Goal: Information Seeking & Learning: Check status

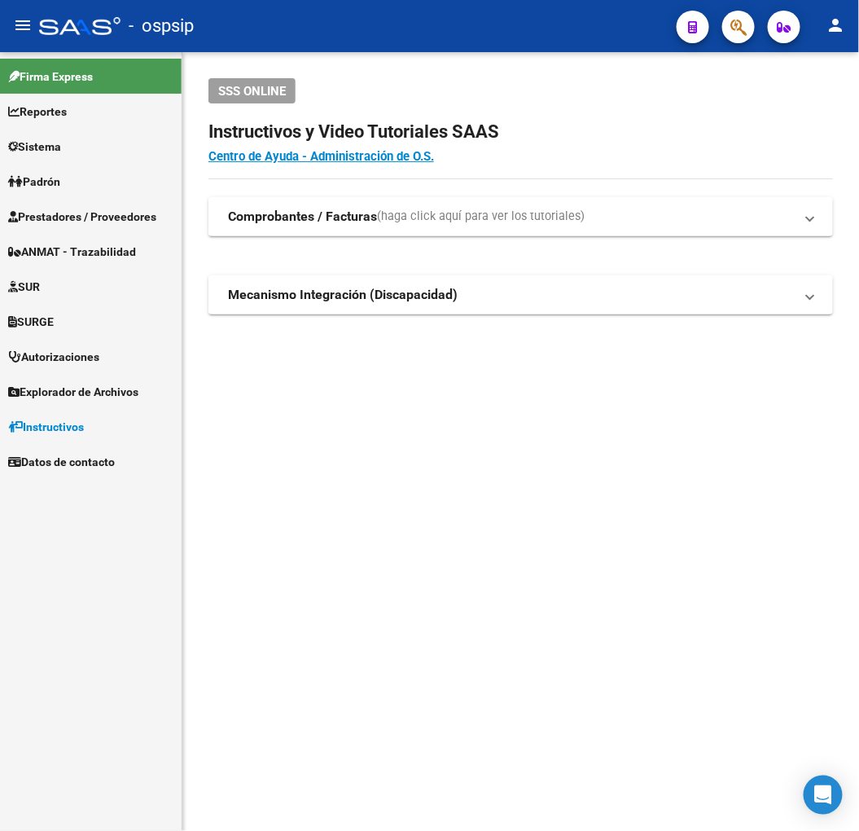
click at [55, 230] on link "Prestadores / Proveedores" at bounding box center [91, 216] width 182 height 35
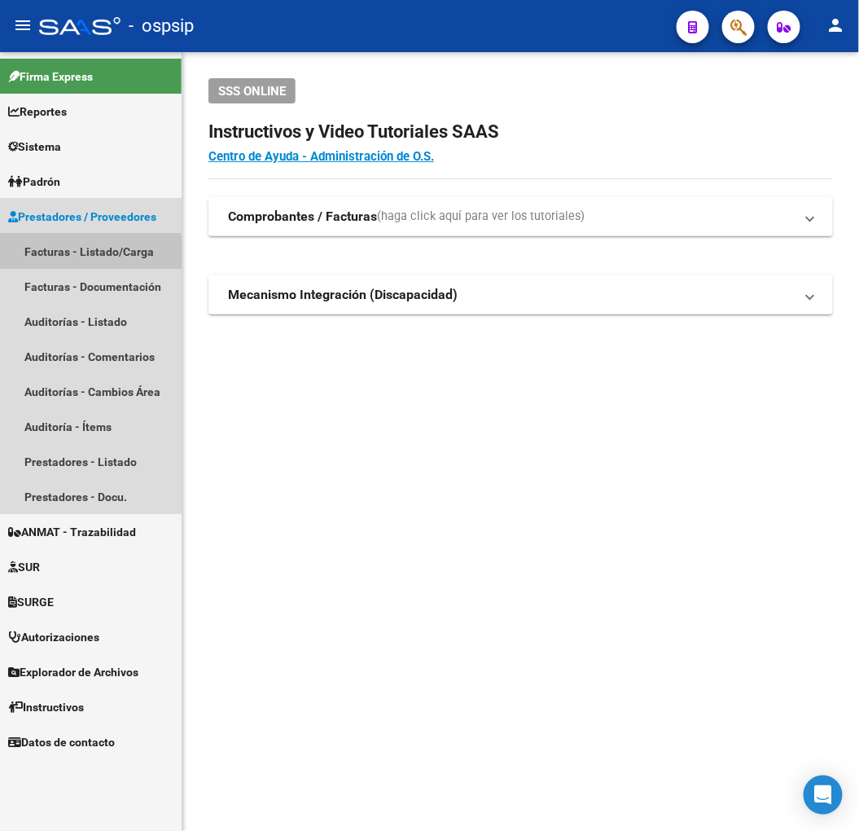
click at [65, 259] on link "Facturas - Listado/Carga" at bounding box center [91, 251] width 182 height 35
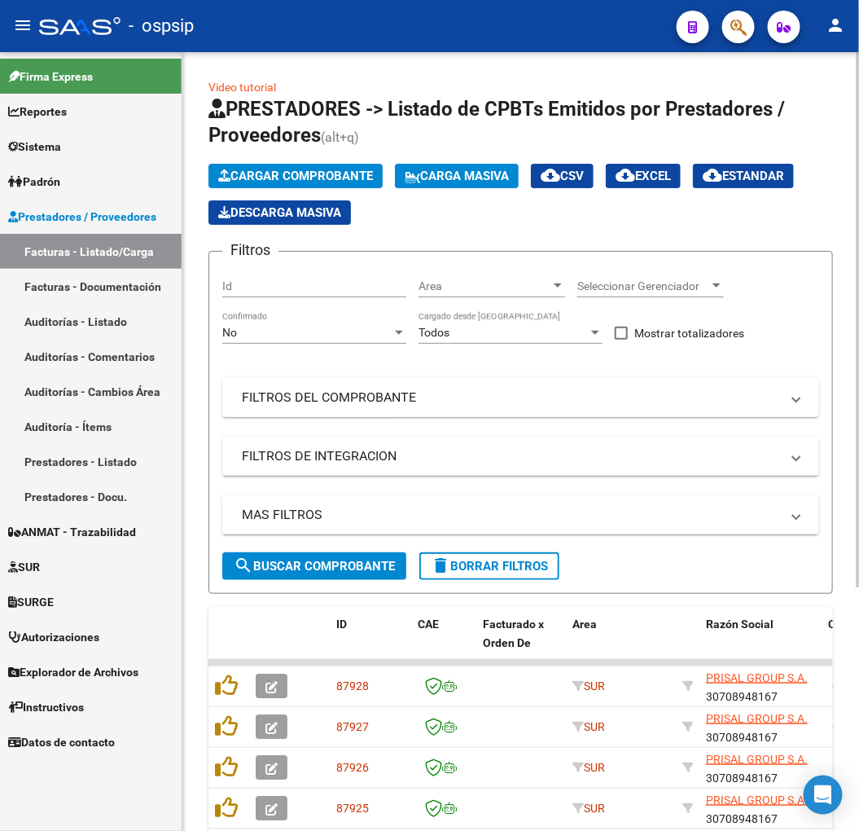
click at [441, 396] on mat-panel-title "FILTROS DEL COMPROBANTE" at bounding box center [511, 398] width 538 height 18
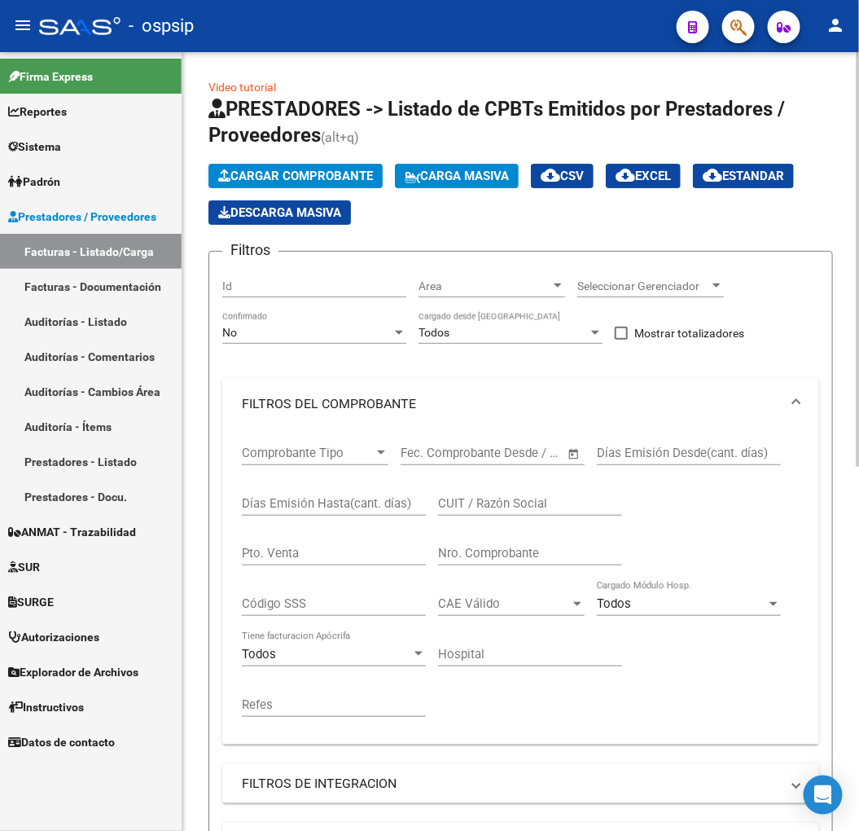
click at [315, 580] on div "Pto. Venta" at bounding box center [334, 555] width 184 height 51
click at [308, 550] on input "Pto. Venta" at bounding box center [334, 553] width 184 height 15
type input "2"
click at [551, 543] on div "Nro. Comprobante" at bounding box center [530, 547] width 184 height 35
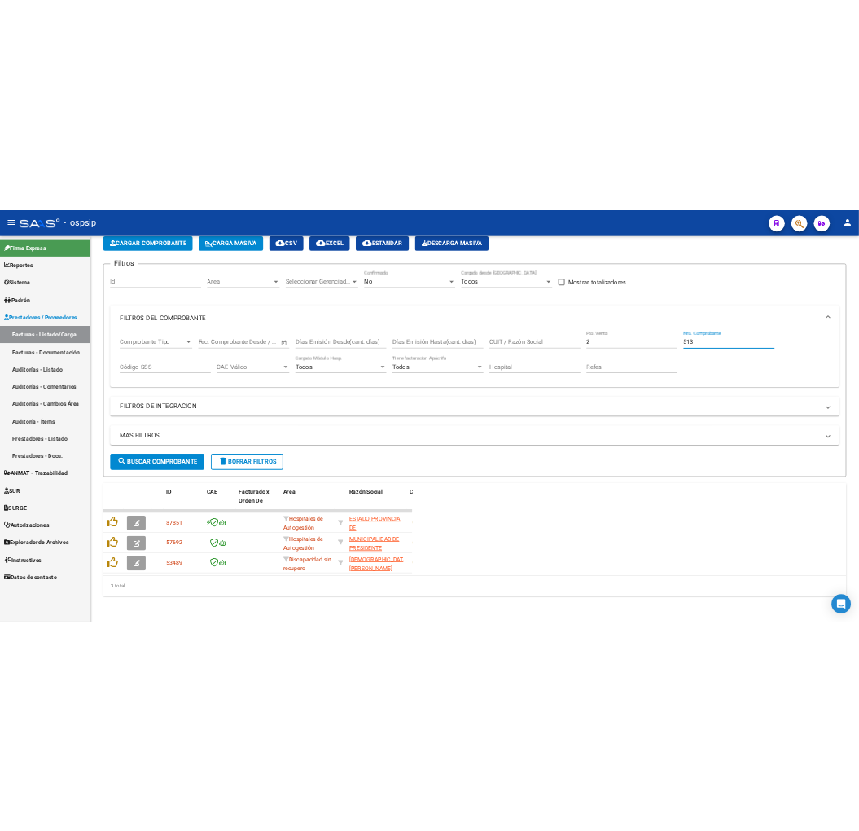
scroll to position [99, 0]
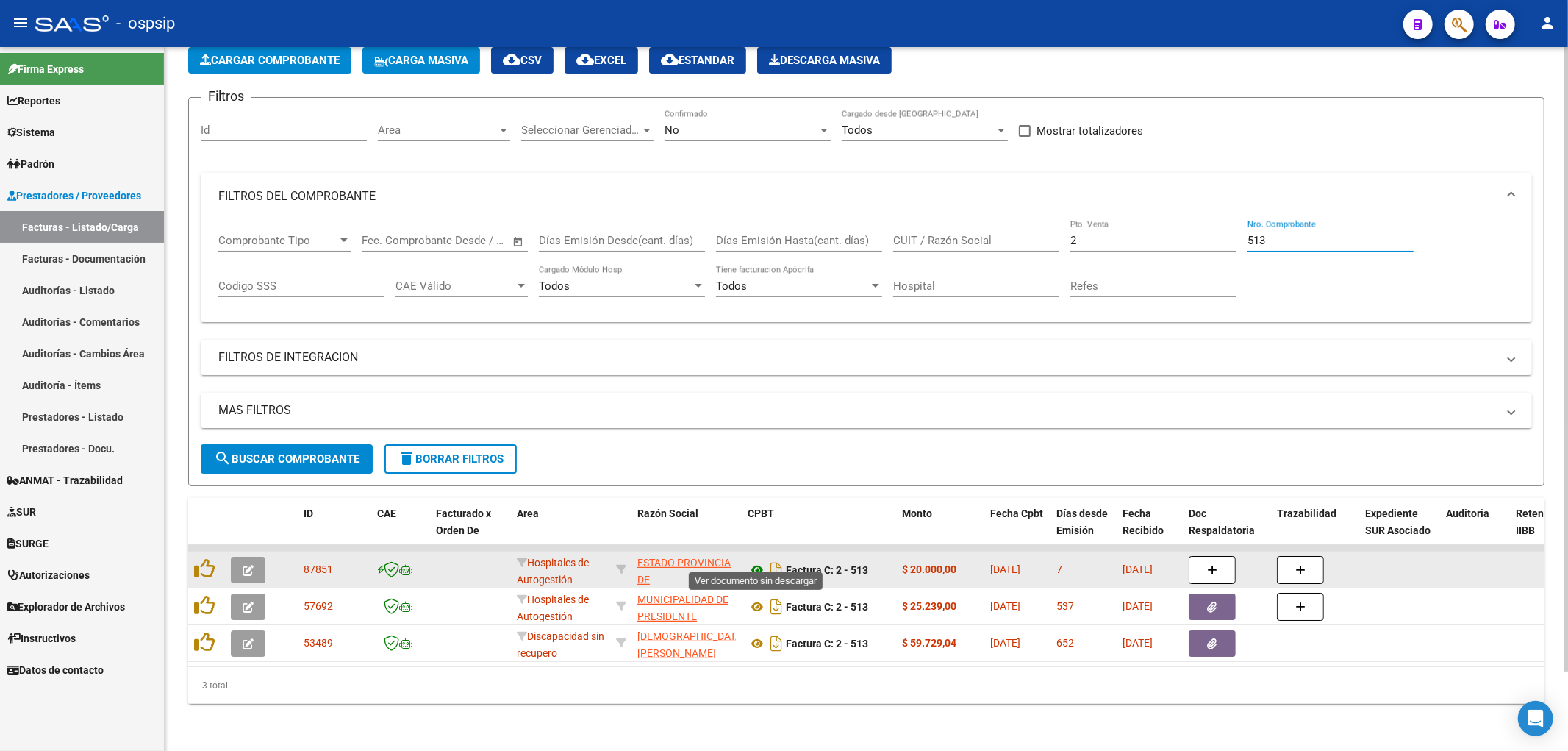
type input "513"
click at [759, 561] on icon at bounding box center [756, 570] width 19 height 18
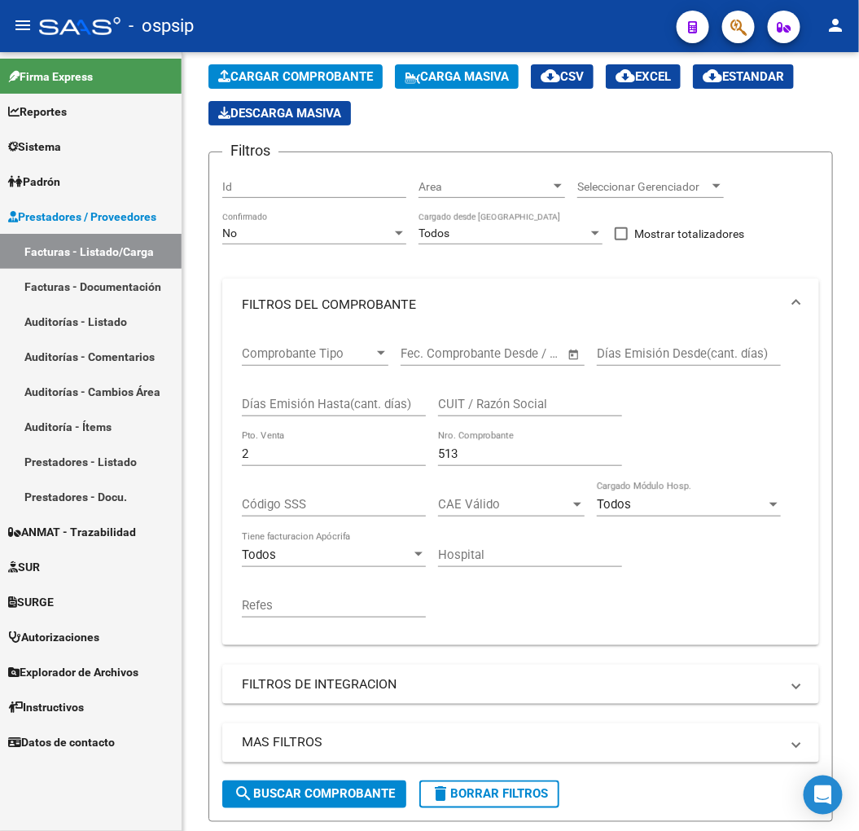
click at [84, 10] on div "- ospsip" at bounding box center [351, 26] width 625 height 36
click at [83, 23] on div at bounding box center [79, 26] width 81 height 18
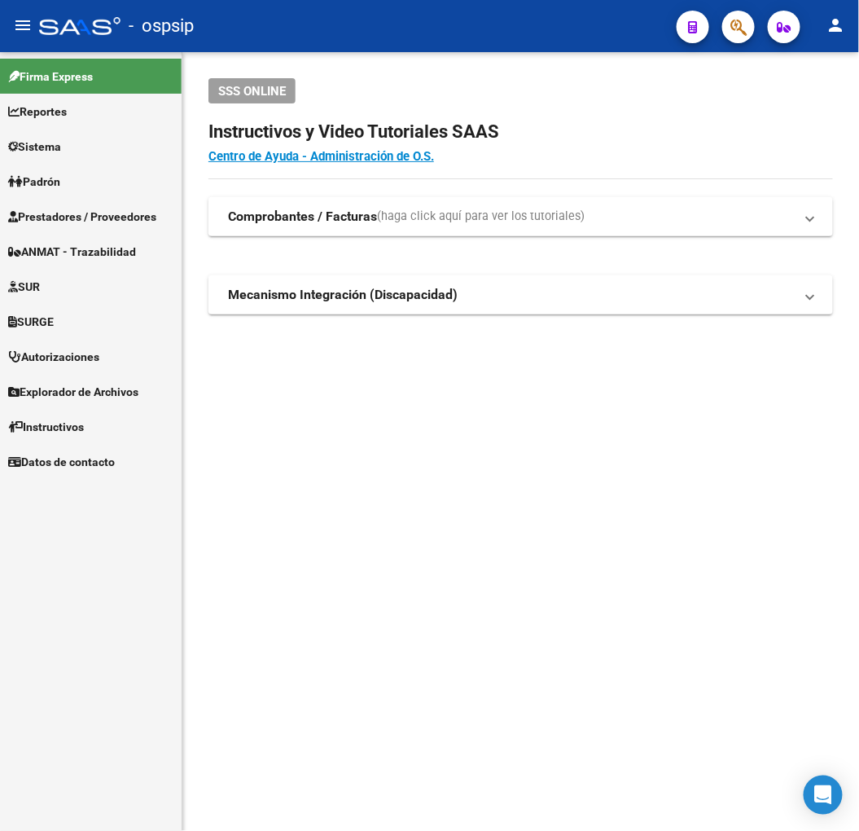
click at [742, 14] on span "button" at bounding box center [739, 27] width 16 height 33
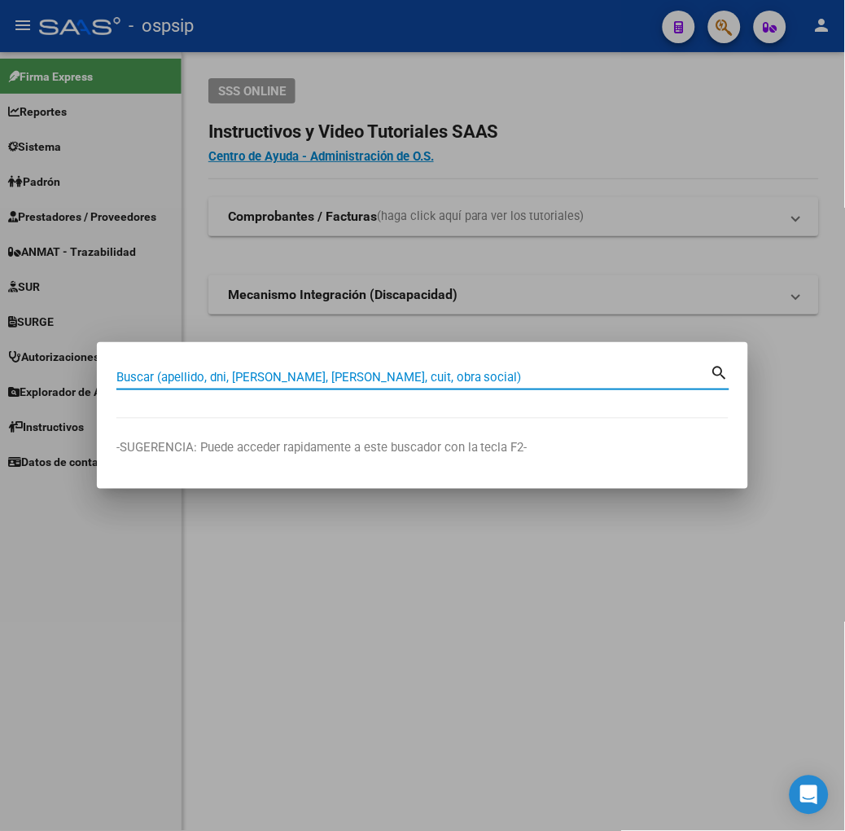
click at [722, 118] on div at bounding box center [422, 415] width 845 height 831
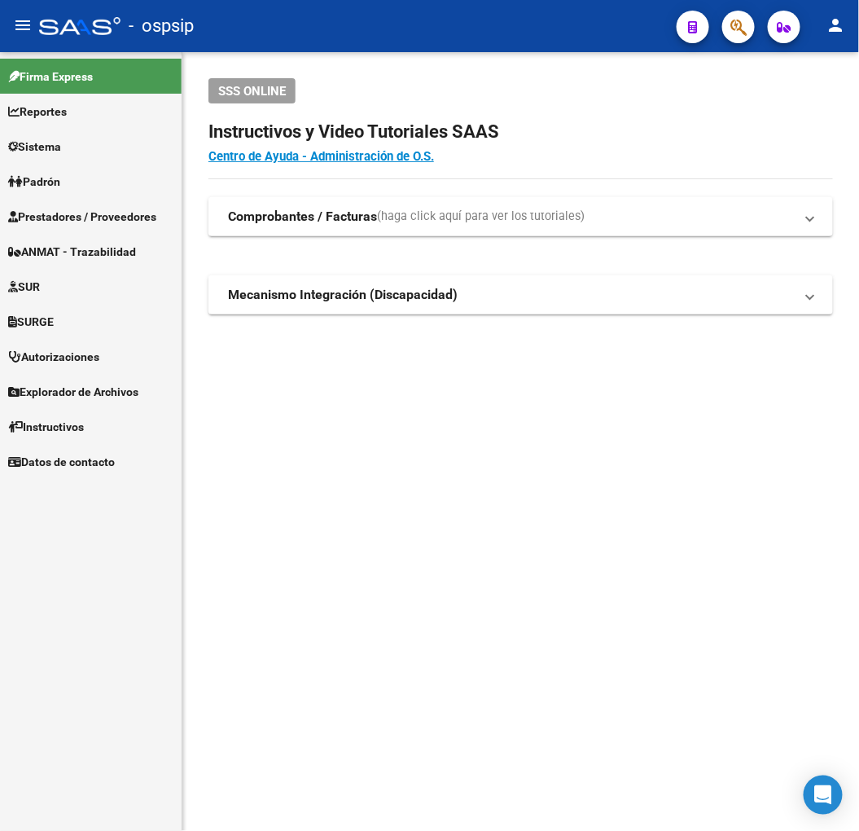
click at [165, 220] on link "Prestadores / Proveedores" at bounding box center [91, 216] width 182 height 35
click at [148, 226] on link "Prestadores / Proveedores" at bounding box center [91, 216] width 182 height 35
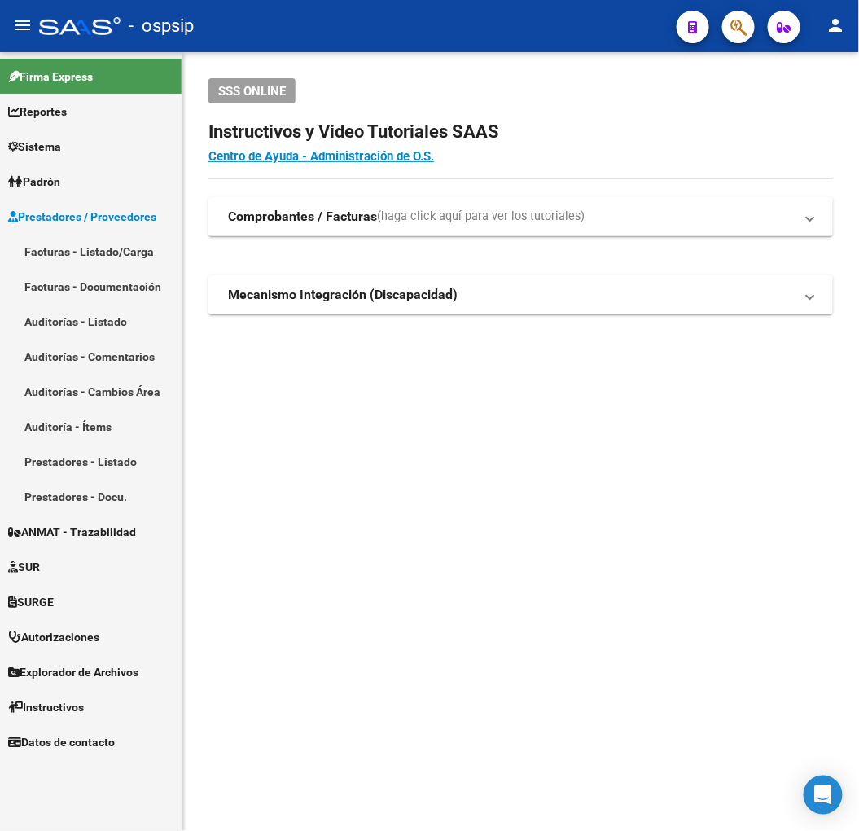
click at [136, 257] on link "Facturas - Listado/Carga" at bounding box center [91, 251] width 182 height 35
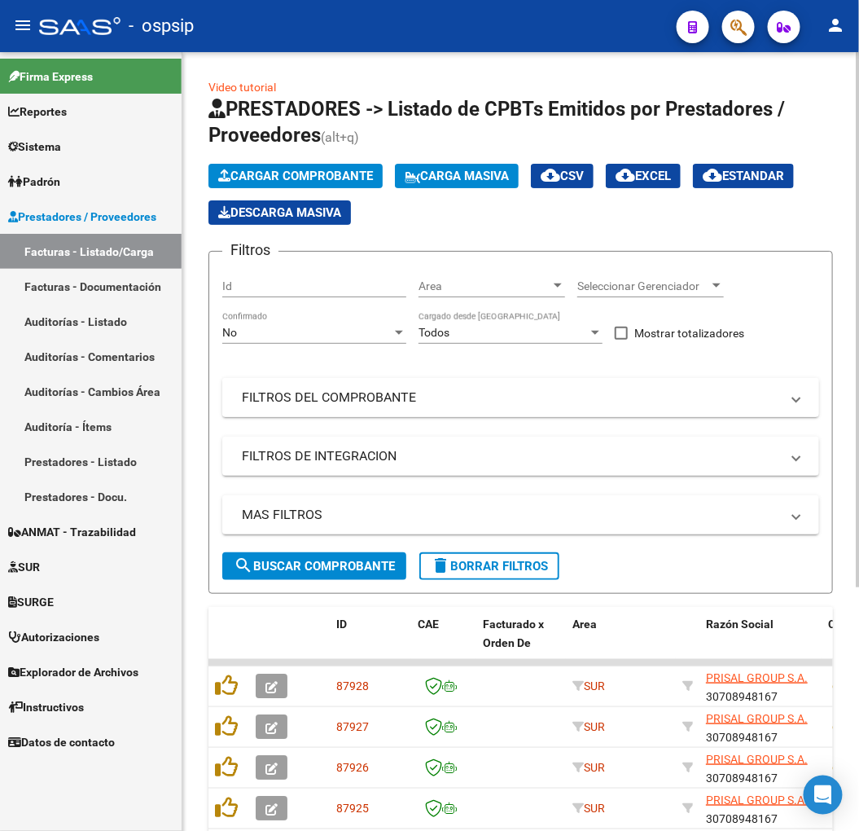
click at [302, 403] on mat-panel-title "FILTROS DEL COMPROBANTE" at bounding box center [511, 398] width 538 height 18
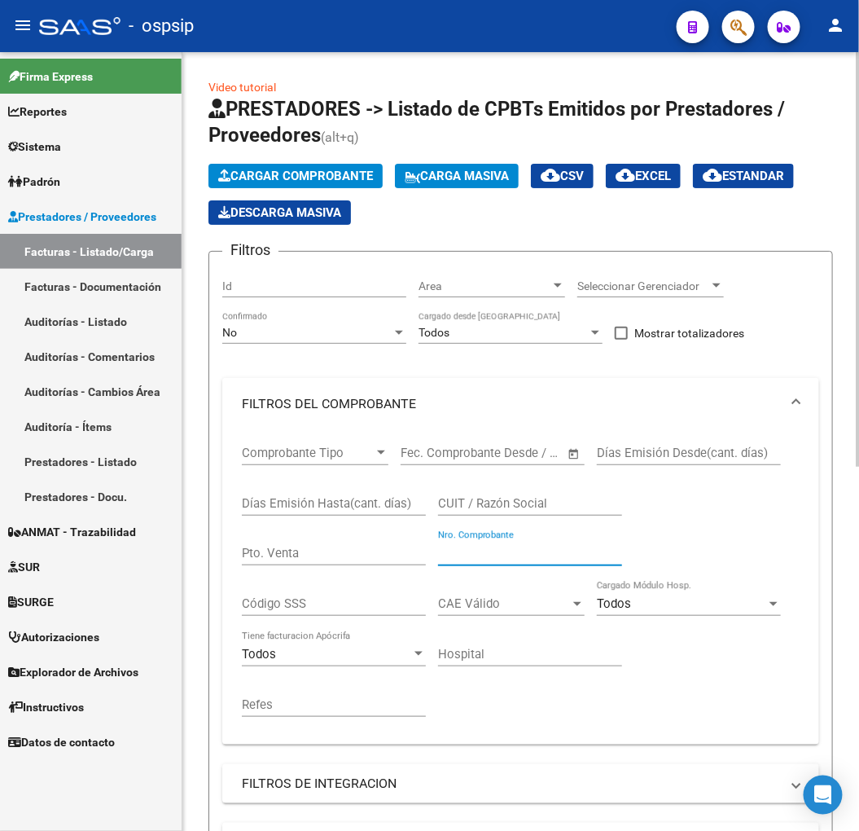
click at [512, 557] on input "Nro. Comprobante" at bounding box center [530, 553] width 184 height 15
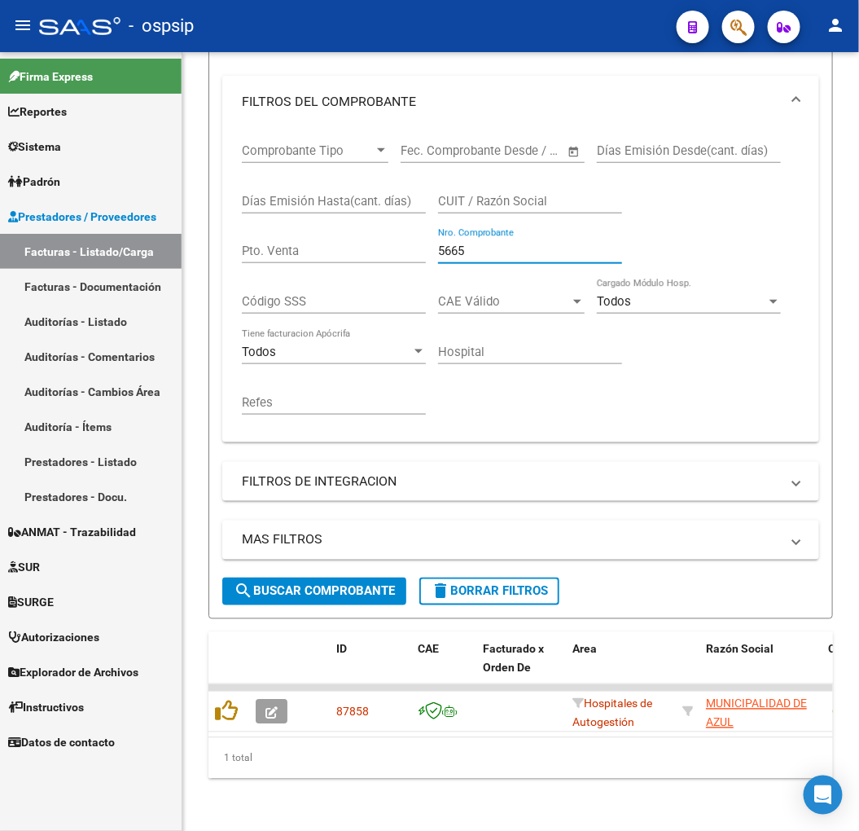
scroll to position [18, 0]
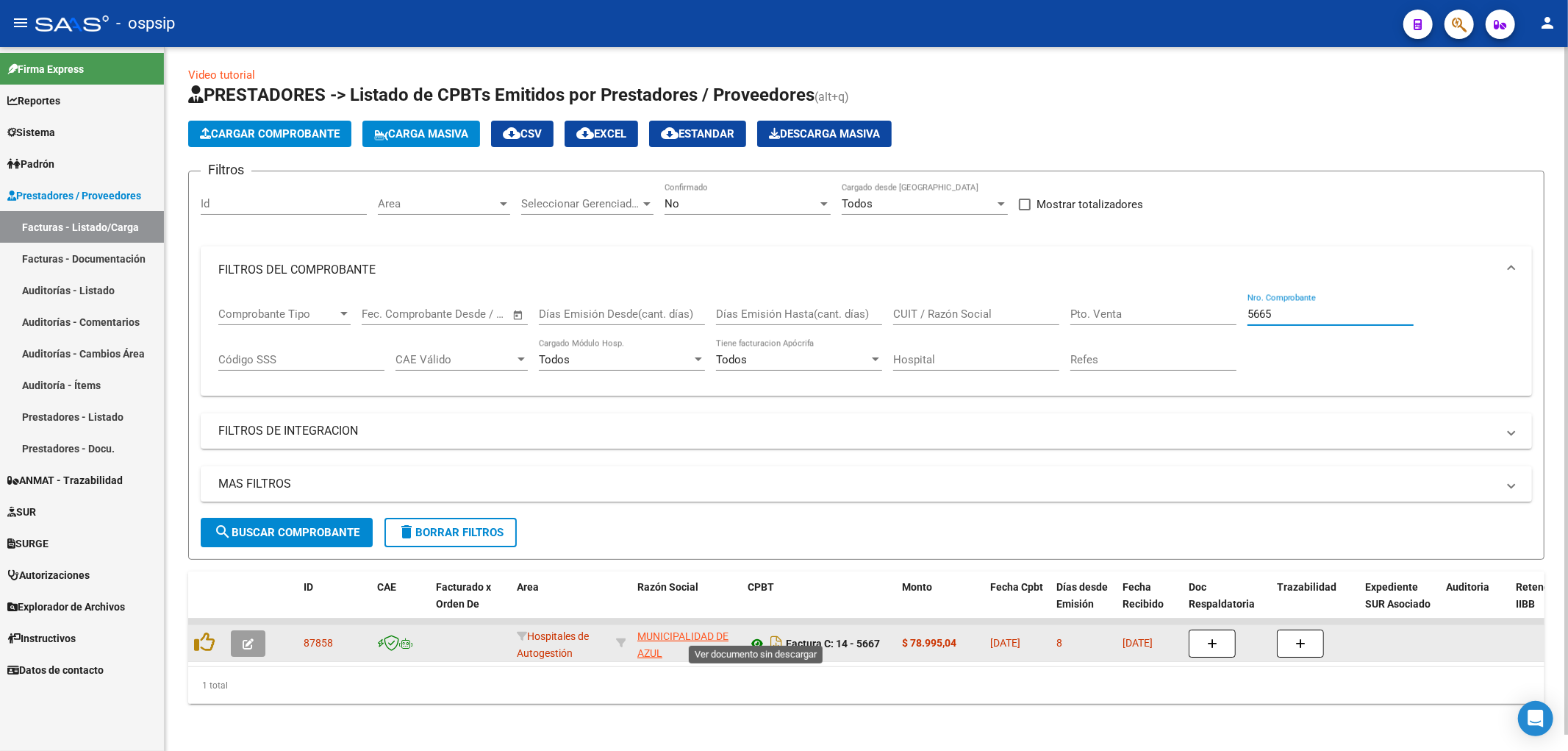
type input "5665"
click at [759, 635] on icon at bounding box center [756, 644] width 19 height 18
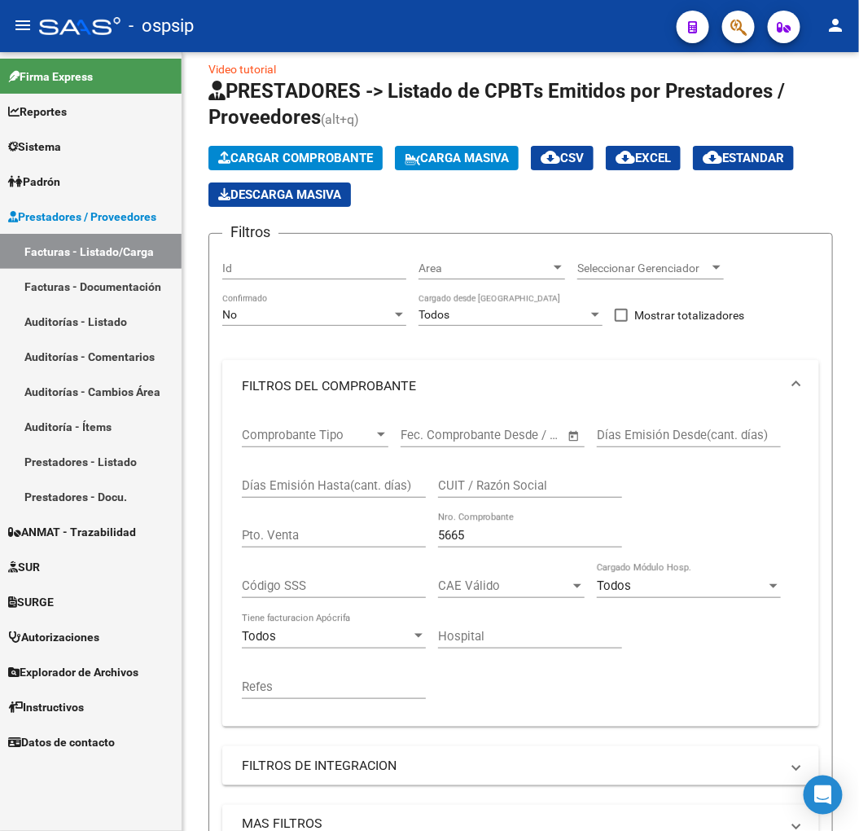
click at [739, 38] on span "button" at bounding box center [739, 27] width 16 height 33
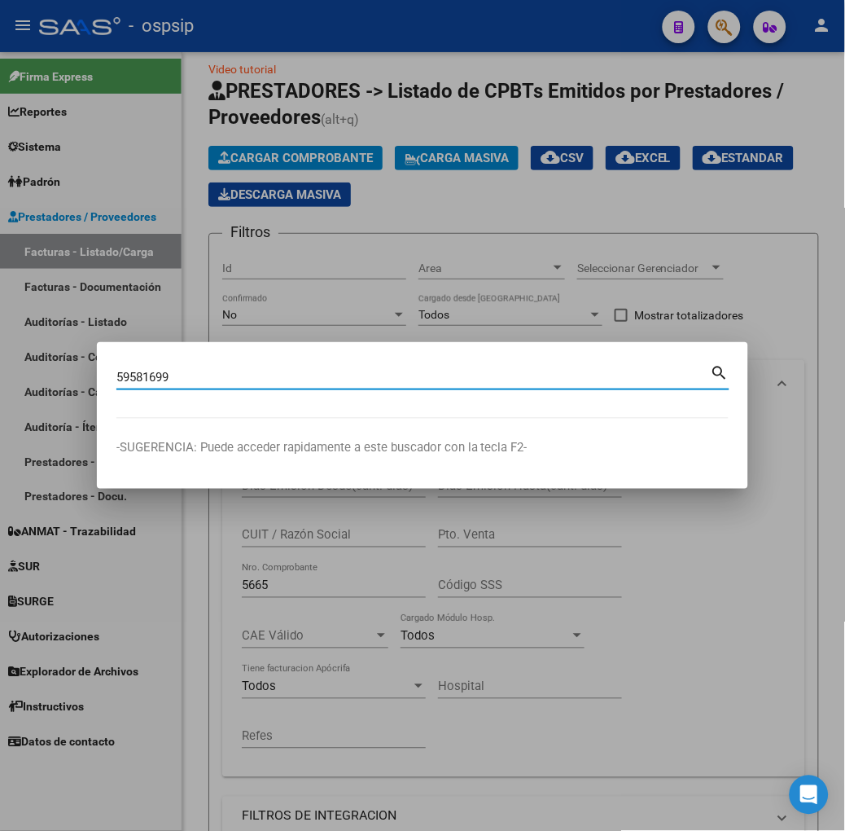
type input "59581699"
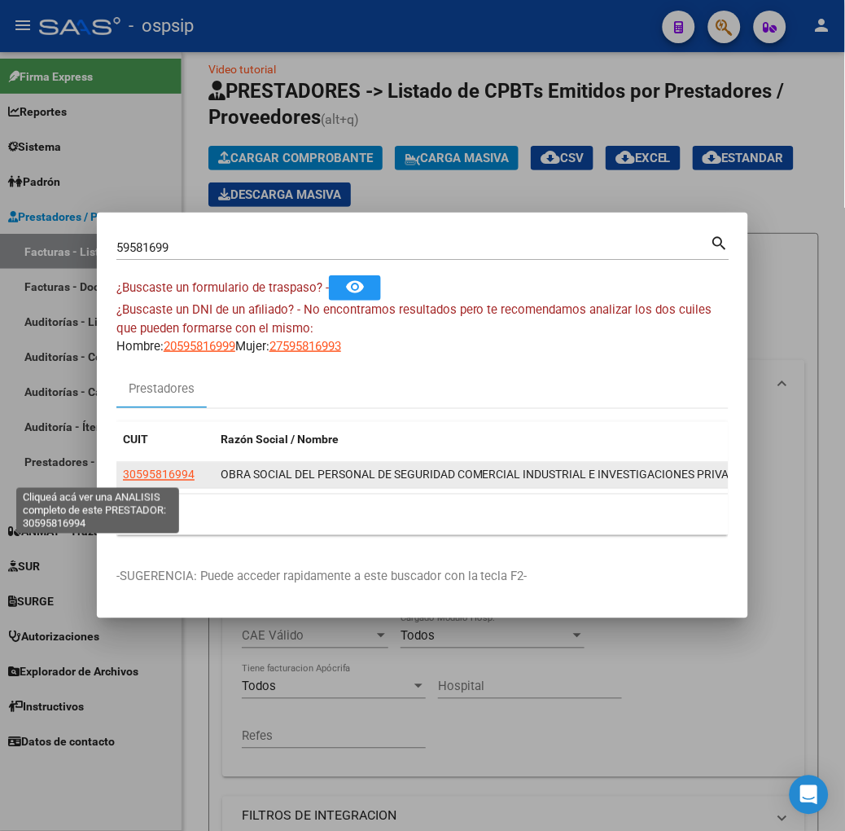
click at [123, 468] on span "30595816994" at bounding box center [159, 474] width 72 height 13
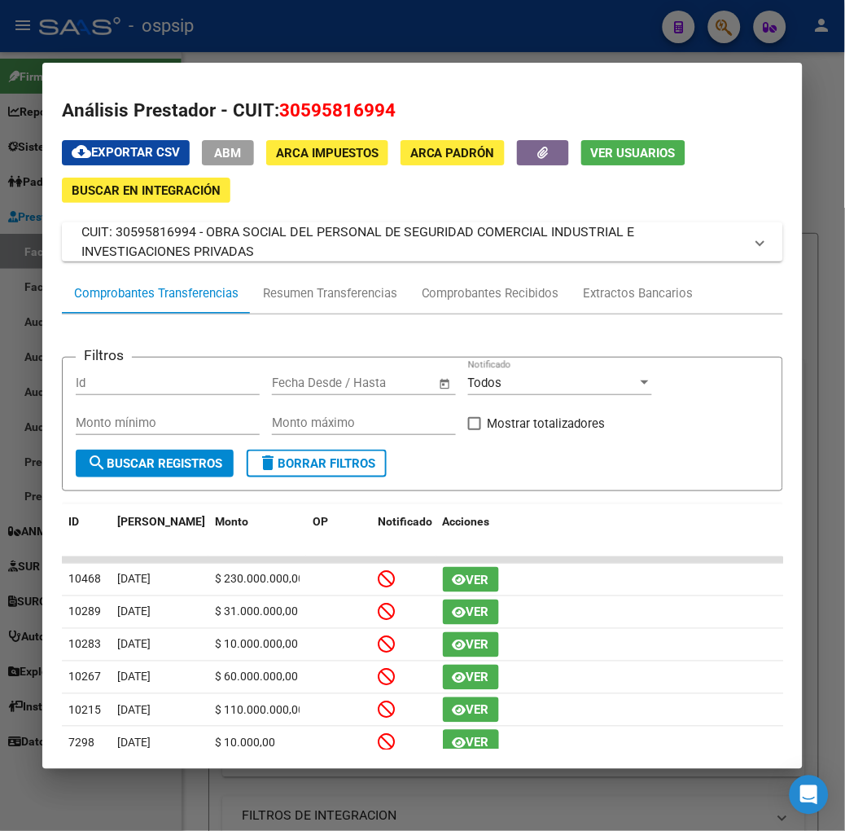
click at [246, 59] on div "59581699 Buscar (apellido, dni, cuil, nro traspaso, cuit, obra social) search ¿…" at bounding box center [422, 415] width 845 height 831
click at [249, 33] on div at bounding box center [422, 415] width 845 height 831
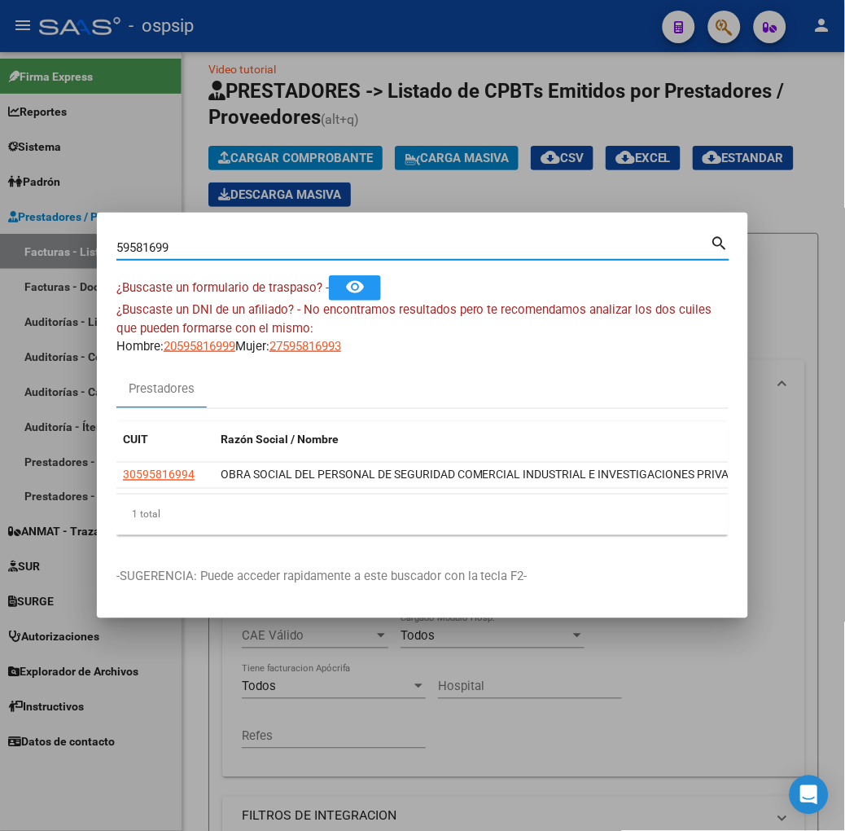
click at [167, 245] on input "59581699" at bounding box center [413, 247] width 595 height 15
click at [209, 222] on mat-dialog-container "59581699 Buscar (apellido, dni, cuil, nro traspaso, cuit, obra social) search ¿…" at bounding box center [423, 415] width 652 height 405
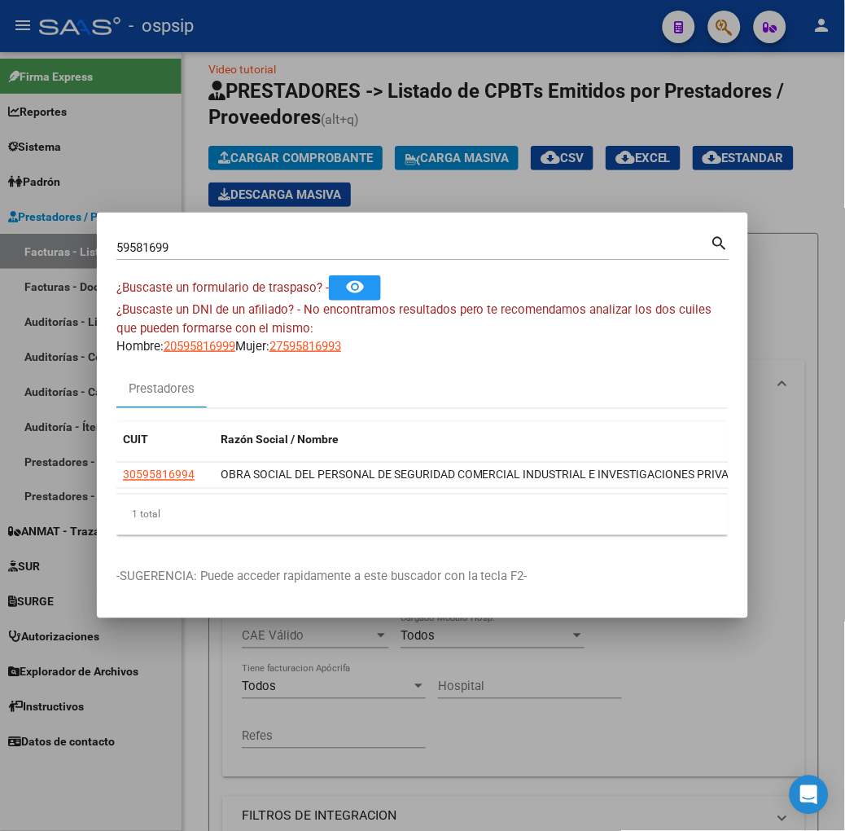
click at [222, 181] on div at bounding box center [422, 415] width 845 height 831
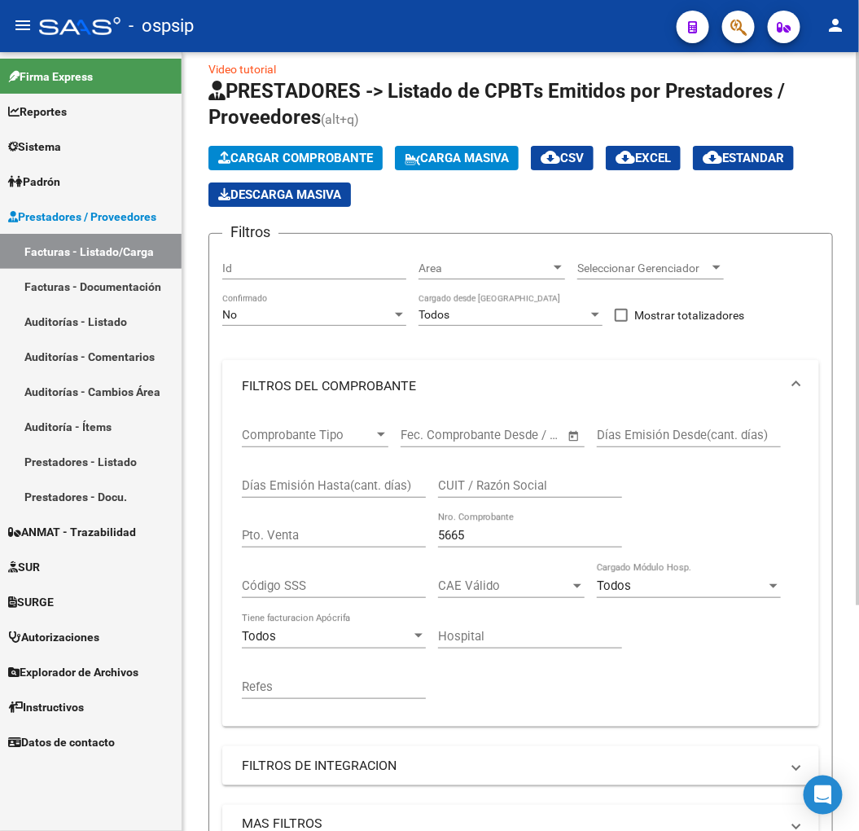
click at [372, 539] on input "Pto. Venta" at bounding box center [334, 535] width 184 height 15
click at [476, 536] on input "5665" at bounding box center [530, 535] width 184 height 15
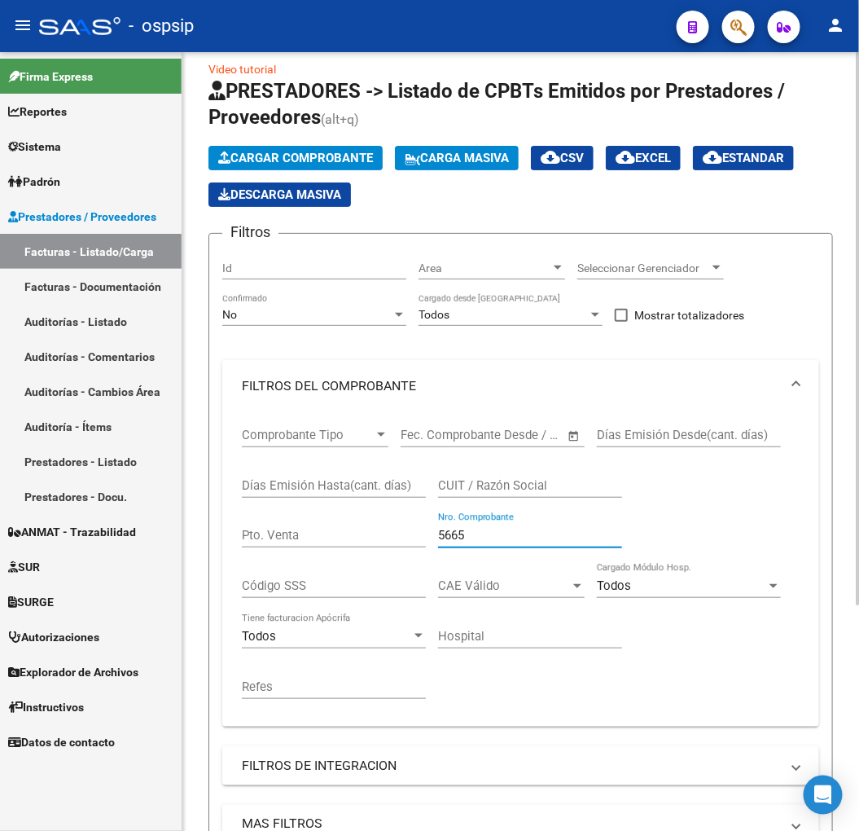
click at [476, 536] on input "5665" at bounding box center [530, 535] width 184 height 15
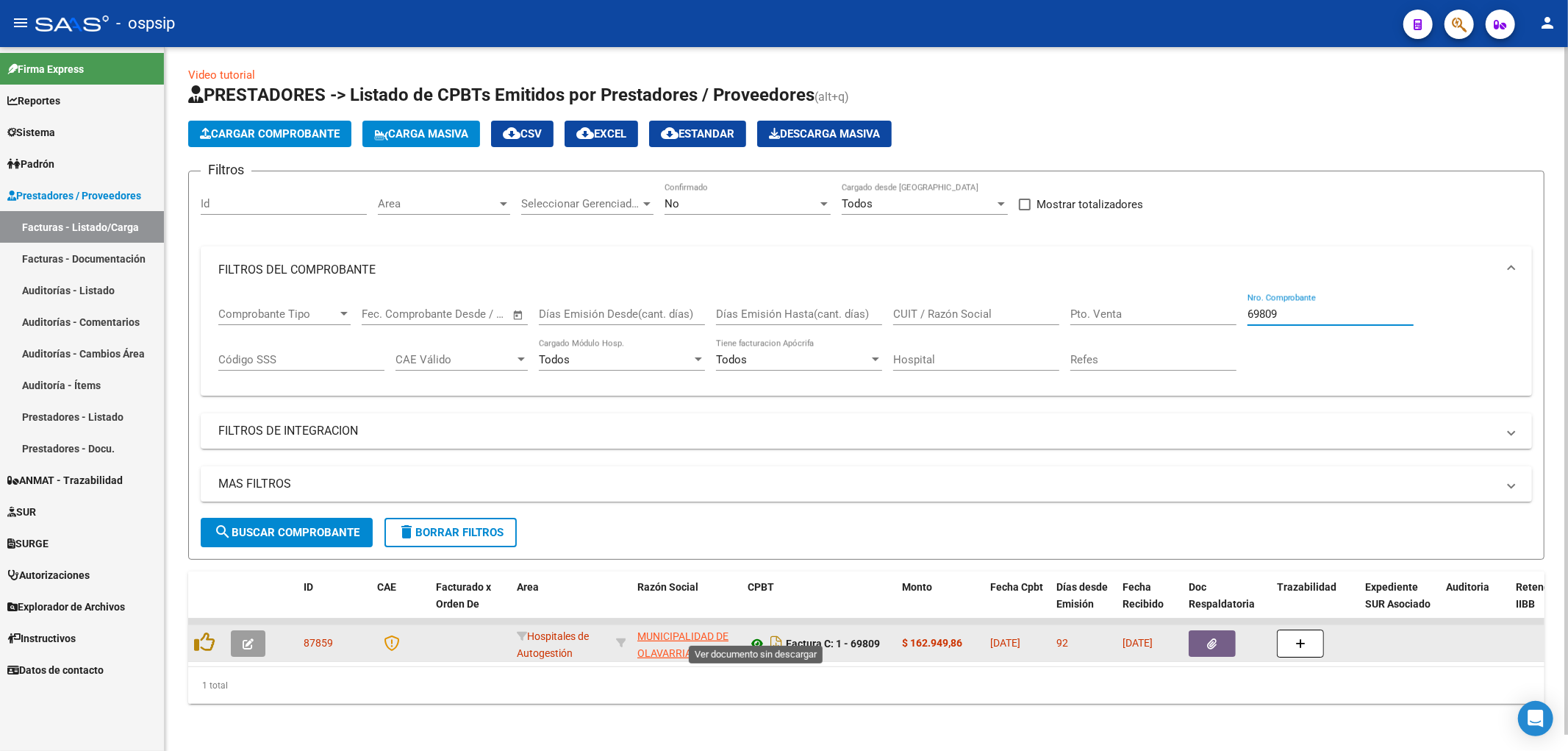
type input "69809"
click at [757, 638] on icon at bounding box center [756, 644] width 19 height 18
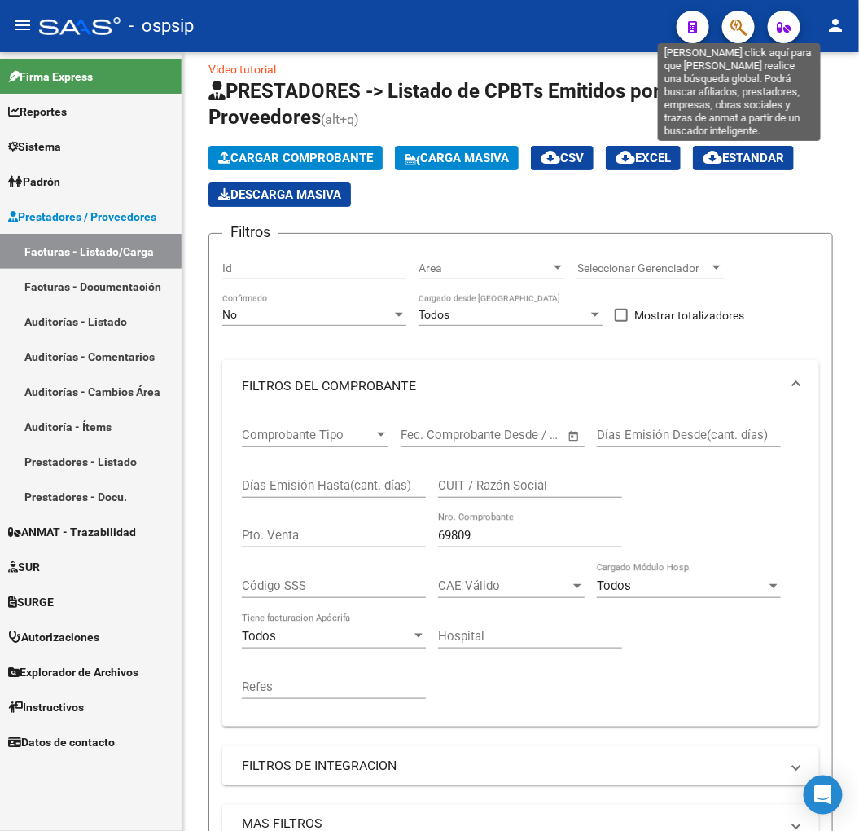
click at [731, 27] on icon "button" at bounding box center [739, 27] width 16 height 19
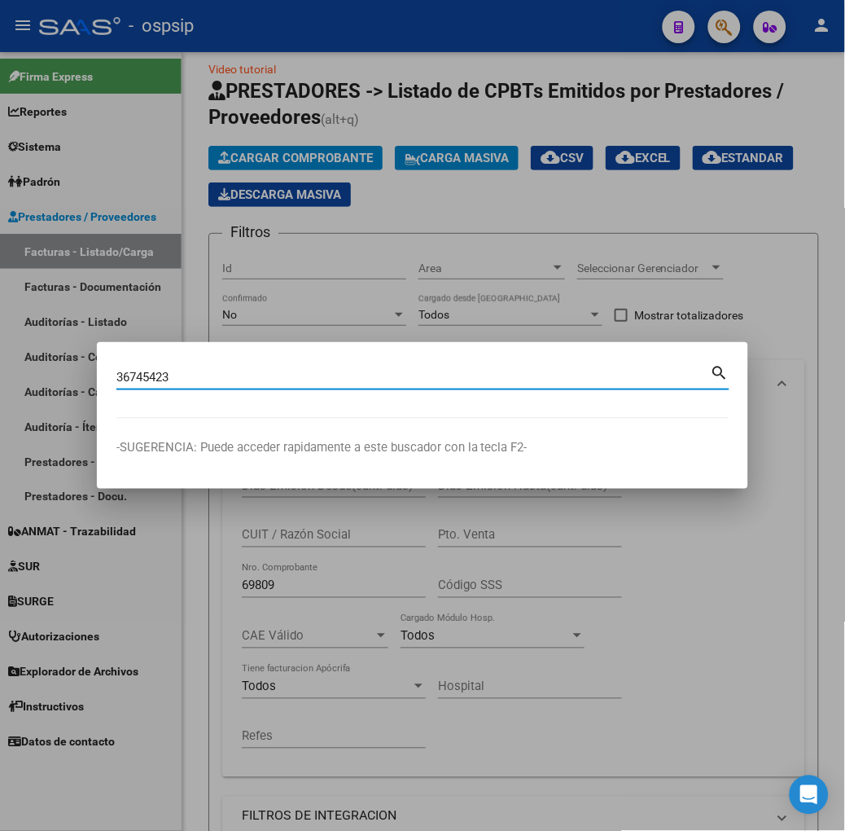
type input "36745423"
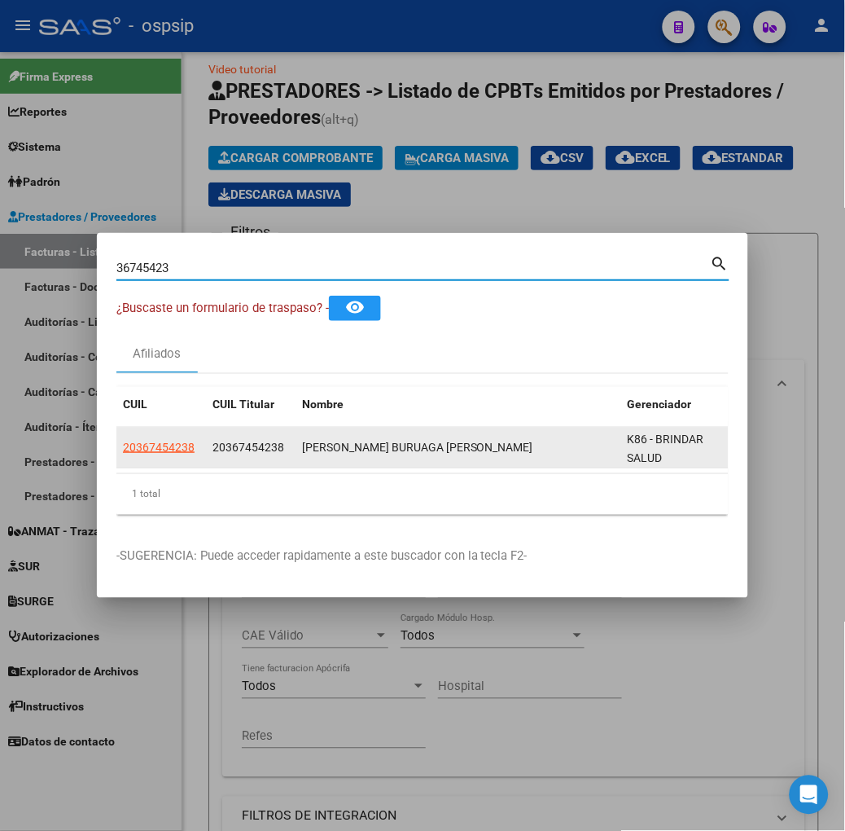
click at [123, 438] on app-link-go-to "20367454238" at bounding box center [159, 447] width 72 height 19
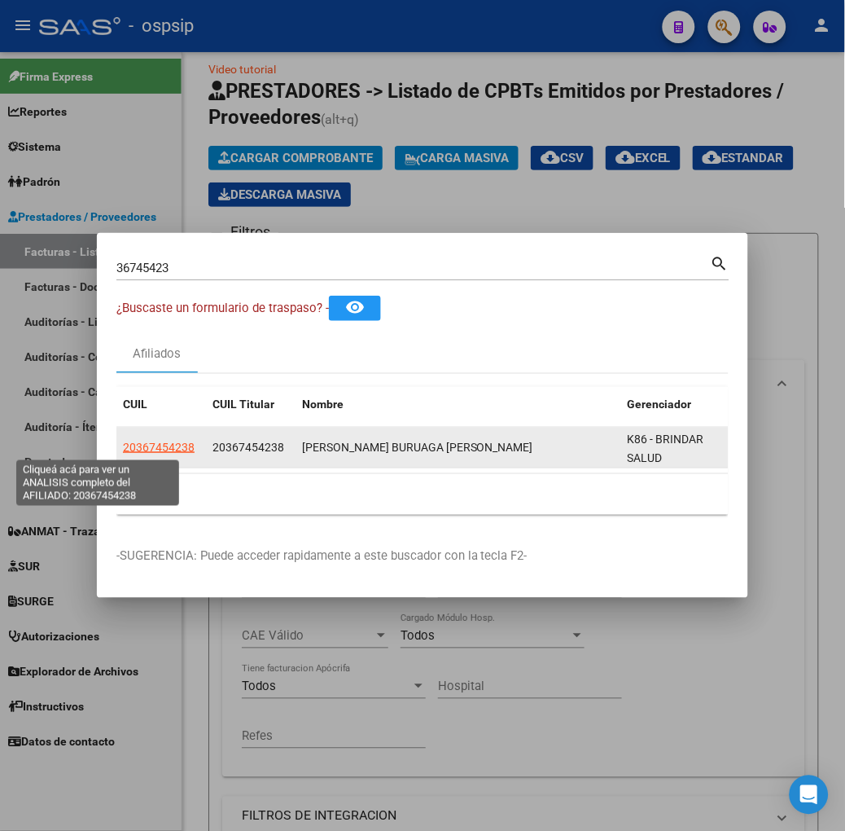
click at [123, 446] on span "20367454238" at bounding box center [159, 447] width 72 height 13
type textarea "20367454238"
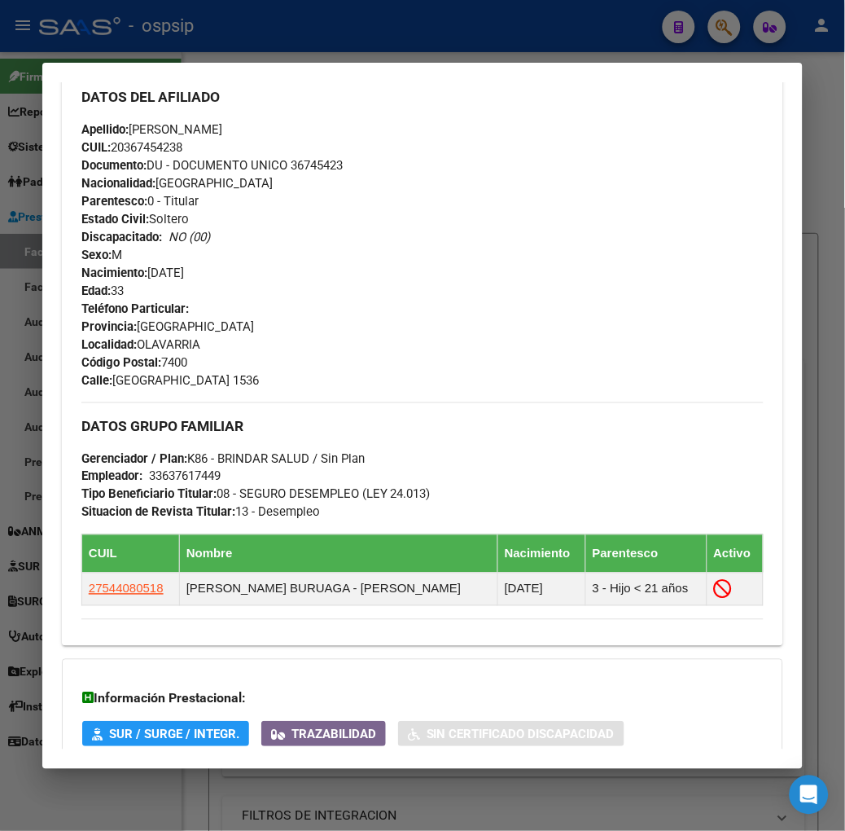
scroll to position [725, 0]
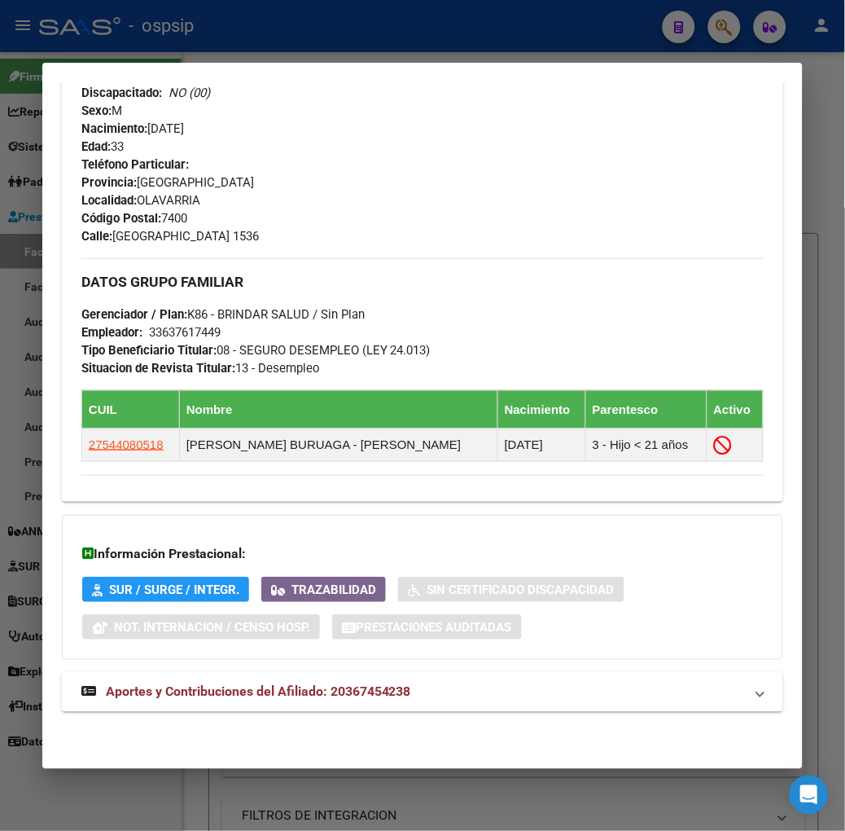
click at [311, 690] on span "Aportes y Contribuciones del Afiliado: 20367454238" at bounding box center [258, 691] width 305 height 15
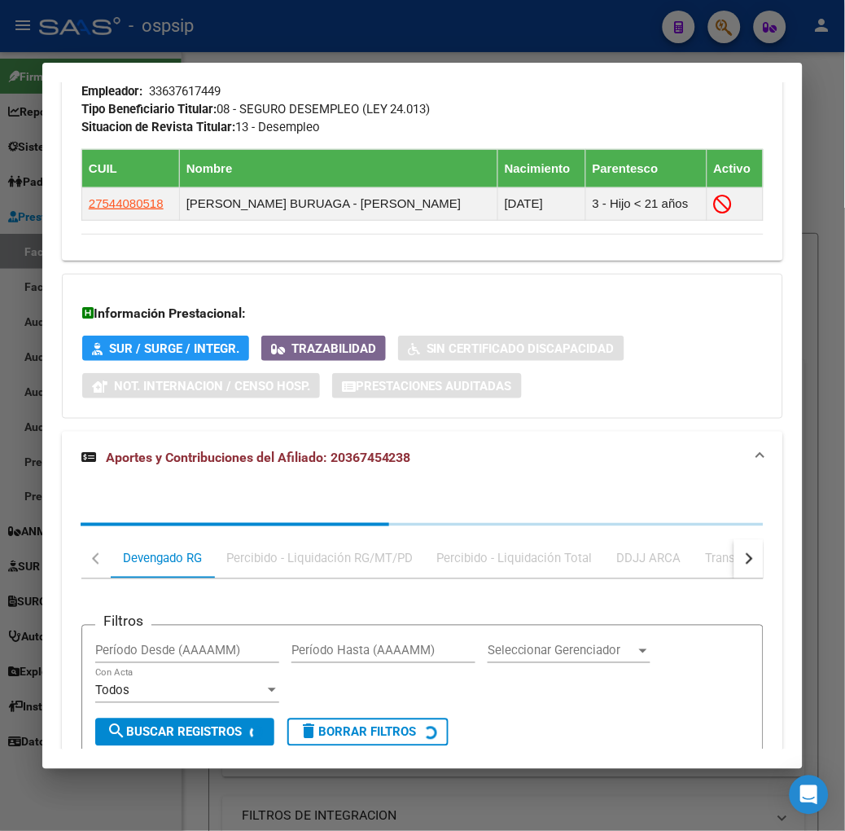
scroll to position [1166, 0]
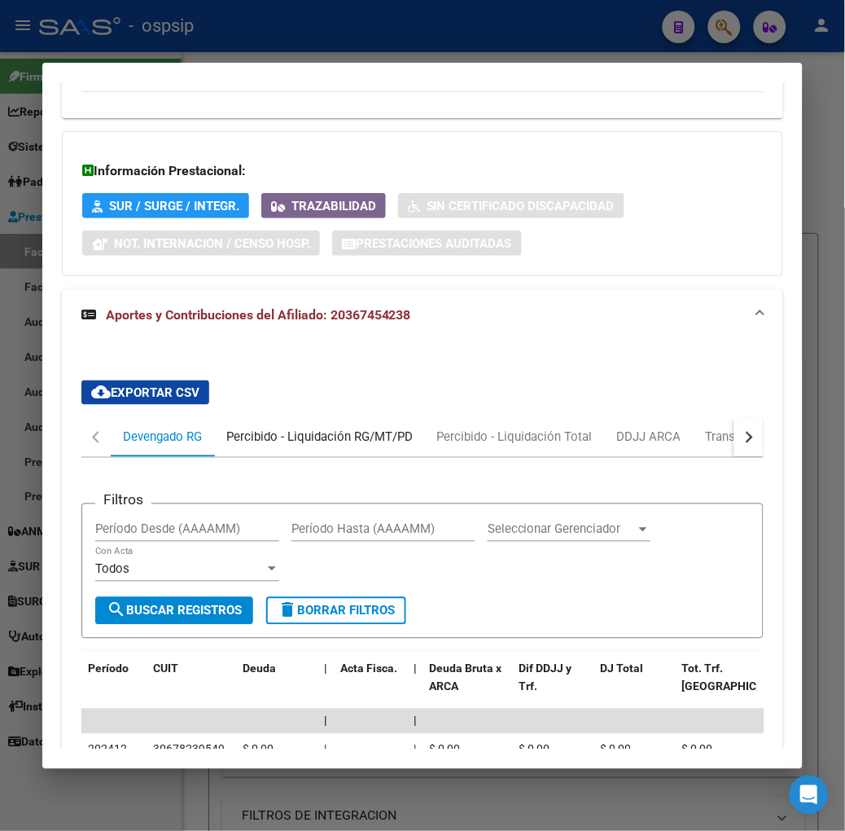
click at [316, 433] on div "Percibido - Liquidación RG/MT/PD" at bounding box center [319, 437] width 187 height 18
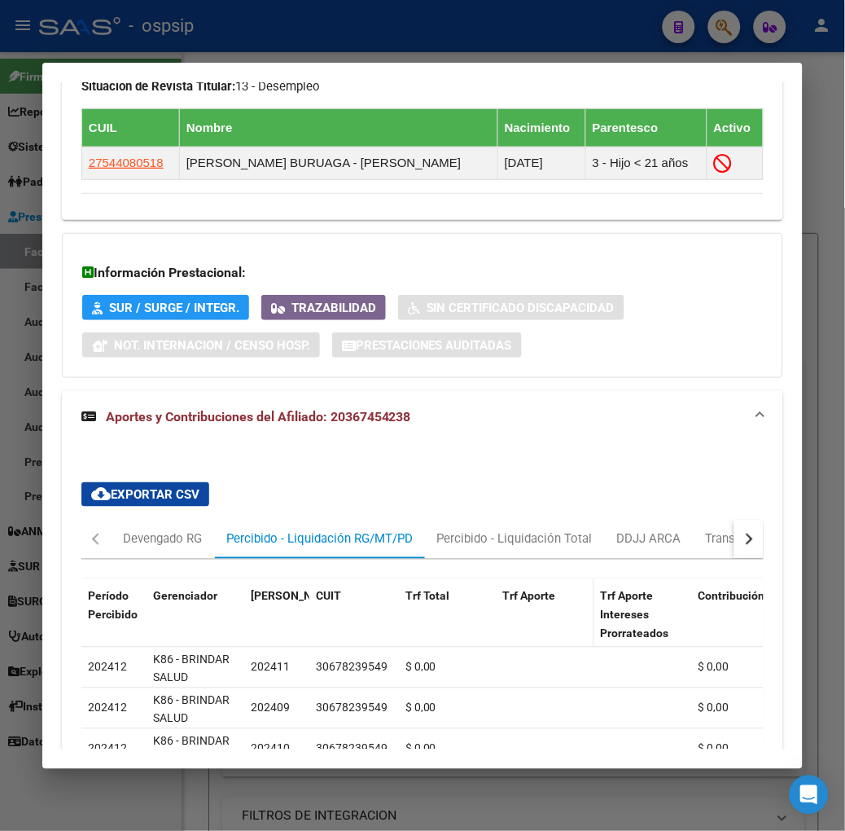
scroll to position [1108, 0]
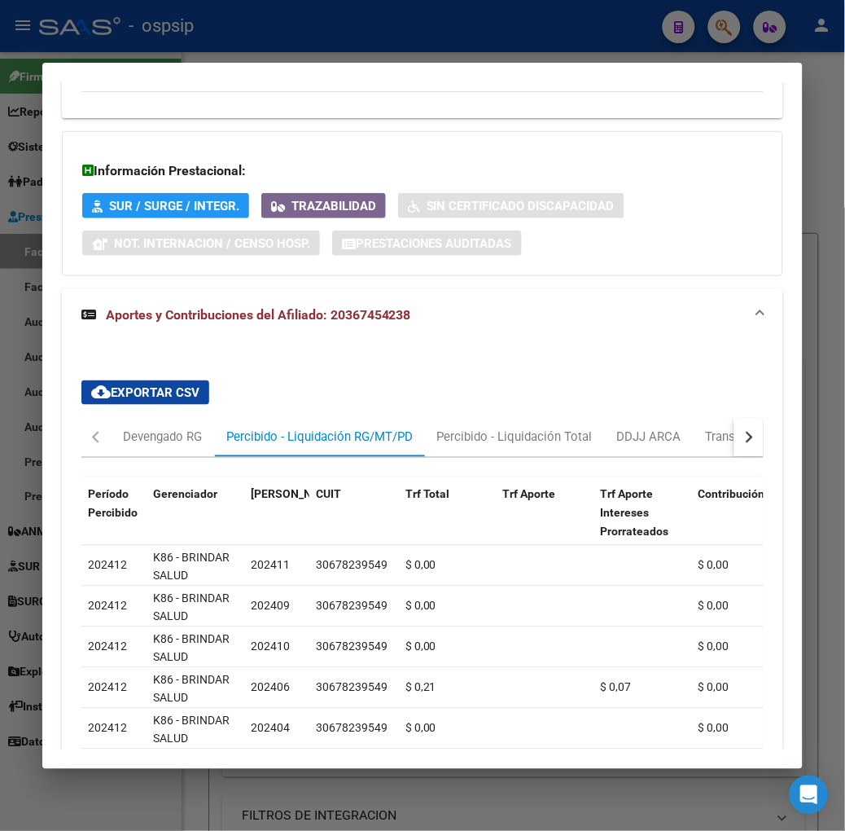
click at [752, 426] on button "button" at bounding box center [749, 437] width 29 height 39
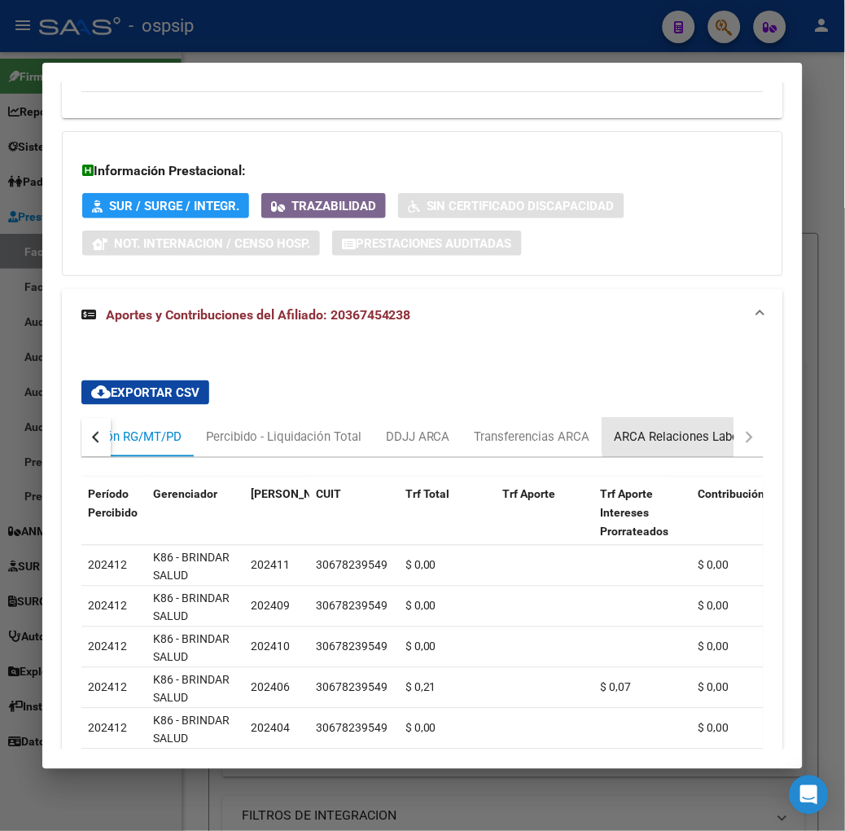
click at [709, 424] on div "ARCA Relaciones Laborales" at bounding box center [691, 437] width 177 height 39
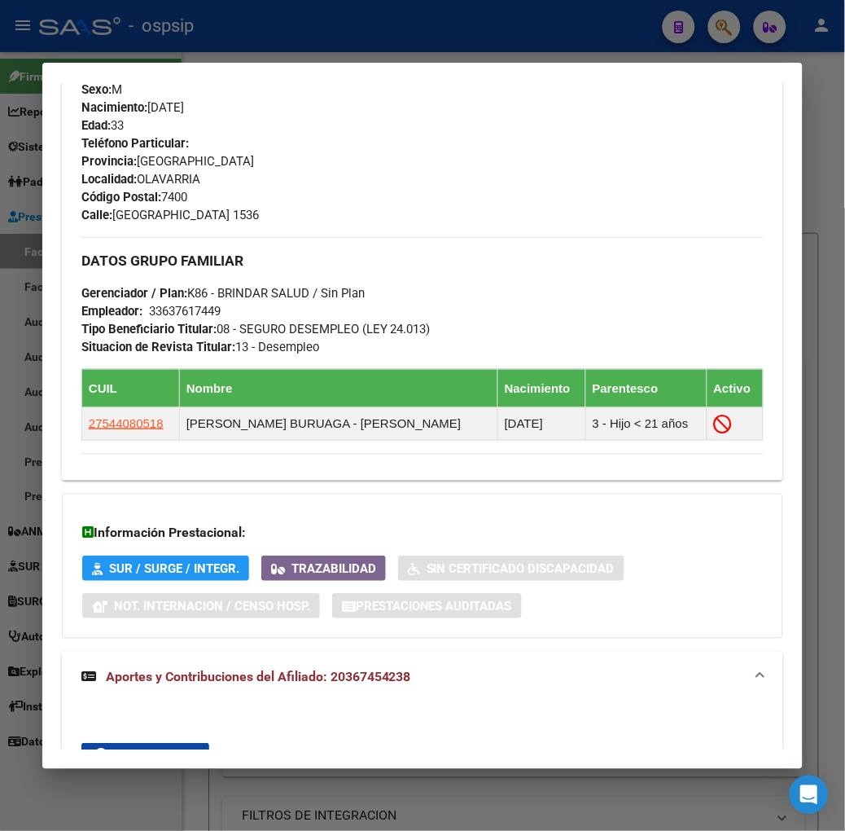
scroll to position [0, 0]
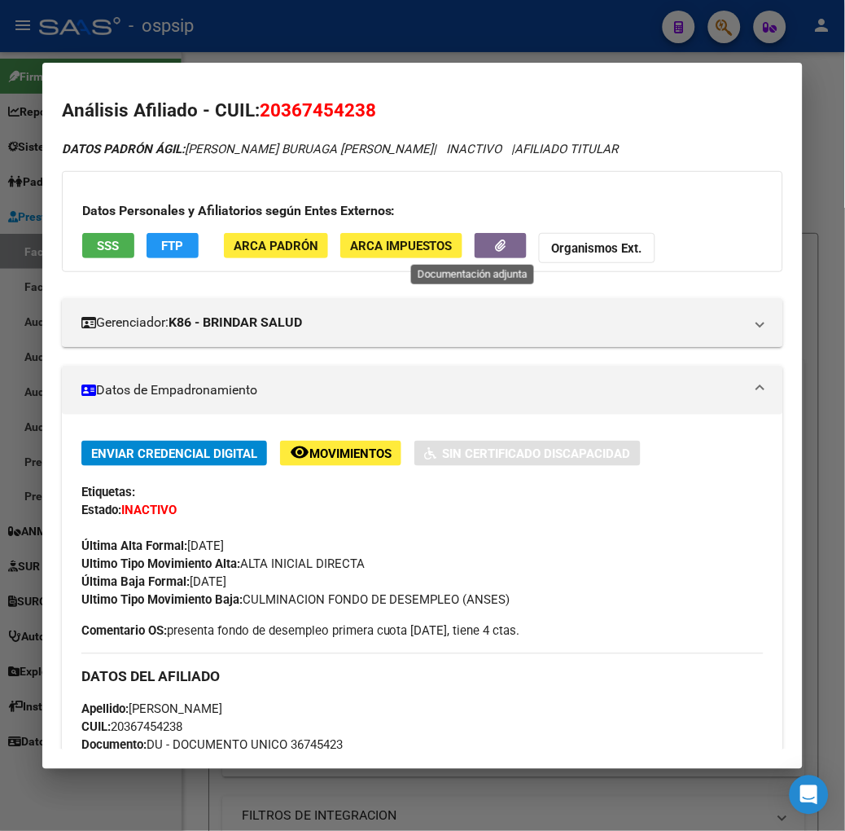
click at [495, 248] on icon "button" at bounding box center [500, 245] width 11 height 12
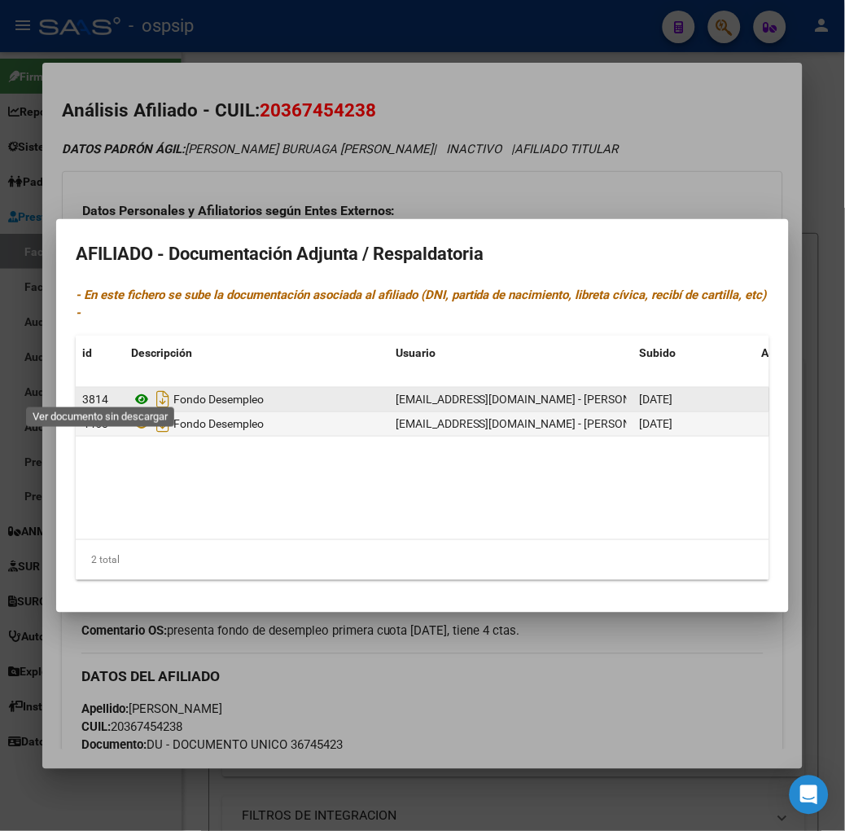
click at [131, 392] on icon at bounding box center [141, 399] width 21 height 20
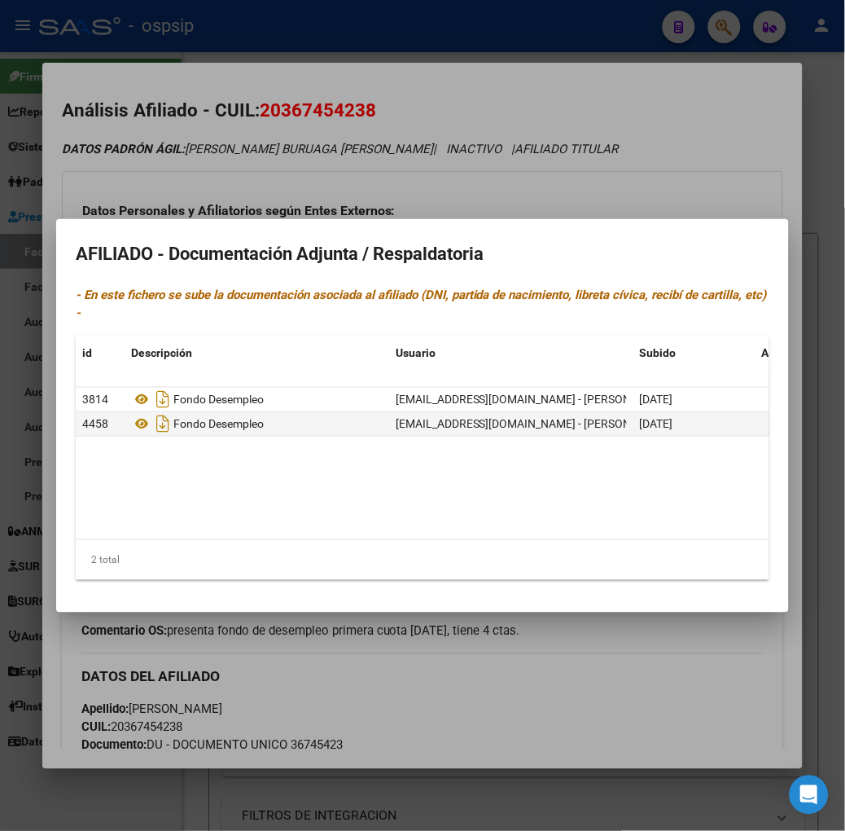
click at [351, 123] on div at bounding box center [422, 415] width 845 height 831
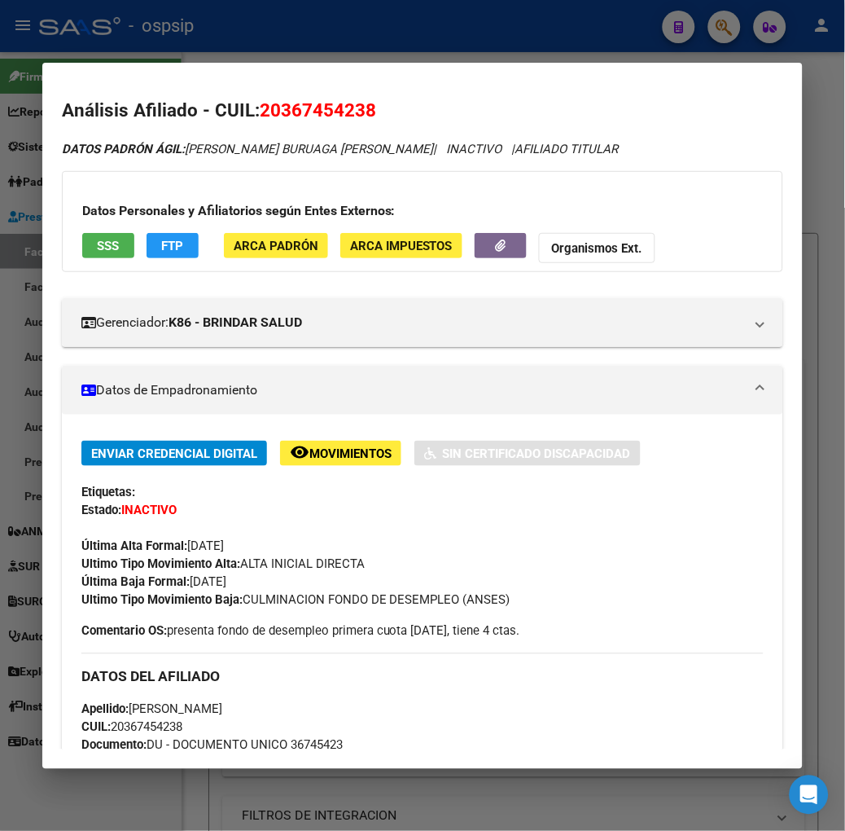
click at [97, 245] on span "SSS" at bounding box center [108, 246] width 22 height 15
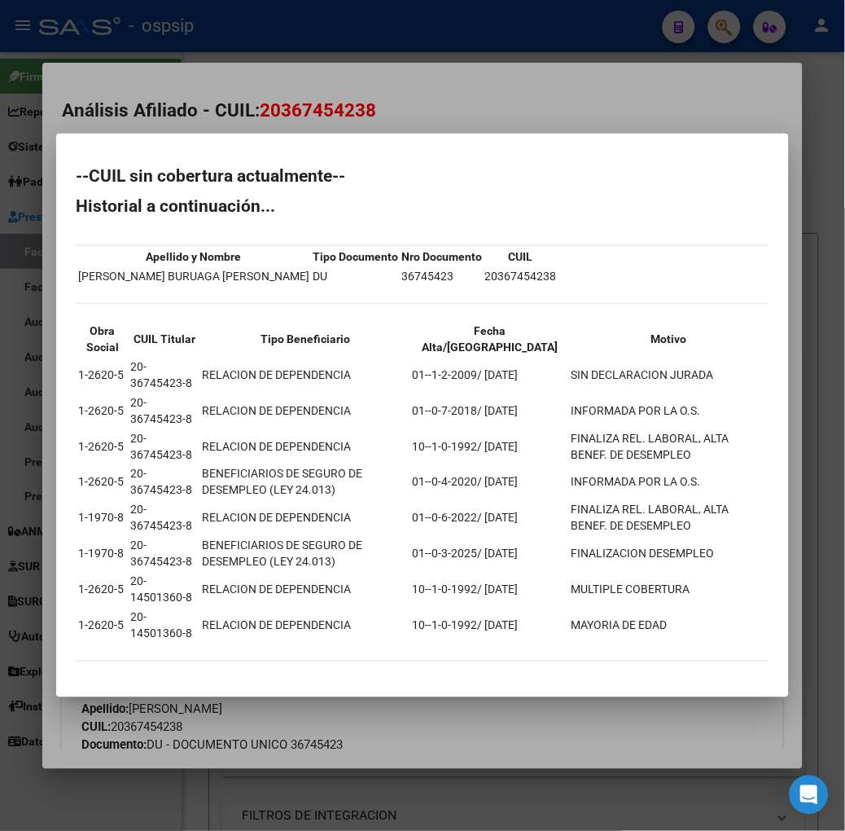
click at [474, 43] on div at bounding box center [422, 415] width 845 height 831
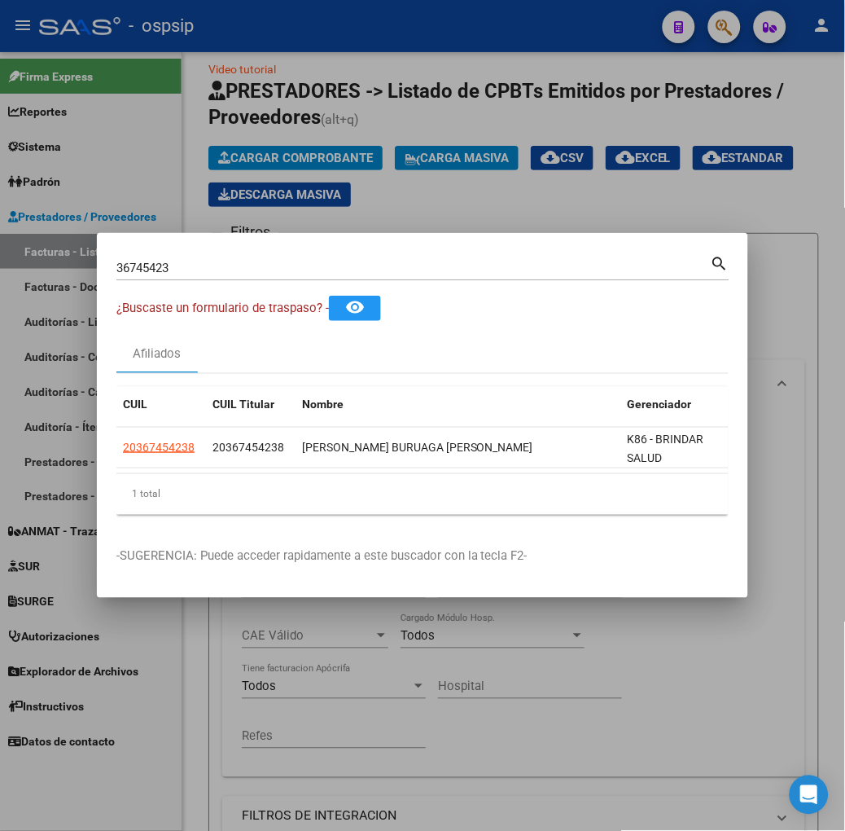
click at [303, 143] on div at bounding box center [422, 415] width 845 height 831
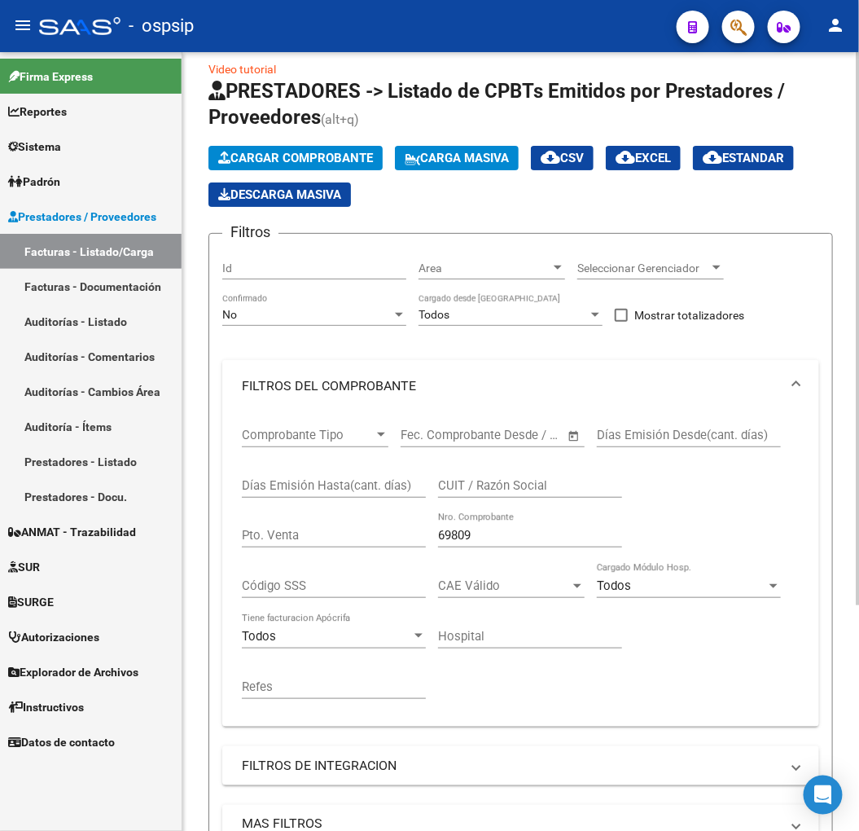
click at [550, 538] on input "69809" at bounding box center [530, 535] width 184 height 15
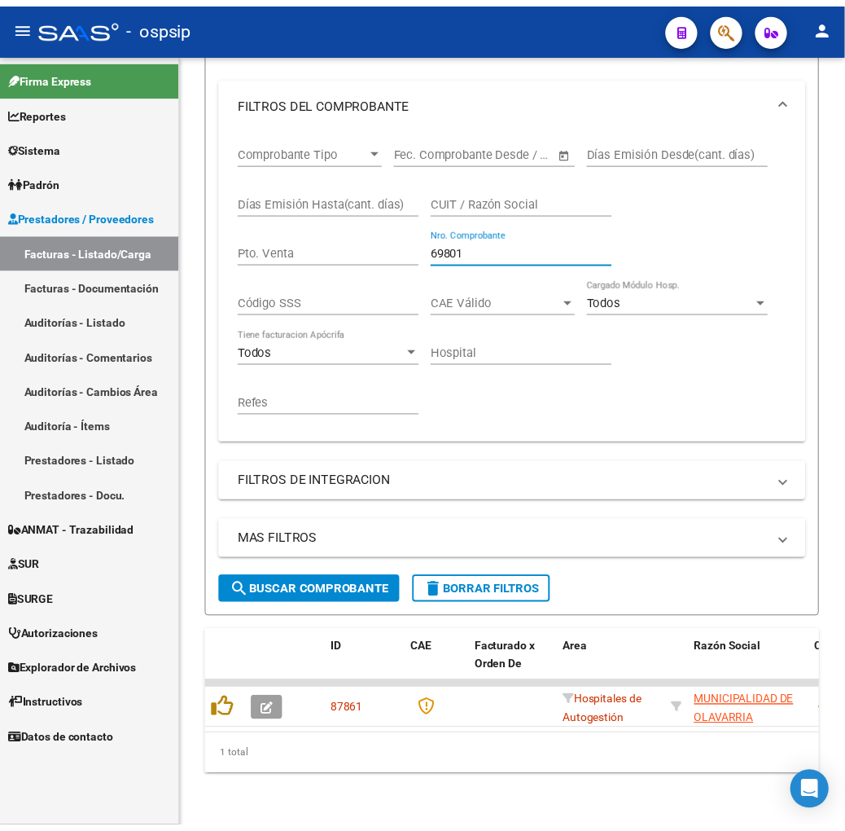
scroll to position [18, 0]
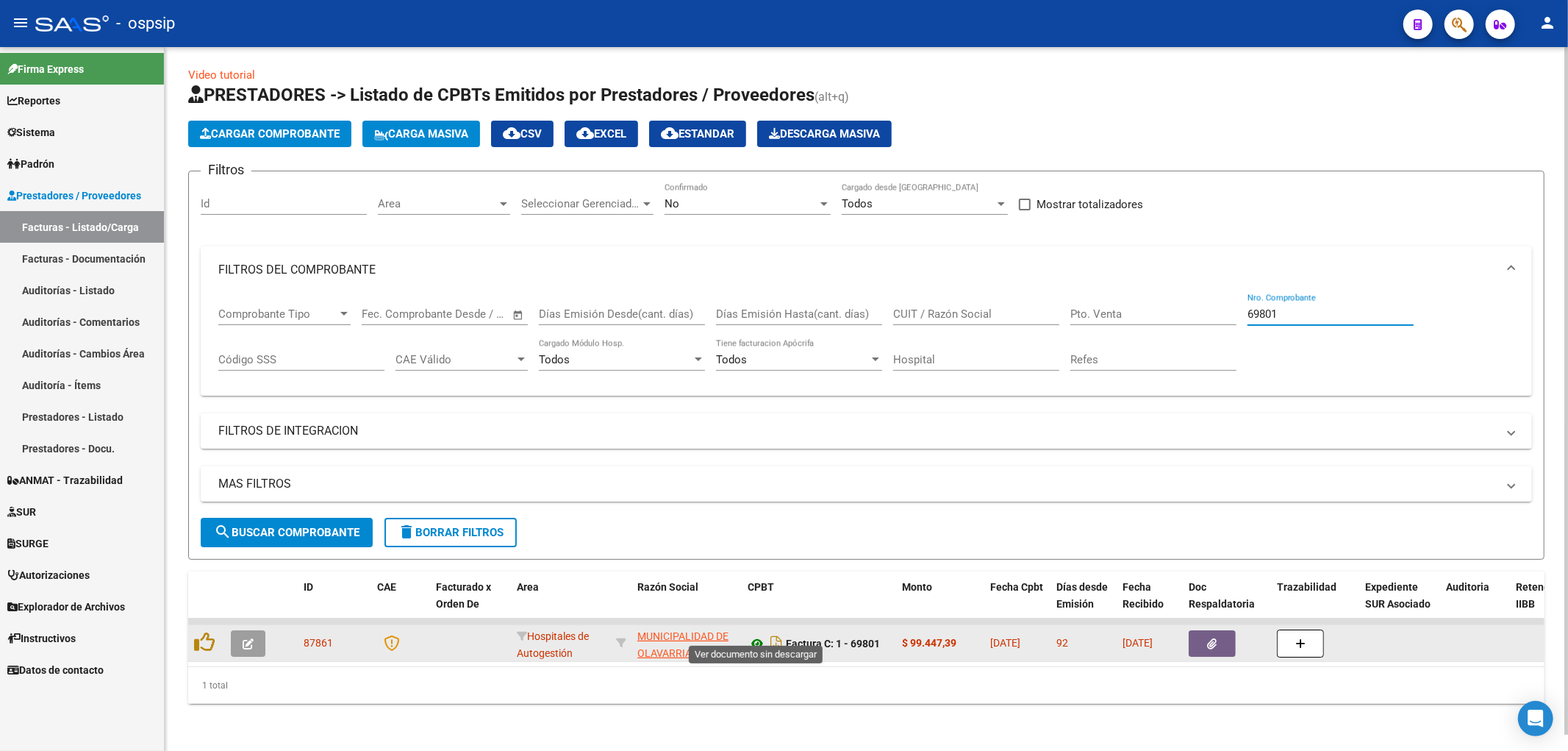
type input "69801"
click at [757, 635] on icon at bounding box center [756, 644] width 19 height 18
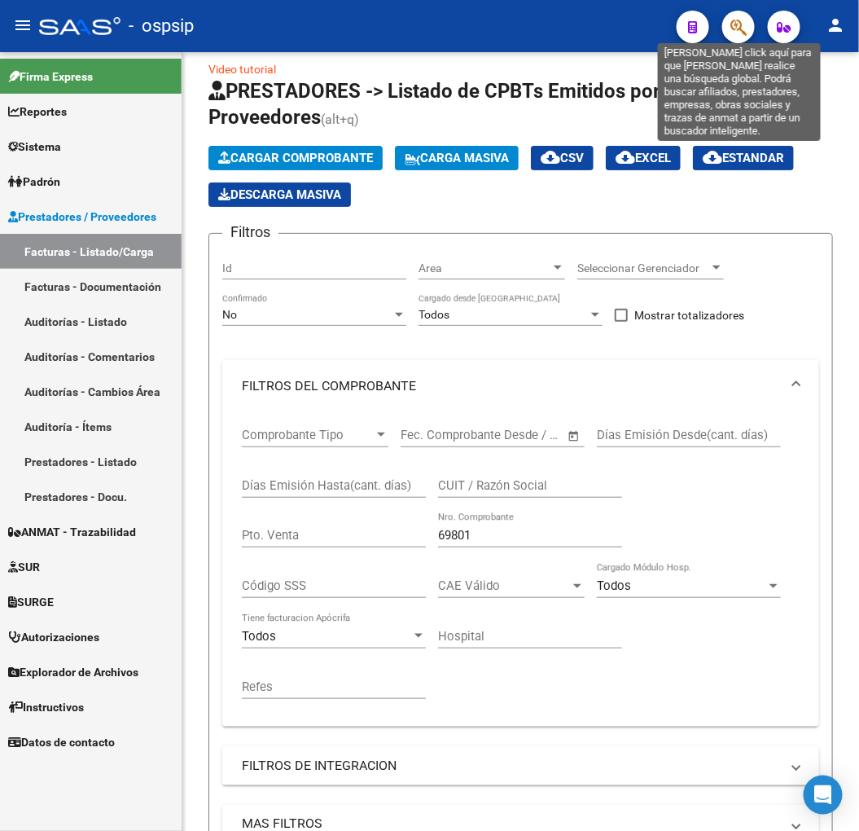
click at [736, 23] on icon "button" at bounding box center [739, 27] width 16 height 19
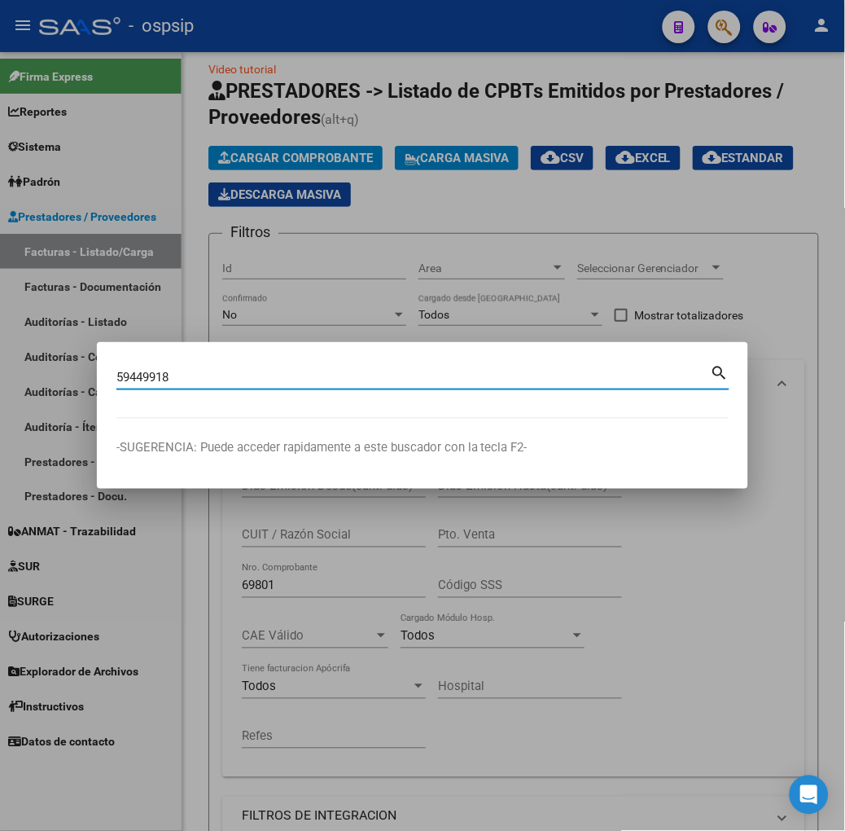
type input "59449918"
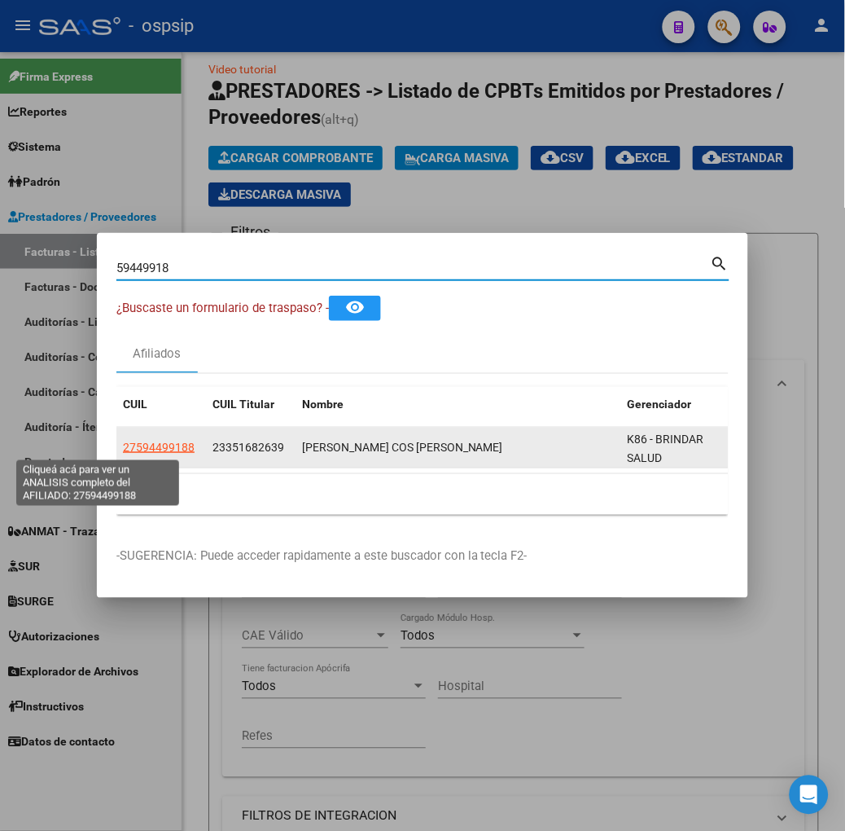
click at [123, 451] on span "27594499188" at bounding box center [159, 447] width 72 height 13
type textarea "27594499188"
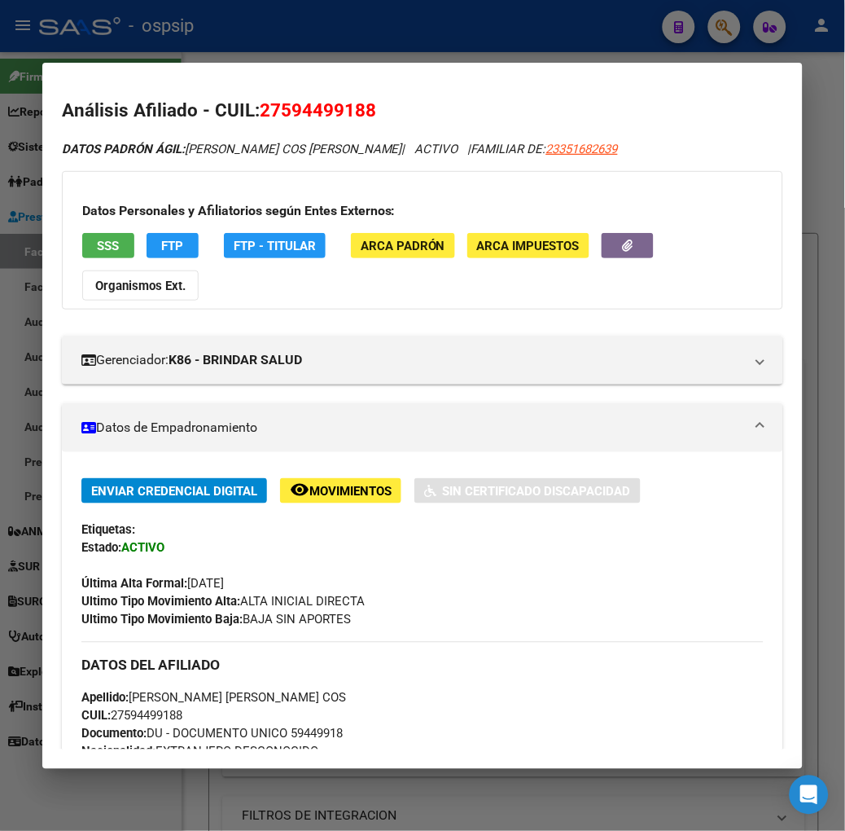
click at [95, 236] on button "SSS" at bounding box center [108, 245] width 52 height 25
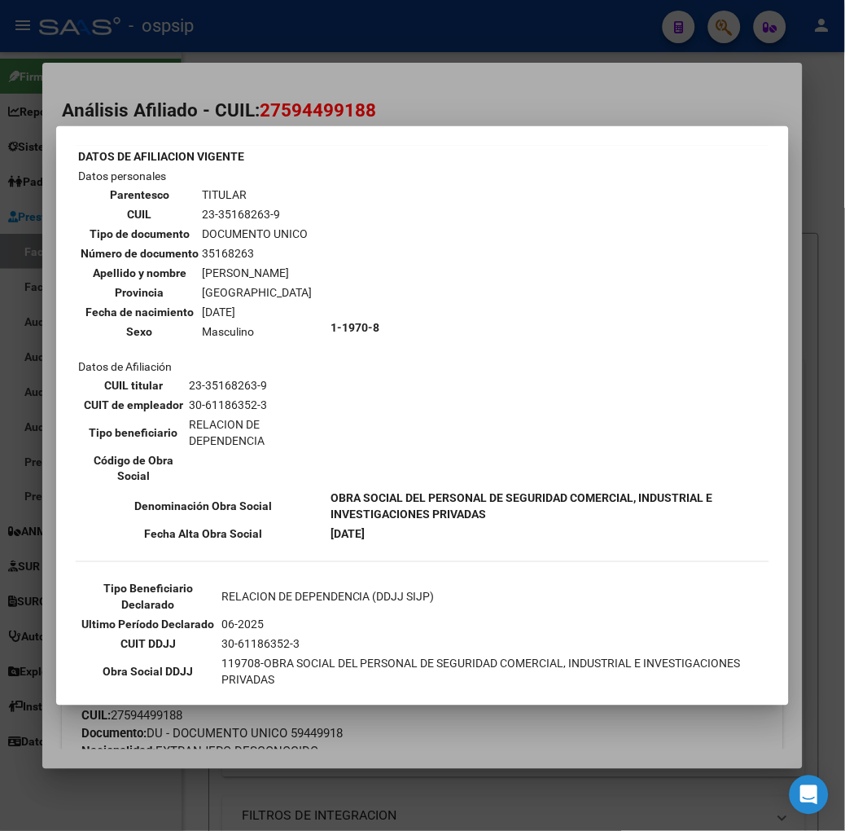
scroll to position [90, 0]
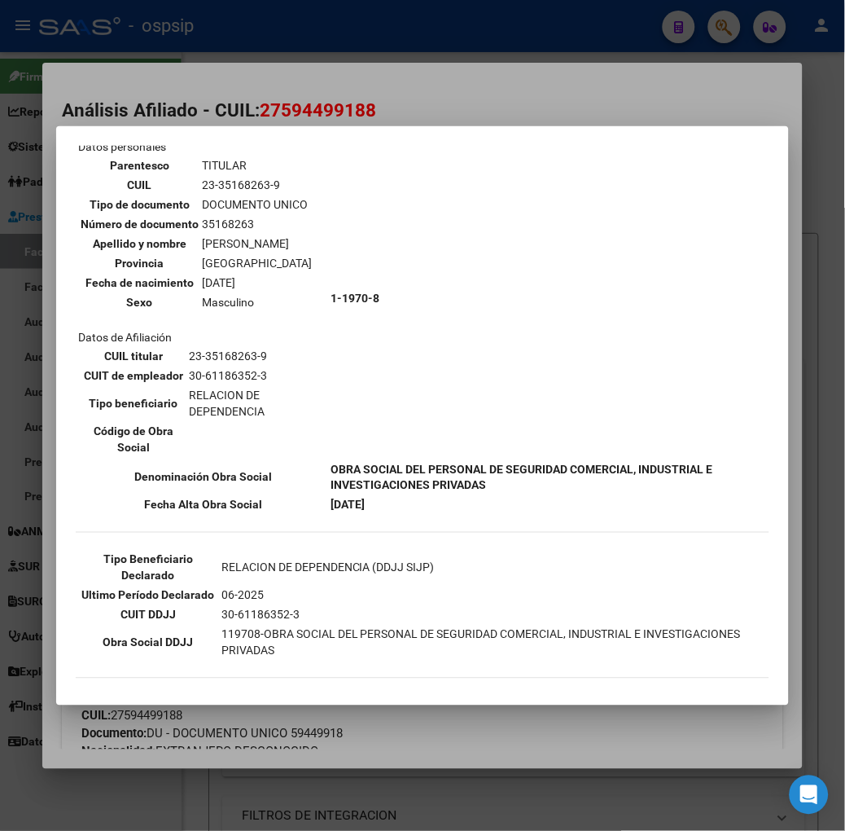
click at [302, 108] on div at bounding box center [422, 415] width 845 height 831
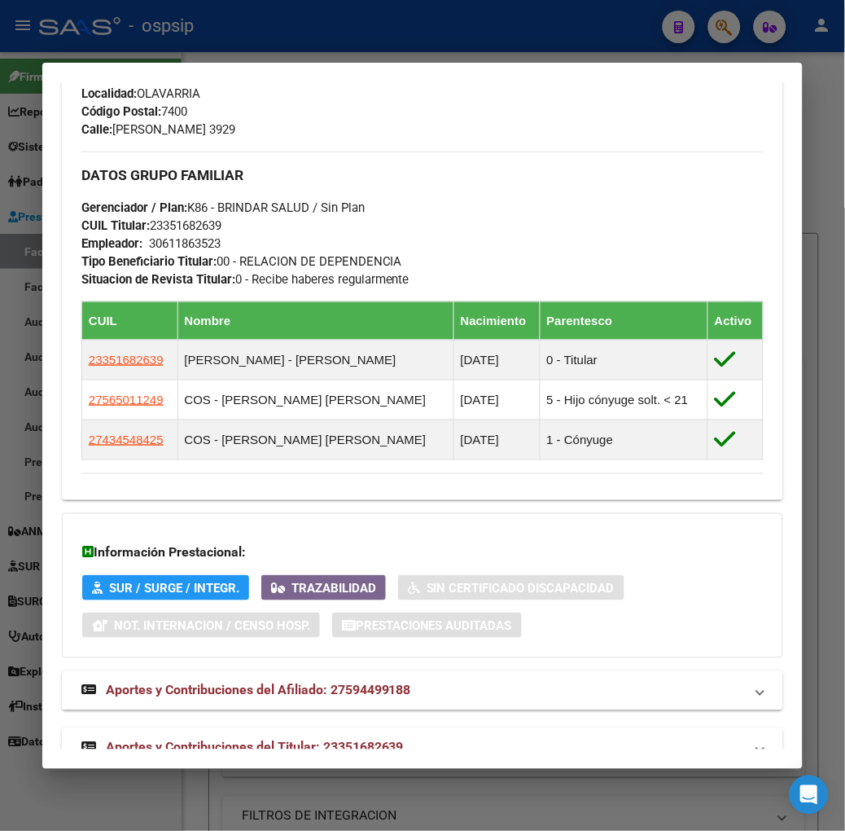
click at [418, 738] on mat-panel-title "Aportes y Contribuciones del Titular: 23351682639" at bounding box center [412, 748] width 663 height 20
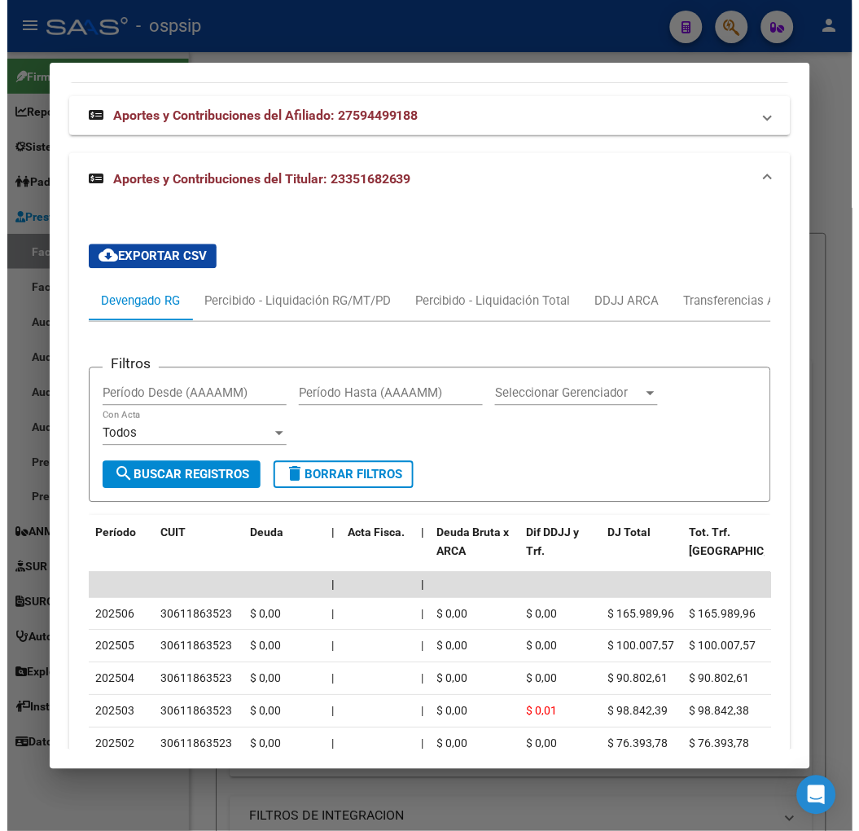
scroll to position [1533, 0]
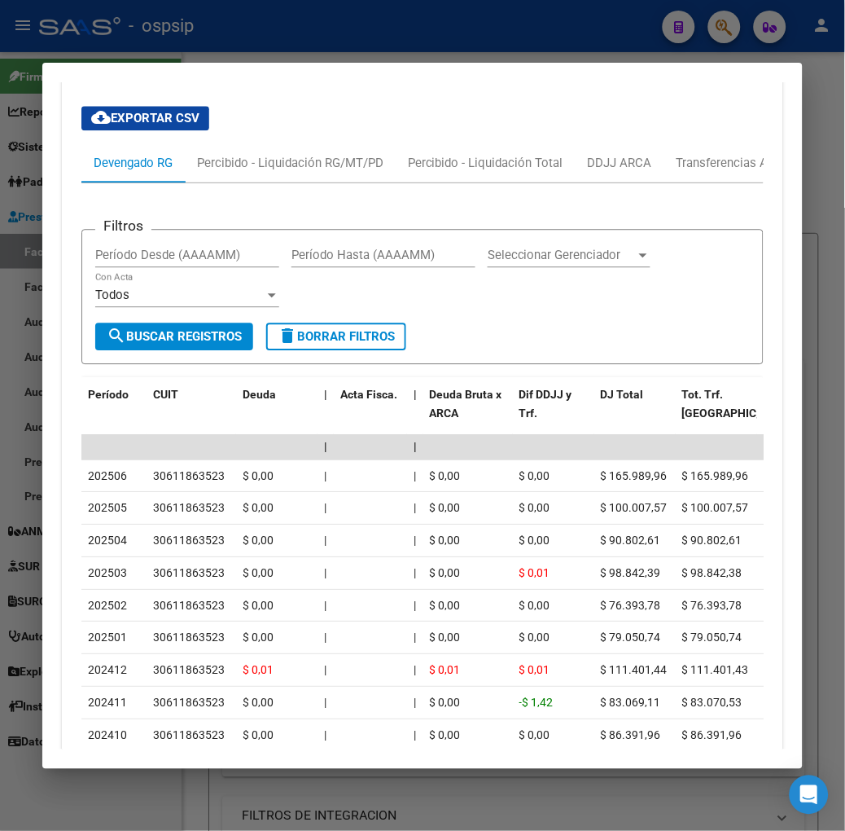
click at [294, 28] on div at bounding box center [422, 415] width 845 height 831
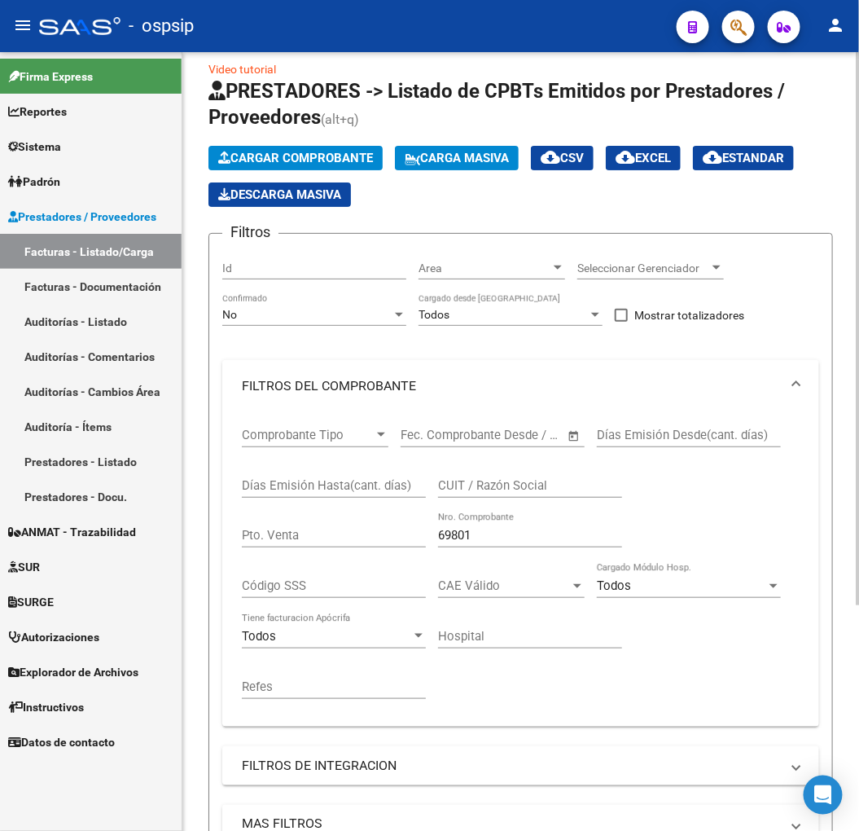
click at [490, 529] on input "69801" at bounding box center [530, 535] width 184 height 15
type input "69807"
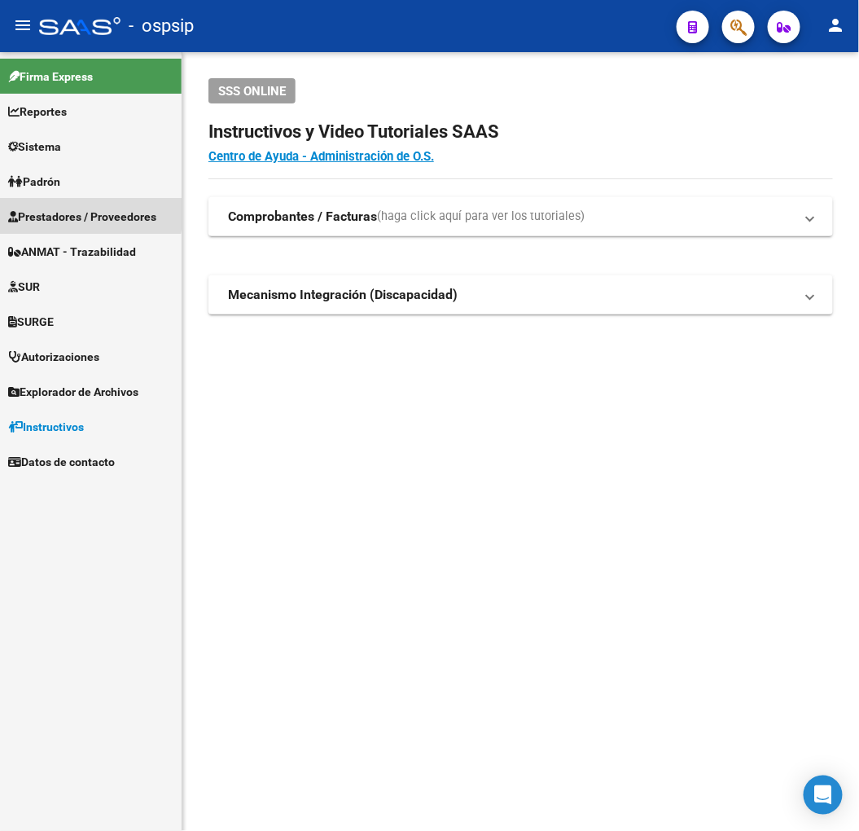
click at [42, 209] on span "Prestadores / Proveedores" at bounding box center [82, 217] width 148 height 18
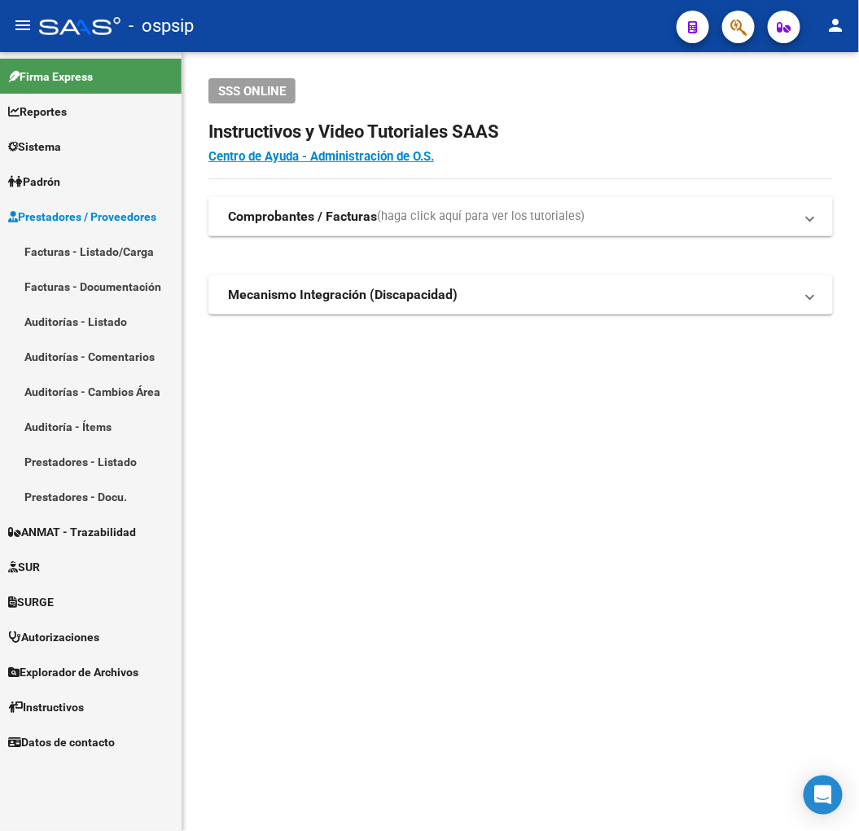
click at [84, 259] on link "Facturas - Listado/Carga" at bounding box center [91, 251] width 182 height 35
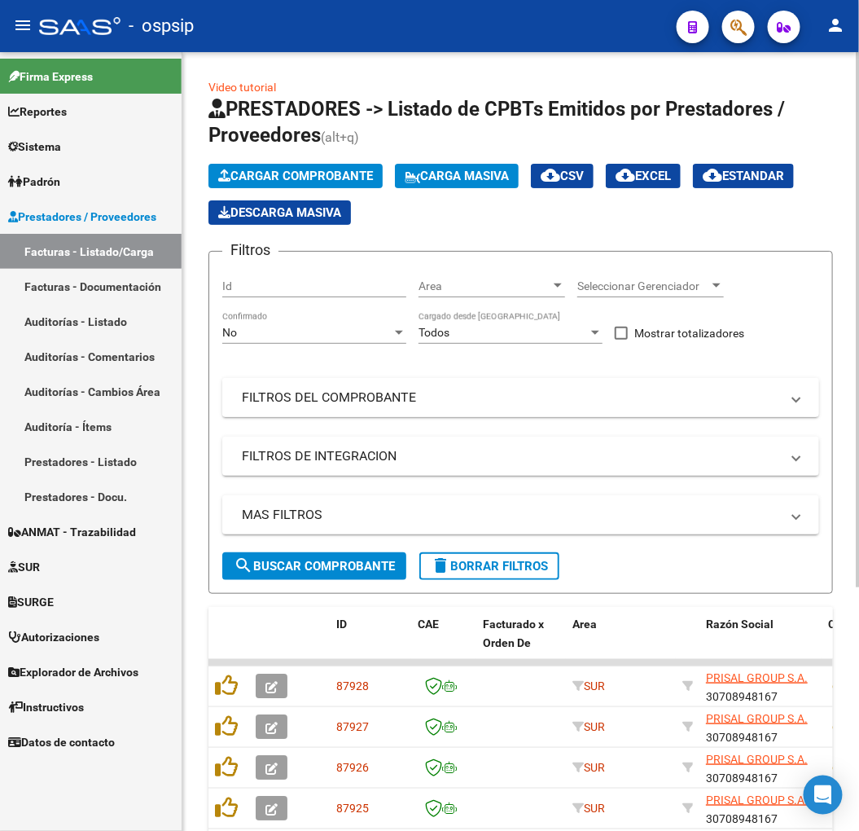
click at [412, 393] on mat-panel-title "FILTROS DEL COMPROBANTE" at bounding box center [511, 398] width 538 height 18
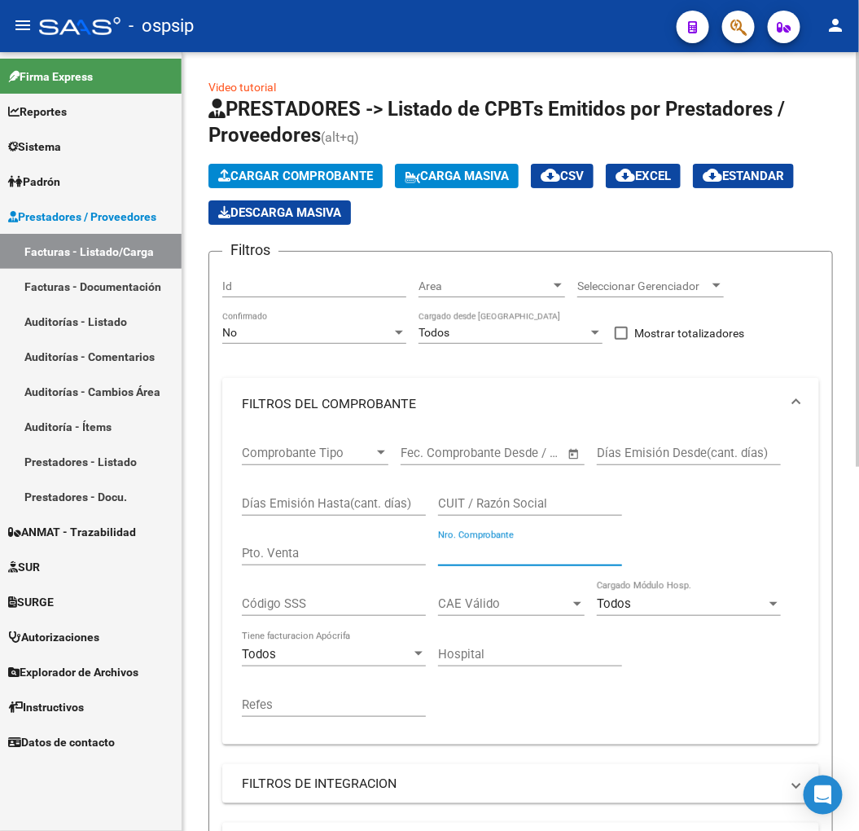
click at [540, 551] on input "Nro. Comprobante" at bounding box center [530, 553] width 184 height 15
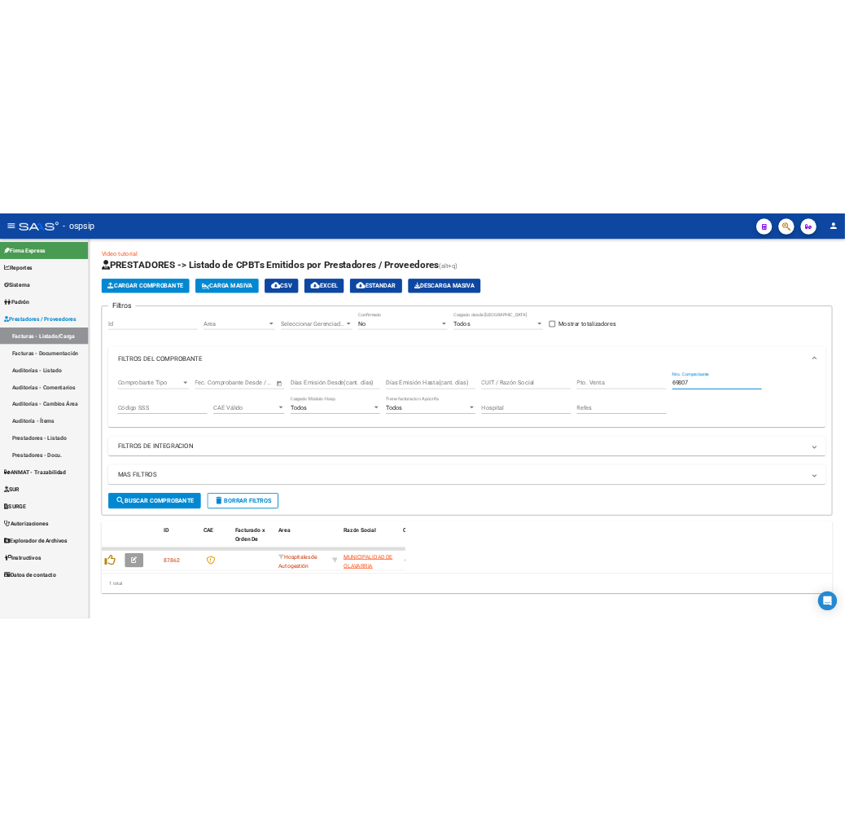
scroll to position [18, 0]
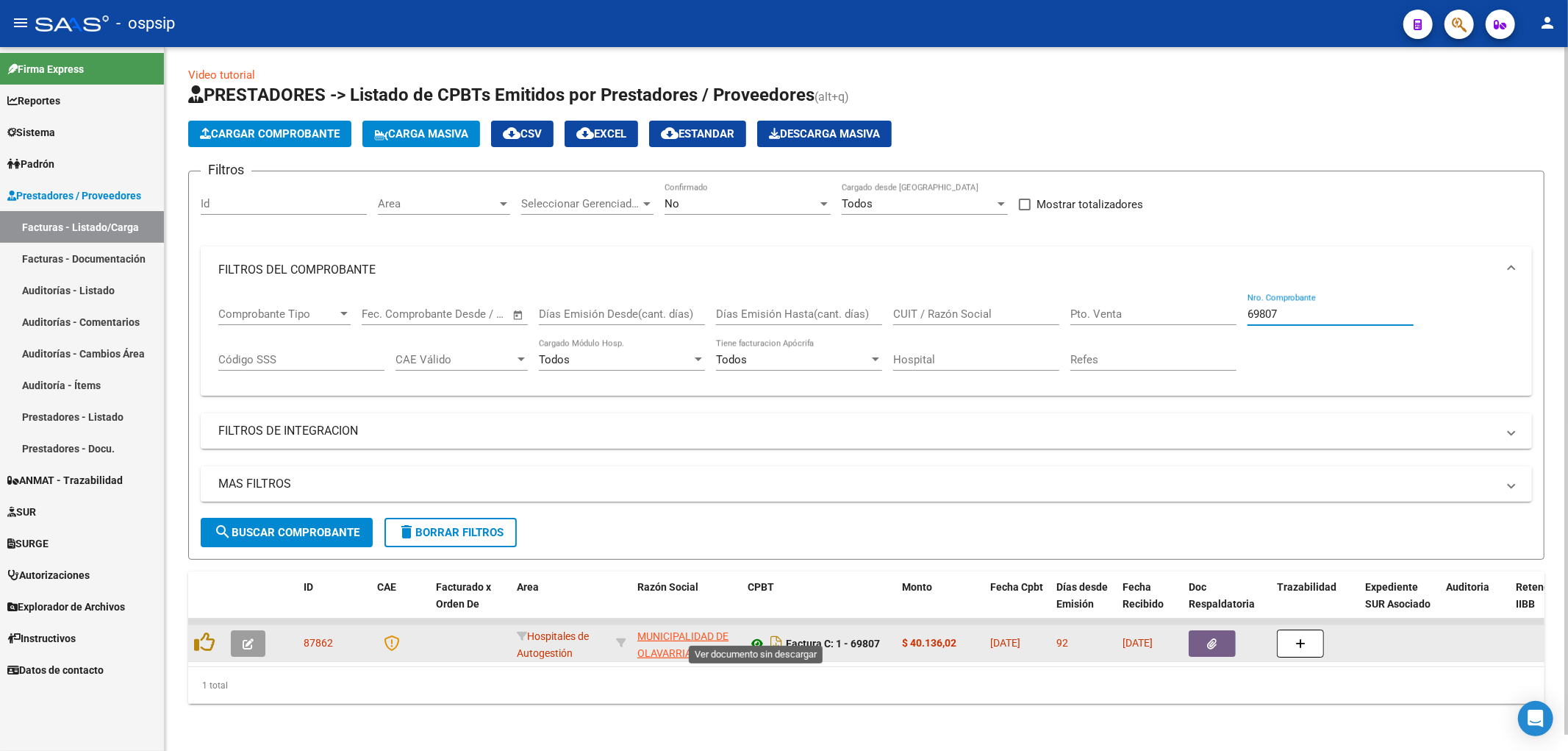
type input "69807"
click at [752, 635] on icon at bounding box center [756, 644] width 19 height 18
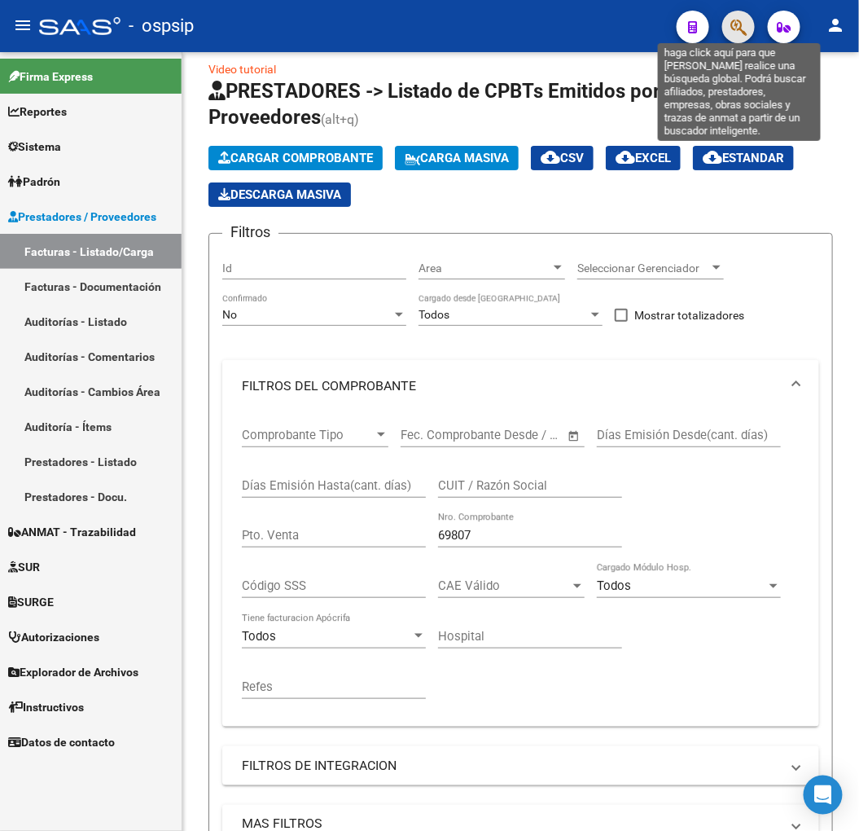
click at [737, 31] on icon "button" at bounding box center [739, 27] width 16 height 19
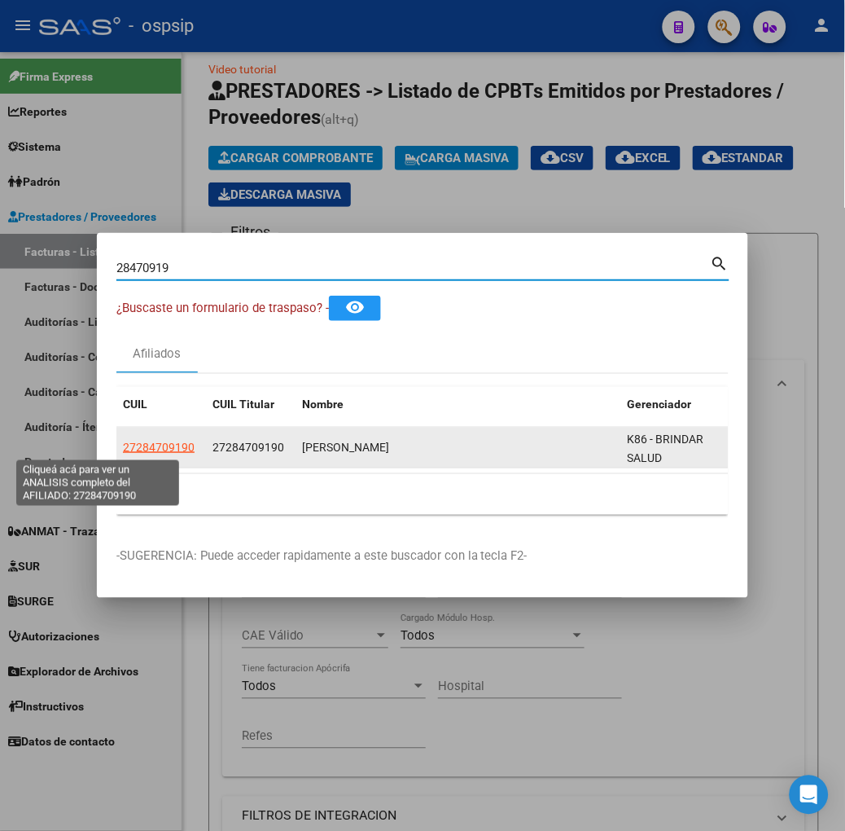
click at [123, 442] on span "27284709190" at bounding box center [159, 447] width 72 height 13
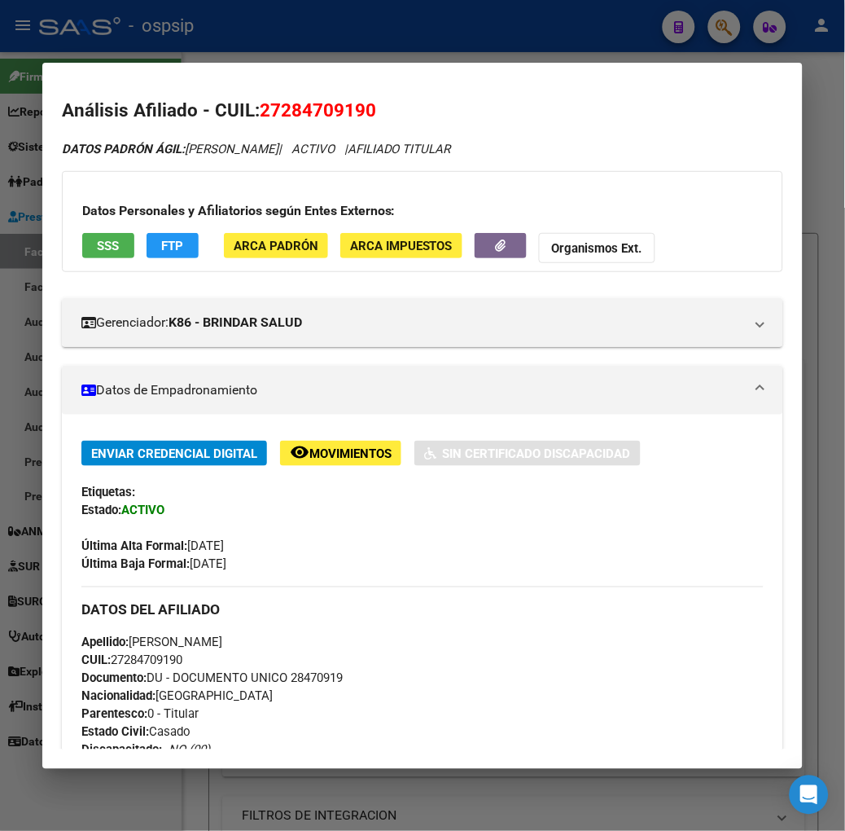
scroll to position [622, 0]
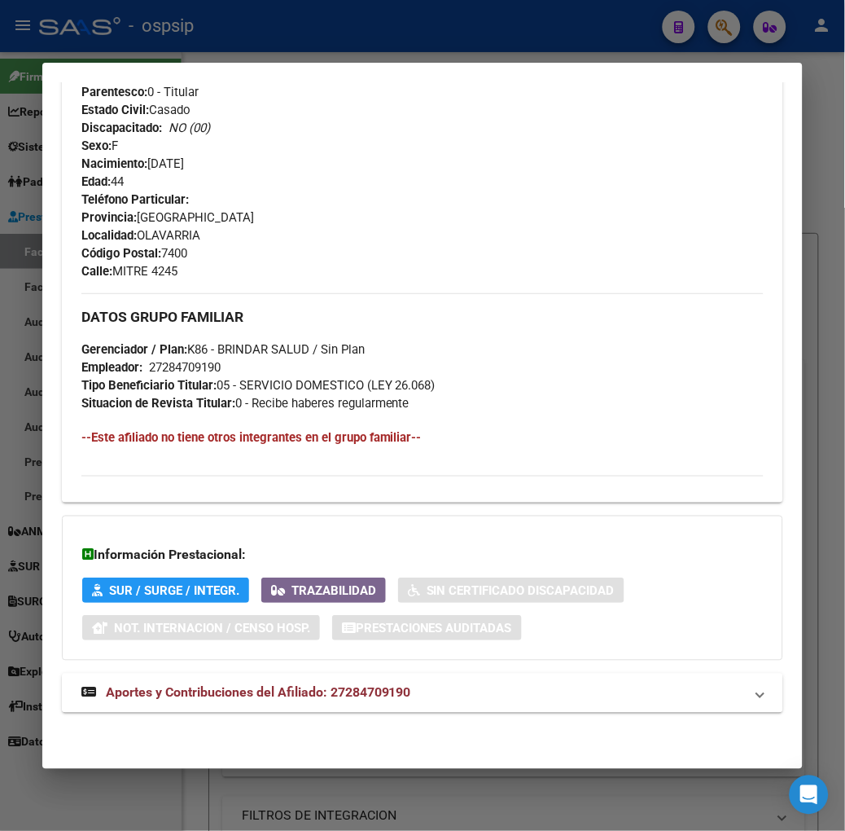
click at [310, 709] on mat-expansion-panel-header "Aportes y Contribuciones del Afiliado: 27284709190" at bounding box center [423, 693] width 722 height 39
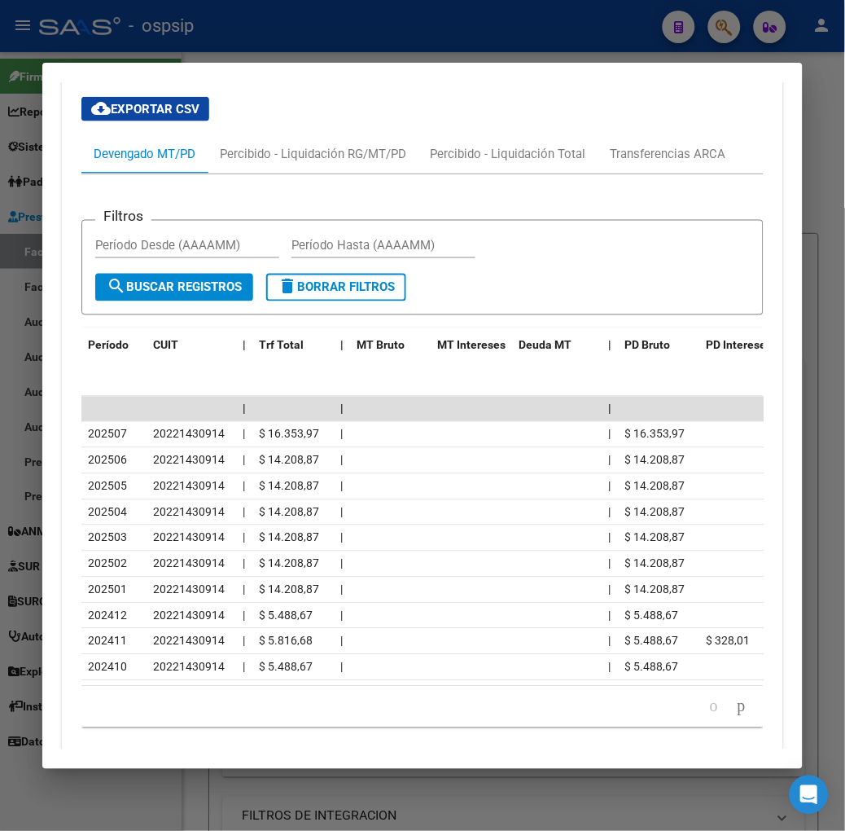
scroll to position [1308, 0]
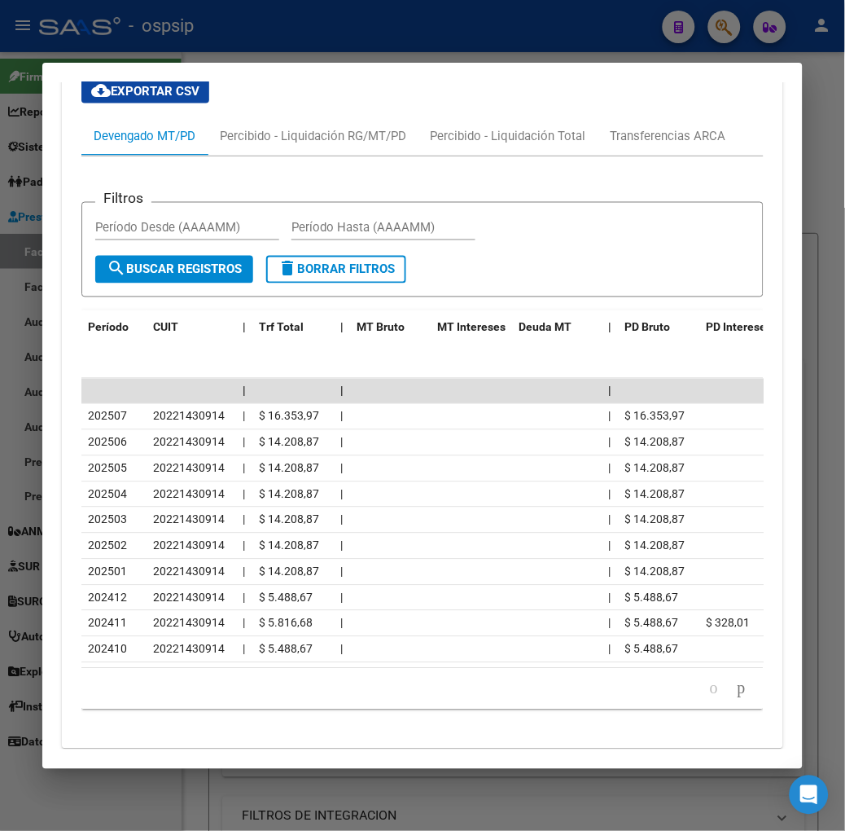
click at [197, 59] on div at bounding box center [422, 415] width 845 height 831
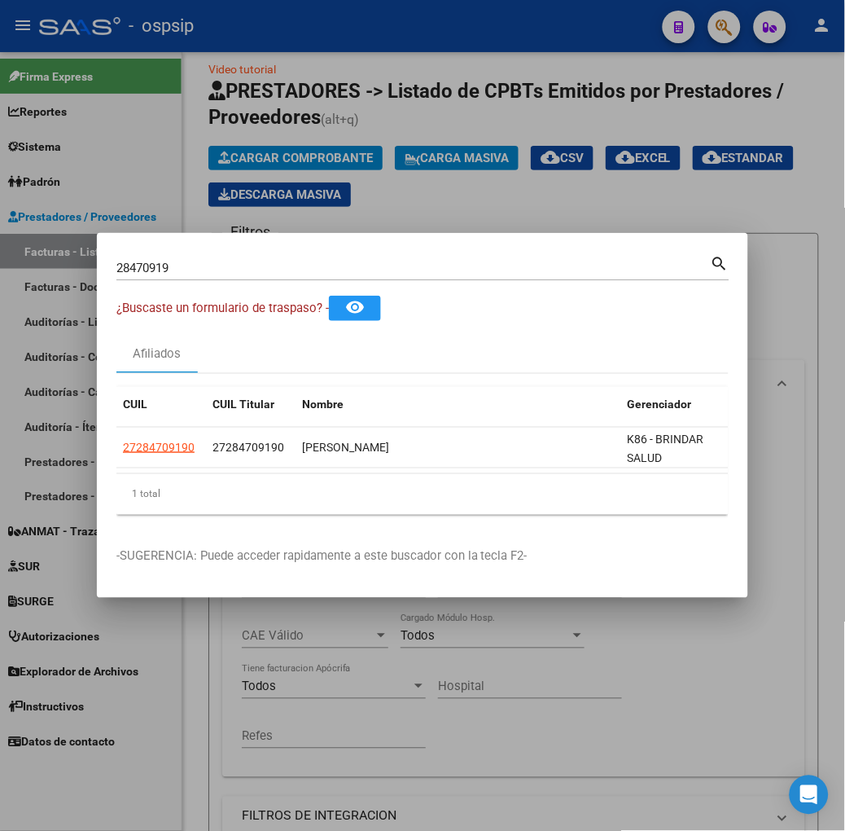
click at [209, 281] on div "28470919 Buscar (apellido, dni, cuil, nro traspaso, cuit, obra social) search" at bounding box center [422, 274] width 613 height 43
click at [209, 280] on div "28470919 Buscar (apellido, dni, cuil, nro traspaso, cuit, obra social) search" at bounding box center [422, 274] width 613 height 43
click at [208, 277] on div "28470919 Buscar (apellido, dni, cuil, nro traspaso, cuit, obra social)" at bounding box center [413, 268] width 595 height 24
click at [204, 261] on input "28470919" at bounding box center [413, 268] width 595 height 15
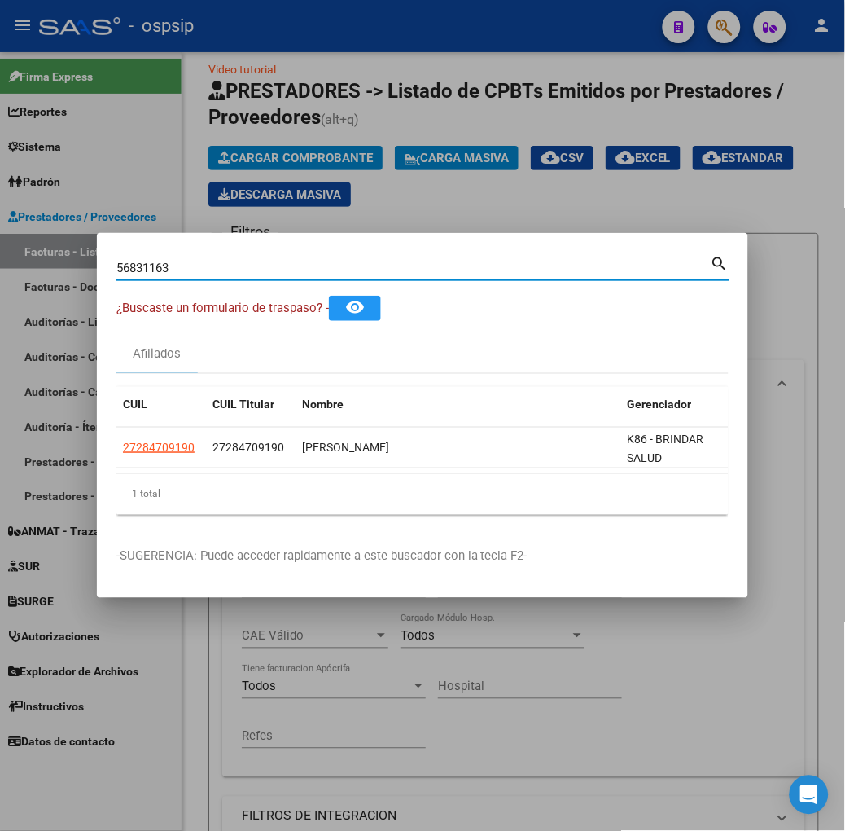
type input "56831163"
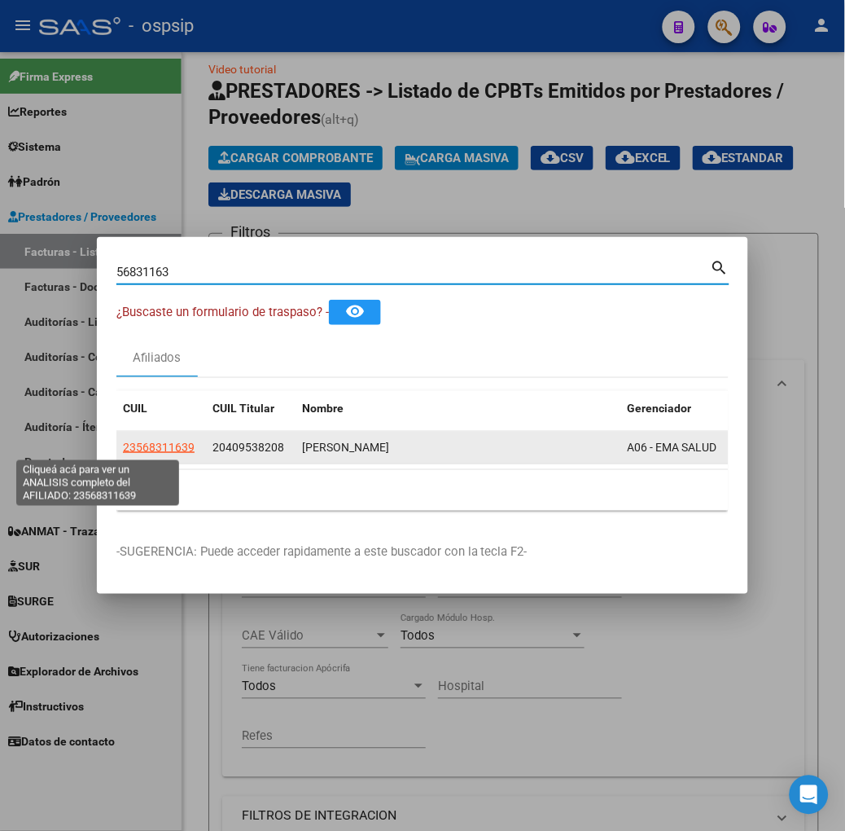
click at [116, 437] on datatable-body-cell "23568311639" at bounding box center [161, 448] width 90 height 32
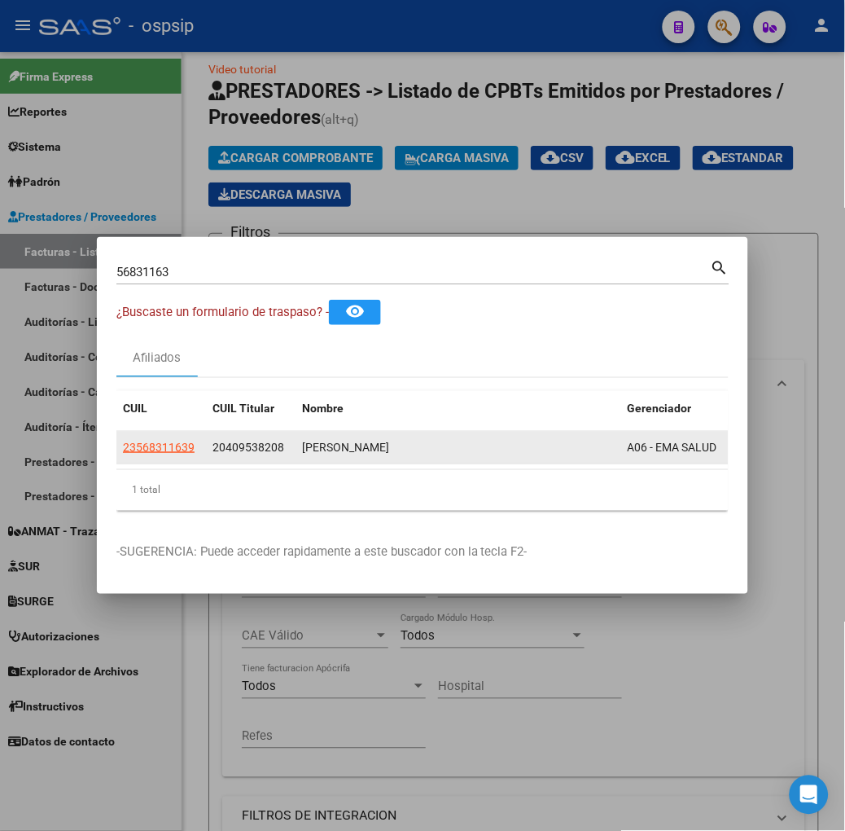
click at [117, 458] on datatable-body-cell "23568311639" at bounding box center [161, 448] width 90 height 32
click at [123, 455] on app-link-go-to "23568311639" at bounding box center [159, 447] width 72 height 19
click at [123, 442] on span "23568311639" at bounding box center [159, 447] width 72 height 13
type textarea "23568311639"
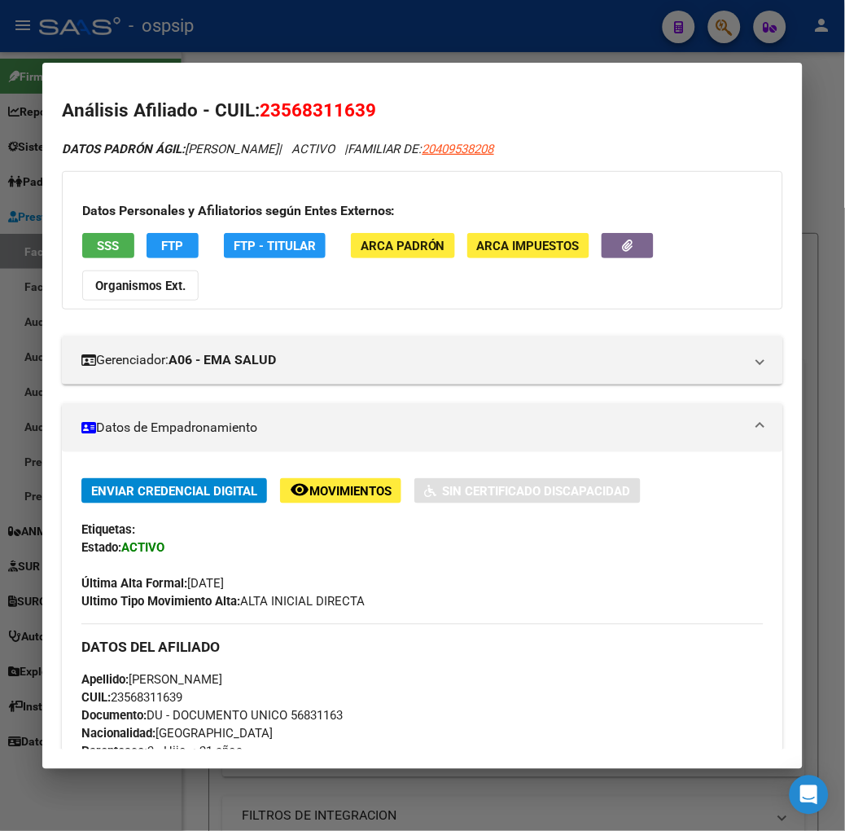
click at [97, 242] on span "SSS" at bounding box center [108, 246] width 22 height 15
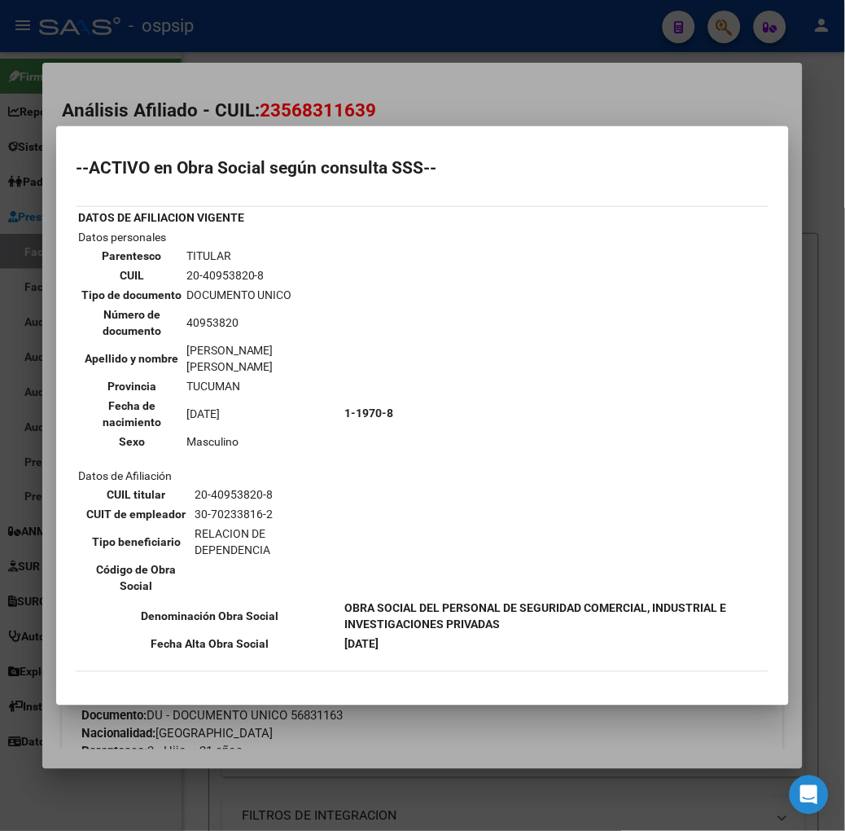
click at [189, 110] on div at bounding box center [422, 415] width 845 height 831
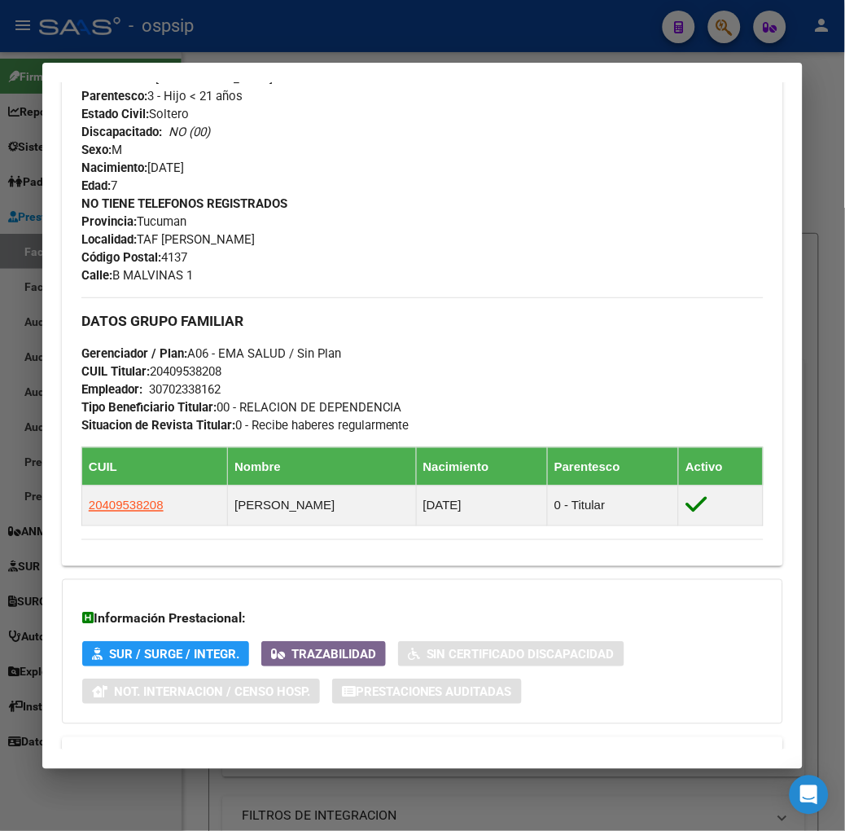
scroll to position [722, 0]
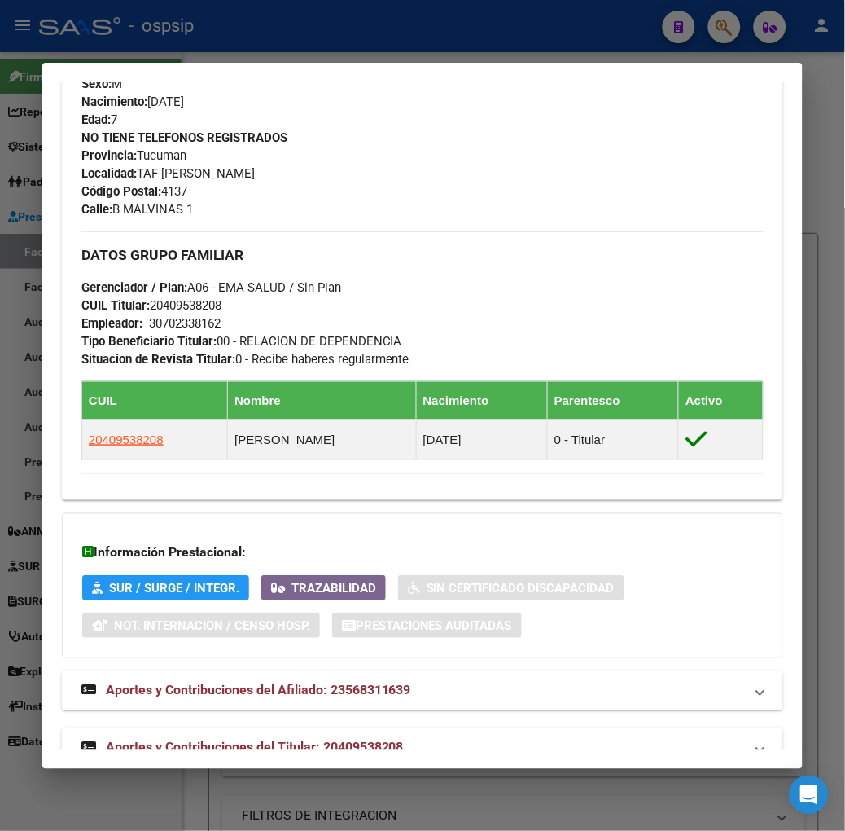
click at [270, 740] on span "Aportes y Contribuciones del Titular: 20409538208" at bounding box center [255, 747] width 298 height 15
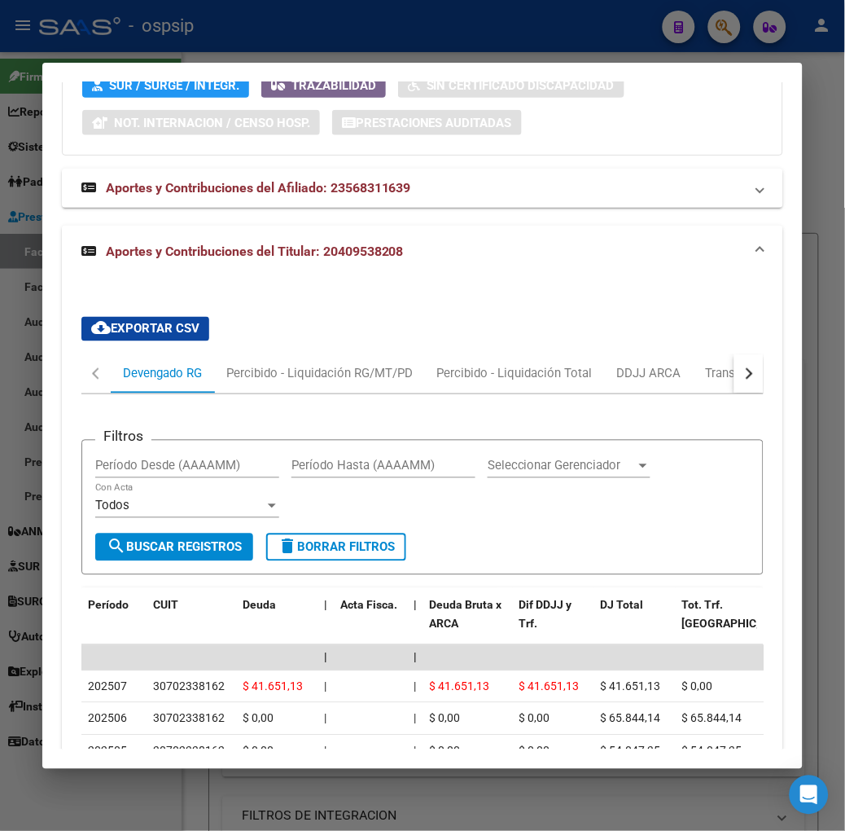
scroll to position [1254, 0]
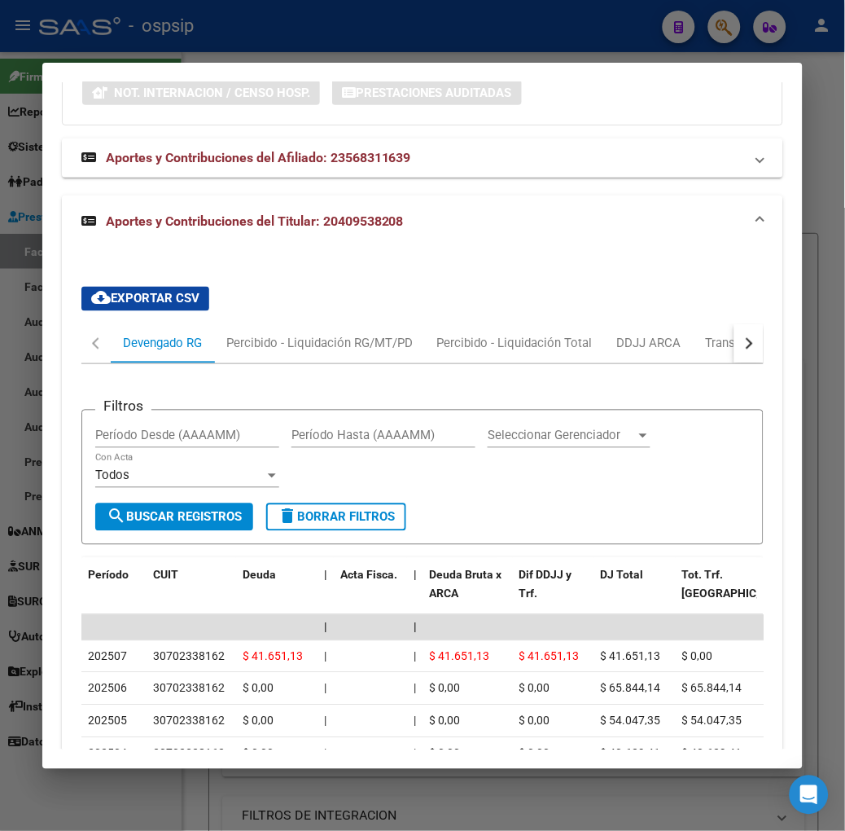
click at [291, 44] on div at bounding box center [422, 415] width 845 height 831
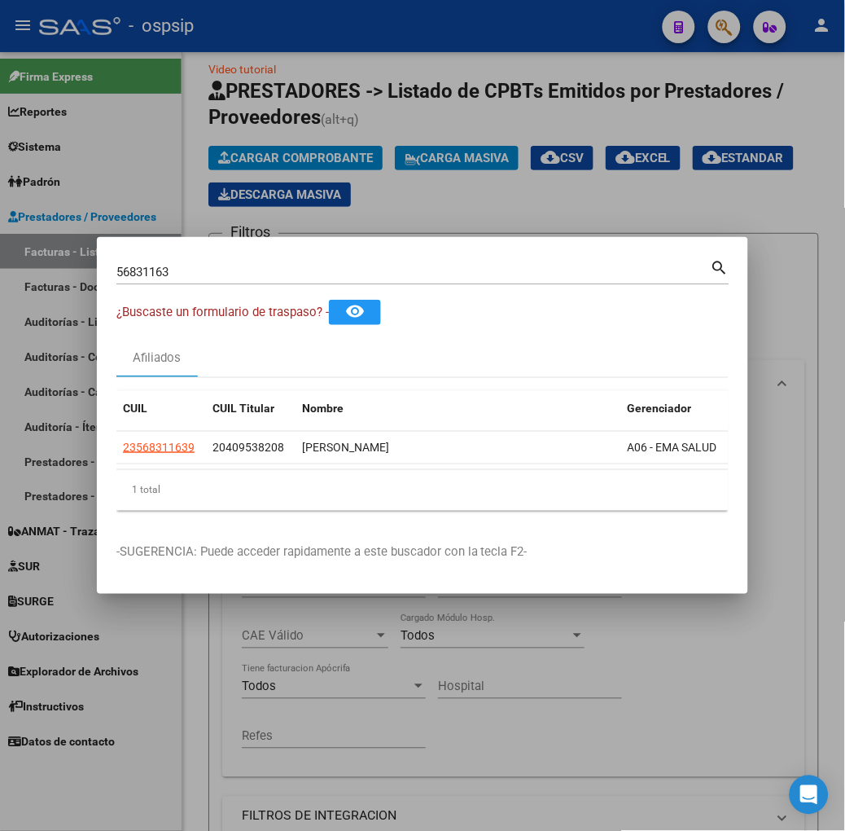
click at [241, 279] on div "56831163 Buscar (apellido, dni, cuil, nro traspaso, cuit, obra social)" at bounding box center [413, 272] width 595 height 24
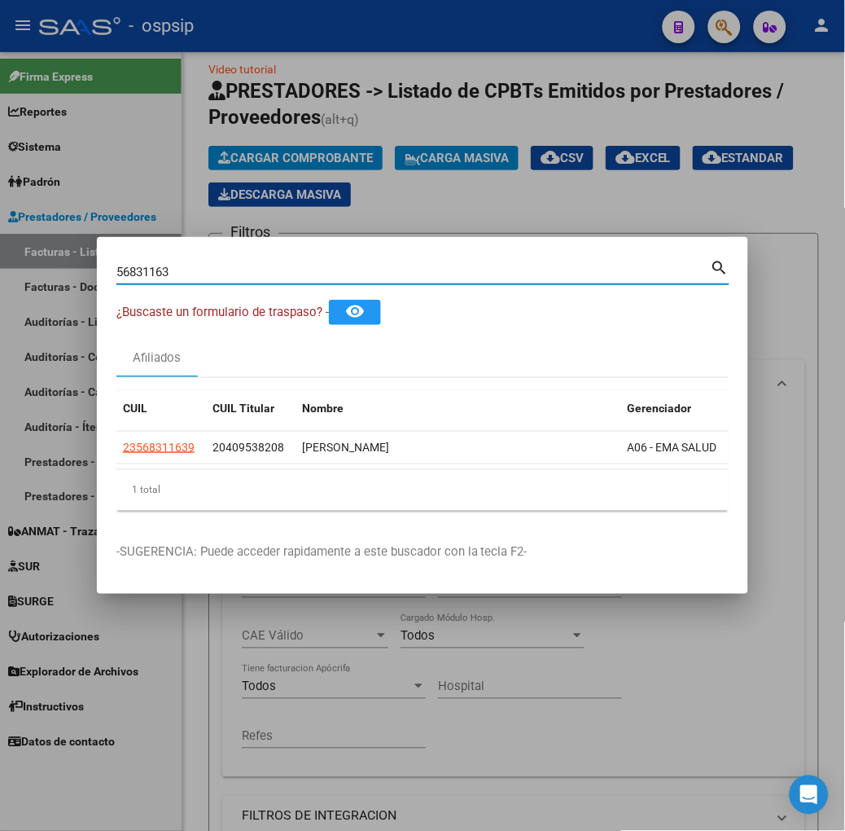
click at [239, 275] on input "56831163" at bounding box center [413, 272] width 595 height 15
type input "5"
type input "40953820"
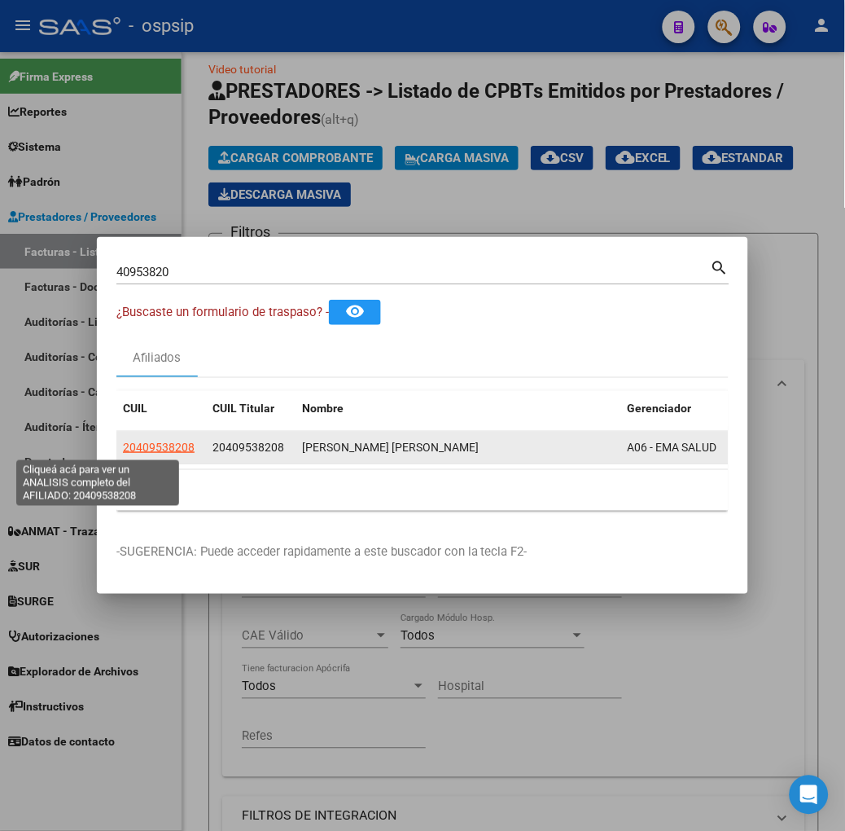
click at [125, 453] on span "20409538208" at bounding box center [159, 447] width 72 height 13
type textarea "20409538208"
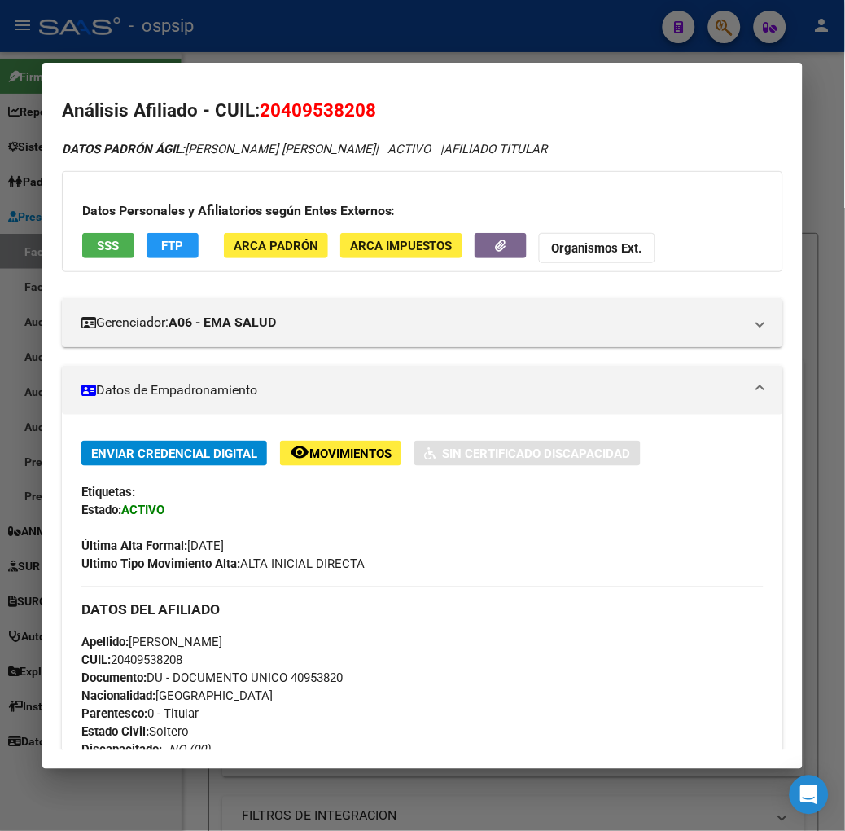
click at [97, 241] on span "SSS" at bounding box center [108, 246] width 22 height 15
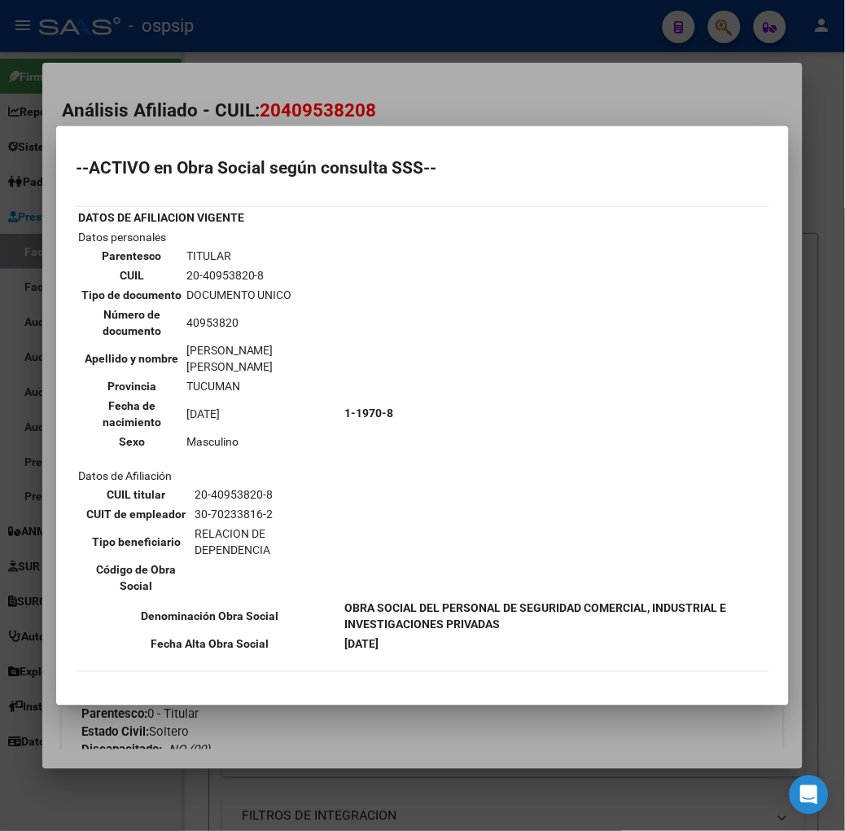
scroll to position [90, 0]
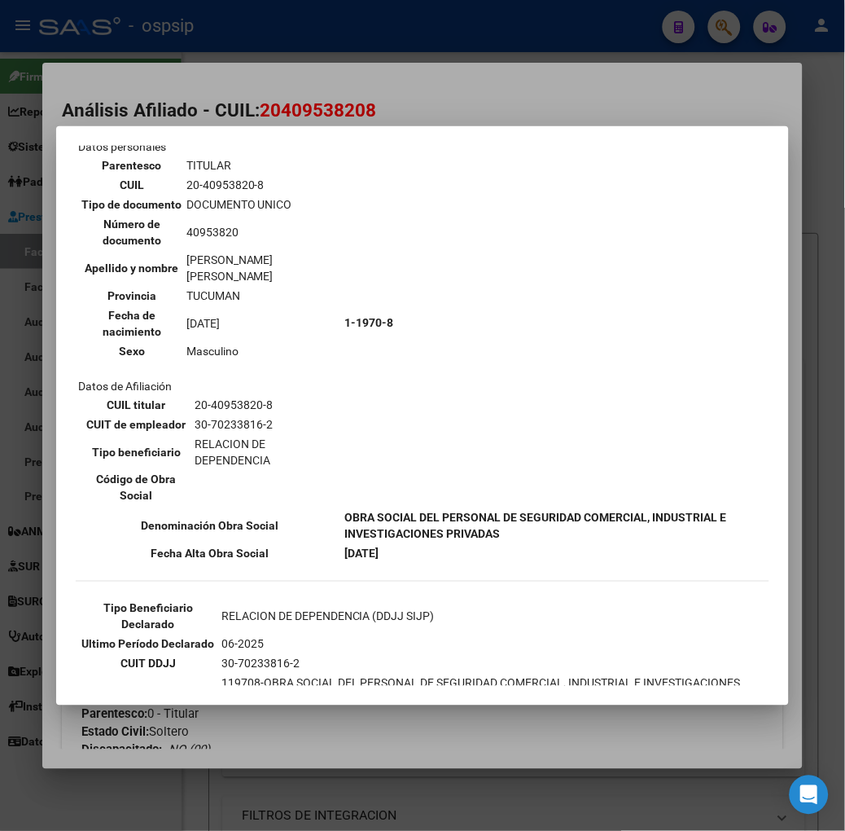
click at [237, 76] on div at bounding box center [422, 415] width 845 height 831
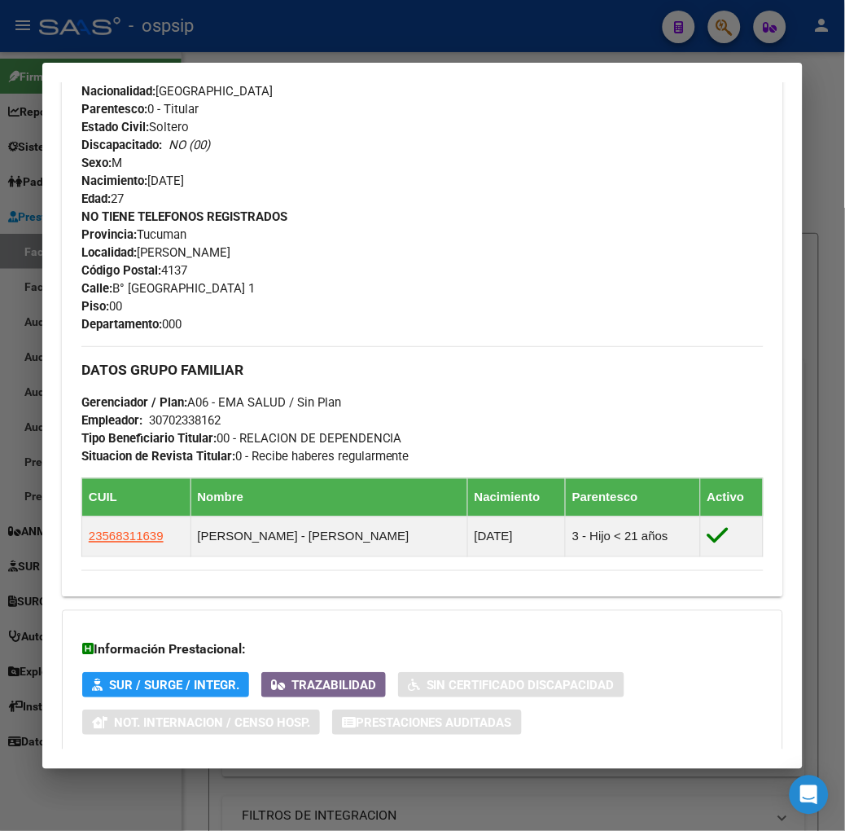
scroll to position [700, 0]
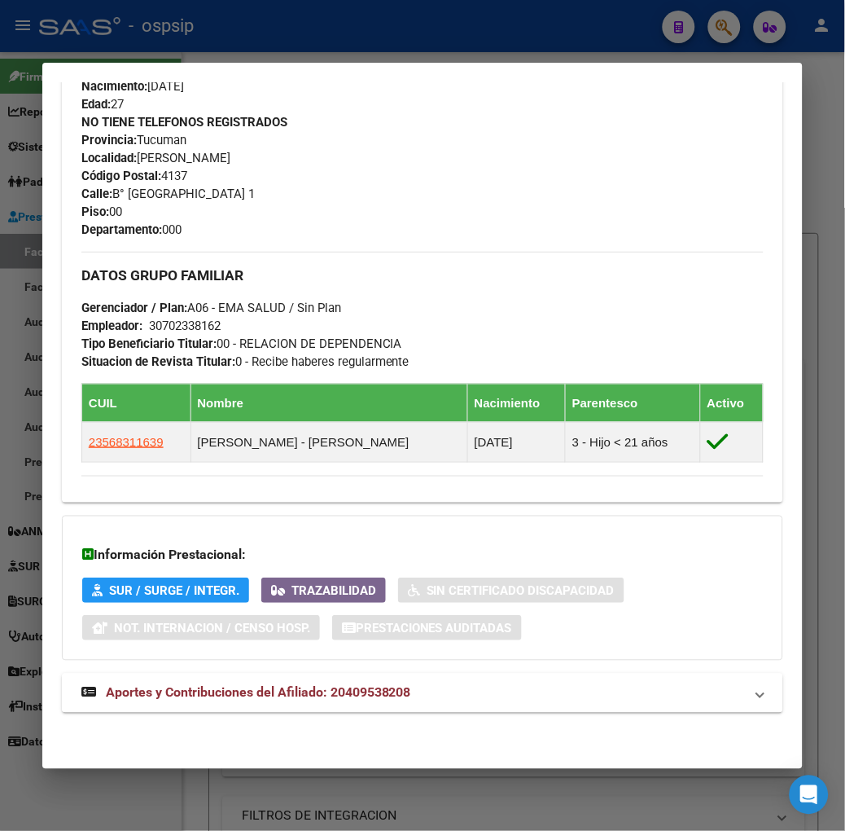
click at [281, 674] on mat-expansion-panel-header "Aportes y Contribuciones del Afiliado: 20409538208" at bounding box center [423, 693] width 722 height 39
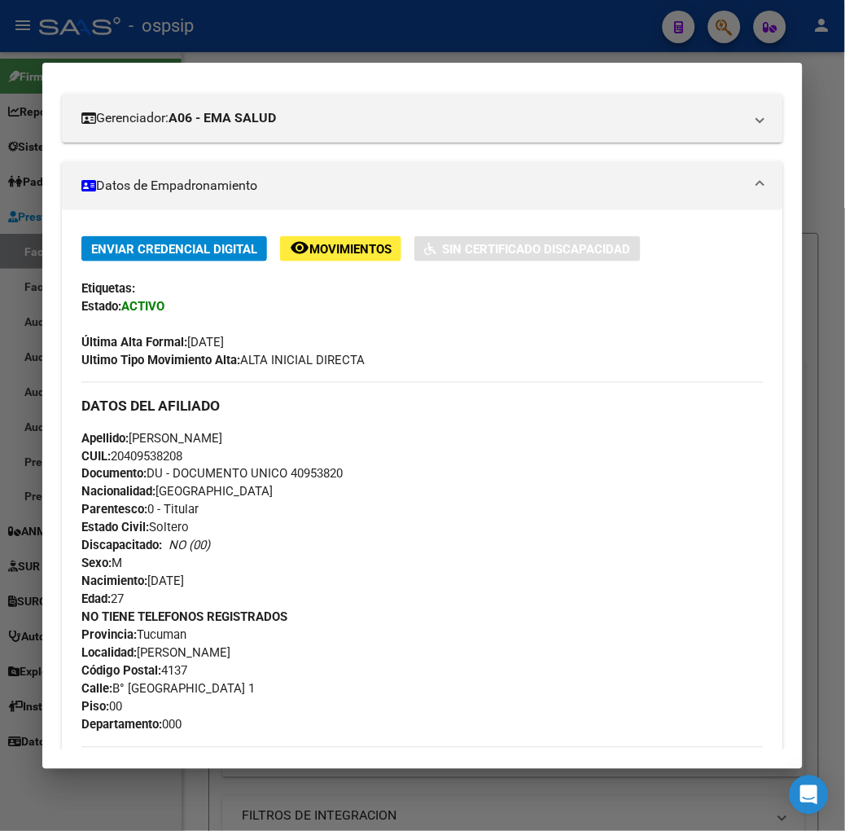
scroll to position [0, 0]
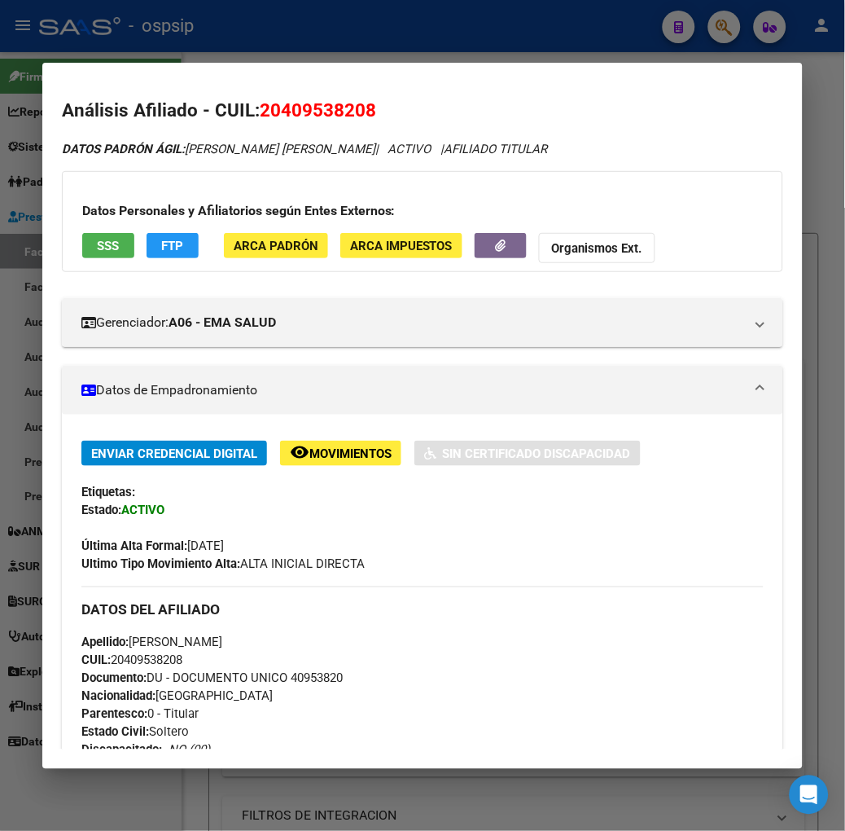
click at [314, 64] on mat-dialog-container "Análisis Afiliado - CUIL: 20409538208 DATOS PADRÓN ÁGIL: RIOS JUAN FRANCISCO | …" at bounding box center [422, 416] width 761 height 706
click at [253, 19] on div at bounding box center [422, 415] width 845 height 831
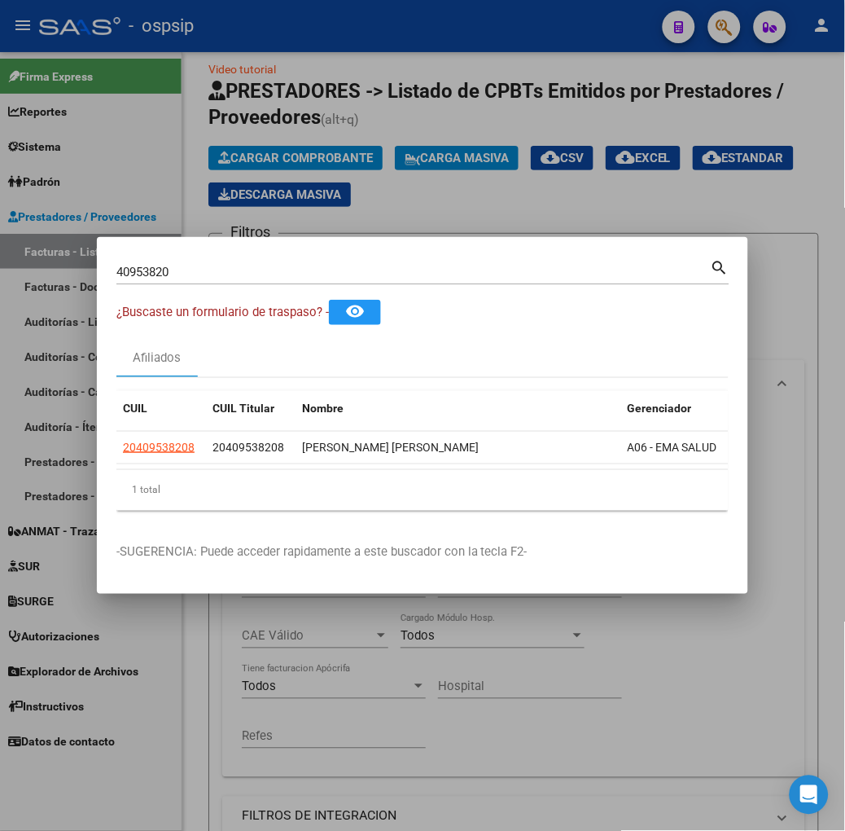
click at [226, 280] on div "40953820 Buscar (apellido, dni, cuil, nro traspaso, cuit, obra social)" at bounding box center [413, 272] width 595 height 24
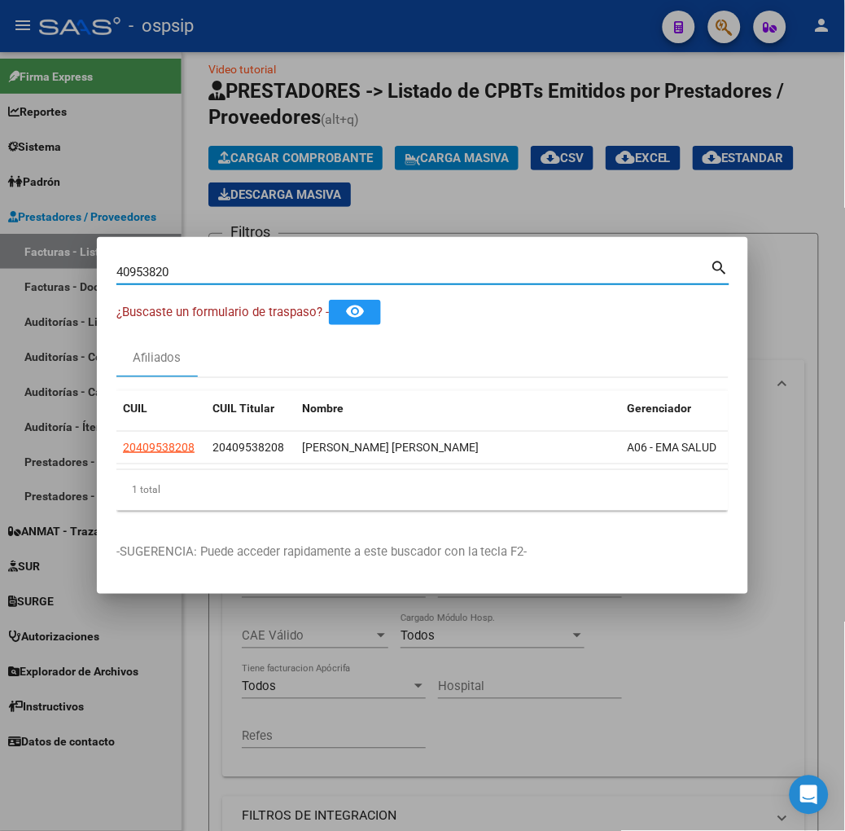
click at [218, 274] on input "40953820" at bounding box center [413, 272] width 595 height 15
type input "30907710"
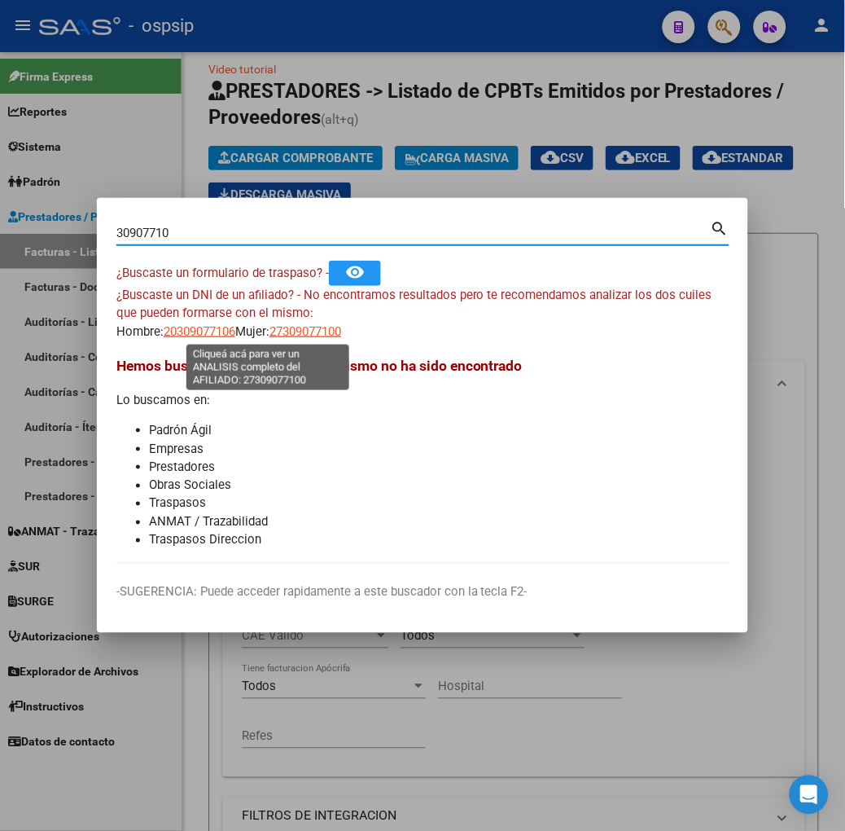
click at [270, 324] on span "27309077100" at bounding box center [306, 331] width 72 height 15
type textarea "27309077100"
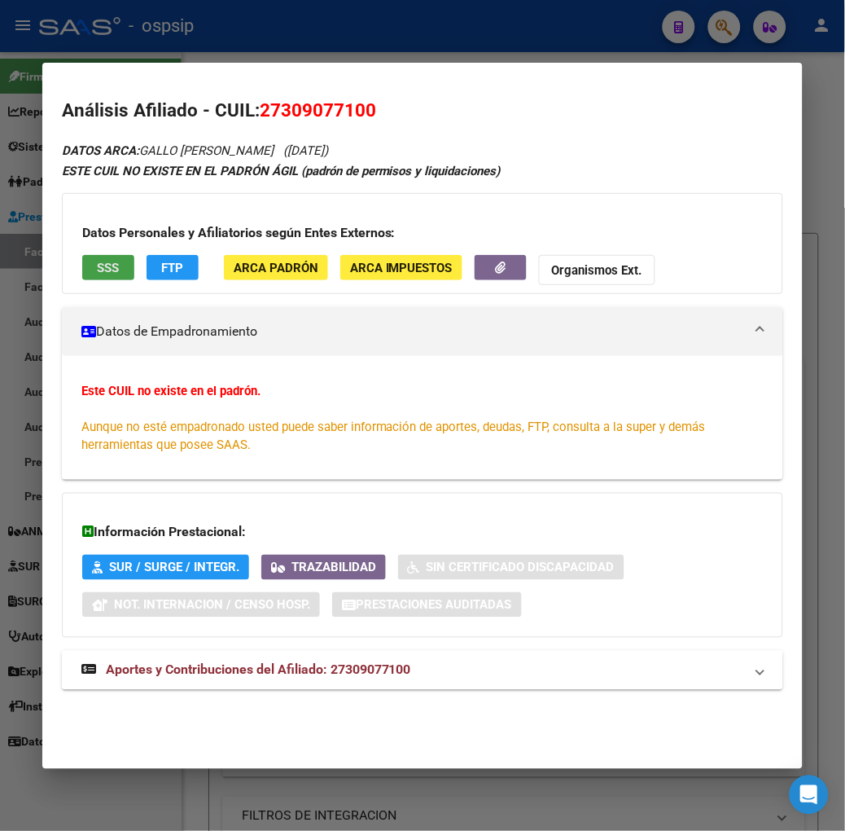
click at [97, 274] on span "SSS" at bounding box center [108, 268] width 22 height 15
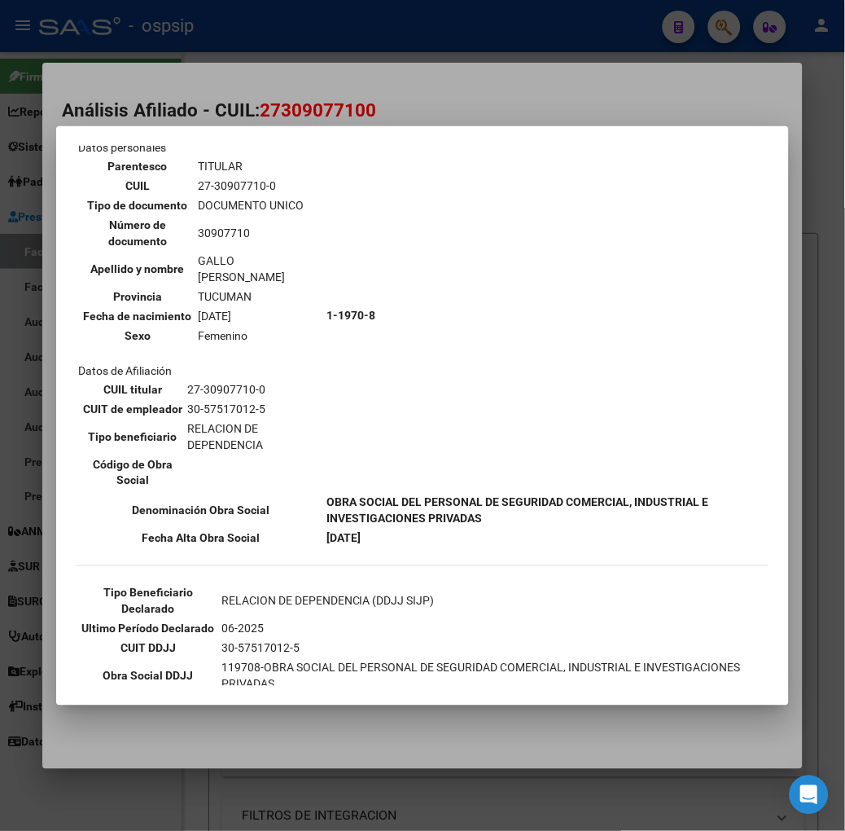
scroll to position [90, 0]
click at [197, 43] on div at bounding box center [422, 415] width 845 height 831
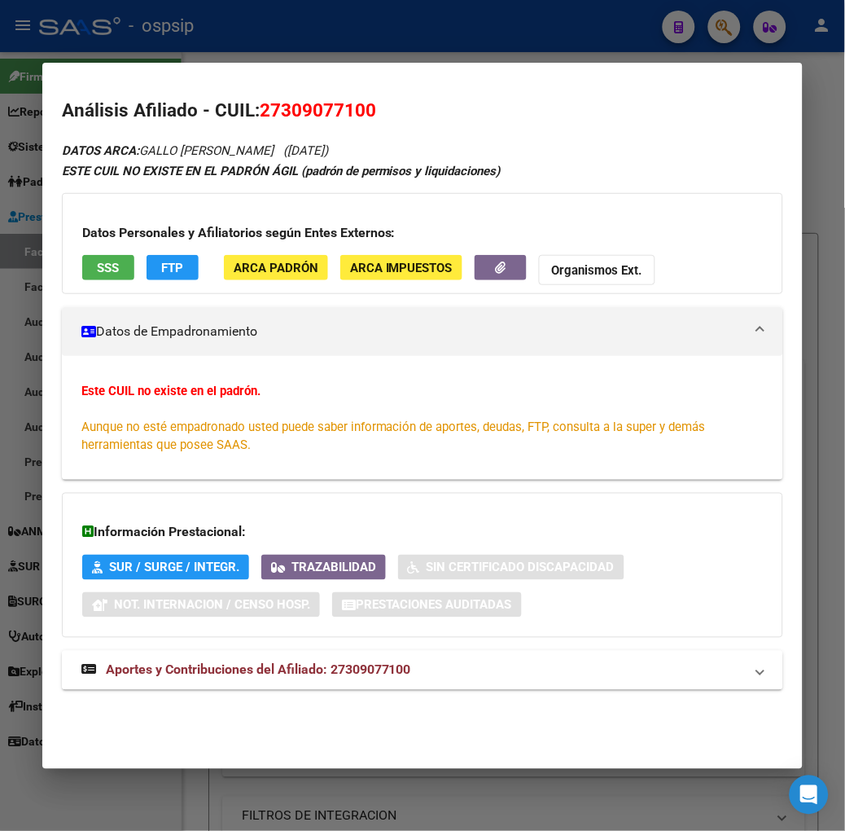
click at [298, 657] on mat-expansion-panel-header "Aportes y Contribuciones del Afiliado: 27309077100" at bounding box center [423, 670] width 722 height 39
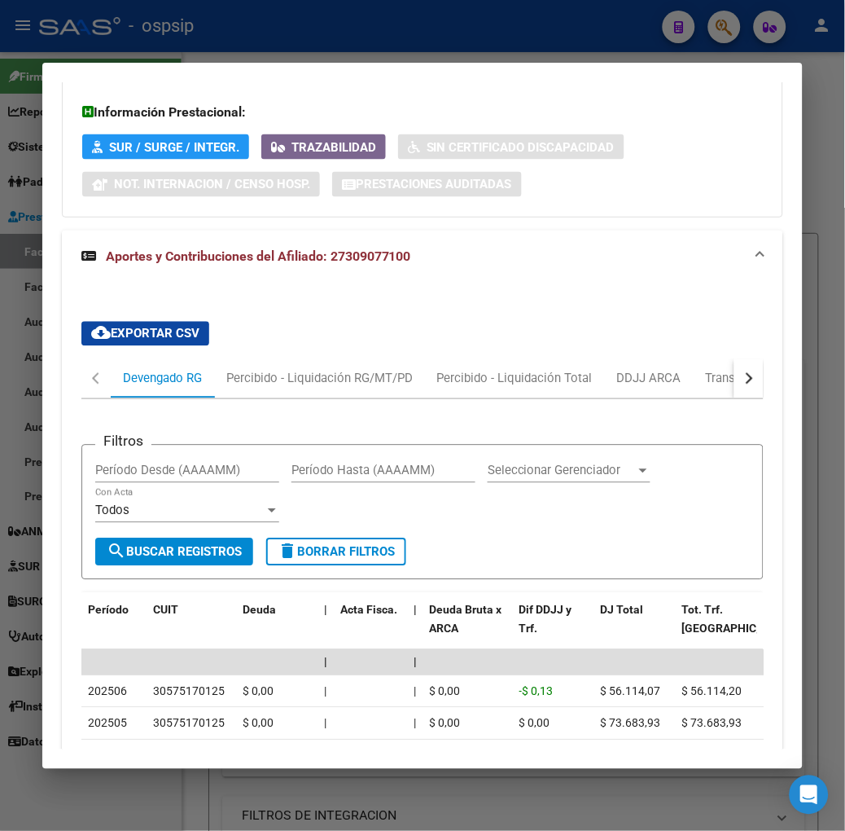
scroll to position [511, 0]
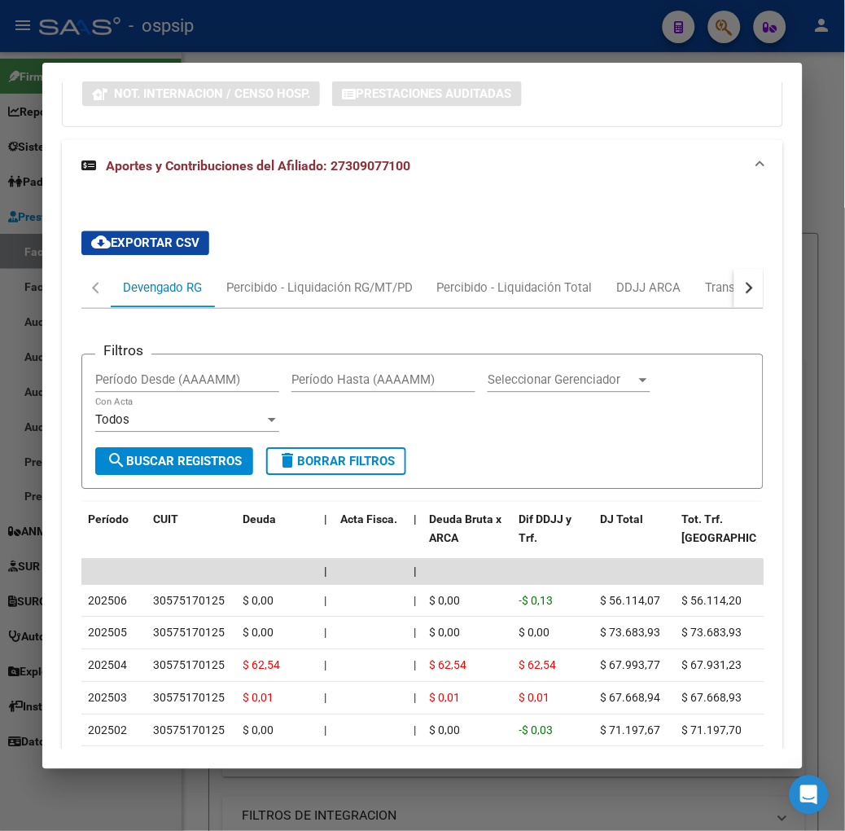
click at [373, 46] on div at bounding box center [422, 415] width 845 height 831
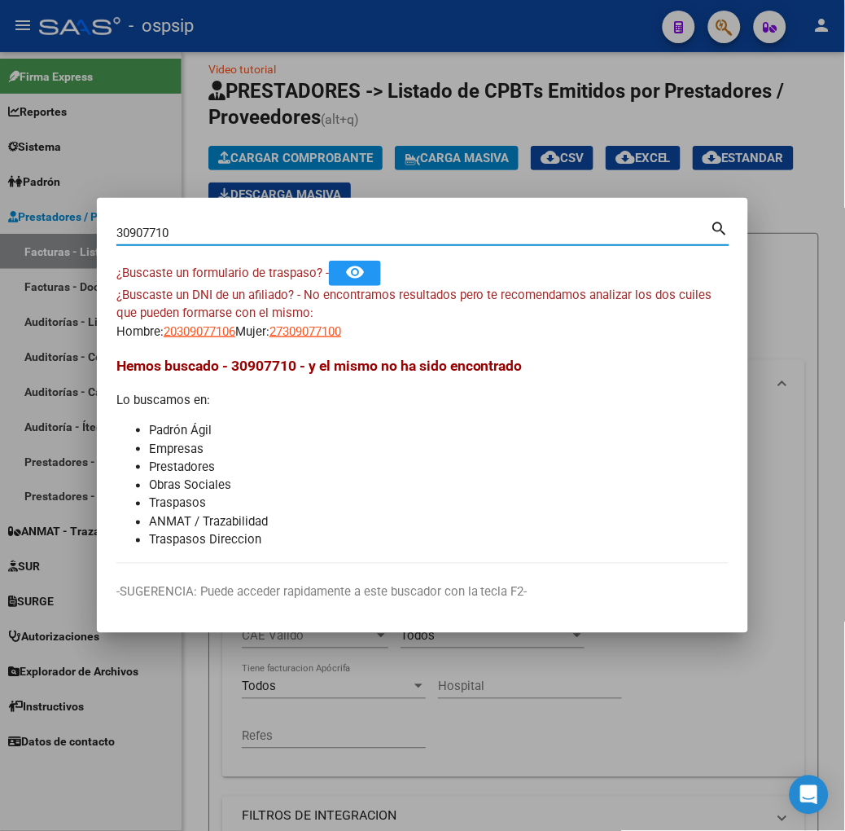
click at [286, 236] on input "30907710" at bounding box center [413, 233] width 595 height 15
type input "25931403"
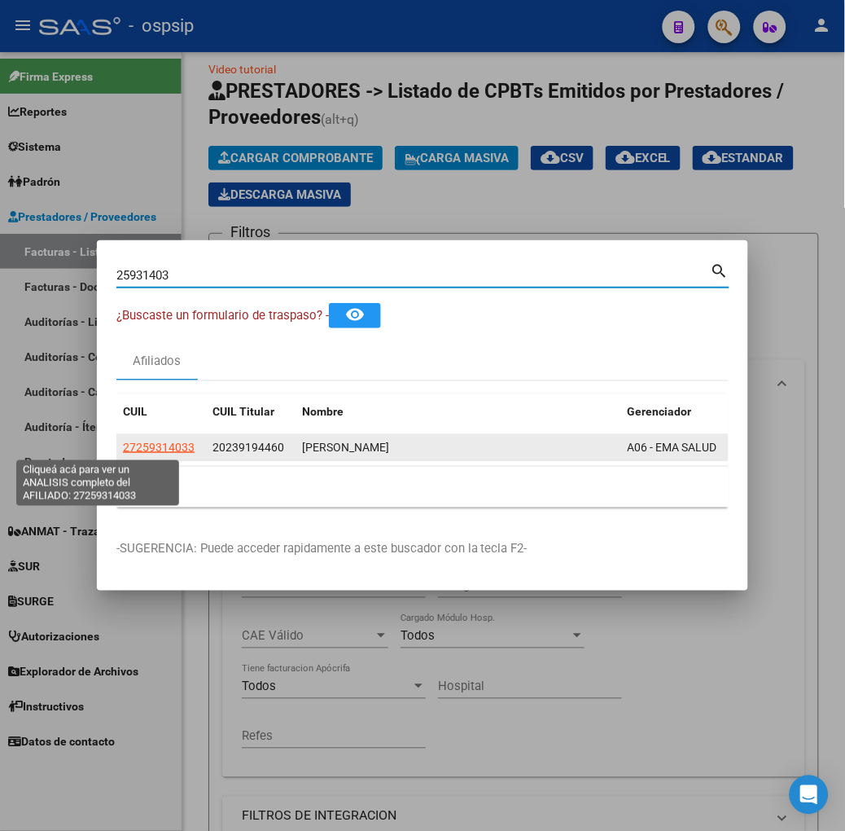
click at [123, 448] on span "27259314033" at bounding box center [159, 447] width 72 height 13
type textarea "27259314033"
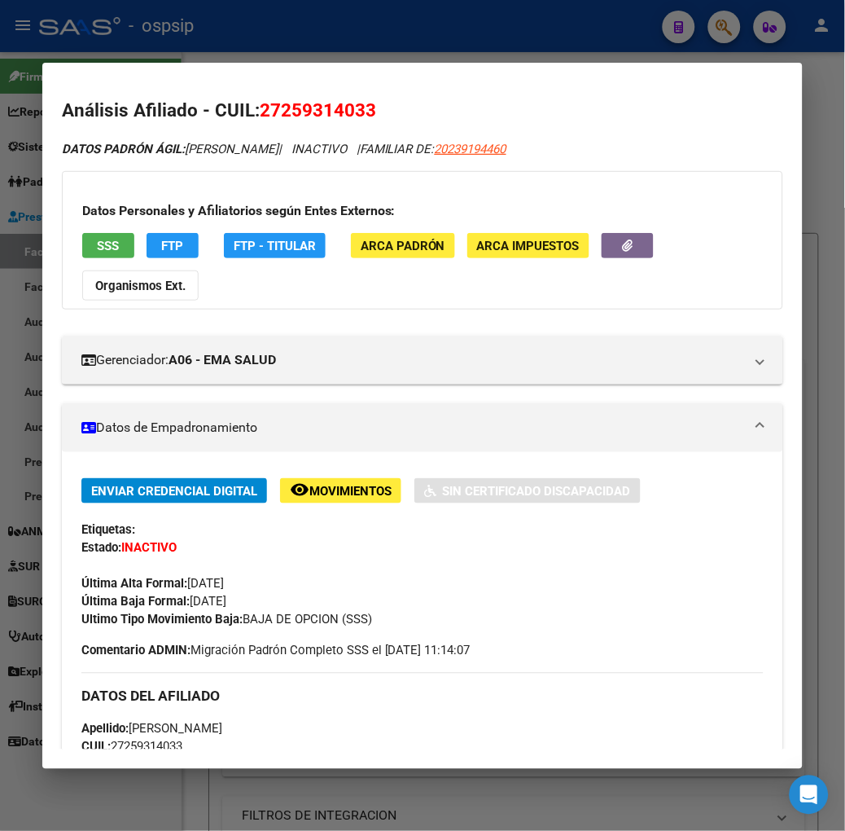
click at [96, 239] on button "SSS" at bounding box center [108, 245] width 52 height 25
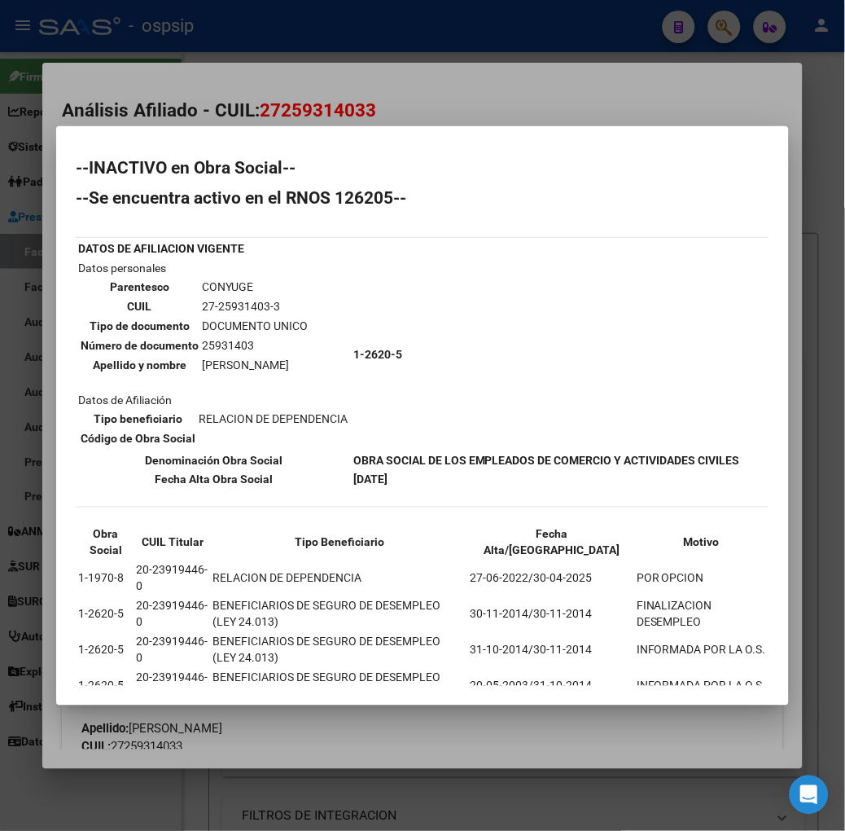
click at [217, 39] on div at bounding box center [422, 415] width 845 height 831
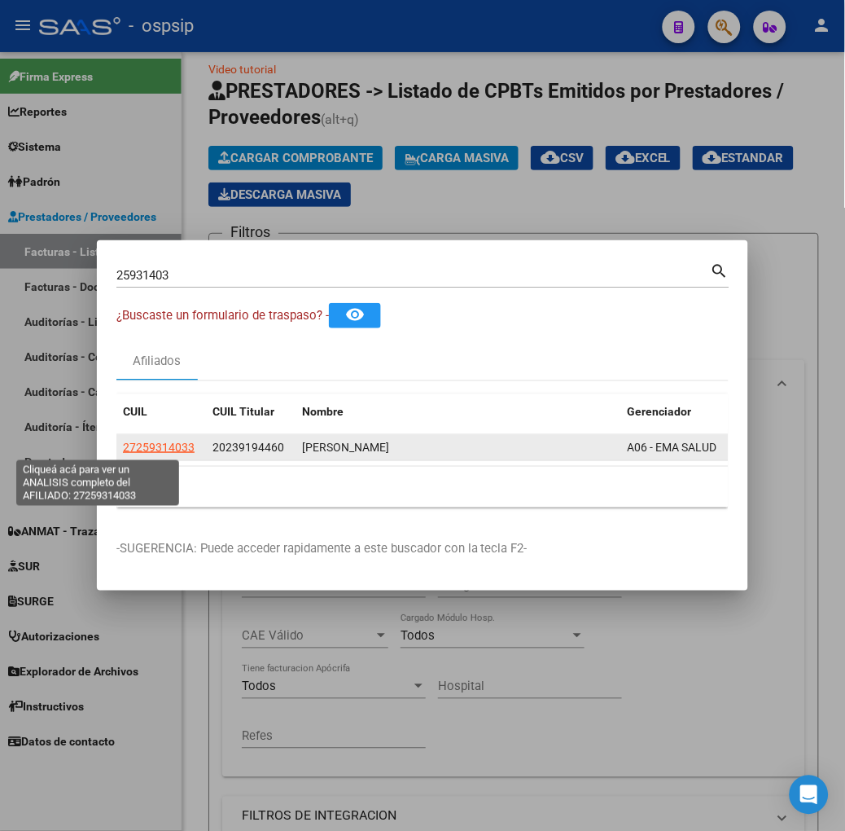
click at [123, 442] on span "27259314033" at bounding box center [159, 447] width 72 height 13
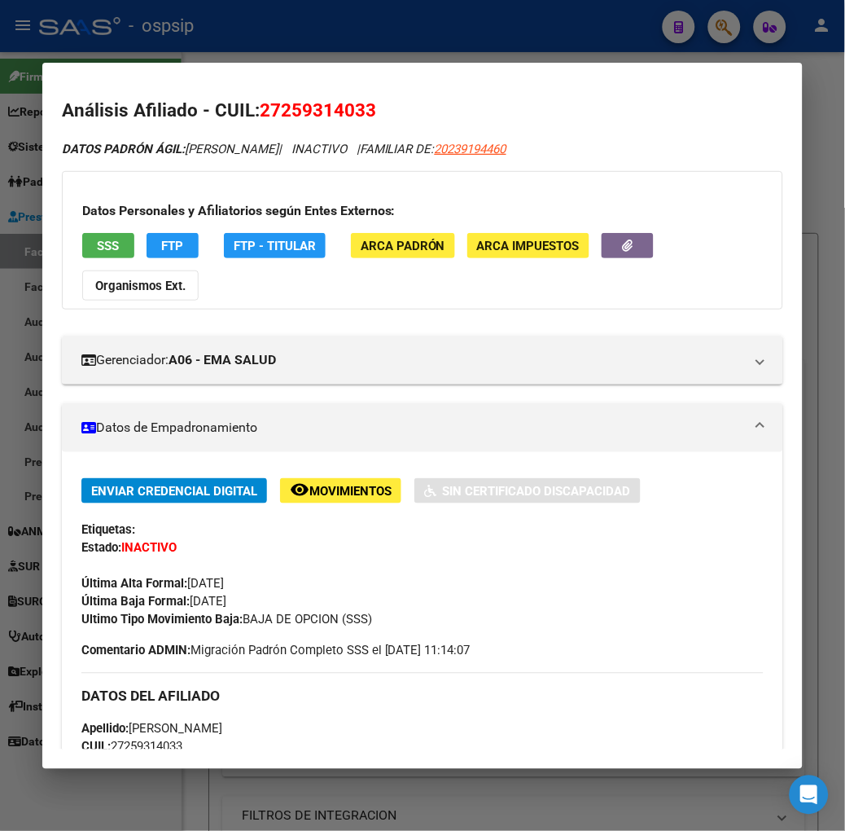
click at [147, 22] on div at bounding box center [422, 415] width 845 height 831
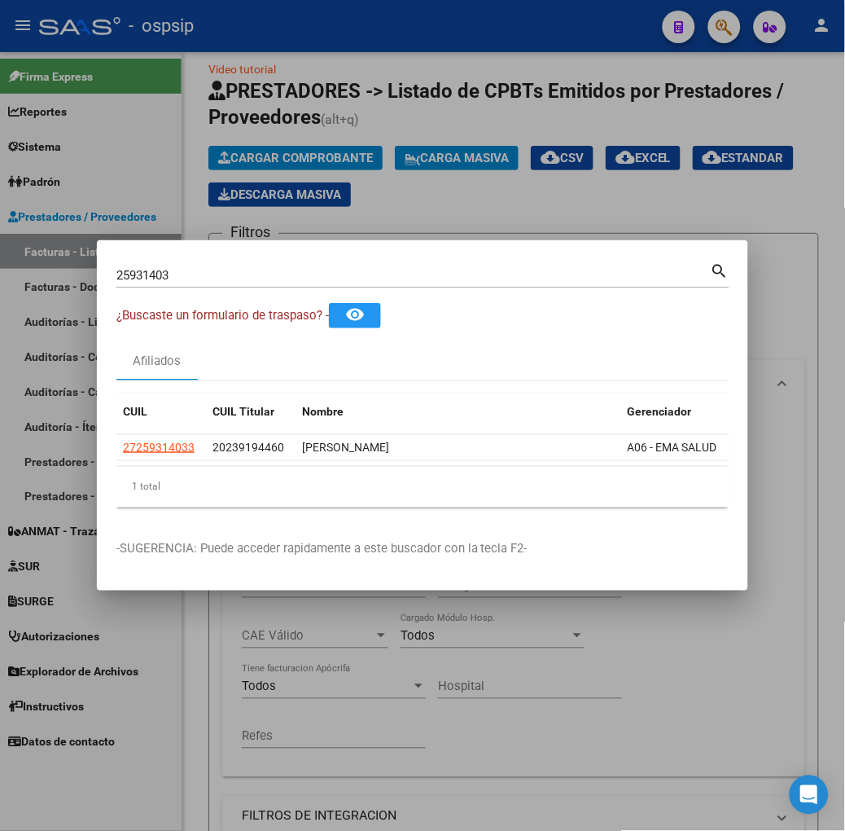
click at [202, 270] on input "25931403" at bounding box center [413, 275] width 595 height 15
type input "42488742"
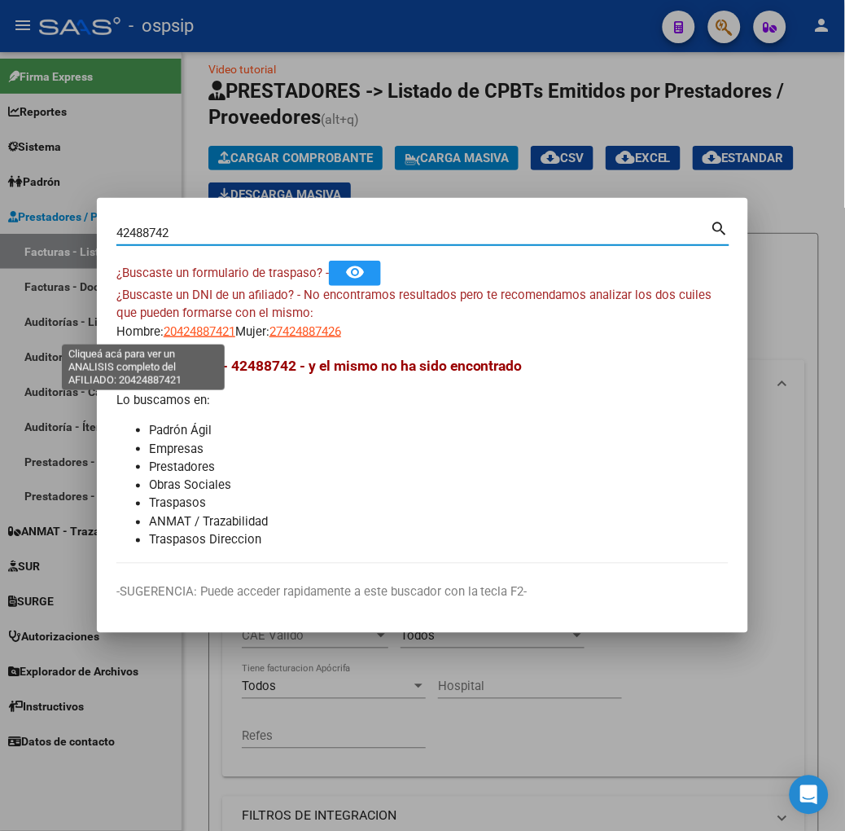
click at [164, 328] on span "20424887421" at bounding box center [200, 331] width 72 height 15
type textarea "20424887421"
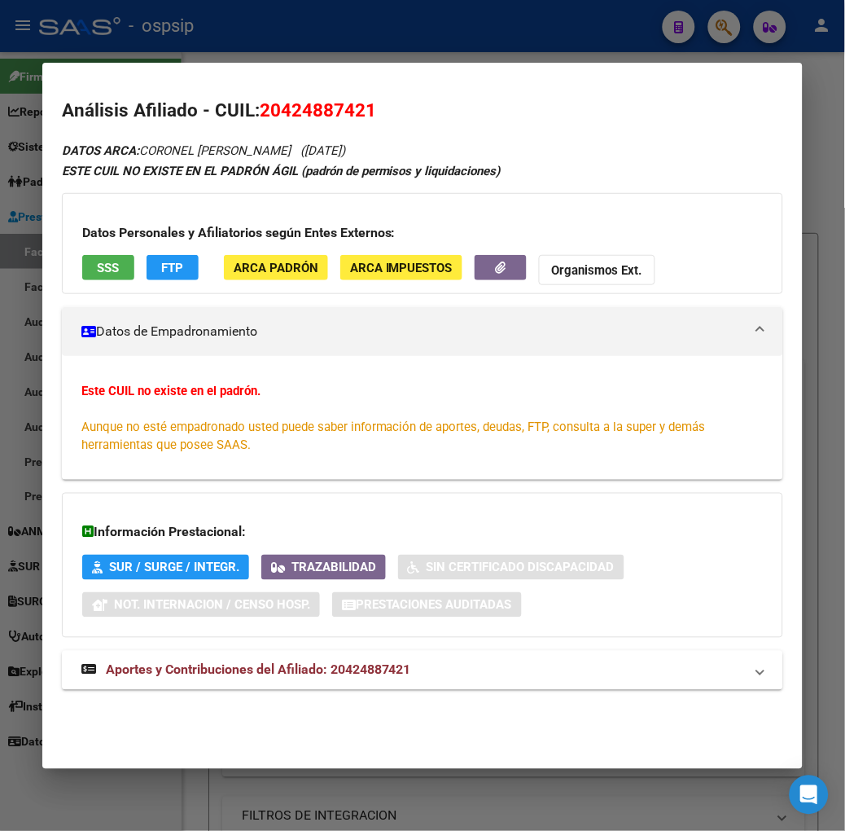
click at [103, 261] on button "SSS" at bounding box center [108, 267] width 52 height 25
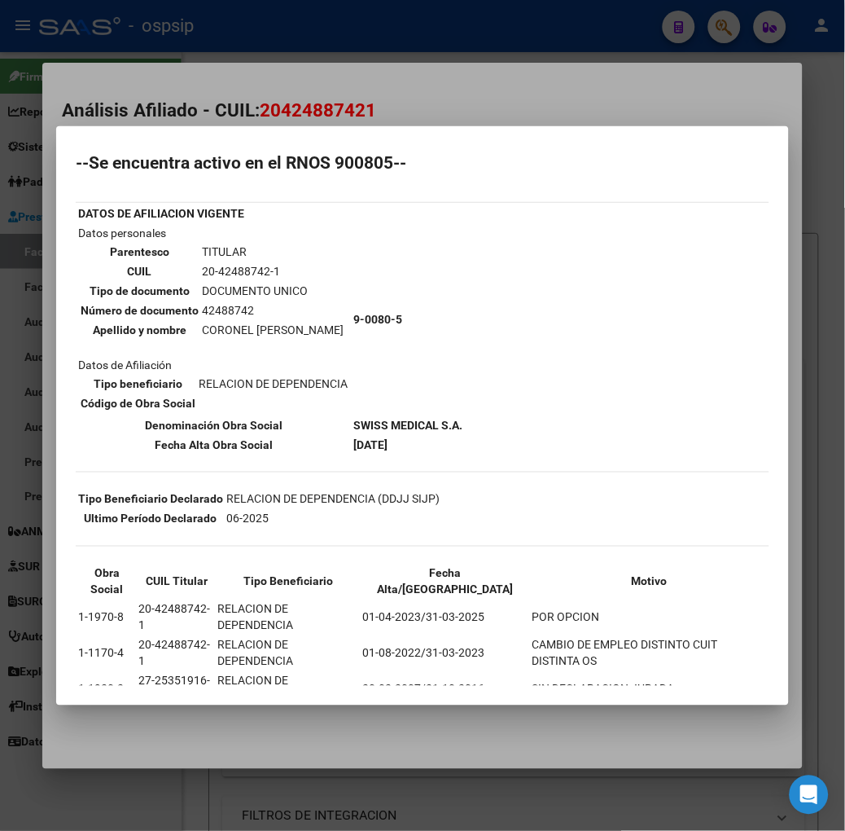
scroll to position [66, 0]
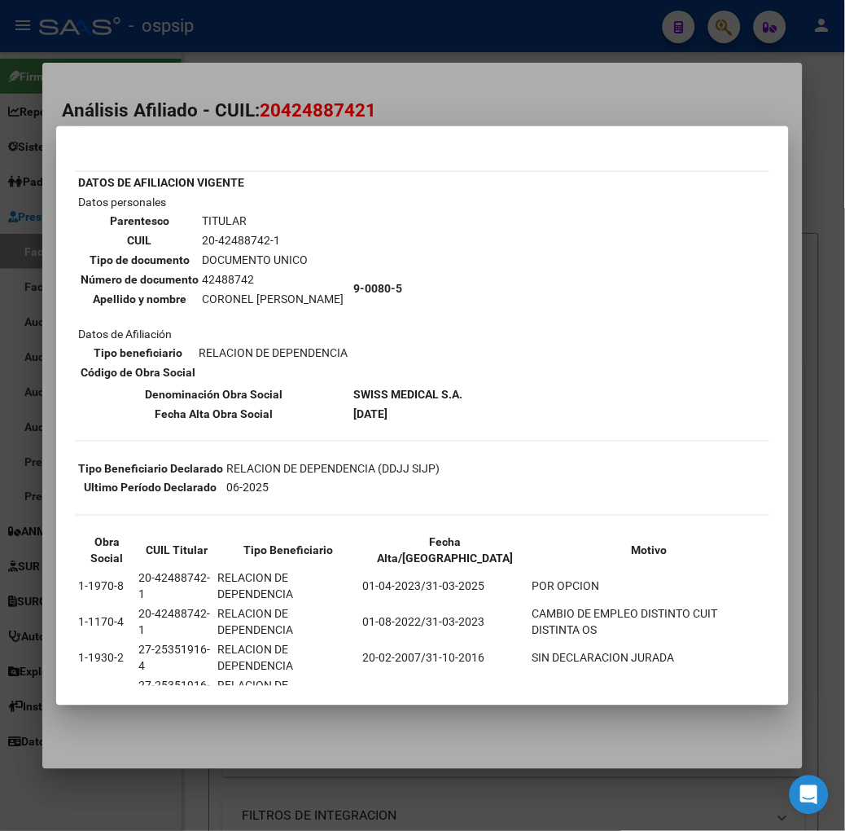
click at [367, 25] on div at bounding box center [422, 415] width 845 height 831
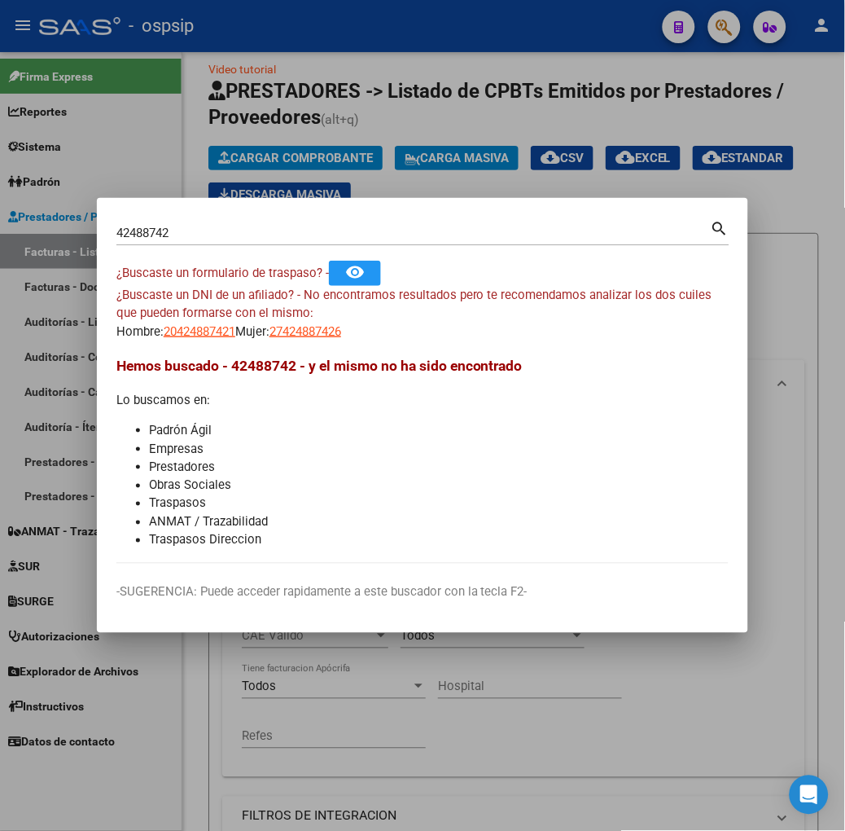
click at [314, 242] on div "42488742 Buscar (apellido, dni, cuil, nro traspaso, cuit, obra social)" at bounding box center [413, 233] width 595 height 24
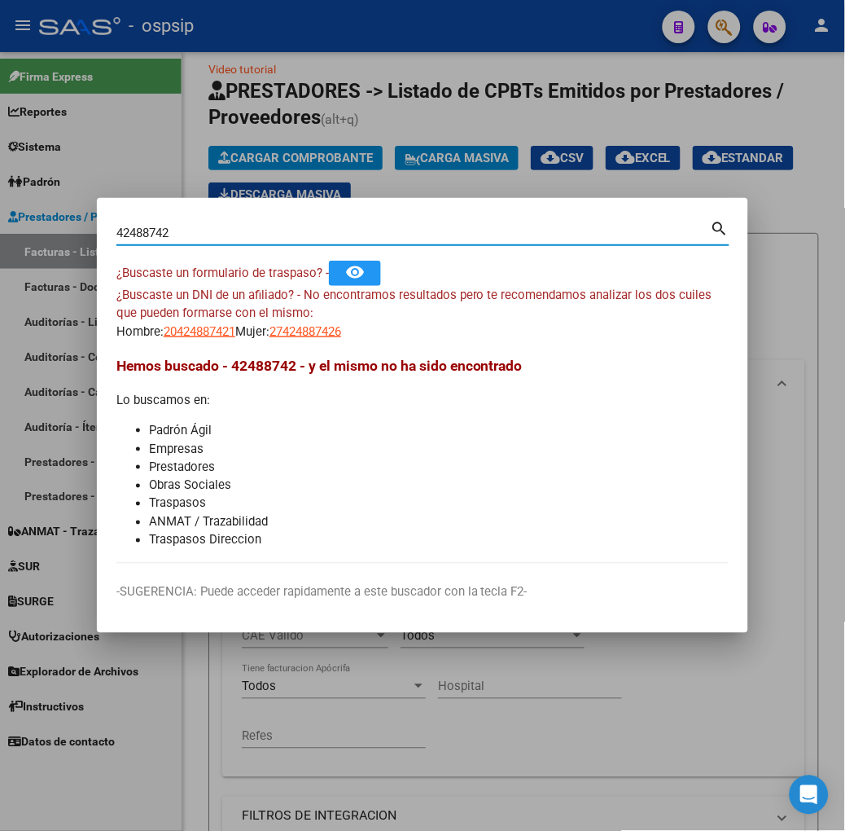
click at [308, 236] on input "42488742" at bounding box center [413, 233] width 595 height 15
type input "92690201"
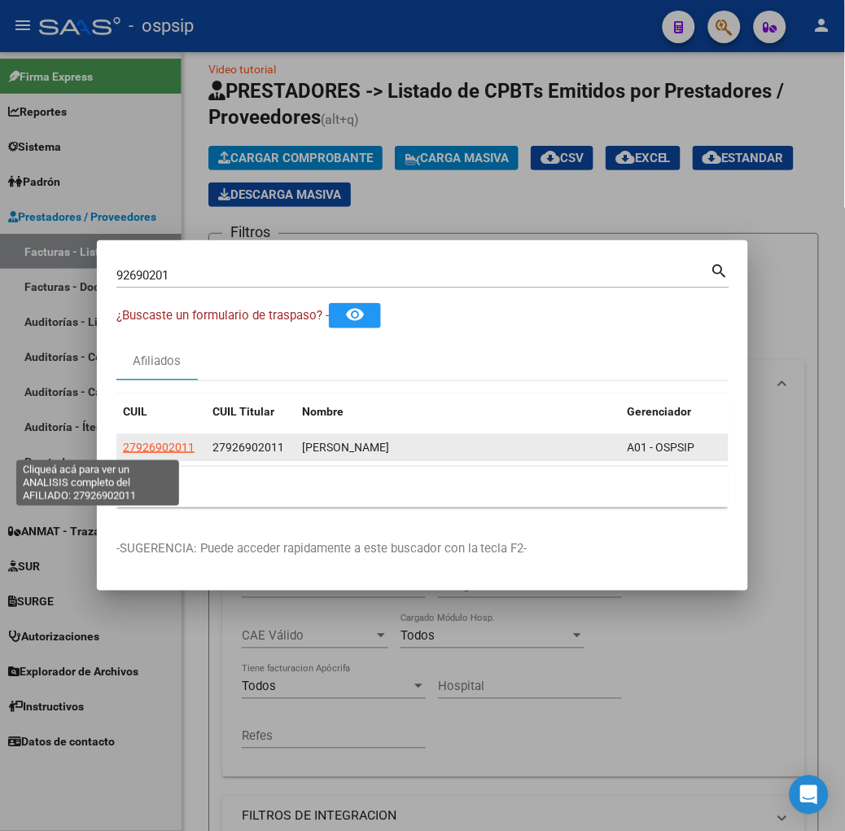
click at [123, 450] on span "27926902011" at bounding box center [159, 447] width 72 height 13
type textarea "27926902011"
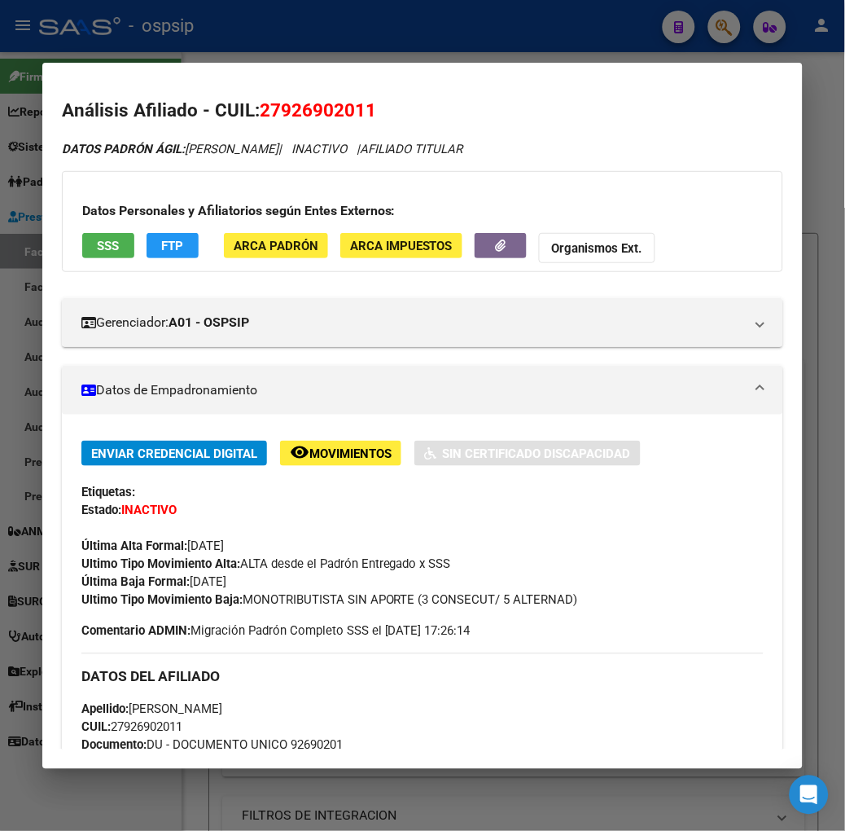
click at [99, 239] on button "SSS" at bounding box center [108, 245] width 52 height 25
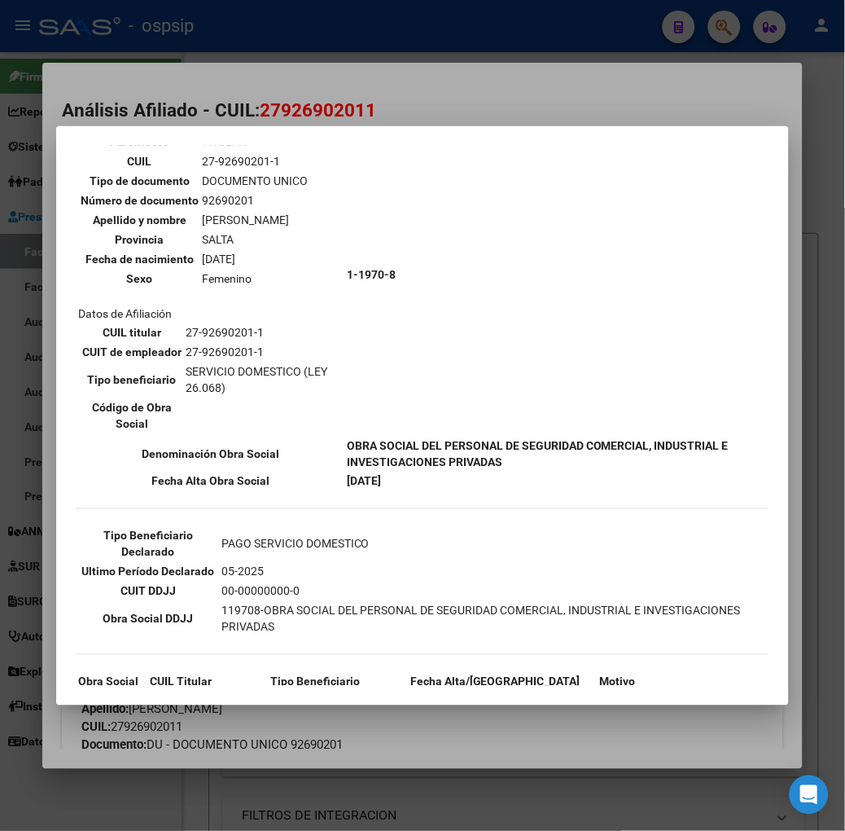
scroll to position [122, 0]
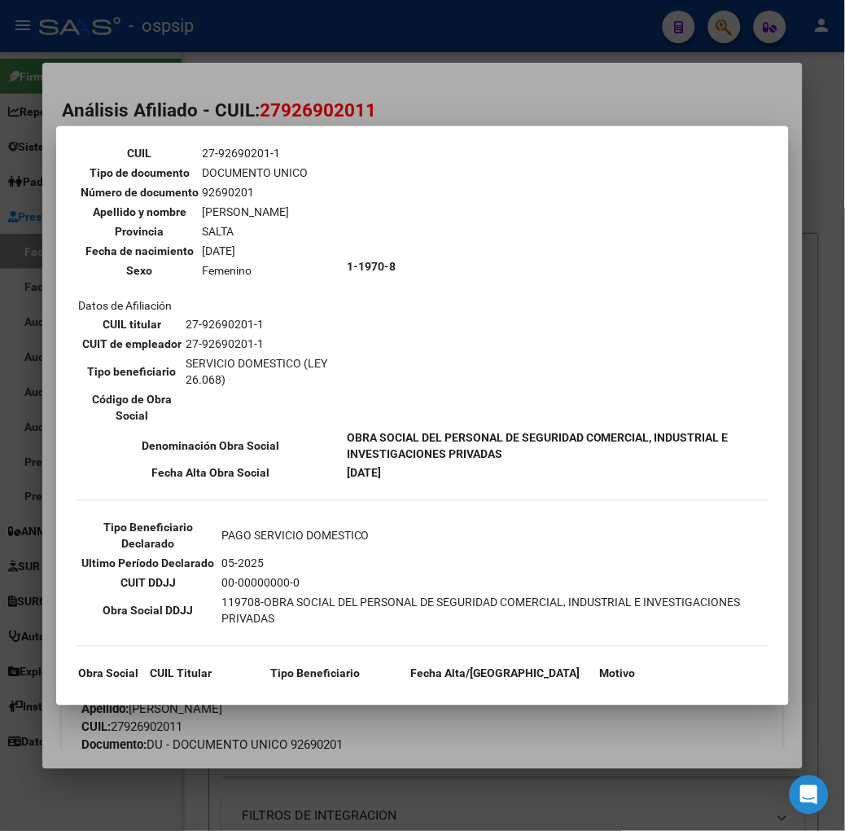
click at [281, 138] on mat-dialog-container "--ACTIVO en Obra Social según consulta SSS-- DATOS DE AFILIACION VIGENTE Datos …" at bounding box center [422, 415] width 733 height 579
click at [279, 108] on div at bounding box center [422, 415] width 845 height 831
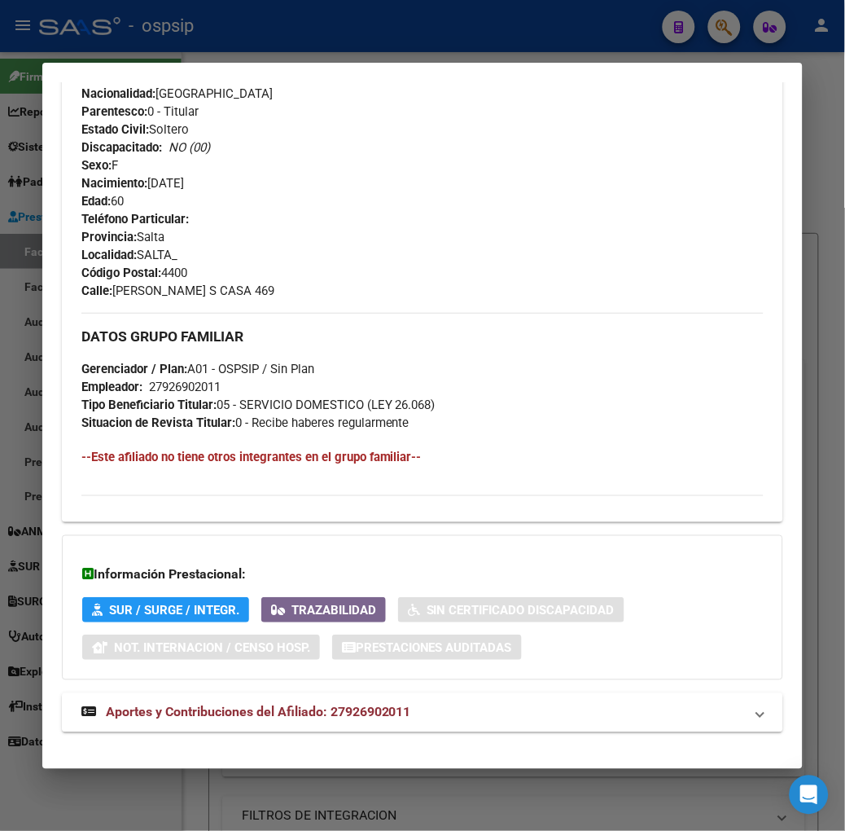
scroll to position [689, 0]
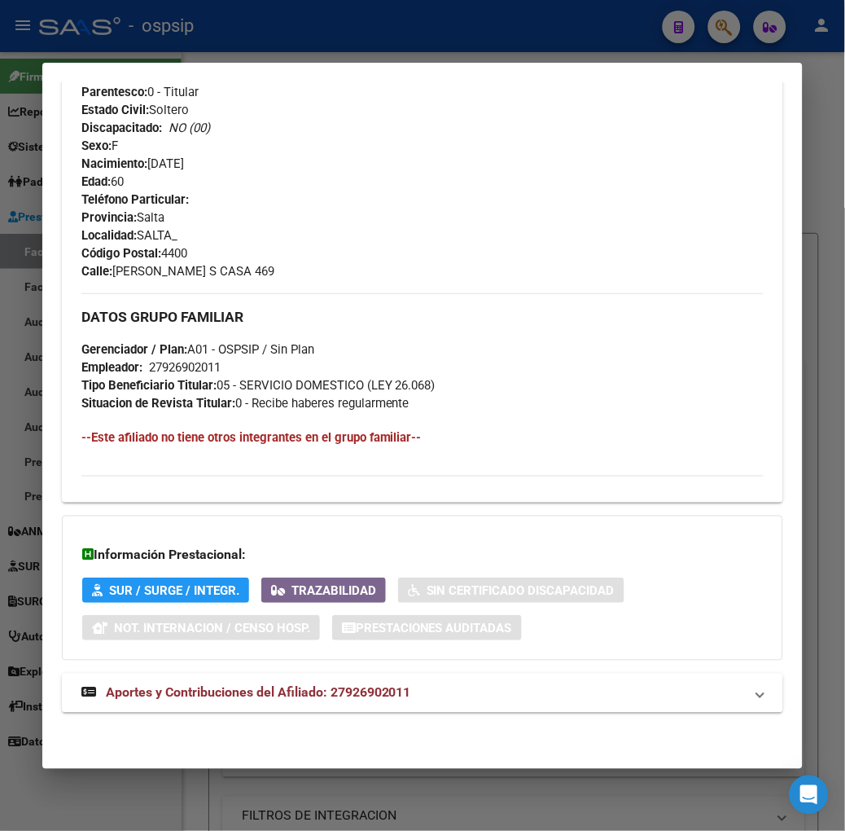
click at [323, 720] on div "DATOS PADRÓN ÁGIL: CHOQUE DELIA | INACTIVO | AFILIADO TITULAR Datos Personales …" at bounding box center [423, 91] width 722 height 1280
click at [314, 690] on span "Aportes y Contribuciones del Afiliado: 27926902011" at bounding box center [258, 692] width 305 height 15
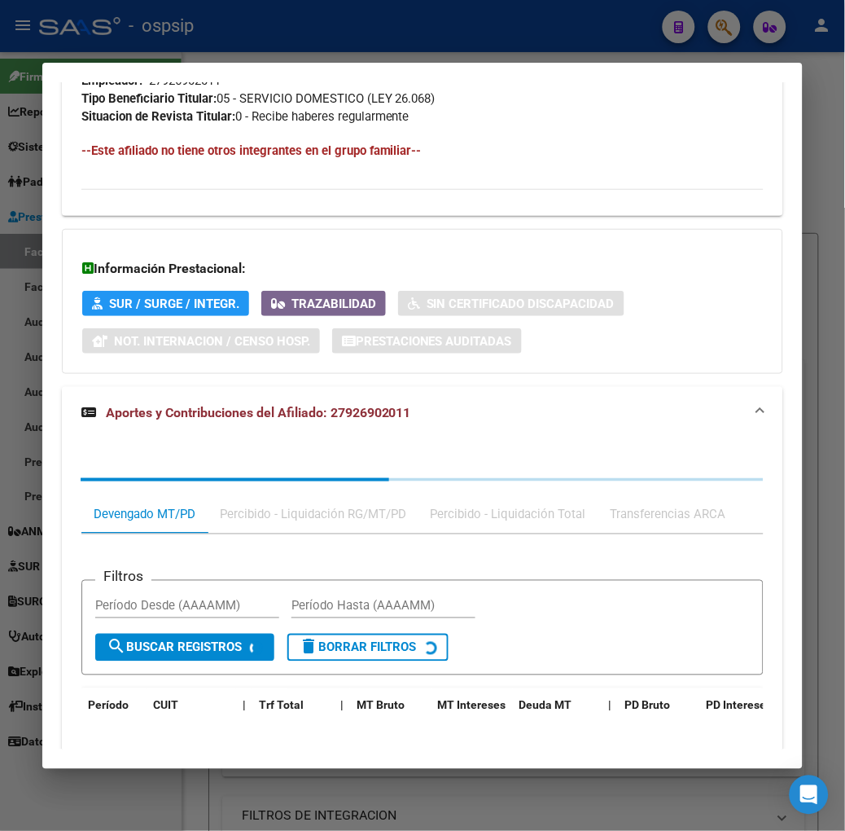
scroll to position [1104, 0]
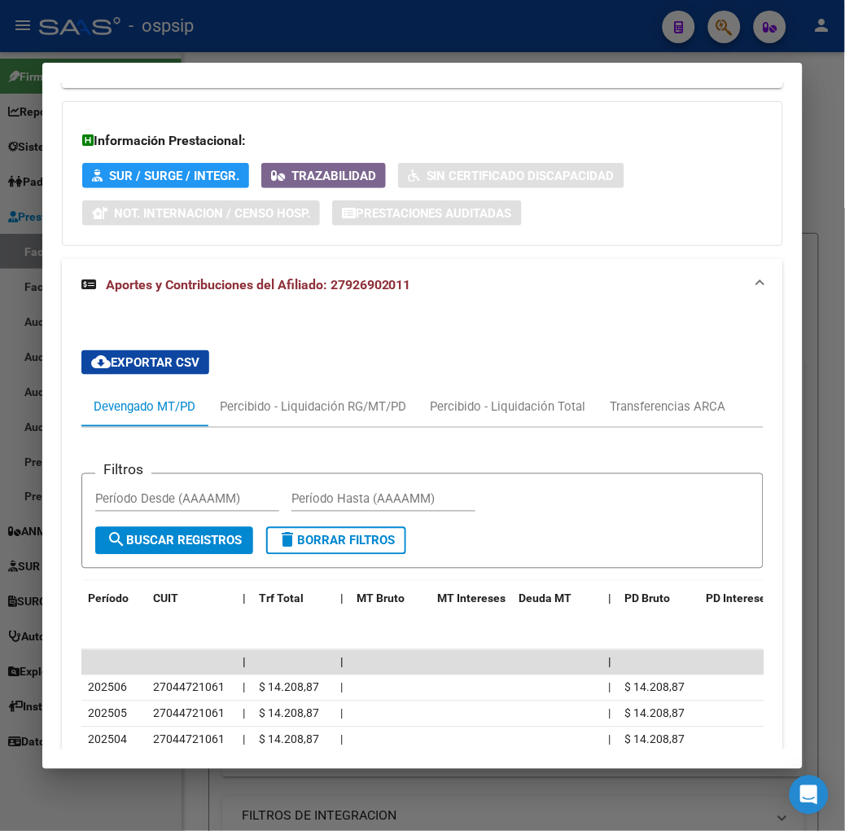
click at [191, 33] on div at bounding box center [422, 415] width 845 height 831
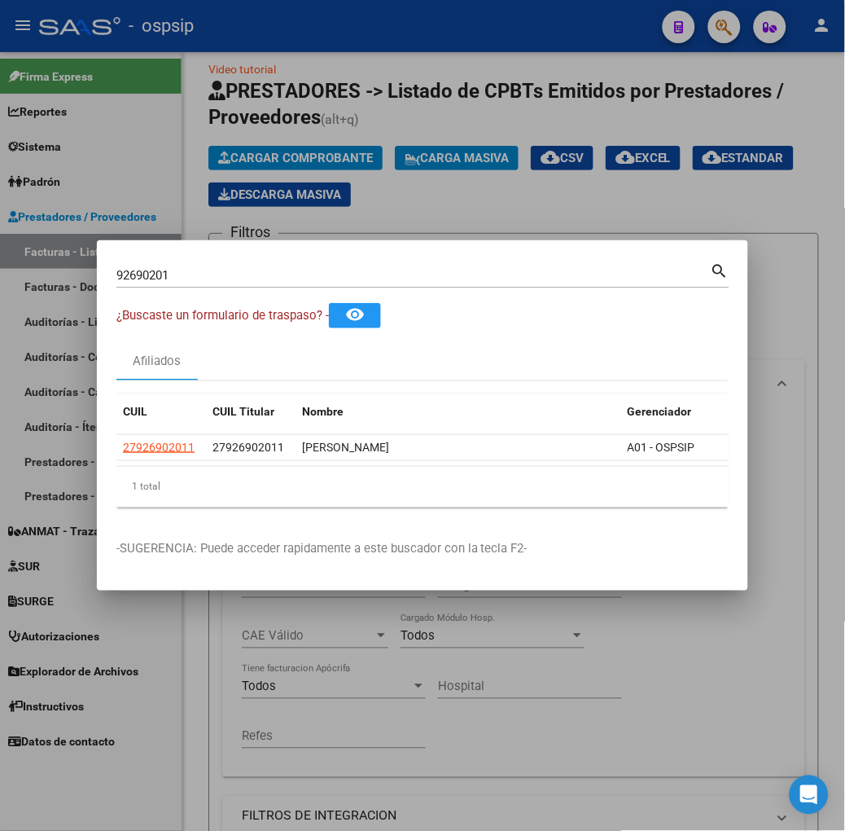
click at [180, 275] on input "92690201" at bounding box center [413, 275] width 595 height 15
type input "31035646"
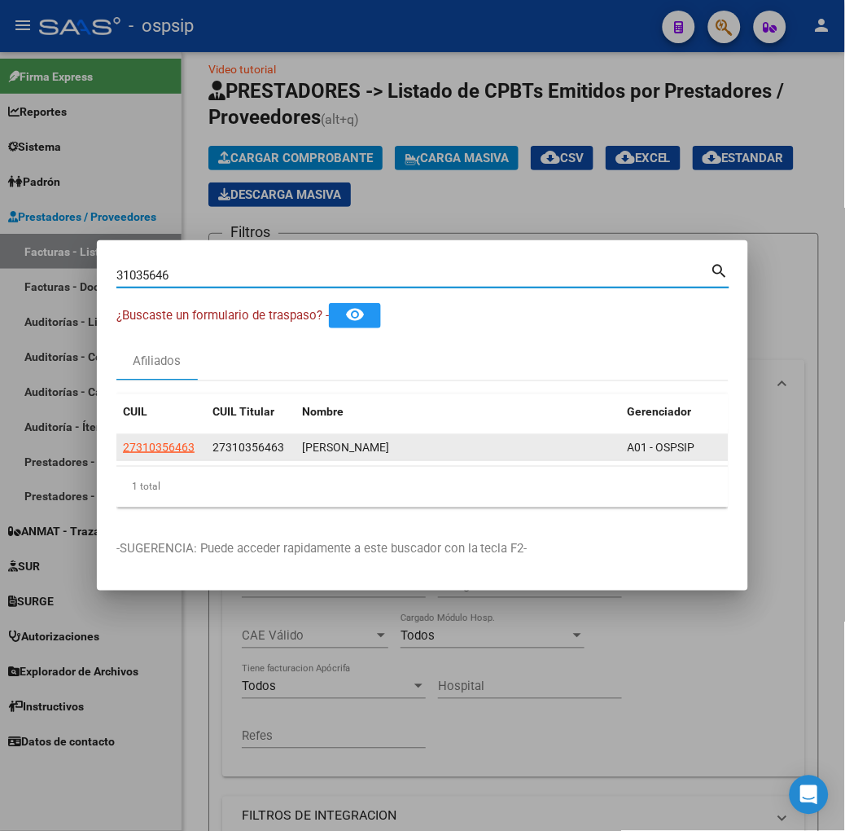
click at [116, 459] on datatable-body-cell "27310356463" at bounding box center [161, 447] width 90 height 25
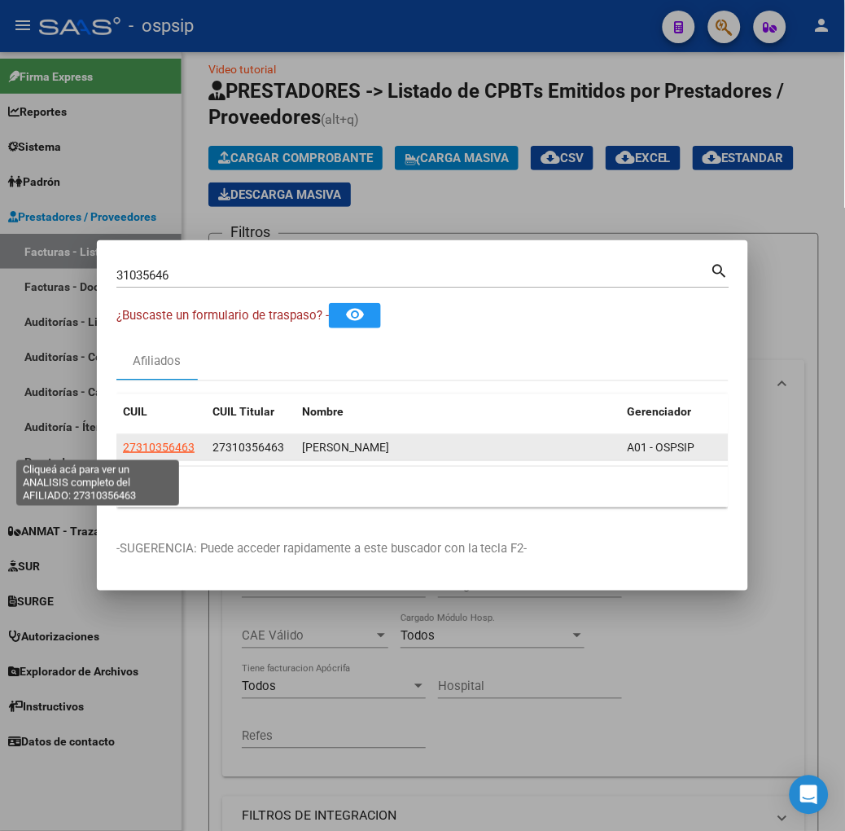
click at [123, 443] on span "27310356463" at bounding box center [159, 447] width 72 height 13
type textarea "27310356463"
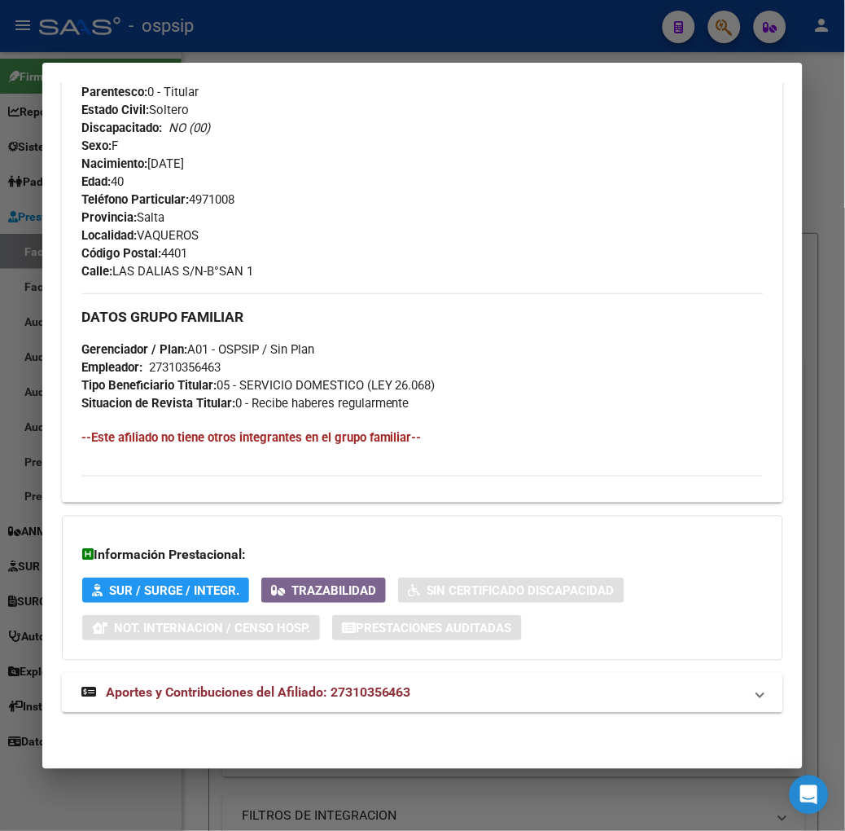
click at [277, 679] on mat-expansion-panel-header "Aportes y Contribuciones del Afiliado: 27310356463" at bounding box center [423, 693] width 722 height 39
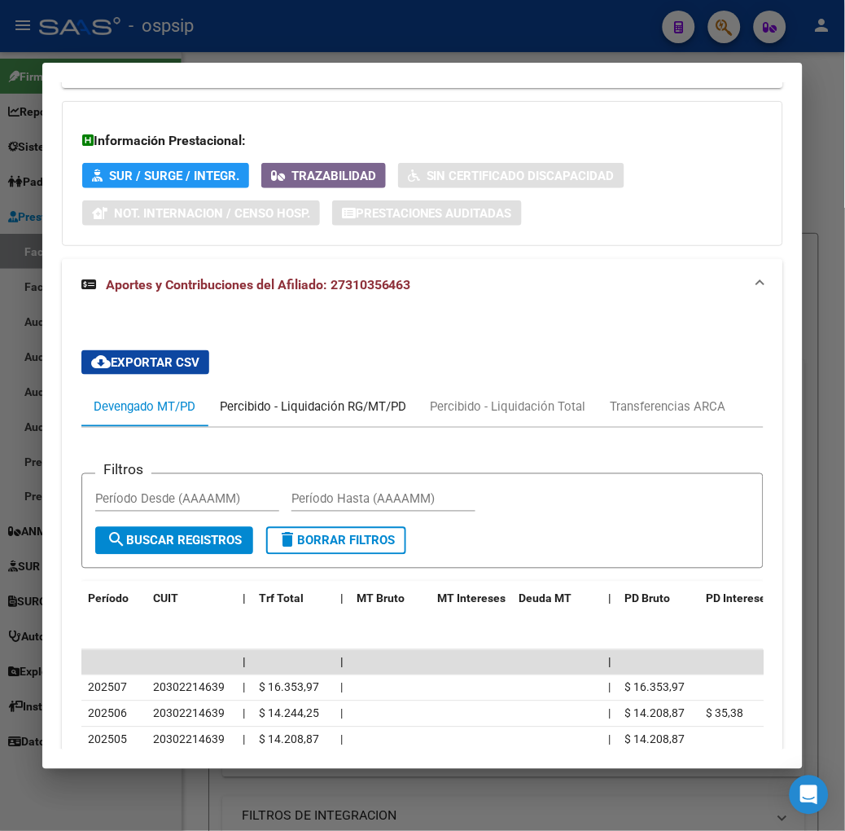
click at [273, 416] on div "Percibido - Liquidación RG/MT/PD" at bounding box center [313, 407] width 187 height 18
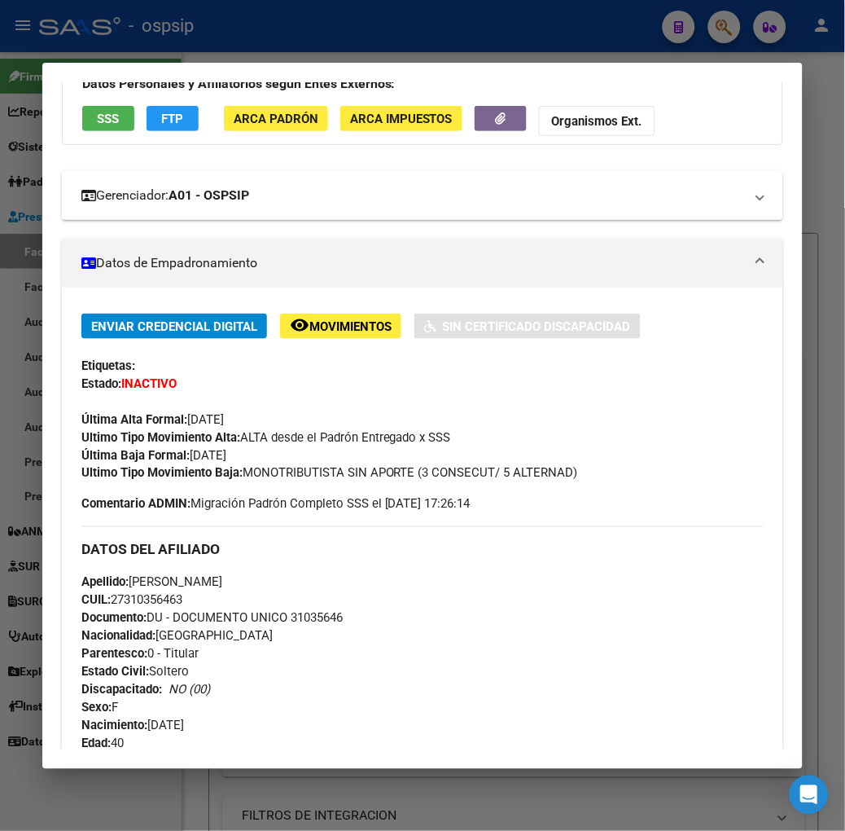
scroll to position [0, 0]
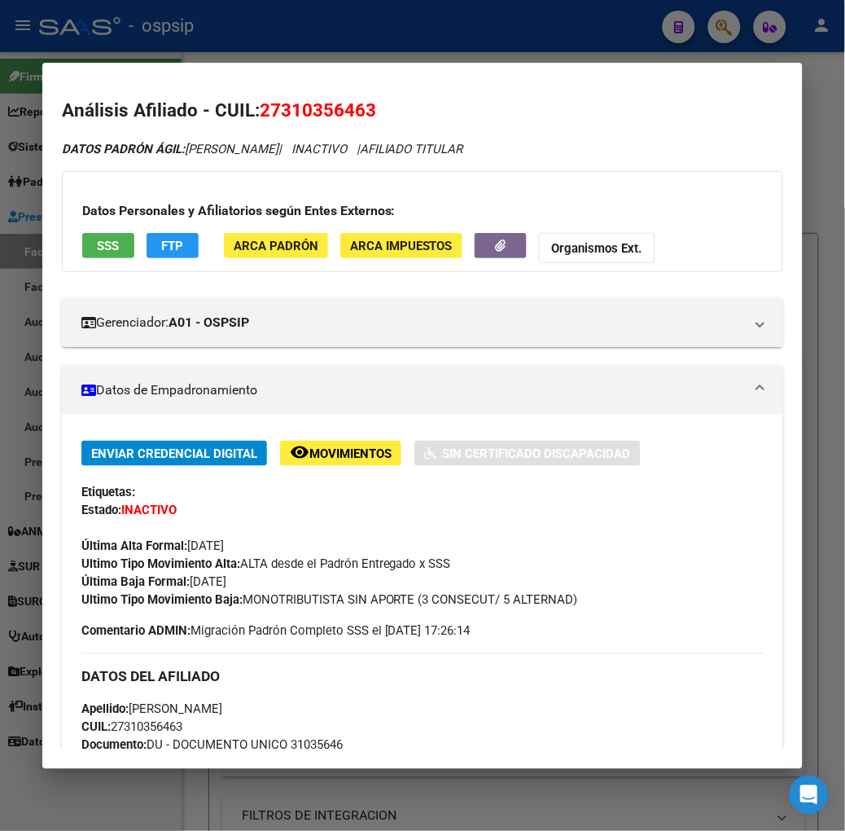
click at [83, 222] on div "Datos Personales y Afiliatorios según Entes Externos: SSS FTP ARCA Padrón ARCA …" at bounding box center [423, 221] width 722 height 101
click at [83, 231] on div "Datos Personales y Afiliatorios según Entes Externos: SSS FTP ARCA Padrón ARCA …" at bounding box center [423, 221] width 722 height 101
click at [97, 240] on span "SSS" at bounding box center [108, 246] width 22 height 15
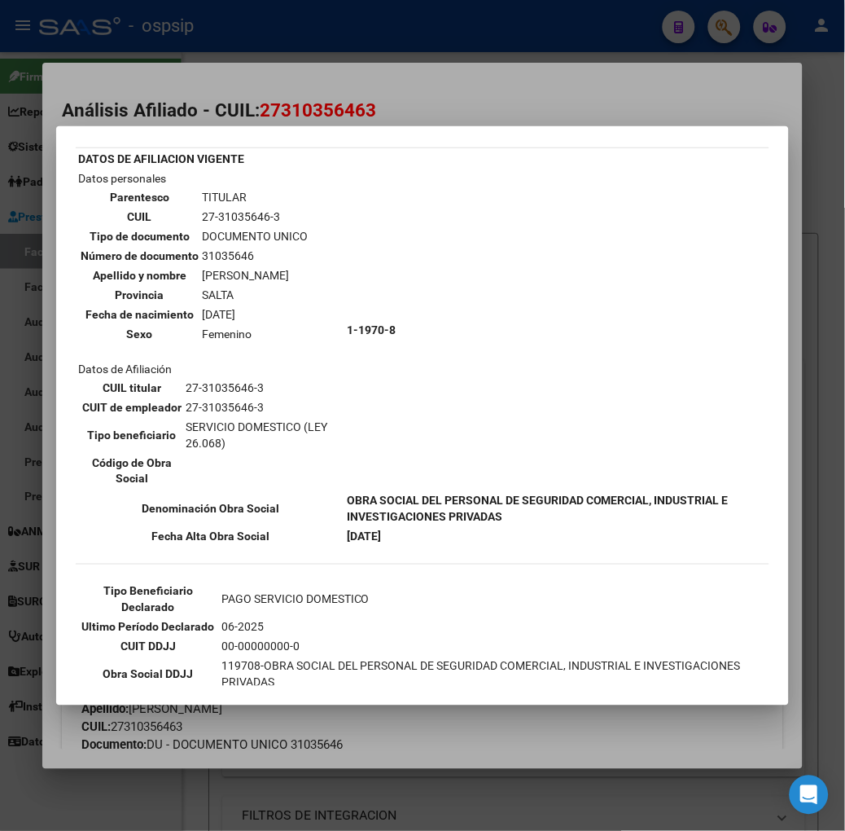
scroll to position [90, 0]
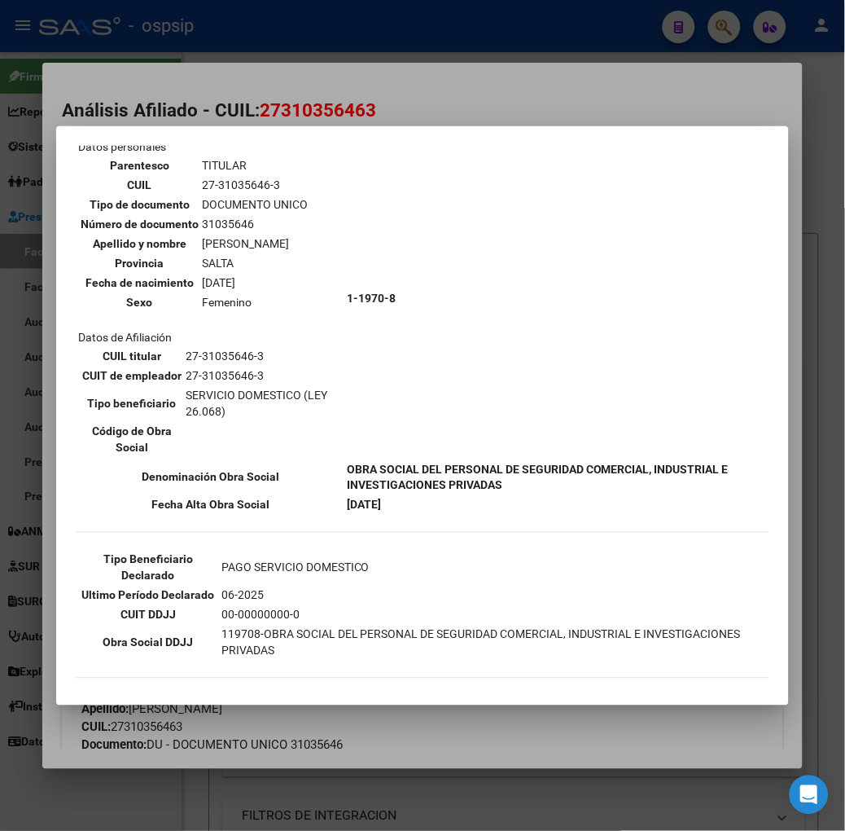
click at [226, 59] on div at bounding box center [422, 415] width 845 height 831
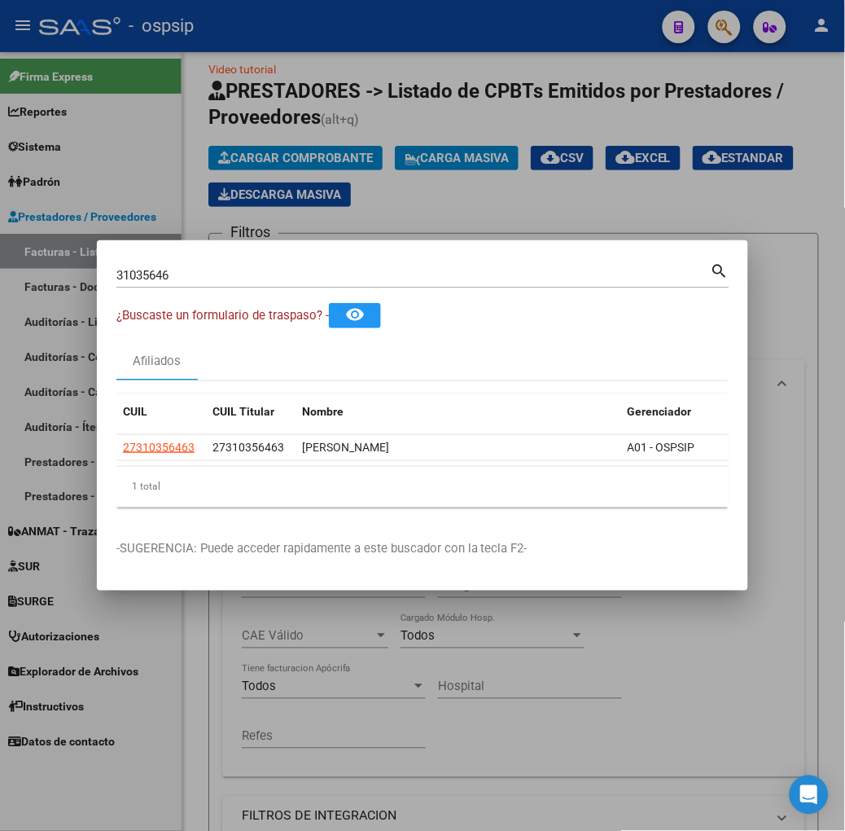
click at [198, 282] on input "31035646" at bounding box center [413, 275] width 595 height 15
type input "33715863"
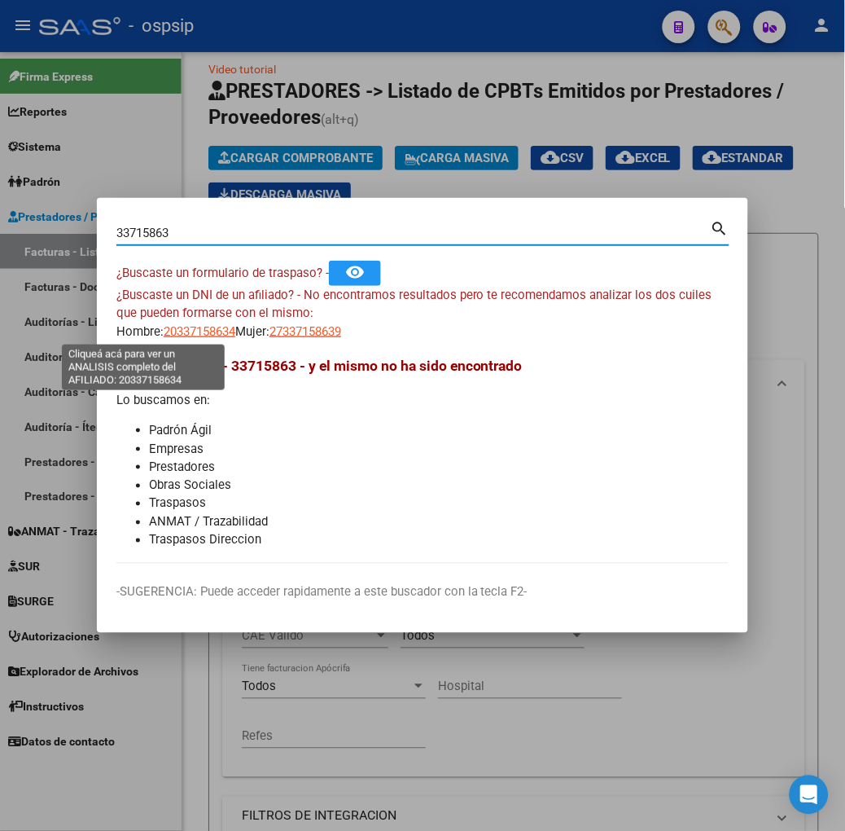
click at [164, 336] on span "20337158634" at bounding box center [200, 331] width 72 height 15
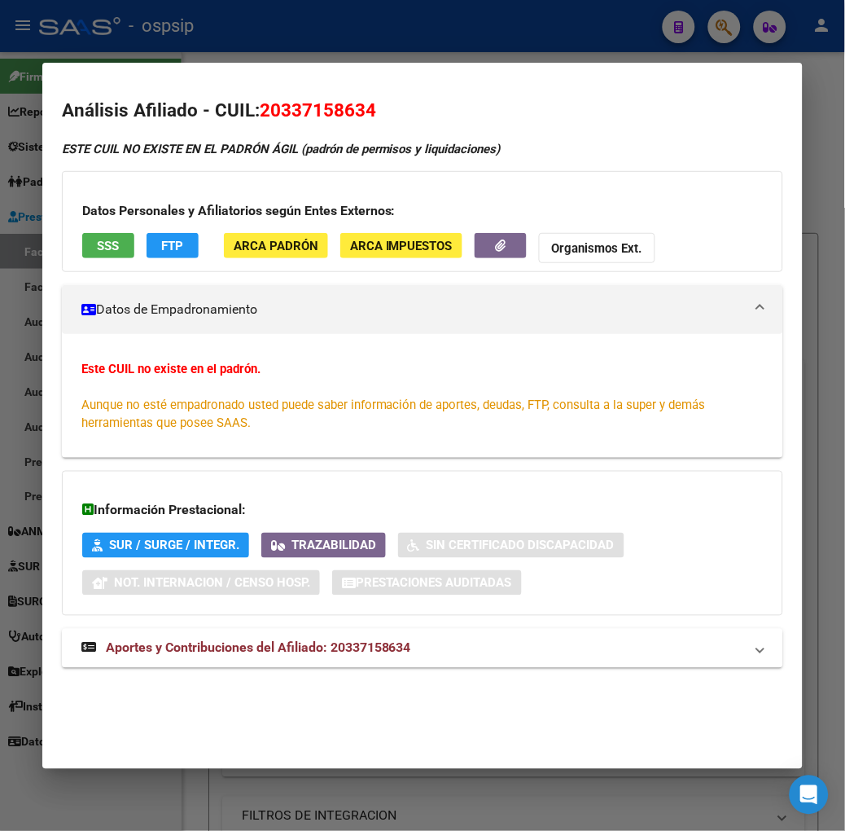
click at [148, 64] on mat-dialog-container "Análisis Afiliado - CUIL: 20337158634 ESTE CUIL NO EXISTE EN EL PADRÓN ÁGIL (pa…" at bounding box center [422, 416] width 761 height 706
click at [212, 52] on div at bounding box center [422, 415] width 845 height 831
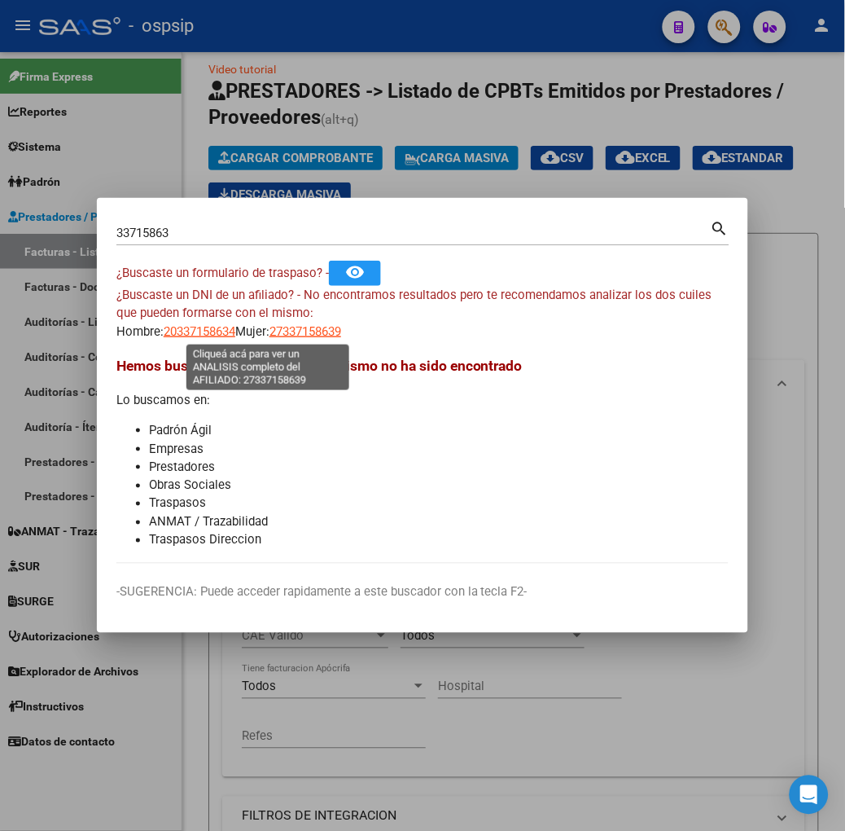
click at [294, 329] on span "27337158639" at bounding box center [306, 331] width 72 height 15
type textarea "27337158639"
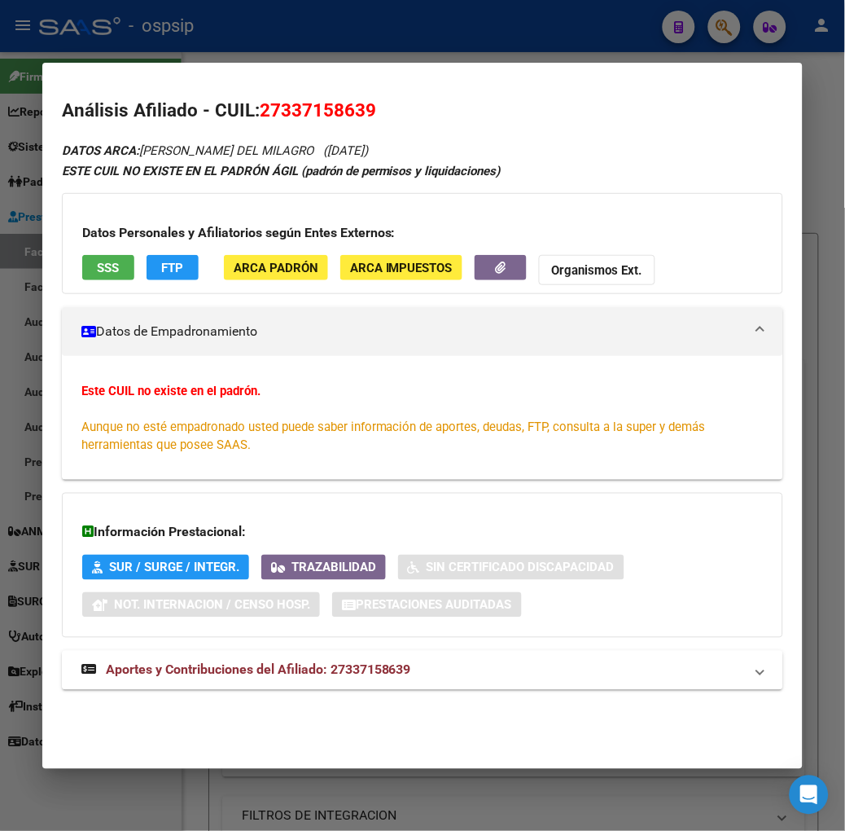
click at [97, 264] on span "SSS" at bounding box center [108, 268] width 22 height 15
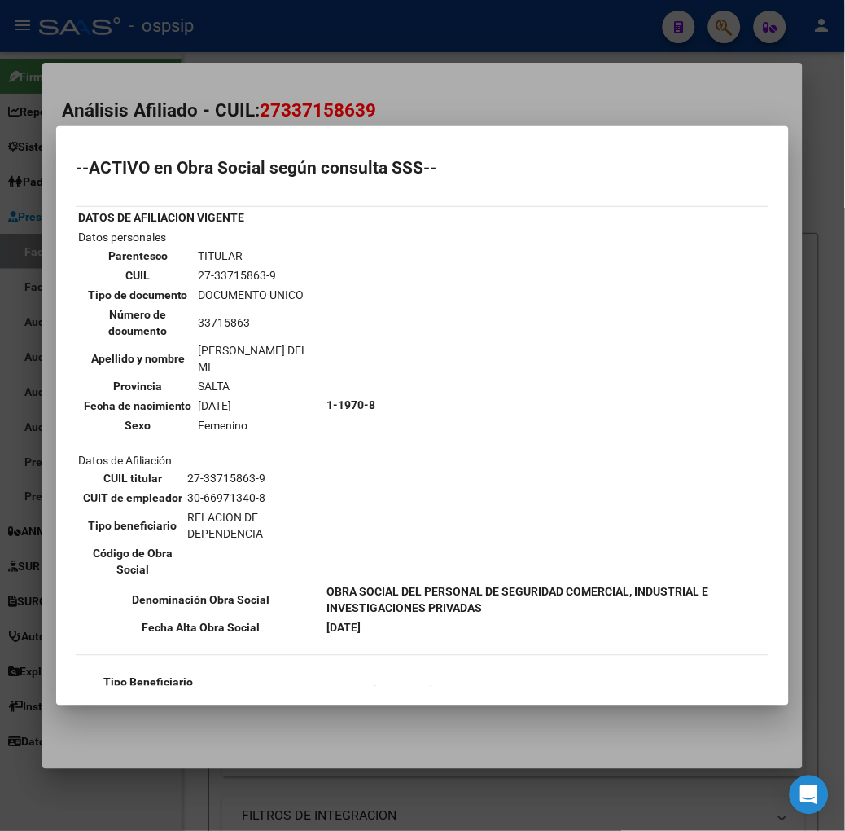
click at [240, 128] on mat-dialog-container "--ACTIVO en Obra Social según consulta SSS-- DATOS DE AFILIACION VIGENTE Datos …" at bounding box center [422, 415] width 733 height 579
click at [264, 126] on mat-dialog-container "--ACTIVO en Obra Social según consulta SSS-- DATOS DE AFILIACION VIGENTE Datos …" at bounding box center [422, 415] width 733 height 579
click at [253, 115] on div at bounding box center [422, 415] width 845 height 831
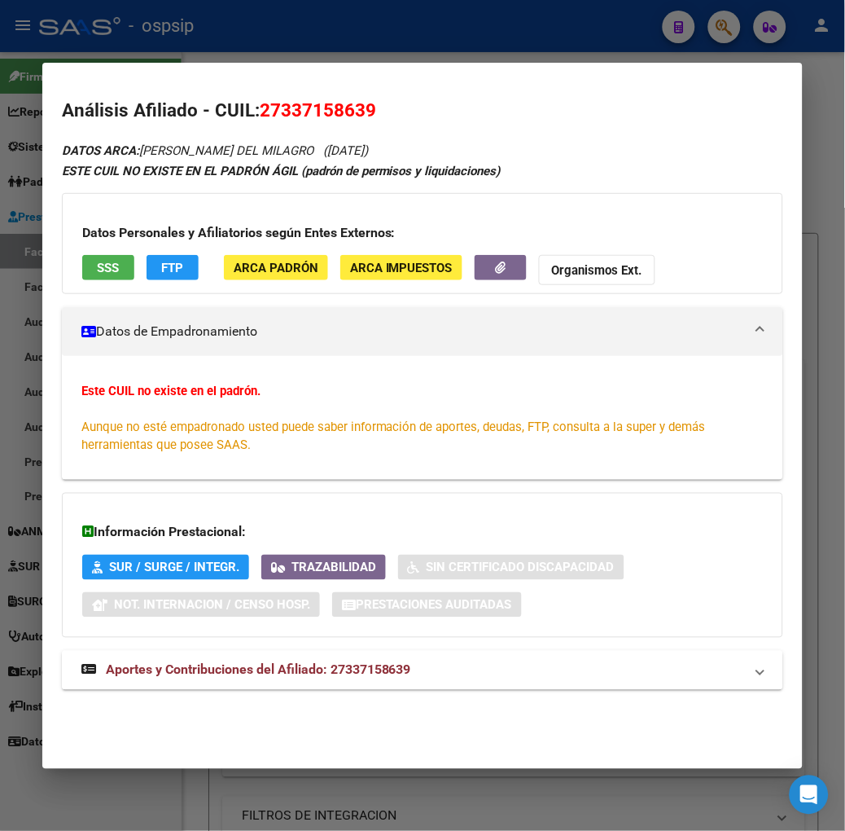
click at [334, 662] on span "Aportes y Contribuciones del Afiliado: 27337158639" at bounding box center [258, 669] width 305 height 15
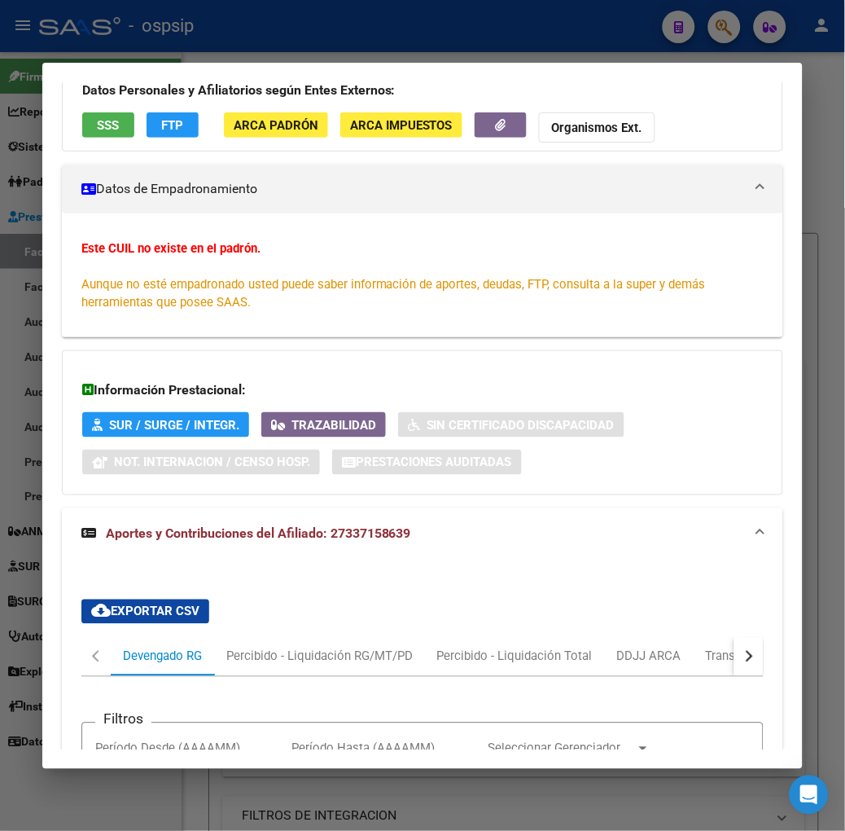
scroll to position [633, 0]
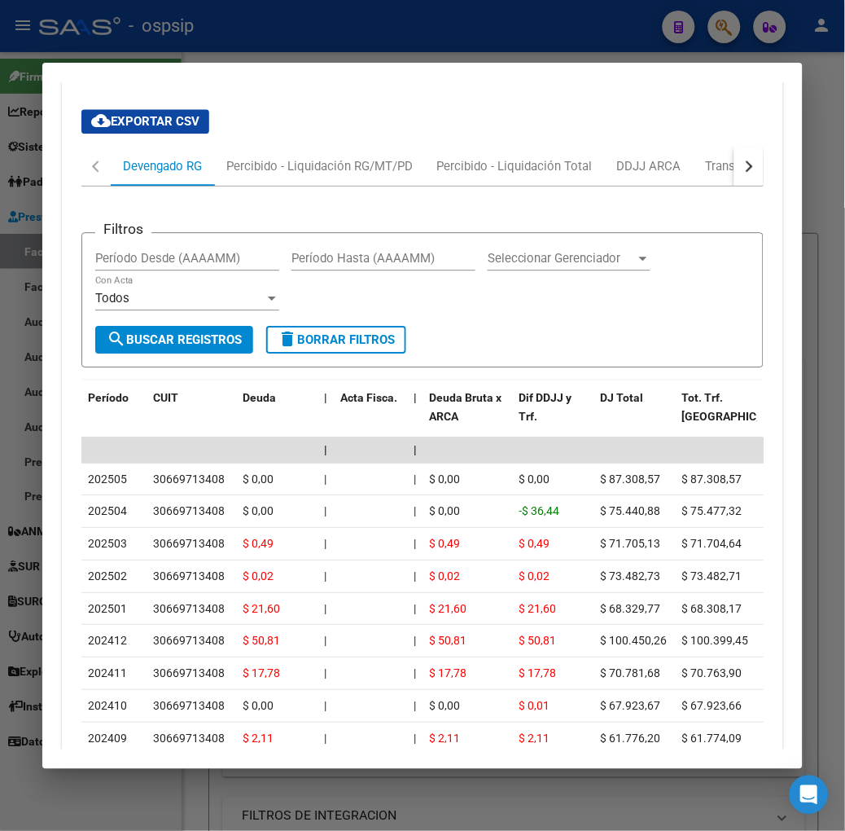
click at [261, 36] on div at bounding box center [422, 415] width 845 height 831
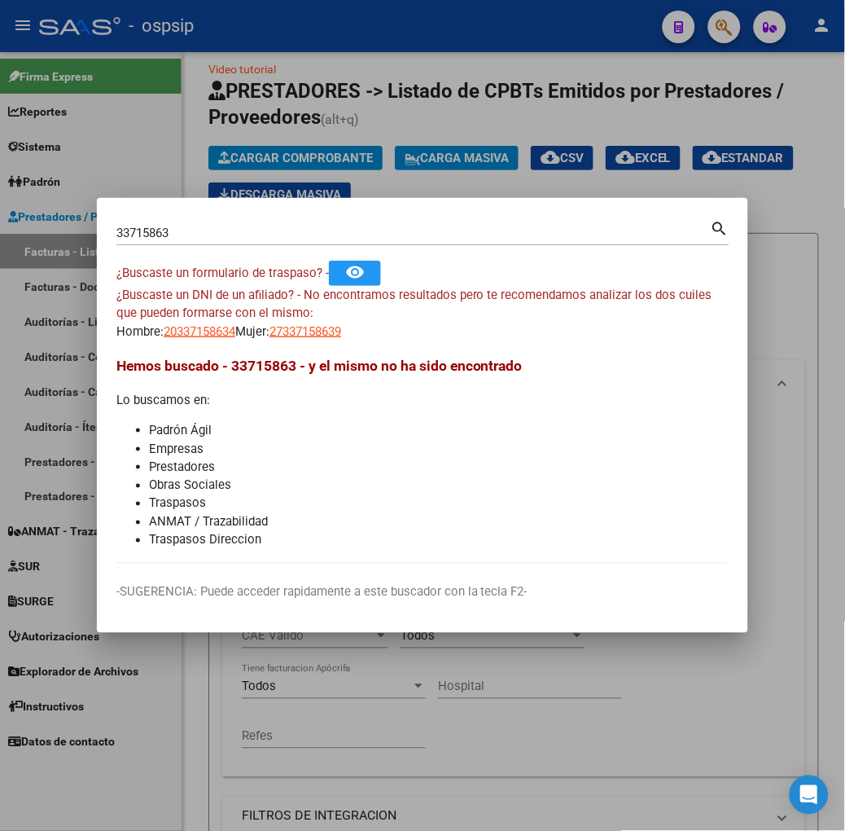
click at [246, 232] on input "33715863" at bounding box center [413, 233] width 595 height 15
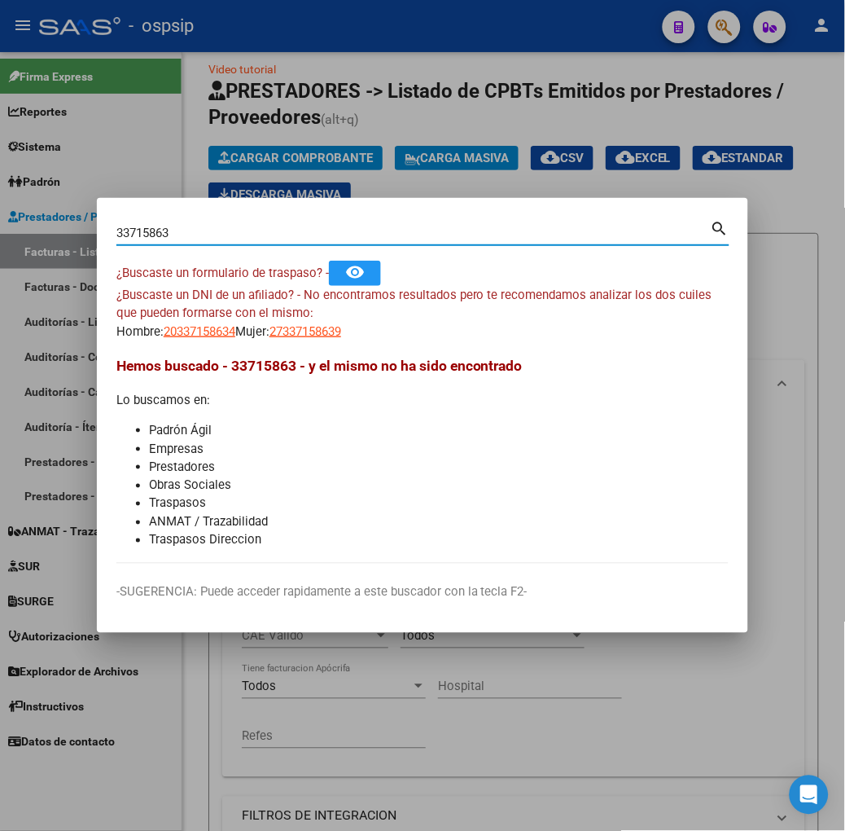
click at [246, 232] on input "33715863" at bounding box center [413, 233] width 595 height 15
type input "39888483"
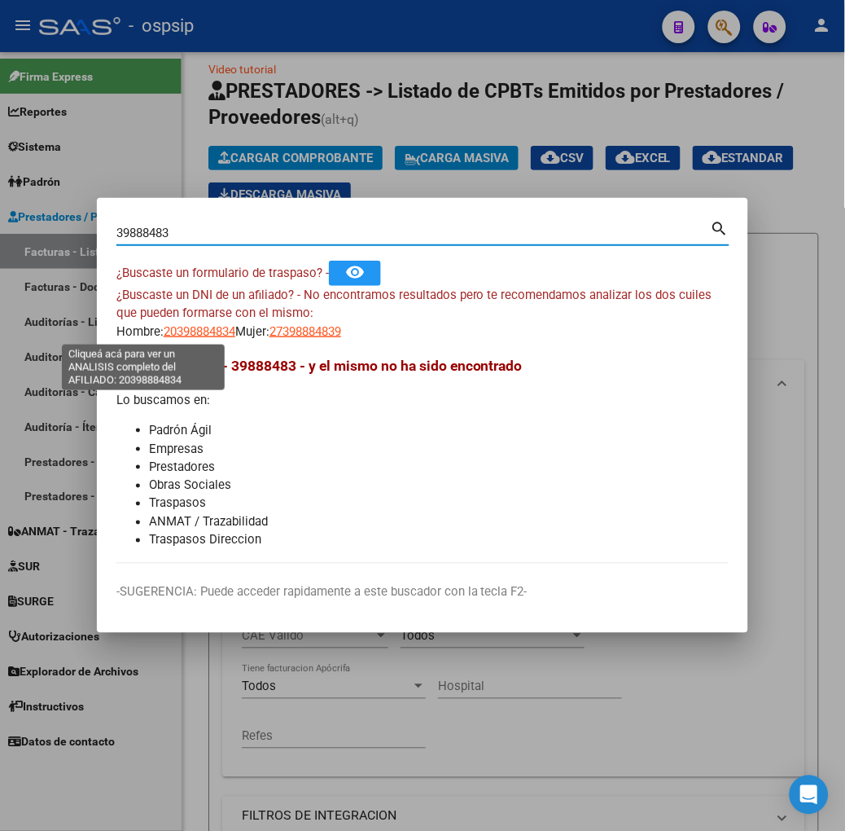
click at [164, 331] on span "20398884834" at bounding box center [200, 331] width 72 height 15
type textarea "20398884834"
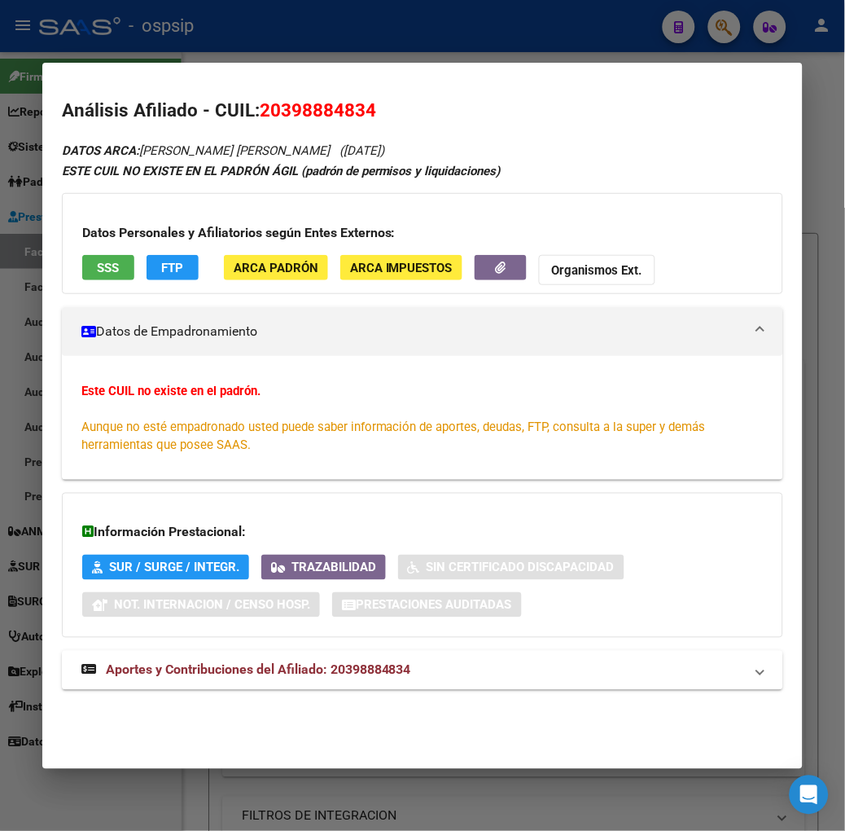
click at [97, 263] on span "SSS" at bounding box center [108, 268] width 22 height 15
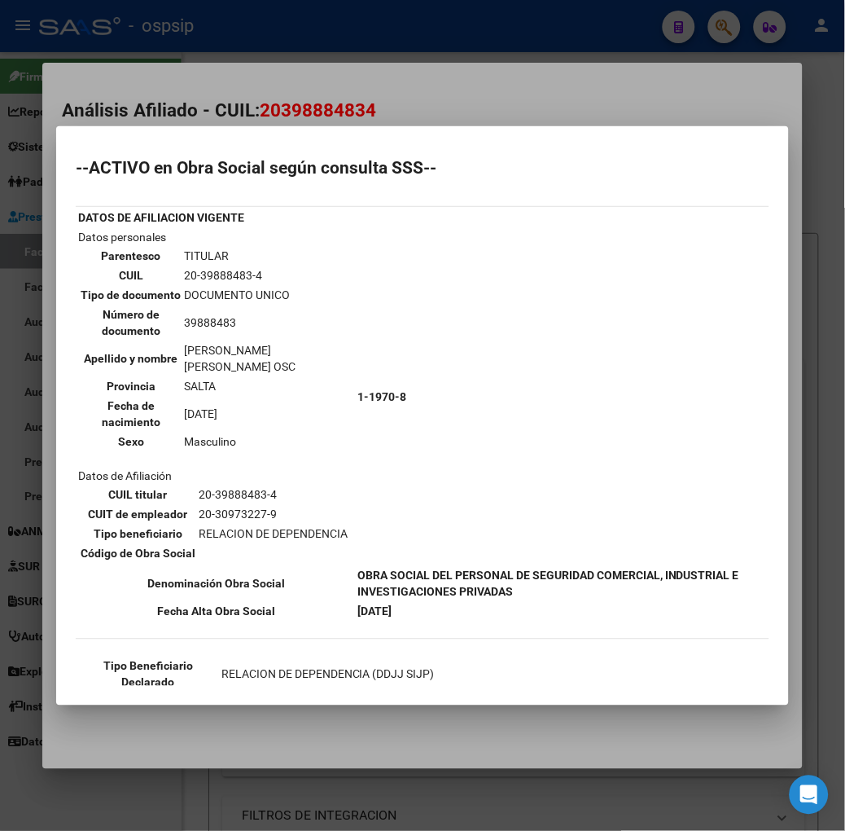
scroll to position [90, 0]
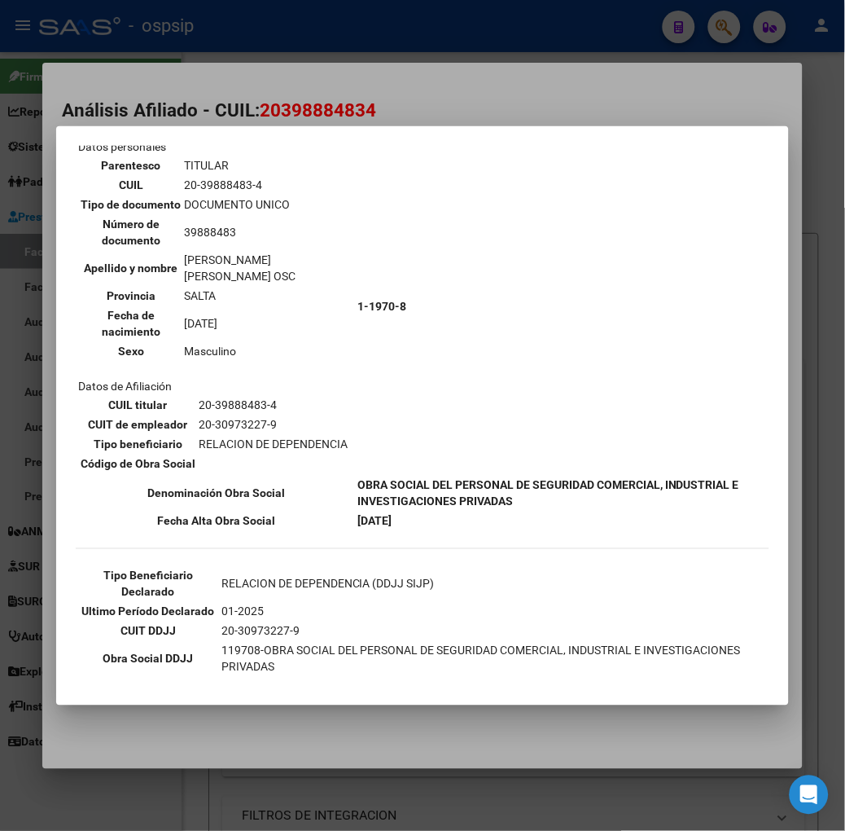
click at [296, 139] on mat-dialog-container "--ACTIVO en Obra Social según consulta SSS-- DATOS DE AFILIACION VIGENTE Datos …" at bounding box center [422, 415] width 733 height 579
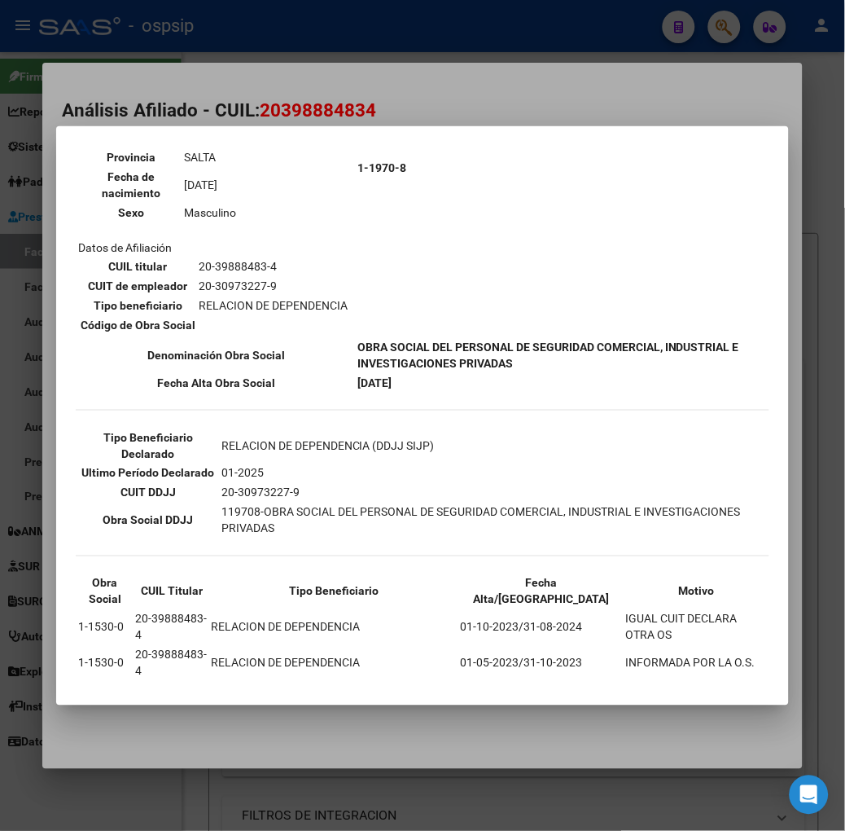
scroll to position [234, 0]
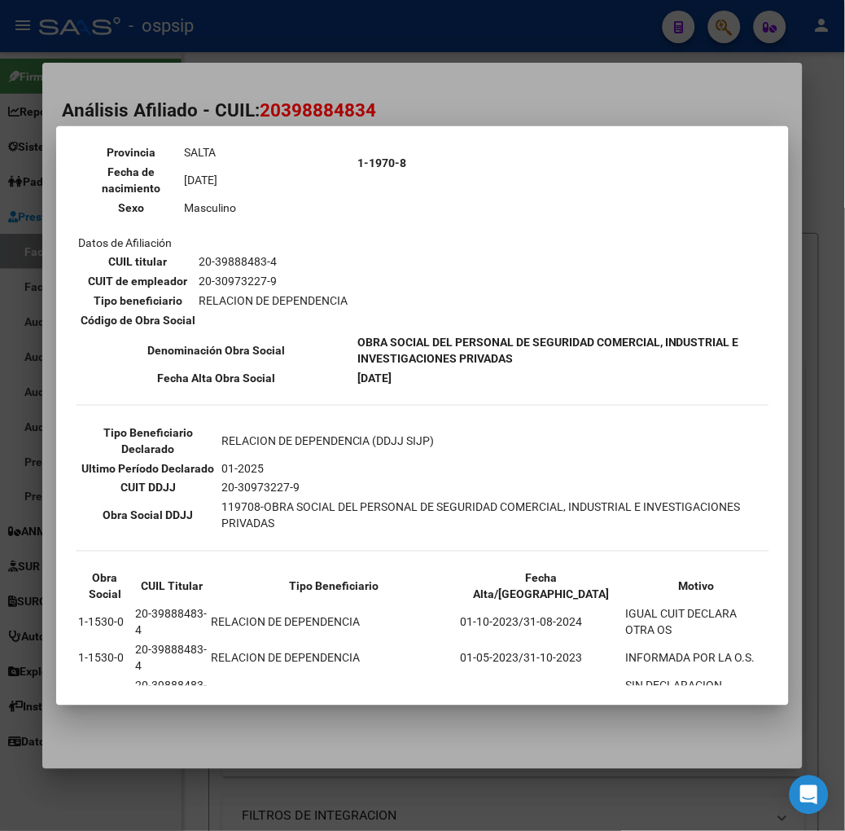
click at [282, 102] on div at bounding box center [422, 415] width 845 height 831
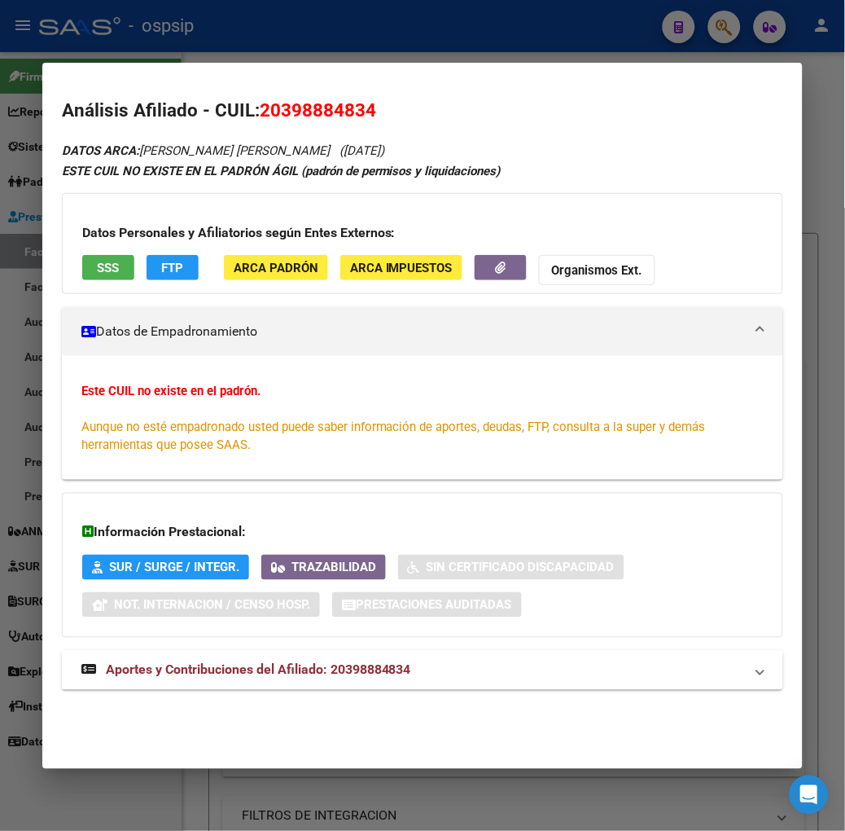
click at [413, 652] on mat-expansion-panel-header "Aportes y Contribuciones del Afiliado: 20398884834" at bounding box center [423, 670] width 722 height 39
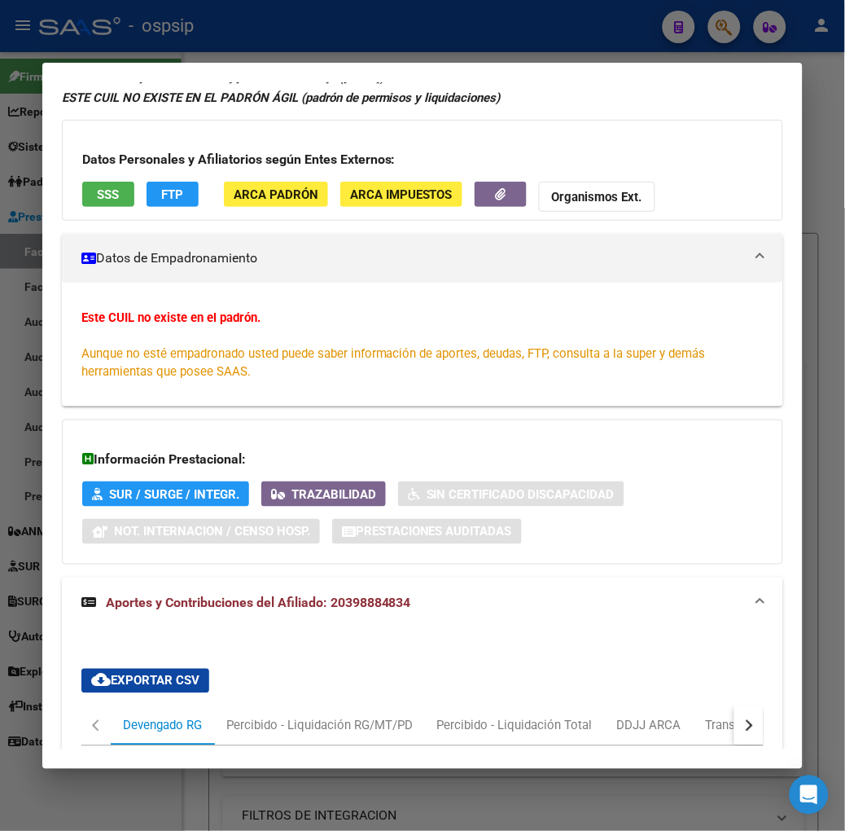
scroll to position [601, 0]
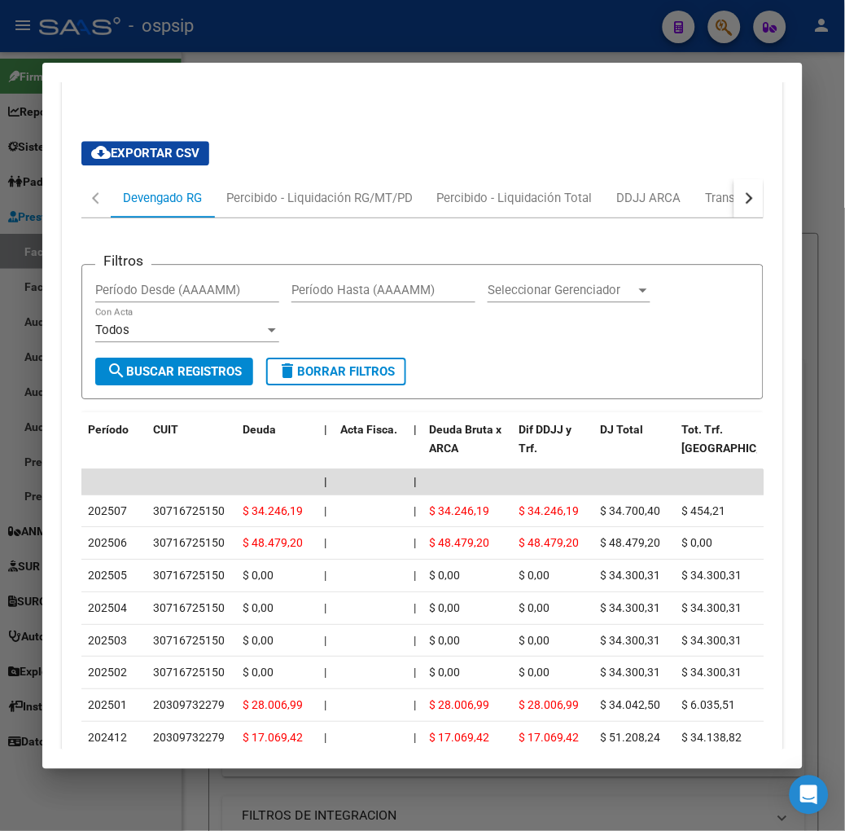
click at [753, 200] on button "button" at bounding box center [749, 197] width 29 height 39
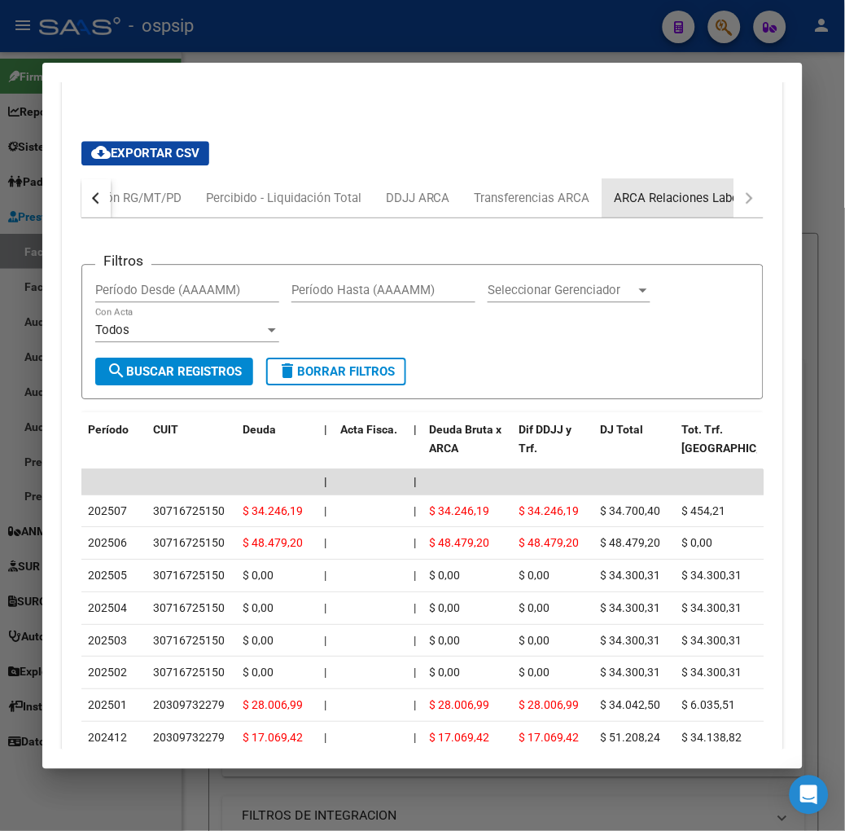
click at [731, 192] on div "ARCA Relaciones Laborales" at bounding box center [691, 198] width 152 height 18
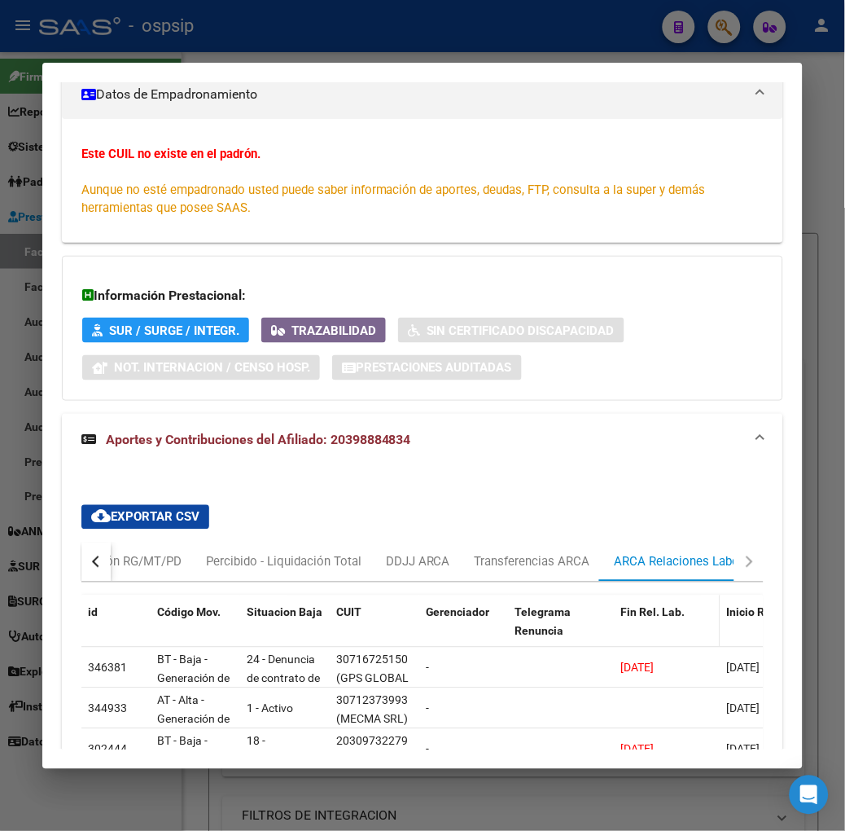
scroll to position [476, 0]
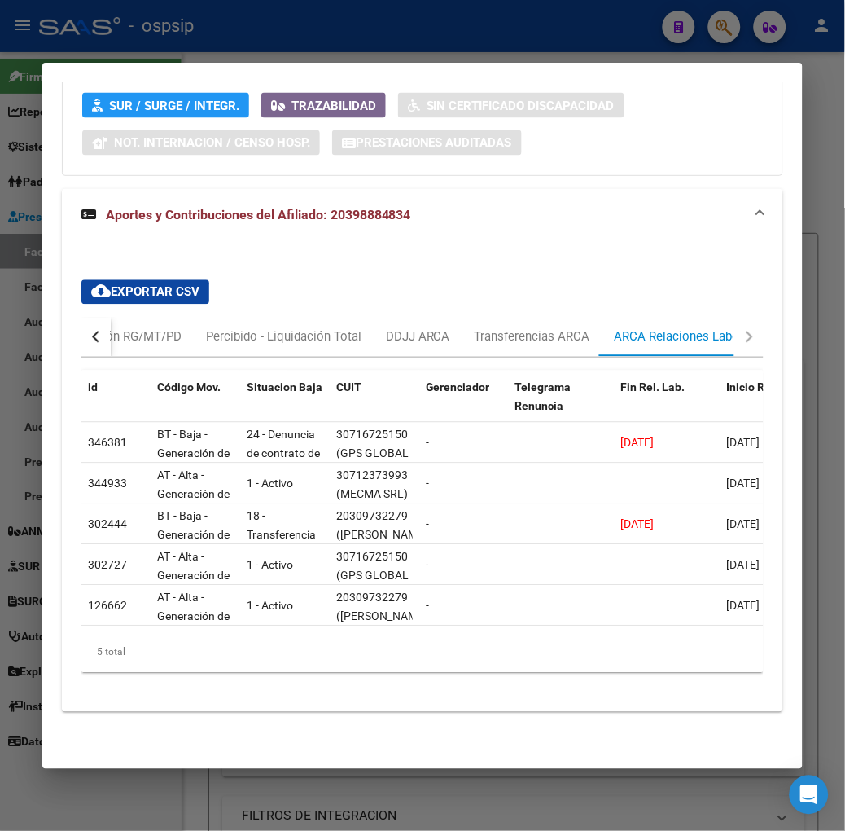
click at [224, 46] on div at bounding box center [422, 415] width 845 height 831
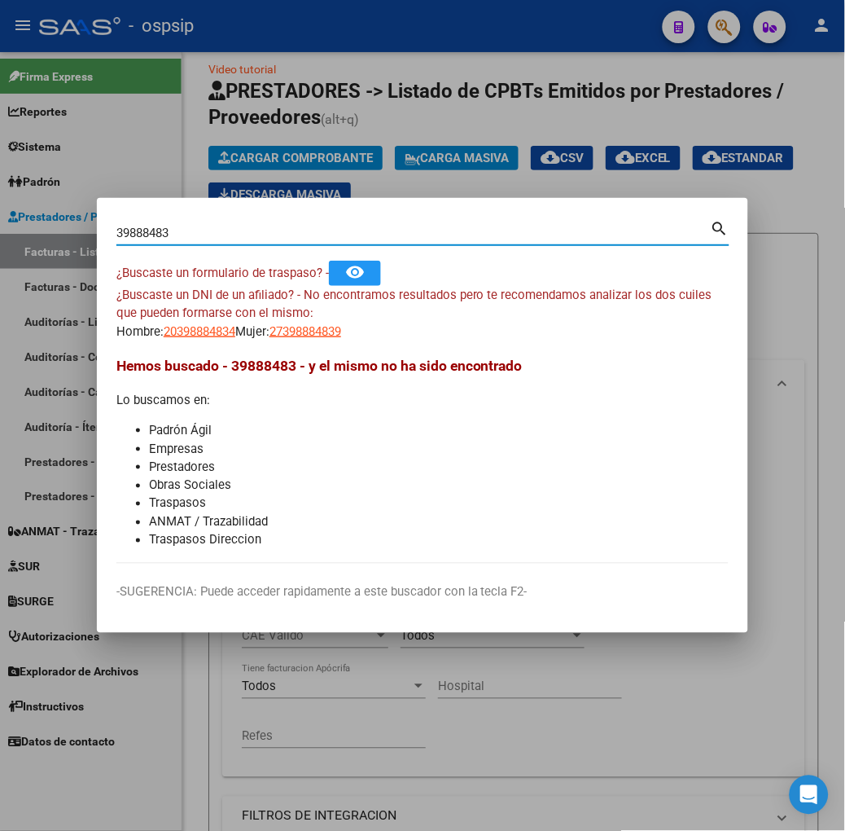
click at [213, 234] on input "39888483" at bounding box center [413, 233] width 595 height 15
type input "14489374"
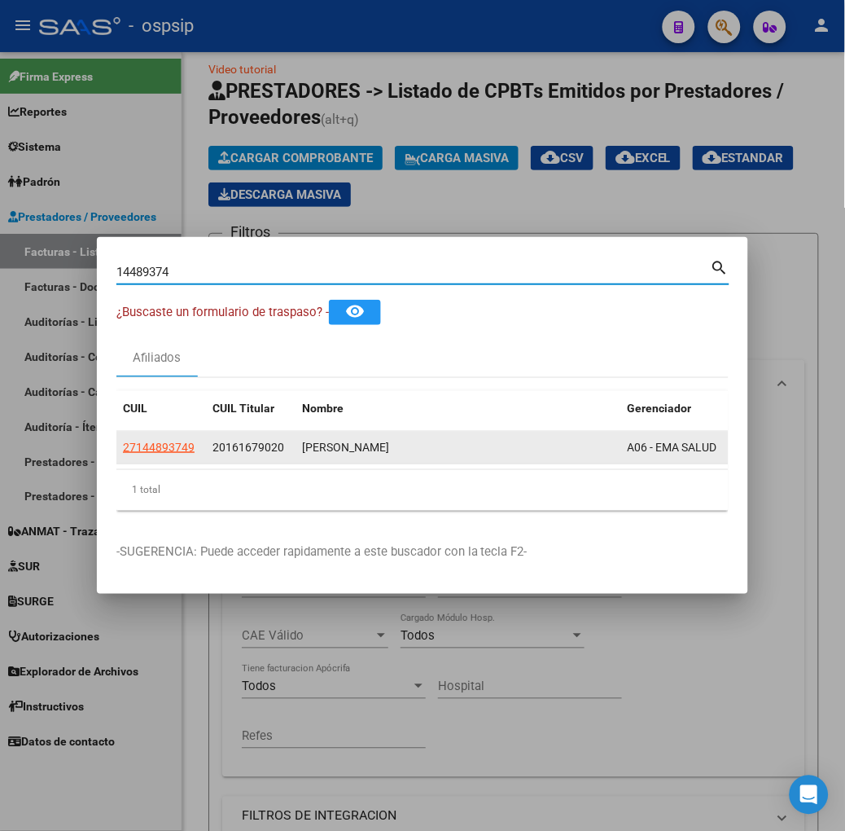
click at [116, 432] on datatable-body-cell "27144893749" at bounding box center [161, 448] width 90 height 32
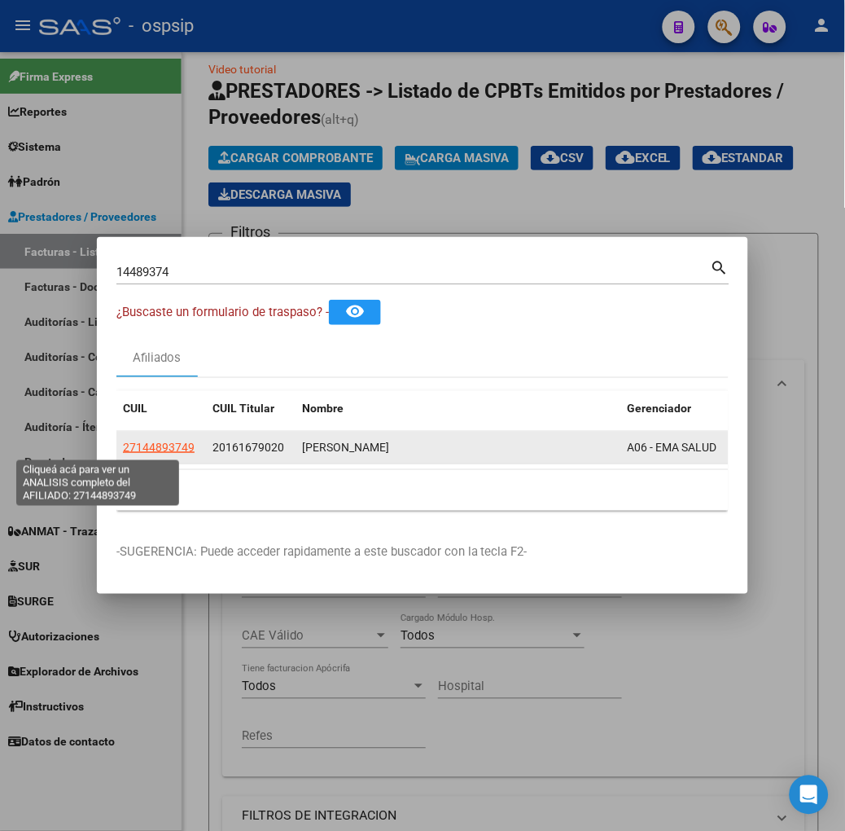
click at [123, 441] on span "27144893749" at bounding box center [159, 447] width 72 height 13
type textarea "27144893749"
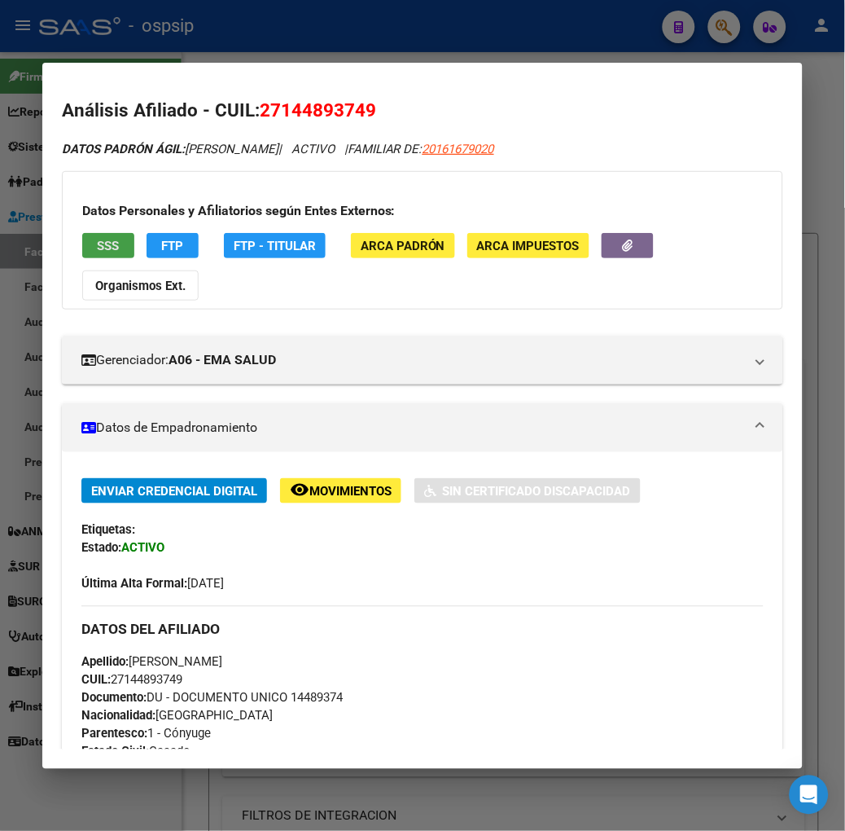
click at [97, 247] on span "SSS" at bounding box center [108, 246] width 22 height 15
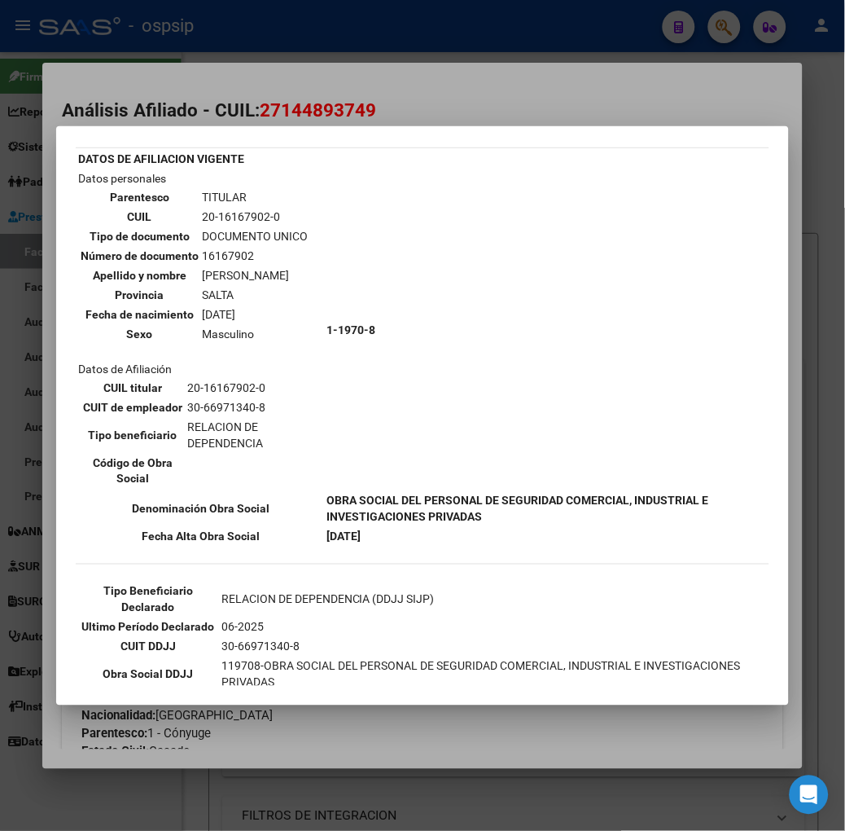
scroll to position [90, 0]
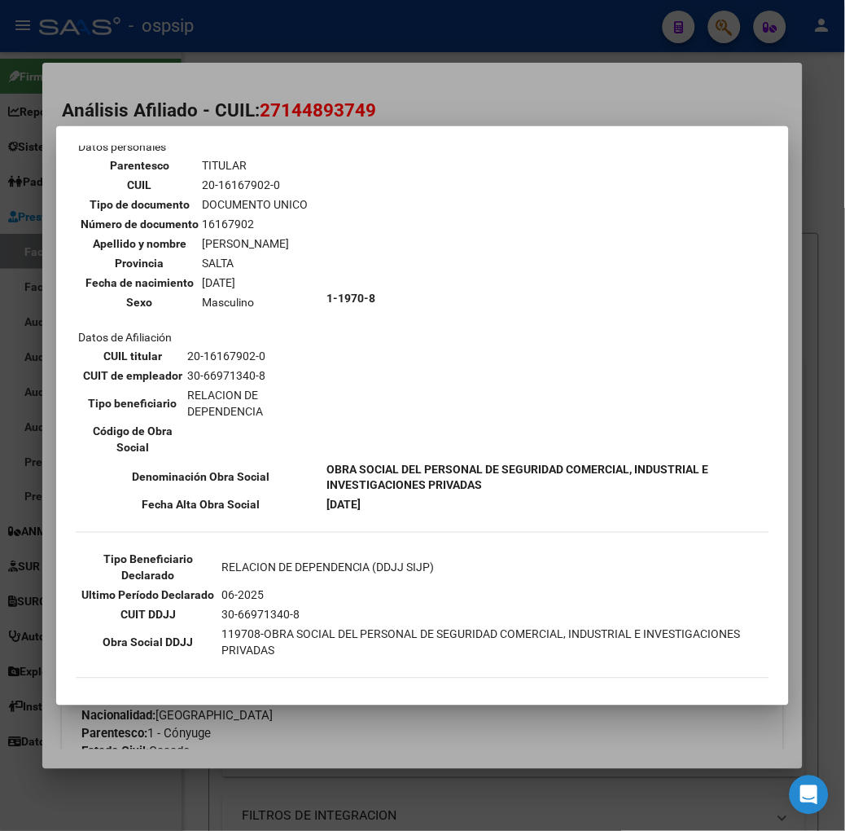
click at [242, 117] on div at bounding box center [422, 415] width 845 height 831
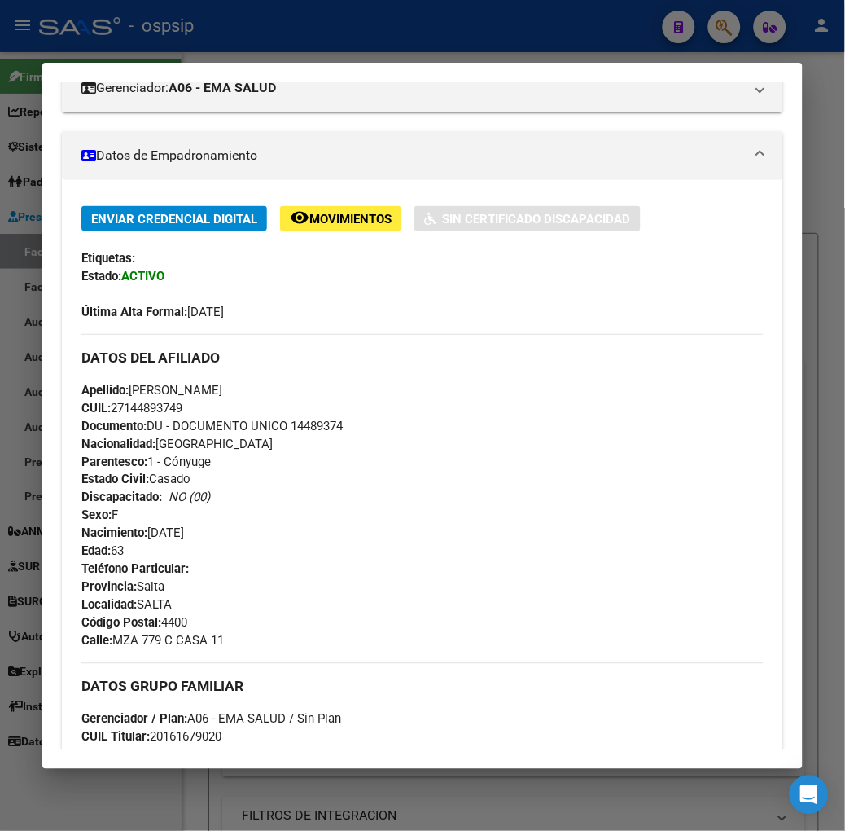
scroll to position [542, 0]
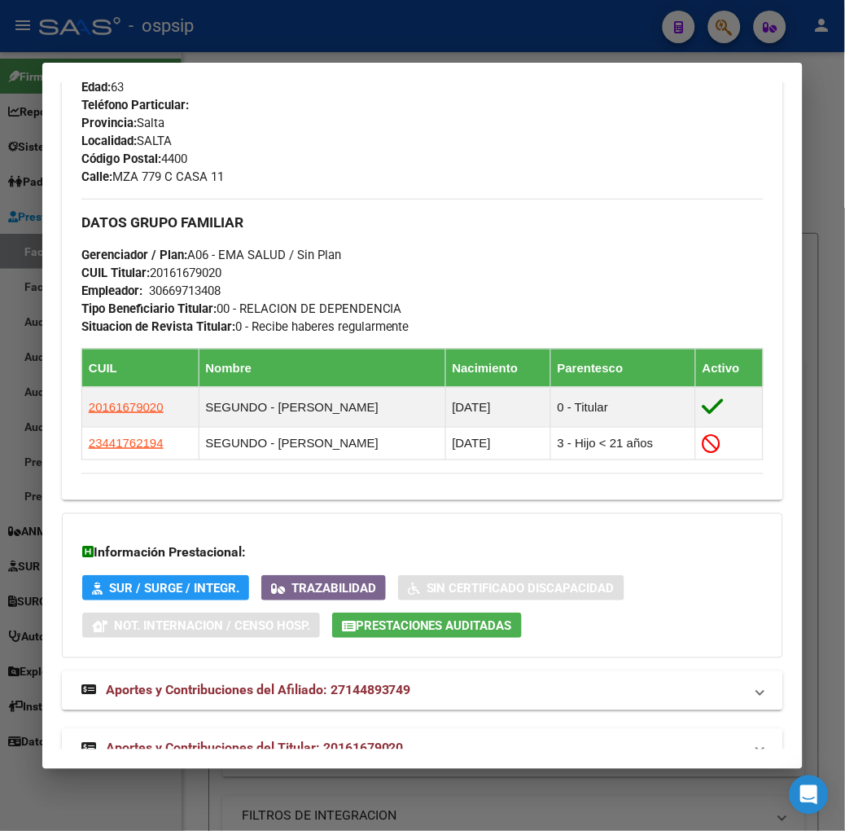
click at [364, 729] on mat-expansion-panel-header "Aportes y Contribuciones del Titular: 20161679020" at bounding box center [423, 748] width 722 height 39
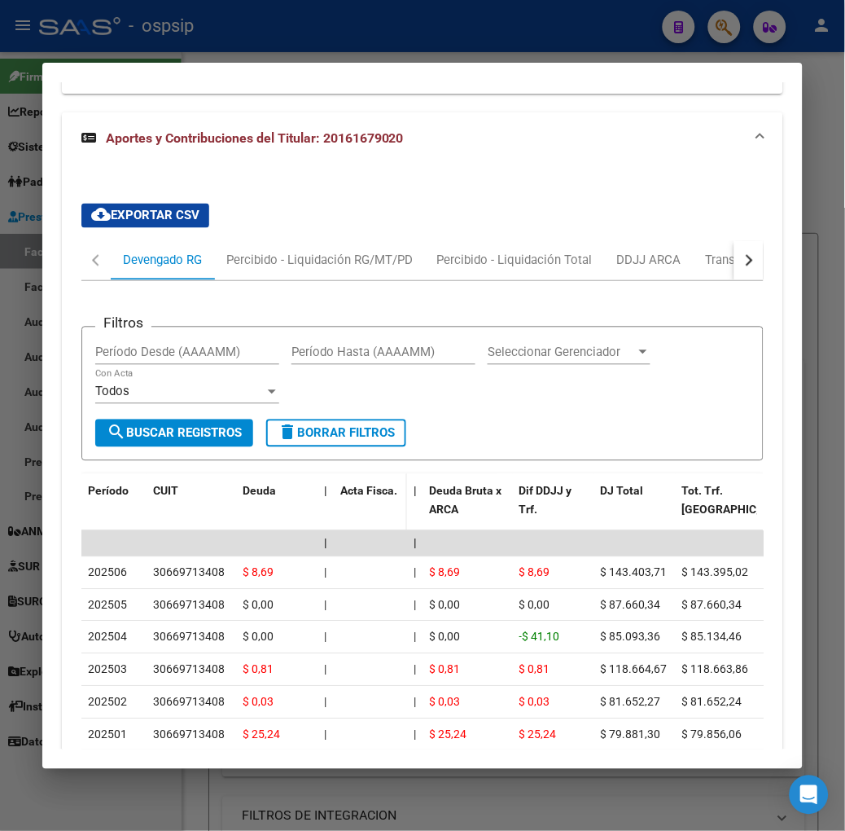
scroll to position [1360, 0]
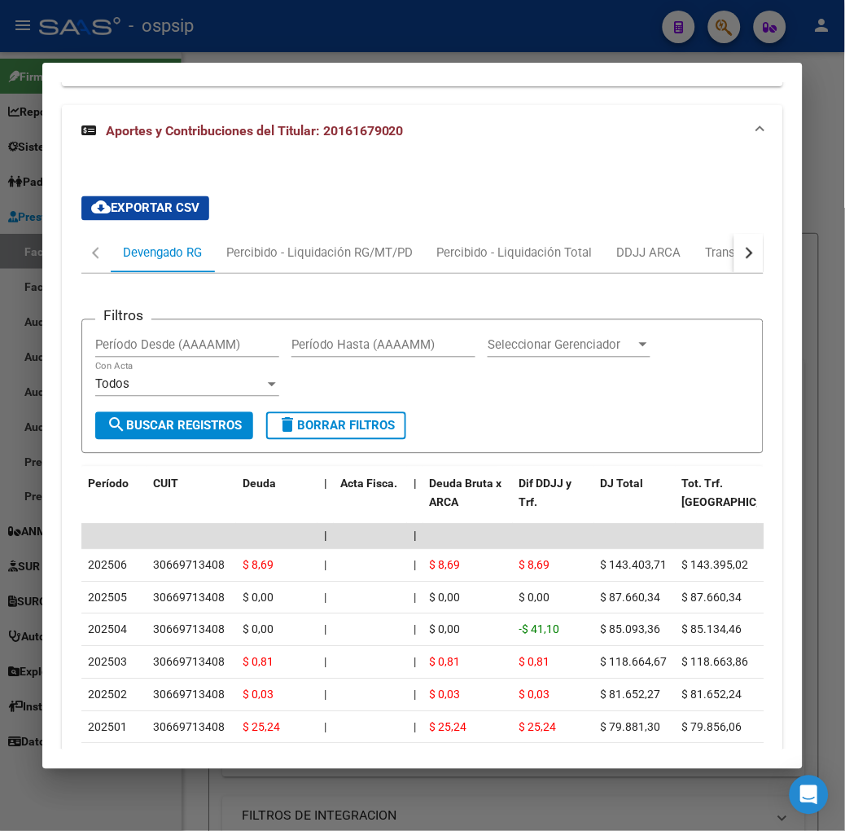
click at [243, 63] on mat-dialog-container "Análisis Afiliado - CUIL: 27144893749 DATOS PADRÓN ÁGIL: GIMENEZ NELLY SOCORRO …" at bounding box center [422, 416] width 761 height 706
click at [232, 59] on div at bounding box center [422, 415] width 845 height 831
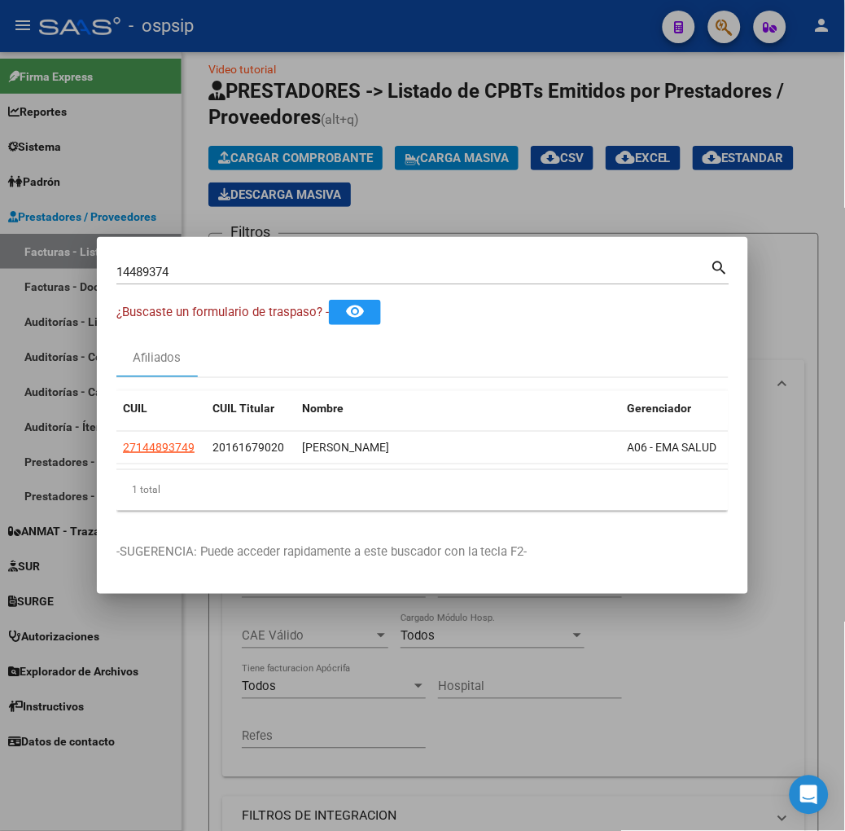
click at [258, 266] on input "14489374" at bounding box center [413, 272] width 595 height 15
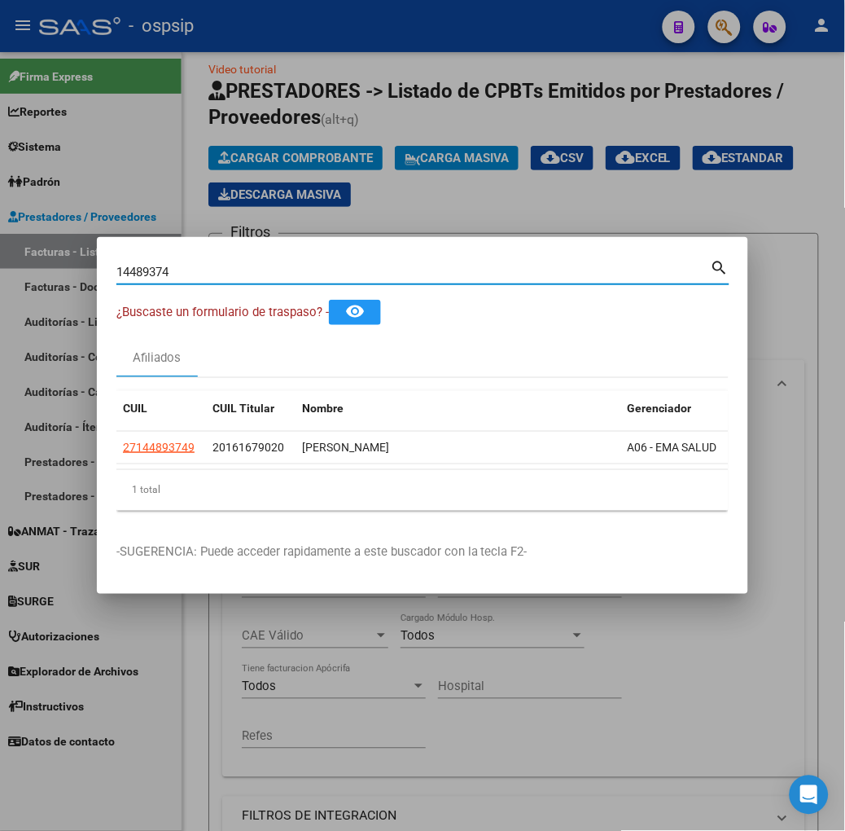
click at [258, 266] on input "14489374" at bounding box center [413, 272] width 595 height 15
type input "23919446"
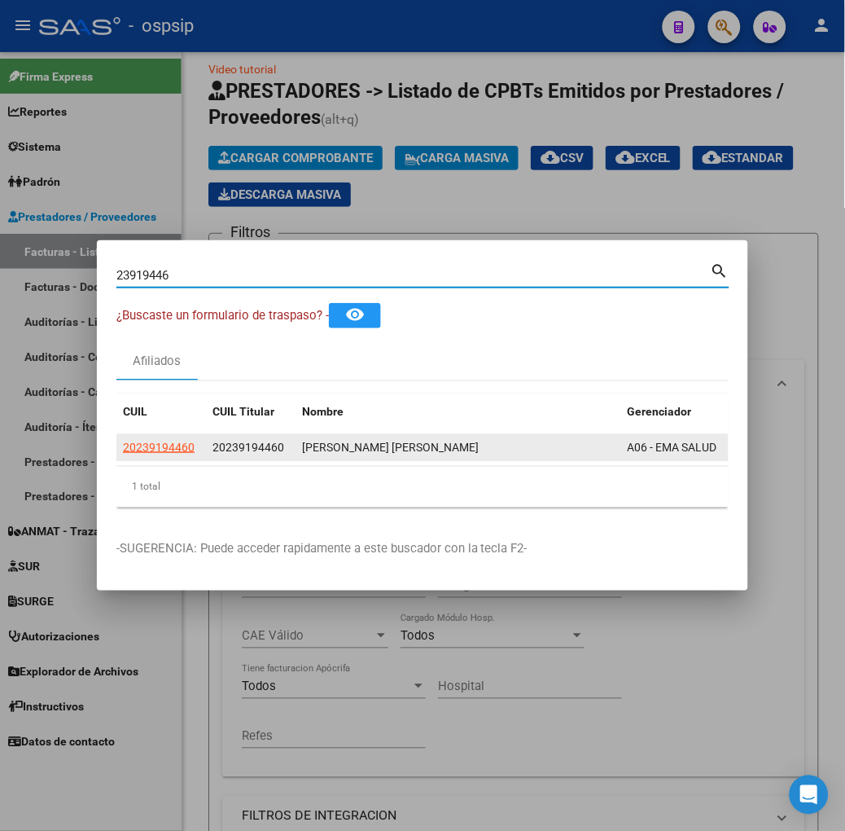
click at [123, 456] on app-link-go-to "20239194460" at bounding box center [159, 447] width 72 height 19
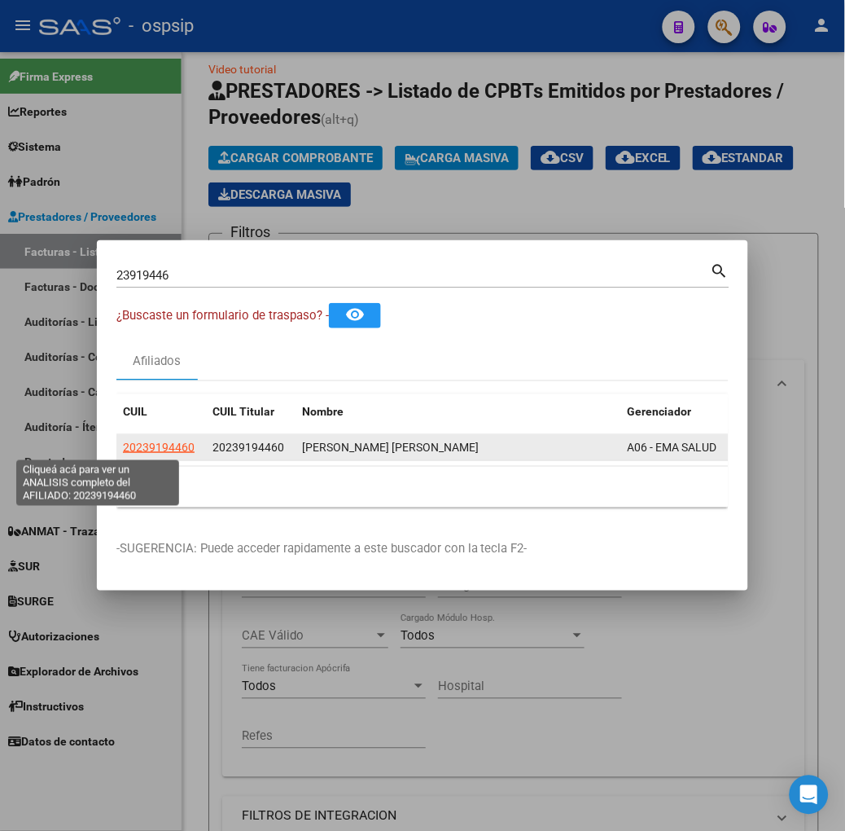
click at [123, 450] on span "20239194460" at bounding box center [159, 447] width 72 height 13
type textarea "20239194460"
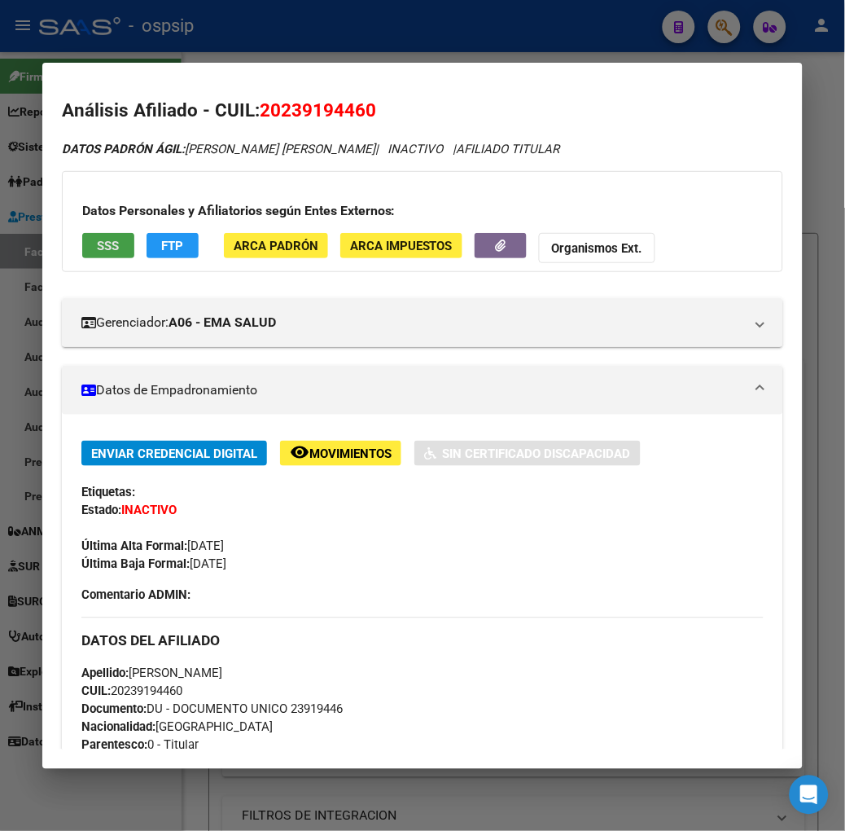
click at [97, 245] on span "SSS" at bounding box center [108, 246] width 22 height 15
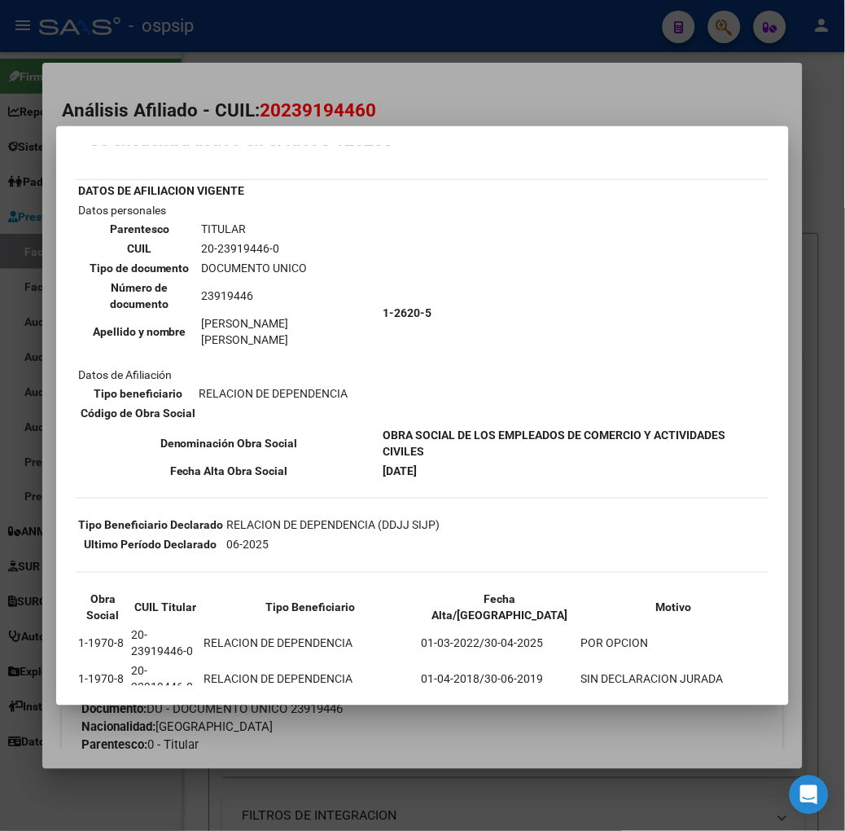
scroll to position [90, 0]
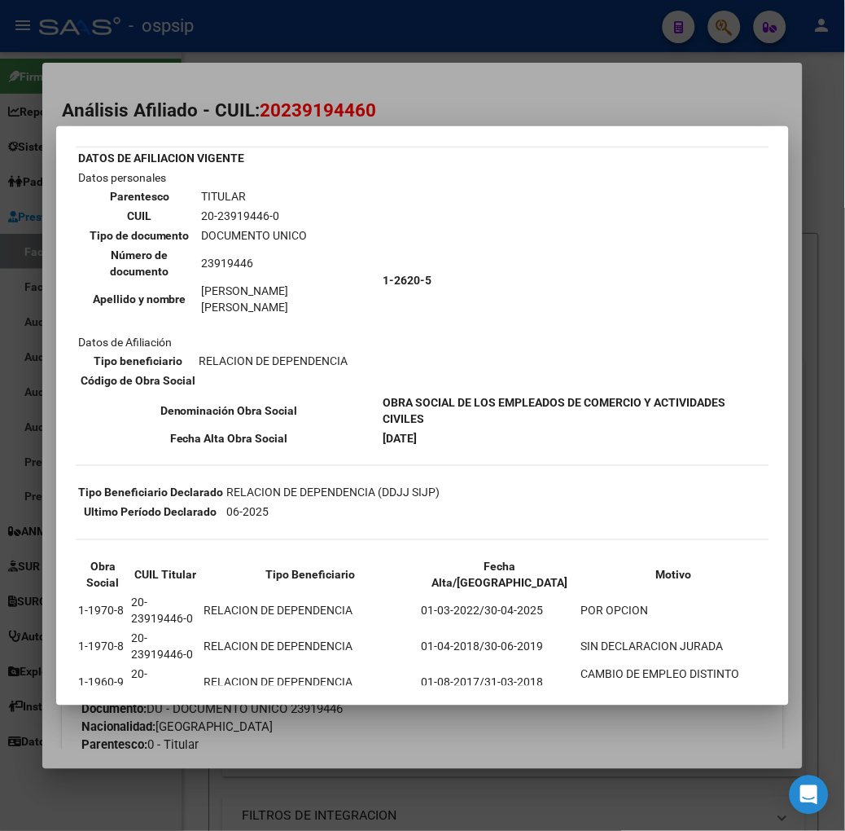
click at [197, 36] on div at bounding box center [422, 415] width 845 height 831
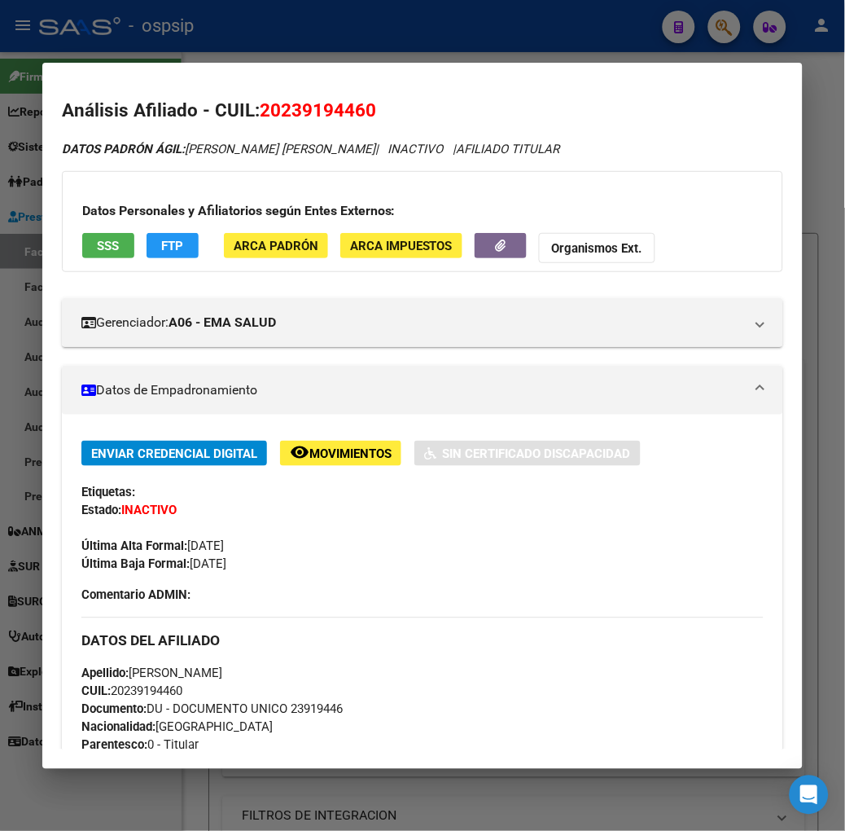
click at [197, 36] on div at bounding box center [422, 415] width 845 height 831
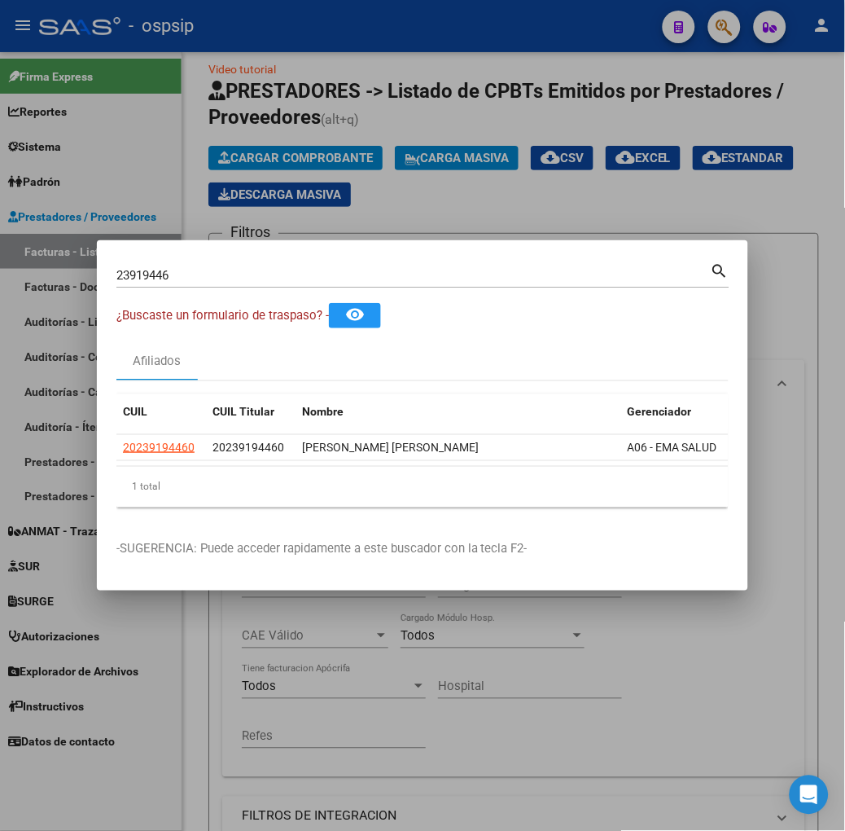
click at [213, 270] on input "23919446" at bounding box center [413, 275] width 595 height 15
type input "39141945"
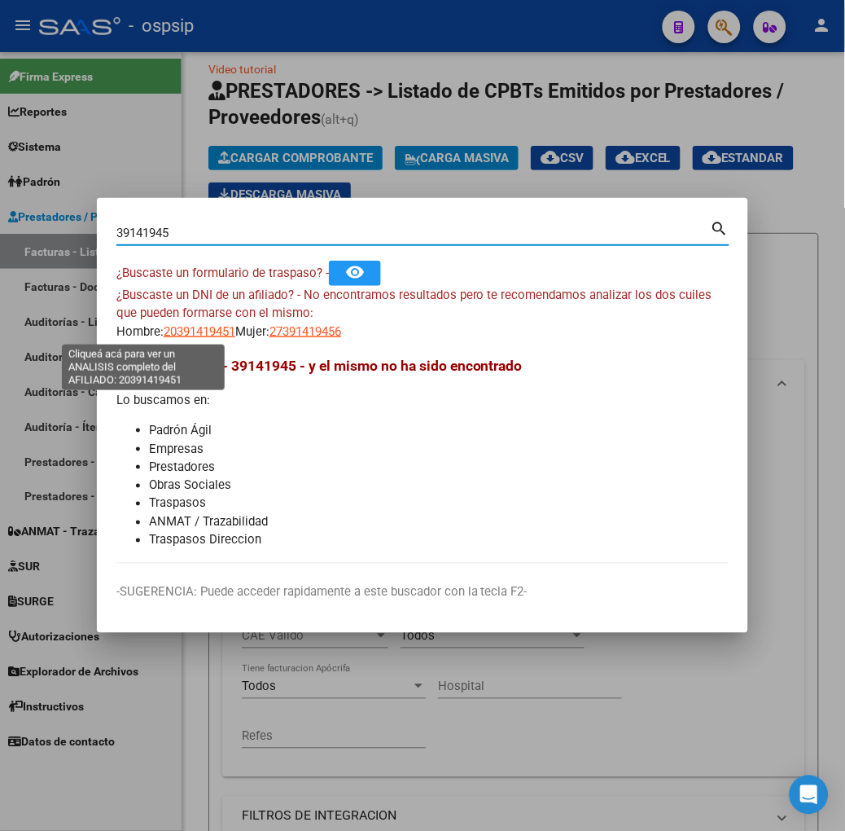
click at [169, 328] on span "20391419451" at bounding box center [200, 331] width 72 height 15
type textarea "20391419451"
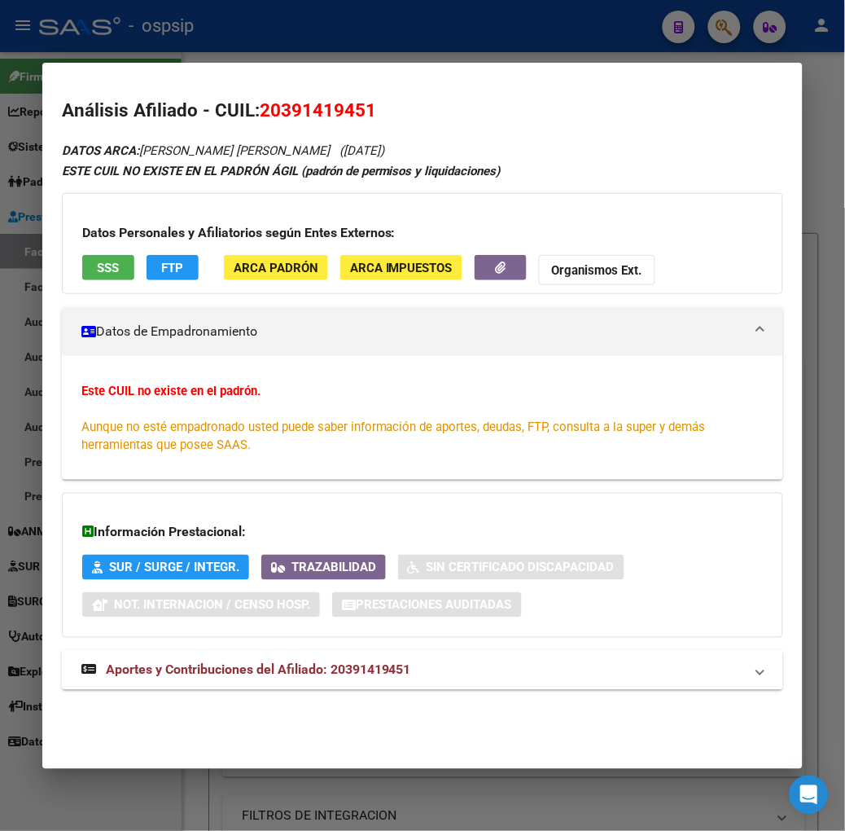
click at [259, 665] on span "Aportes y Contribuciones del Afiliado: 20391419451" at bounding box center [258, 669] width 305 height 15
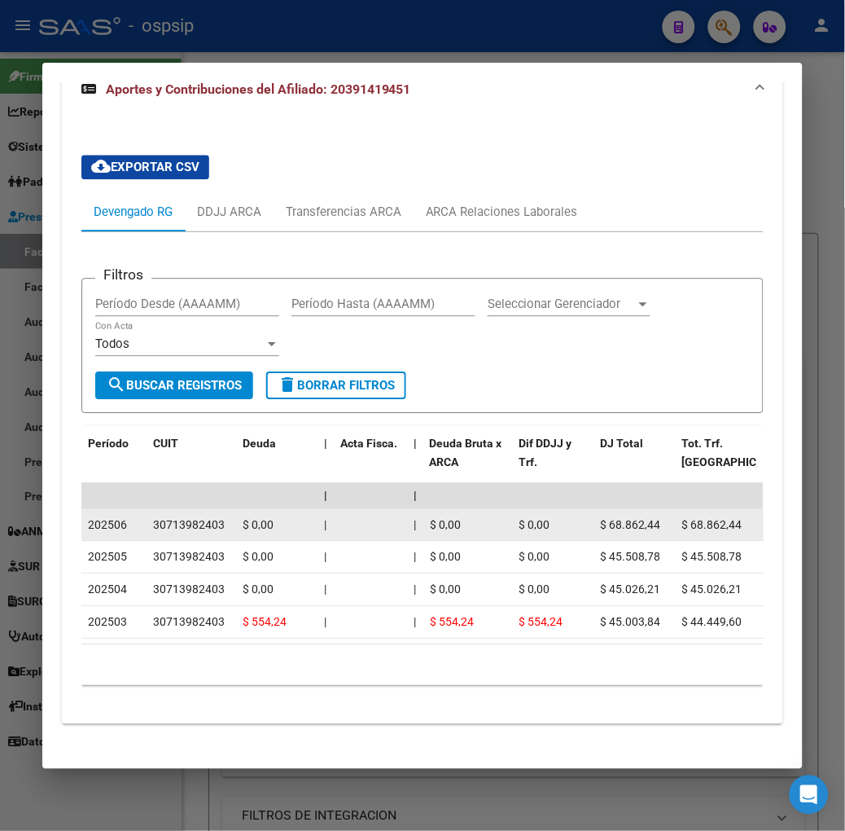
scroll to position [614, 0]
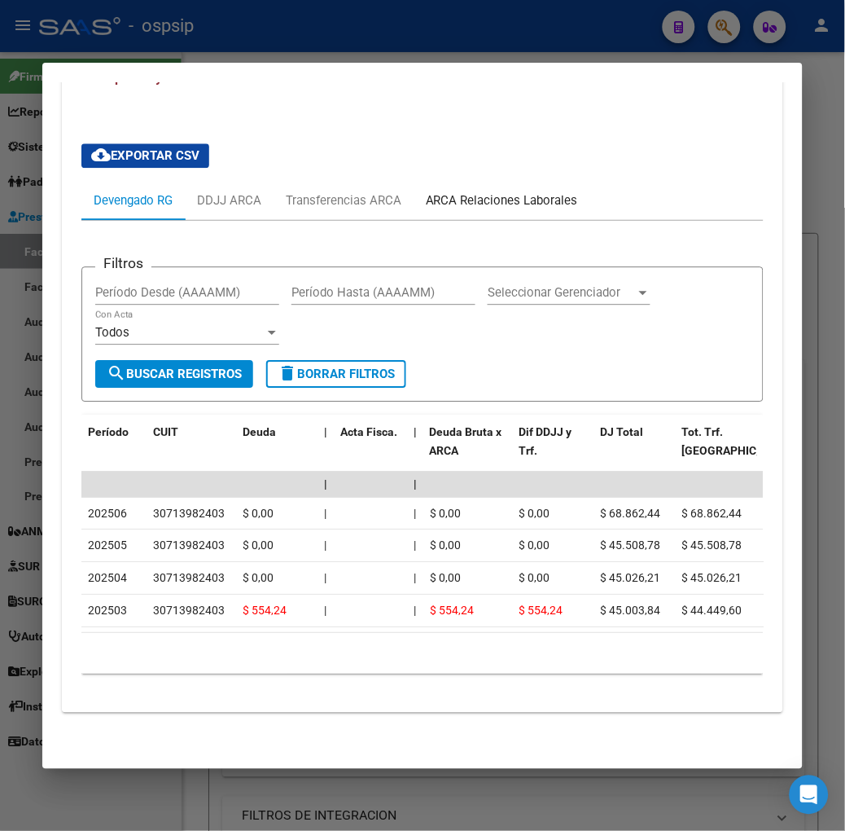
click at [485, 201] on div "ARCA Relaciones Laborales" at bounding box center [502, 200] width 177 height 39
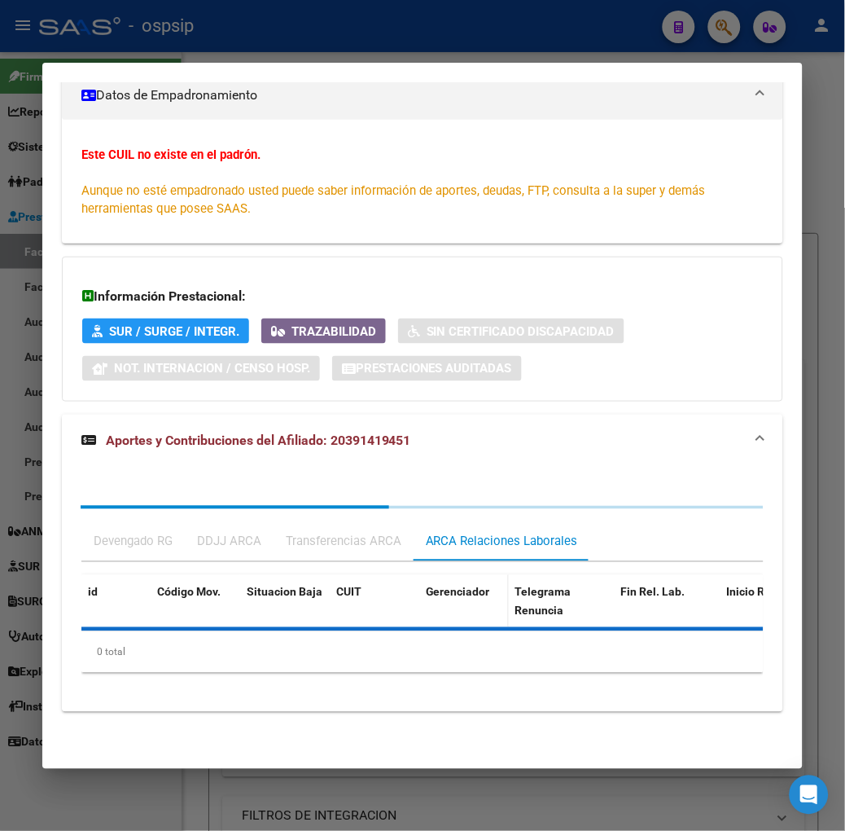
scroll to position [314, 0]
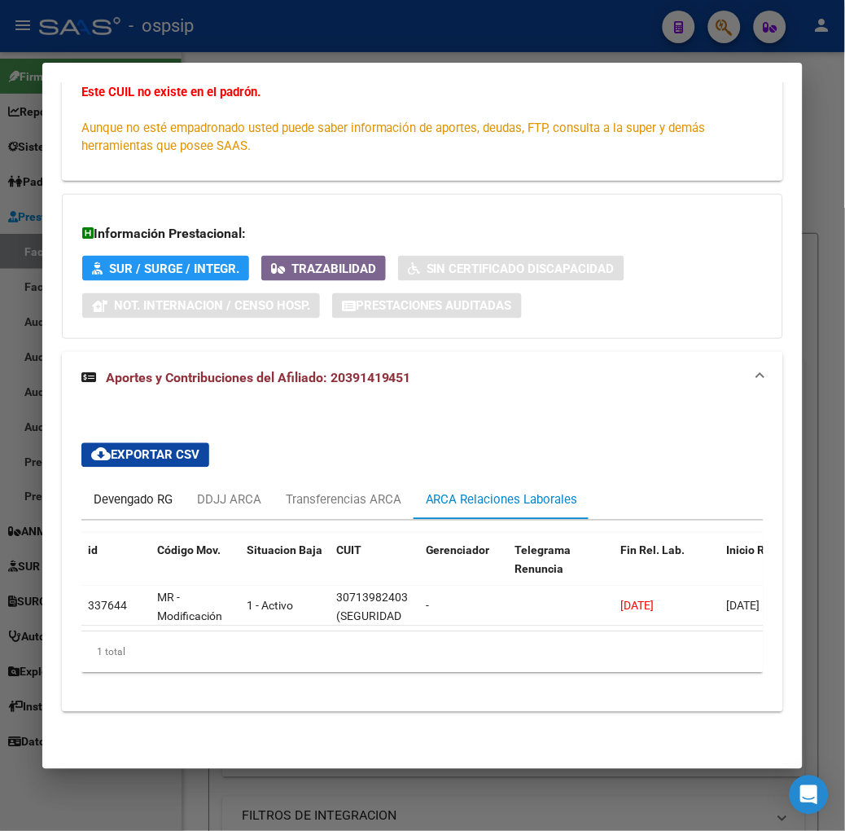
click at [112, 492] on div "Devengado RG" at bounding box center [133, 500] width 79 height 18
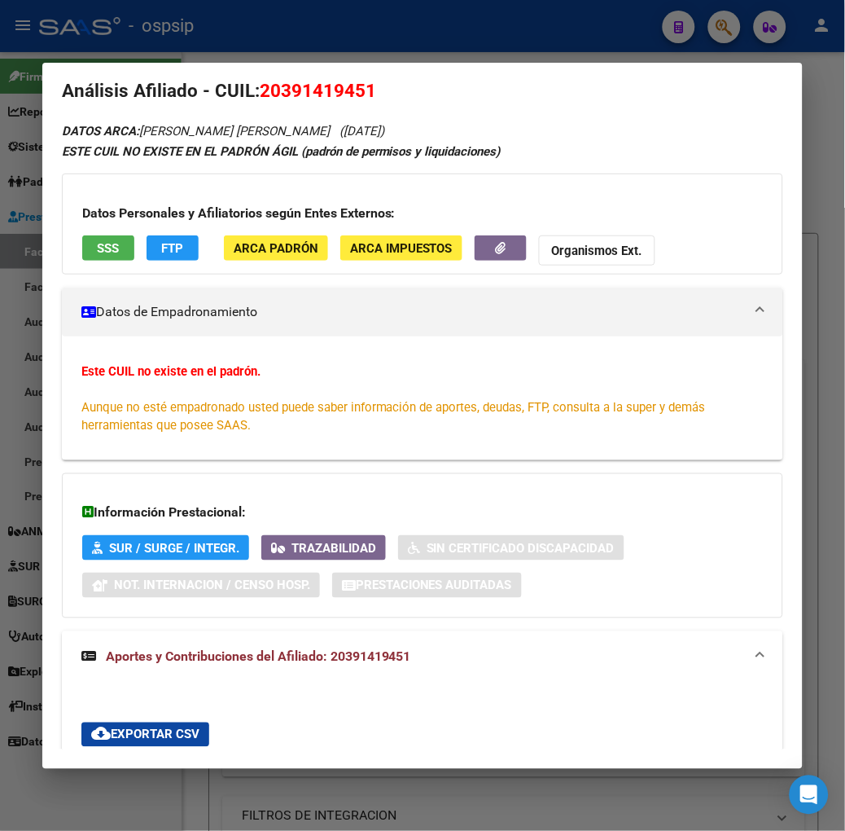
scroll to position [0, 0]
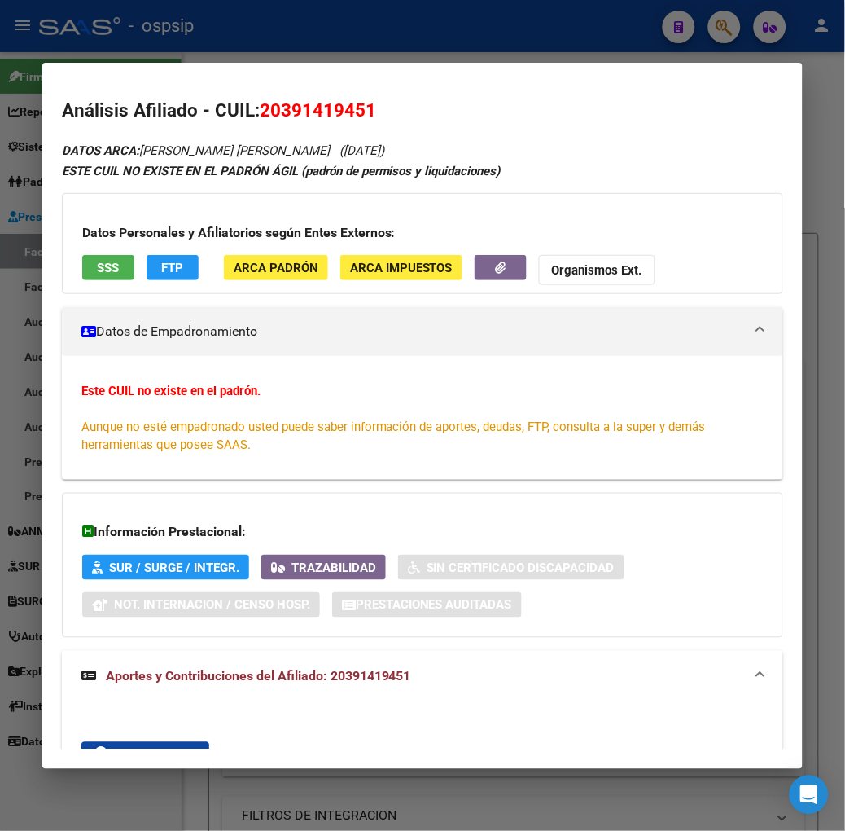
click at [62, 254] on div "Datos Personales y Afiliatorios según Entes Externos: SSS FTP ARCA Padrón ARCA …" at bounding box center [423, 243] width 722 height 101
click at [82, 266] on button "SSS" at bounding box center [108, 267] width 52 height 25
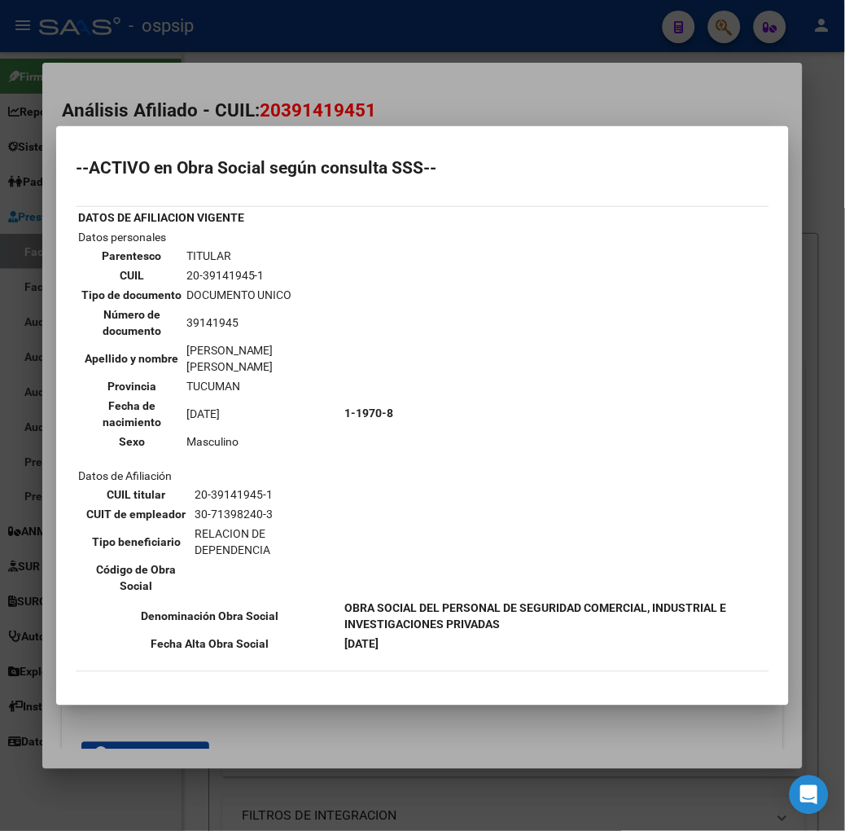
scroll to position [90, 0]
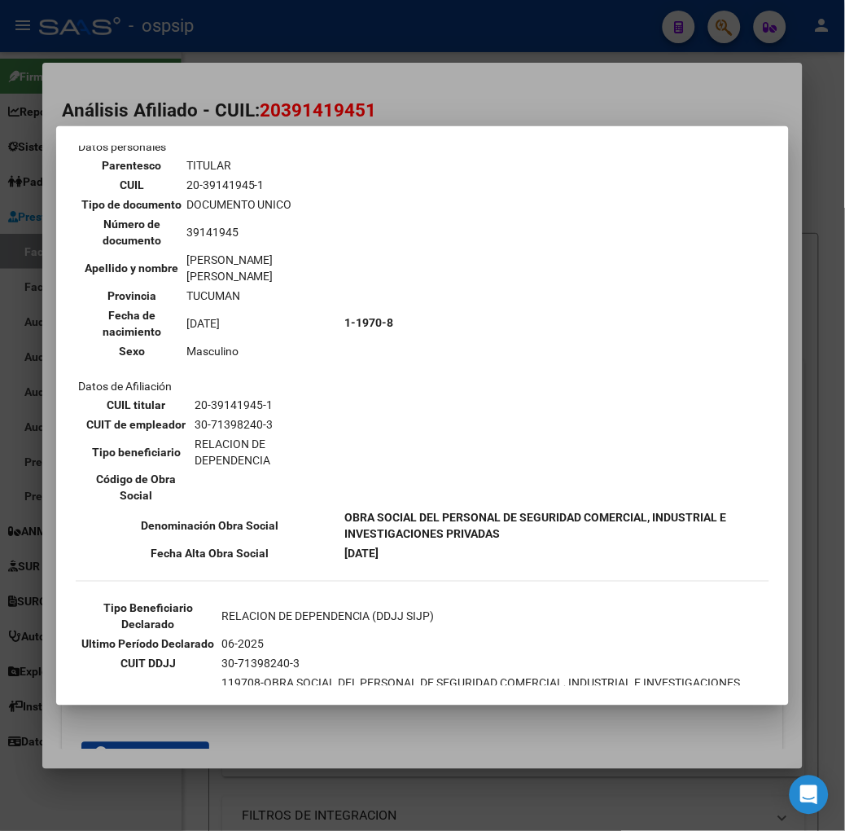
click at [200, 108] on div at bounding box center [422, 415] width 845 height 831
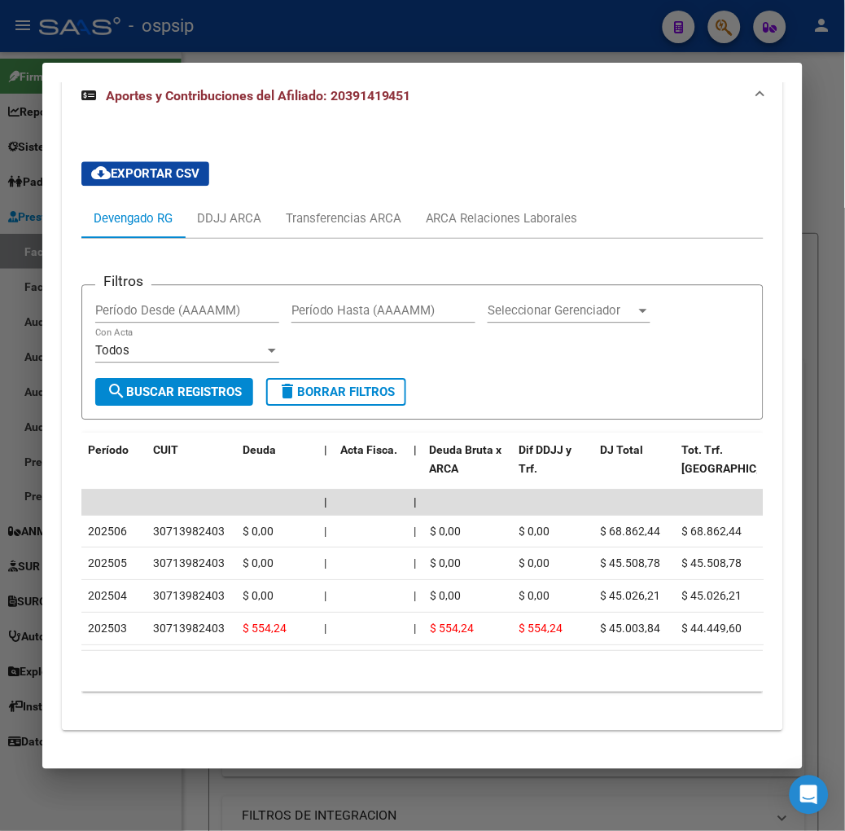
scroll to position [614, 0]
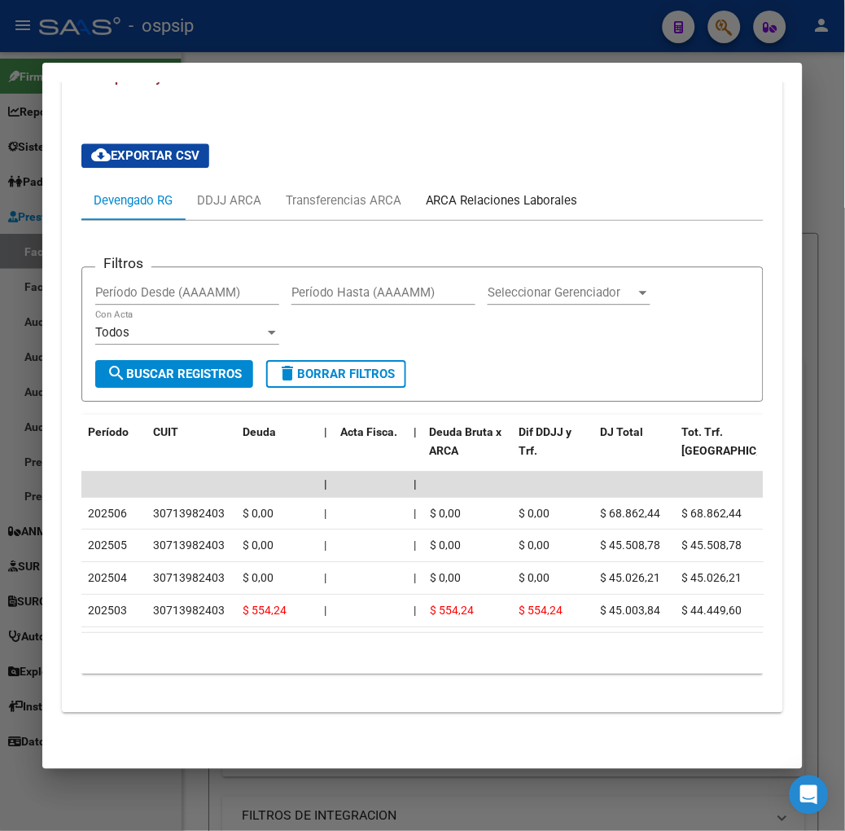
click at [525, 197] on div "ARCA Relaciones Laborales" at bounding box center [502, 200] width 177 height 39
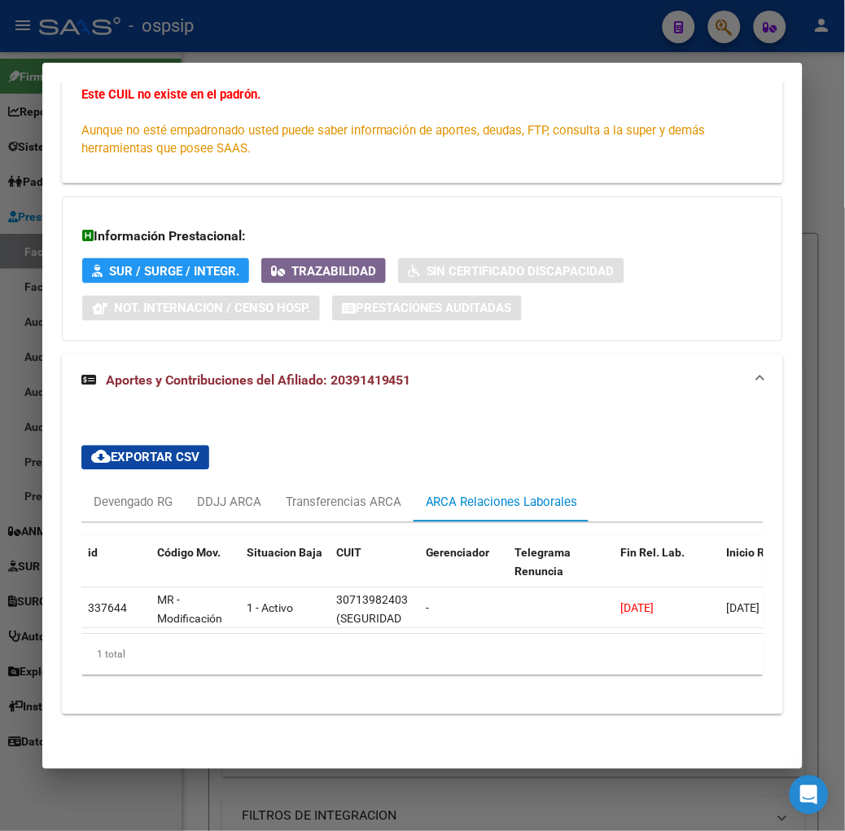
scroll to position [314, 0]
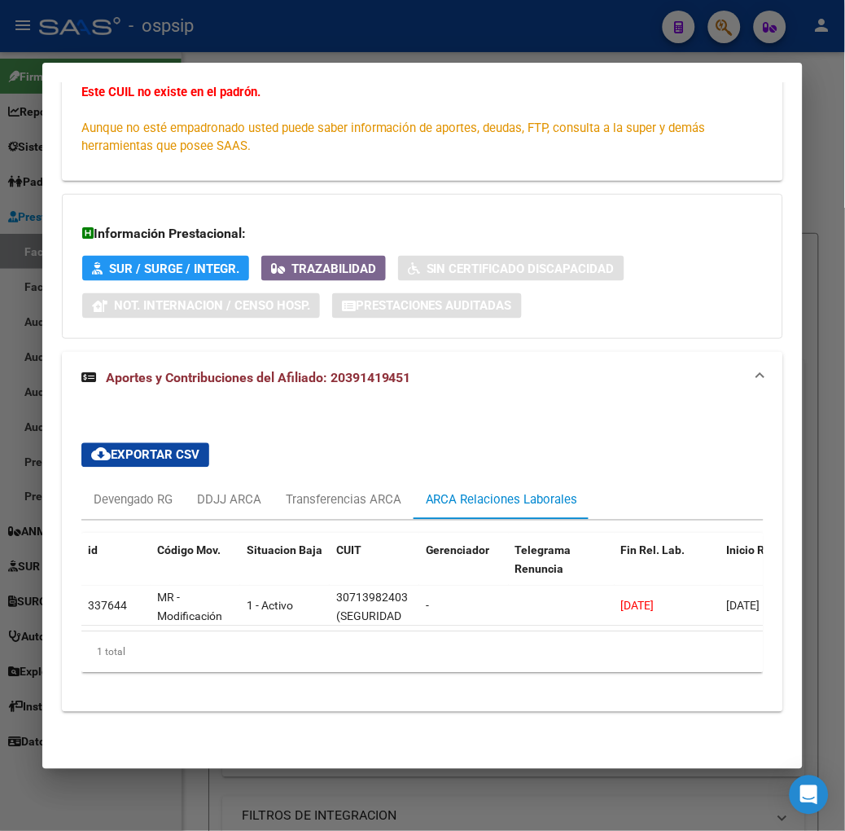
click at [339, 37] on div at bounding box center [422, 415] width 845 height 831
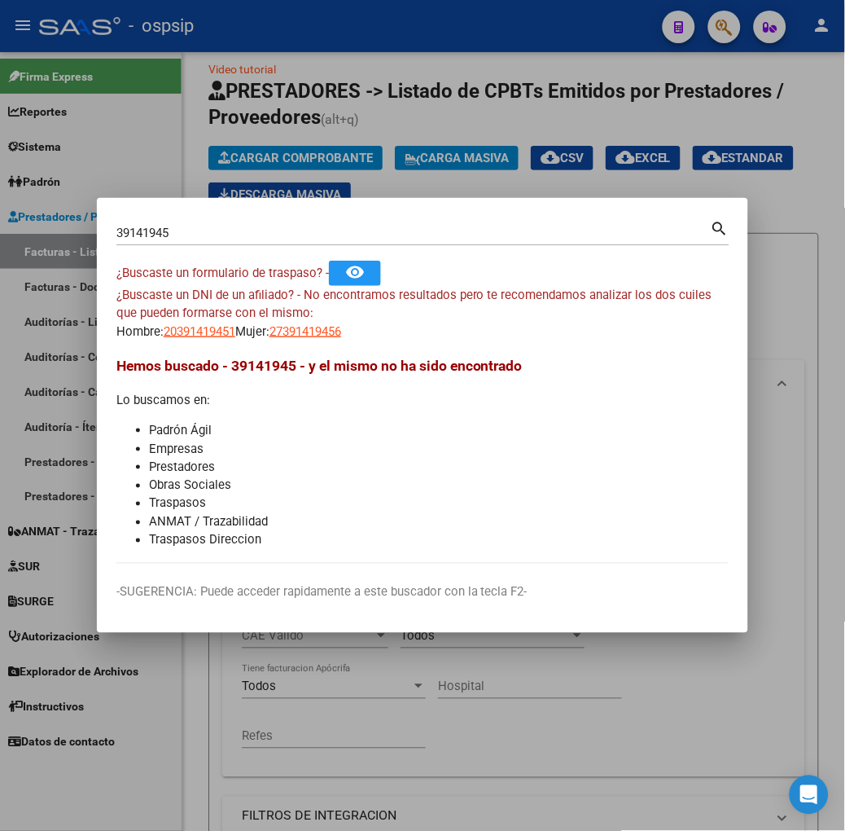
click at [327, 235] on input "39141945" at bounding box center [413, 233] width 595 height 15
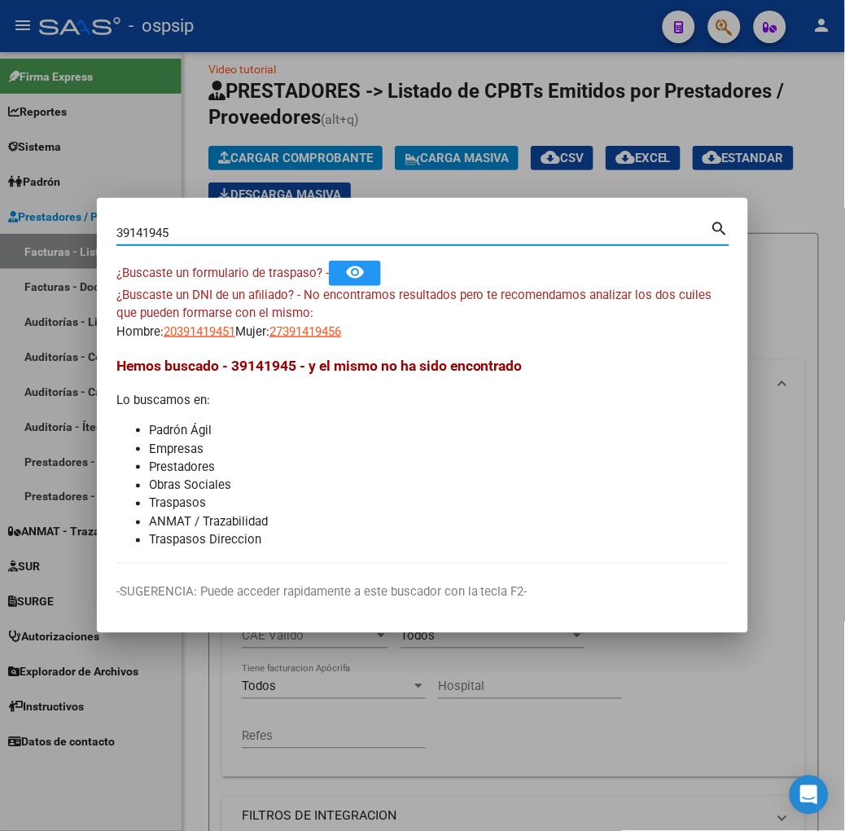
click at [327, 235] on input "39141945" at bounding box center [413, 233] width 595 height 15
type input "45120125"
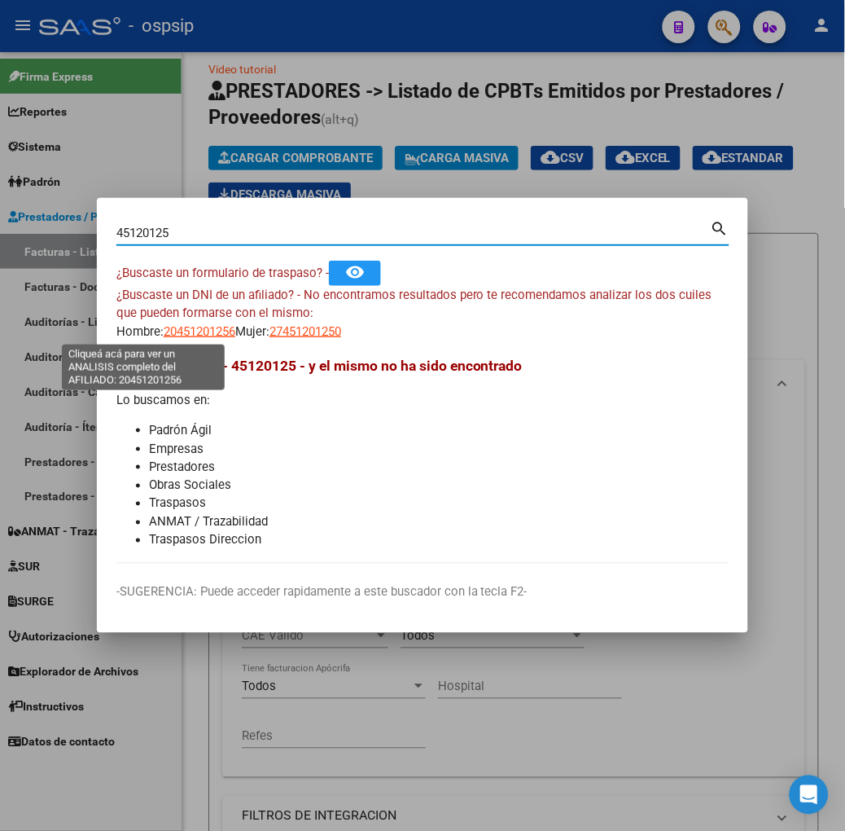
click at [164, 334] on span "20451201256" at bounding box center [200, 331] width 72 height 15
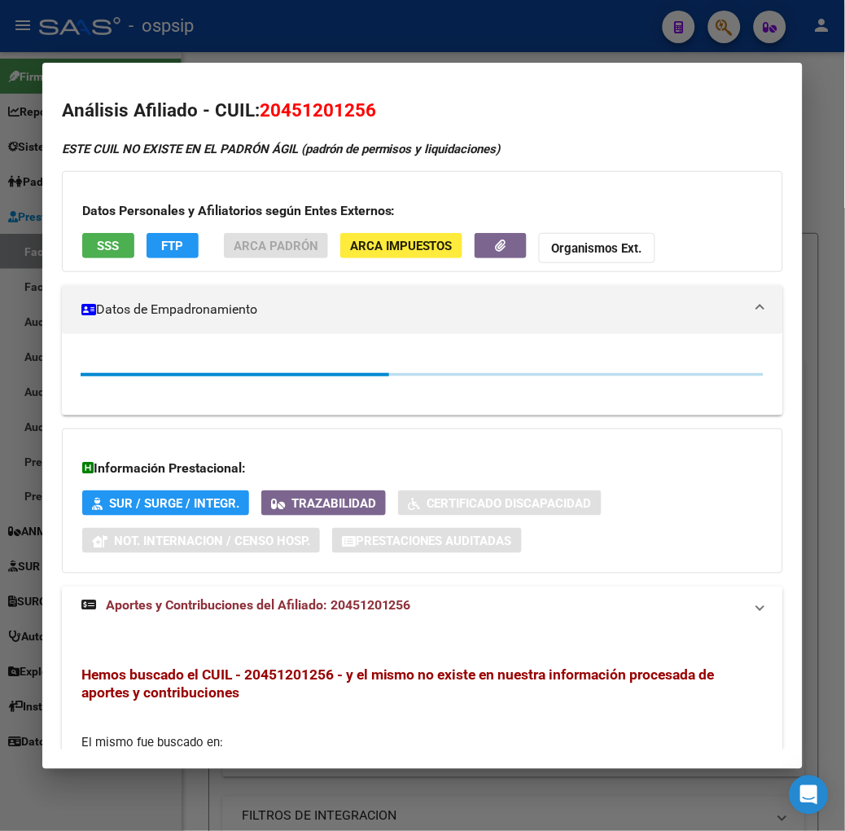
click at [213, 69] on mat-dialog-container "Análisis Afiliado - CUIL: 20451201256 ESTE CUIL NO EXISTE EN EL PADRÓN ÁGIL (pa…" at bounding box center [422, 416] width 761 height 706
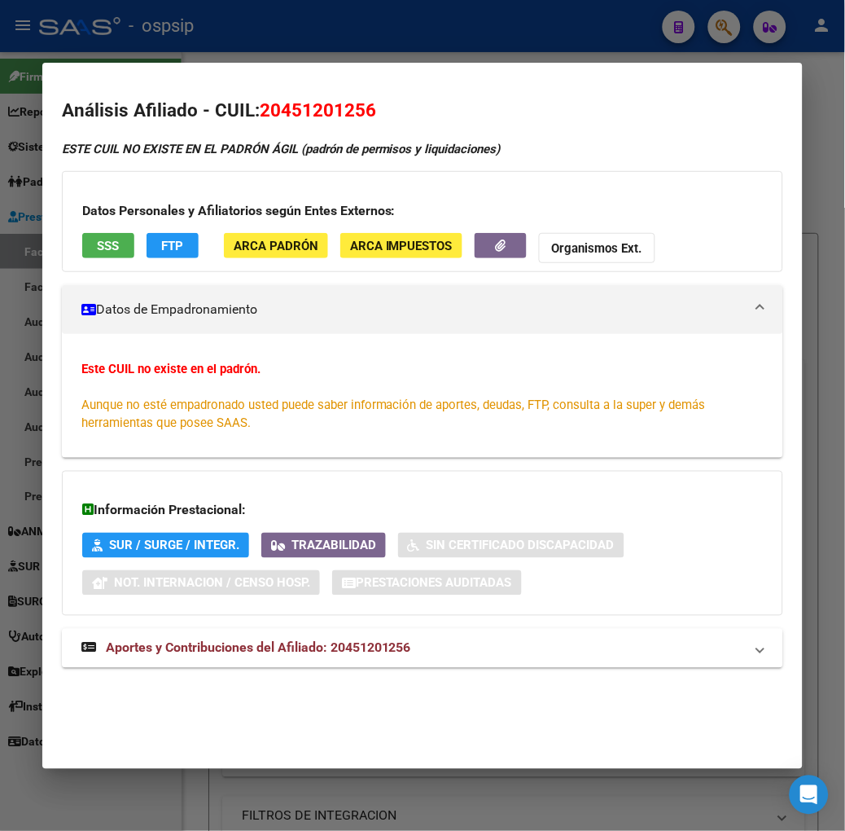
click at [220, 51] on div at bounding box center [422, 415] width 845 height 831
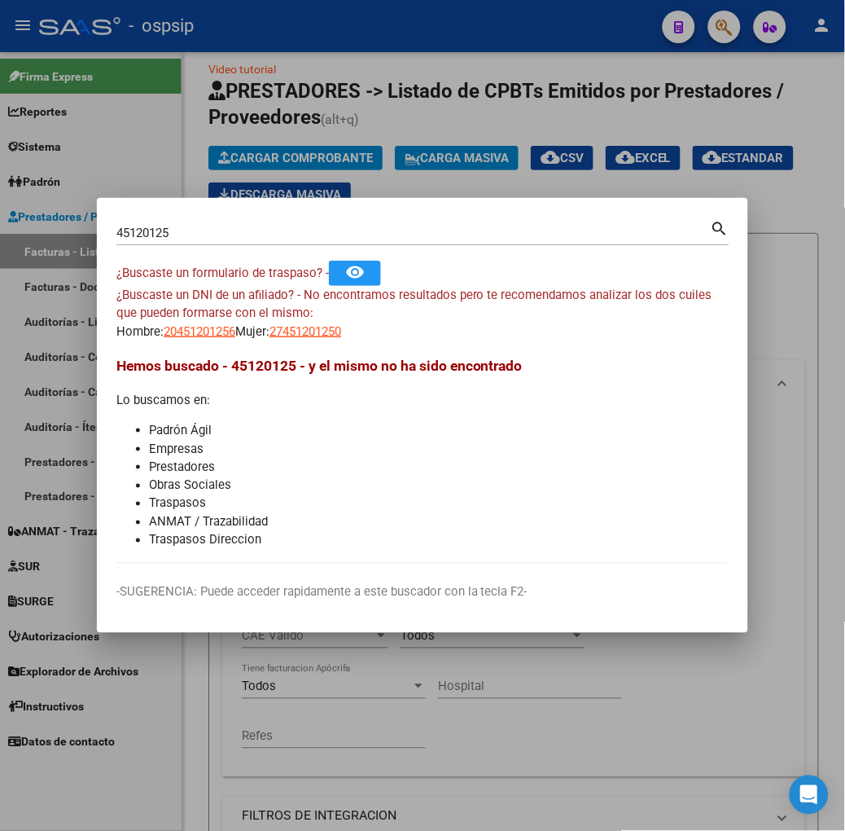
click at [270, 323] on app-link-go-to "27451201250" at bounding box center [306, 332] width 72 height 19
click at [271, 332] on span "27451201250" at bounding box center [306, 331] width 72 height 15
type textarea "27451201250"
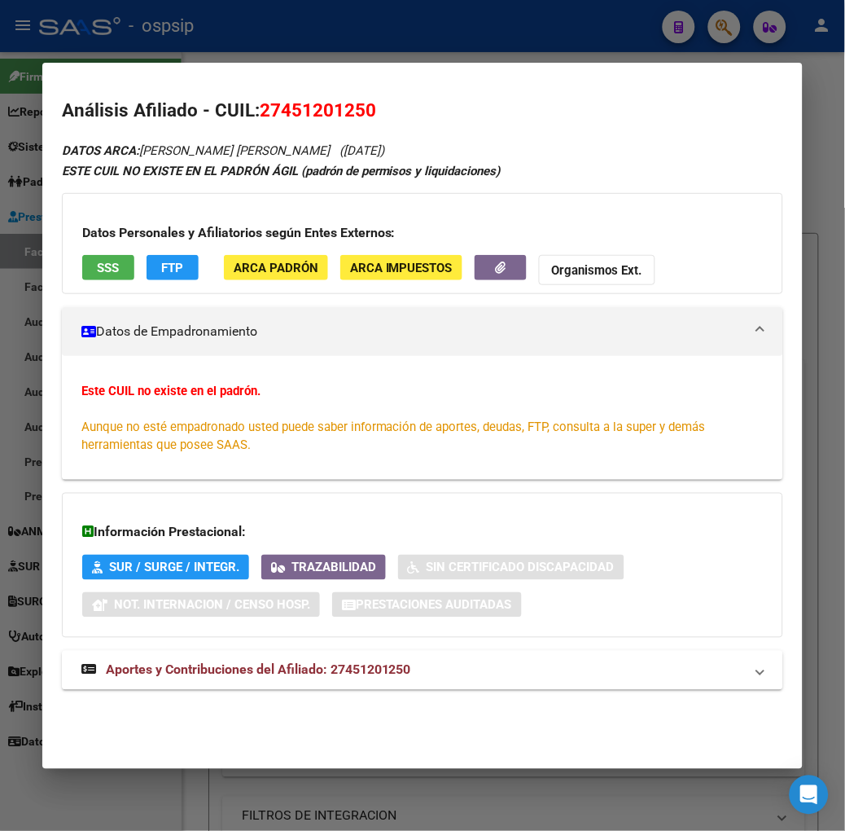
click at [97, 266] on span "SSS" at bounding box center [108, 268] width 22 height 15
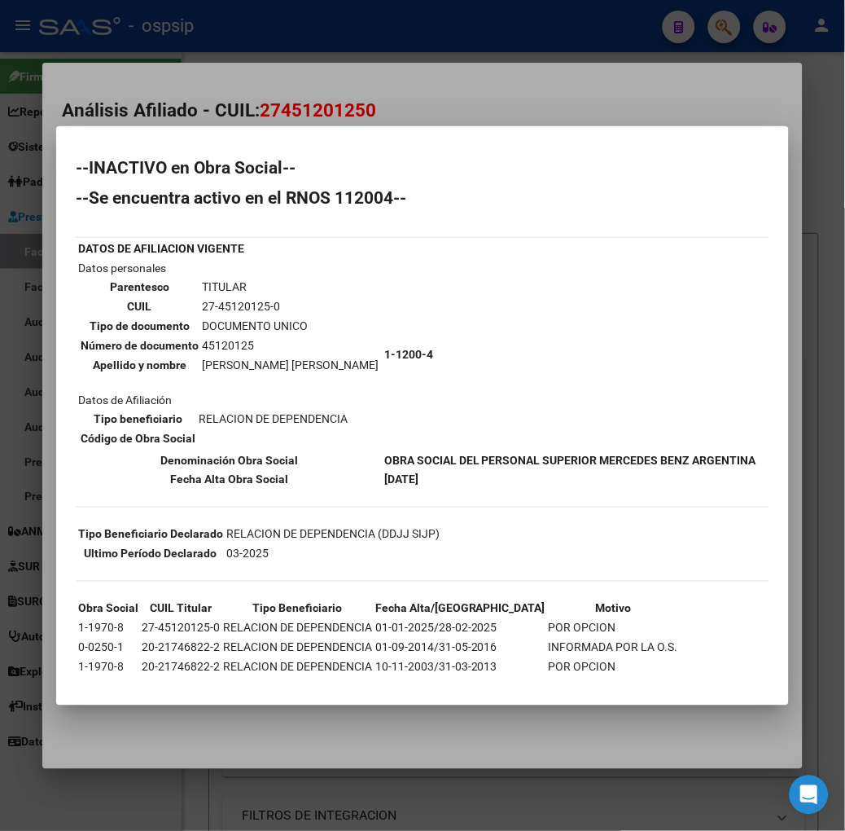
click at [267, 121] on div at bounding box center [422, 415] width 845 height 831
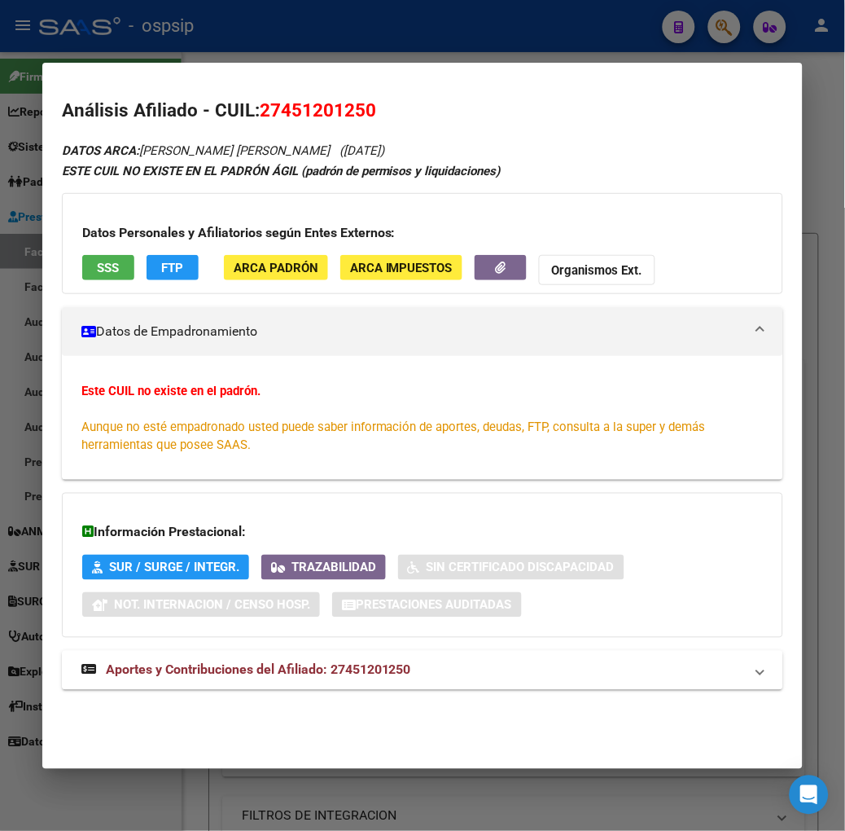
click at [243, 27] on div at bounding box center [422, 415] width 845 height 831
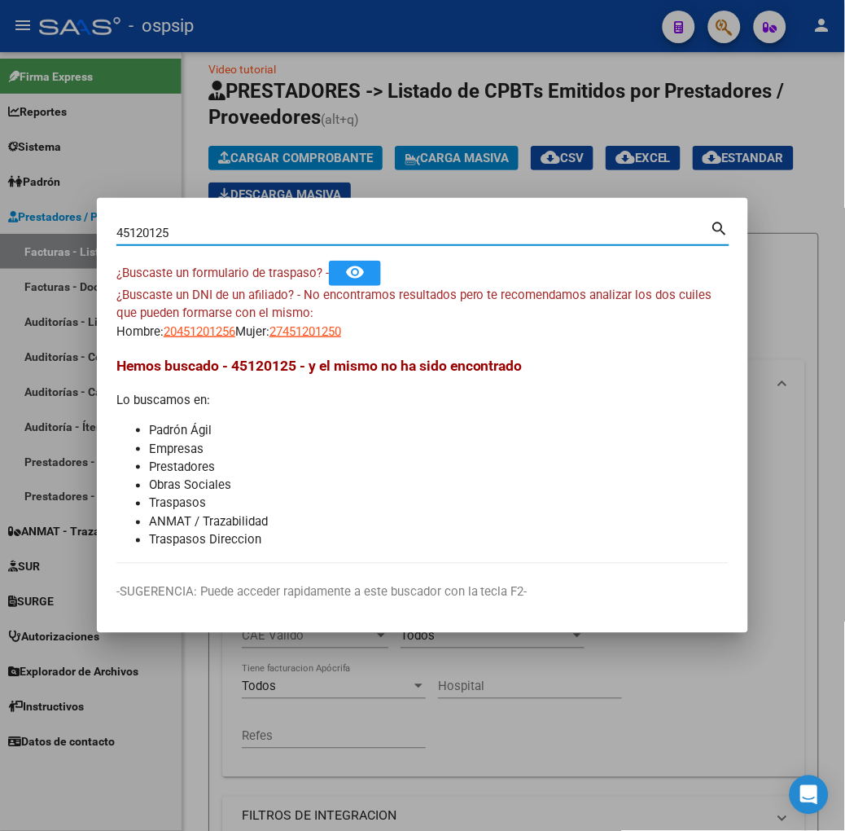
click at [237, 226] on input "45120125" at bounding box center [413, 233] width 595 height 15
type input "13034349"
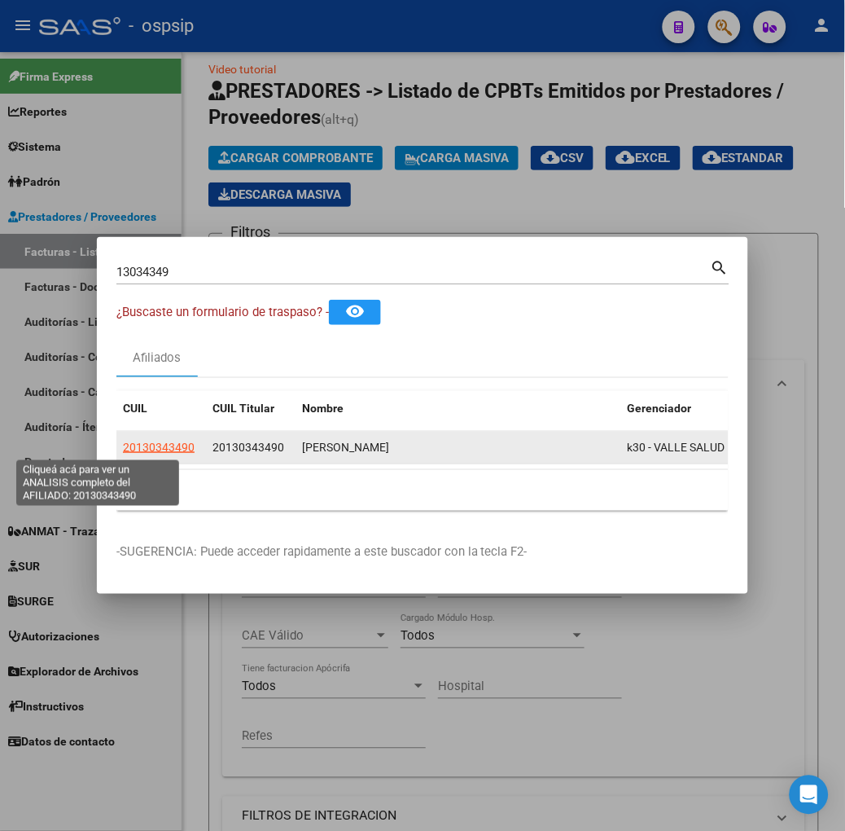
click at [129, 441] on span "20130343490" at bounding box center [159, 447] width 72 height 13
type textarea "20130343490"
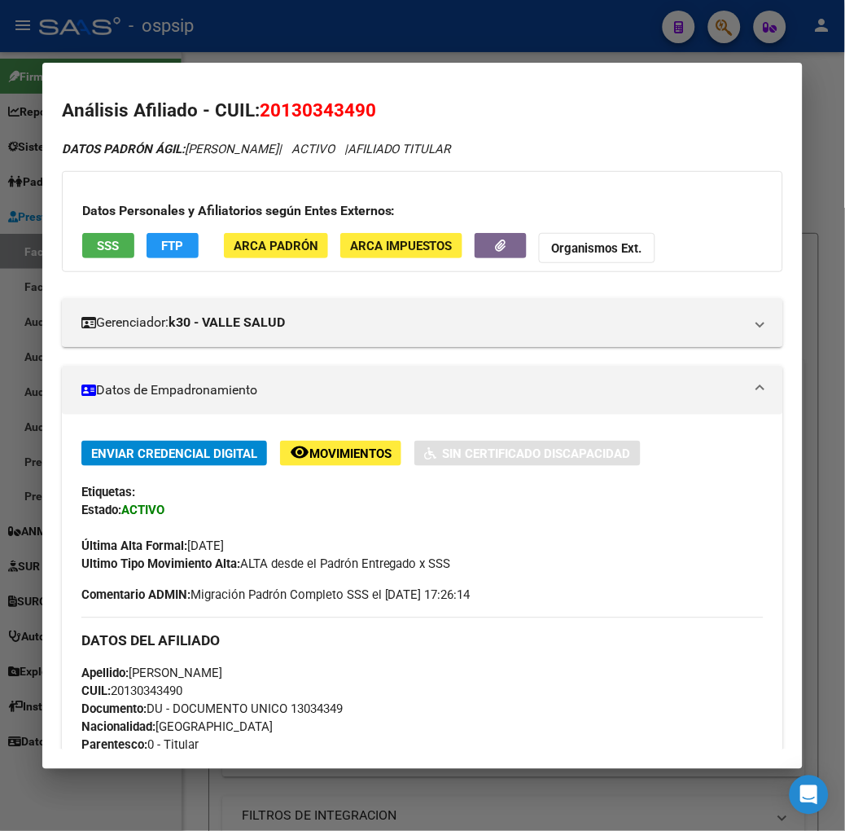
click at [79, 226] on div "Datos Personales y Afiliatorios según Entes Externos: SSS FTP ARCA Padrón ARCA …" at bounding box center [423, 221] width 722 height 101
click at [97, 240] on span "SSS" at bounding box center [108, 246] width 22 height 15
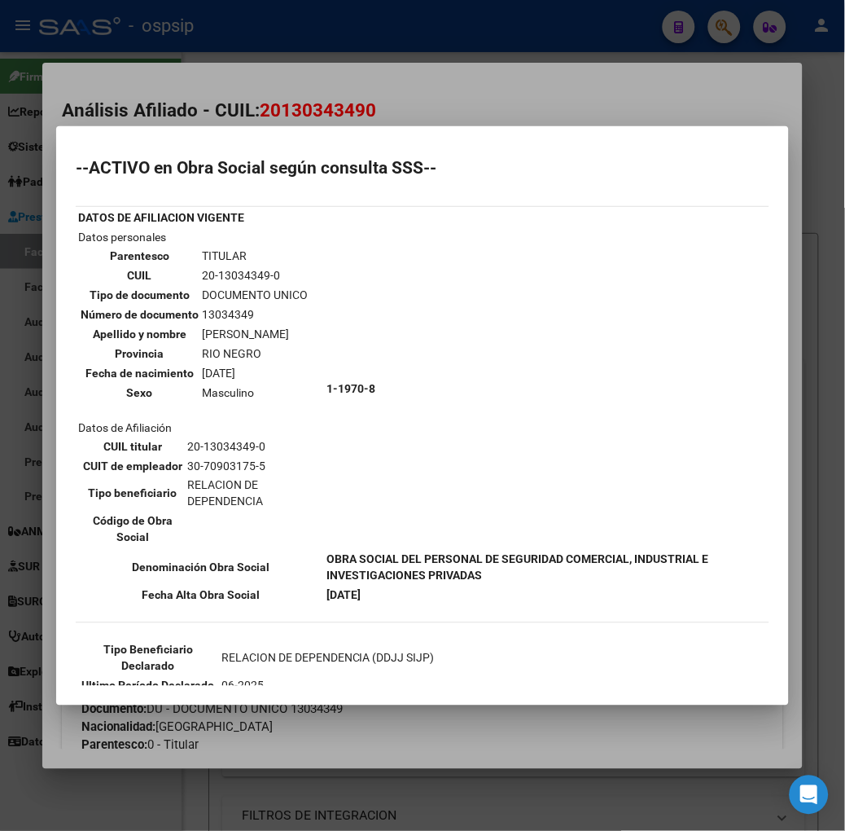
scroll to position [155, 0]
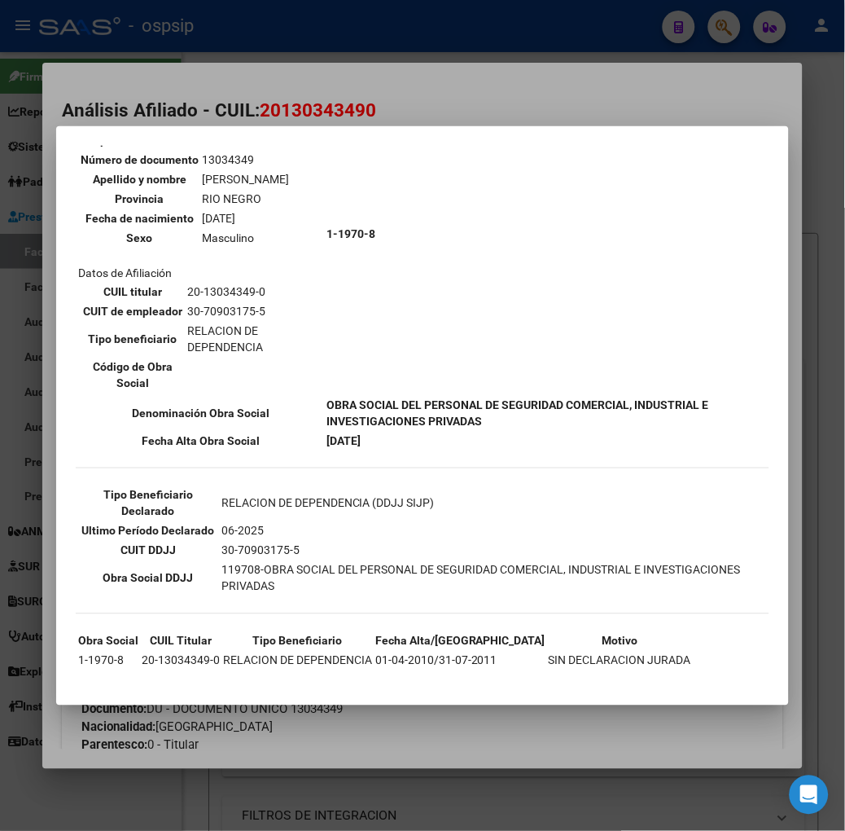
click at [273, 101] on div at bounding box center [422, 415] width 845 height 831
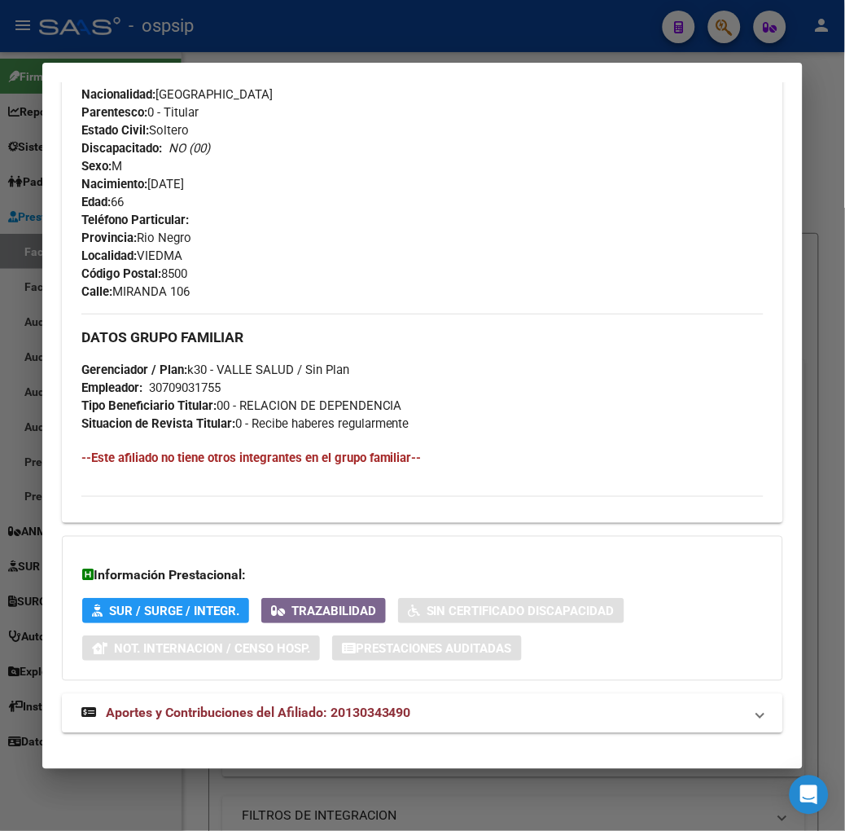
scroll to position [653, 0]
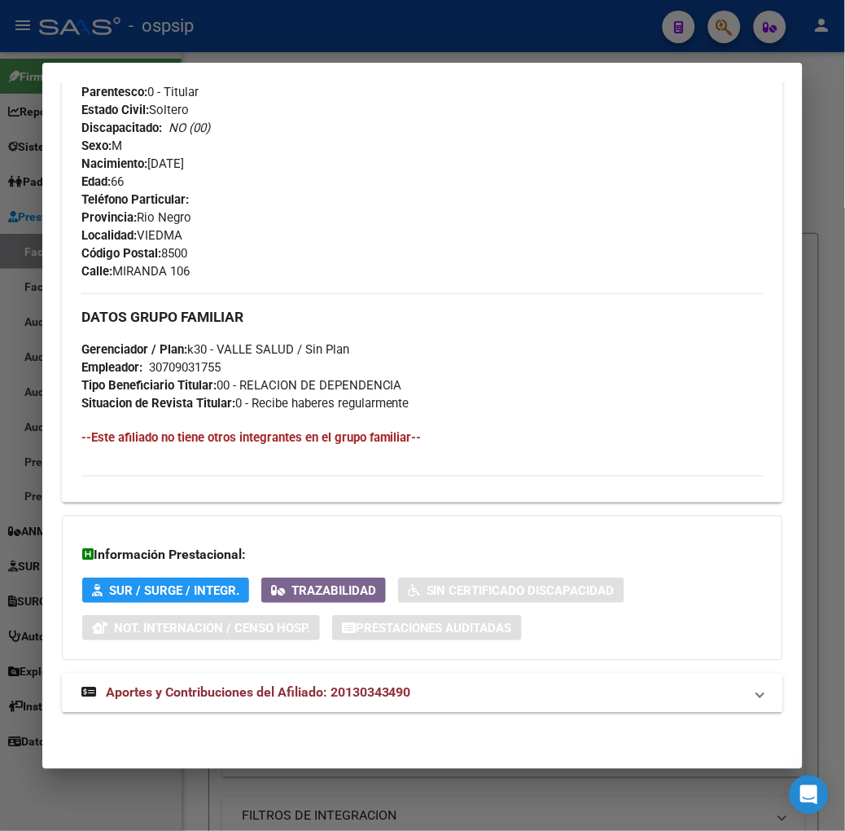
click at [301, 696] on span "Aportes y Contribuciones del Afiliado: 20130343490" at bounding box center [258, 692] width 305 height 15
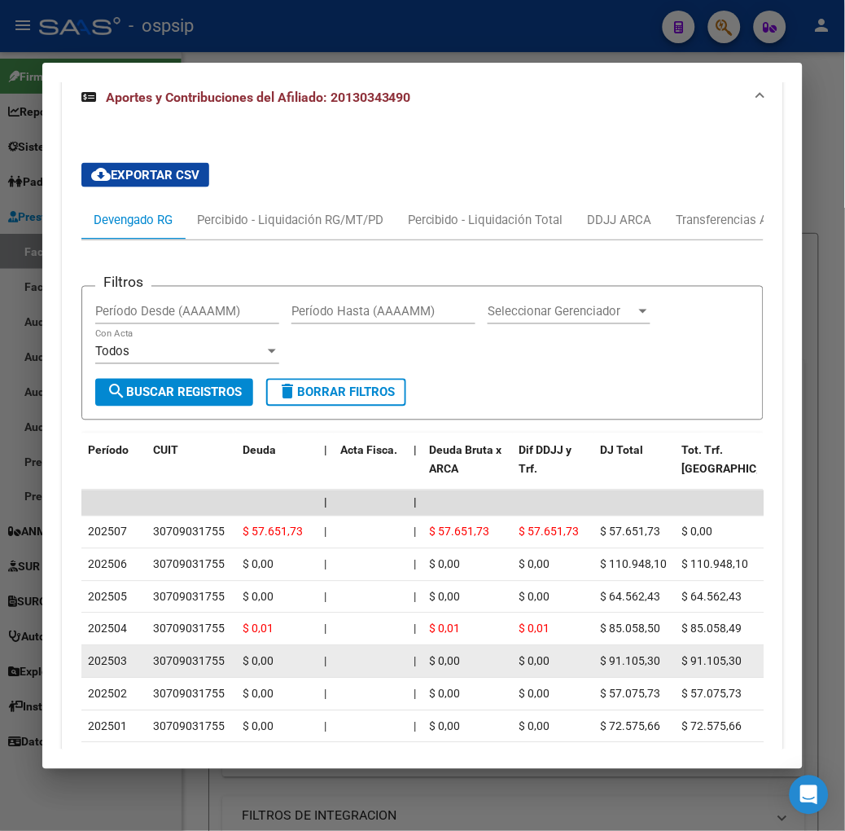
scroll to position [1377, 0]
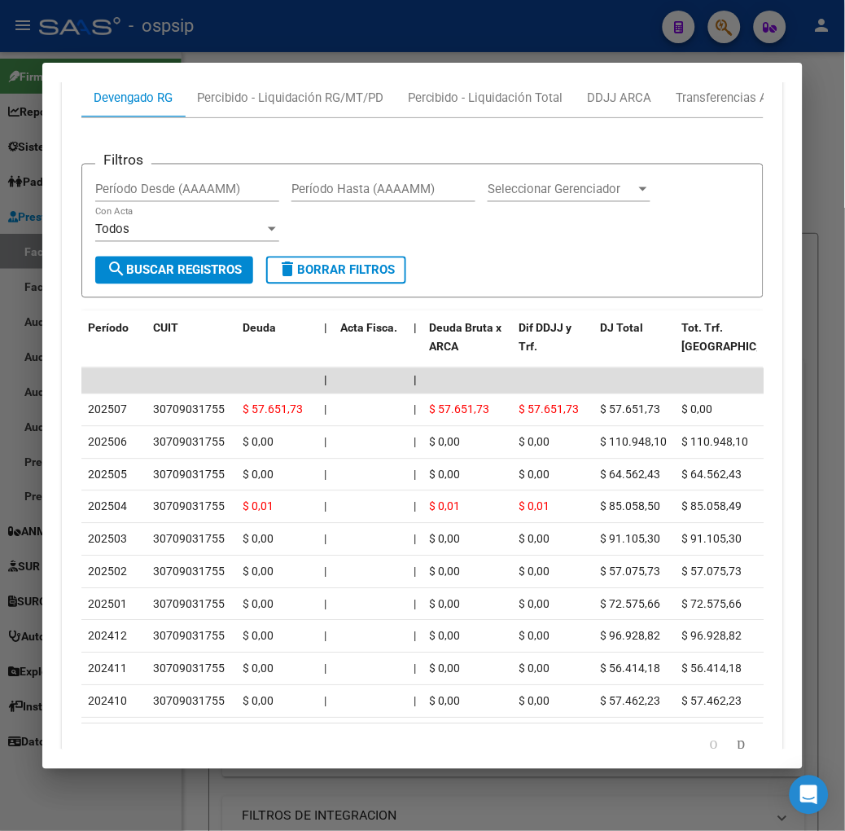
click at [263, 59] on div at bounding box center [422, 415] width 845 height 831
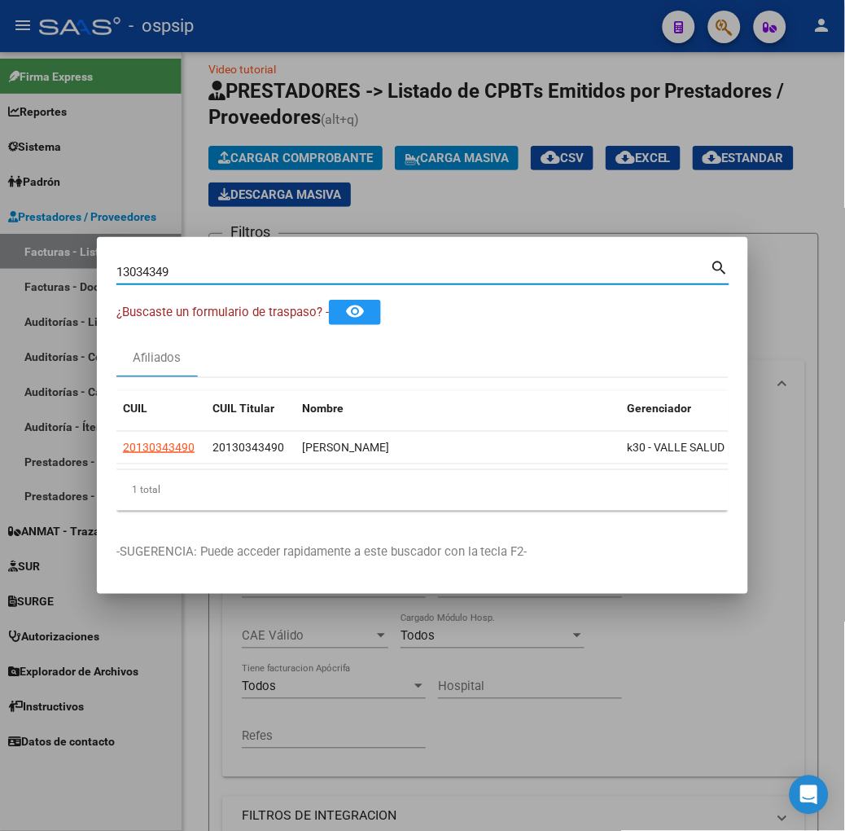
click at [277, 274] on input "13034349" at bounding box center [413, 272] width 595 height 15
type input "13823984"
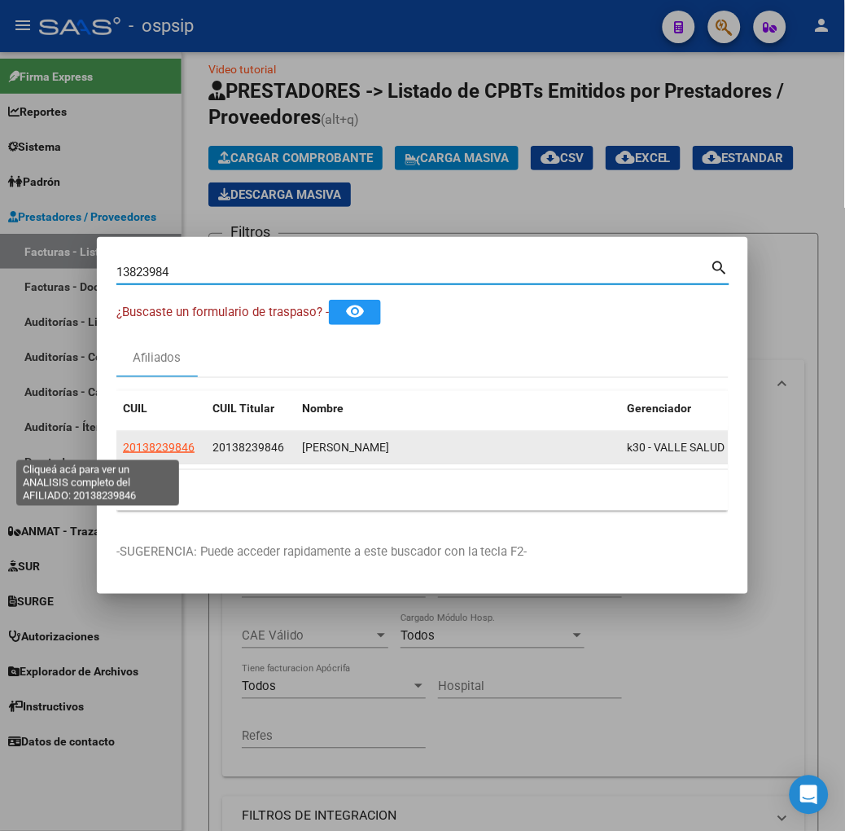
click at [123, 448] on span "20138239846" at bounding box center [159, 447] width 72 height 13
type textarea "20138239846"
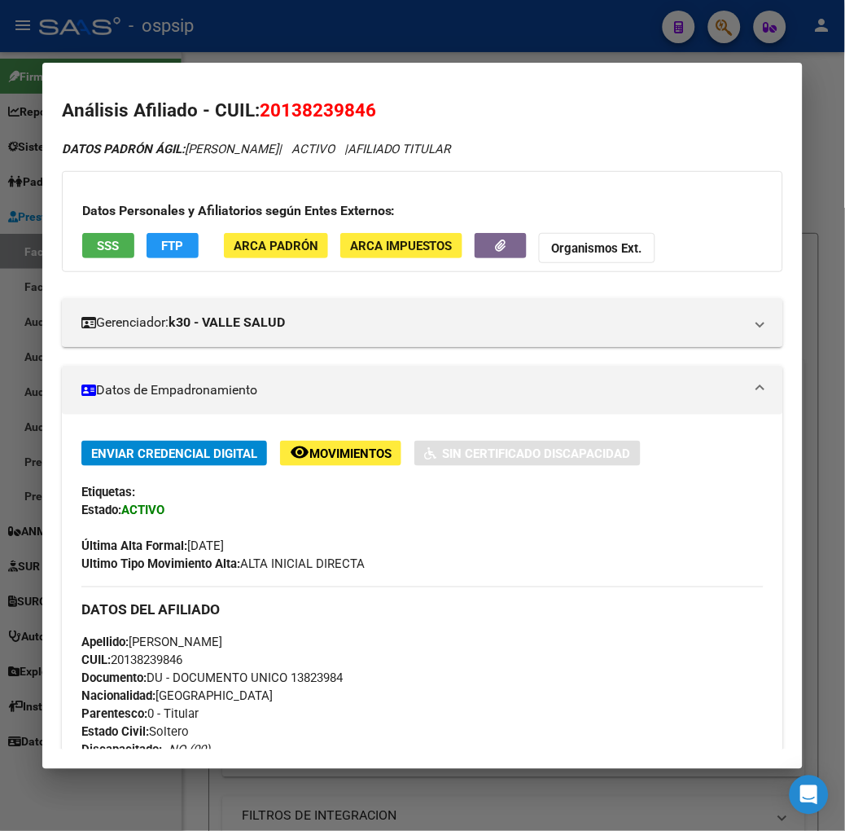
click at [97, 248] on span "SSS" at bounding box center [108, 246] width 22 height 15
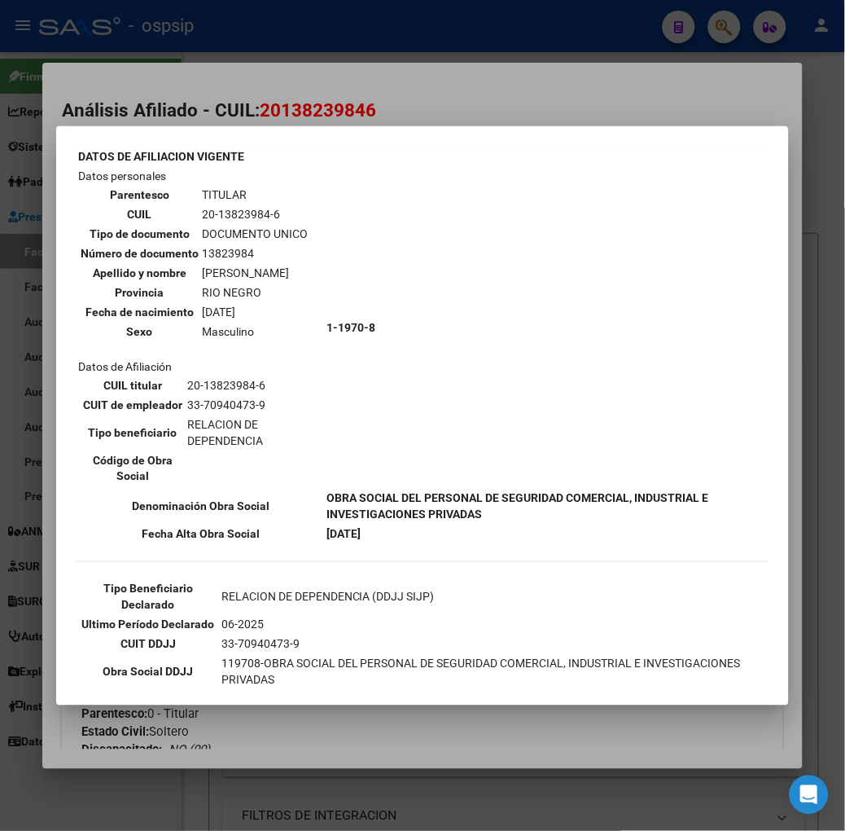
scroll to position [140, 0]
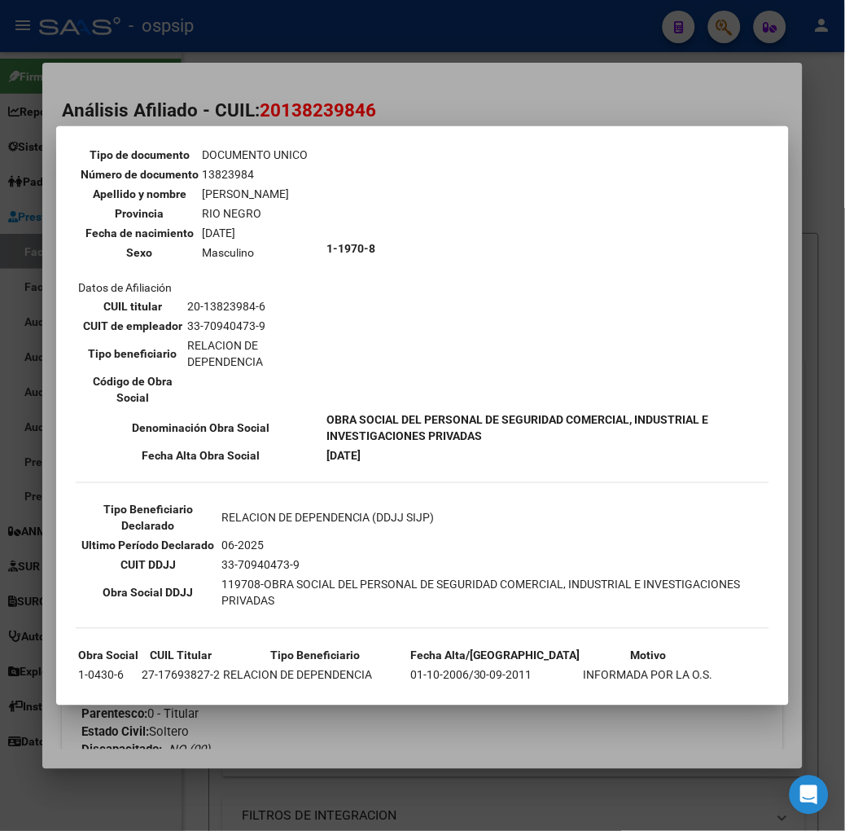
click at [229, 110] on div at bounding box center [422, 415] width 845 height 831
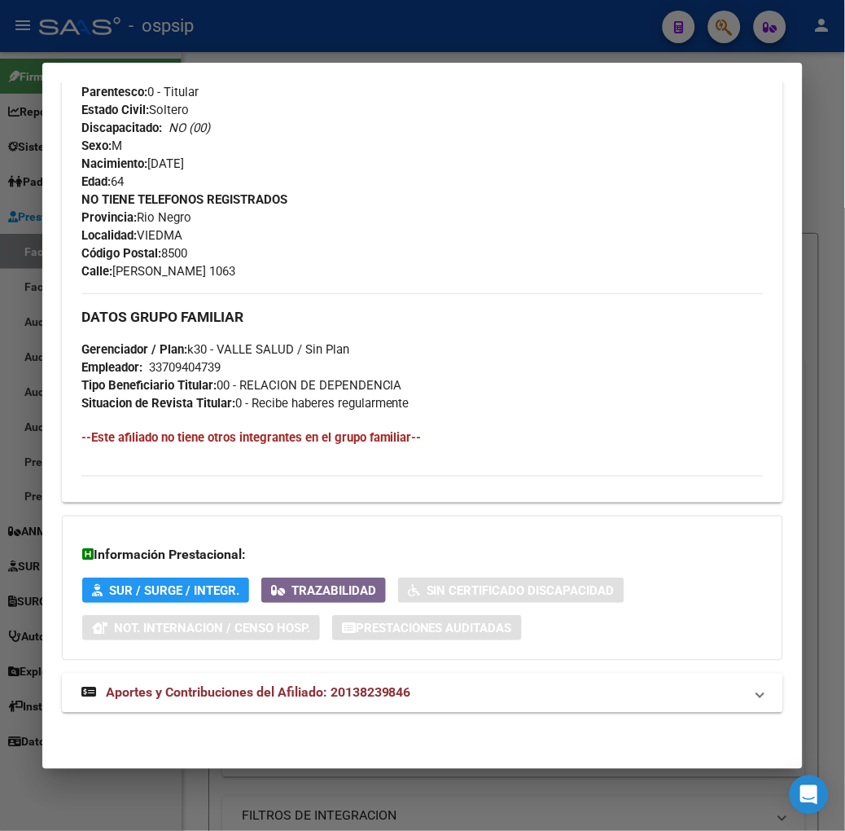
click at [332, 689] on span "Aportes y Contribuciones del Afiliado: 20138239846" at bounding box center [258, 692] width 305 height 15
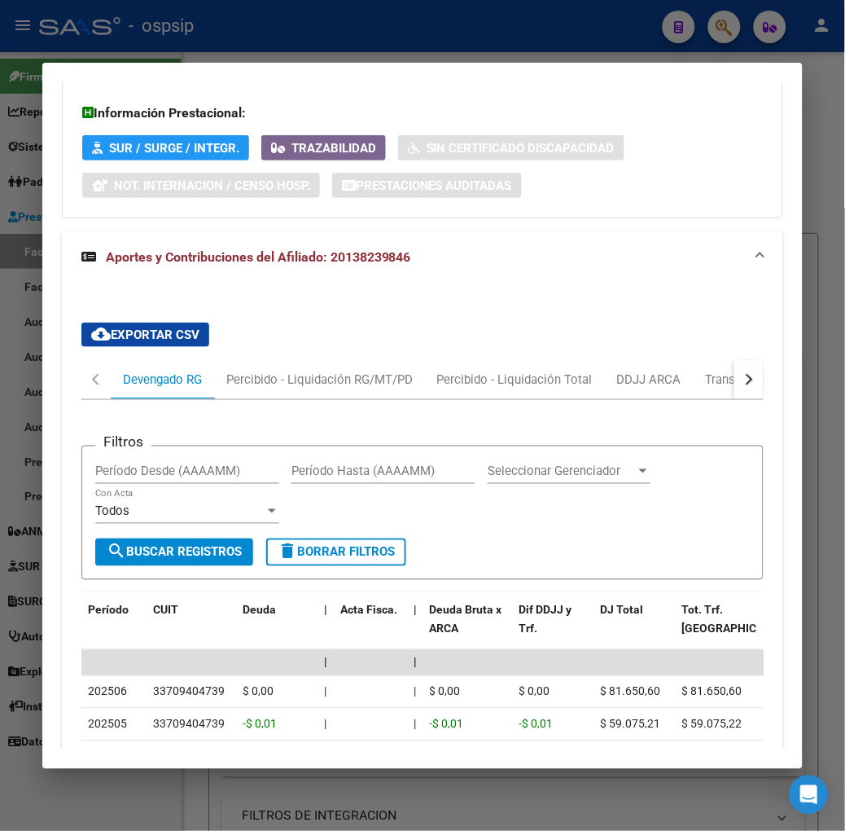
scroll to position [1246, 0]
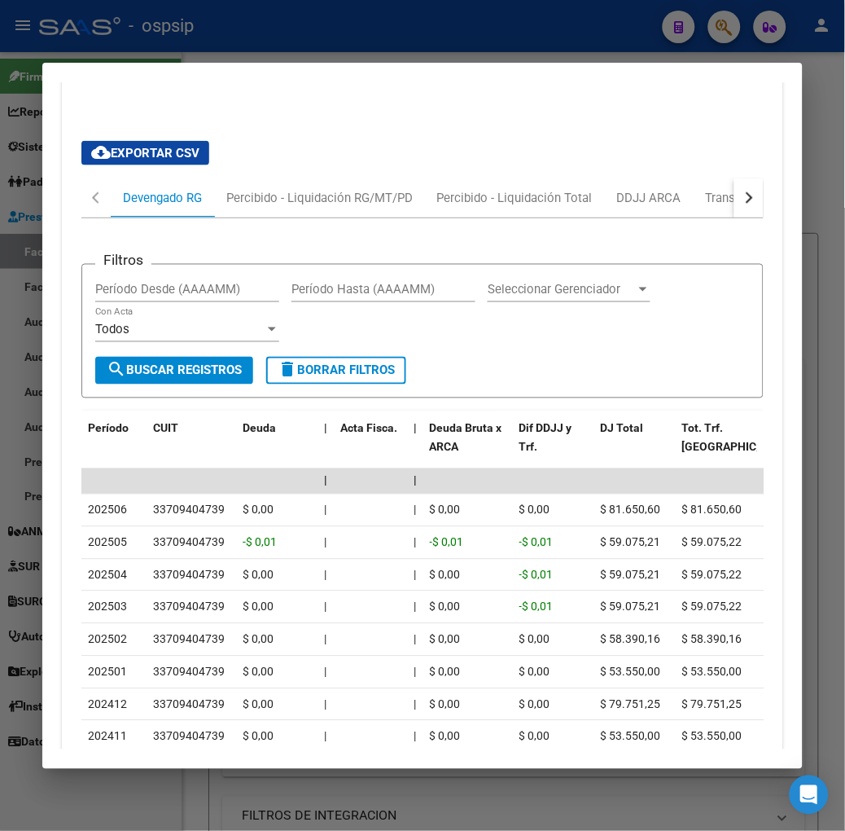
click at [243, 29] on div at bounding box center [422, 415] width 845 height 831
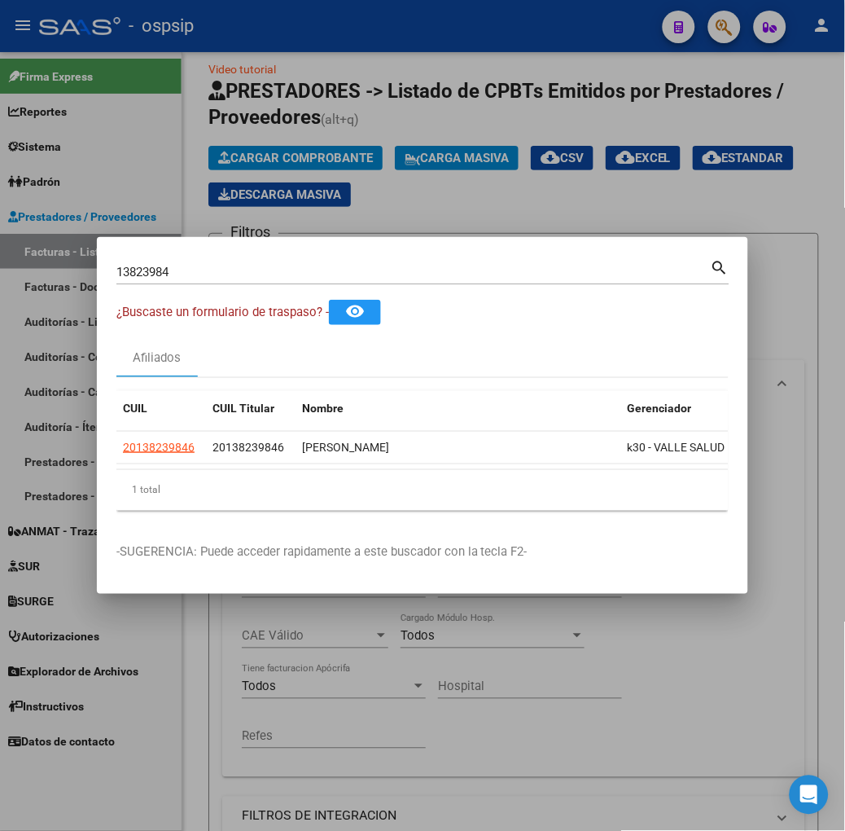
click at [241, 266] on input "13823984" at bounding box center [413, 272] width 595 height 15
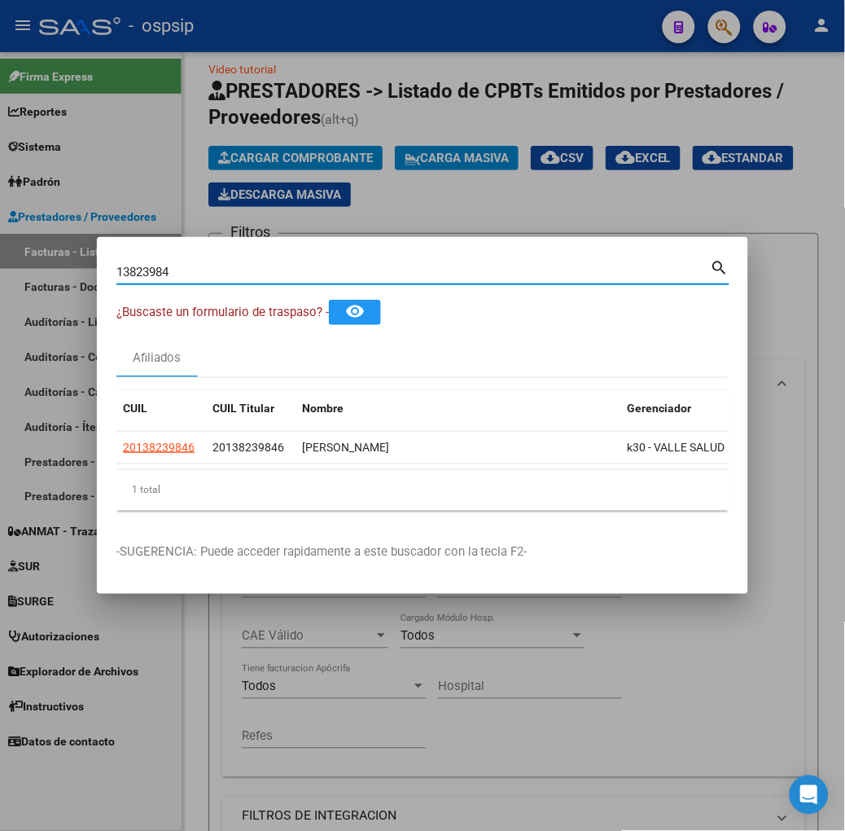
click at [241, 266] on input "13823984" at bounding box center [413, 272] width 595 height 15
type input "42448017"
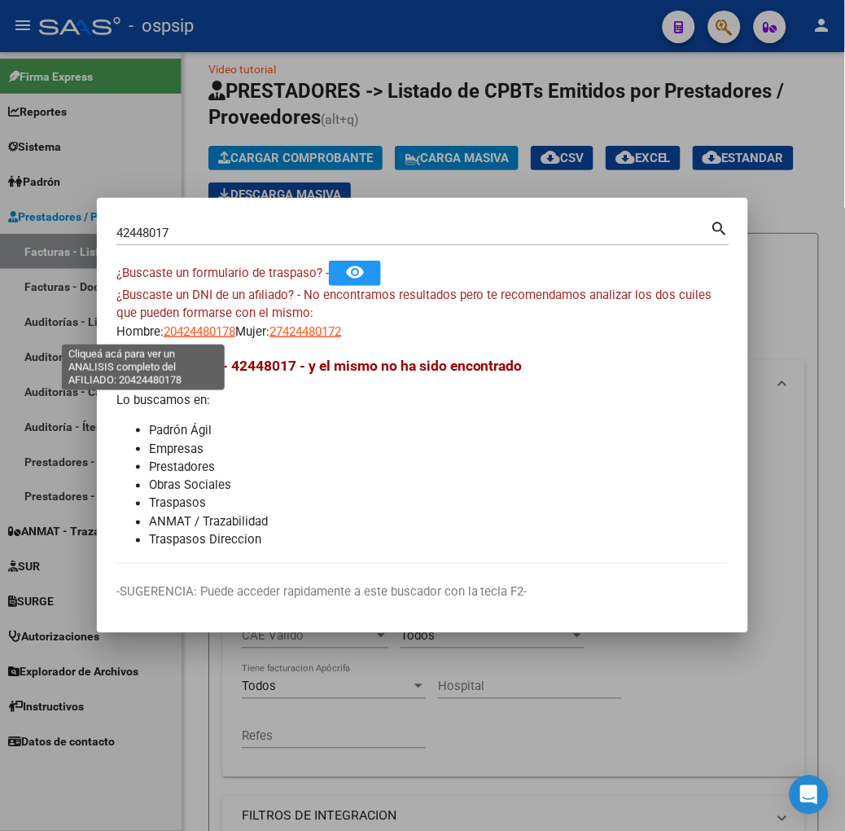
click at [164, 324] on span "20424480178" at bounding box center [200, 331] width 72 height 15
type textarea "20424480178"
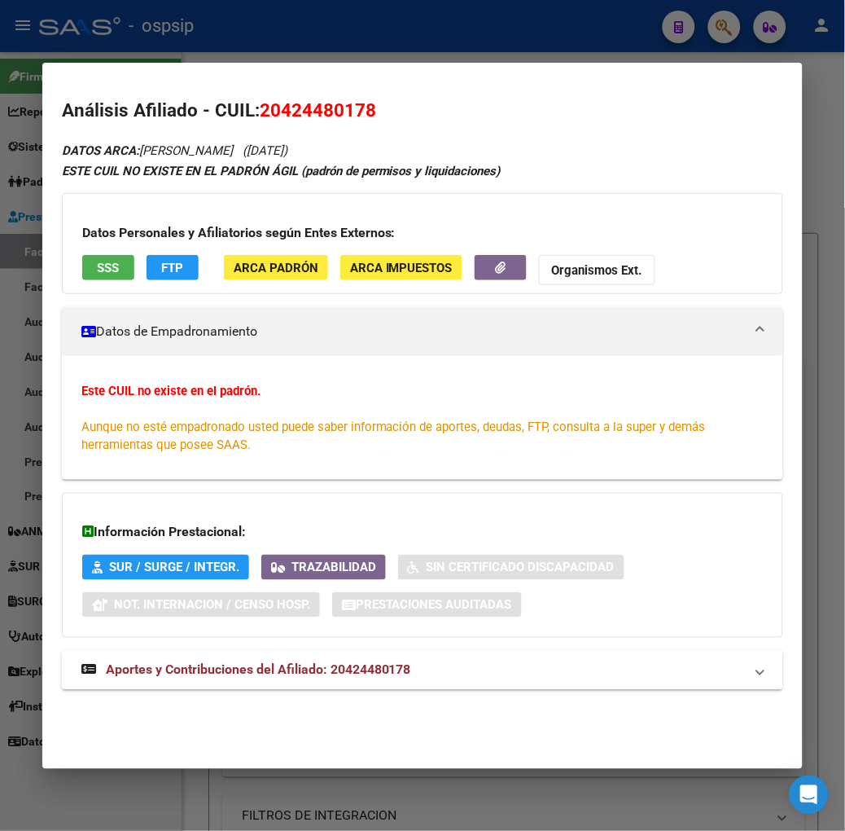
click at [98, 241] on h3 "Datos Personales y Afiliatorios según Entes Externos:" at bounding box center [422, 233] width 681 height 20
click at [91, 257] on button "SSS" at bounding box center [108, 267] width 52 height 25
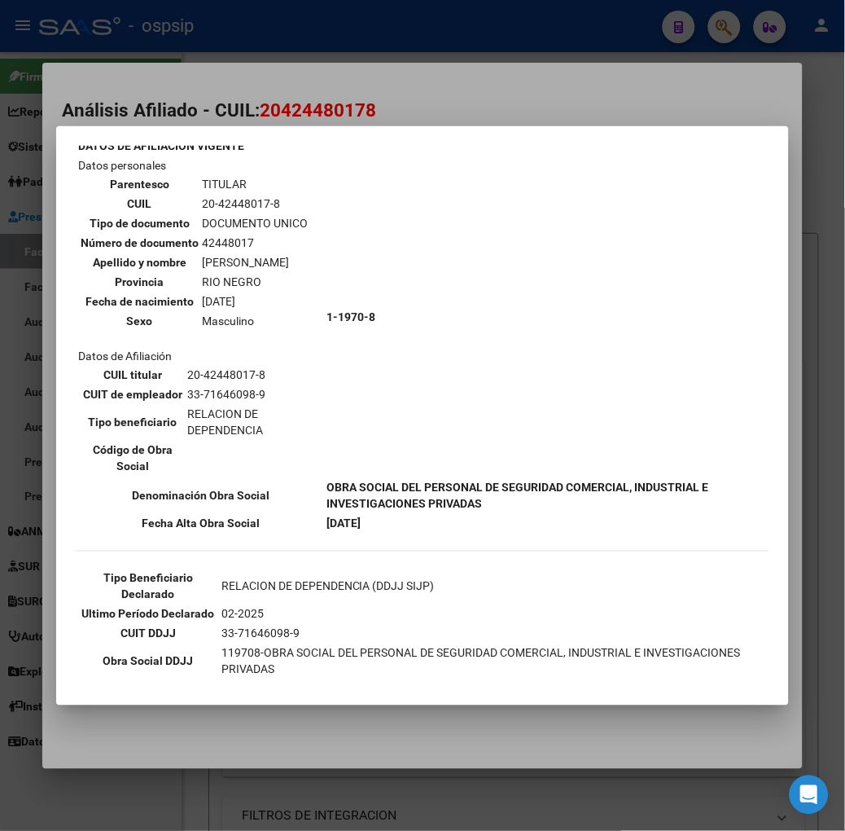
scroll to position [181, 0]
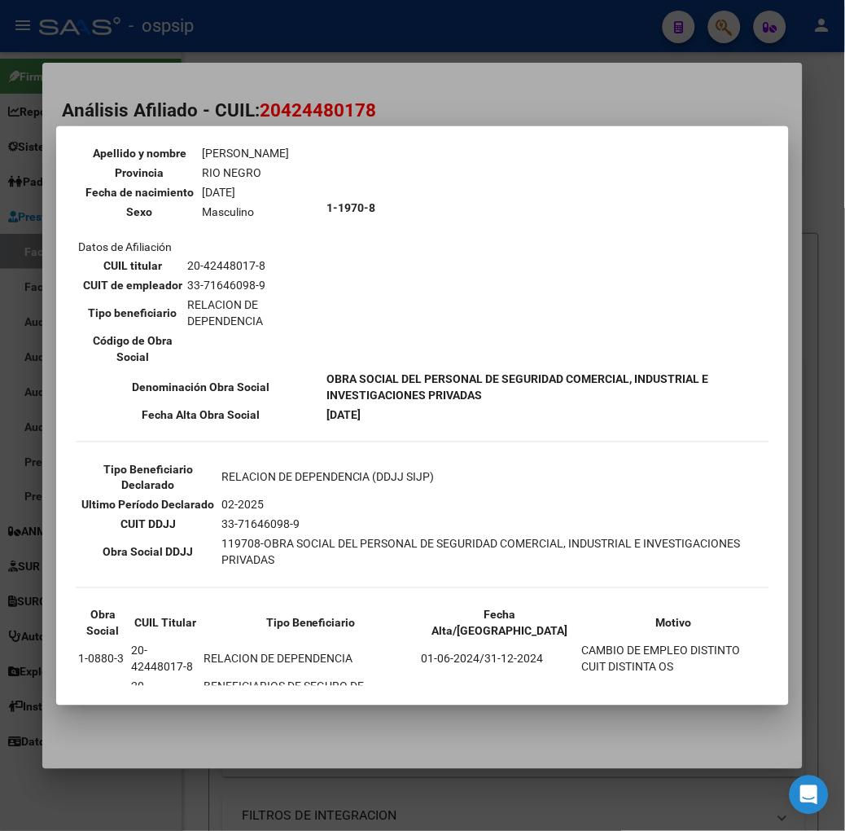
click at [263, 108] on div at bounding box center [422, 415] width 845 height 831
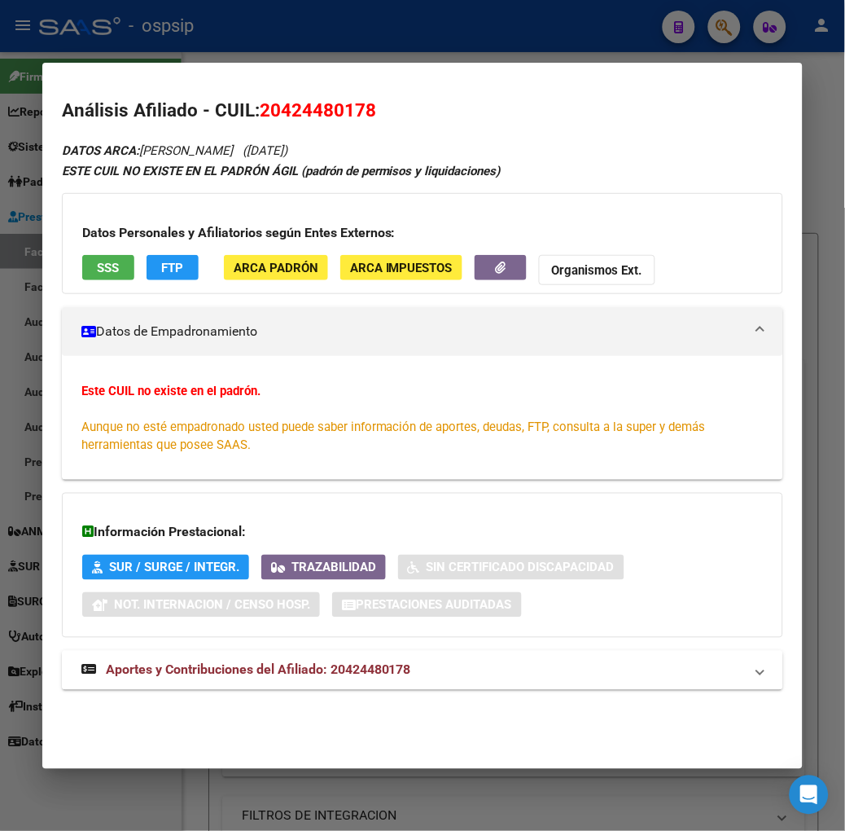
click at [327, 690] on mat-expansion-panel-header "Aportes y Contribuciones del Afiliado: 20424480178" at bounding box center [423, 670] width 722 height 39
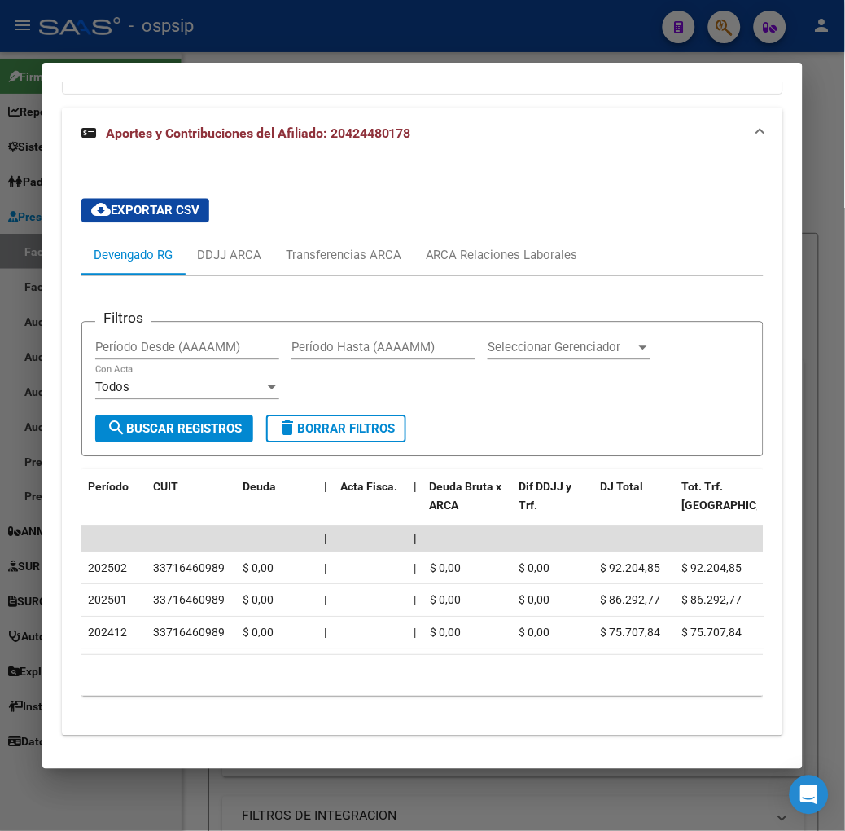
scroll to position [582, 0]
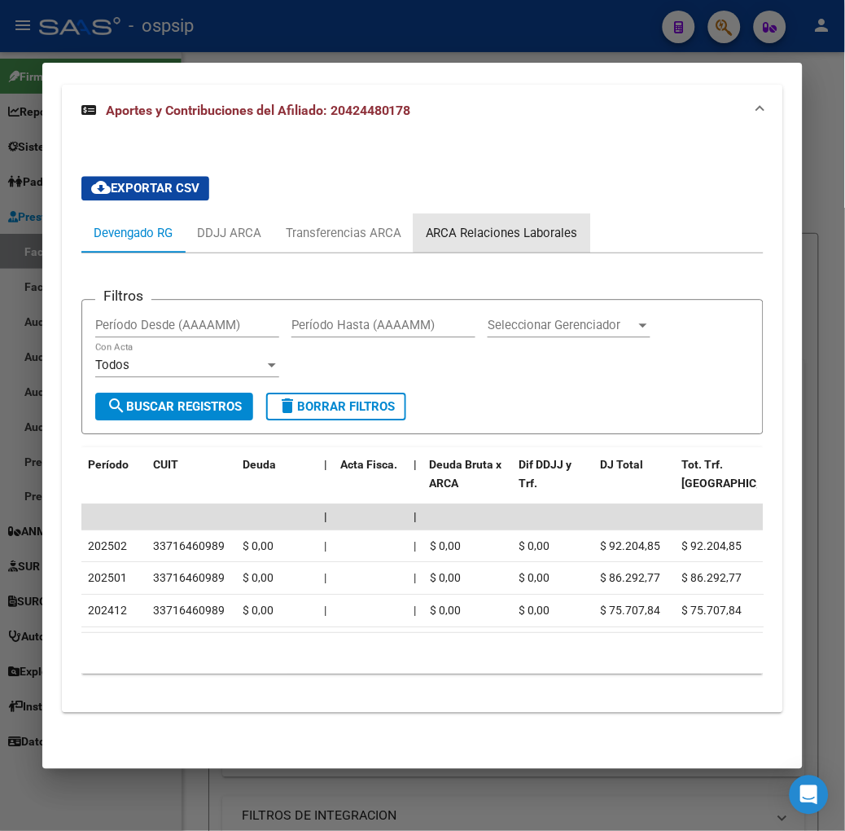
click at [481, 213] on div "ARCA Relaciones Laborales" at bounding box center [502, 232] width 177 height 39
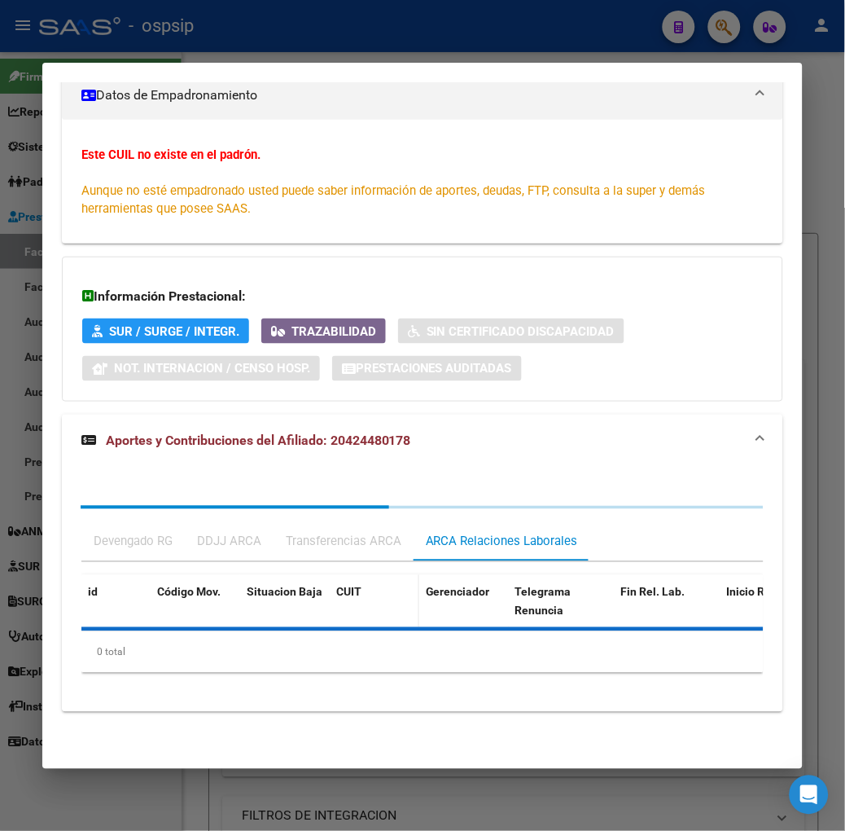
scroll to position [354, 0]
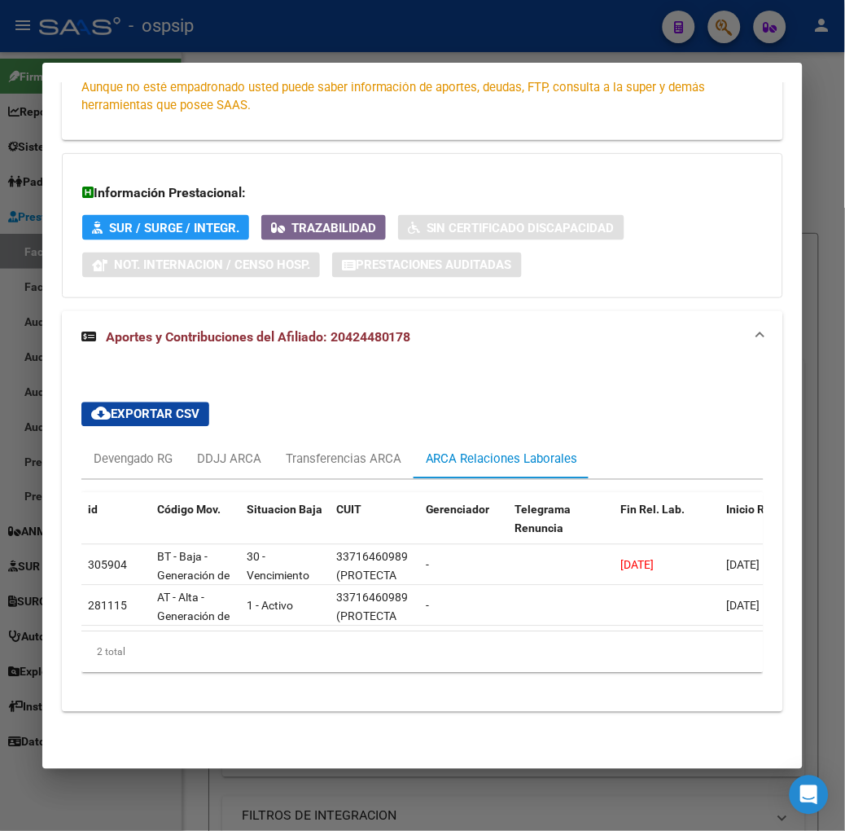
click at [346, 37] on div at bounding box center [422, 415] width 845 height 831
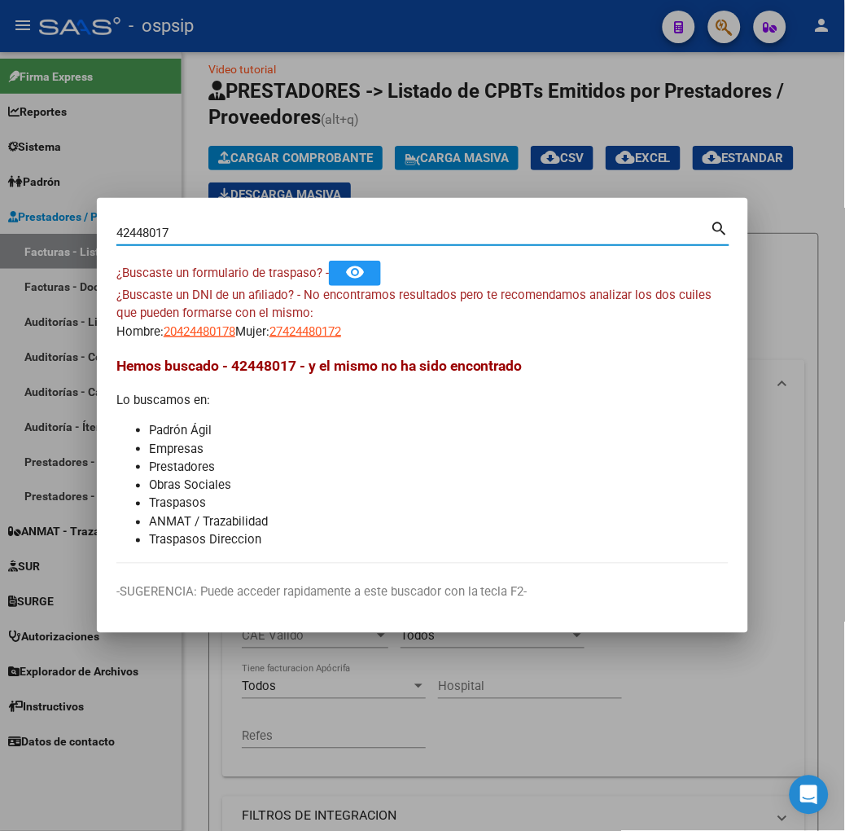
click at [283, 231] on input "42448017" at bounding box center [413, 233] width 595 height 15
type input "28414575"
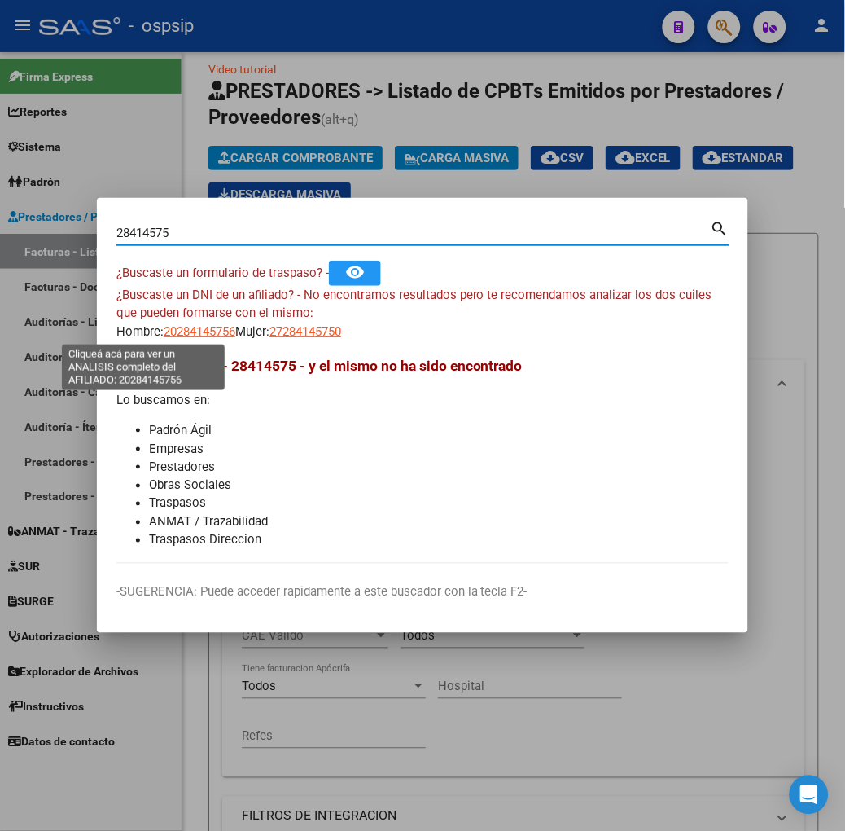
click at [169, 327] on span "20284145756" at bounding box center [200, 331] width 72 height 15
type textarea "20284145756"
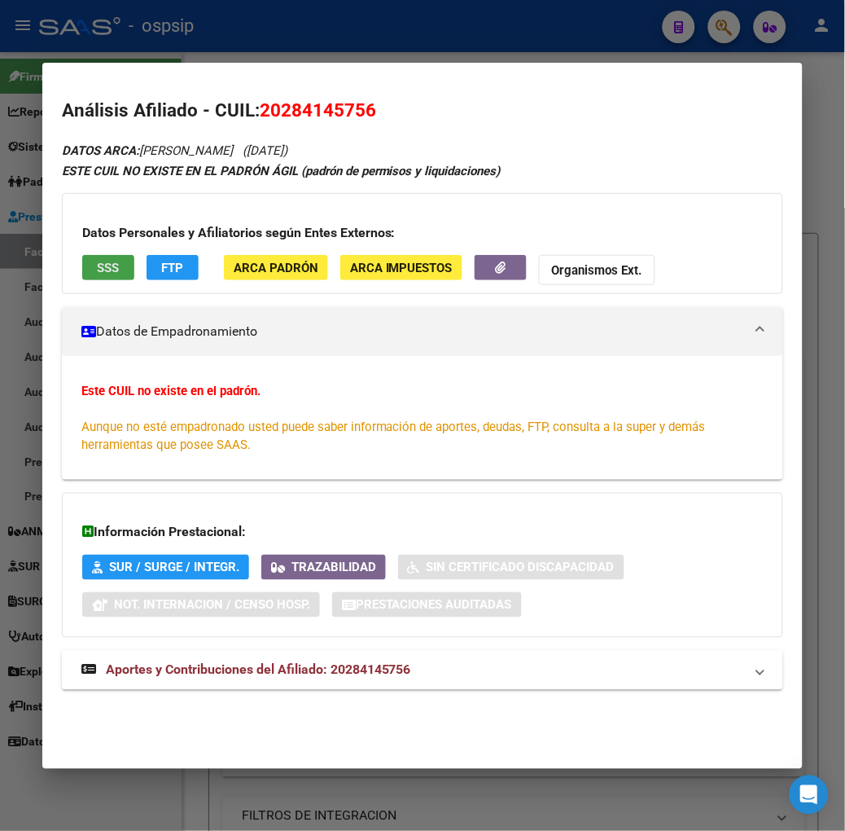
click at [97, 265] on span "SSS" at bounding box center [108, 268] width 22 height 15
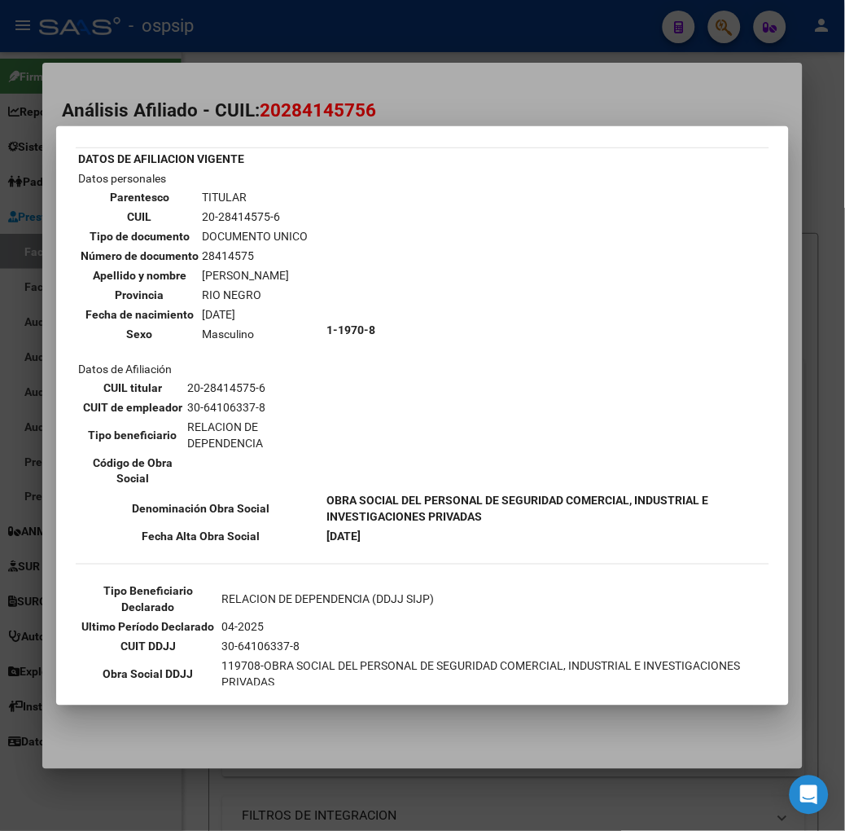
scroll to position [90, 0]
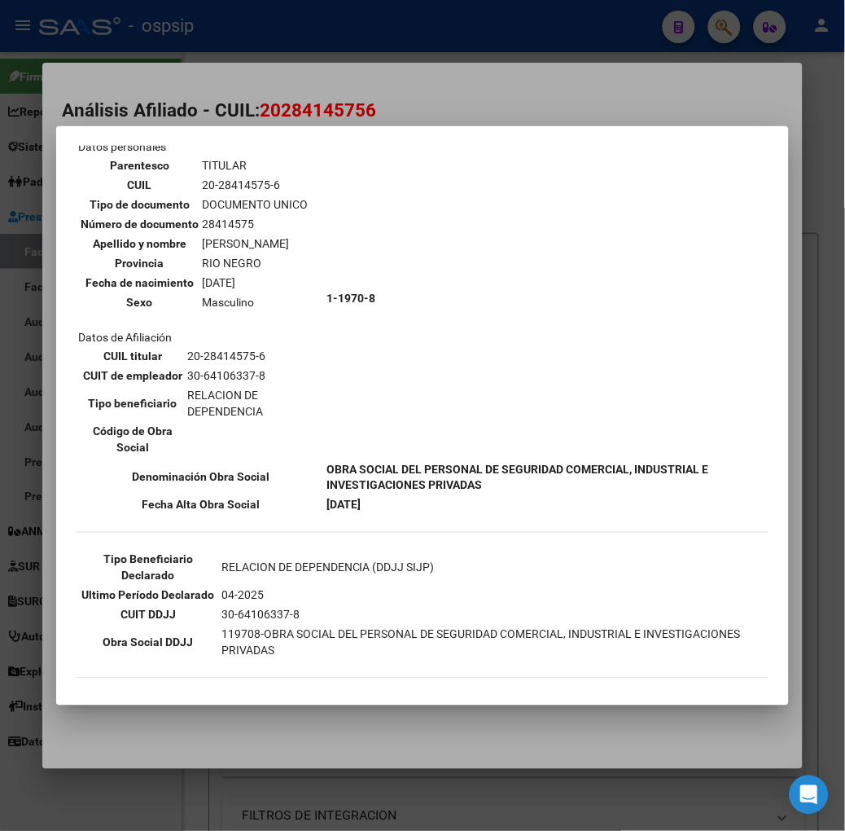
click at [247, 95] on div at bounding box center [422, 415] width 845 height 831
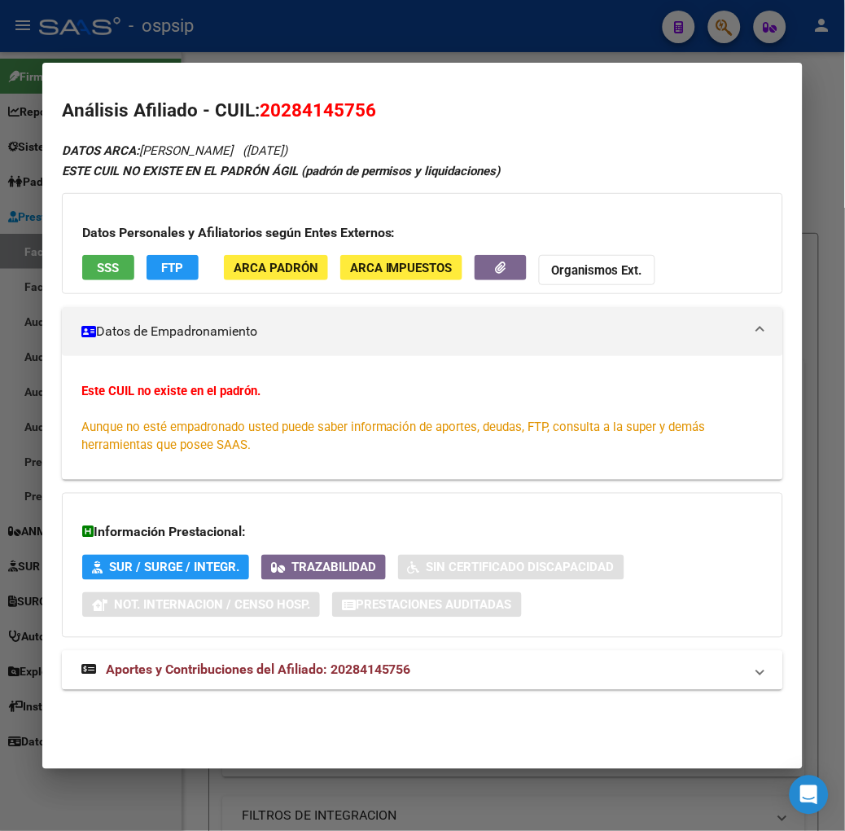
click at [332, 687] on mat-expansion-panel-header "Aportes y Contribuciones del Afiliado: 20284145756" at bounding box center [423, 670] width 722 height 39
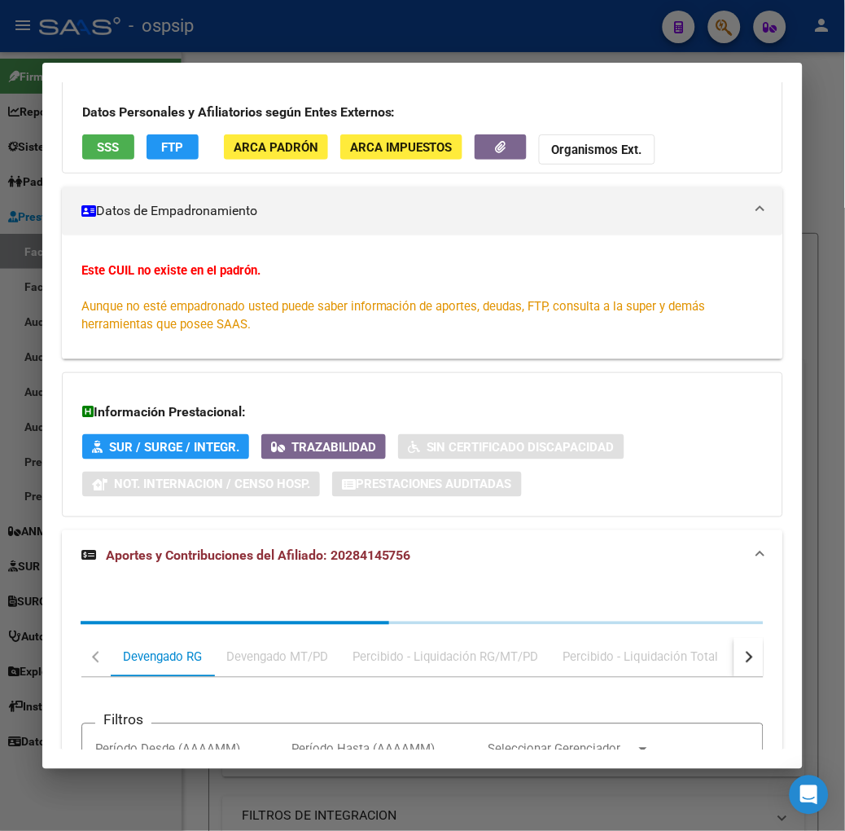
scroll to position [420, 0]
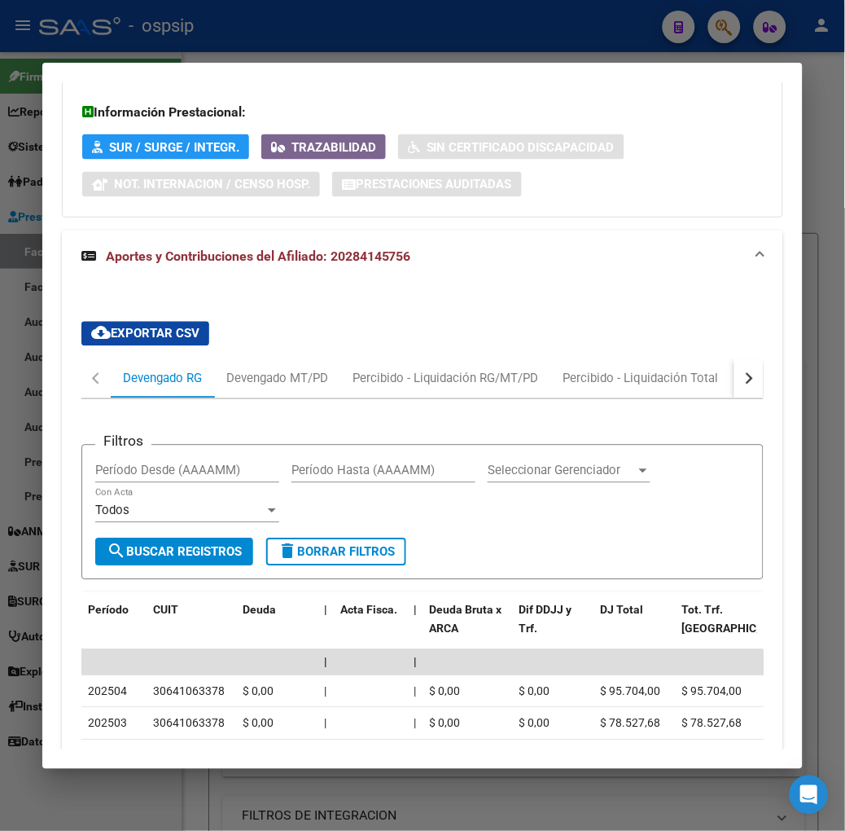
click at [753, 383] on button "button" at bounding box center [749, 378] width 29 height 39
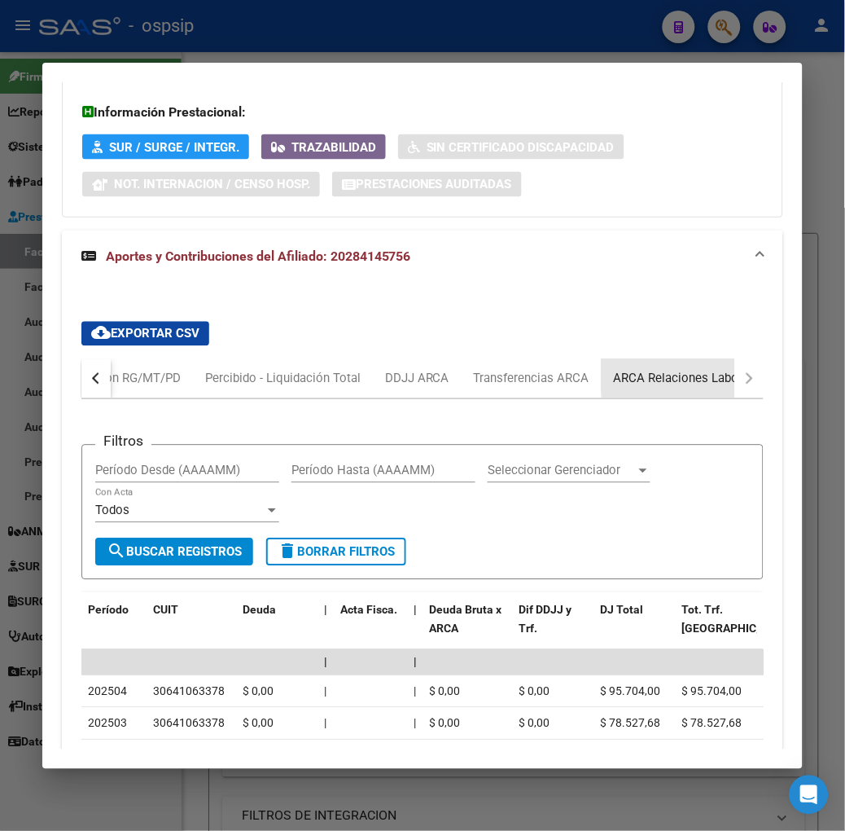
click at [722, 370] on div "ARCA Relaciones Laborales" at bounding box center [690, 379] width 152 height 18
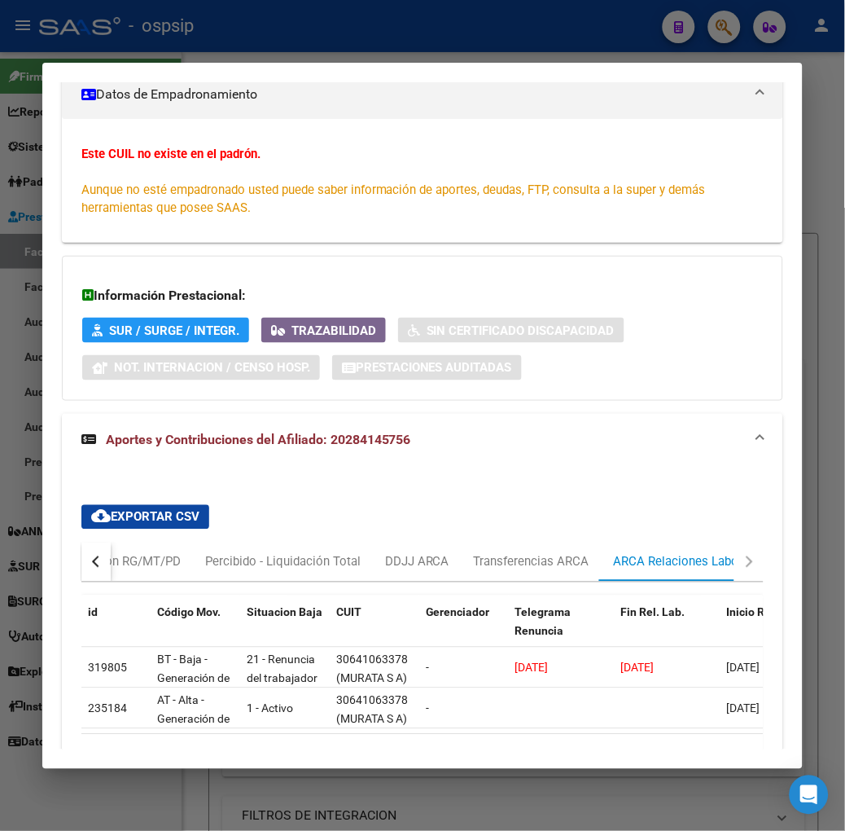
scroll to position [354, 0]
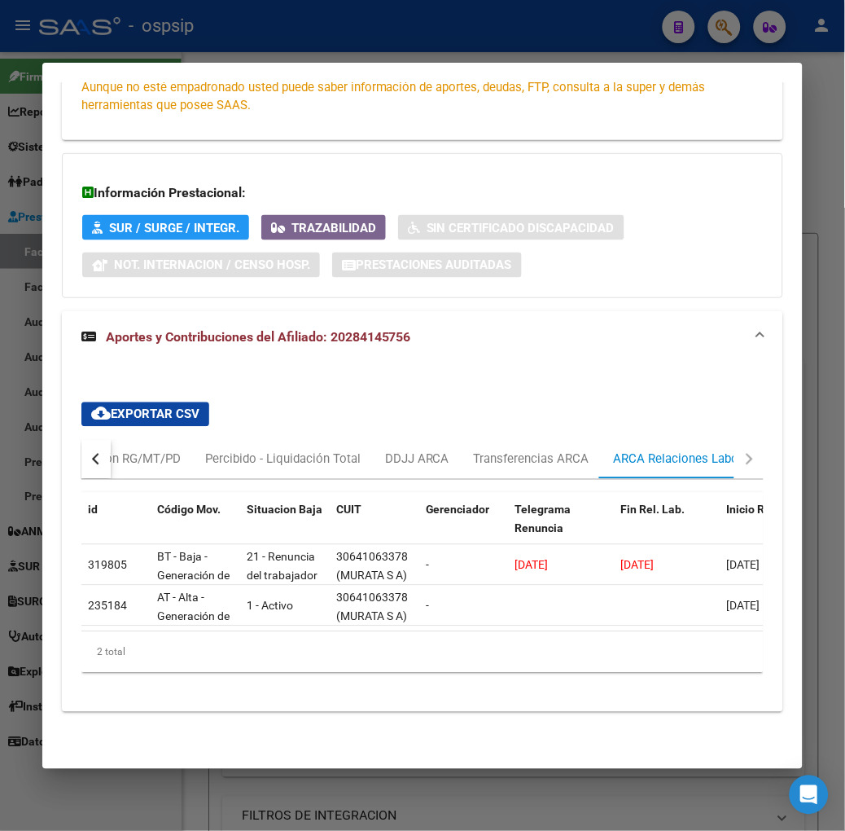
click at [250, 55] on div at bounding box center [422, 415] width 845 height 831
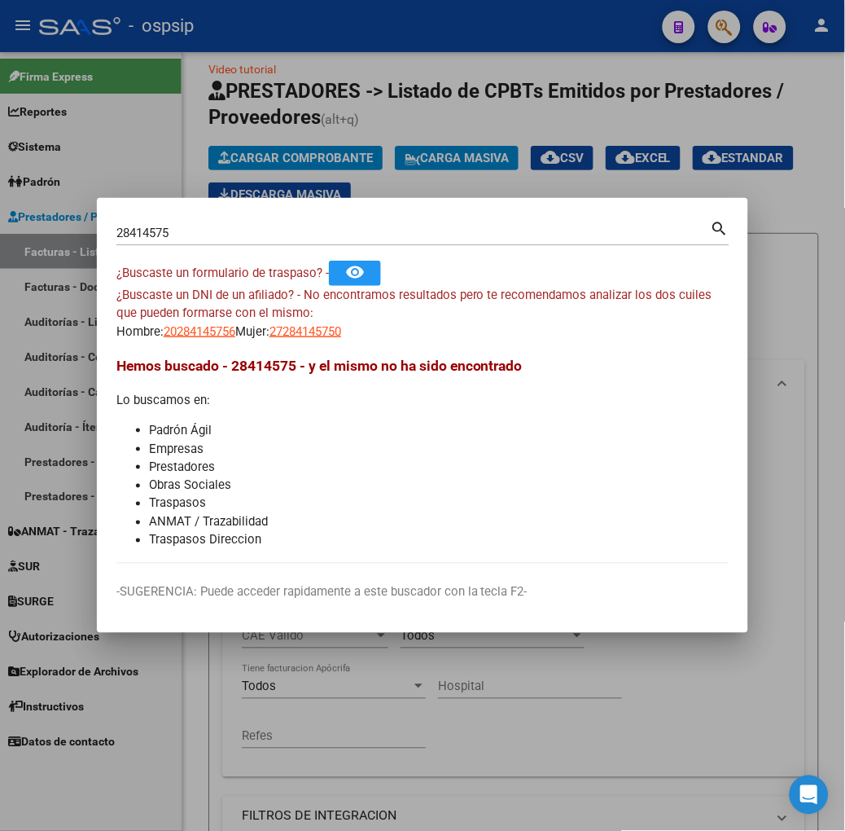
click at [133, 239] on input "28414575" at bounding box center [413, 233] width 595 height 15
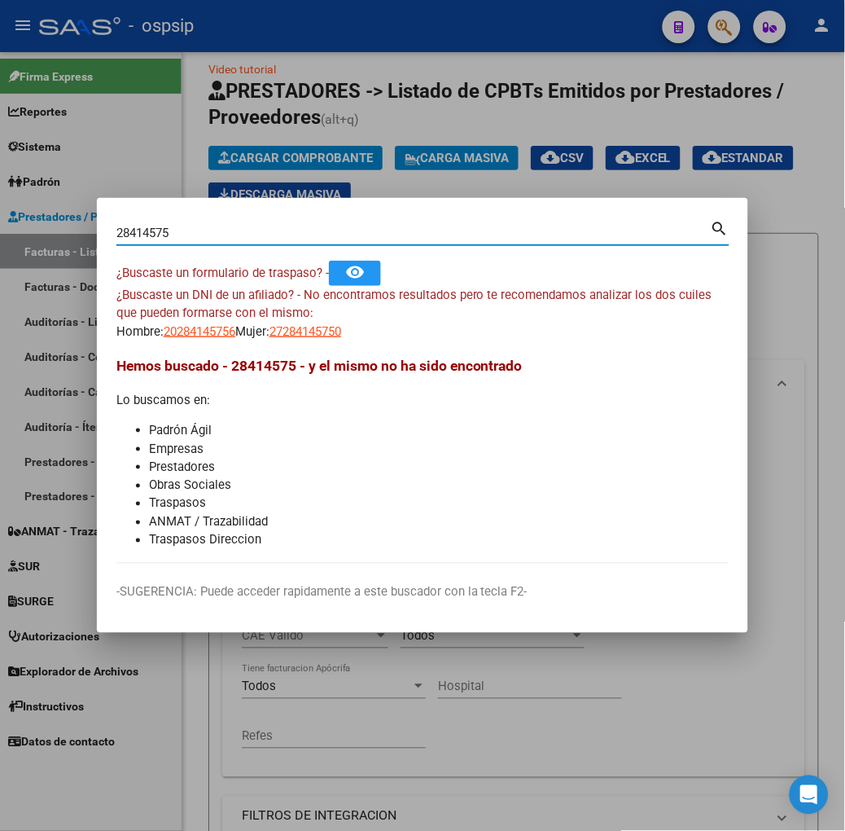
click at [133, 239] on input "28414575" at bounding box center [413, 233] width 595 height 15
type input "13823984"
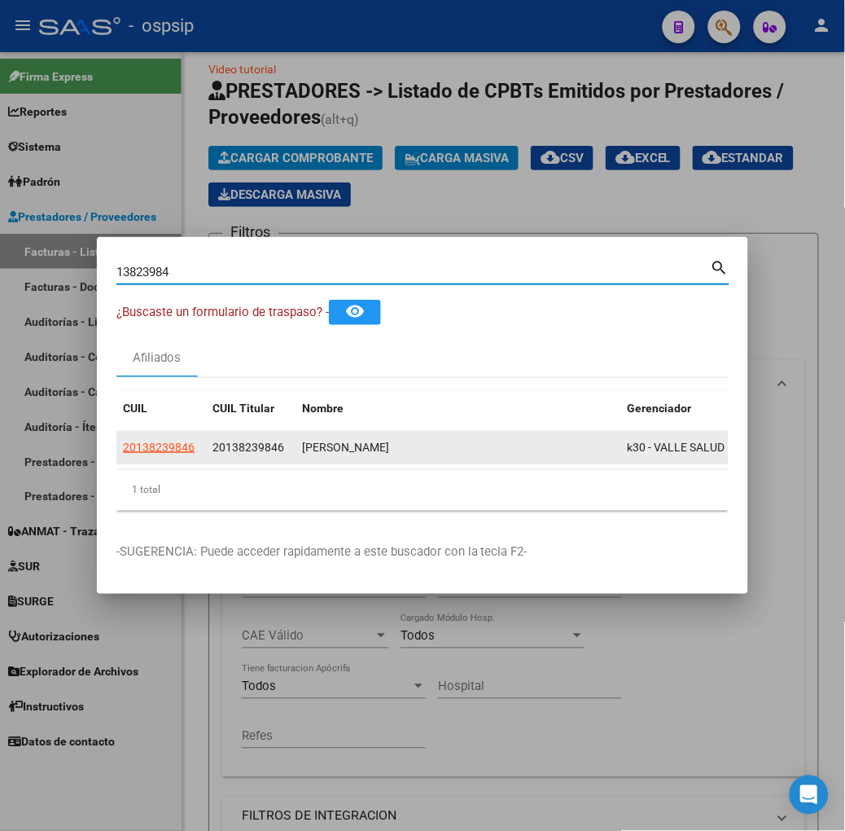
click at [123, 455] on app-link-go-to "20138239846" at bounding box center [159, 447] width 72 height 19
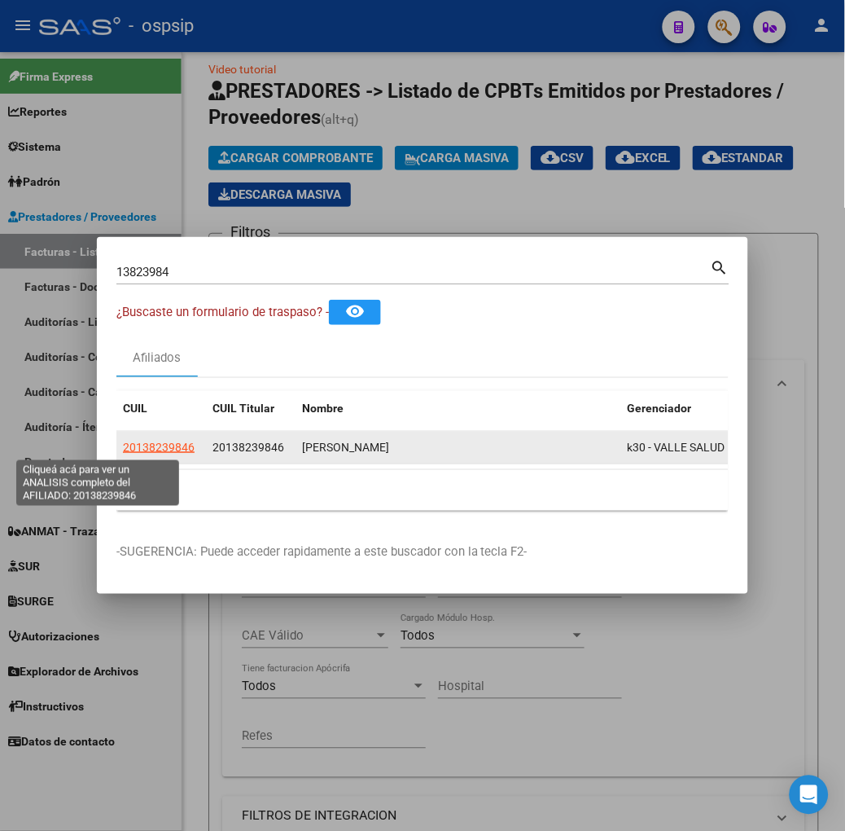
click at [123, 443] on span "20138239846" at bounding box center [159, 447] width 72 height 13
type textarea "20138239846"
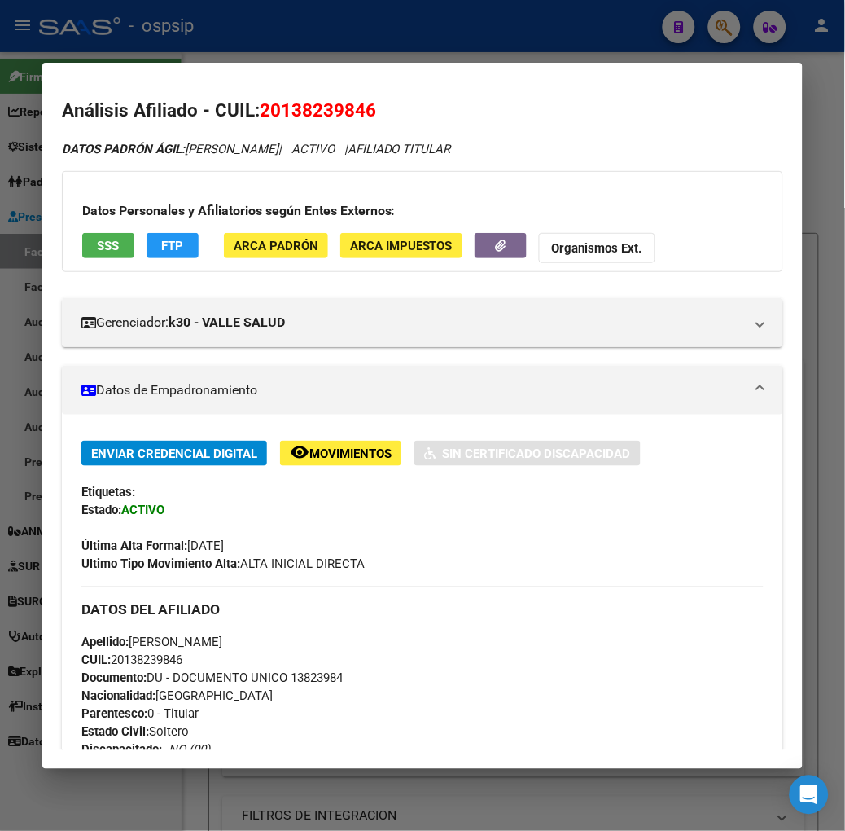
click at [97, 245] on span "SSS" at bounding box center [108, 246] width 22 height 15
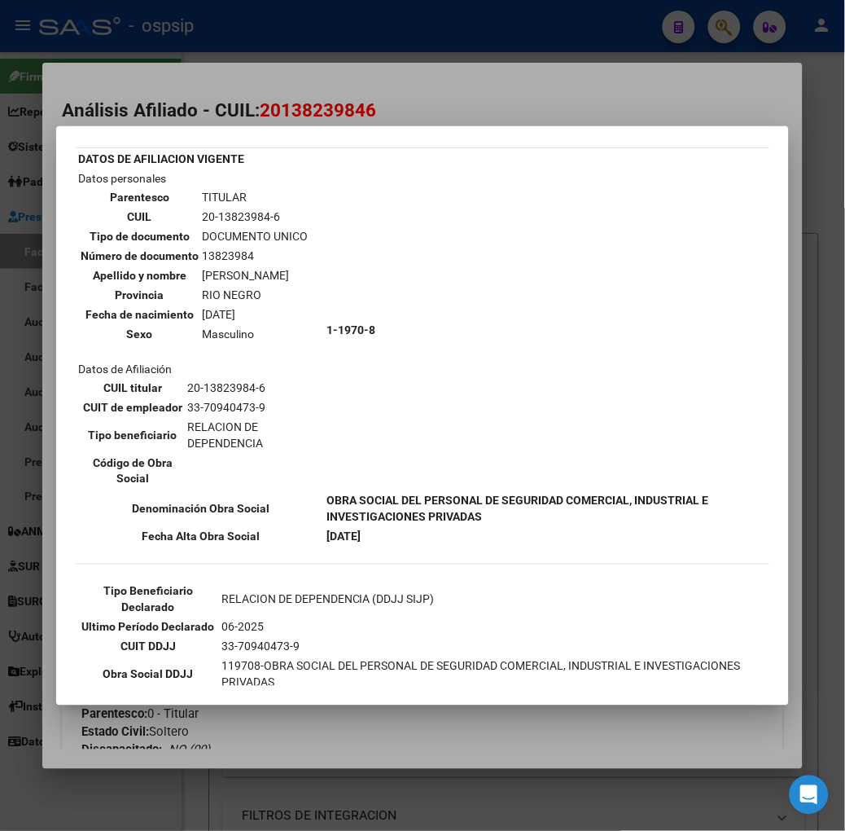
scroll to position [90, 0]
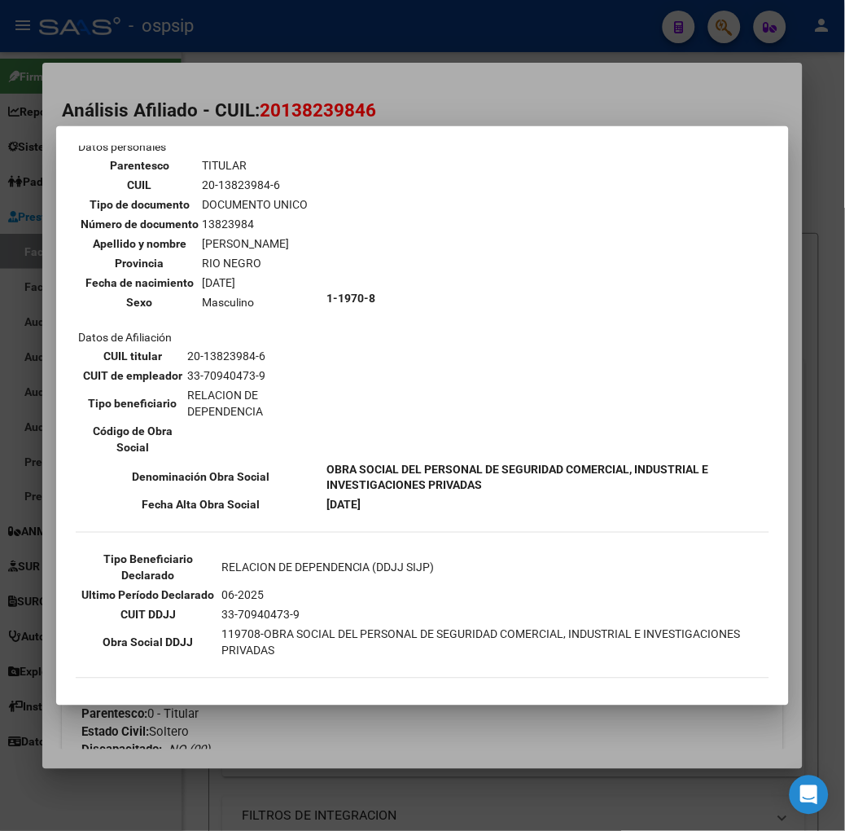
click at [204, 117] on div at bounding box center [422, 415] width 845 height 831
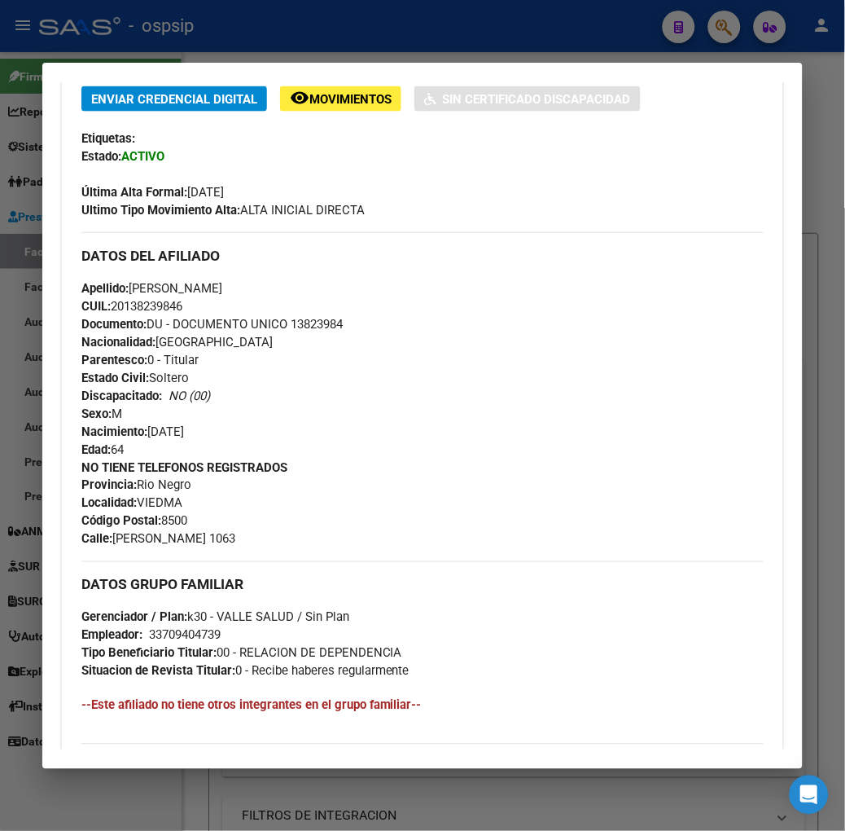
scroll to position [622, 0]
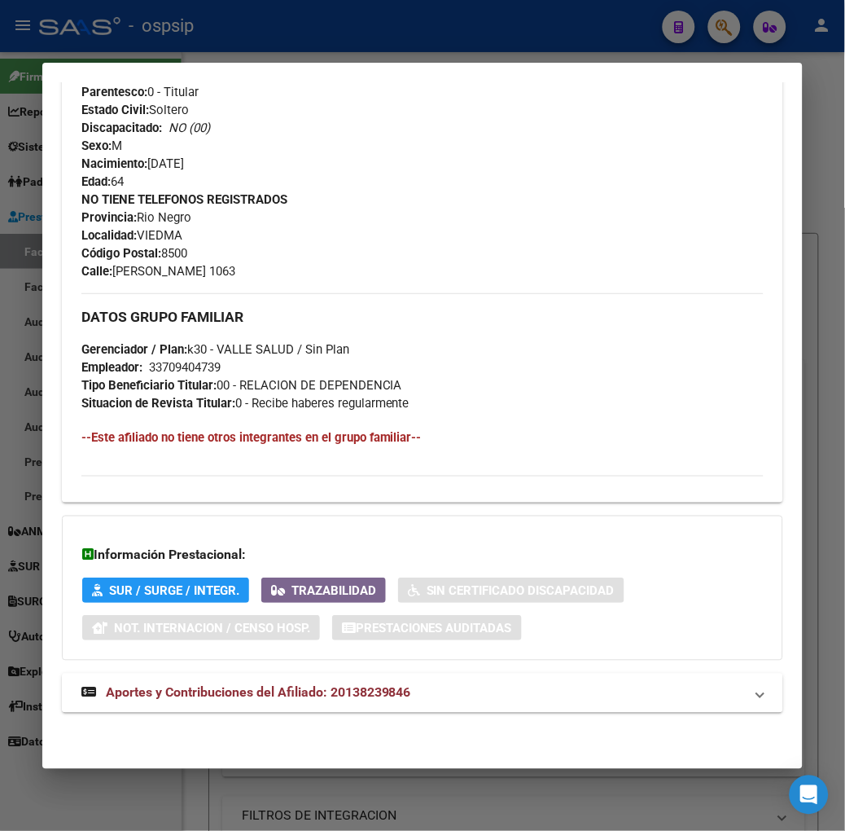
click at [295, 695] on span "Aportes y Contribuciones del Afiliado: 20138239846" at bounding box center [258, 692] width 305 height 15
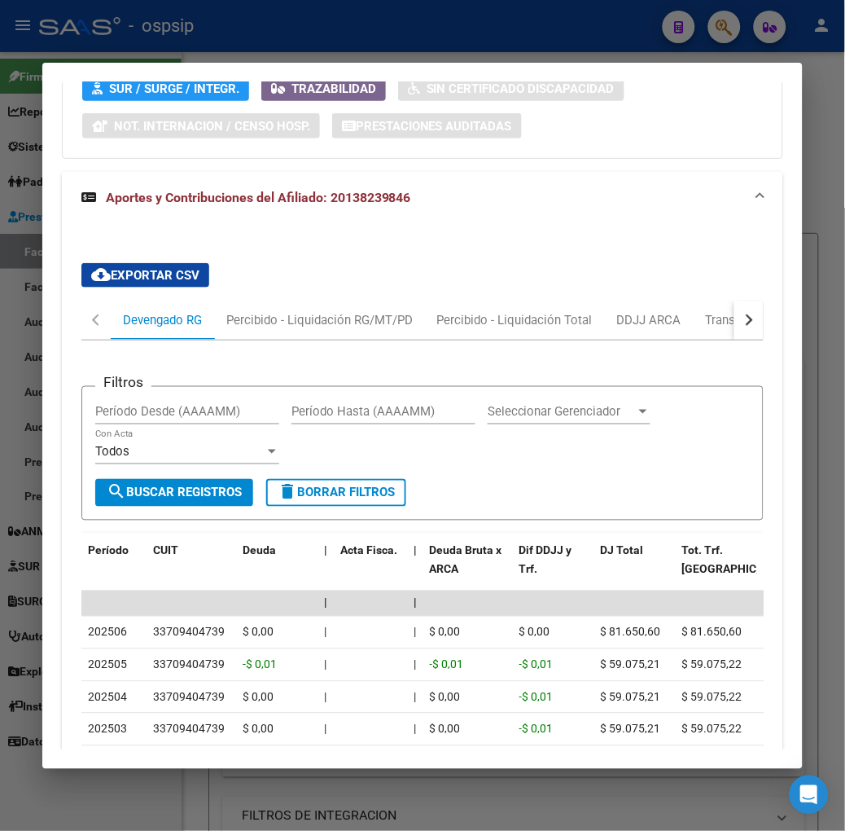
scroll to position [1155, 0]
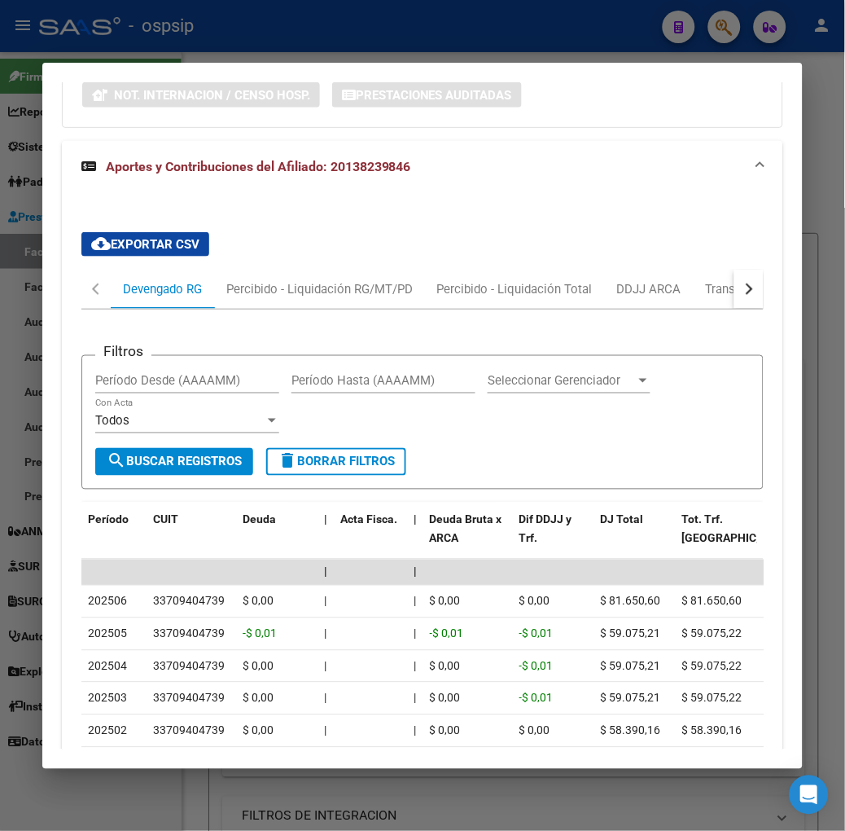
click at [177, 18] on div at bounding box center [422, 415] width 845 height 831
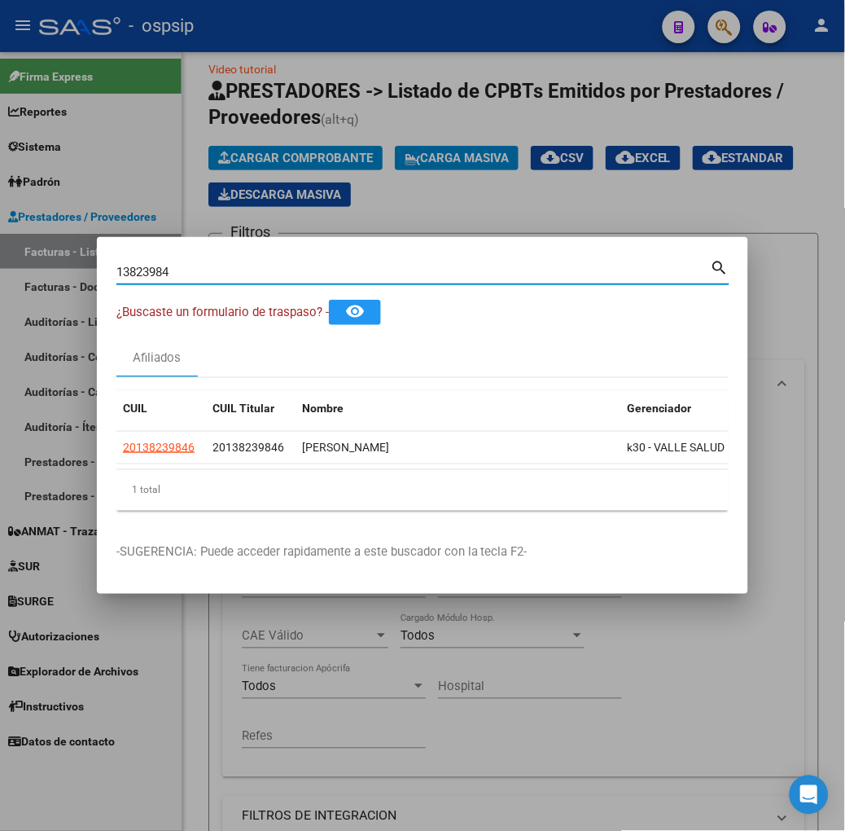
click at [216, 272] on input "13823984" at bounding box center [413, 272] width 595 height 15
type input "42448017"
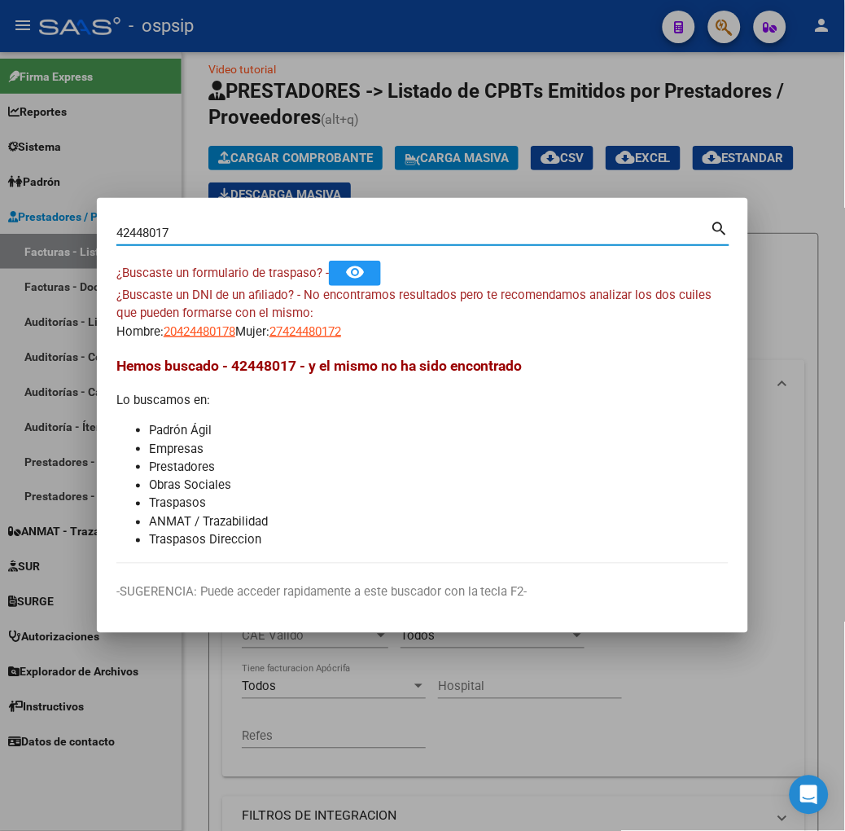
click at [134, 343] on mat-dialog-content "42448017 Buscar (apellido, dni, cuil, nro traspaso, cuit, obra social) search ¿…" at bounding box center [423, 390] width 652 height 346
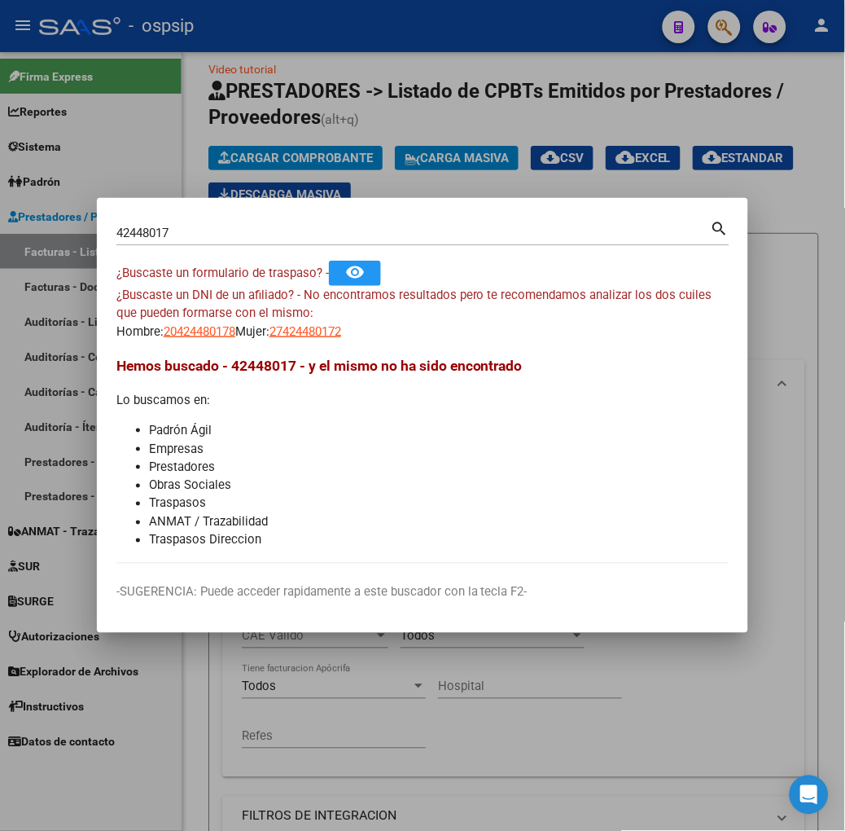
click at [164, 338] on app-link-go-to "20424480178" at bounding box center [200, 332] width 72 height 19
click at [164, 334] on span "20424480178" at bounding box center [200, 331] width 72 height 15
type textarea "20424480178"
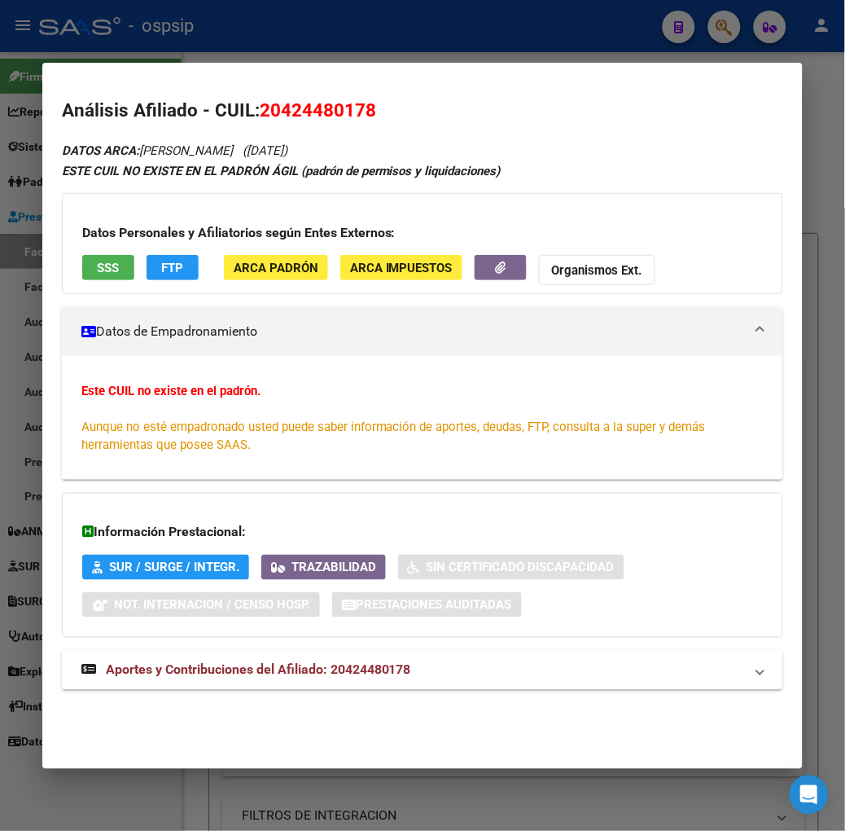
click at [373, 652] on mat-expansion-panel-header "Aportes y Contribuciones del Afiliado: 20424480178" at bounding box center [423, 670] width 722 height 39
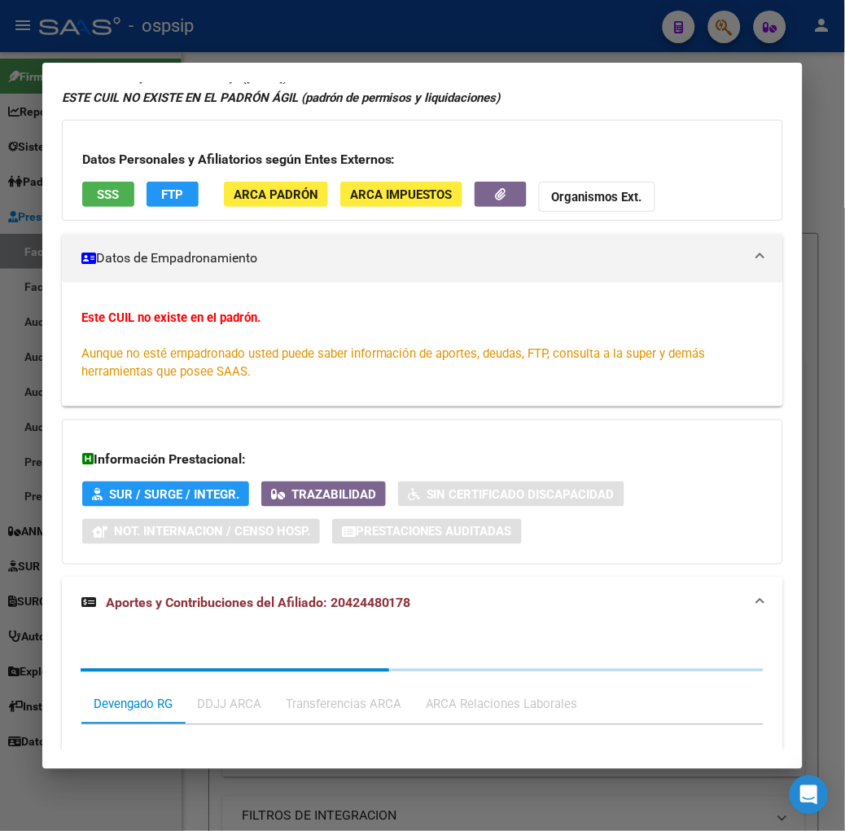
scroll to position [420, 0]
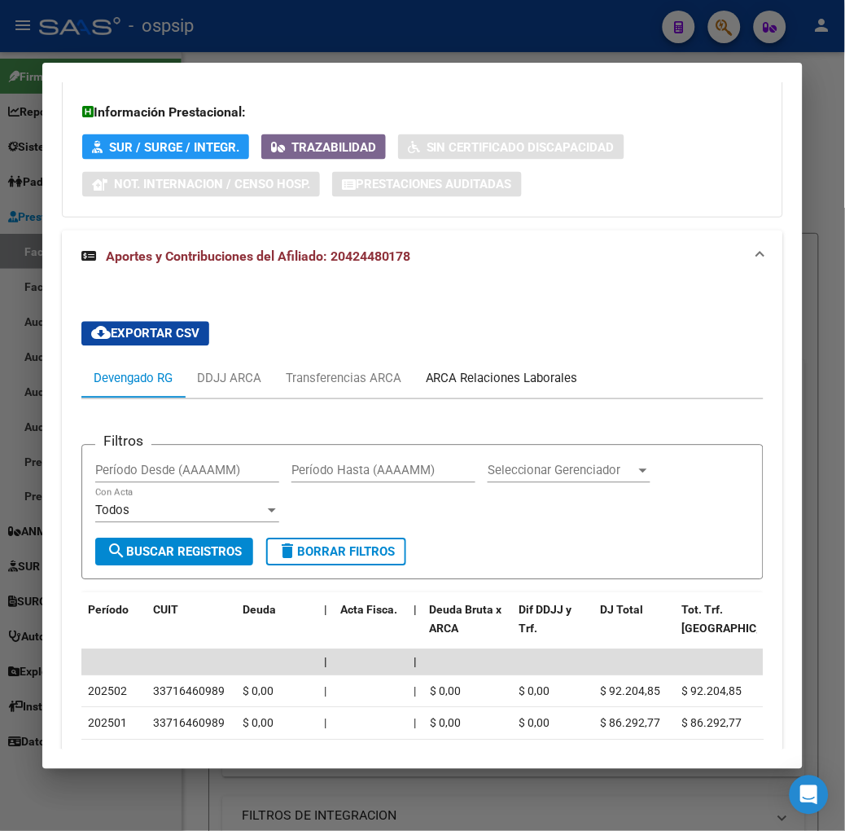
click at [519, 380] on div "ARCA Relaciones Laborales" at bounding box center [502, 379] width 152 height 18
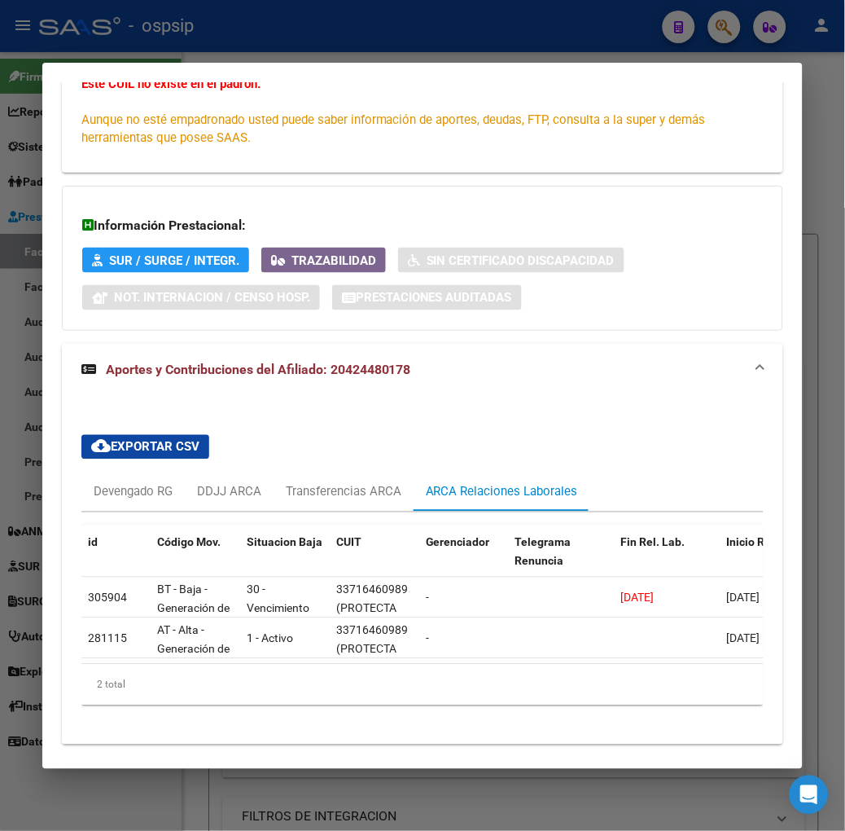
scroll to position [354, 0]
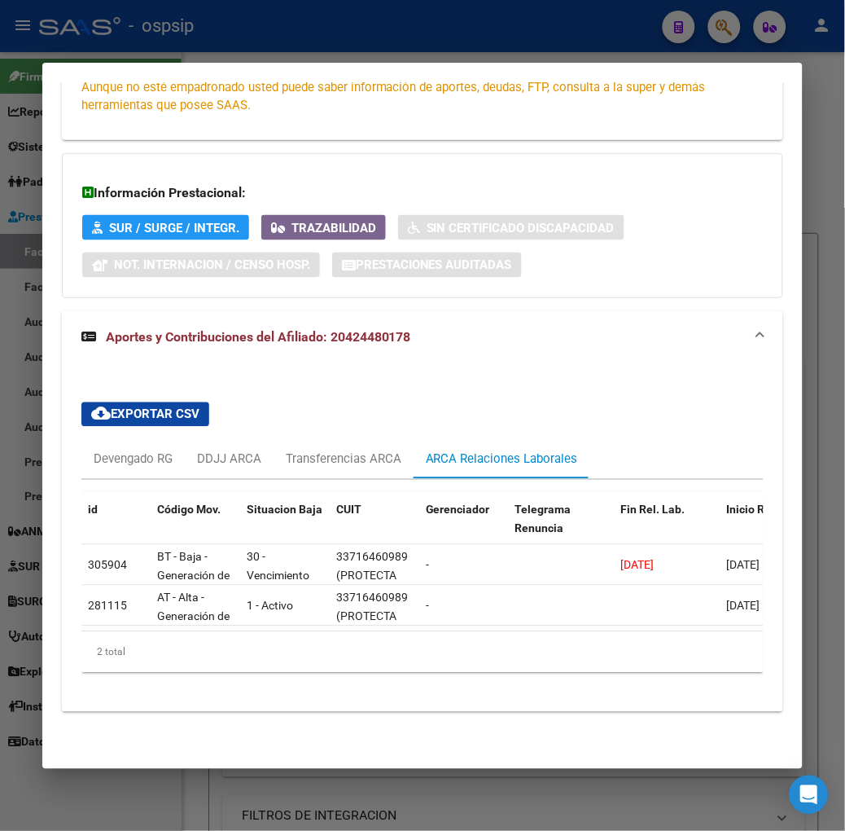
click at [332, 24] on div at bounding box center [422, 415] width 845 height 831
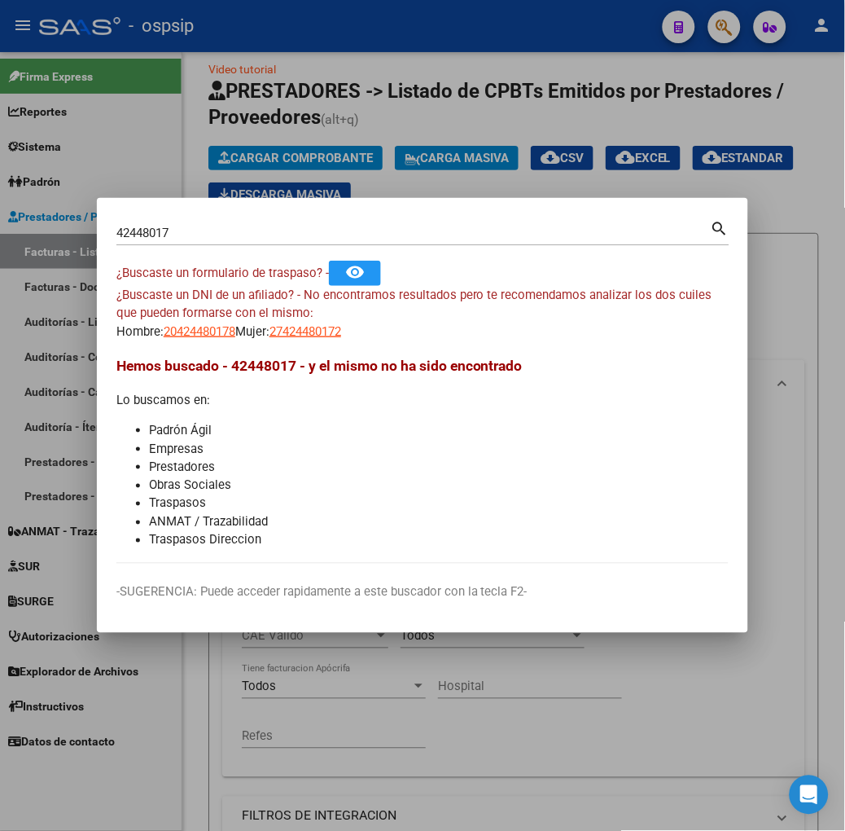
click at [272, 243] on div "42448017 Buscar (apellido, dni, cuil, nro traspaso, cuit, obra social)" at bounding box center [413, 233] width 595 height 24
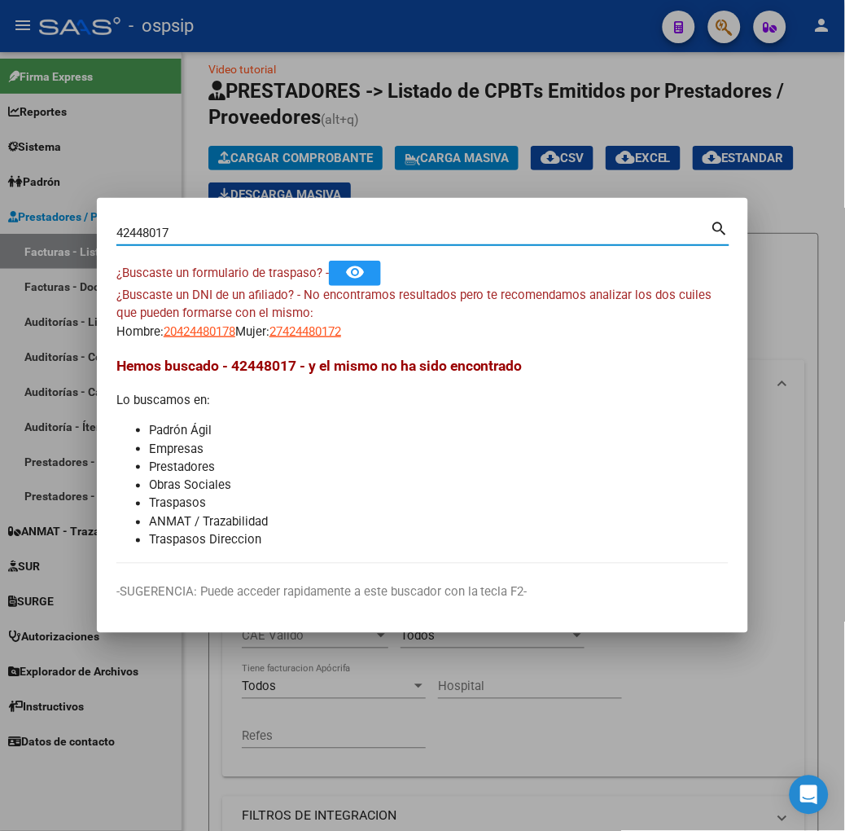
click at [265, 234] on input "42448017" at bounding box center [413, 233] width 595 height 15
type input "57918591"
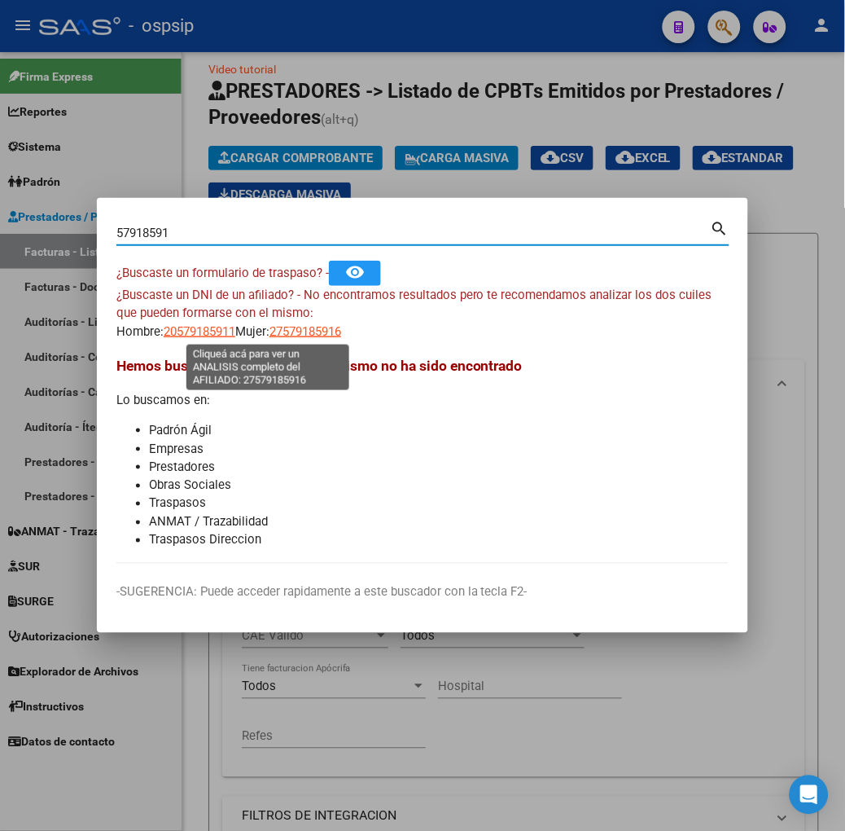
click at [270, 324] on span "27579185916" at bounding box center [306, 331] width 72 height 15
type textarea "27579185916"
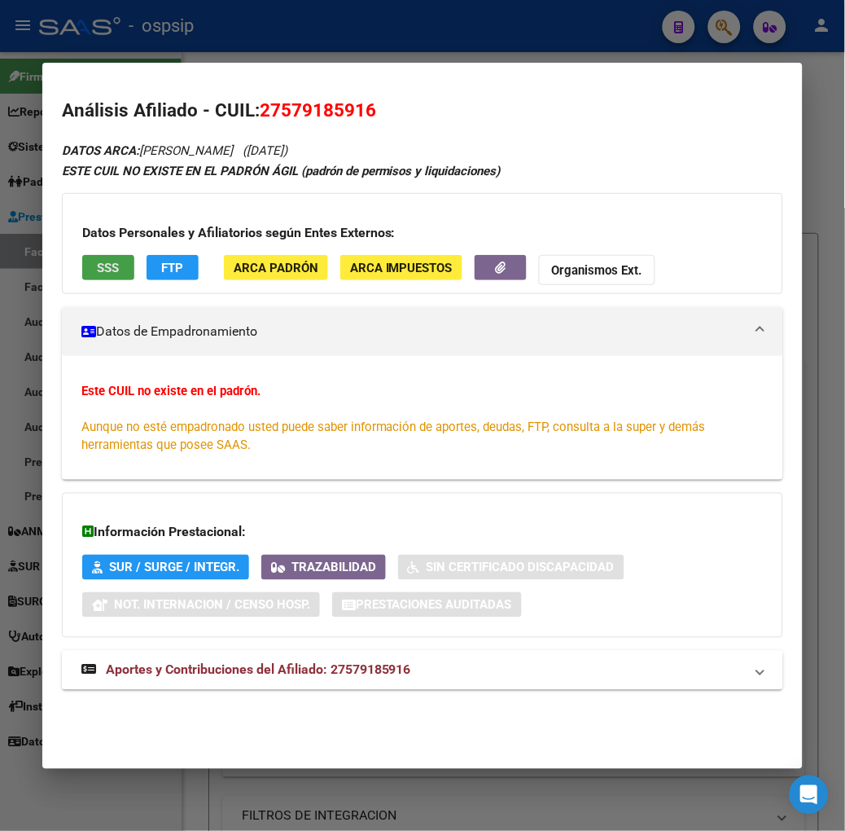
click at [97, 273] on span "SSS" at bounding box center [108, 268] width 22 height 15
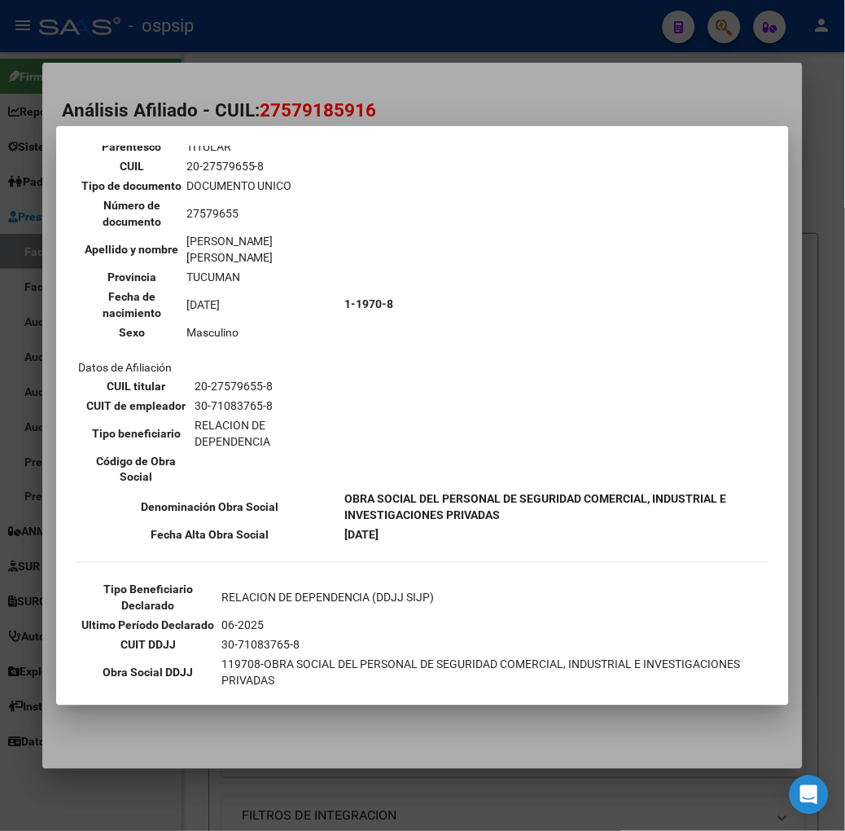
scroll to position [362, 0]
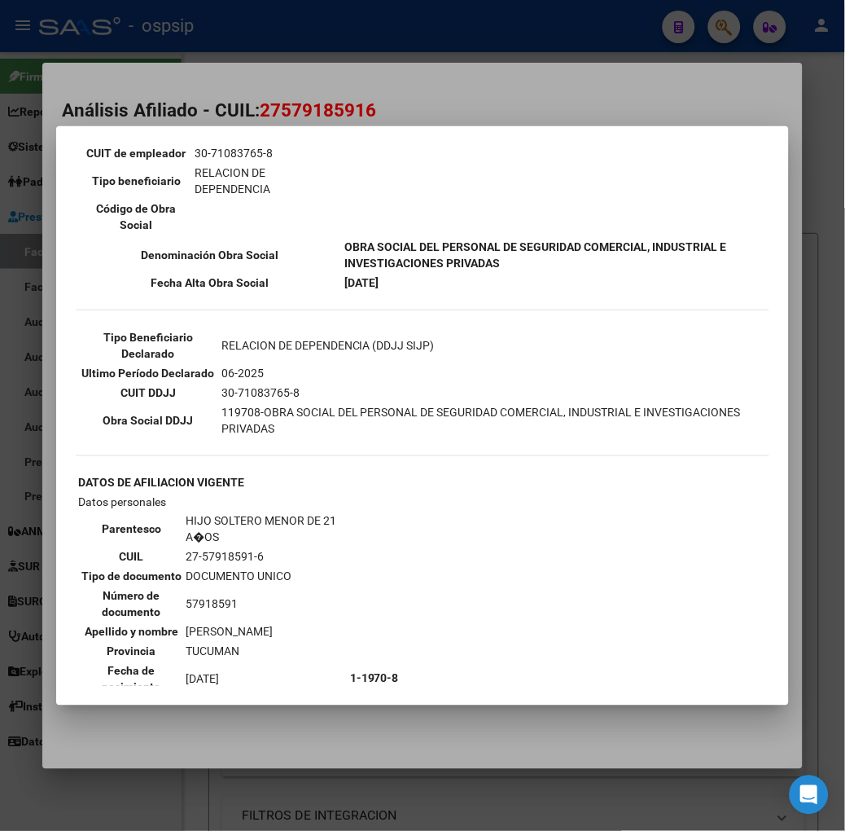
click at [246, 106] on div at bounding box center [422, 415] width 845 height 831
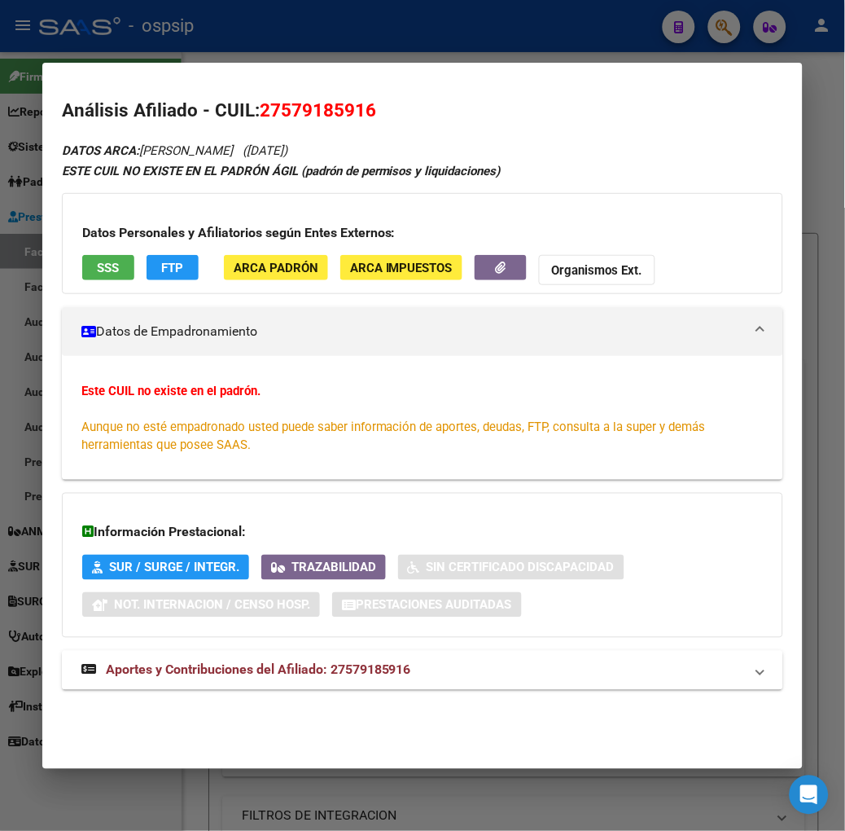
click at [338, 680] on strong "Aportes y Contribuciones del Afiliado: 27579185916" at bounding box center [246, 671] width 330 height 20
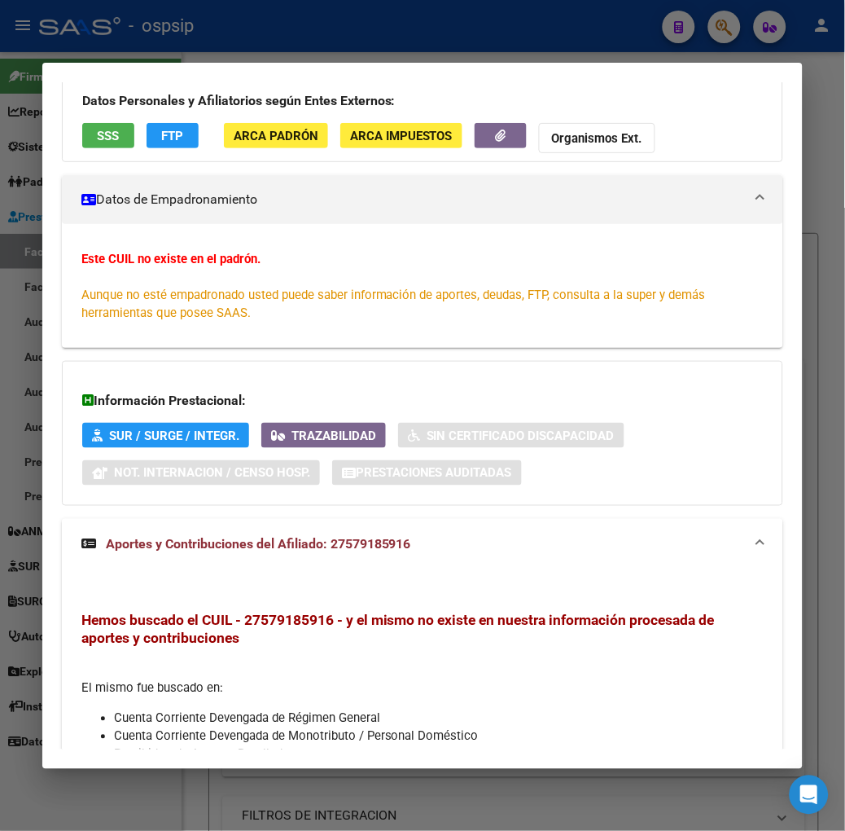
scroll to position [0, 0]
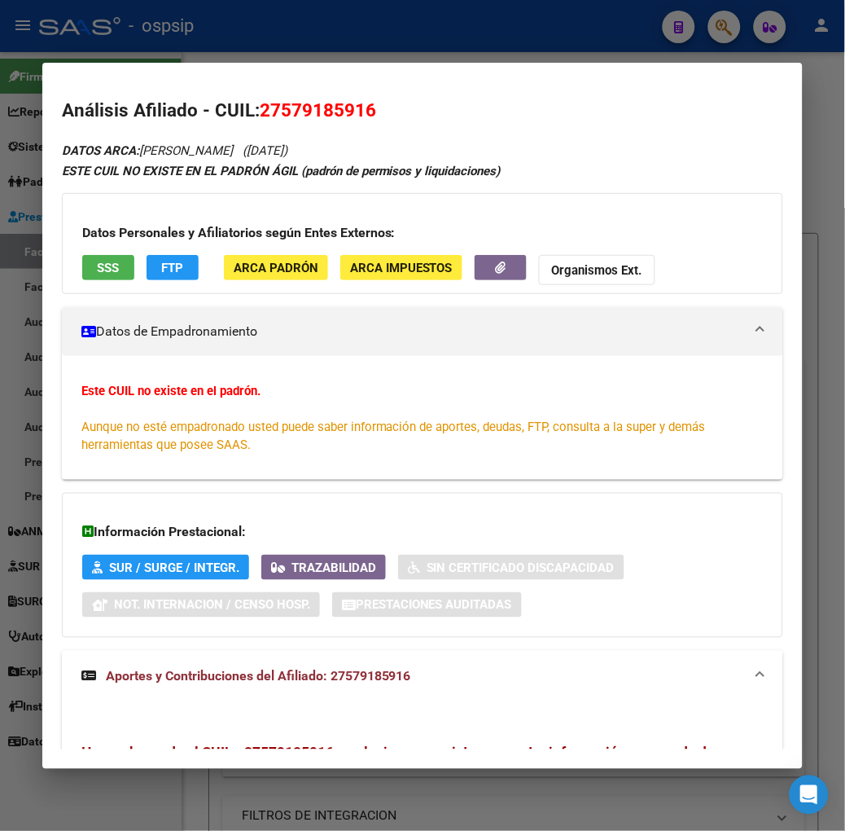
click at [107, 274] on button "SSS" at bounding box center [108, 267] width 52 height 25
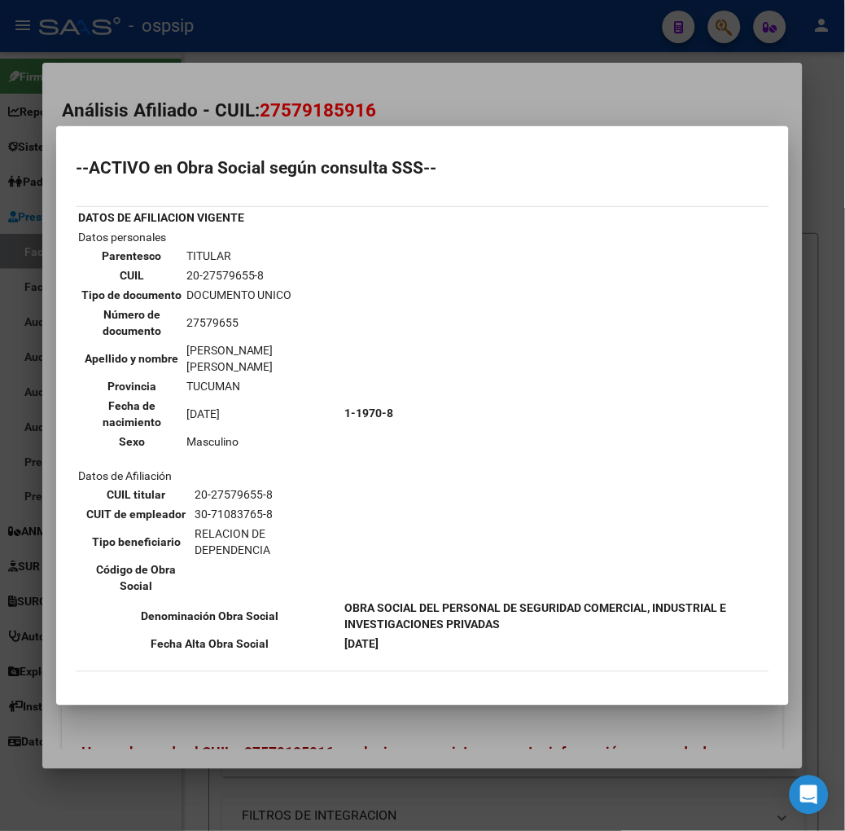
click at [134, 47] on div at bounding box center [422, 415] width 845 height 831
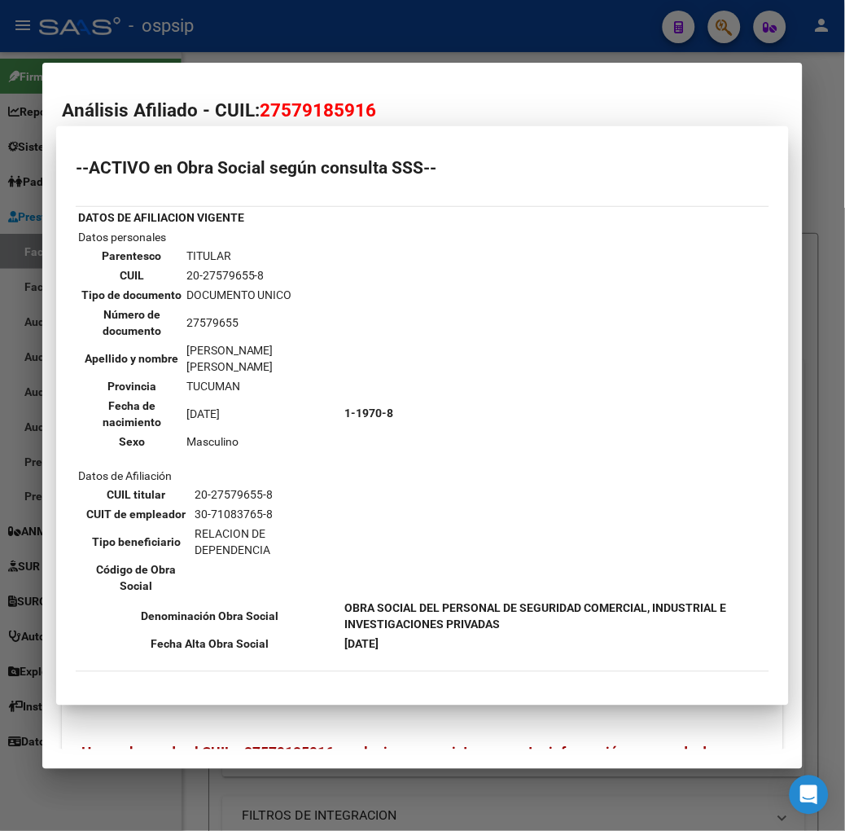
click at [134, 47] on div at bounding box center [422, 415] width 845 height 831
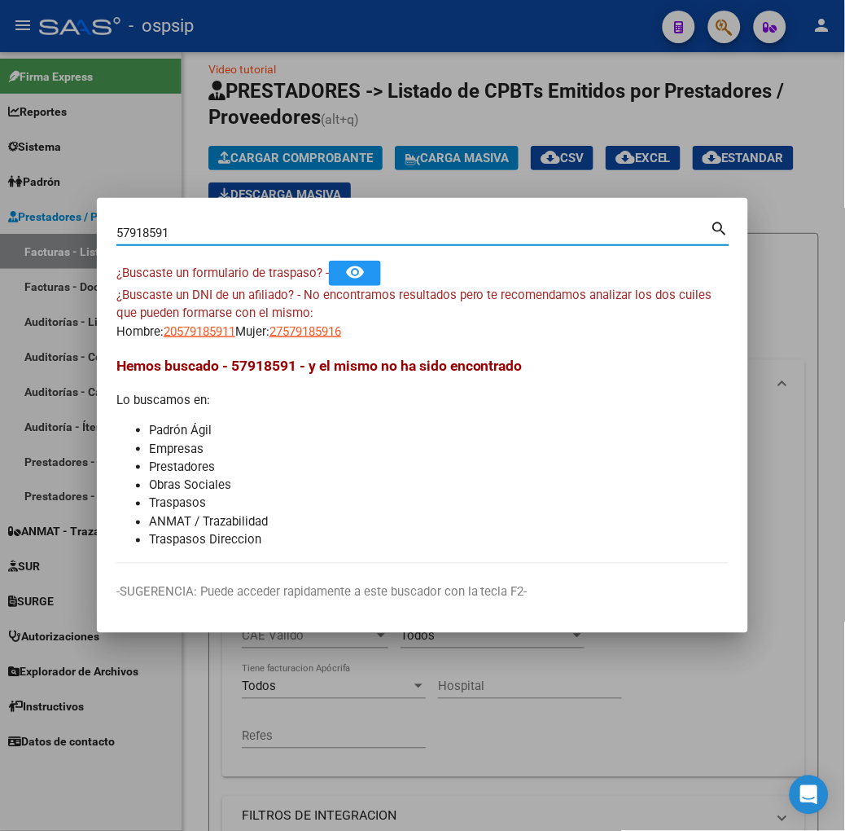
click at [140, 235] on input "57918591" at bounding box center [413, 233] width 595 height 15
type input "56835049"
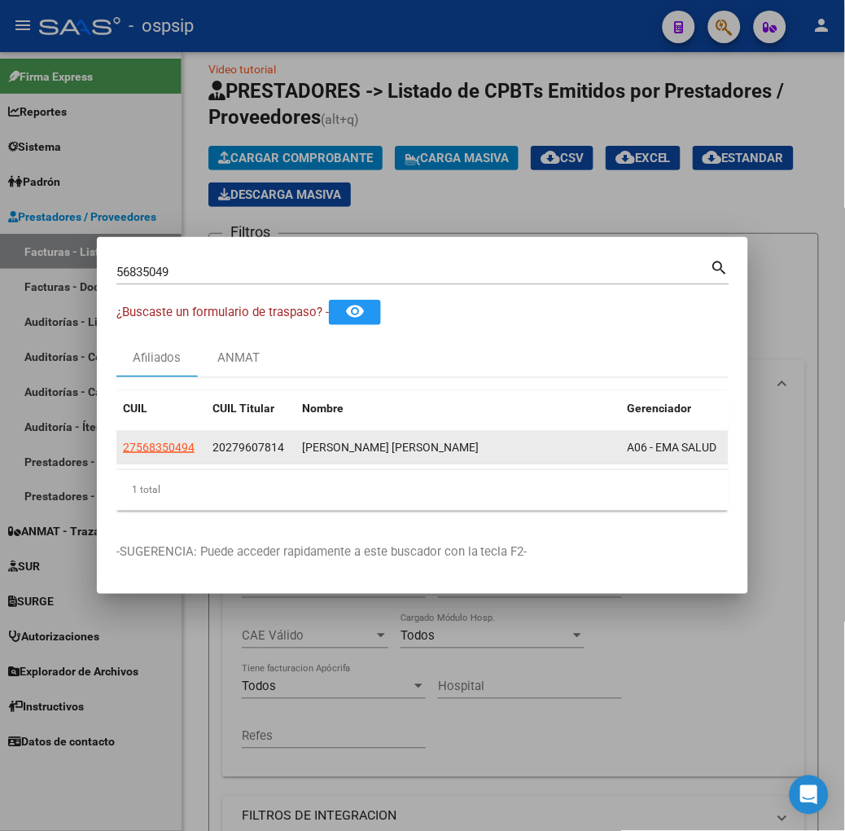
click at [123, 438] on app-link-go-to "27568350494" at bounding box center [159, 447] width 72 height 19
click at [123, 450] on span "27568350494" at bounding box center [159, 447] width 72 height 13
type textarea "27568350494"
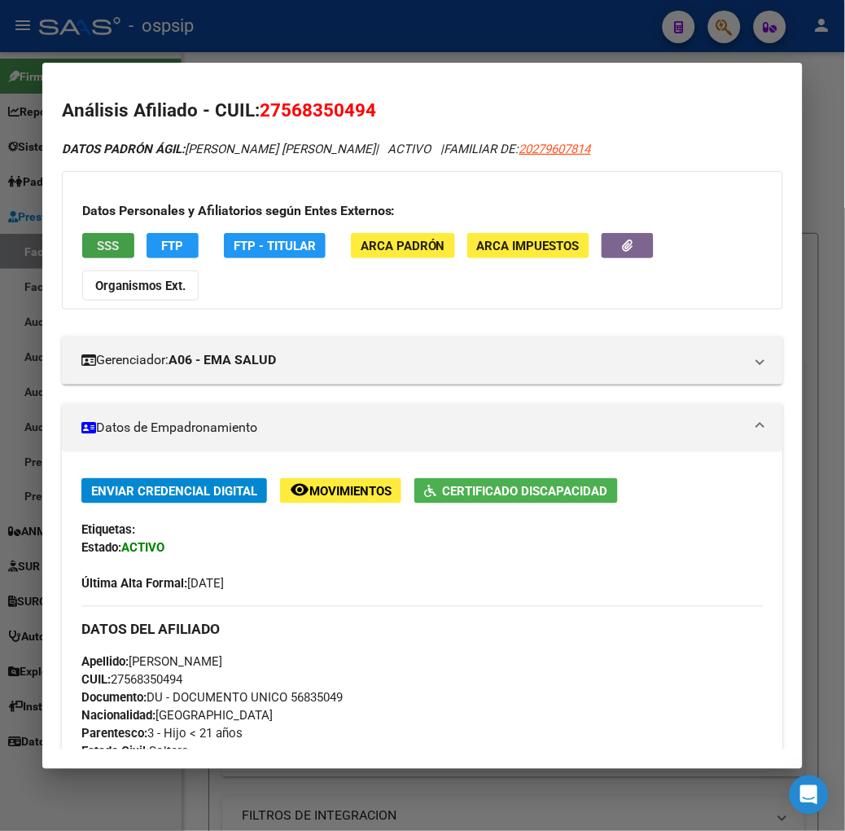
click at [82, 233] on button "SSS" at bounding box center [108, 245] width 52 height 25
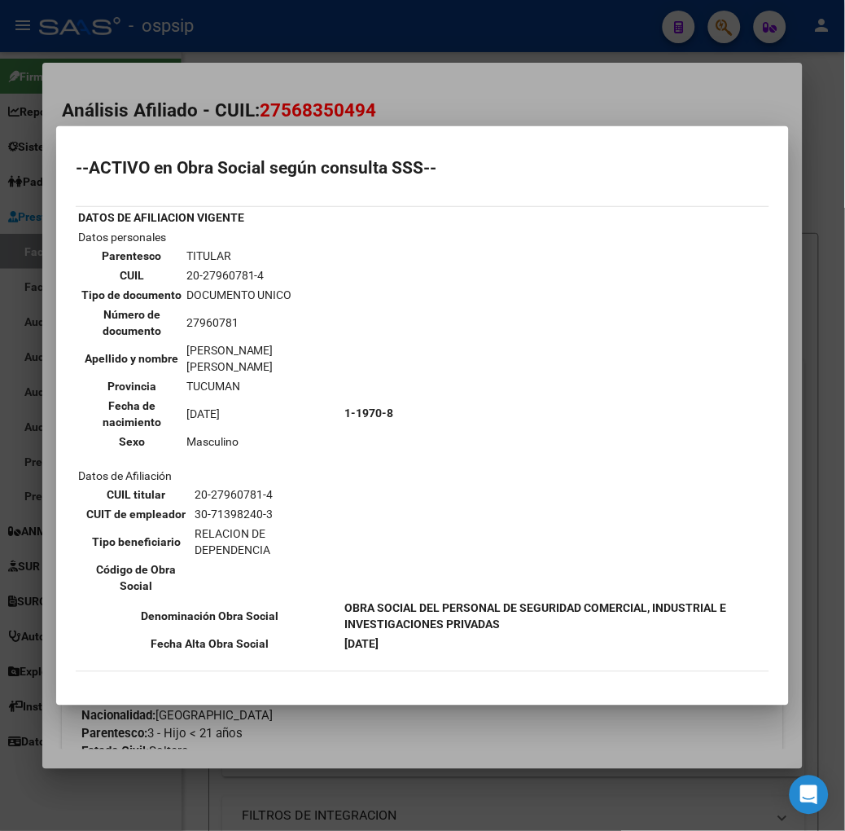
scroll to position [90, 0]
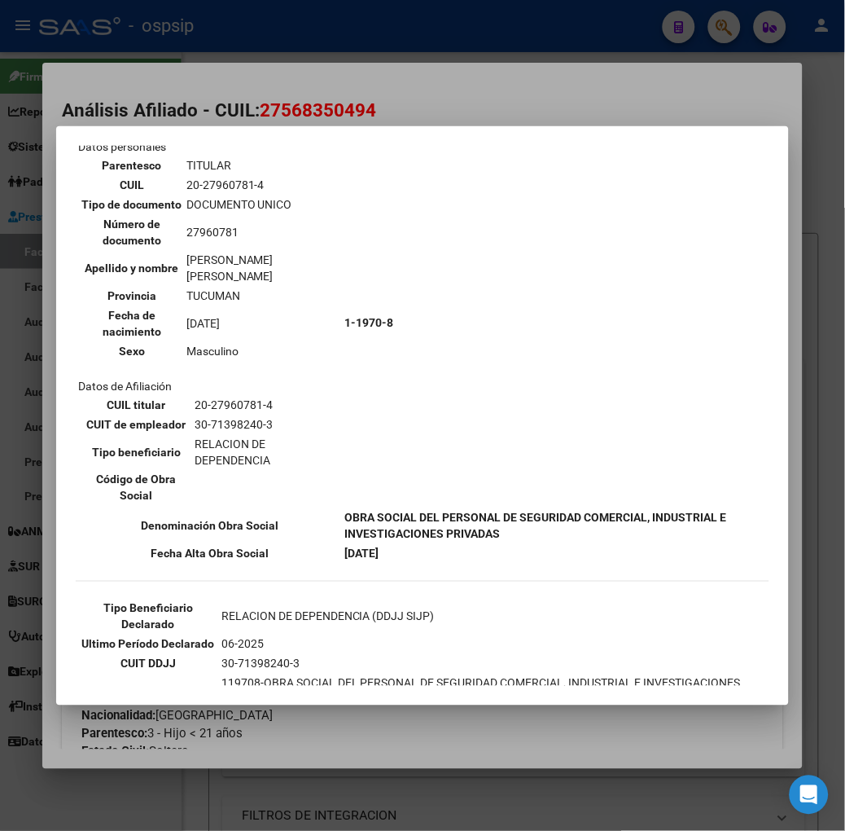
click at [180, 109] on div at bounding box center [422, 415] width 845 height 831
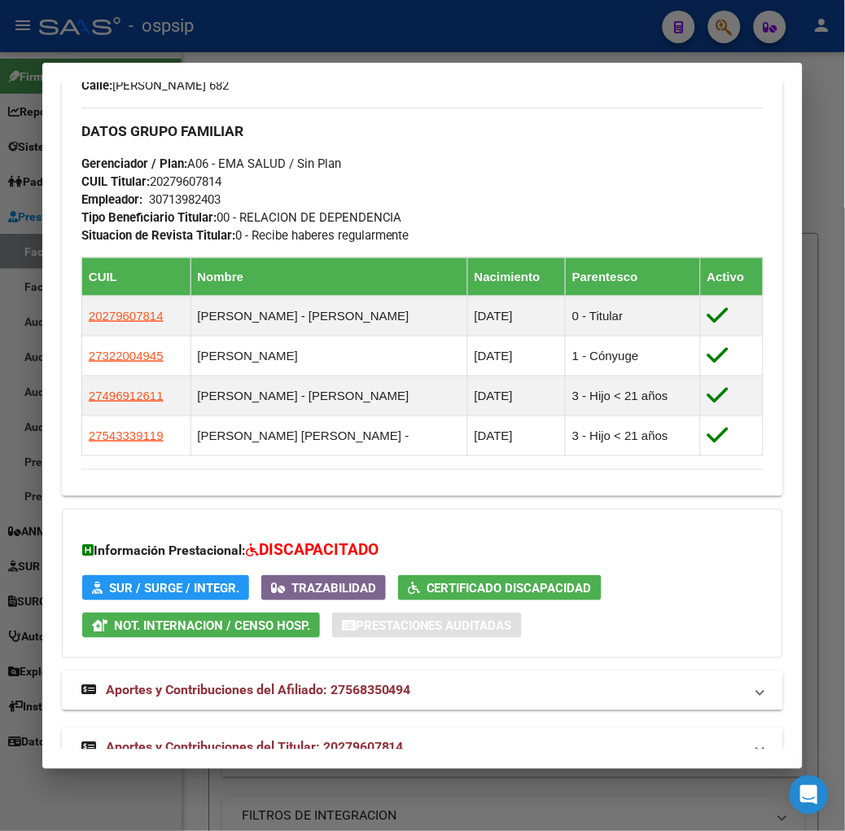
click at [298, 728] on mat-expansion-panel-header "Aportes y Contribuciones del Titular: 20279607814" at bounding box center [423, 747] width 722 height 39
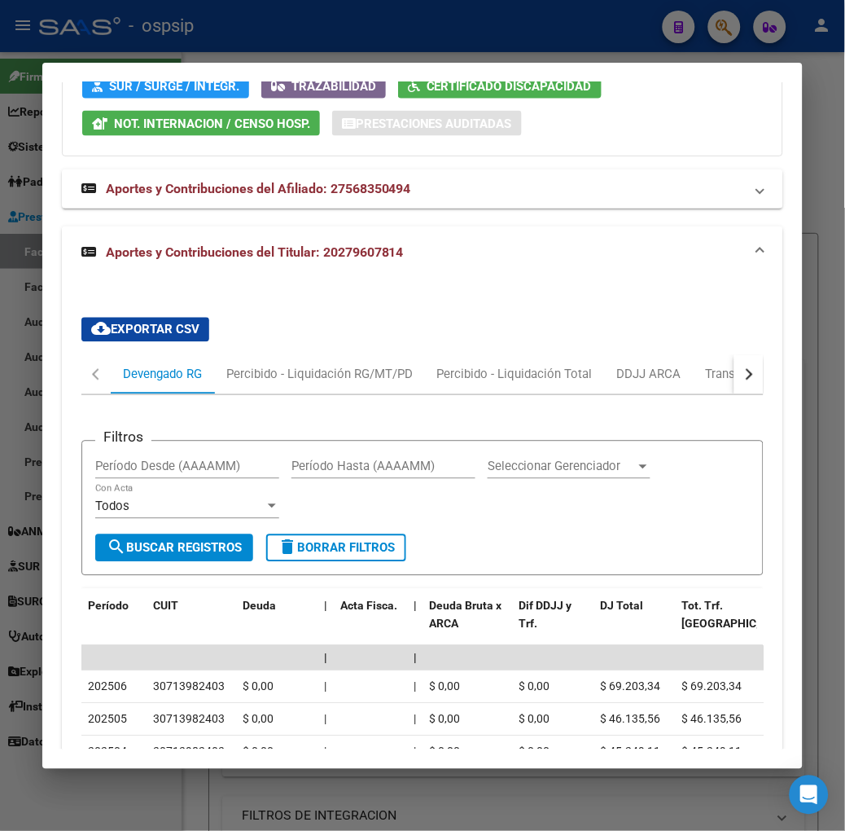
scroll to position [1360, 0]
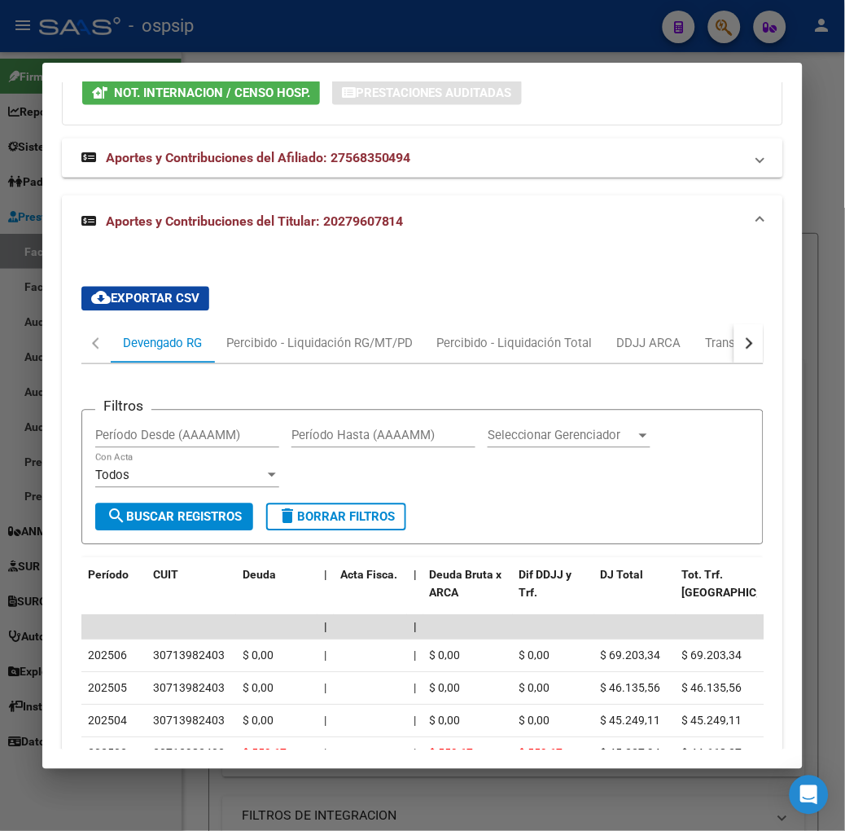
click at [206, 47] on div at bounding box center [422, 415] width 845 height 831
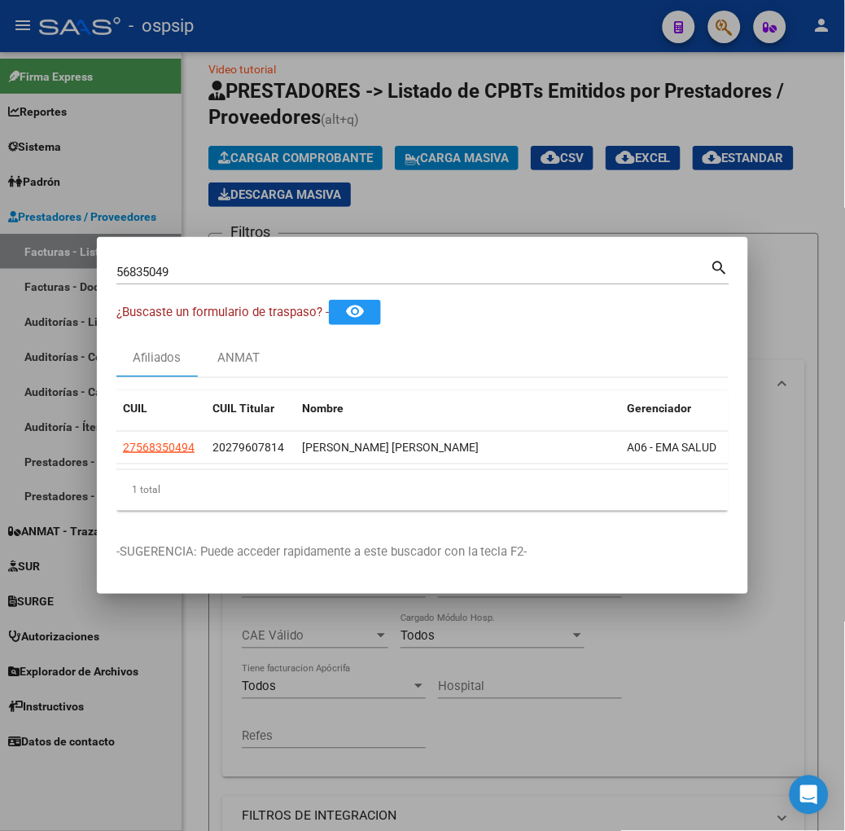
click at [185, 265] on input "56835049" at bounding box center [413, 272] width 595 height 15
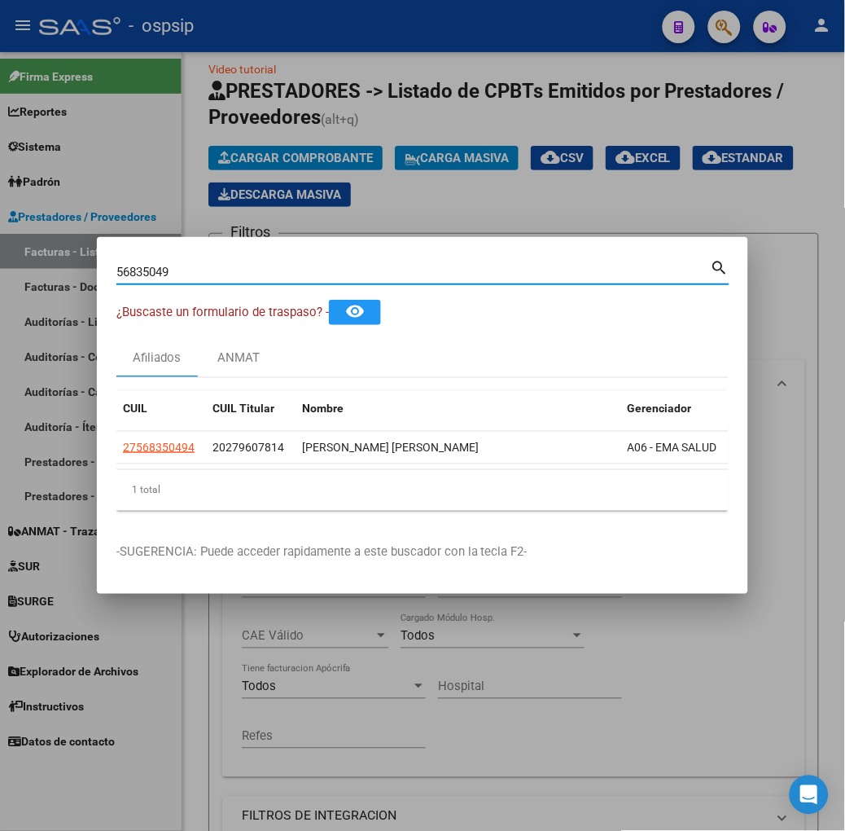
click at [185, 265] on input "56835049" at bounding box center [413, 272] width 595 height 15
type input "53843402"
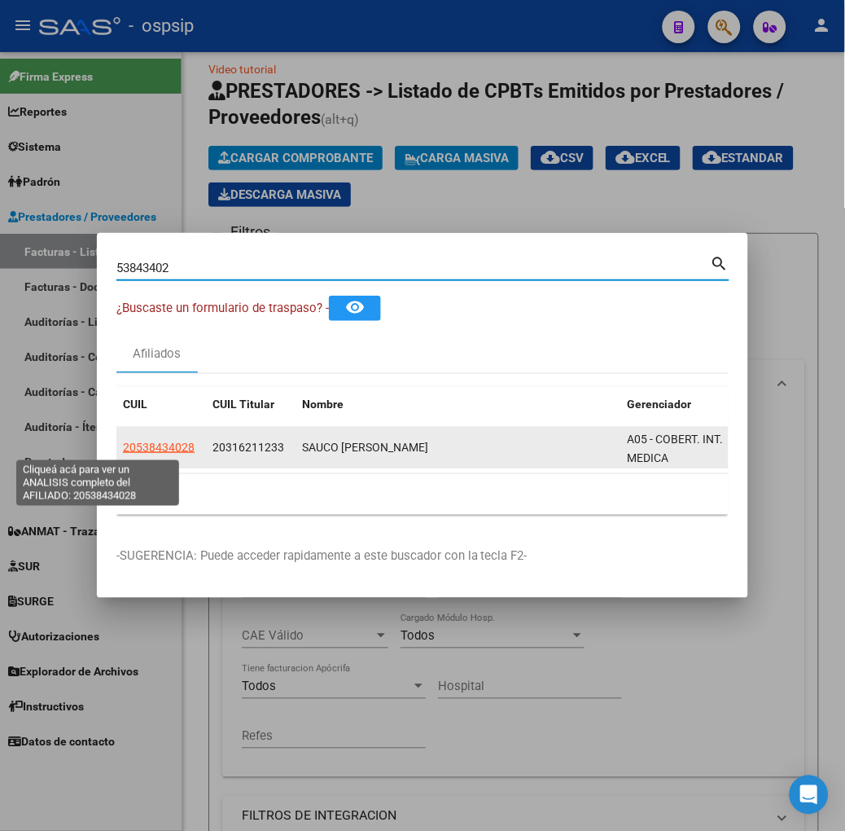
click at [123, 448] on span "20538434028" at bounding box center [159, 447] width 72 height 13
type textarea "20538434028"
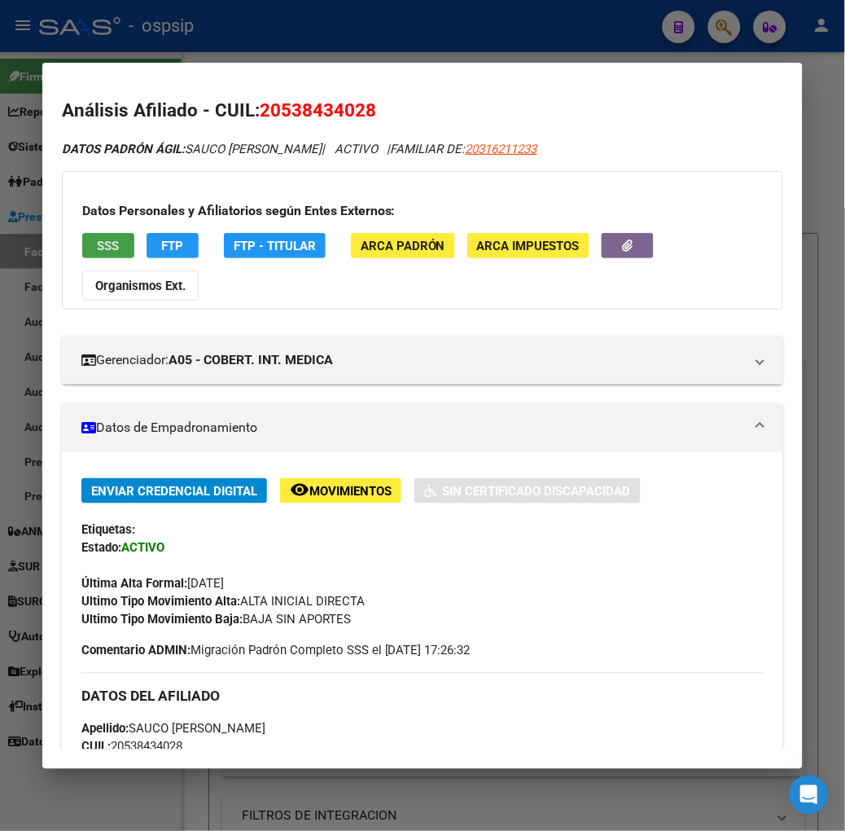
click at [97, 239] on span "SSS" at bounding box center [108, 246] width 22 height 15
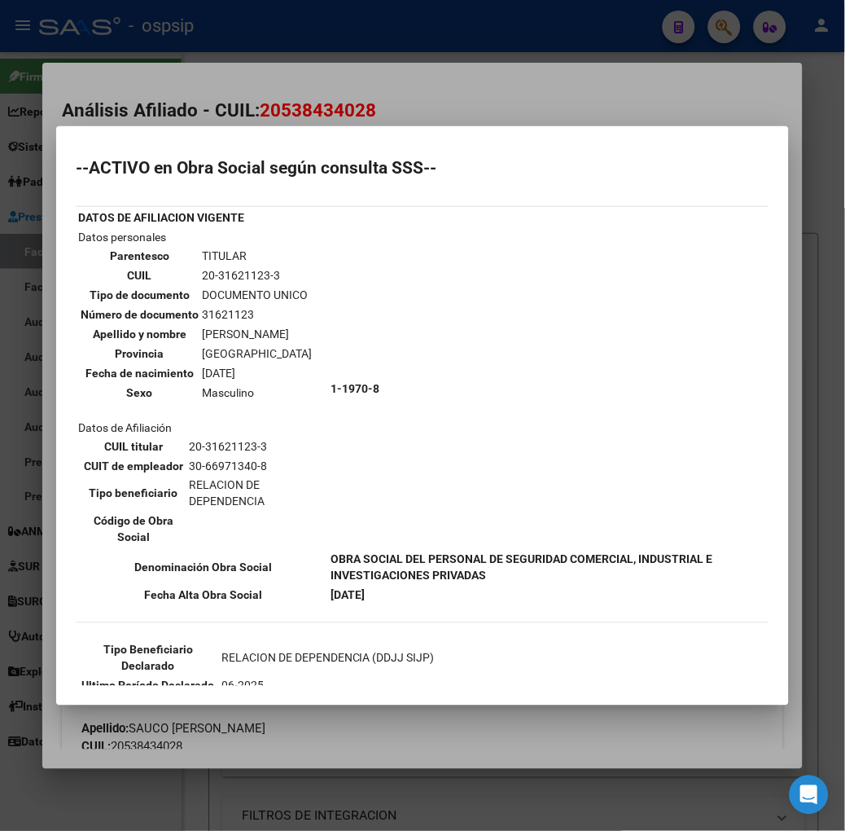
click at [209, 136] on mat-dialog-container "--ACTIVO en Obra Social según consulta SSS-- DATOS DE AFILIACION VIGENTE Datos …" at bounding box center [422, 415] width 733 height 579
click at [200, 103] on div at bounding box center [422, 415] width 845 height 831
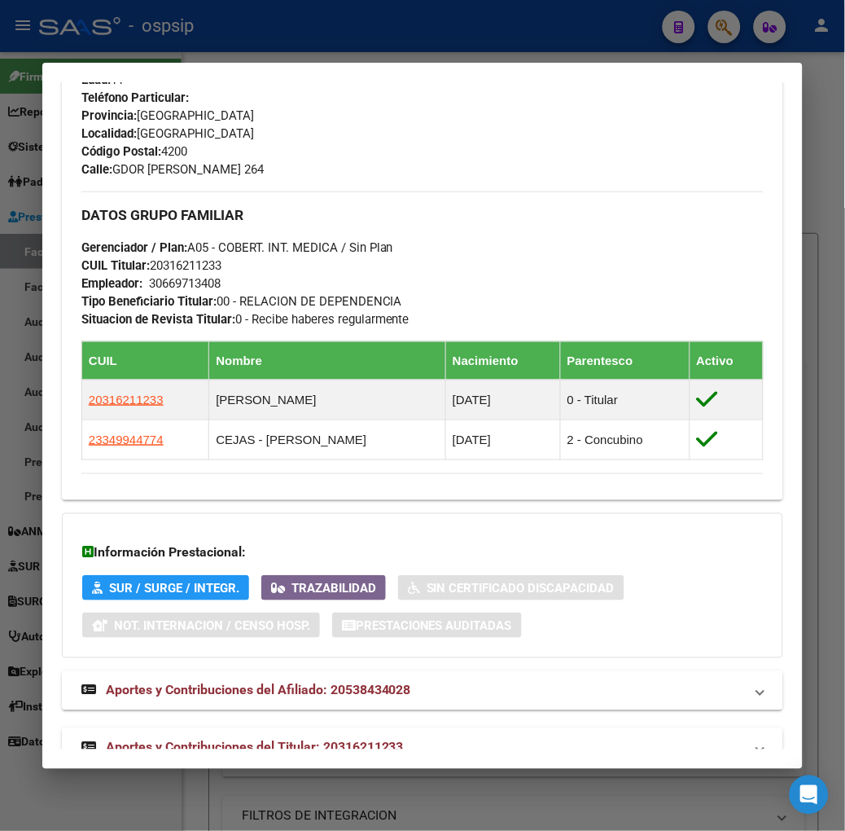
click at [323, 728] on mat-expansion-panel-header "Aportes y Contribuciones del Titular: 20316211233" at bounding box center [423, 747] width 722 height 39
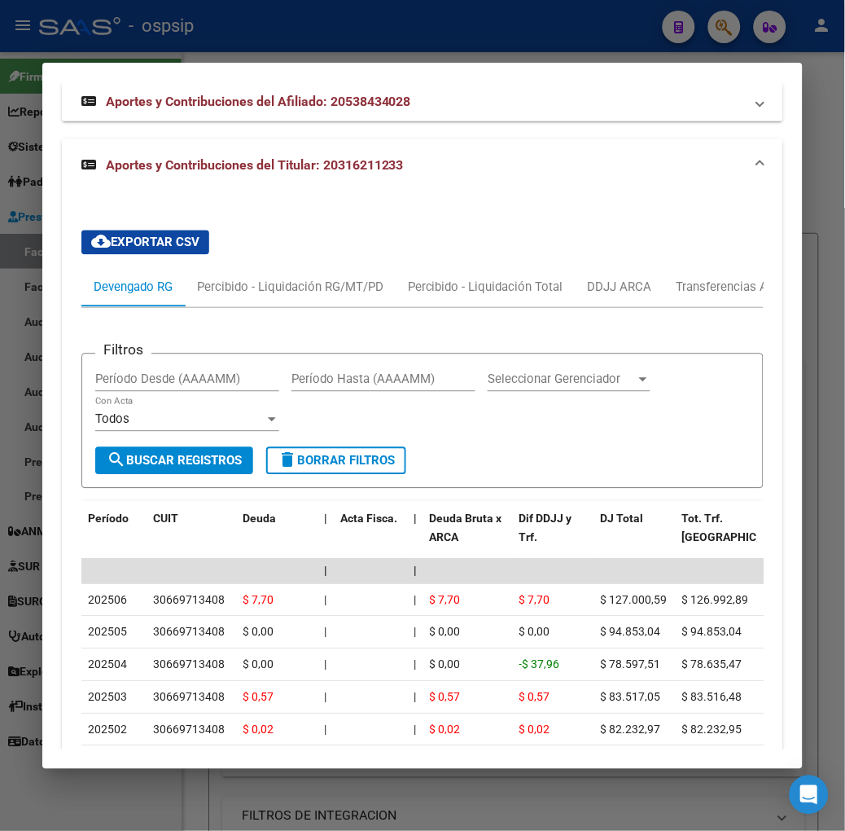
scroll to position [1358, 0]
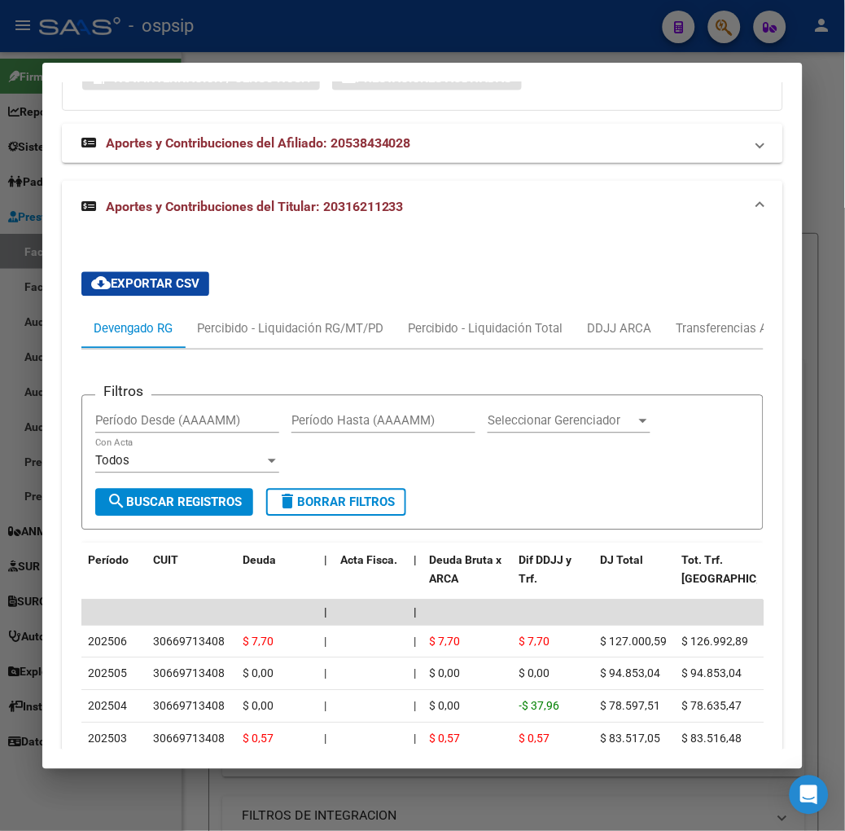
click at [253, 51] on div at bounding box center [422, 415] width 845 height 831
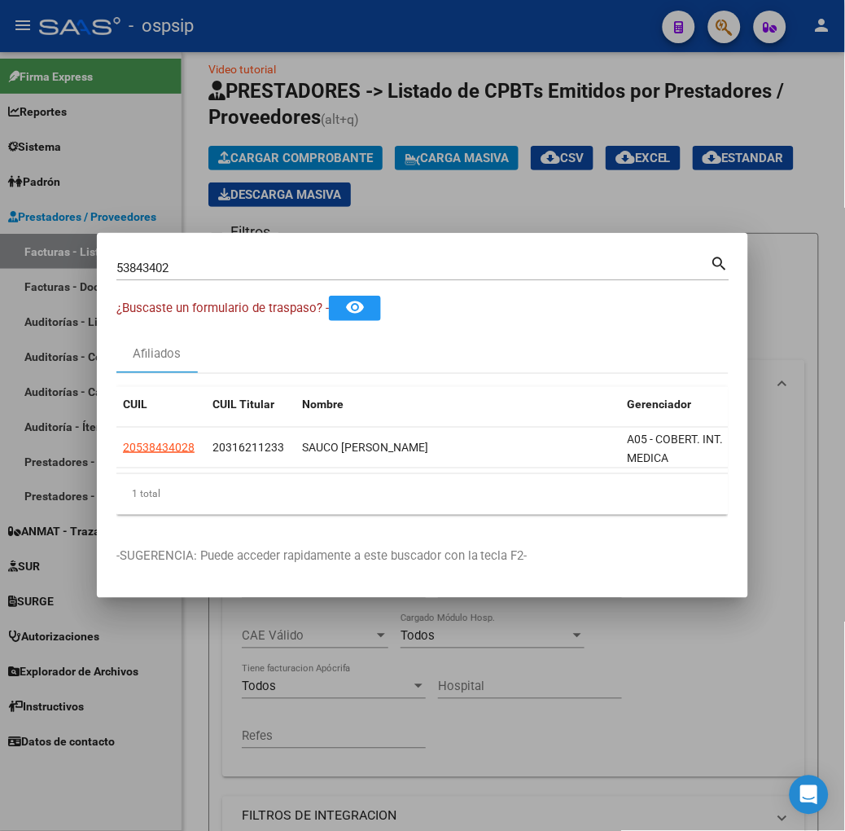
click at [244, 274] on input "53843402" at bounding box center [413, 268] width 595 height 15
type input "58331005"
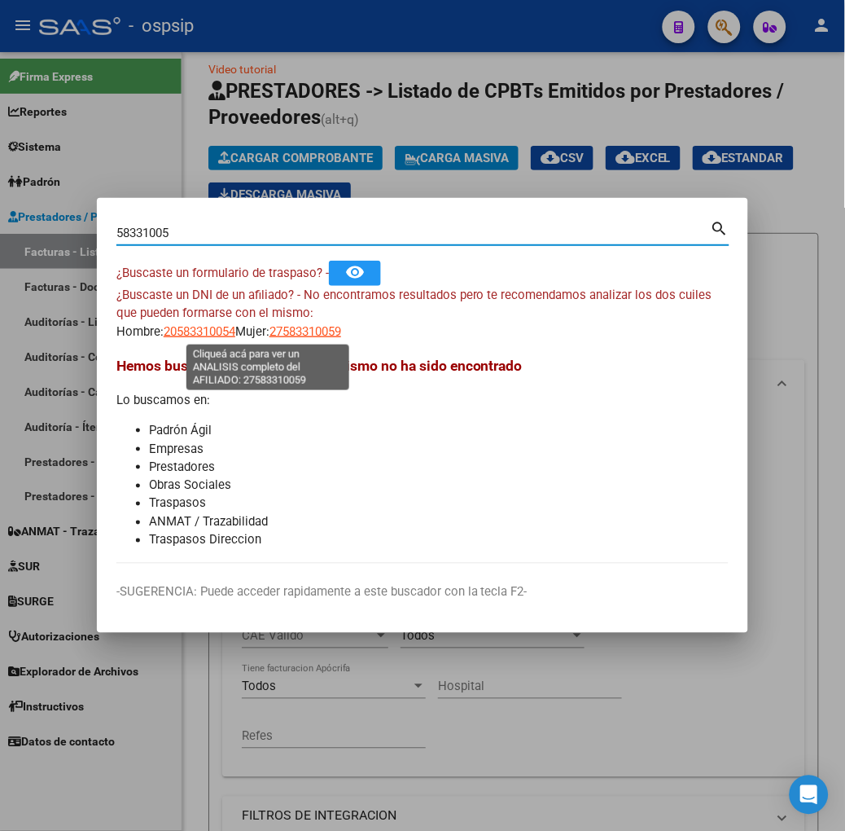
click at [296, 336] on span "27583310059" at bounding box center [306, 331] width 72 height 15
type textarea "27583310059"
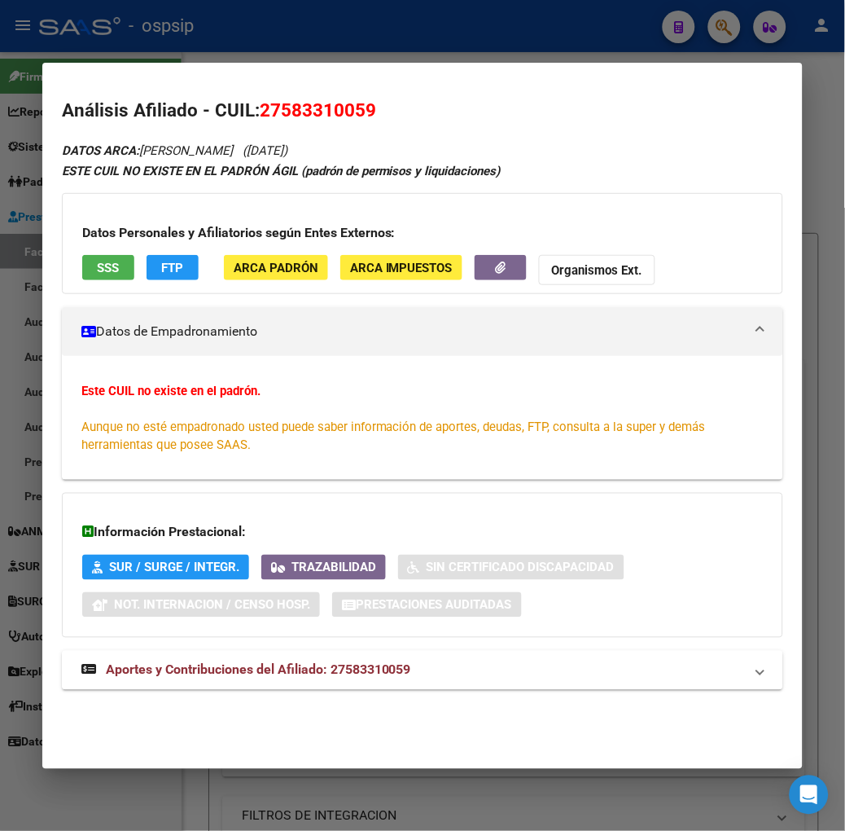
click at [97, 261] on span "SSS" at bounding box center [108, 268] width 22 height 15
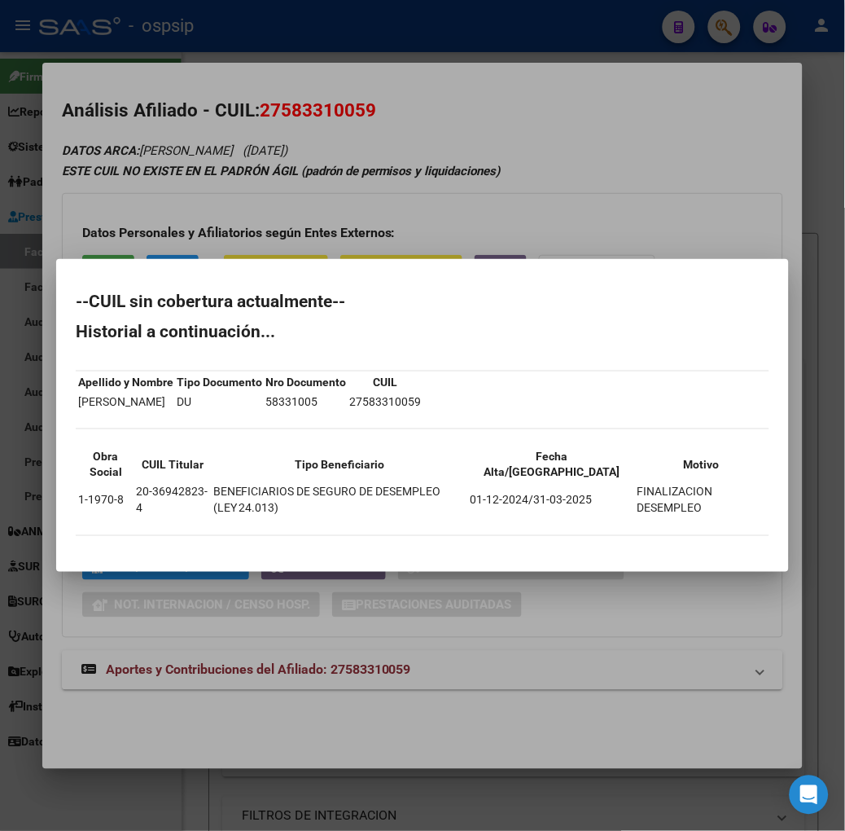
click at [212, 224] on div at bounding box center [422, 415] width 845 height 831
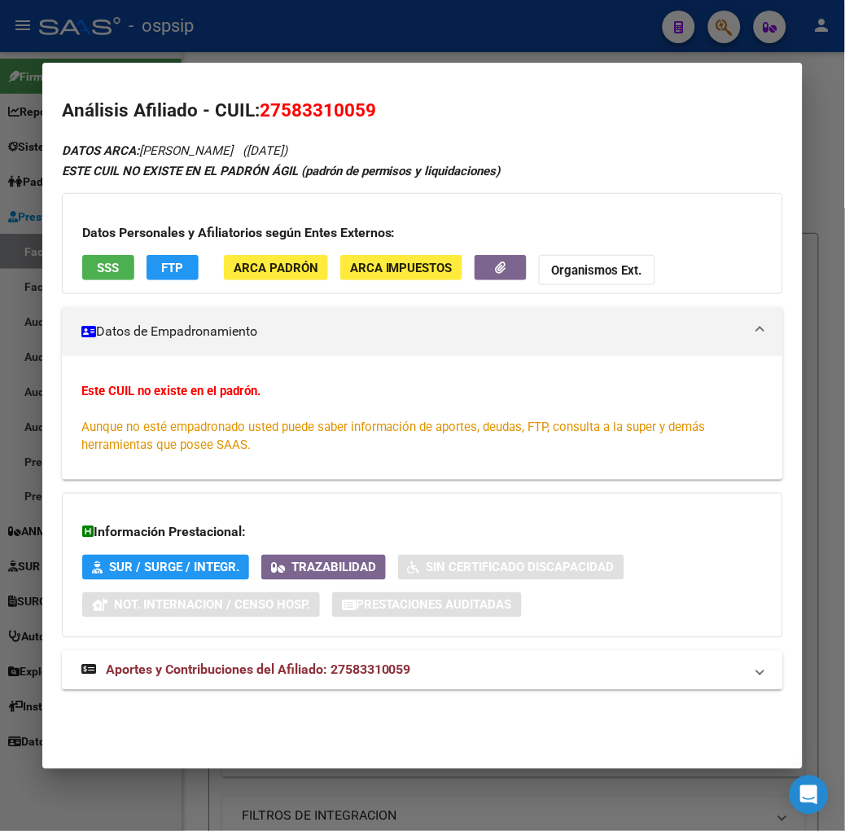
click at [282, 648] on div "DATOS ARCA: FLORES EMMA ISABELLA (30/05/2020) ESTE CUIL NO EXISTE EN EL PADRÓN …" at bounding box center [423, 424] width 722 height 569
click at [283, 658] on mat-expansion-panel-header "Aportes y Contribuciones del Afiliado: 27583310059" at bounding box center [423, 670] width 722 height 39
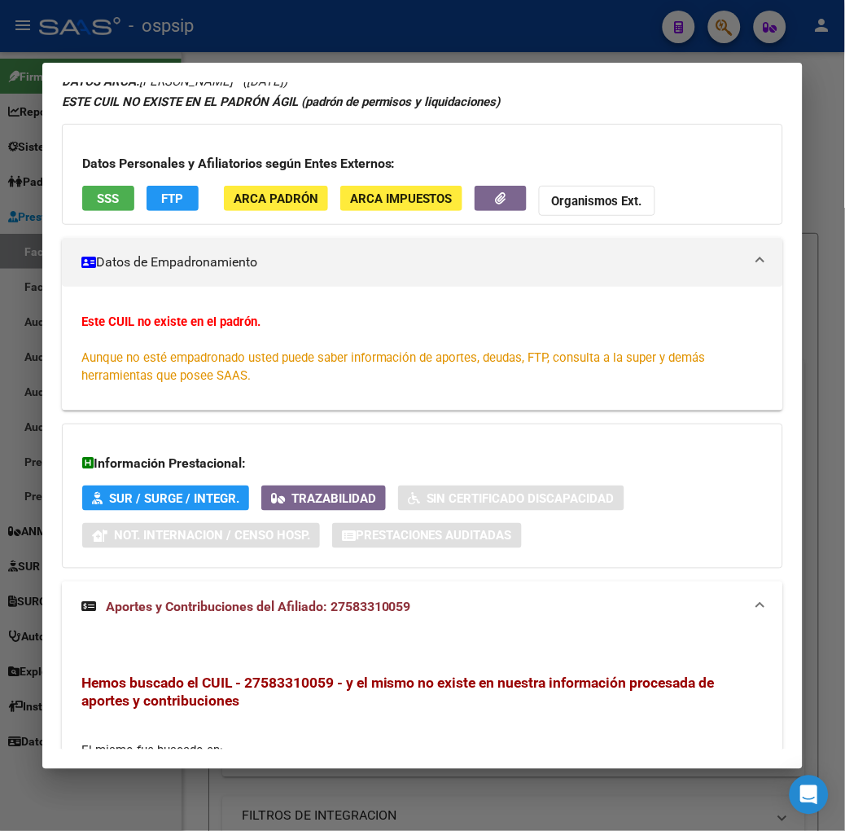
scroll to position [0, 0]
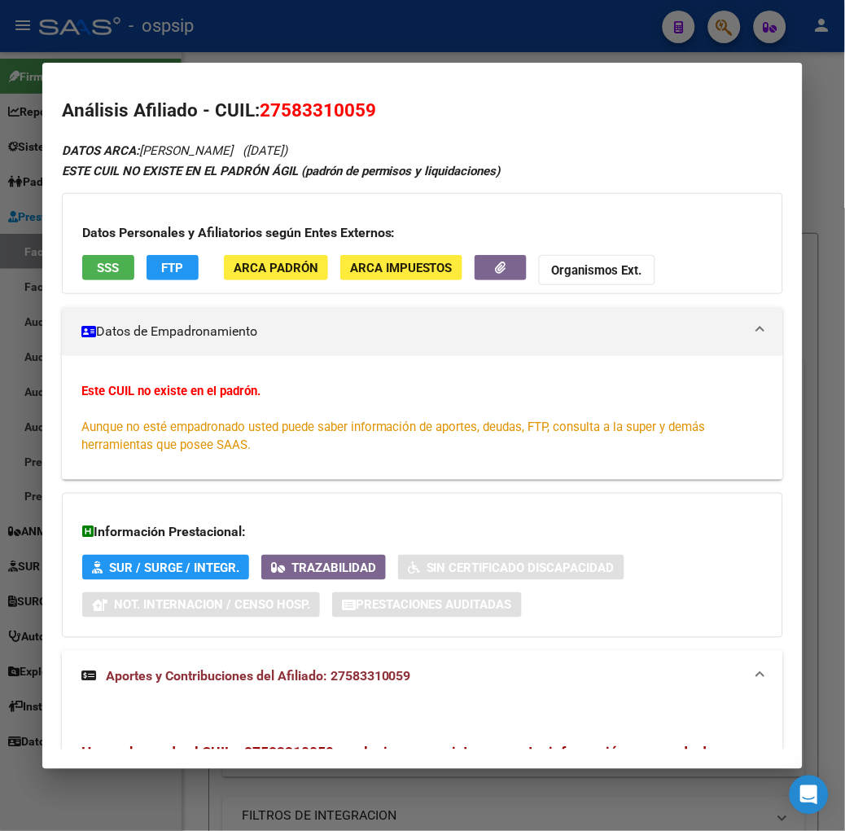
click at [97, 265] on span "SSS" at bounding box center [108, 268] width 22 height 15
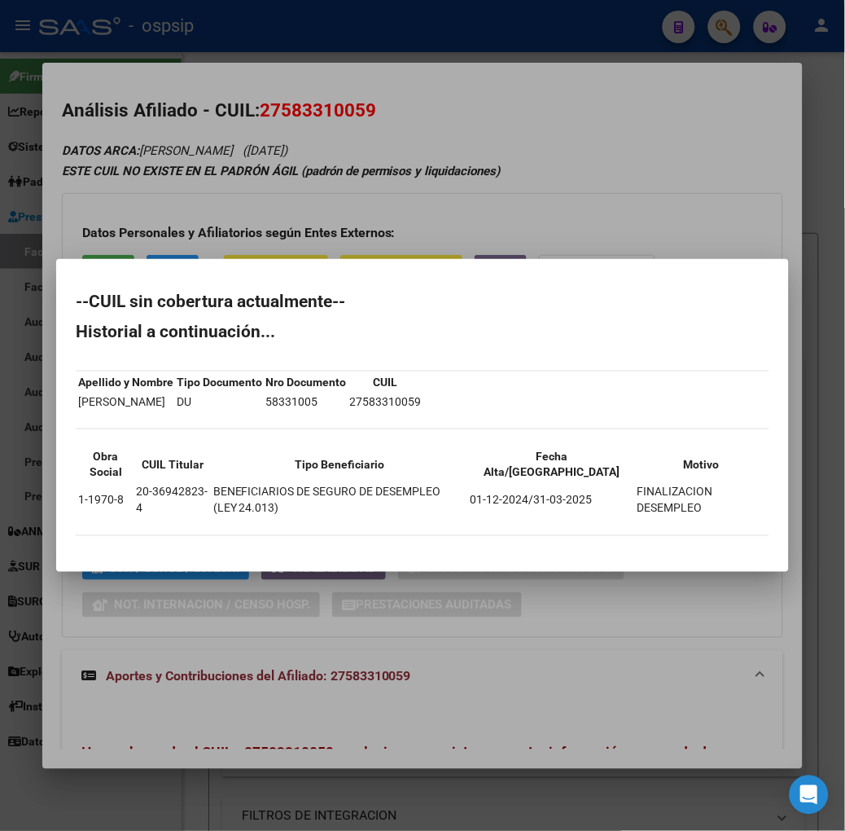
click at [269, 249] on div at bounding box center [422, 415] width 845 height 831
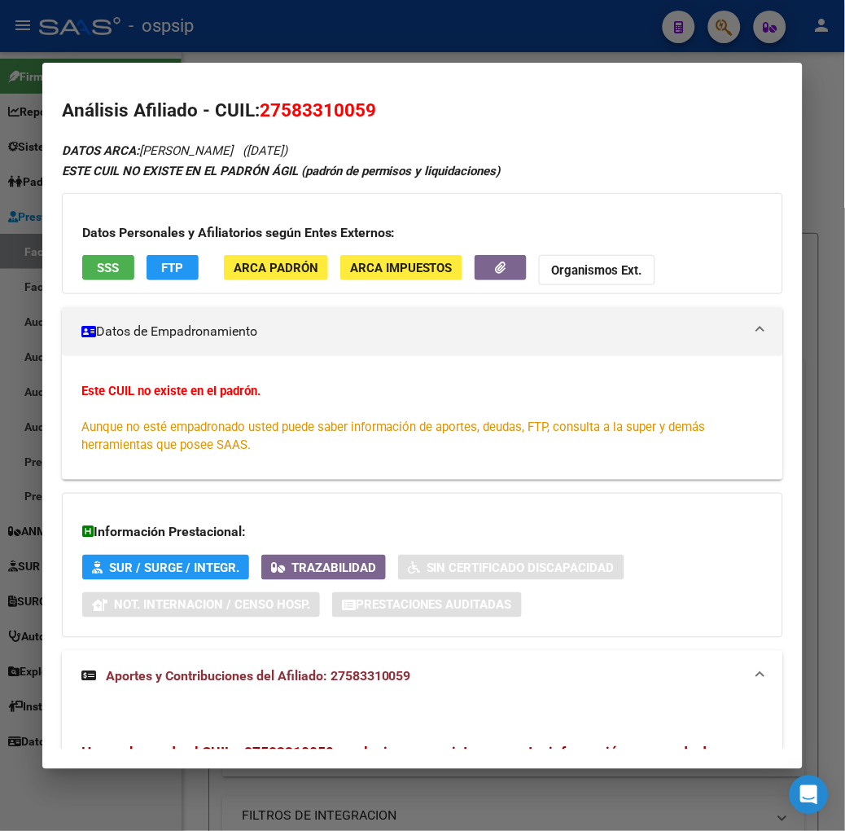
click at [133, 51] on div at bounding box center [422, 415] width 845 height 831
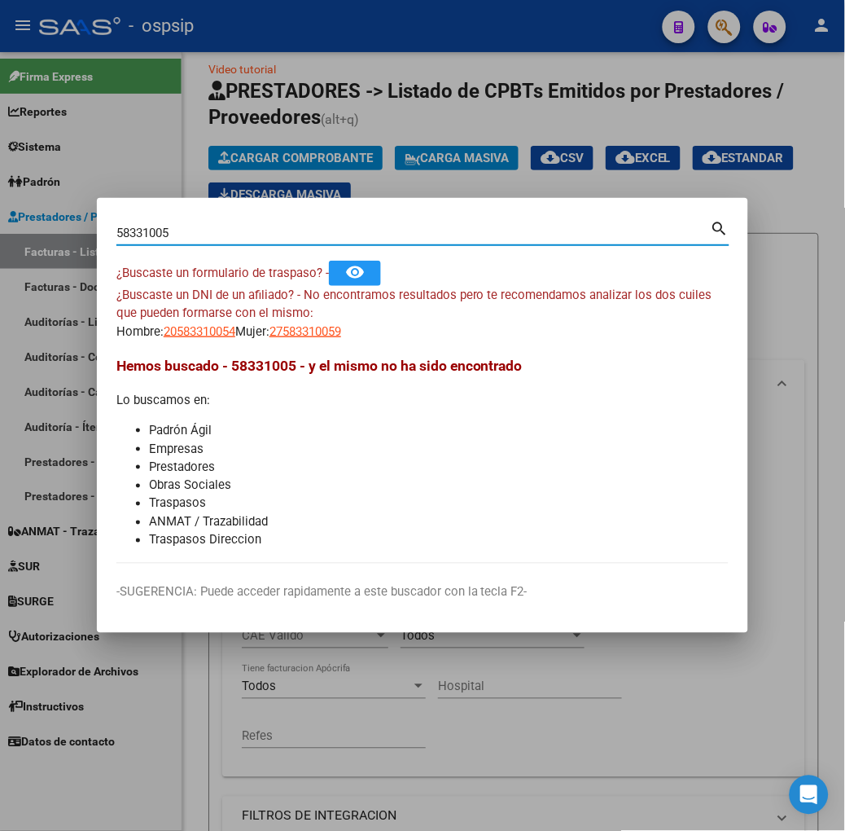
click at [141, 238] on input "58331005" at bounding box center [413, 233] width 595 height 15
type input "52877540"
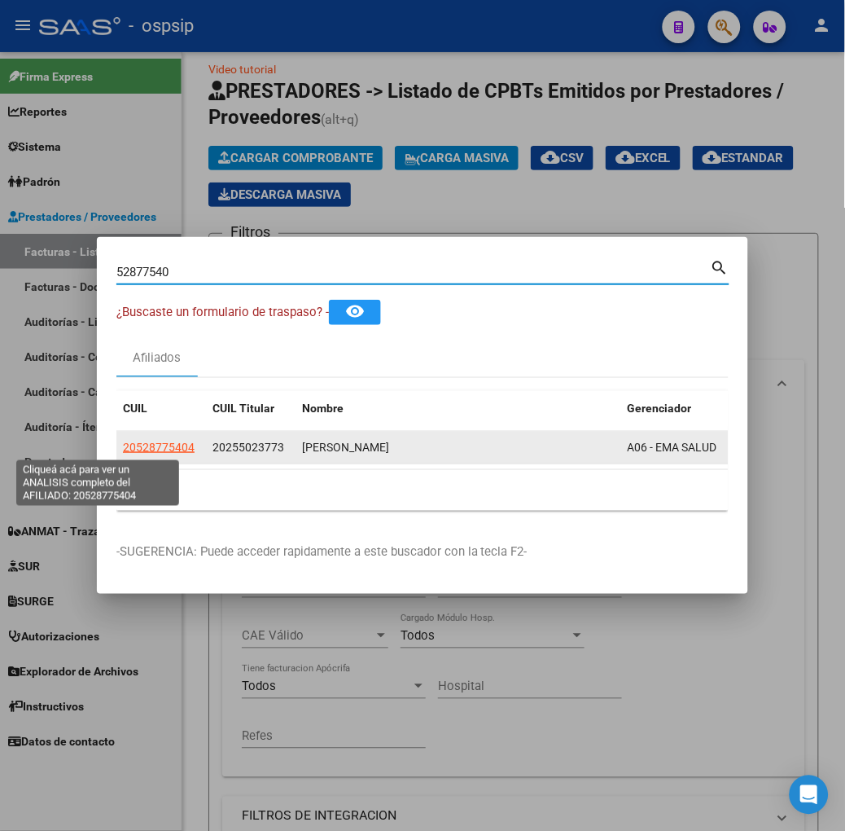
click at [123, 448] on span "20528775404" at bounding box center [159, 447] width 72 height 13
type textarea "20528775404"
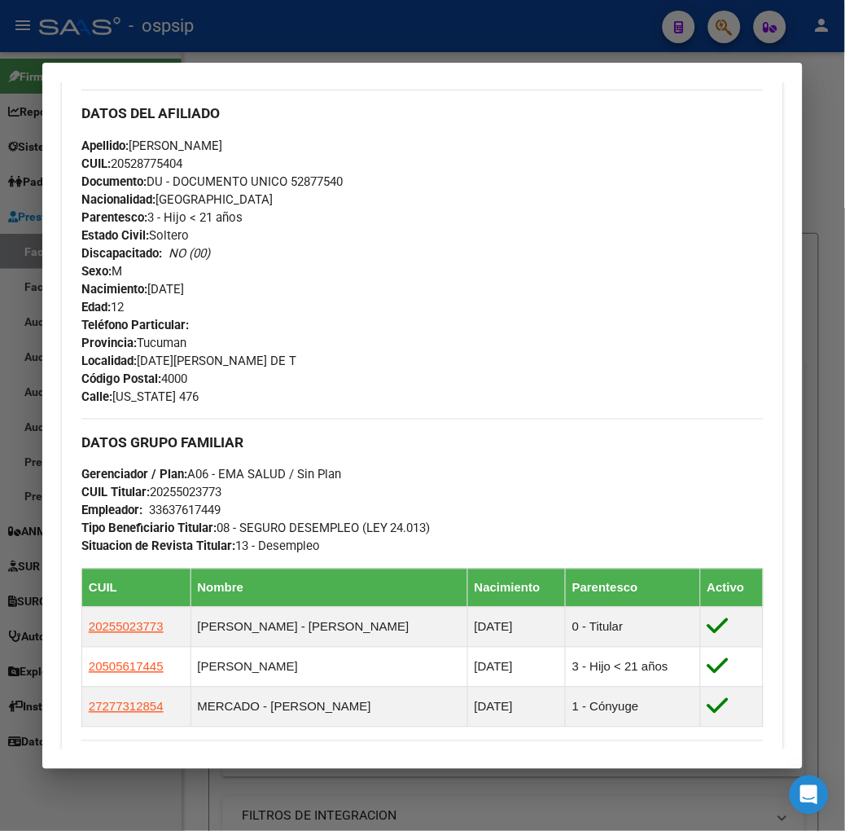
scroll to position [815, 0]
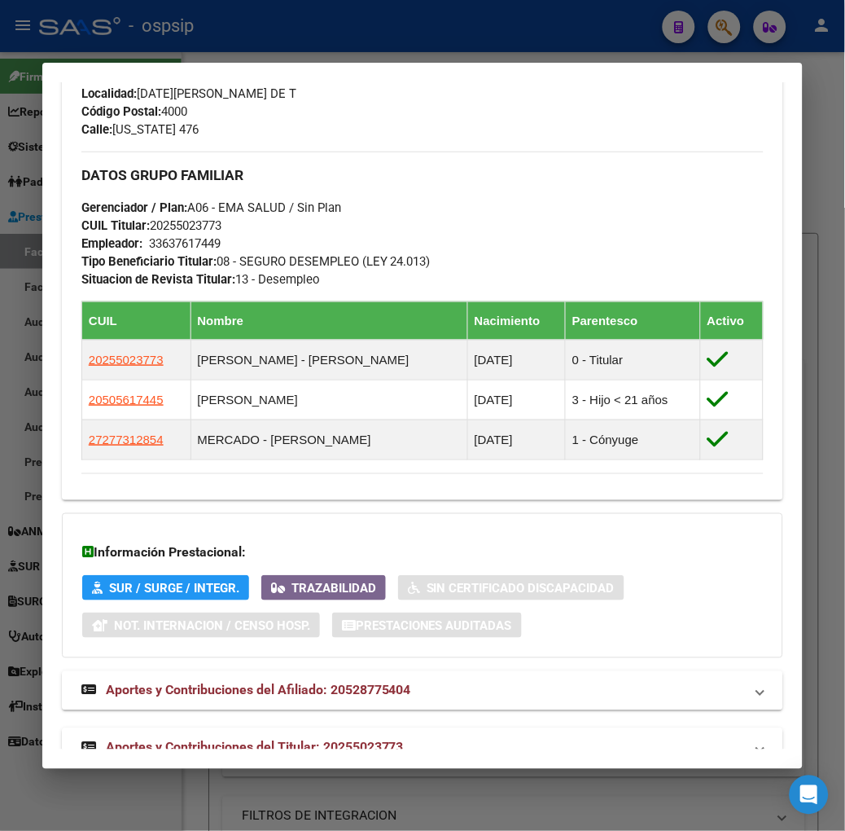
click at [283, 728] on mat-expansion-panel-header "Aportes y Contribuciones del Titular: 20255023773" at bounding box center [423, 747] width 722 height 39
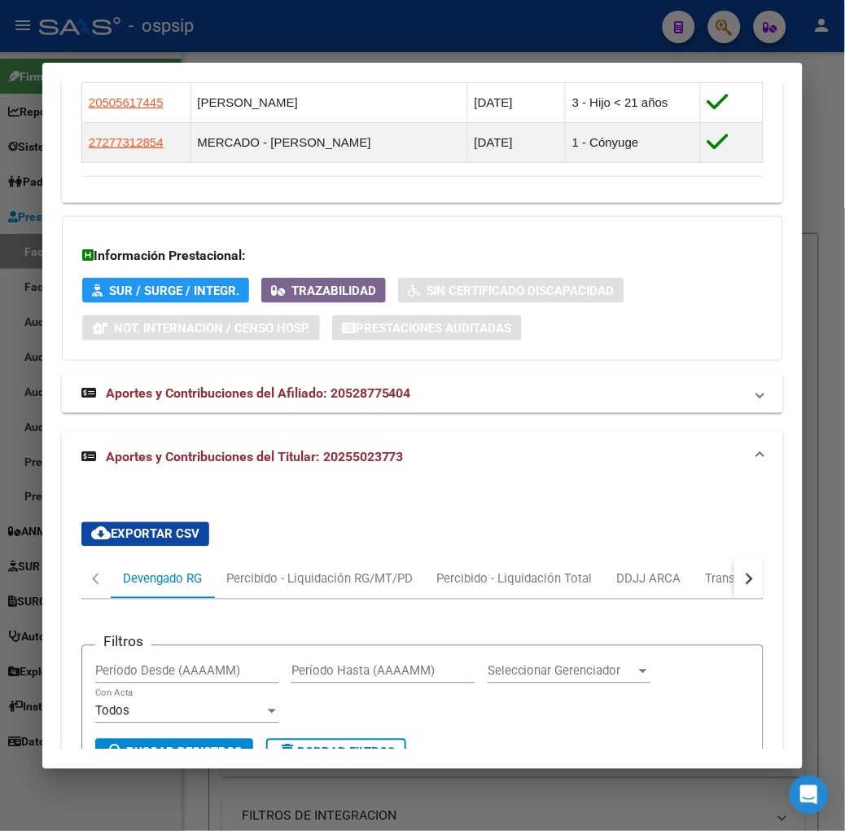
scroll to position [1447, 0]
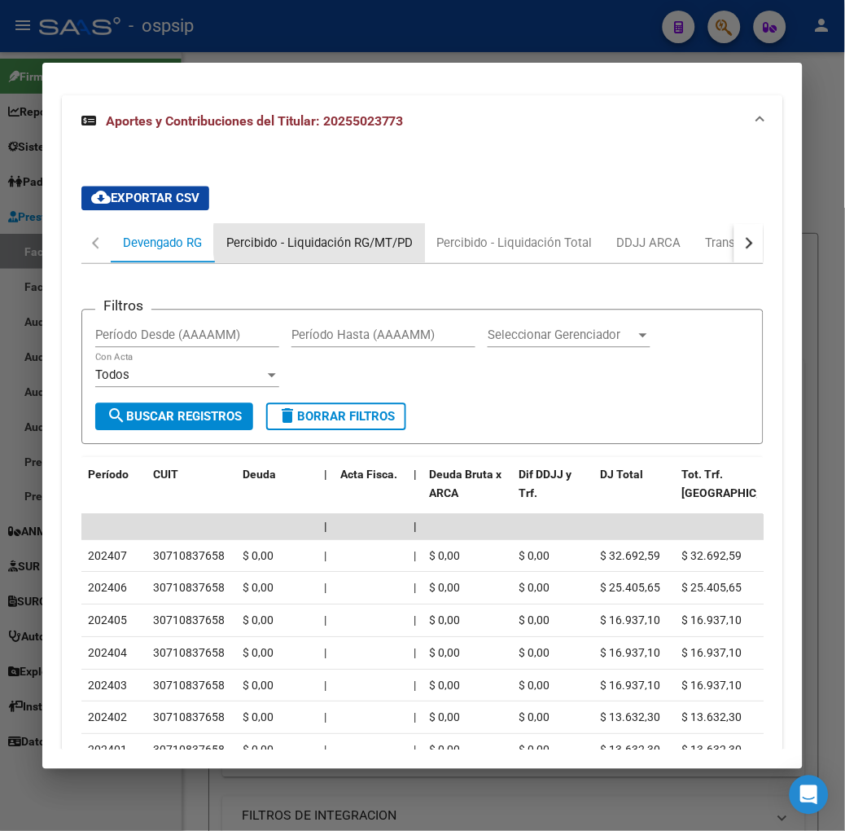
click at [324, 235] on div "Percibido - Liquidación RG/MT/PD" at bounding box center [319, 244] width 187 height 18
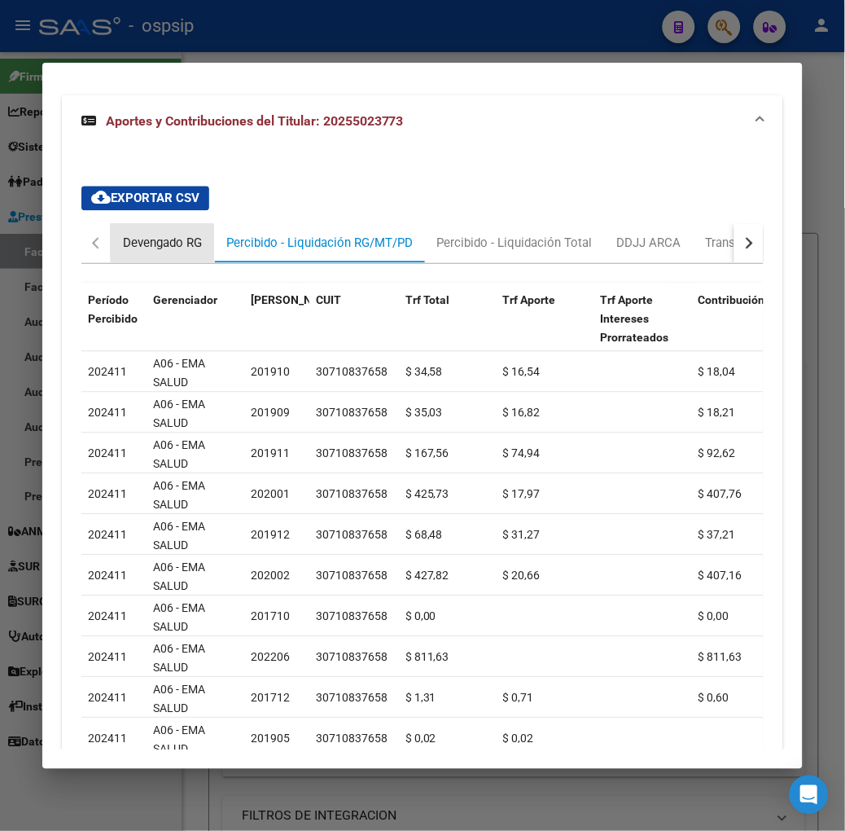
click at [173, 235] on div "Devengado RG" at bounding box center [162, 244] width 79 height 18
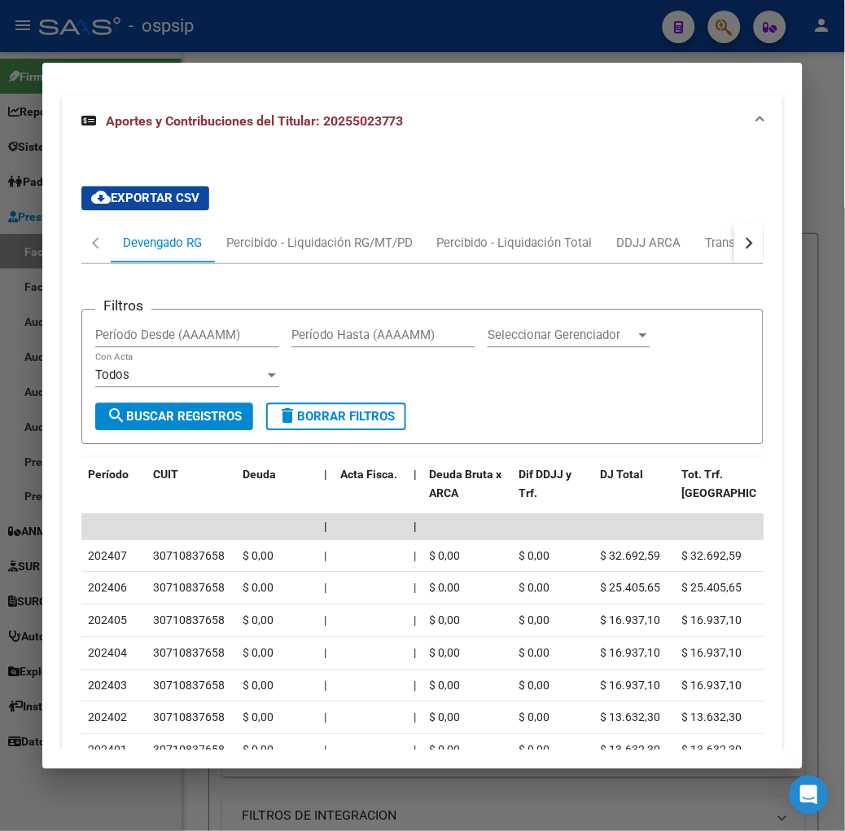
click at [213, 25] on div at bounding box center [422, 415] width 845 height 831
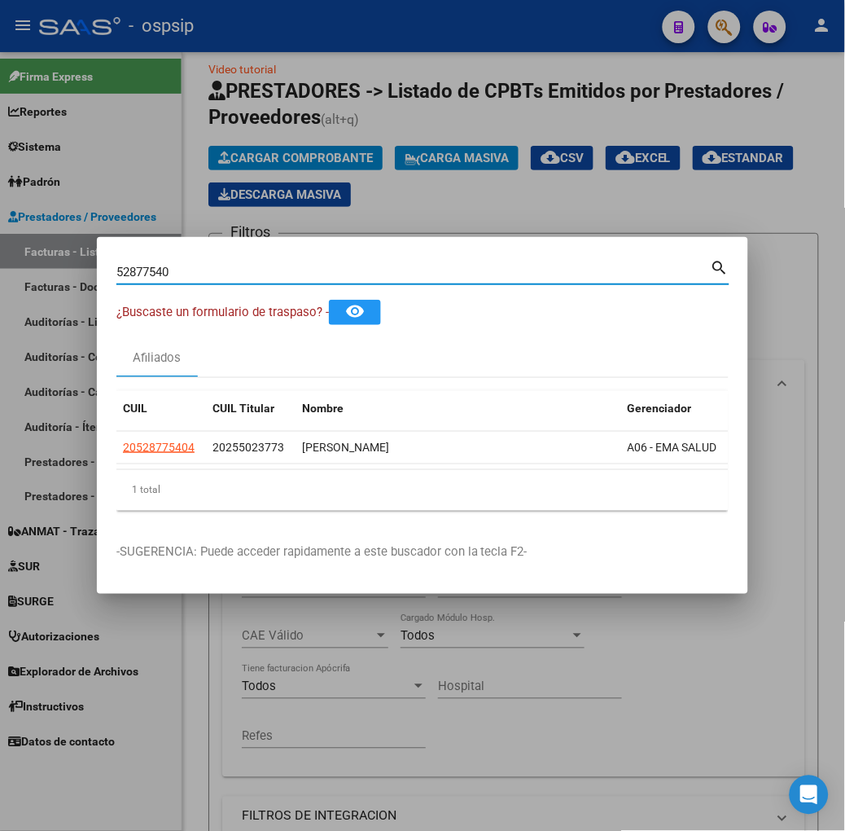
click at [220, 274] on input "52877540" at bounding box center [413, 272] width 595 height 15
type input "53843402"
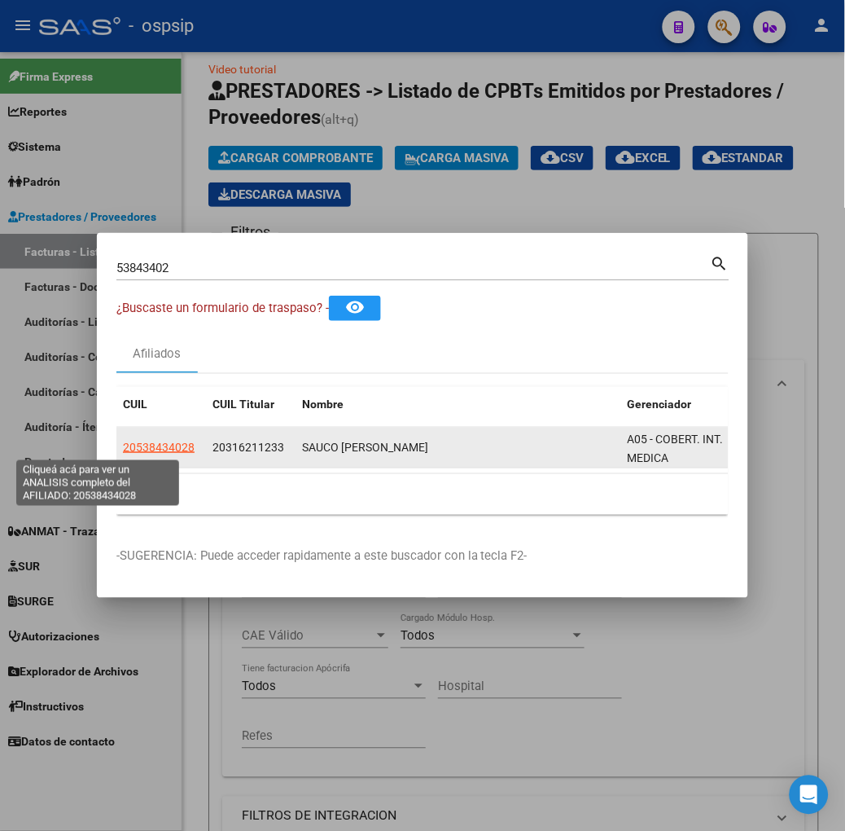
click at [123, 445] on span "20538434028" at bounding box center [159, 447] width 72 height 13
type textarea "20538434028"
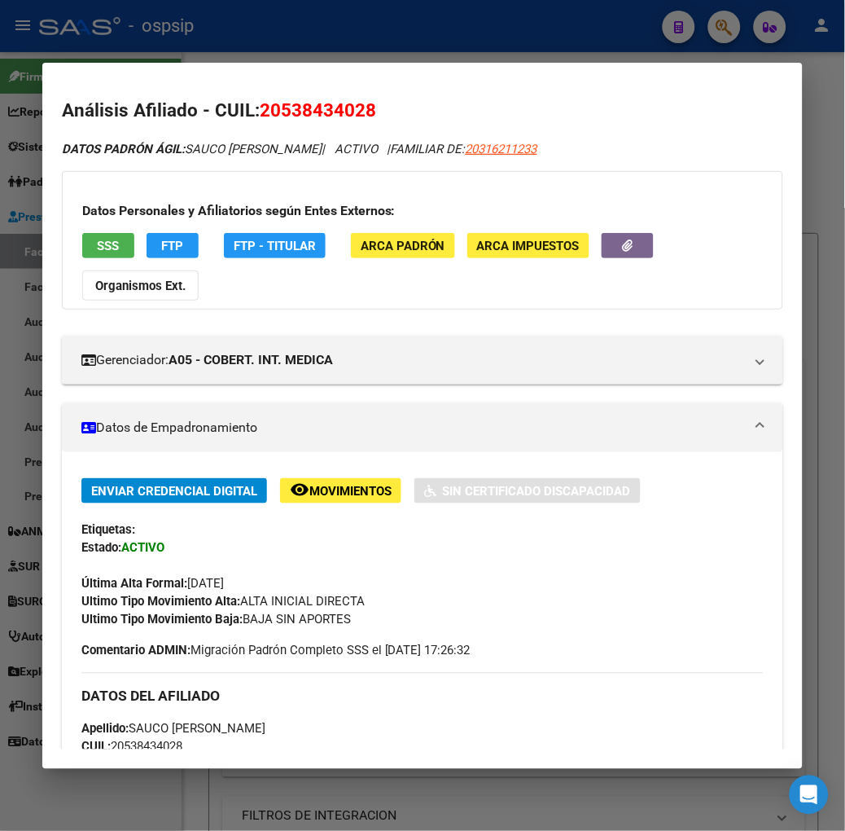
click at [100, 224] on div "Datos Personales y Afiliatorios según Entes Externos: SSS FTP FTP - Titular ARC…" at bounding box center [423, 240] width 722 height 138
click at [97, 238] on span "SSS" at bounding box center [108, 245] width 22 height 15
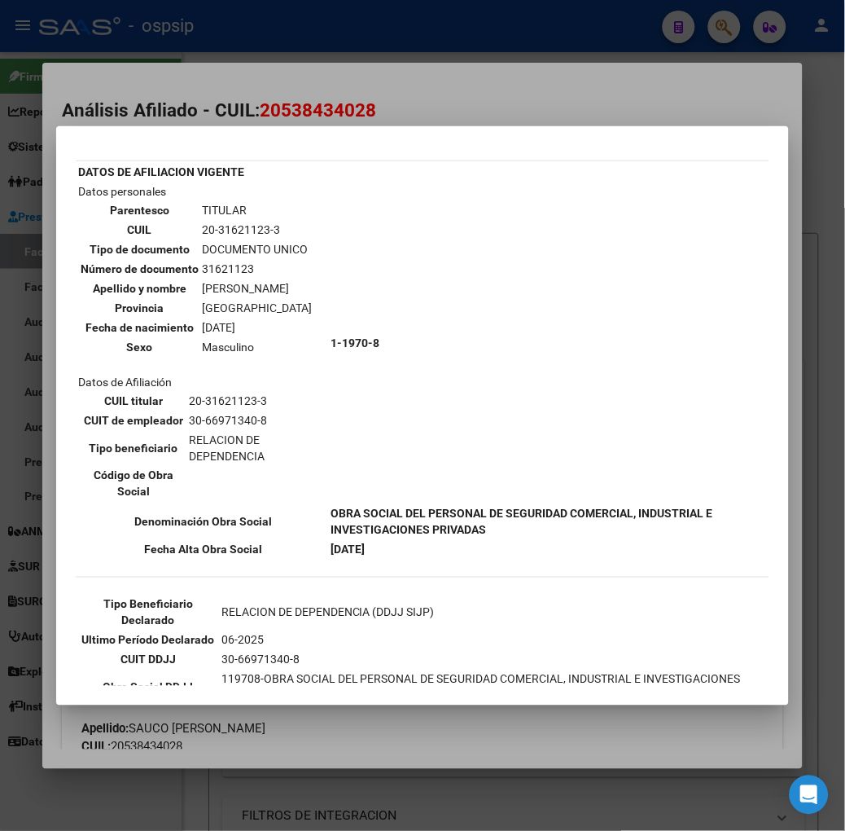
scroll to position [90, 0]
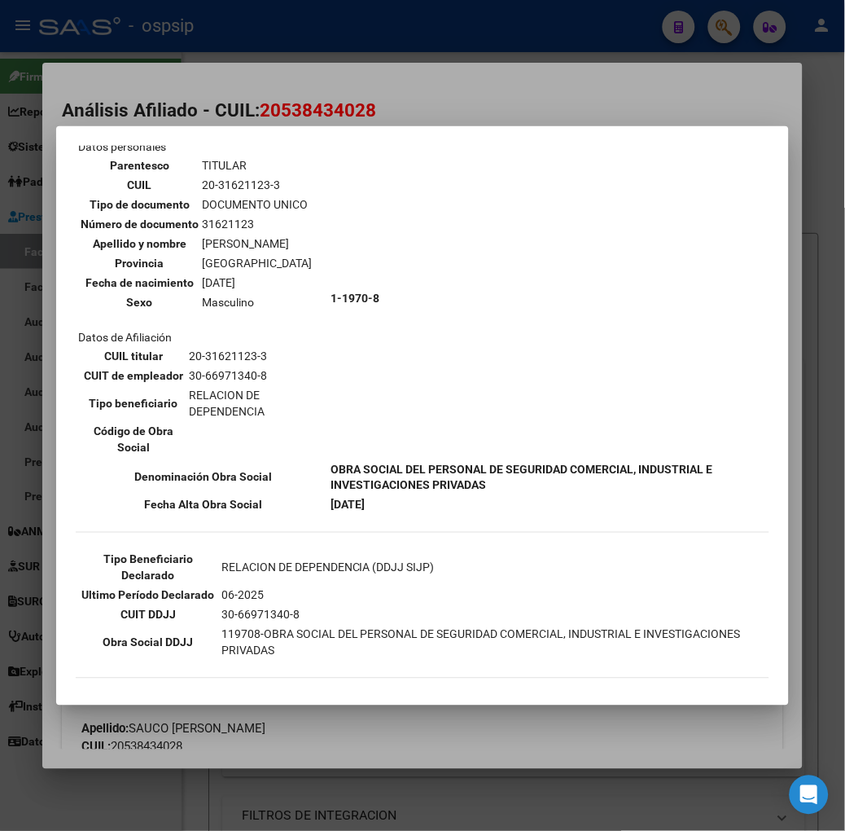
click at [225, 55] on div at bounding box center [422, 415] width 845 height 831
click at [225, 49] on div at bounding box center [422, 415] width 845 height 831
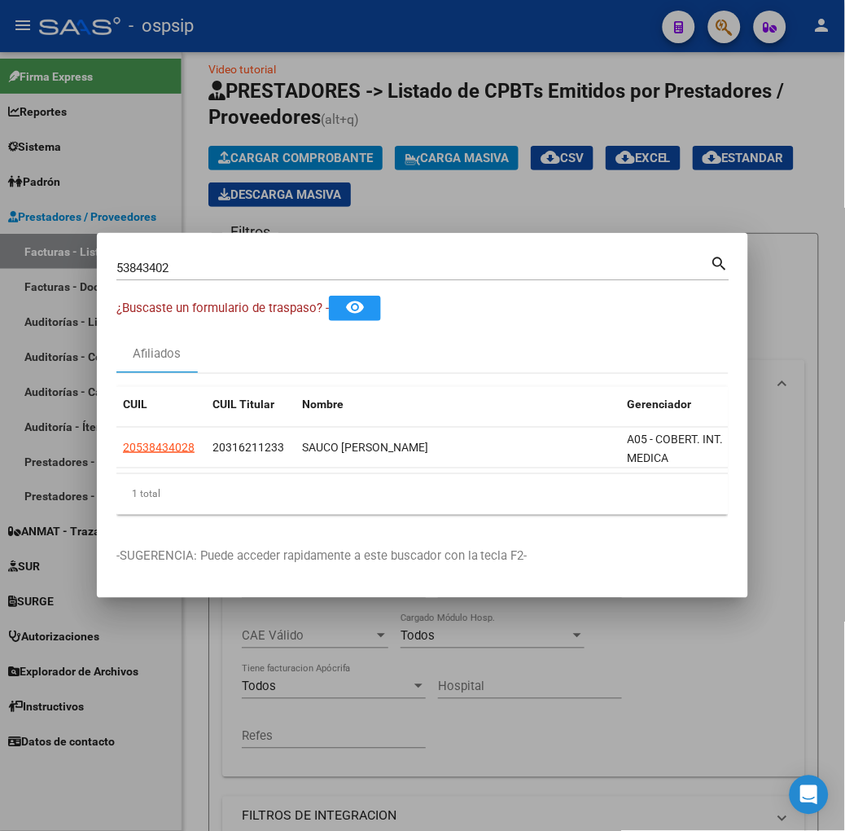
click at [180, 261] on input "53843402" at bounding box center [413, 268] width 595 height 15
type input "58431600"
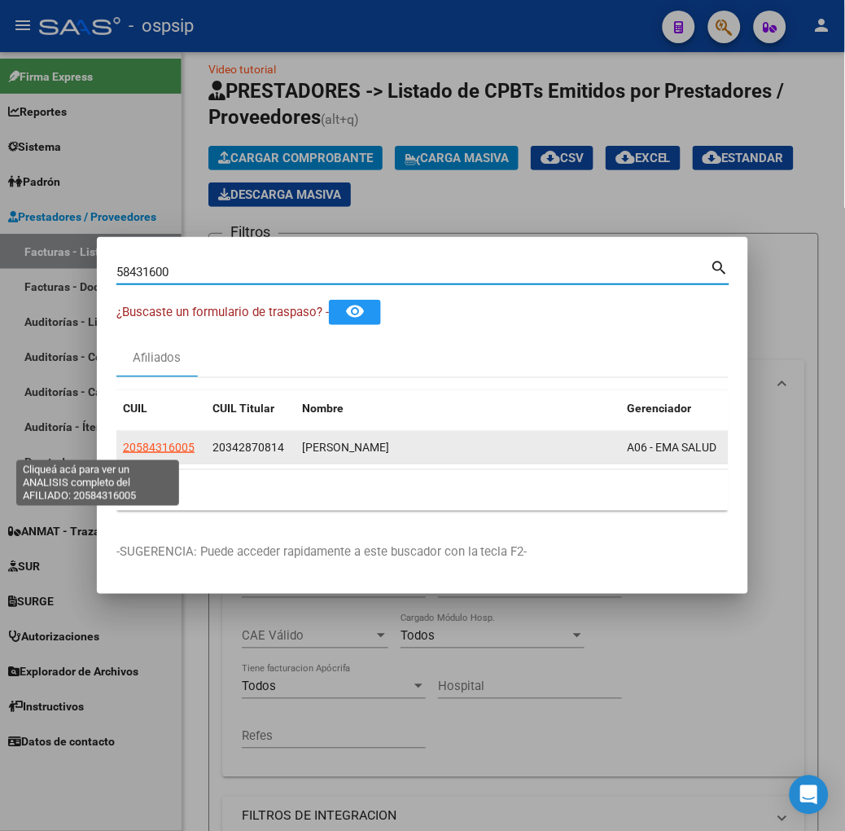
click at [123, 449] on span "20584316005" at bounding box center [159, 447] width 72 height 13
type textarea "20584316005"
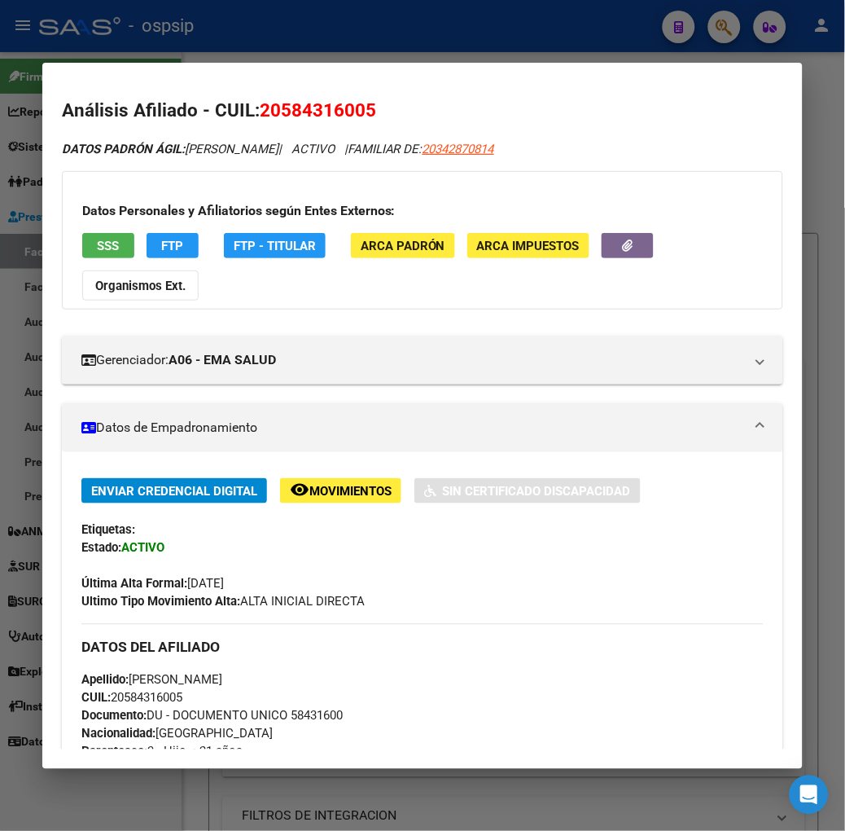
click at [97, 245] on span "SSS" at bounding box center [108, 246] width 22 height 15
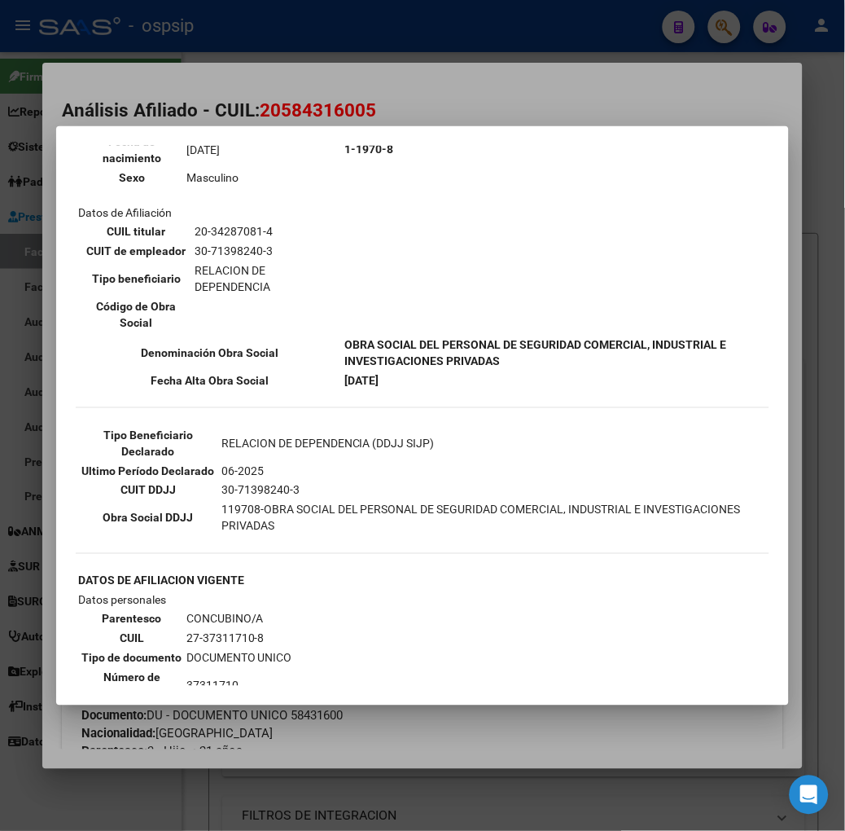
scroll to position [271, 0]
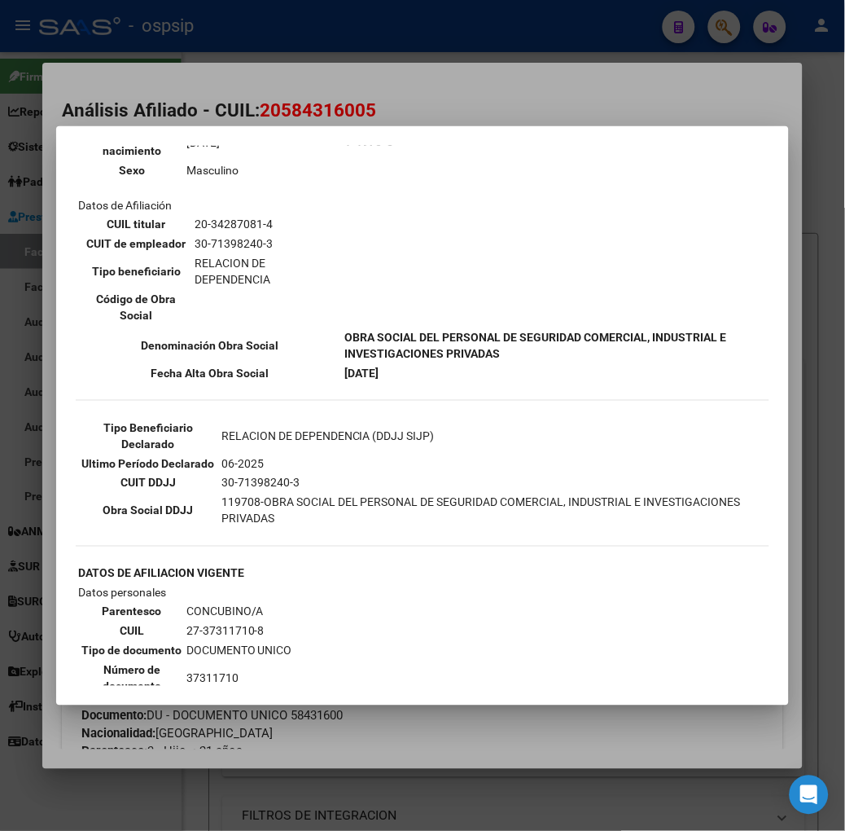
click at [193, 90] on div at bounding box center [422, 415] width 845 height 831
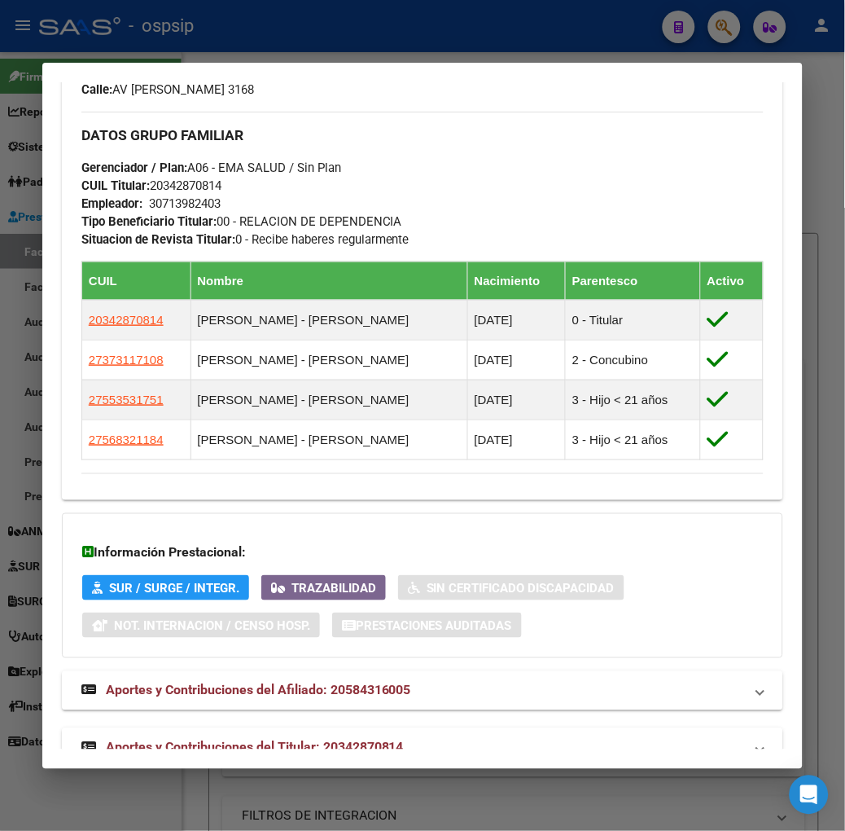
click at [305, 740] on span "Aportes y Contribuciones del Titular: 20342870814" at bounding box center [255, 747] width 298 height 15
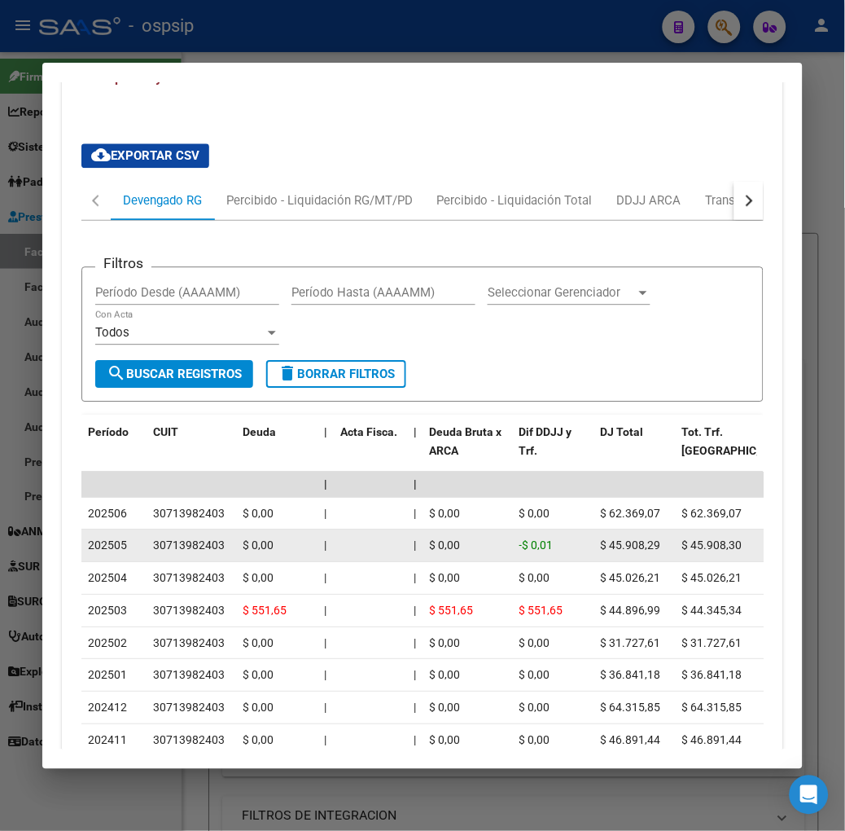
scroll to position [1646, 0]
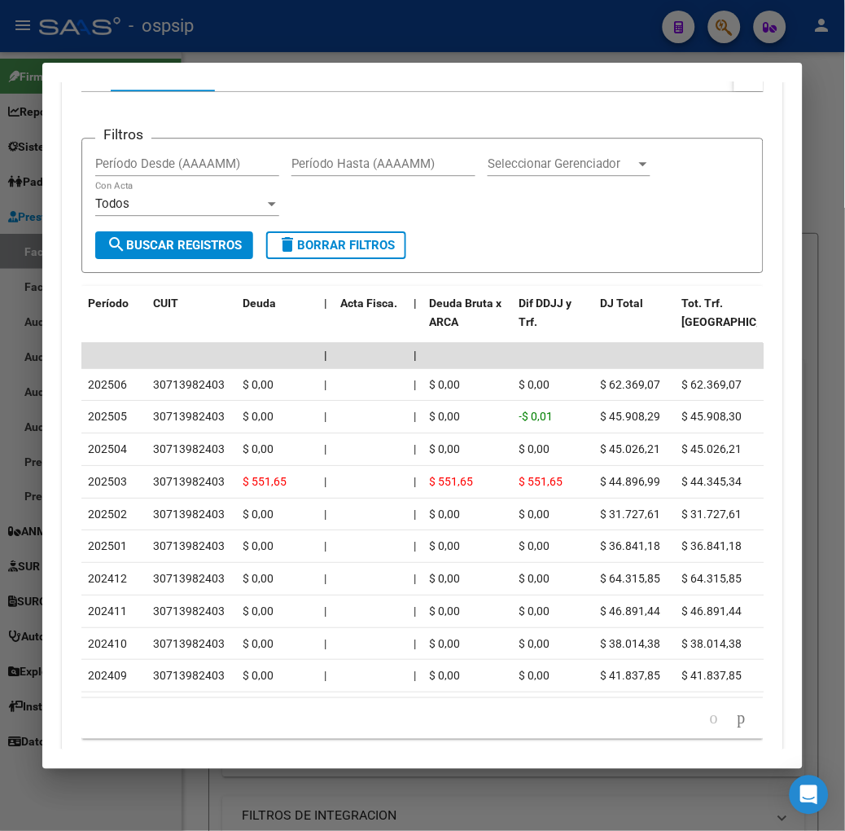
click at [261, 46] on div at bounding box center [422, 415] width 845 height 831
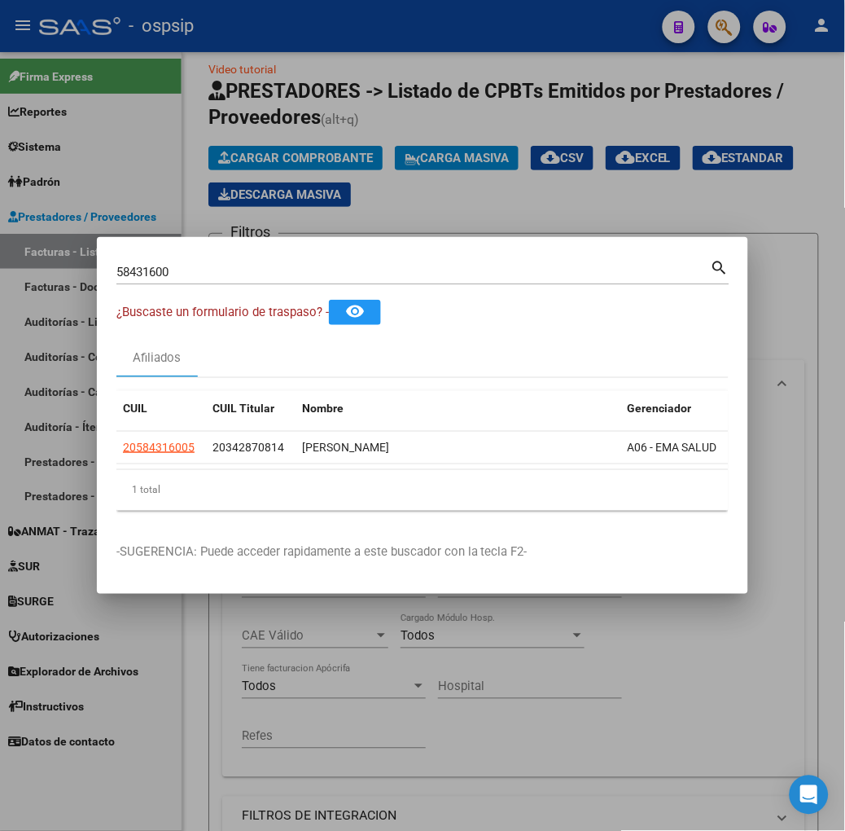
click at [215, 275] on input "58431600" at bounding box center [413, 272] width 595 height 15
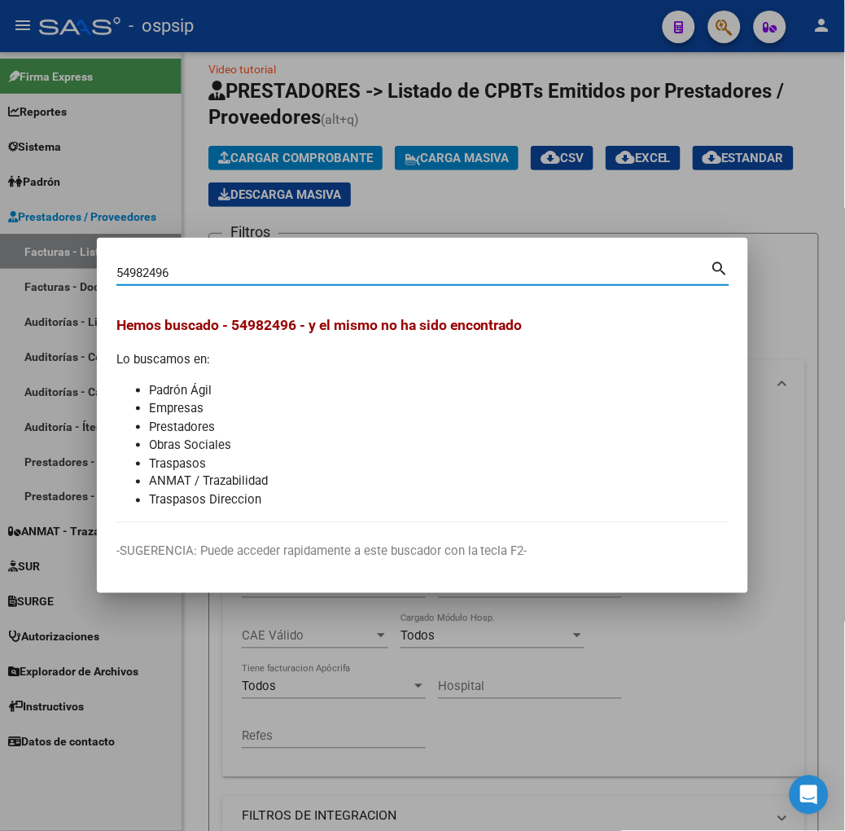
type input "54982496"
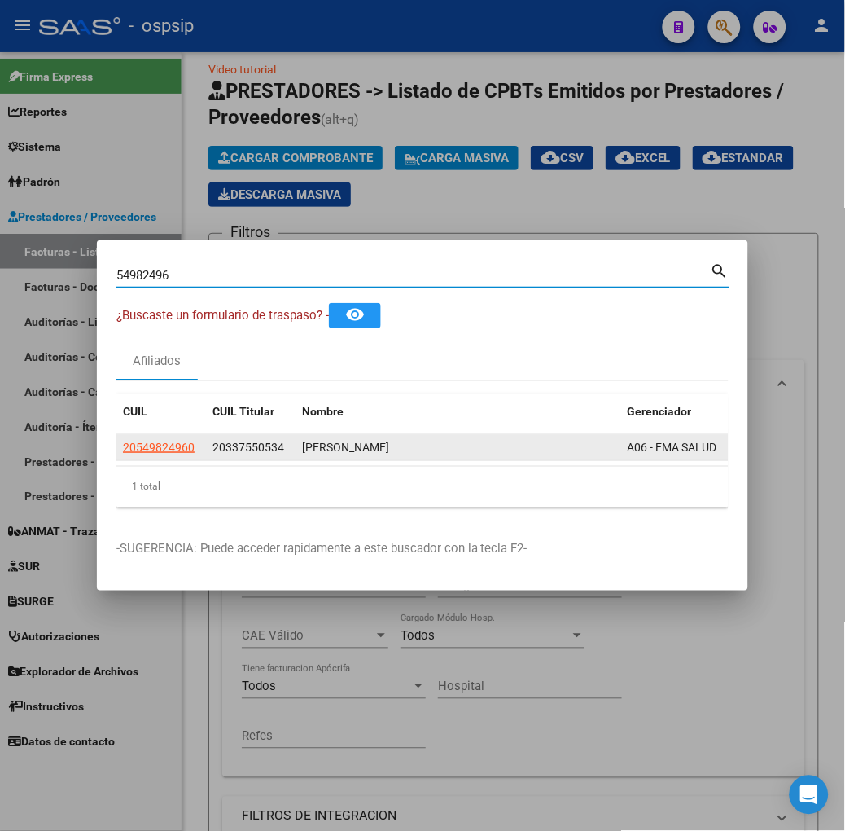
click at [116, 460] on div "20549824960 20337550534 JIMENEZ TAHIEL SANTINO A06 - EMA SALUD" at bounding box center [483, 448] width 735 height 26
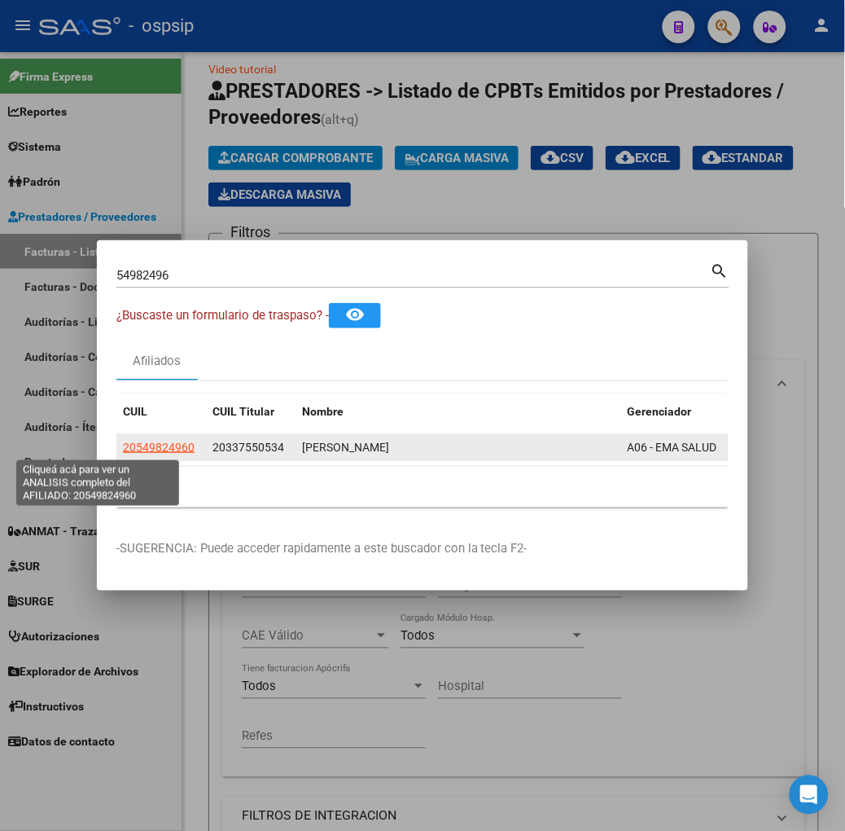
click at [123, 448] on span "20549824960" at bounding box center [159, 447] width 72 height 13
type textarea "20549824960"
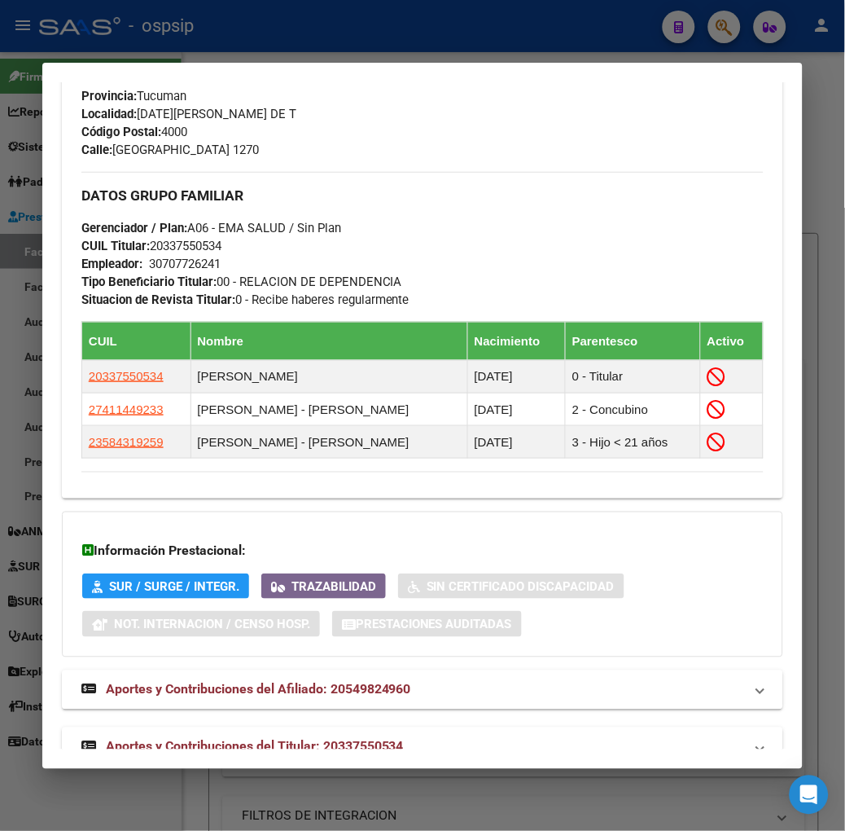
scroll to position [0, 0]
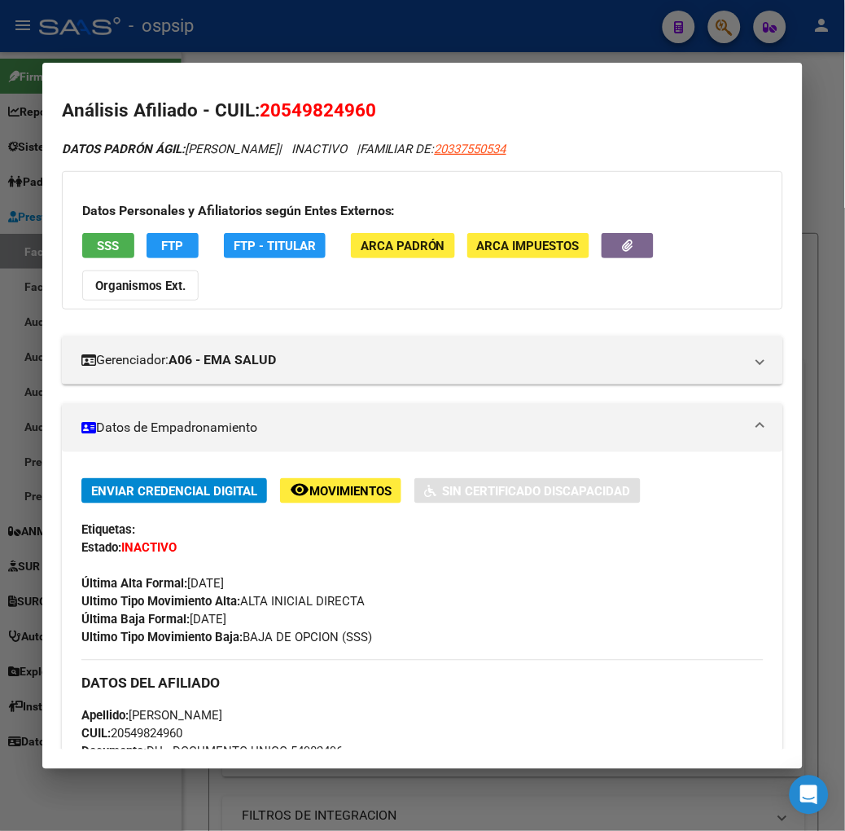
click at [169, 251] on button "FTP" at bounding box center [173, 245] width 52 height 25
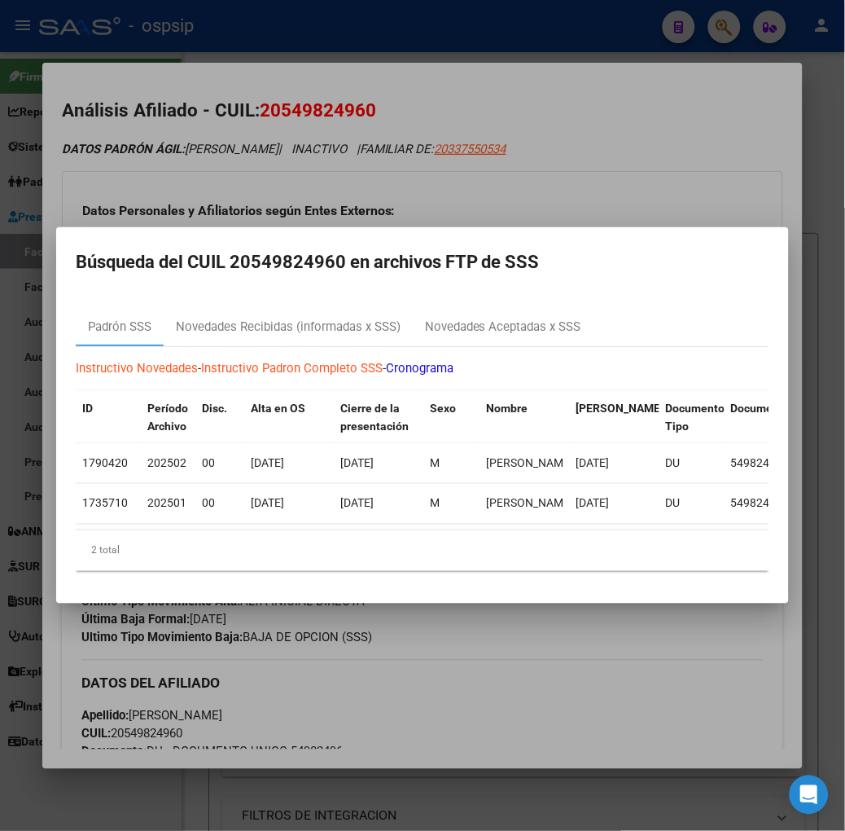
click at [253, 117] on div at bounding box center [422, 415] width 845 height 831
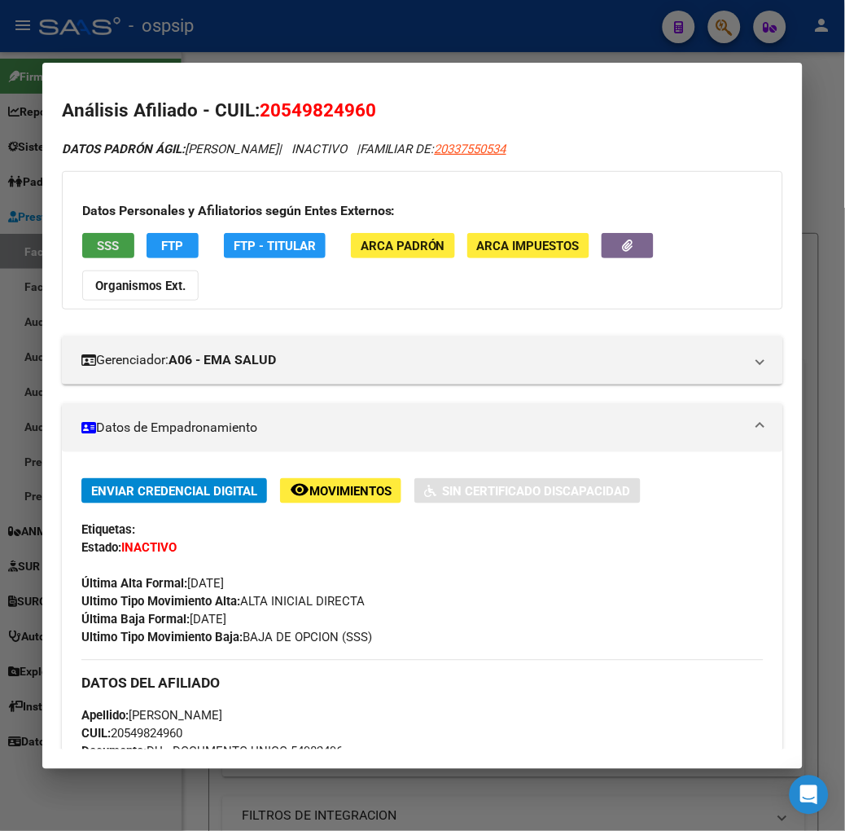
click at [97, 244] on span "SSS" at bounding box center [108, 246] width 22 height 15
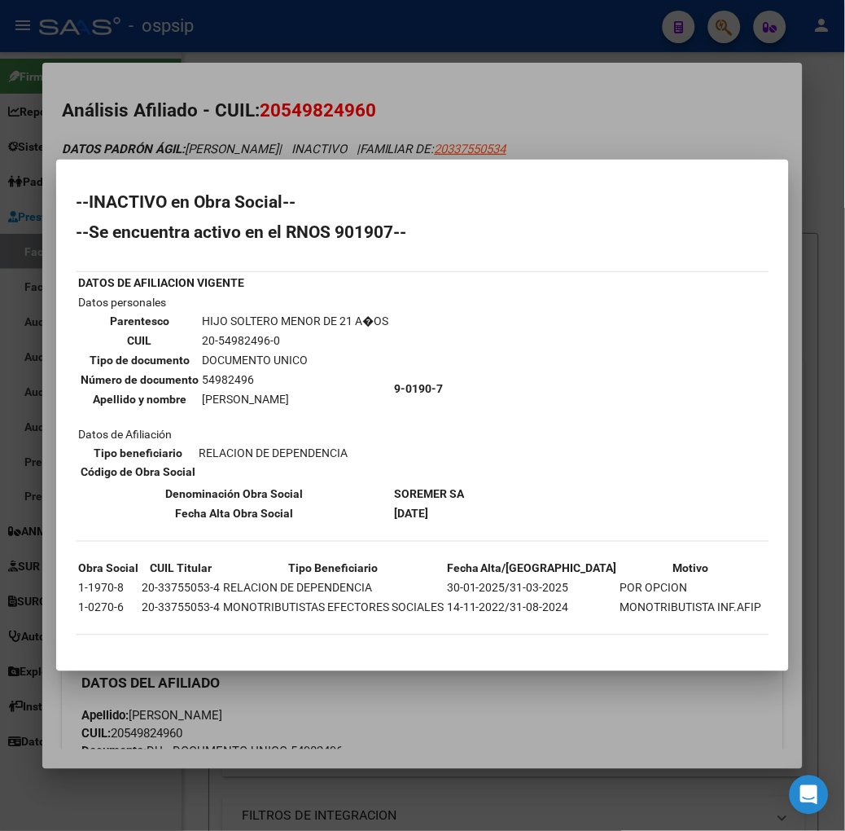
click at [128, 51] on div at bounding box center [422, 415] width 845 height 831
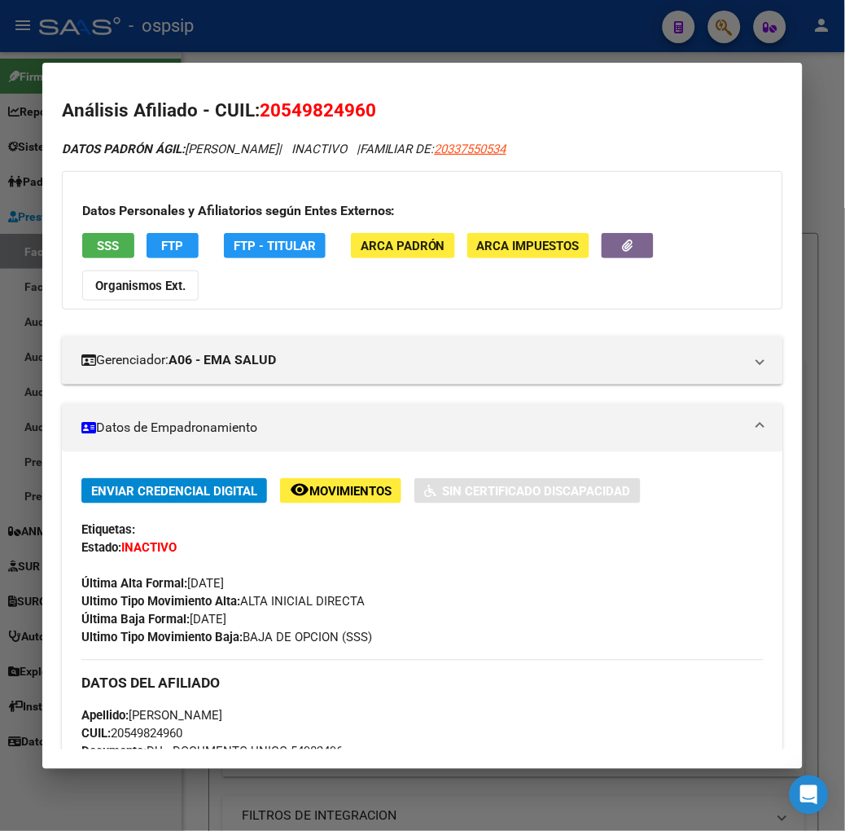
click at [128, 51] on div at bounding box center [422, 415] width 845 height 831
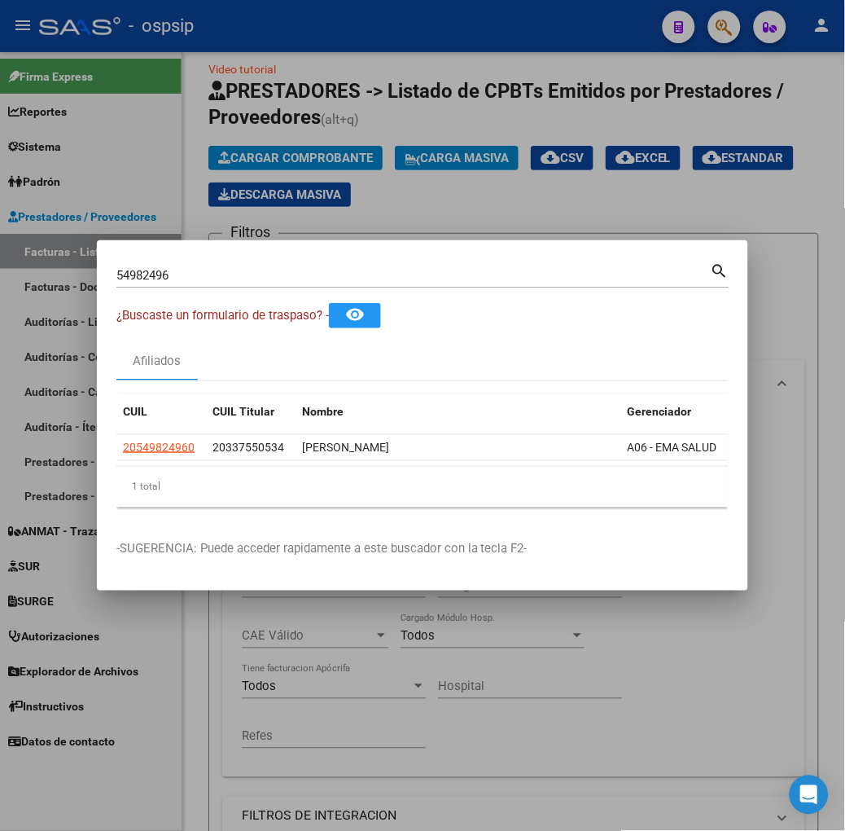
click at [198, 279] on input "54982496" at bounding box center [413, 275] width 595 height 15
type input "4"
type input "57770890"
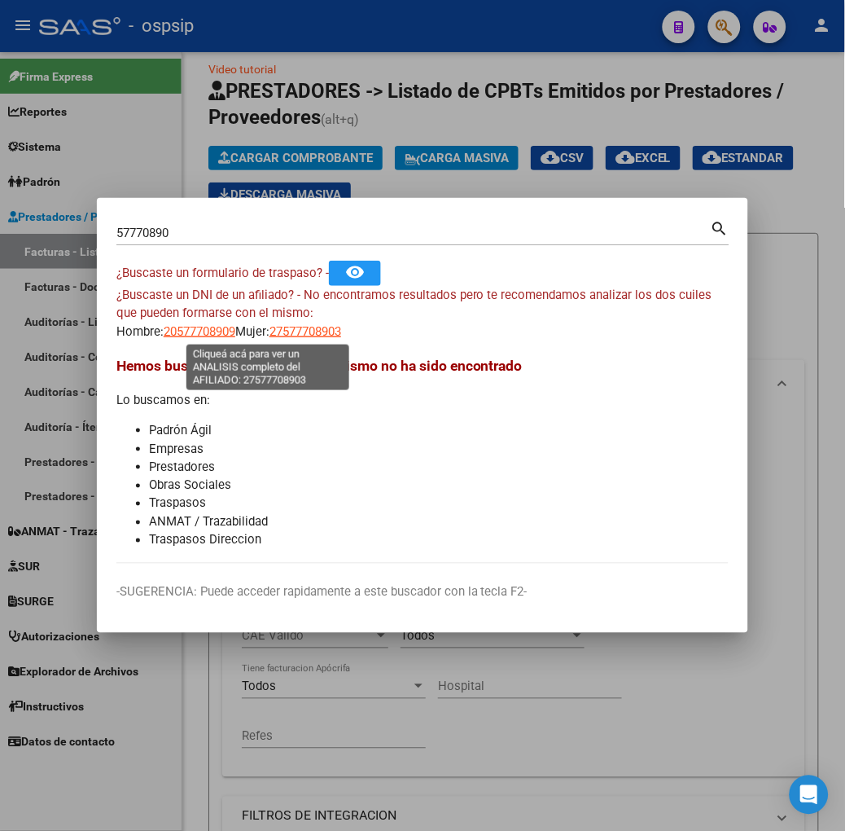
click at [270, 336] on span "27577708903" at bounding box center [306, 331] width 72 height 15
type textarea "27577708903"
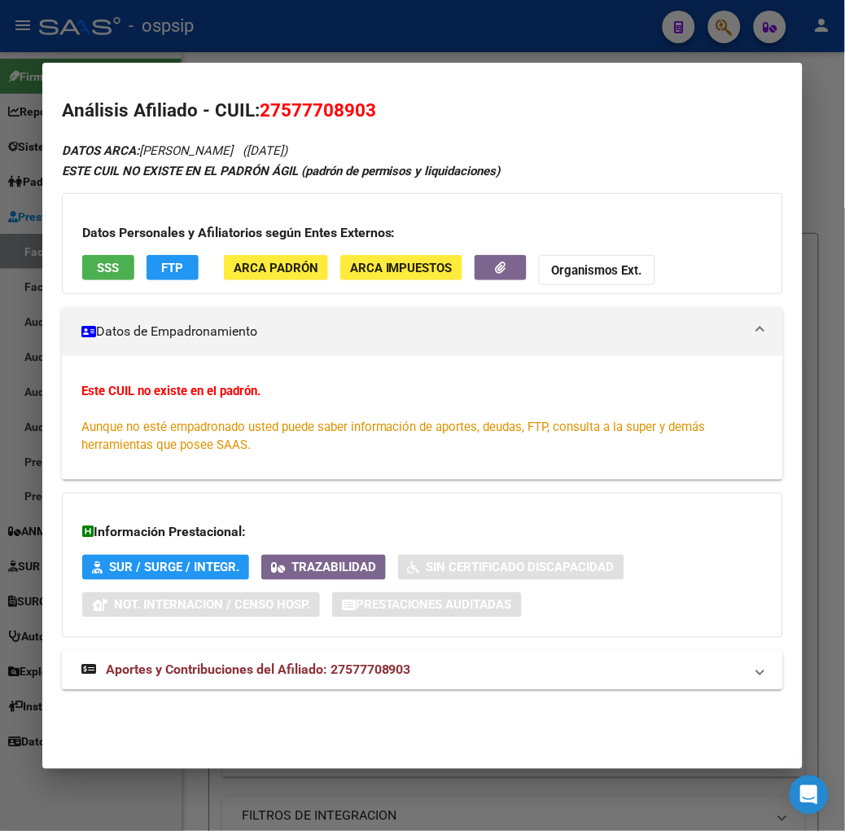
click at [101, 266] on button "SSS" at bounding box center [108, 267] width 52 height 25
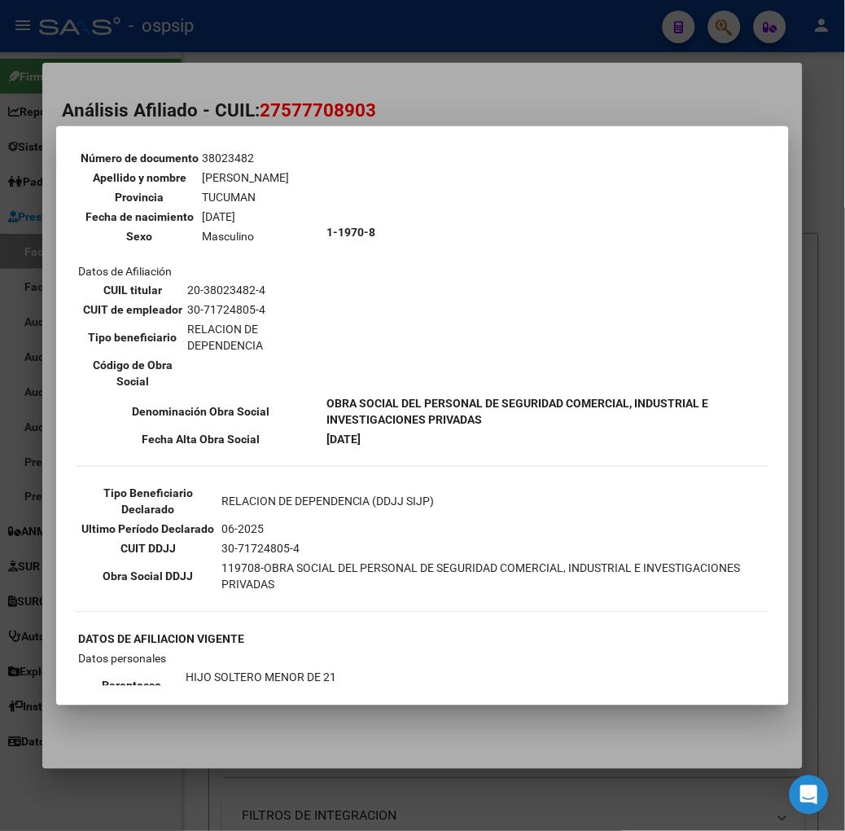
scroll to position [362, 0]
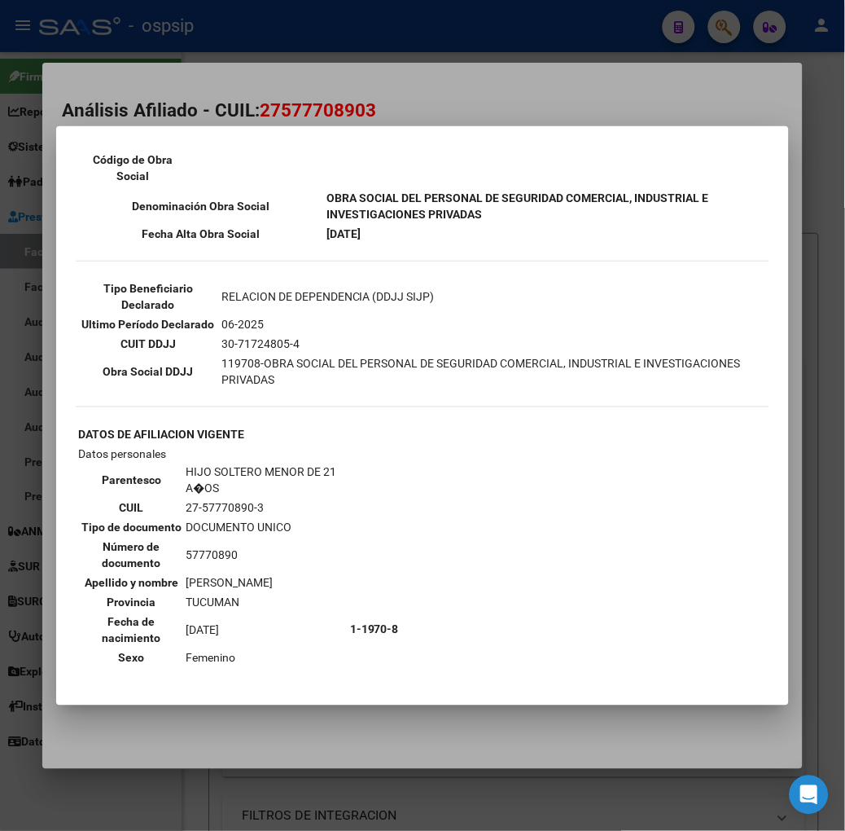
click at [114, 37] on div at bounding box center [422, 415] width 845 height 831
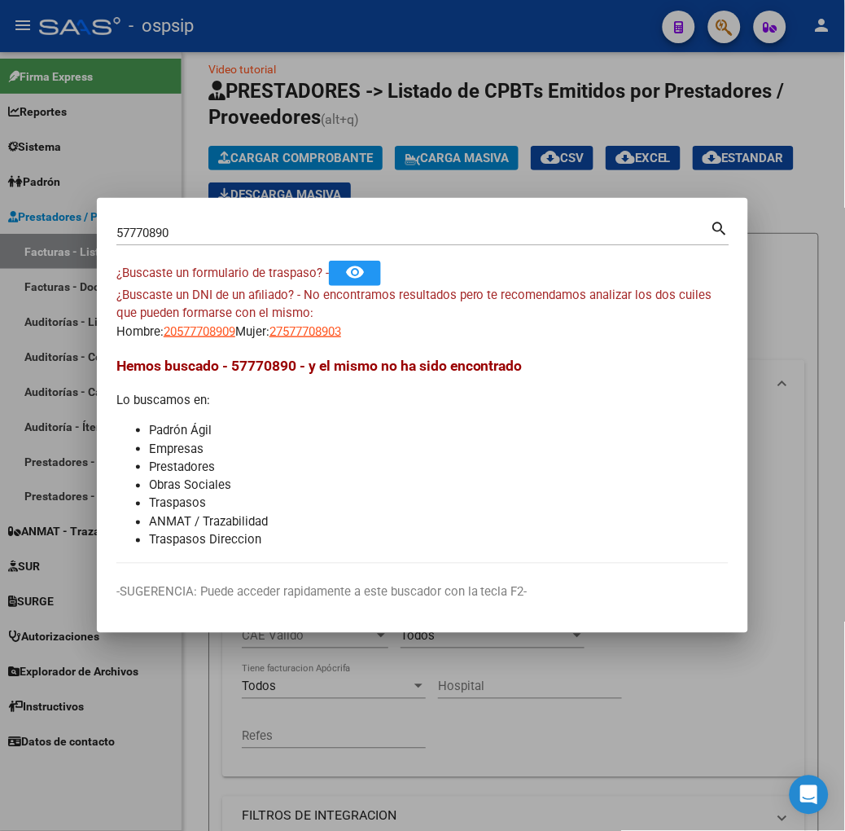
click at [150, 237] on input "57770890" at bounding box center [413, 233] width 595 height 15
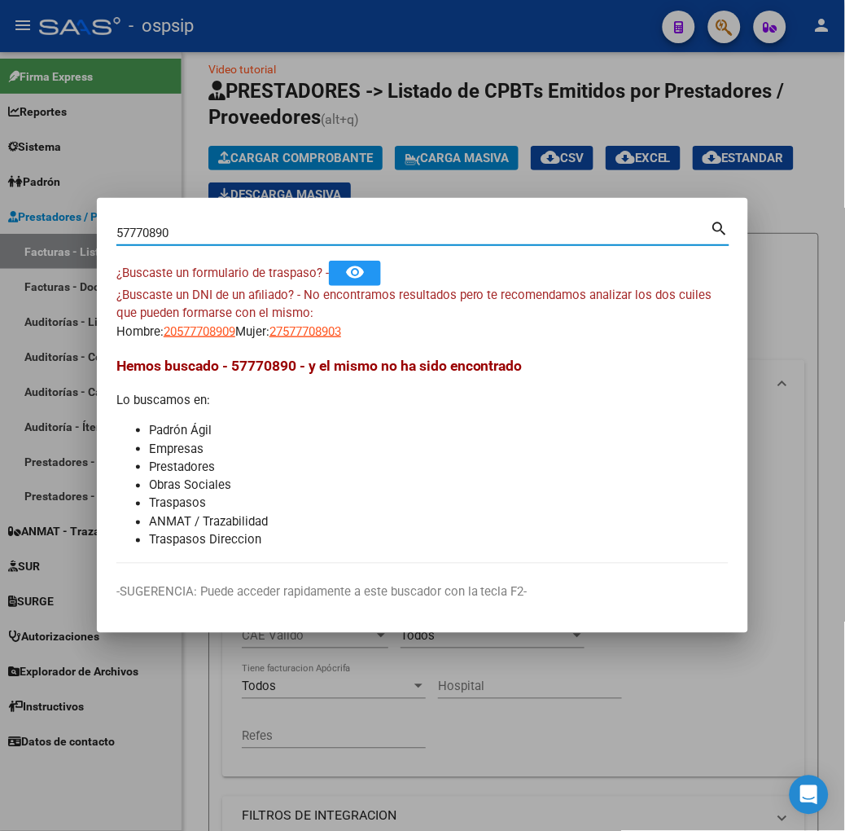
click at [150, 237] on input "57770890" at bounding box center [413, 233] width 595 height 15
type input "54333911"
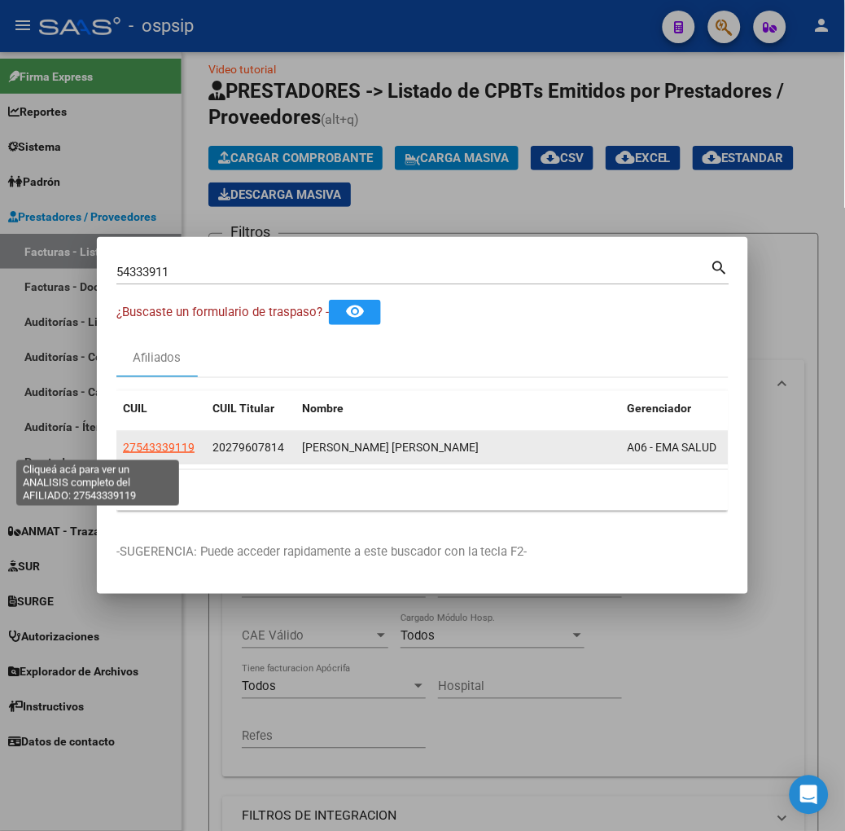
click at [123, 450] on span "27543339119" at bounding box center [159, 447] width 72 height 13
type textarea "27543339119"
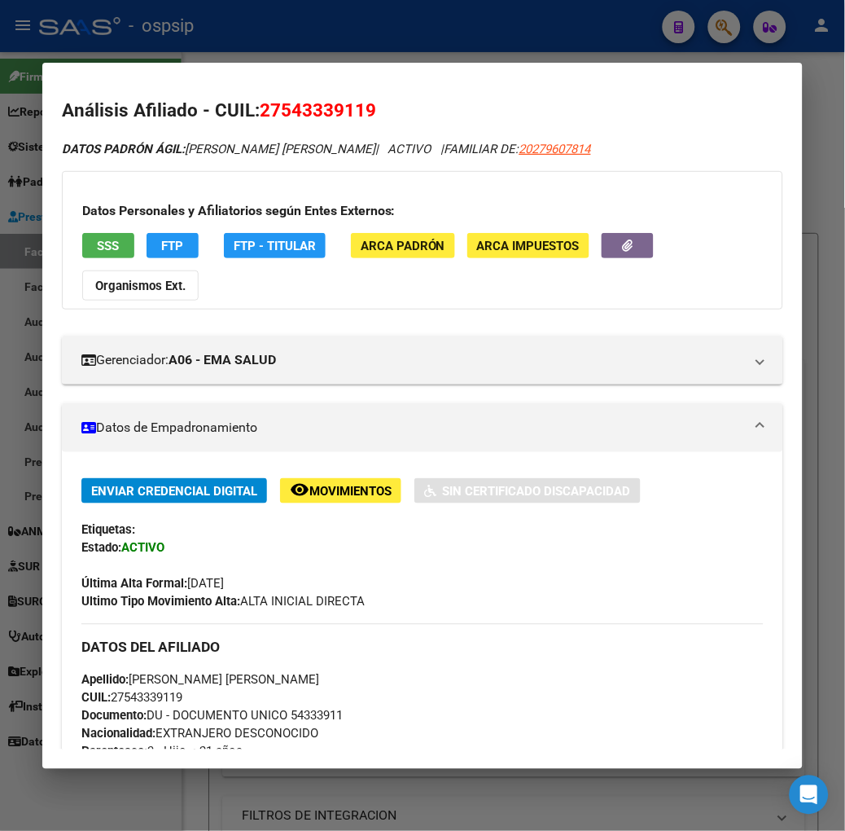
click at [85, 231] on div "Datos Personales y Afiliatorios según Entes Externos: SSS FTP FTP - Titular ARC…" at bounding box center [423, 240] width 722 height 138
click at [85, 233] on button "SSS" at bounding box center [108, 245] width 52 height 25
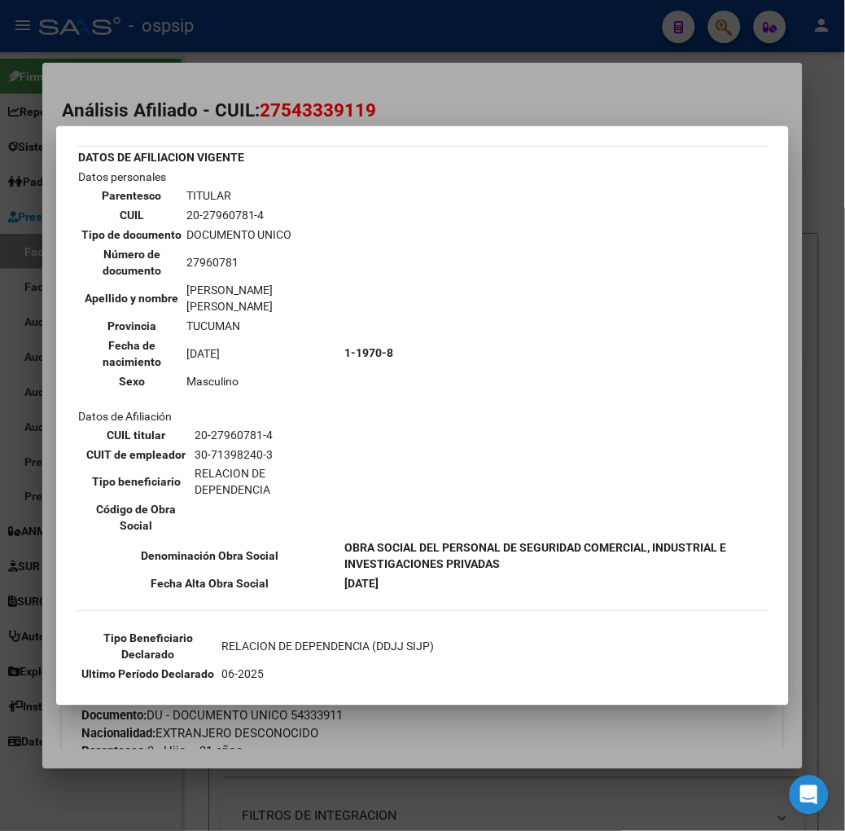
scroll to position [90, 0]
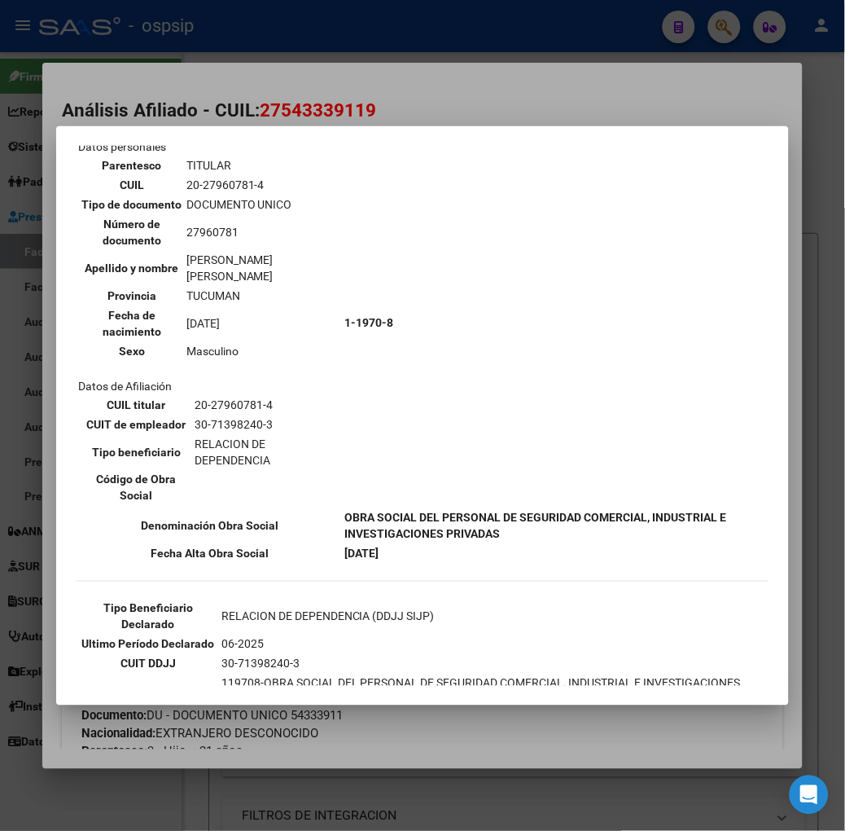
click at [266, 20] on div at bounding box center [422, 415] width 845 height 831
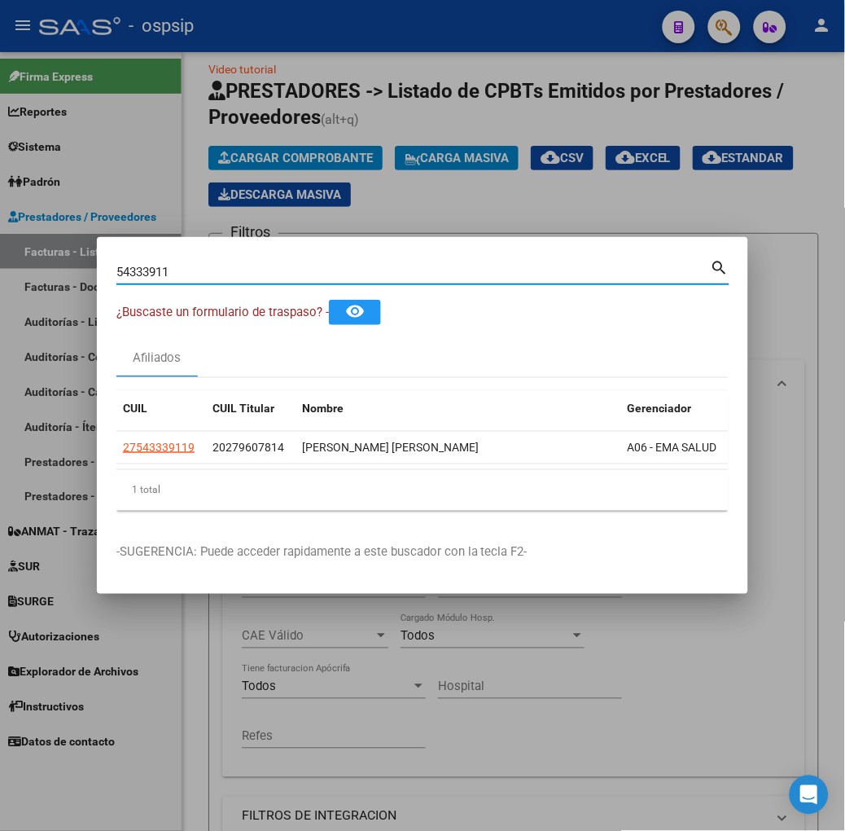
click at [236, 267] on input "54333911" at bounding box center [413, 272] width 595 height 15
type input "57622868"
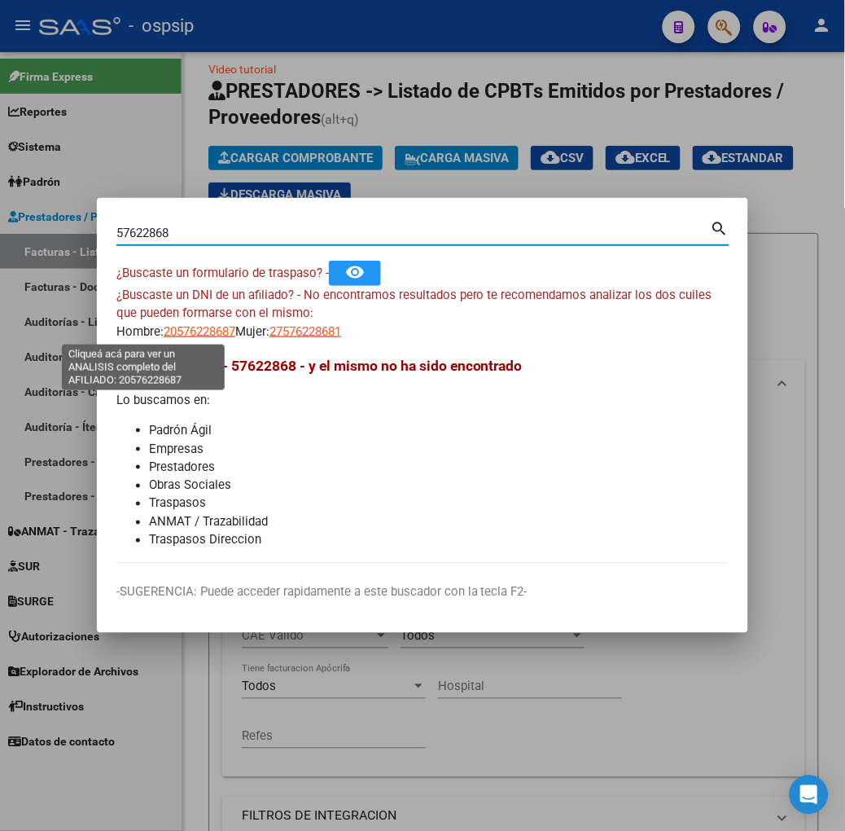
click at [164, 329] on span "20576228687" at bounding box center [200, 331] width 72 height 15
type textarea "20576228687"
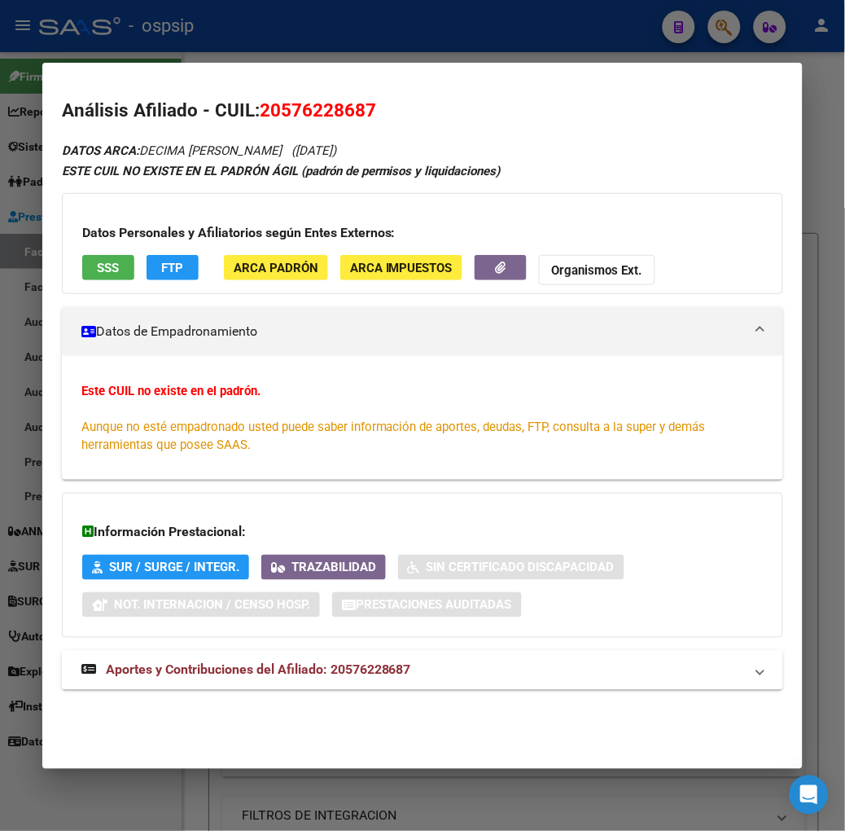
click at [253, 658] on mat-expansion-panel-header "Aportes y Contribuciones del Afiliado: 20576228687" at bounding box center [423, 670] width 722 height 39
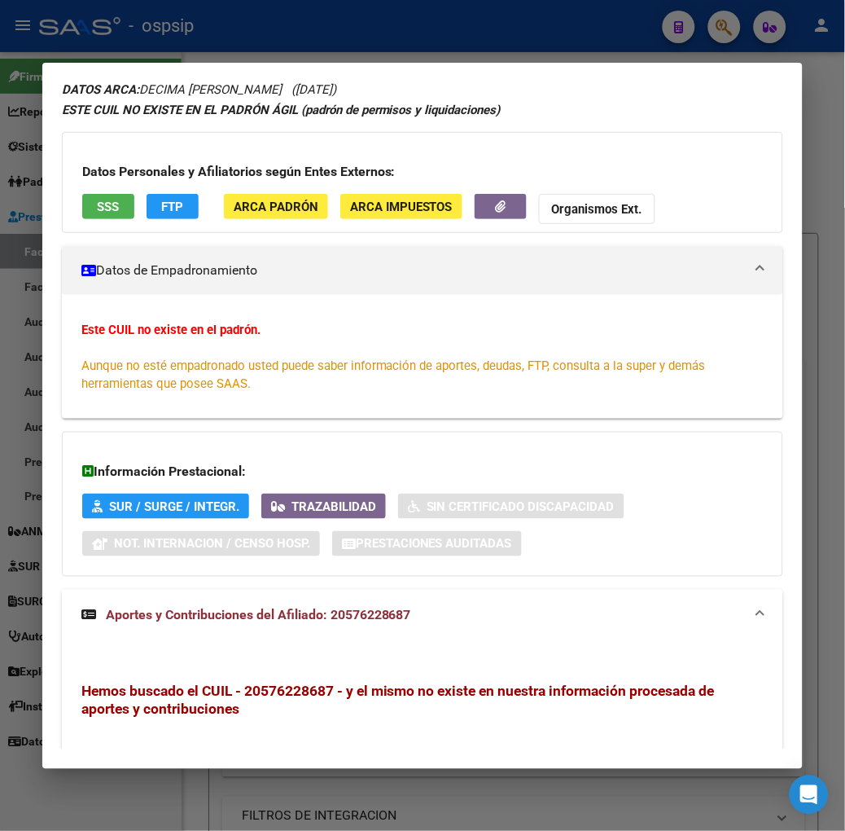
scroll to position [0, 0]
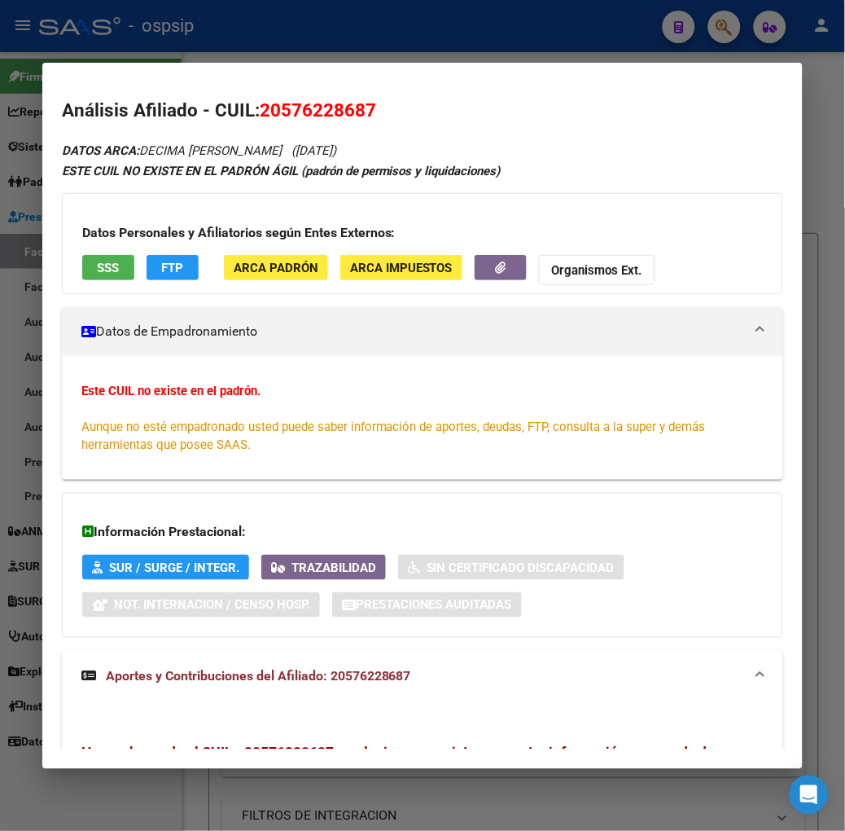
click at [82, 278] on button "SSS" at bounding box center [108, 267] width 52 height 25
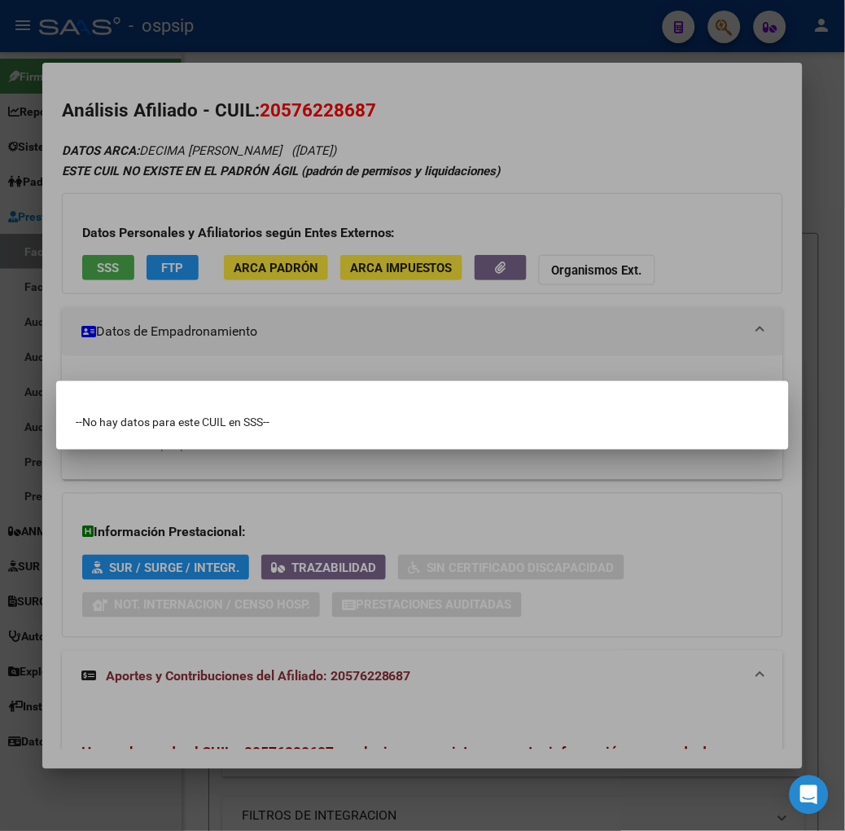
click at [78, 278] on div at bounding box center [422, 415] width 845 height 831
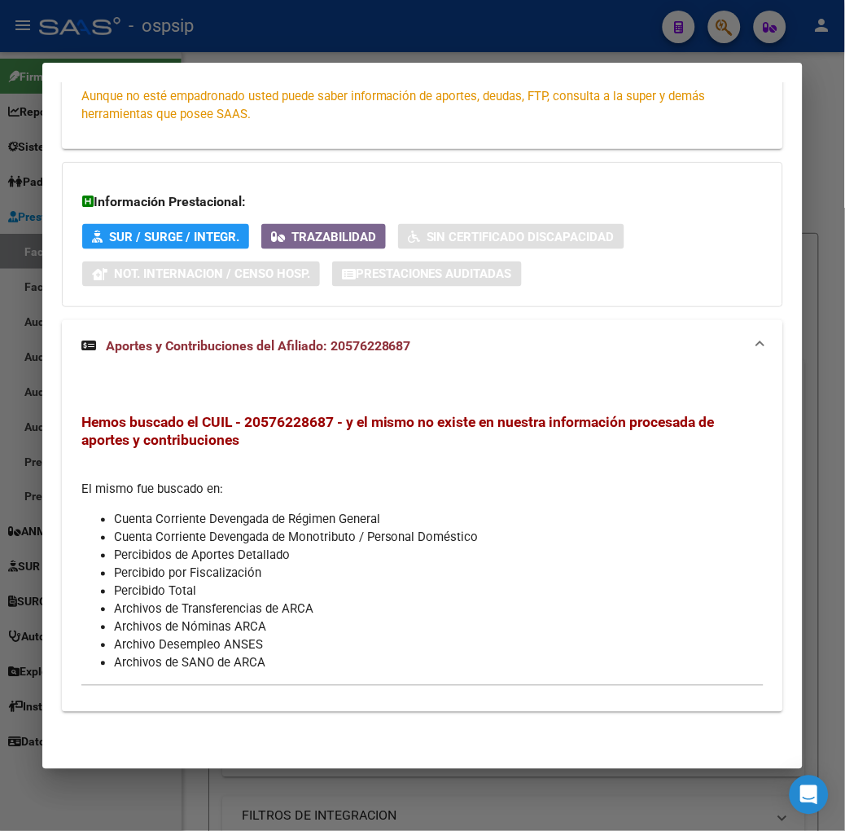
scroll to position [331, 0]
click at [218, 35] on div at bounding box center [422, 415] width 845 height 831
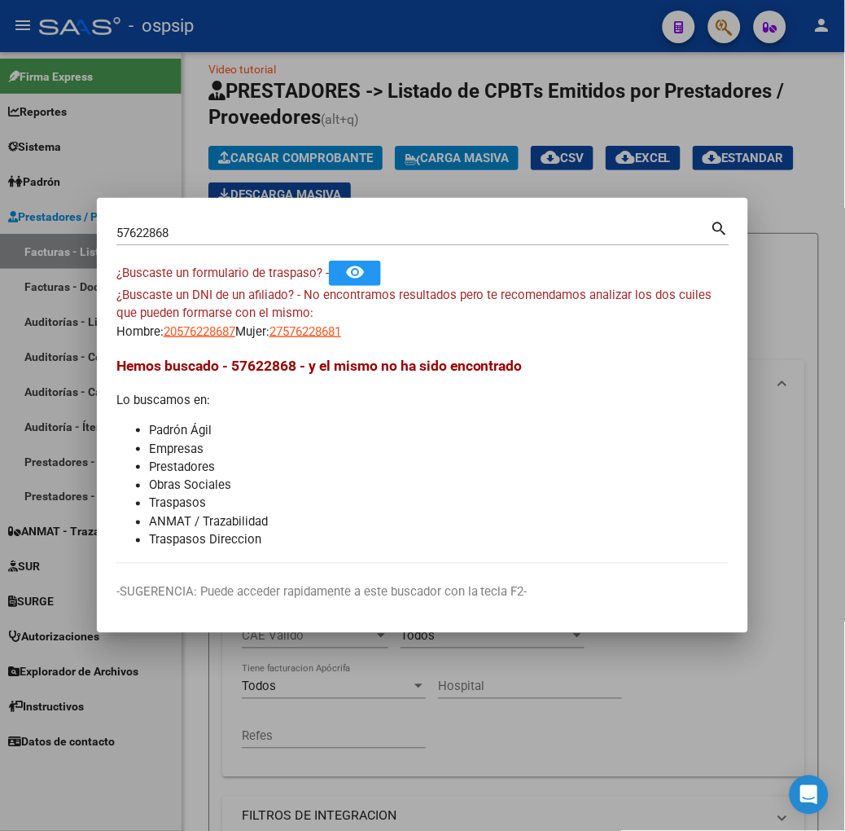
click at [210, 222] on div "57622868 Buscar (apellido, dni, cuil, nro traspaso, cuit, obra social)" at bounding box center [413, 233] width 595 height 24
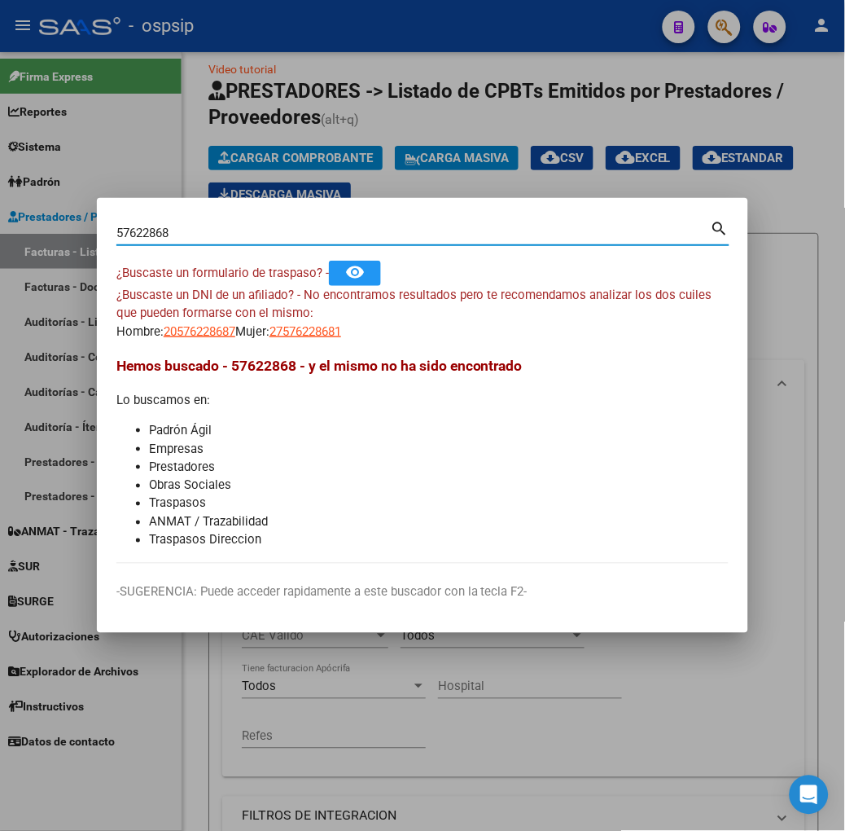
click at [215, 240] on div "57622868 Buscar (apellido, dni, cuil, nro traspaso, cuit, obra social)" at bounding box center [413, 233] width 595 height 24
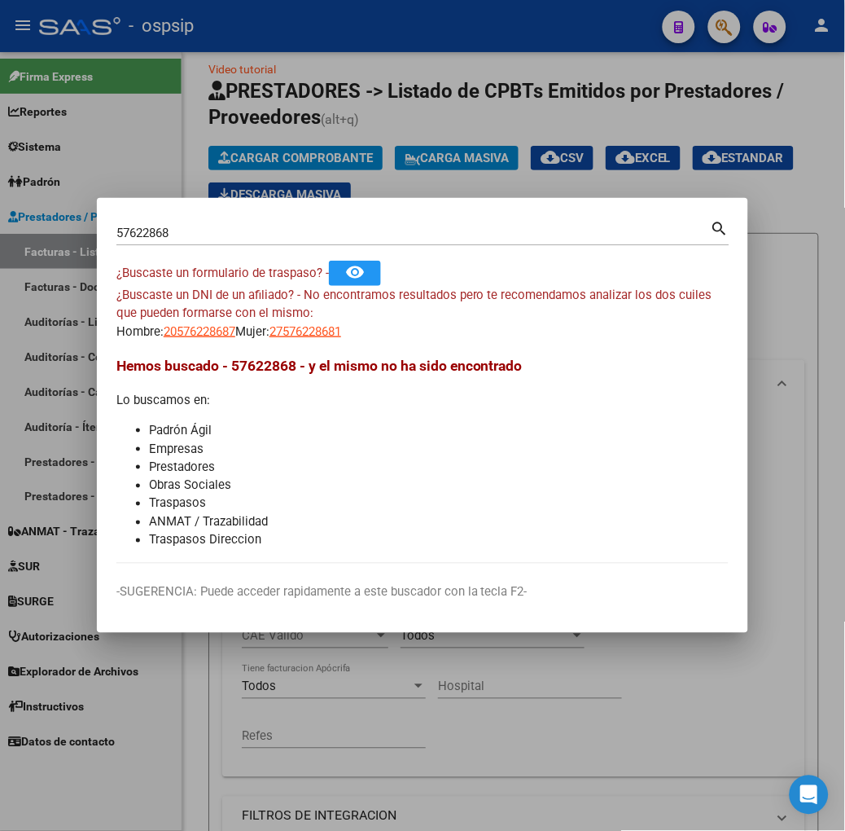
click at [215, 240] on div "57622868 Buscar (apellido, dni, cuil, nro traspaso, cuit, obra social)" at bounding box center [413, 233] width 595 height 24
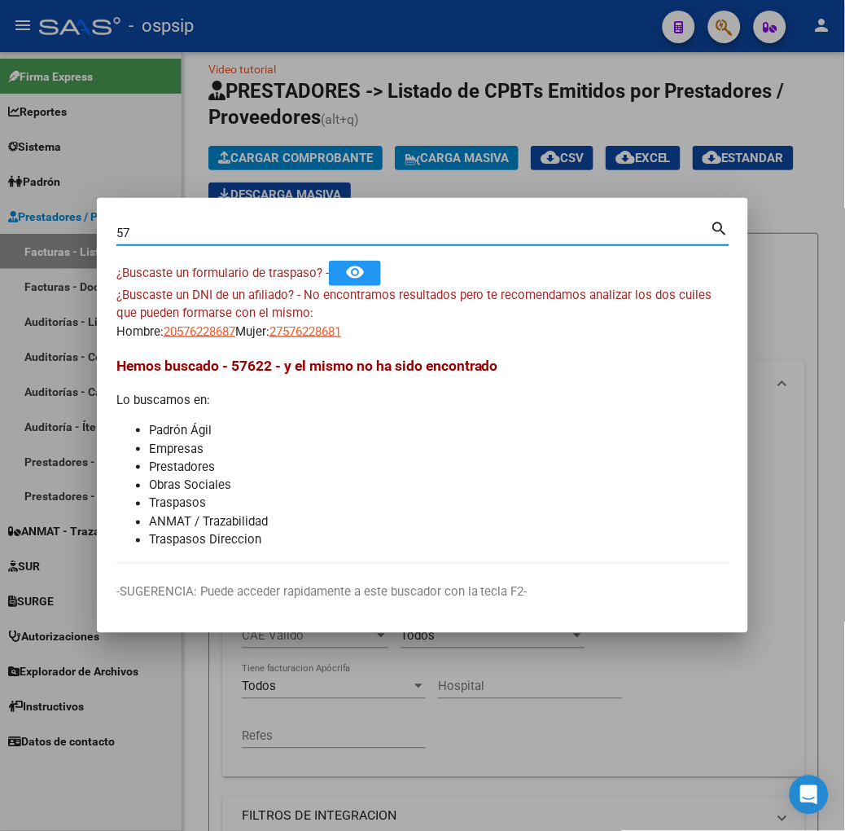
type input "5"
type input "50464073"
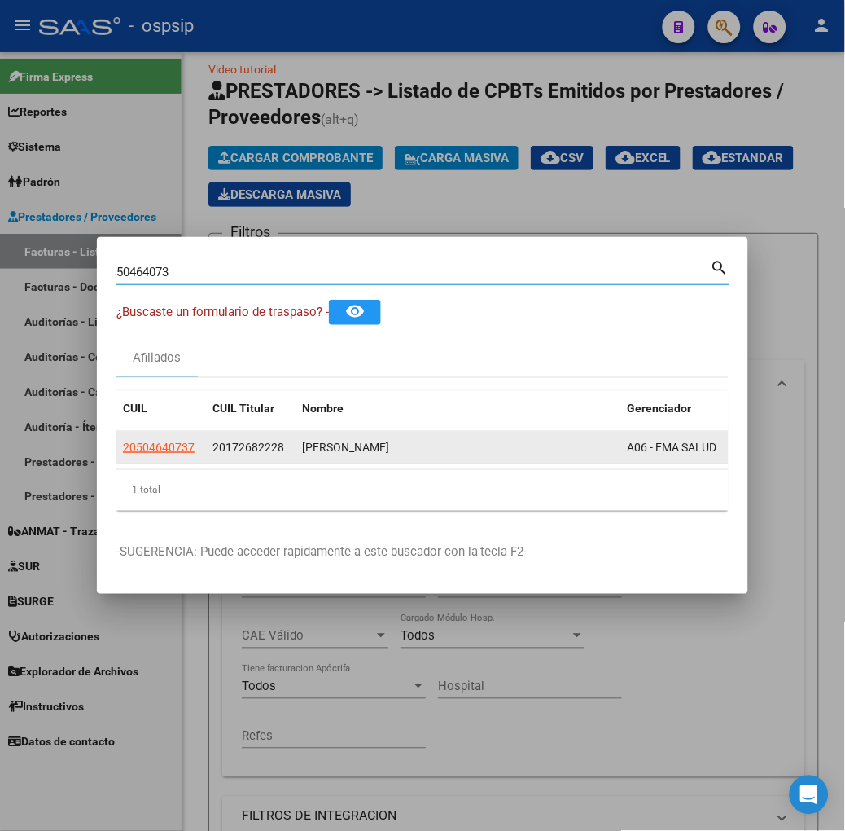
click at [123, 438] on app-link-go-to "20504640737" at bounding box center [159, 447] width 72 height 19
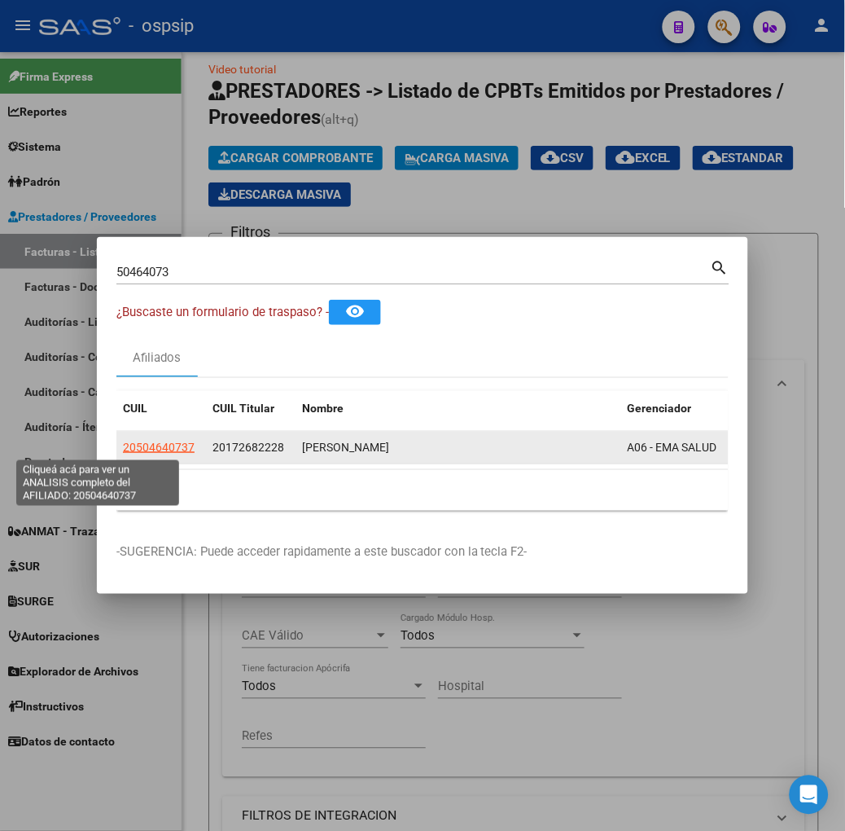
click at [123, 442] on span "20504640737" at bounding box center [159, 447] width 72 height 13
type textarea "20504640737"
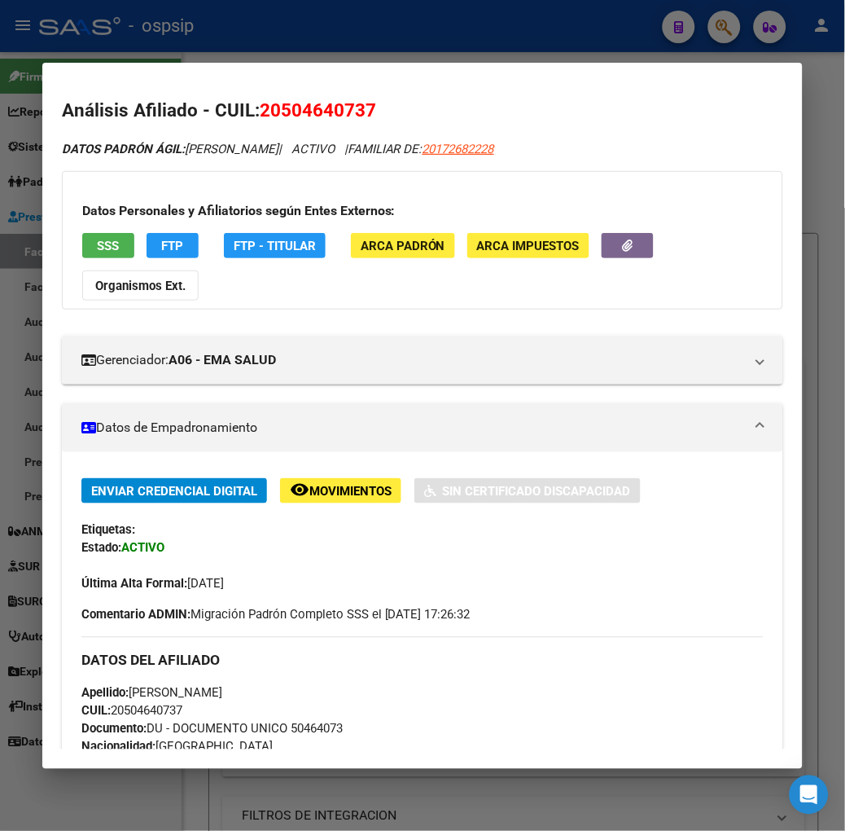
click at [97, 244] on span "SSS" at bounding box center [108, 246] width 22 height 15
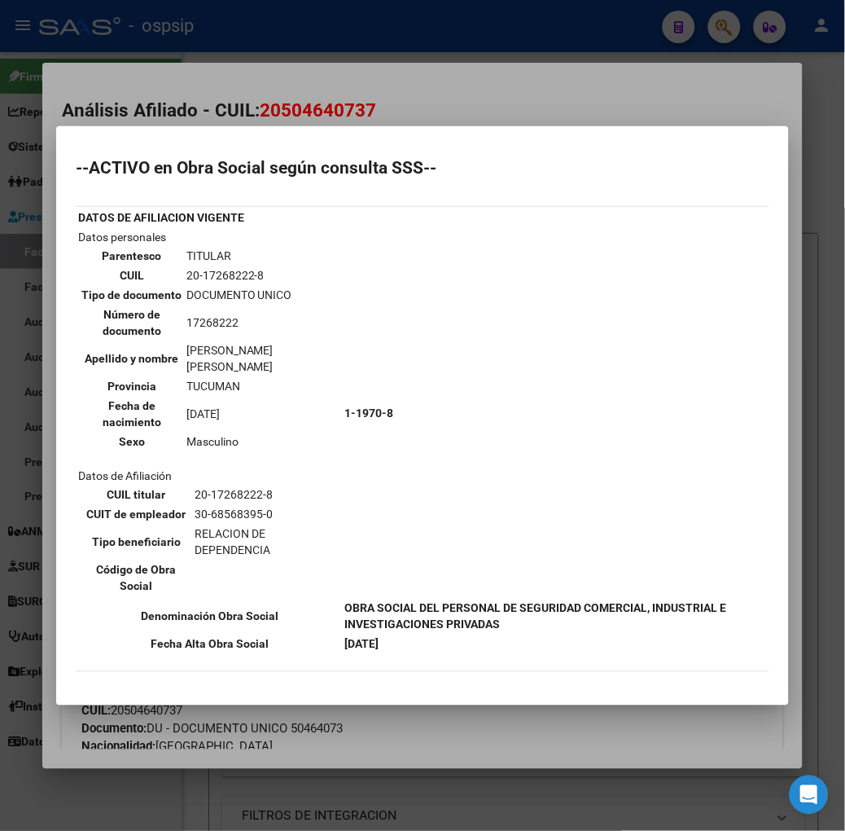
click at [247, 111] on div at bounding box center [422, 415] width 845 height 831
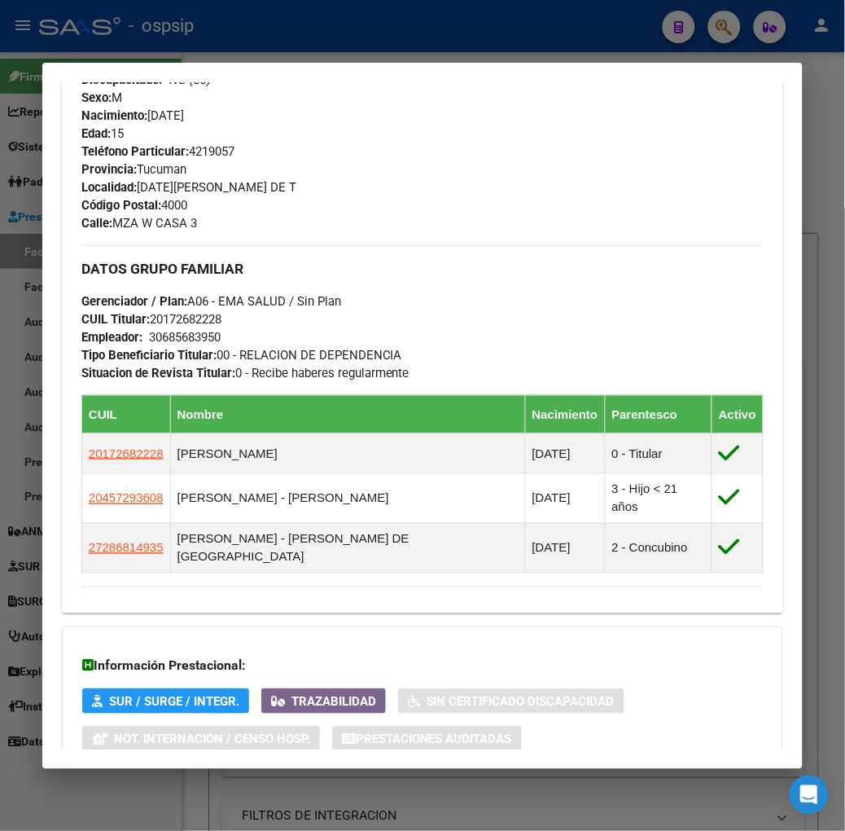
scroll to position [815, 0]
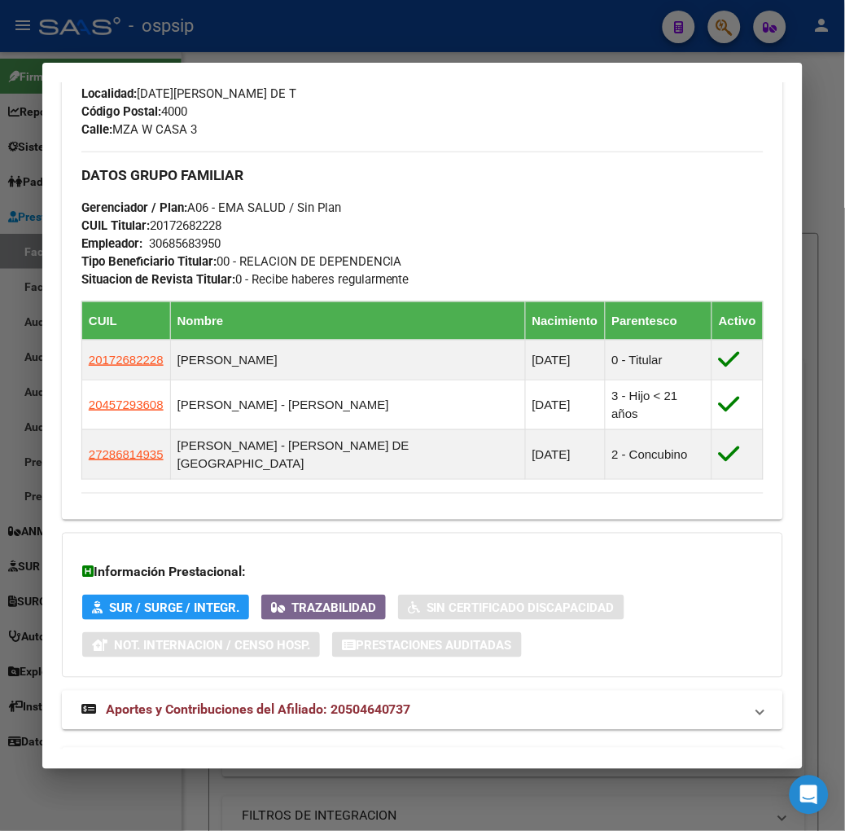
click at [369, 759] on span "Aportes y Contribuciones del Titular: 20172682228" at bounding box center [255, 766] width 298 height 15
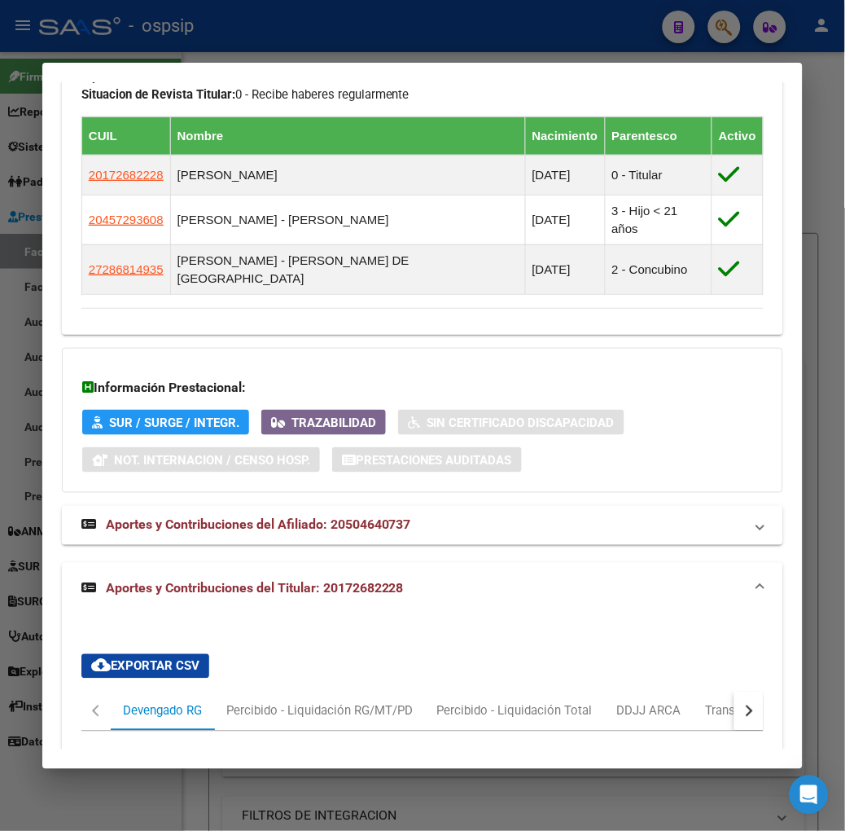
scroll to position [1000, 0]
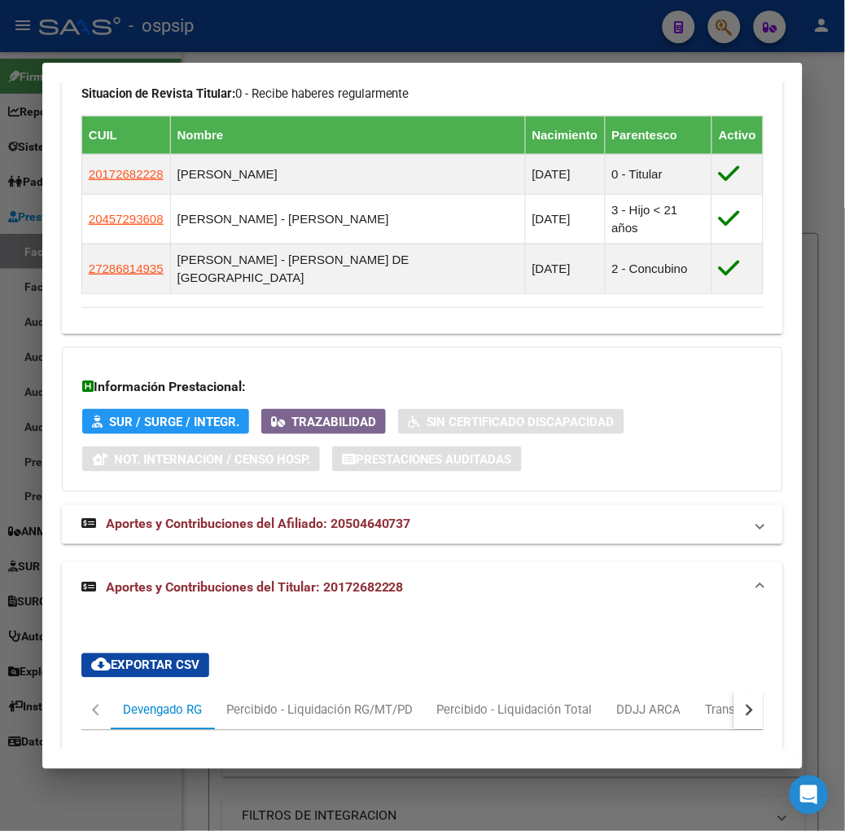
click at [459, 44] on div at bounding box center [422, 415] width 845 height 831
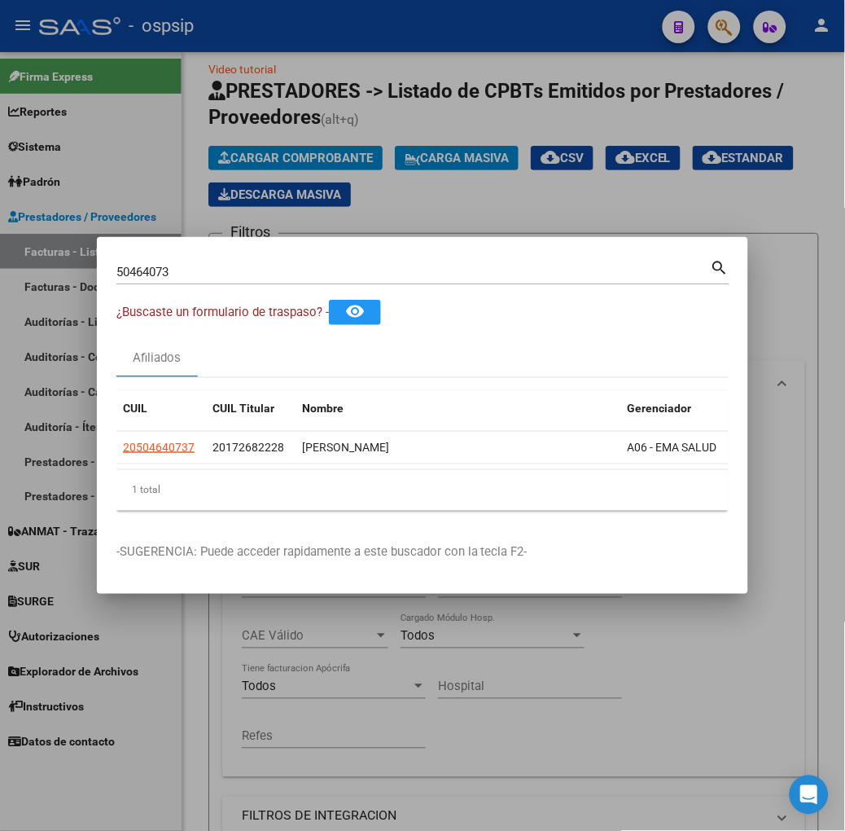
click at [332, 280] on div "50464073 Buscar (apellido, dni, cuil, nro traspaso, cuit, obra social)" at bounding box center [413, 272] width 595 height 24
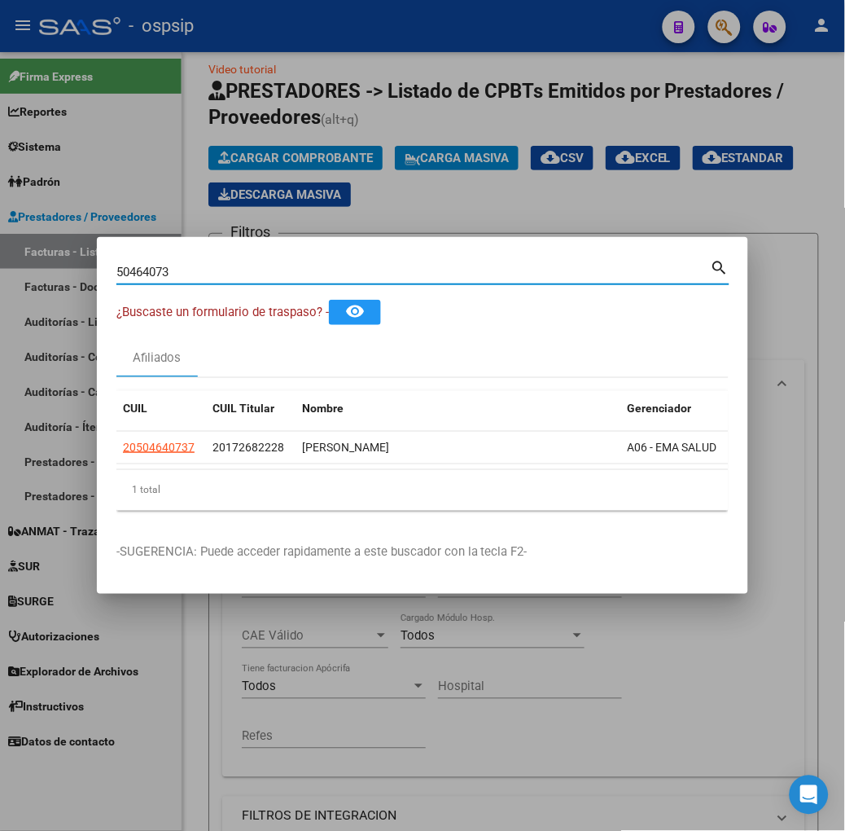
click at [320, 277] on input "50464073" at bounding box center [413, 272] width 595 height 15
type input "53342672"
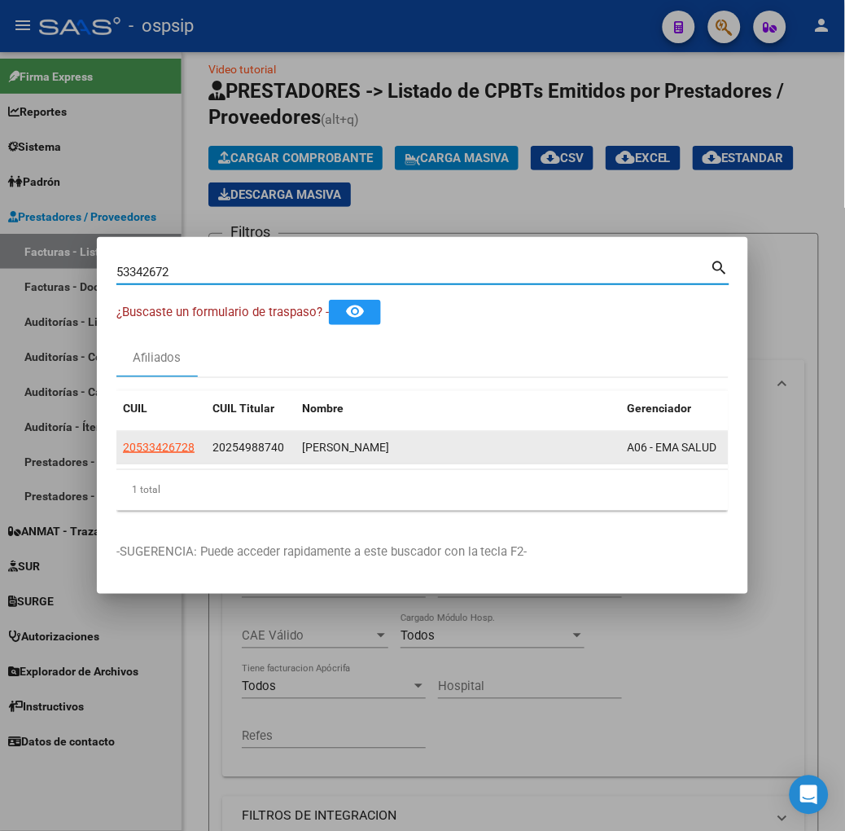
click at [116, 437] on datatable-body-cell "20533426728" at bounding box center [161, 448] width 90 height 32
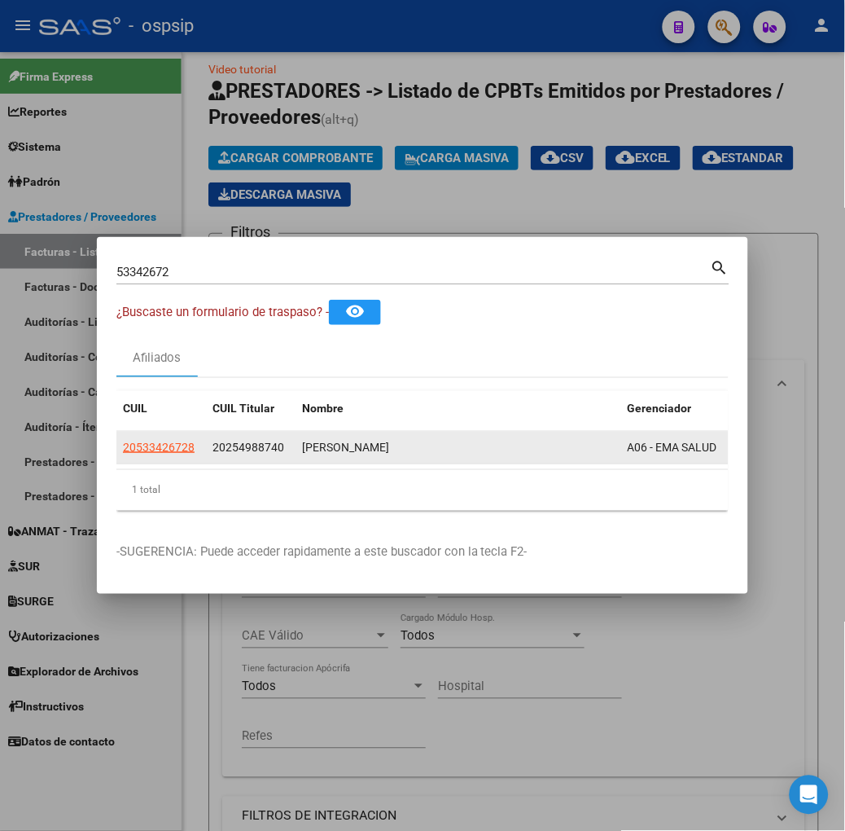
click at [123, 441] on span "20533426728" at bounding box center [159, 447] width 72 height 13
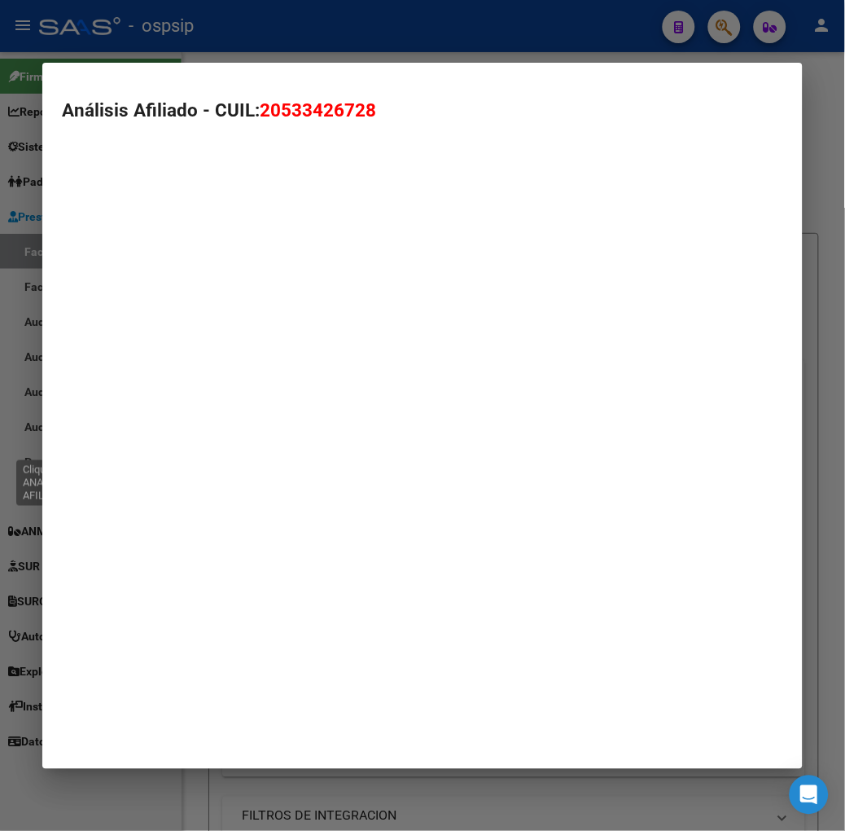
type textarea "20533426728"
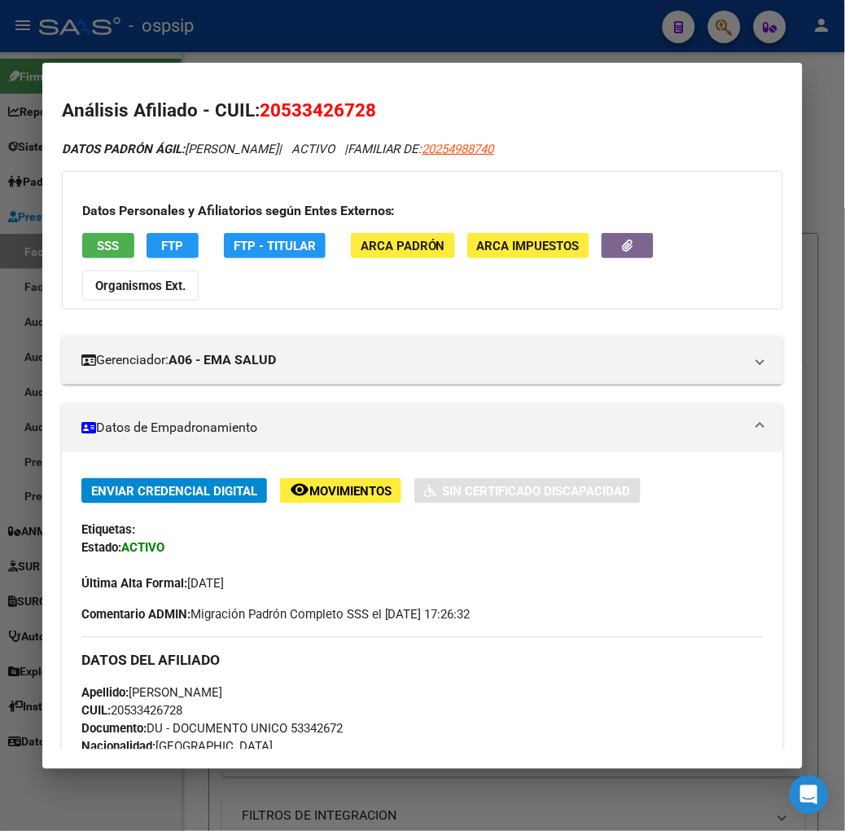
click at [97, 241] on span "SSS" at bounding box center [108, 246] width 22 height 15
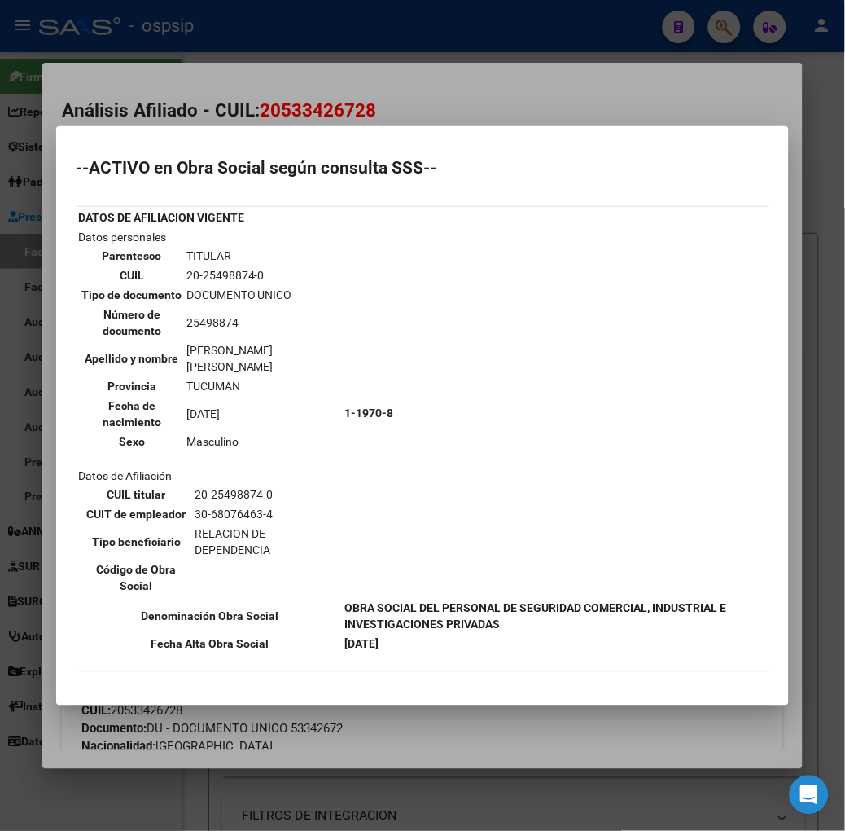
click at [292, 74] on div at bounding box center [422, 415] width 845 height 831
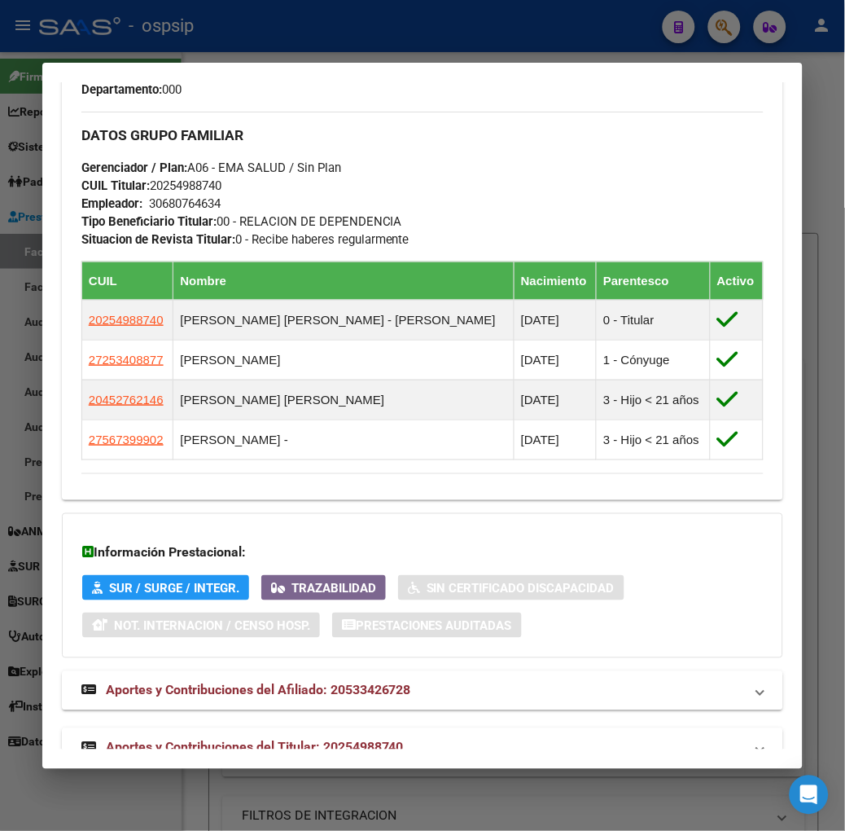
click at [332, 728] on mat-expansion-panel-header "Aportes y Contribuciones del Titular: 20254988740" at bounding box center [423, 747] width 722 height 39
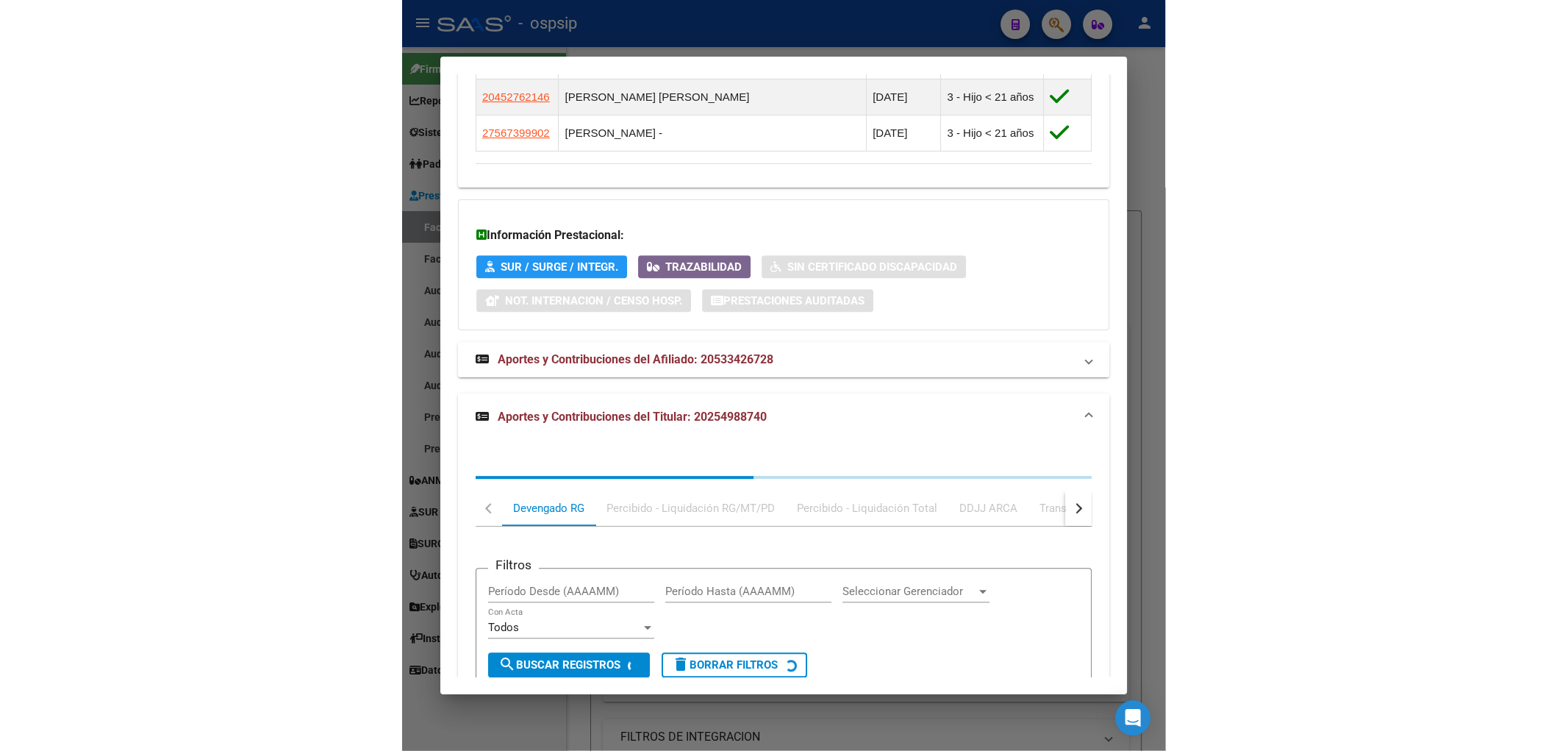
scroll to position [1203, 0]
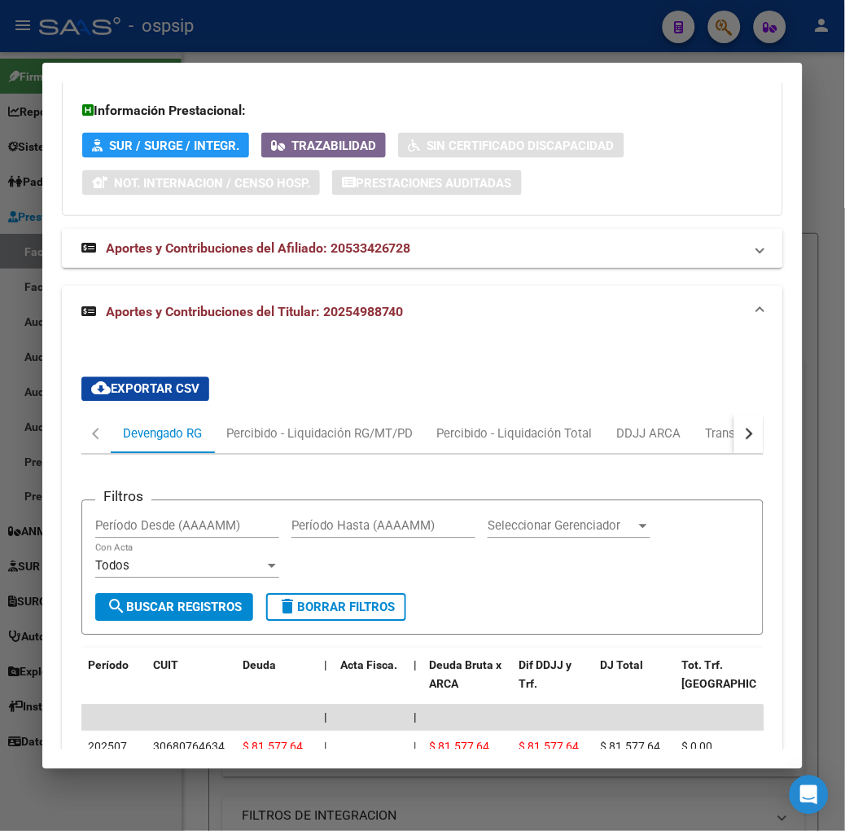
click at [323, 27] on div at bounding box center [422, 415] width 845 height 831
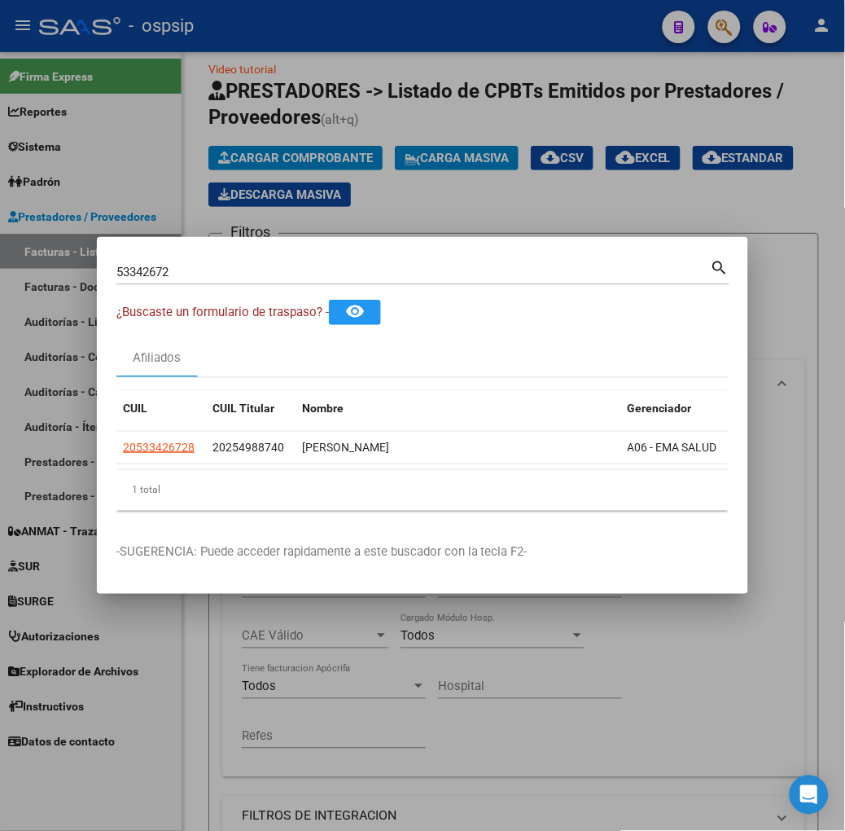
click at [231, 289] on div "53342672 Buscar (apellido, dni, cuil, nro traspaso, cuit, obra social) search" at bounding box center [422, 278] width 613 height 43
click at [290, 163] on div at bounding box center [422, 415] width 845 height 831
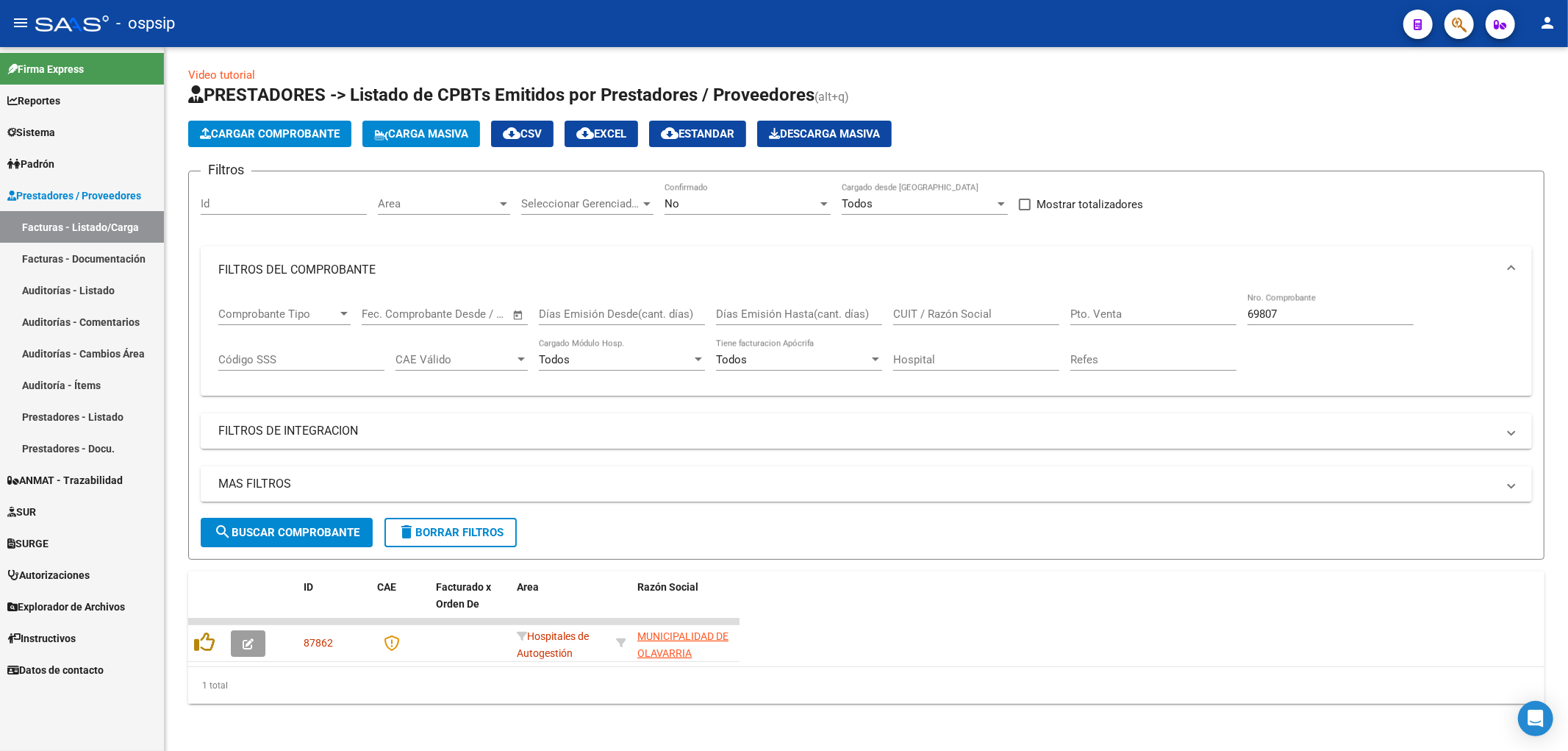
scroll to position [15, 0]
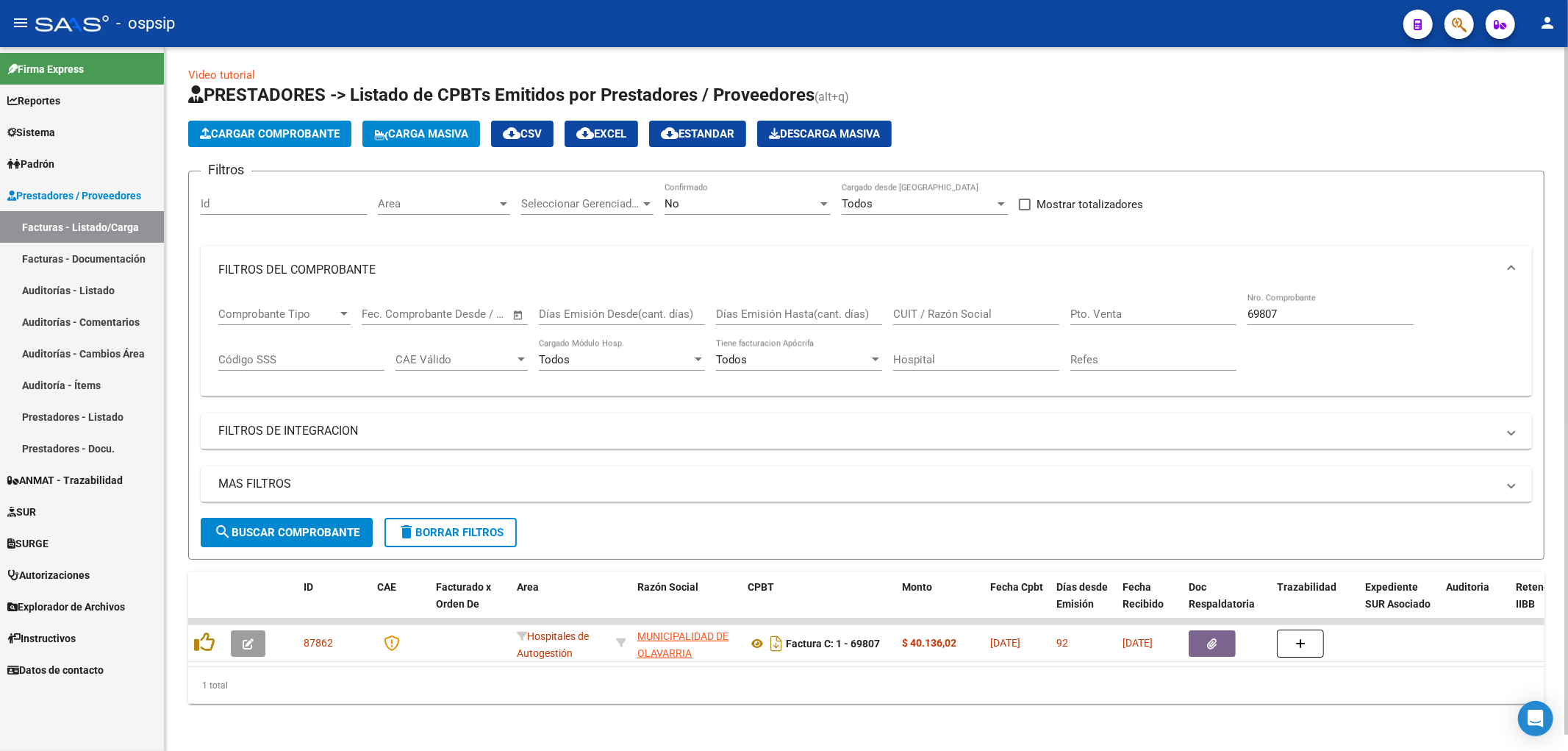
click at [775, 197] on div "No" at bounding box center [740, 203] width 153 height 14
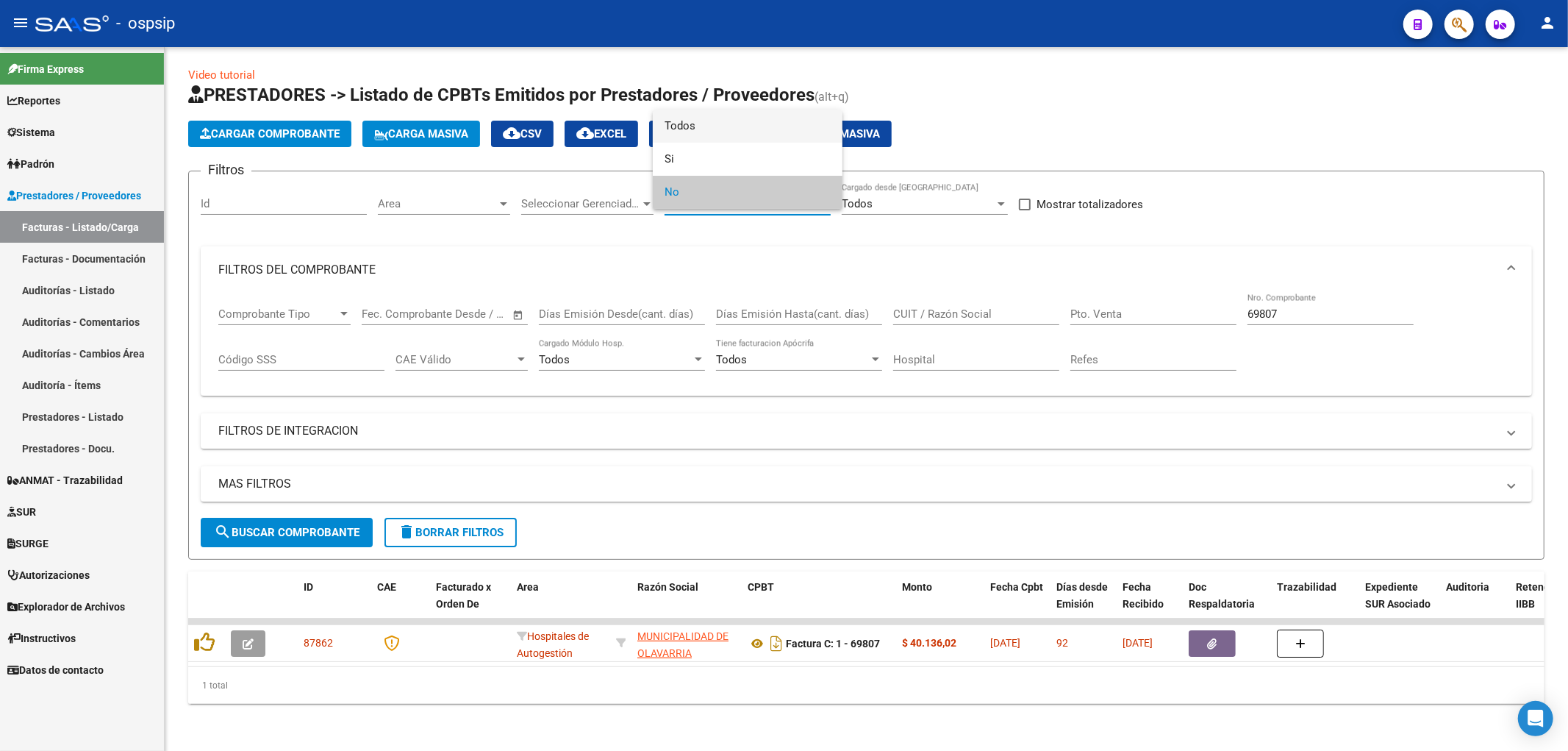
click at [722, 114] on span "Todos" at bounding box center [747, 125] width 166 height 33
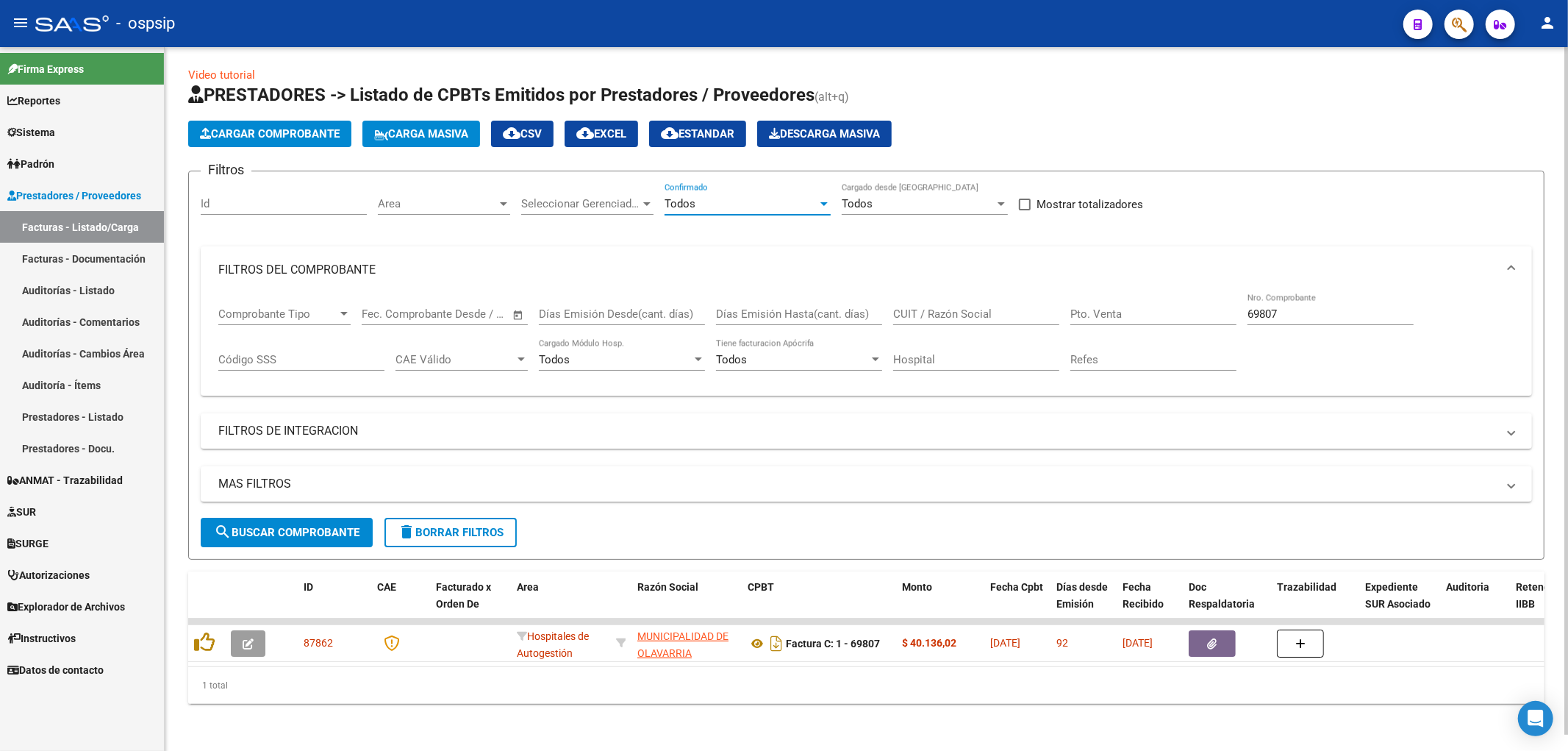
click at [775, 307] on input "69807" at bounding box center [1331, 313] width 166 height 14
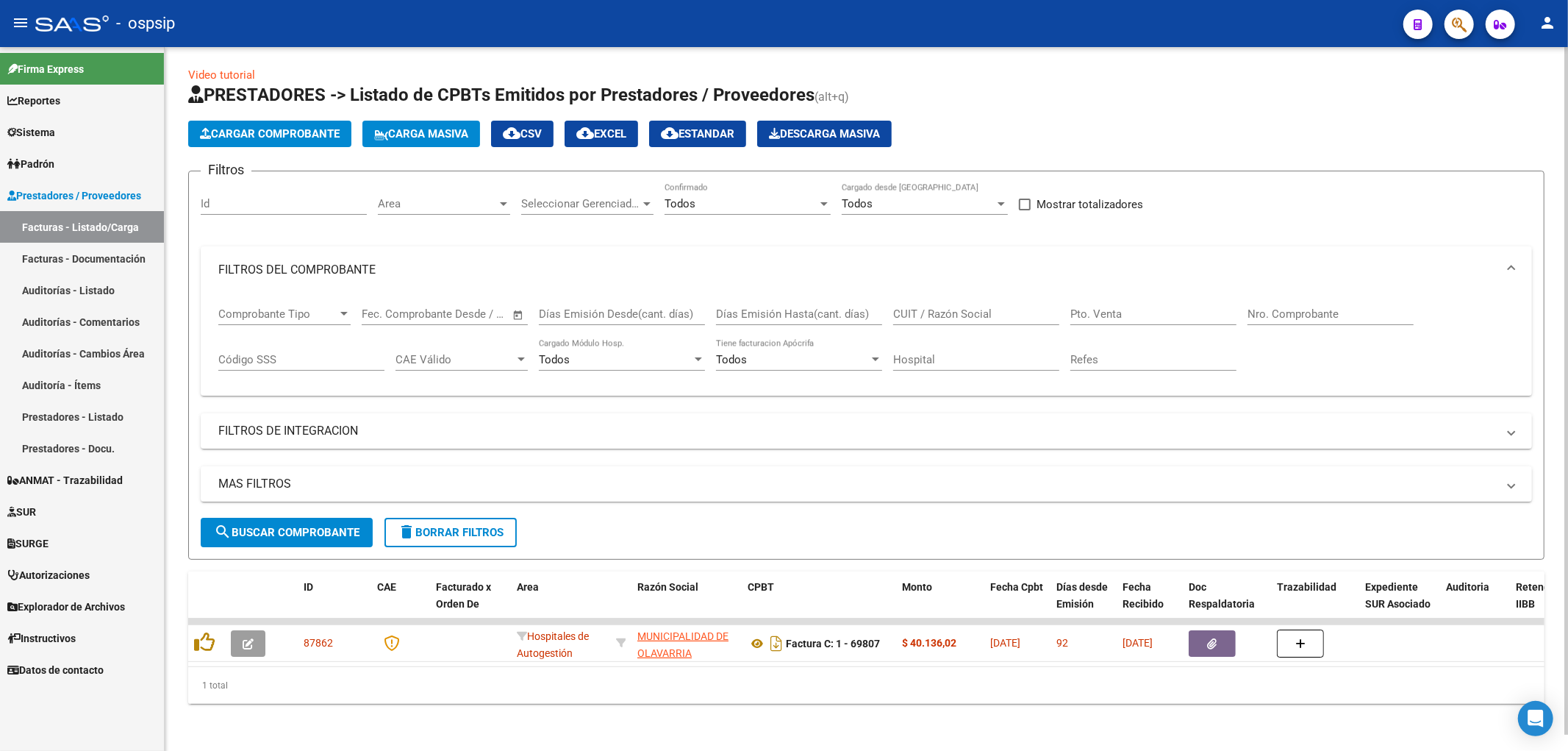
click at [305, 202] on div "Id" at bounding box center [283, 199] width 166 height 32
click at [303, 197] on div "Id" at bounding box center [283, 199] width 166 height 32
click at [303, 197] on input "Id" at bounding box center [283, 203] width 166 height 14
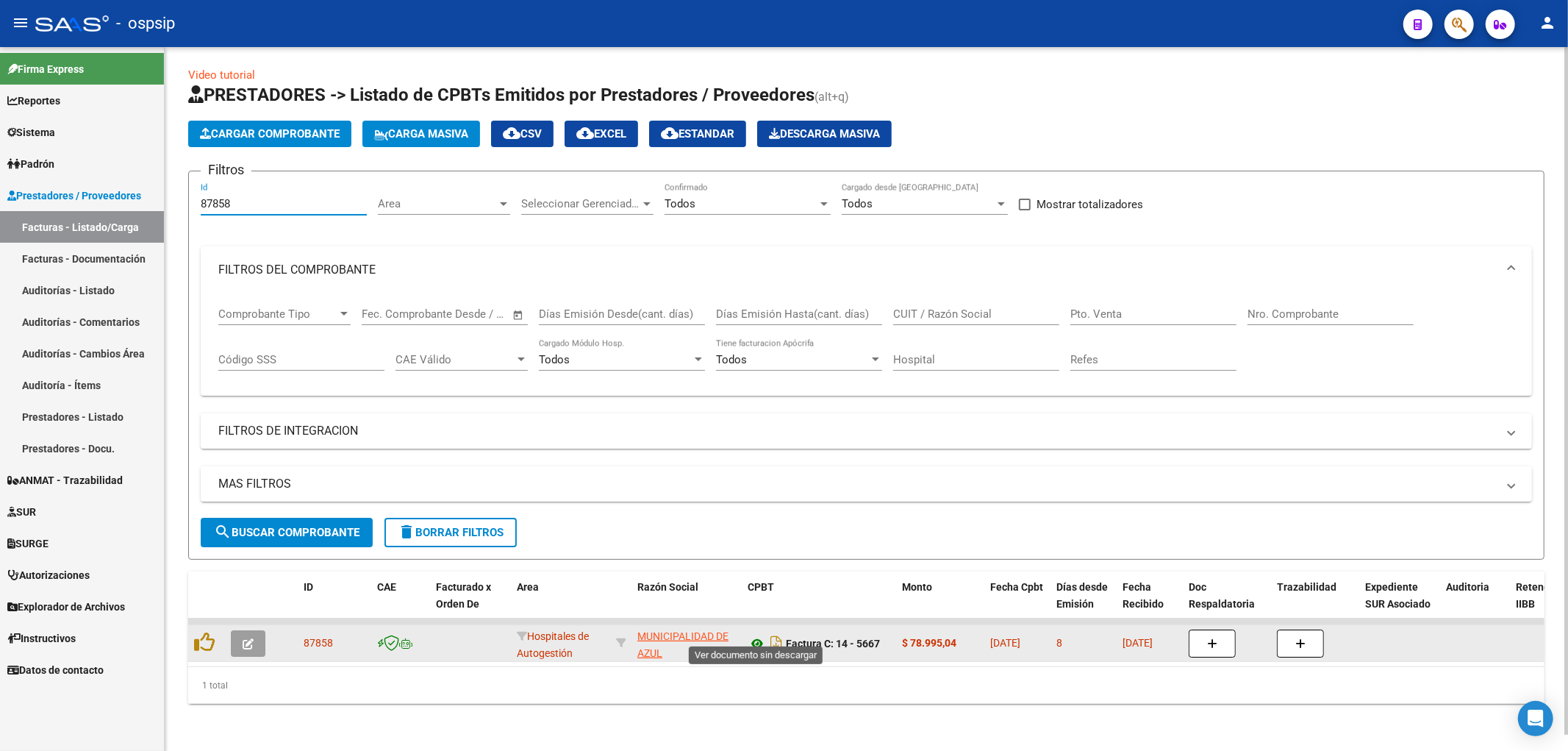
type input "87858"
click at [754, 635] on icon at bounding box center [756, 644] width 19 height 18
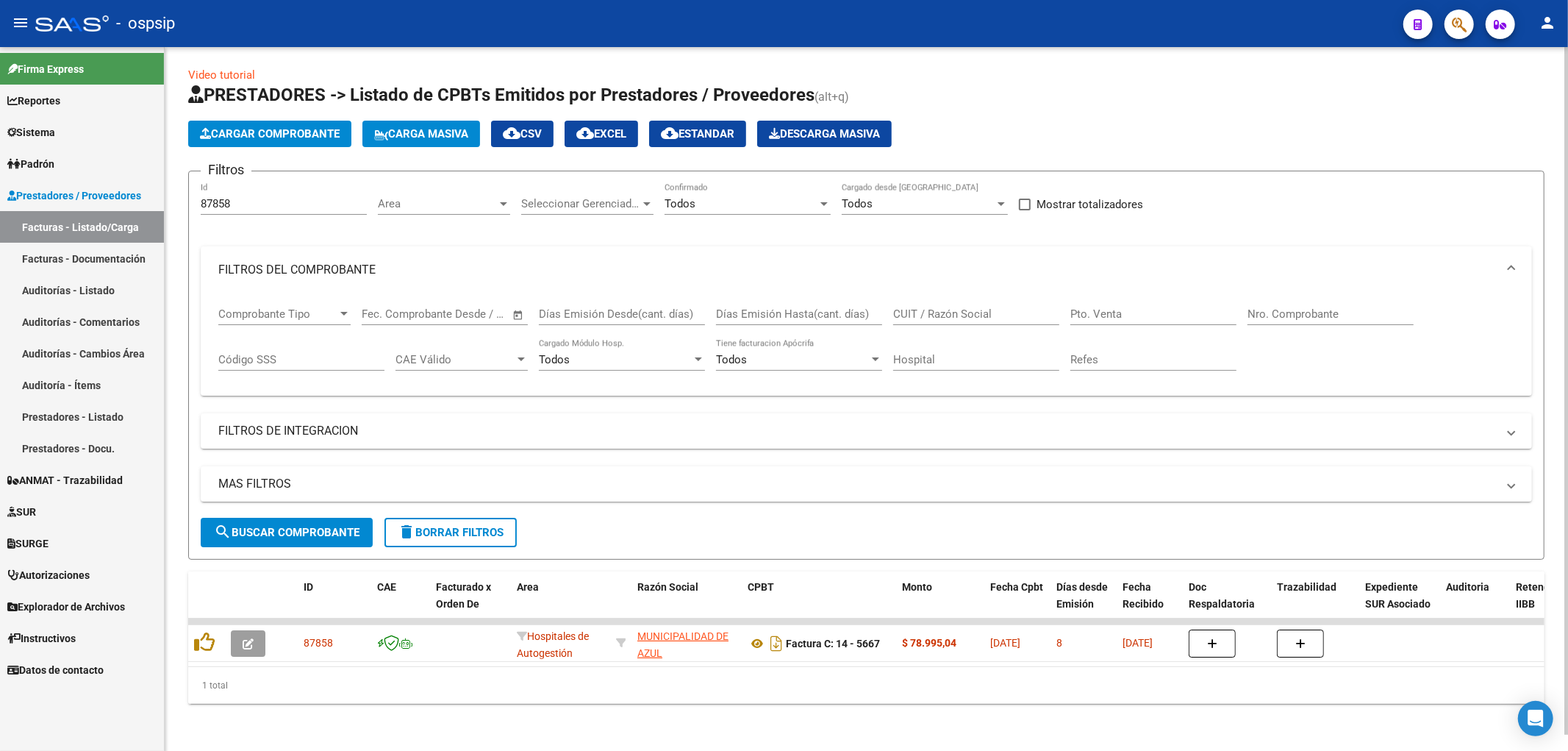
click at [775, 679] on div "1 total" at bounding box center [867, 685] width 1357 height 37
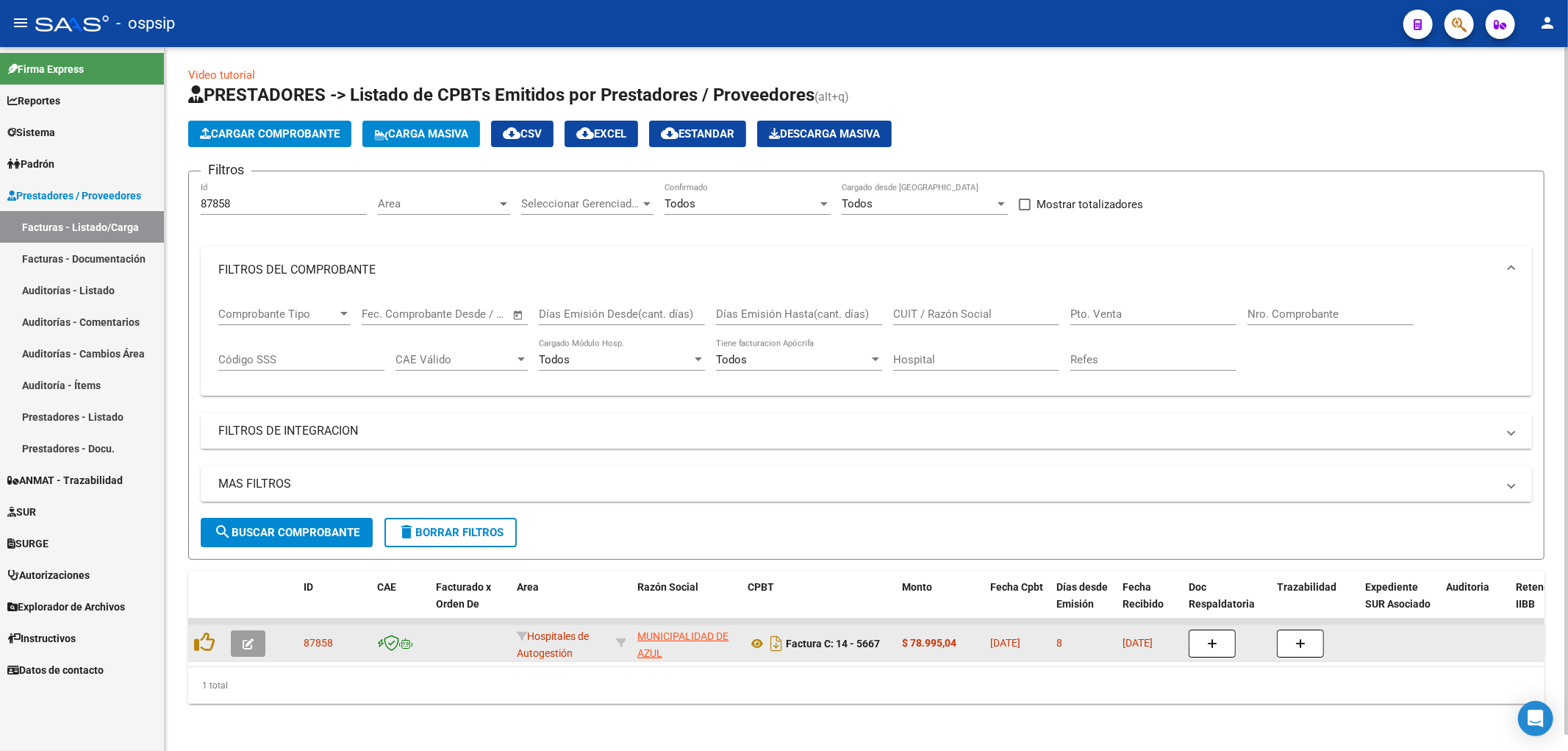
click at [775, 635] on div "8" at bounding box center [1083, 643] width 54 height 17
click at [466, 630] on datatable-body-cell at bounding box center [470, 643] width 81 height 36
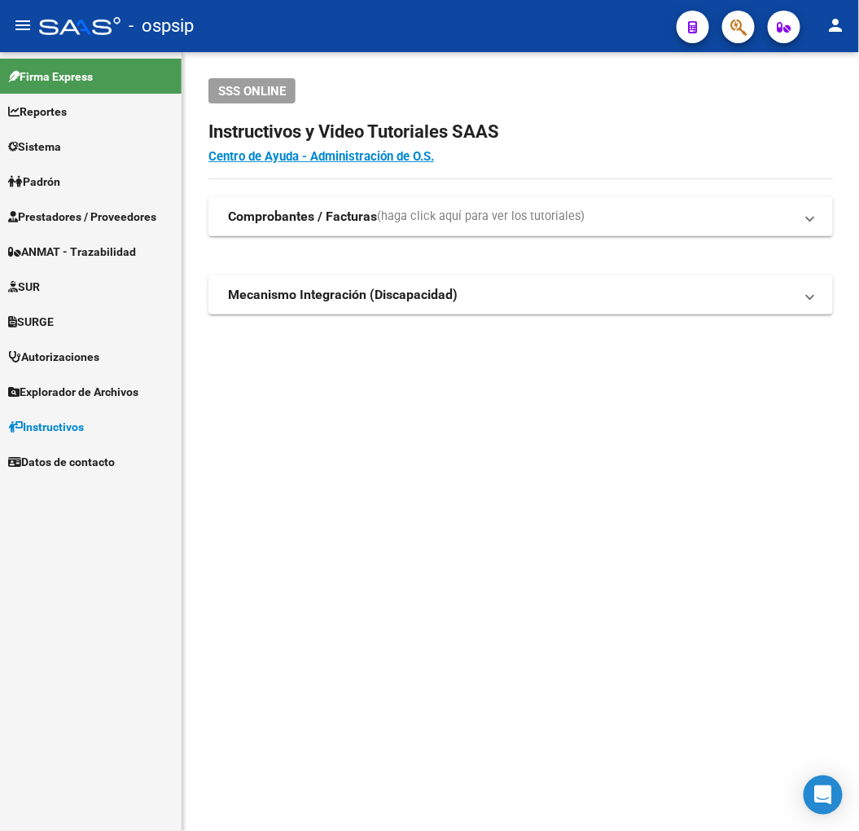
click at [94, 208] on span "Prestadores / Proveedores" at bounding box center [82, 217] width 148 height 18
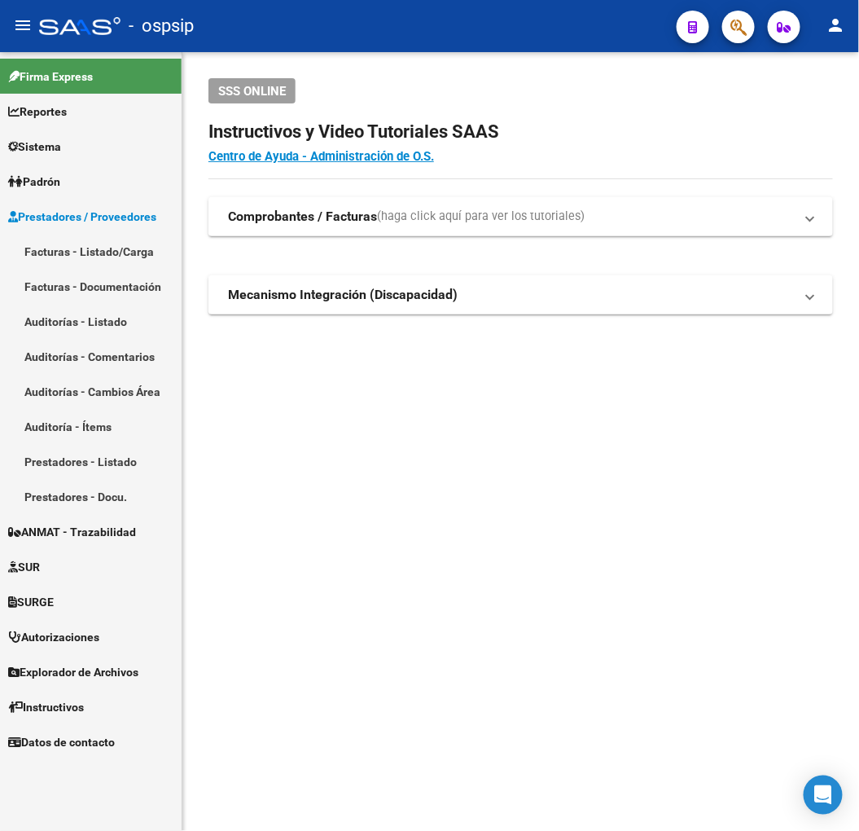
click at [93, 244] on link "Facturas - Listado/Carga" at bounding box center [91, 251] width 182 height 35
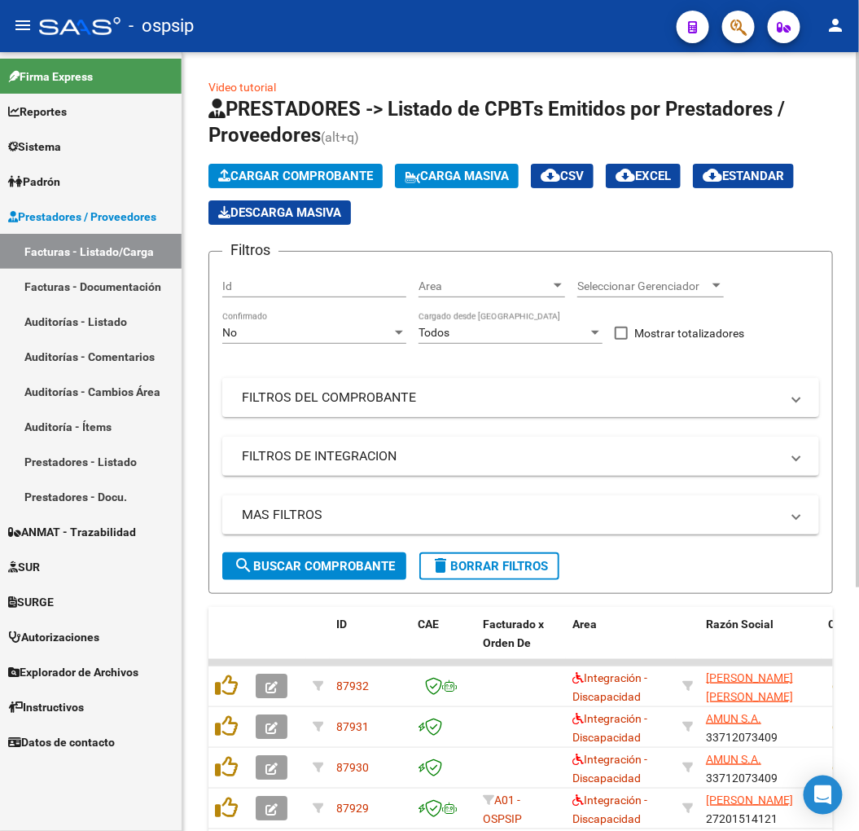
click at [337, 411] on mat-expansion-panel-header "FILTROS DEL COMPROBANTE" at bounding box center [520, 397] width 597 height 39
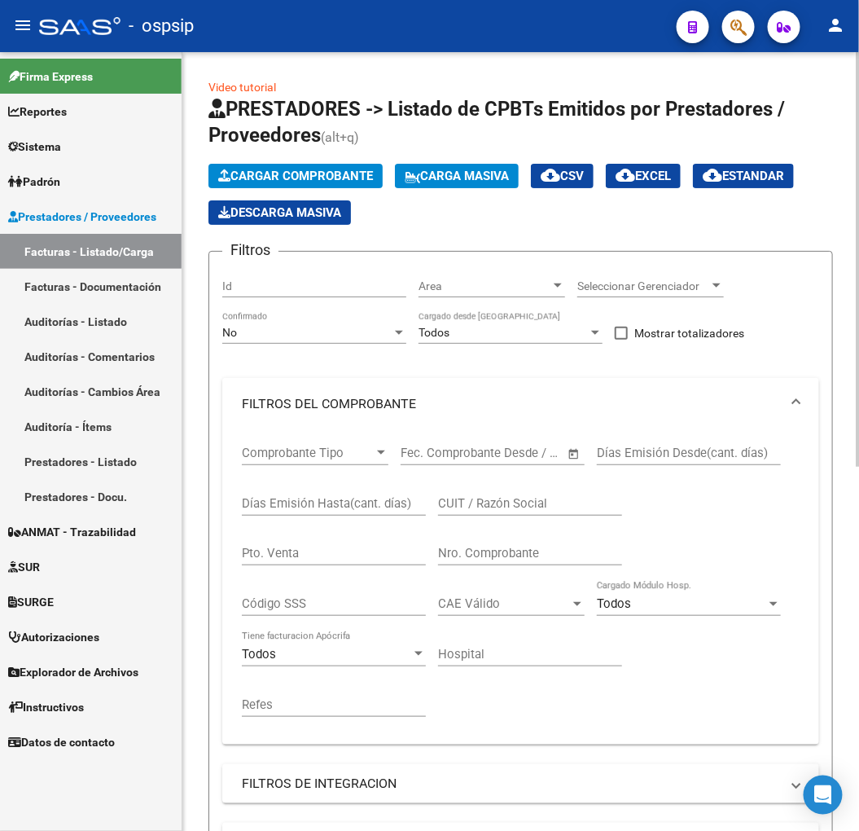
click at [491, 540] on div "Nro. Comprobante" at bounding box center [530, 547] width 184 height 35
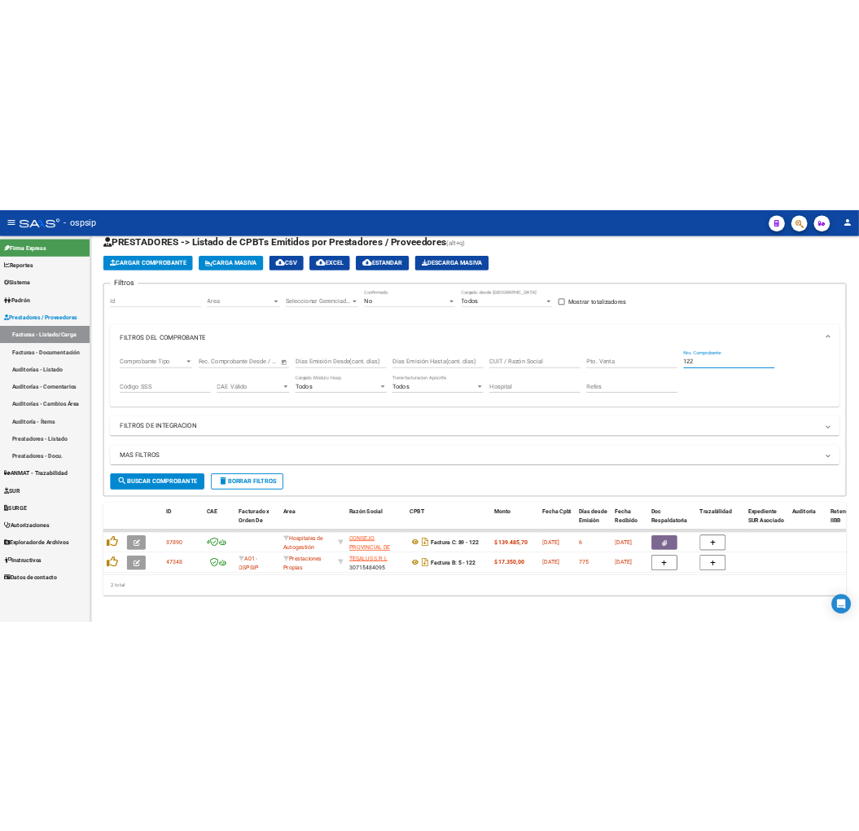
scroll to position [59, 0]
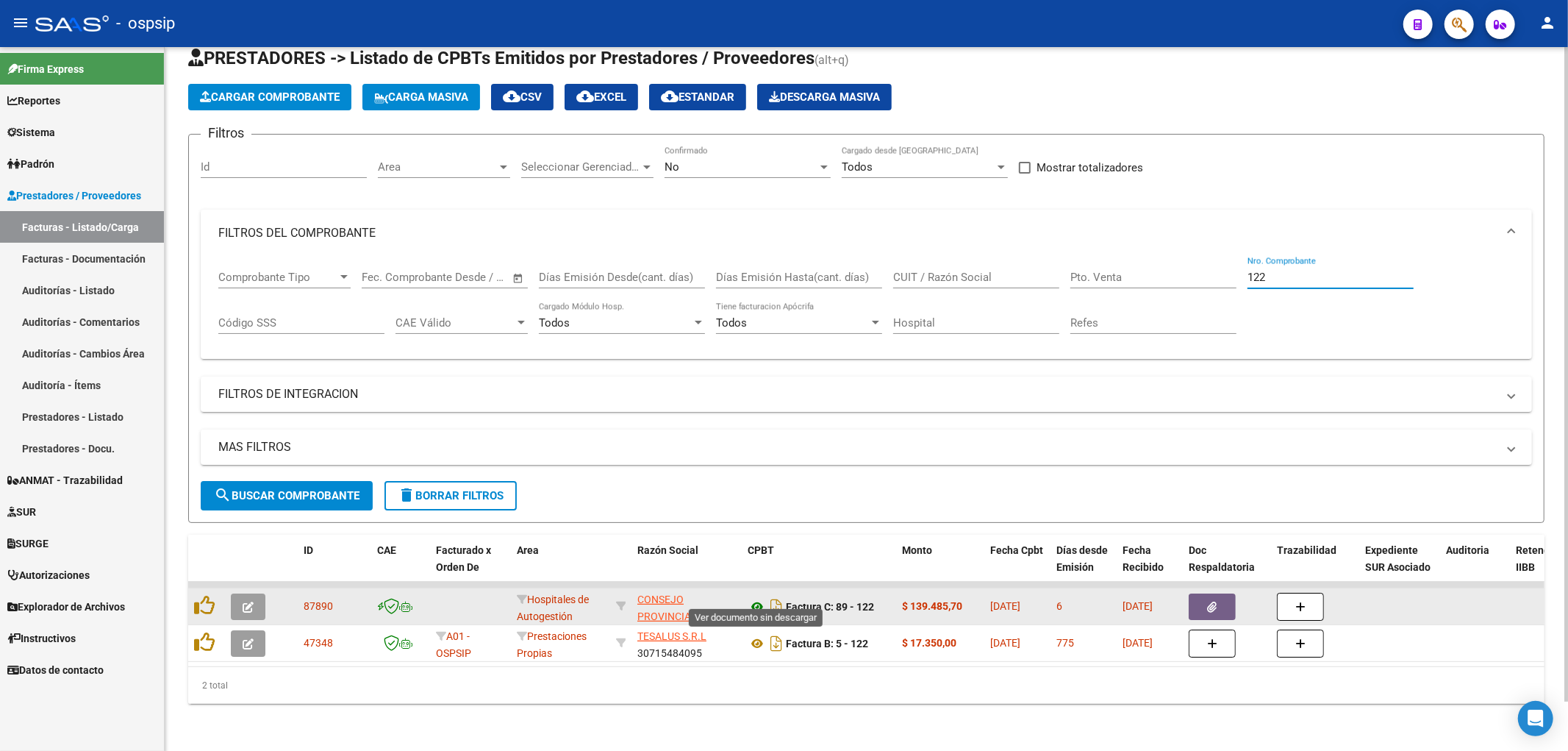
type input "122"
click at [753, 598] on icon at bounding box center [756, 607] width 19 height 18
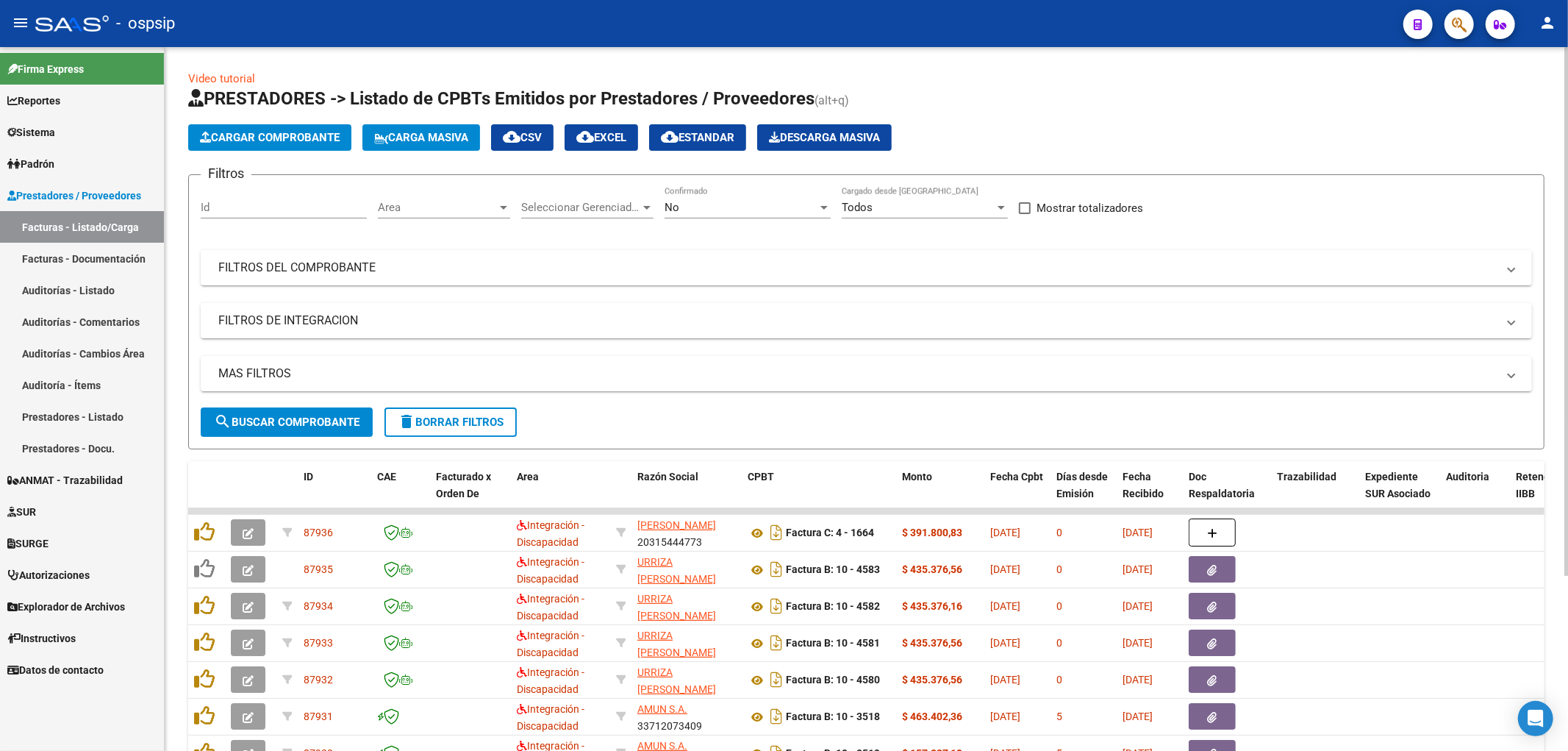
click at [290, 208] on input "Id" at bounding box center [283, 207] width 166 height 14
click at [662, 207] on app-drop-down-list "Seleccionar Gerenciador Seleccionar Gerenciador" at bounding box center [593, 209] width 144 height 46
click at [672, 207] on span "No" at bounding box center [672, 207] width 14 height 14
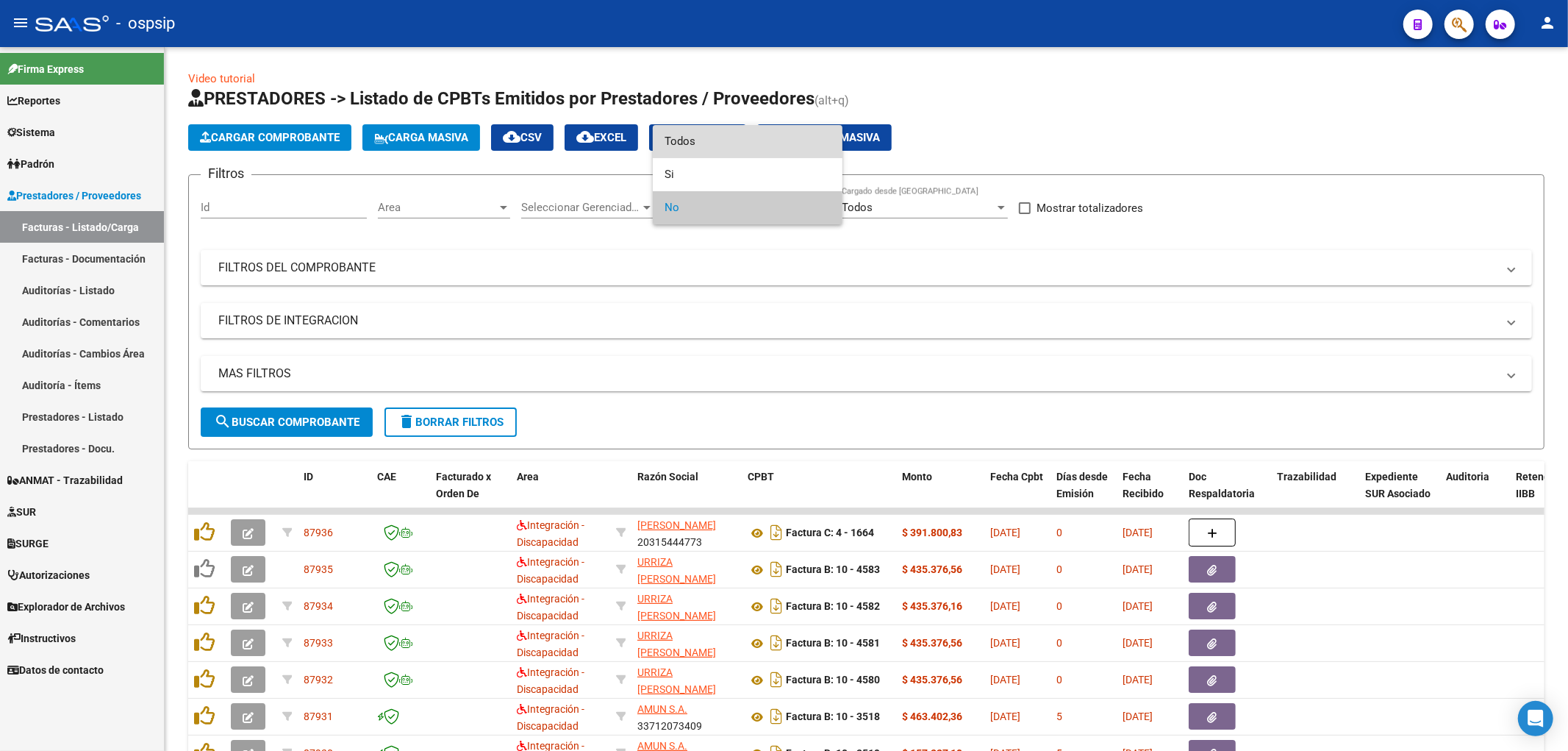
click at [694, 149] on span "Todos" at bounding box center [747, 141] width 166 height 33
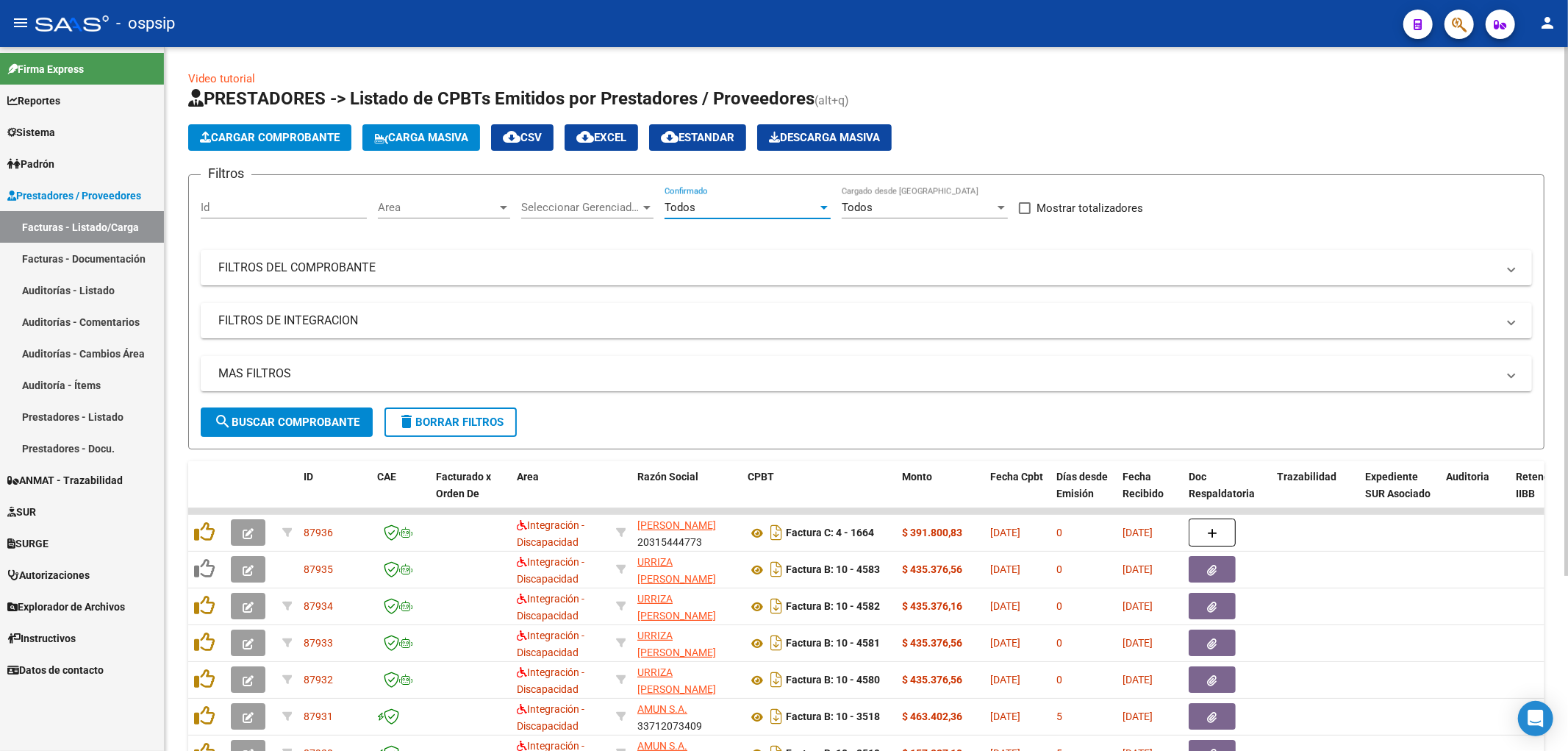
click at [331, 213] on input "Id" at bounding box center [283, 207] width 166 height 14
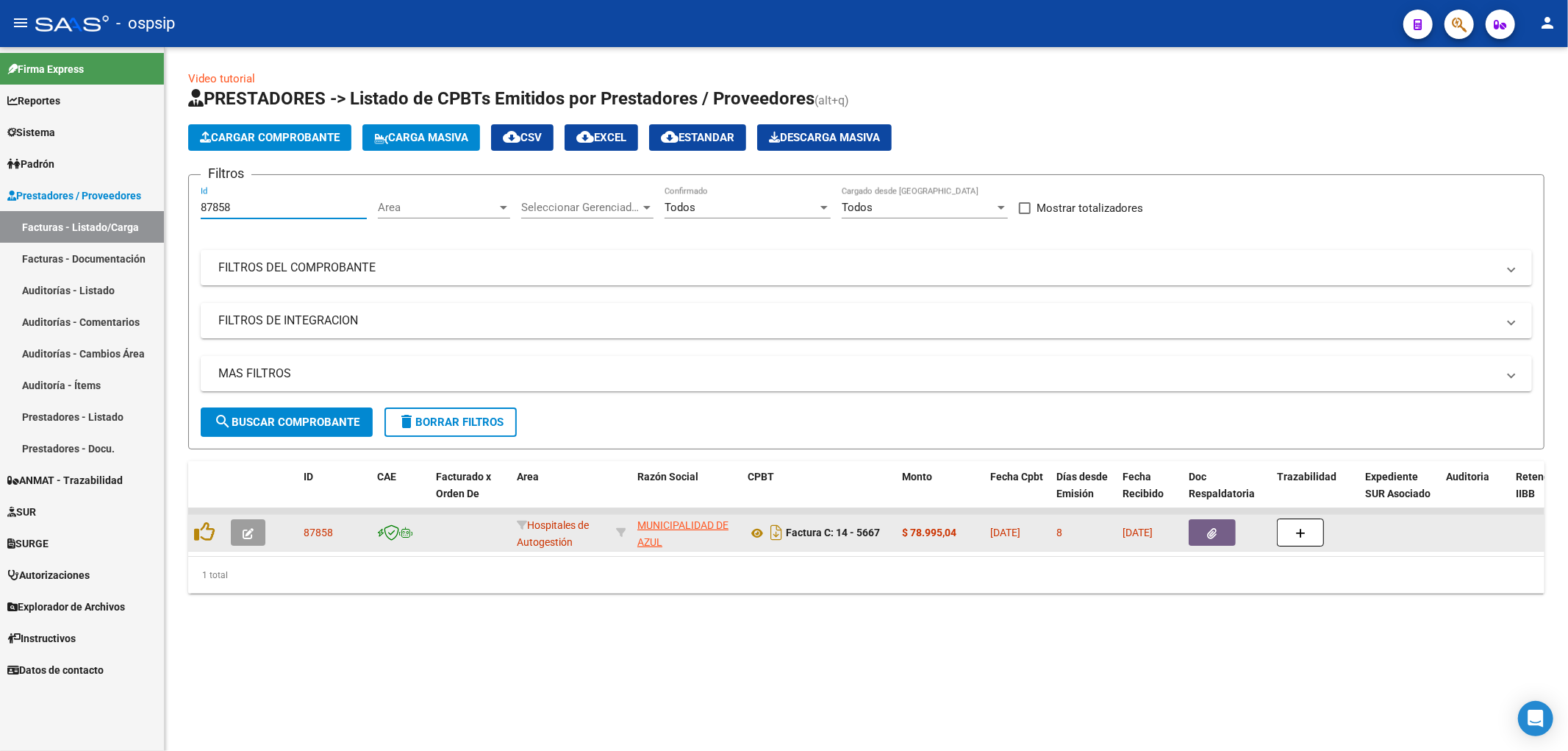
type input "87858"
click at [1217, 541] on button "button" at bounding box center [1212, 532] width 47 height 26
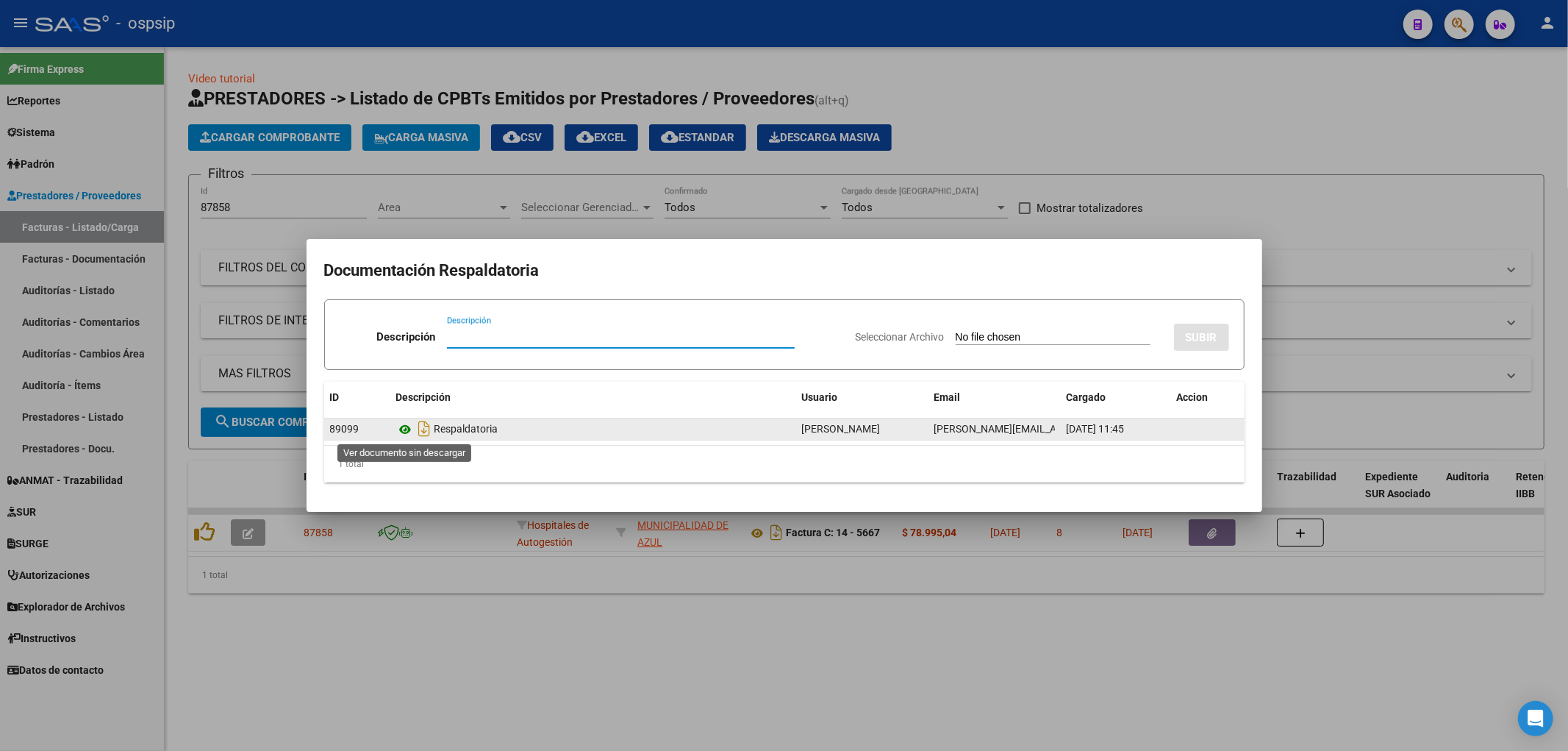
click at [404, 424] on icon at bounding box center [405, 430] width 19 height 18
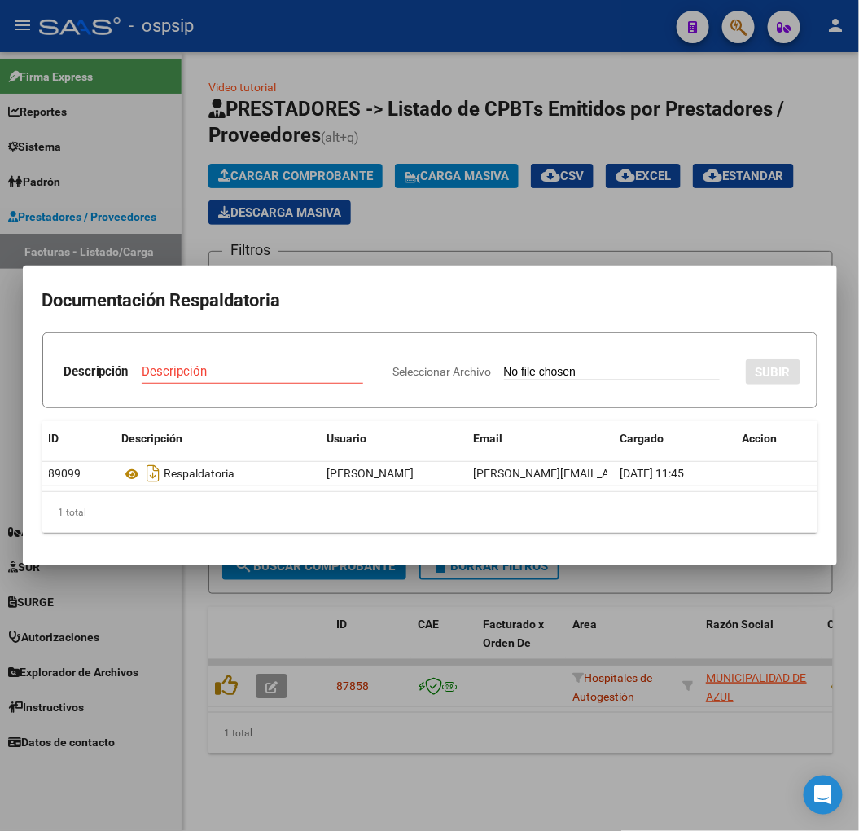
click at [568, 122] on div at bounding box center [429, 415] width 859 height 831
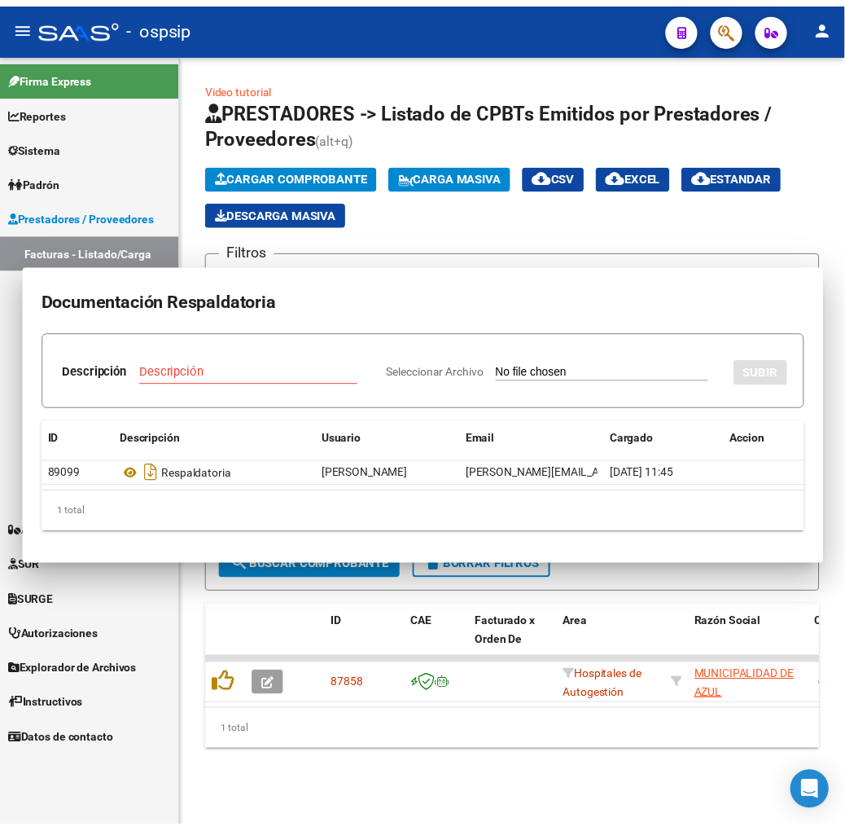
scroll to position [0, 823]
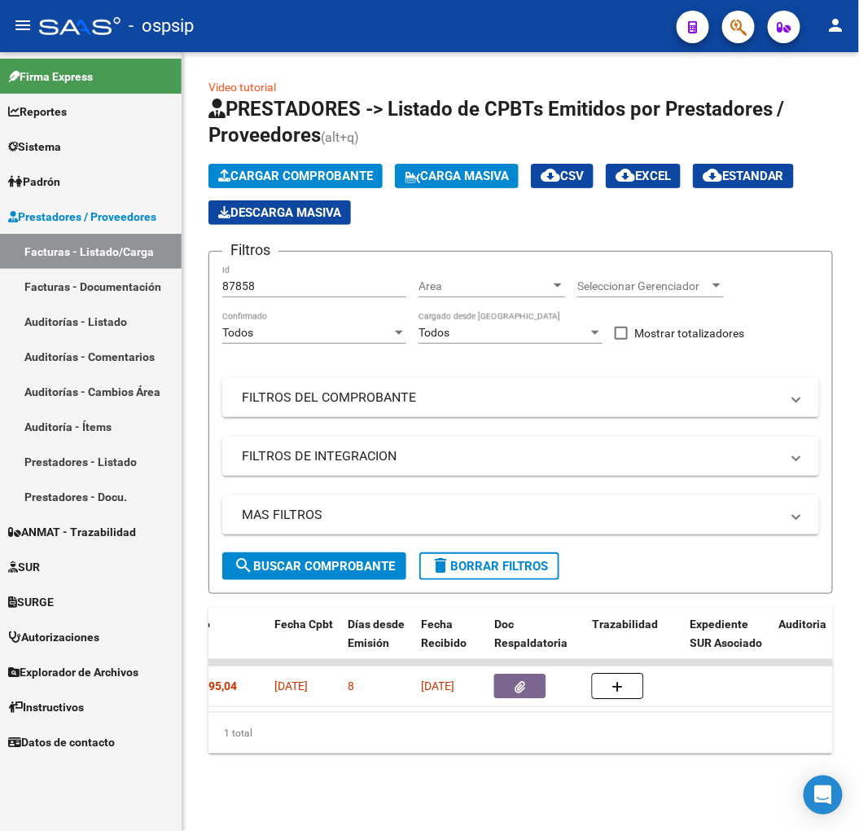
click at [752, 24] on button "button" at bounding box center [738, 27] width 33 height 33
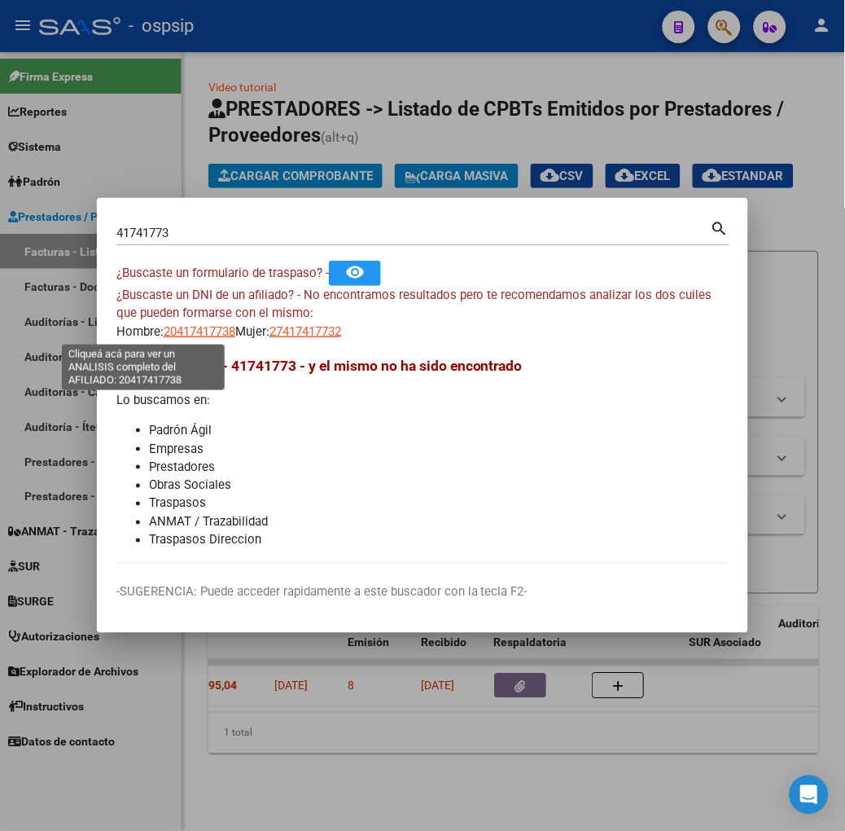
click at [164, 327] on span "20417417738" at bounding box center [200, 331] width 72 height 15
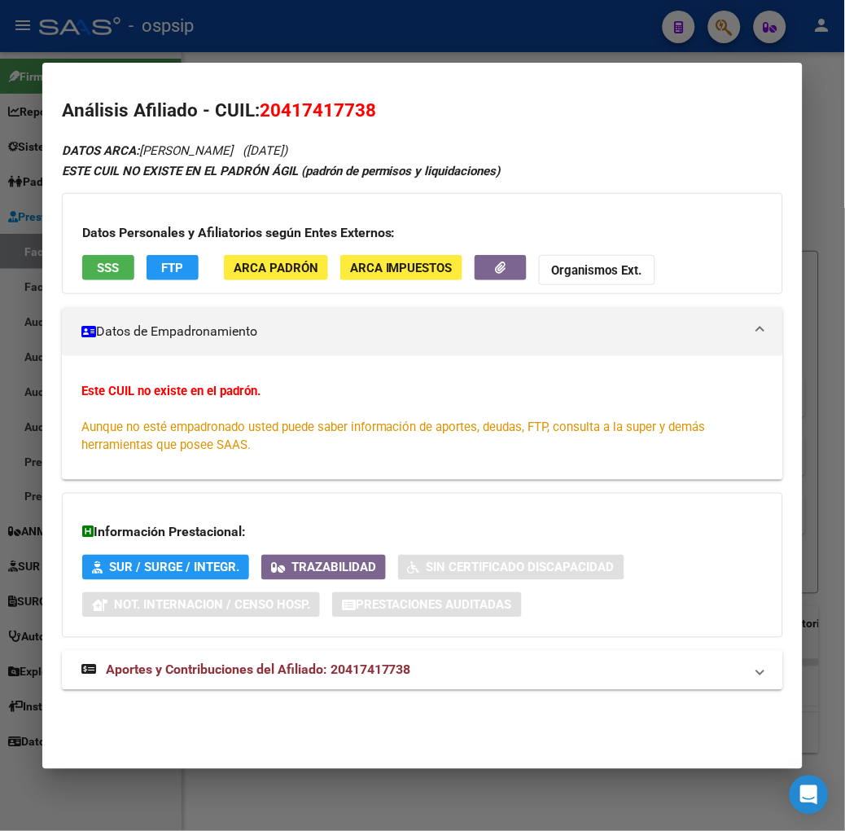
click at [97, 270] on span "SSS" at bounding box center [108, 268] width 22 height 15
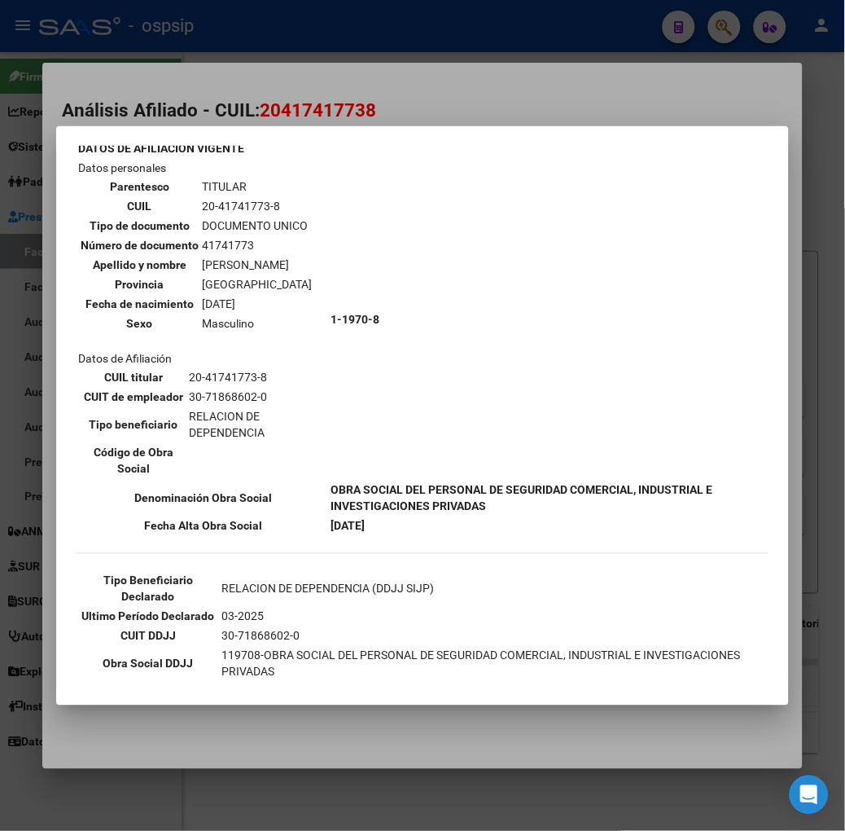
scroll to position [140, 0]
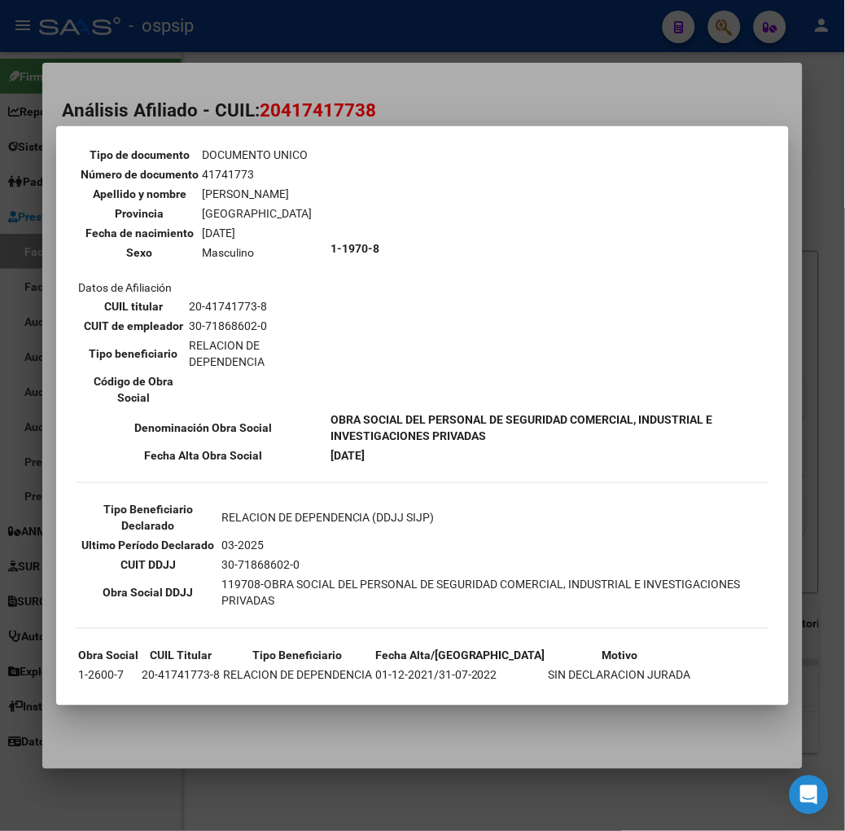
click at [314, 107] on div at bounding box center [422, 415] width 845 height 831
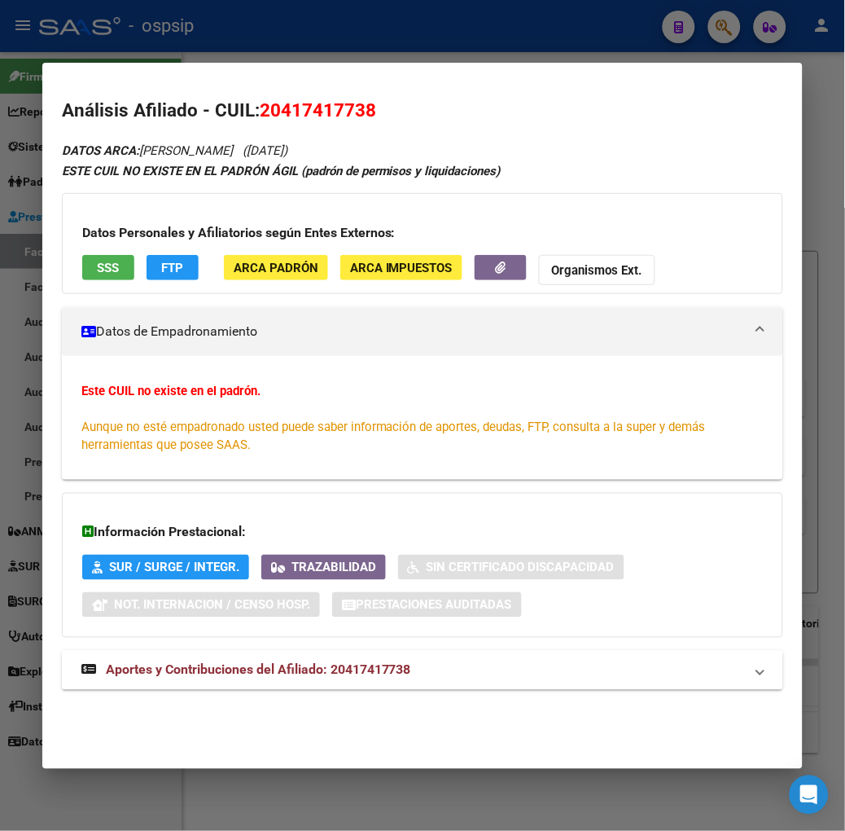
click at [400, 666] on mat-panel-title "Aportes y Contribuciones del Afiliado: 20417417738" at bounding box center [412, 671] width 663 height 20
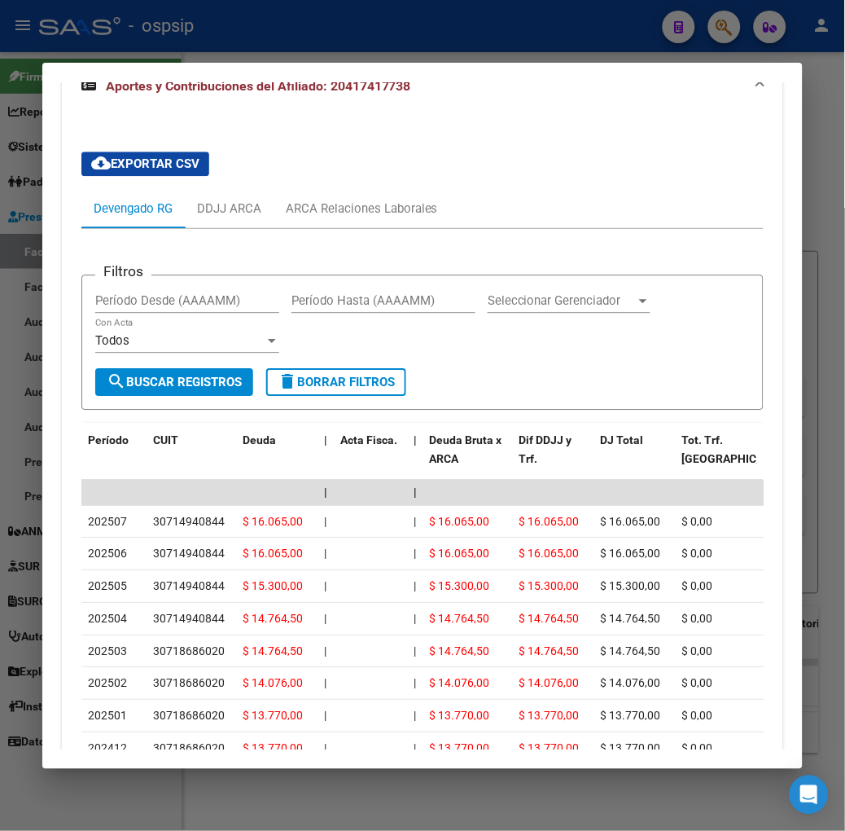
scroll to position [601, 0]
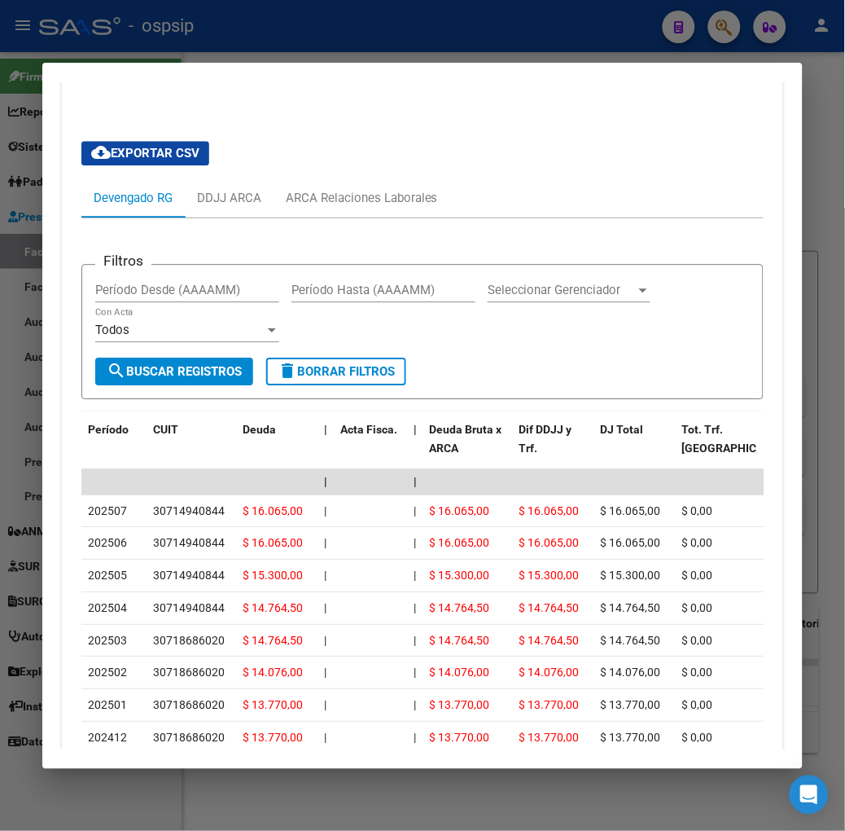
click at [492, 45] on div at bounding box center [422, 415] width 845 height 831
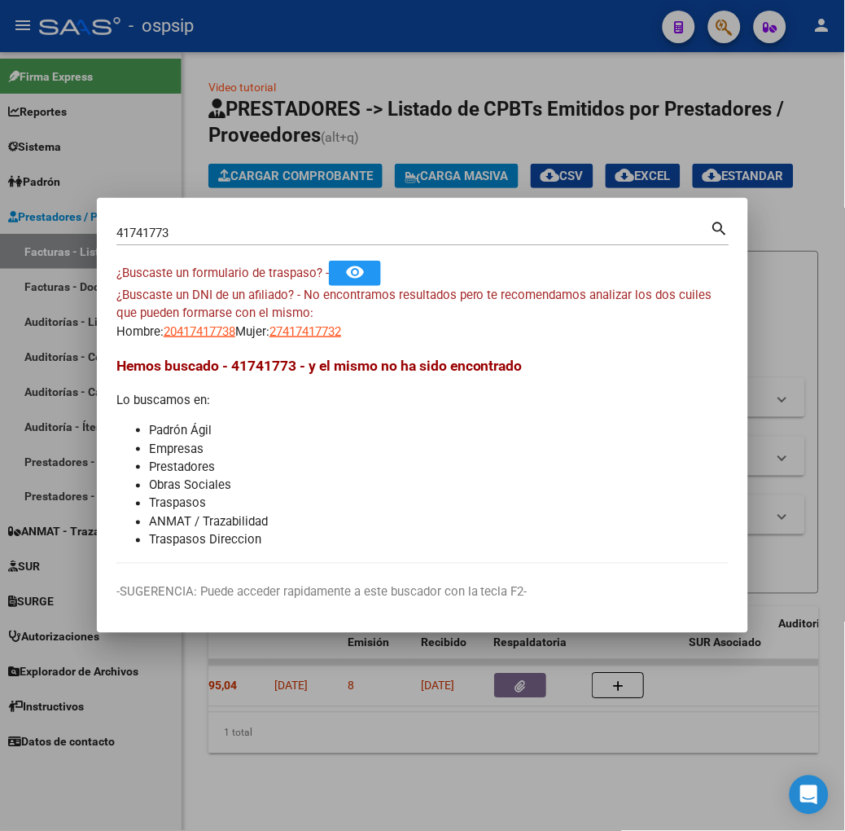
click at [200, 239] on input "41741773" at bounding box center [413, 233] width 595 height 15
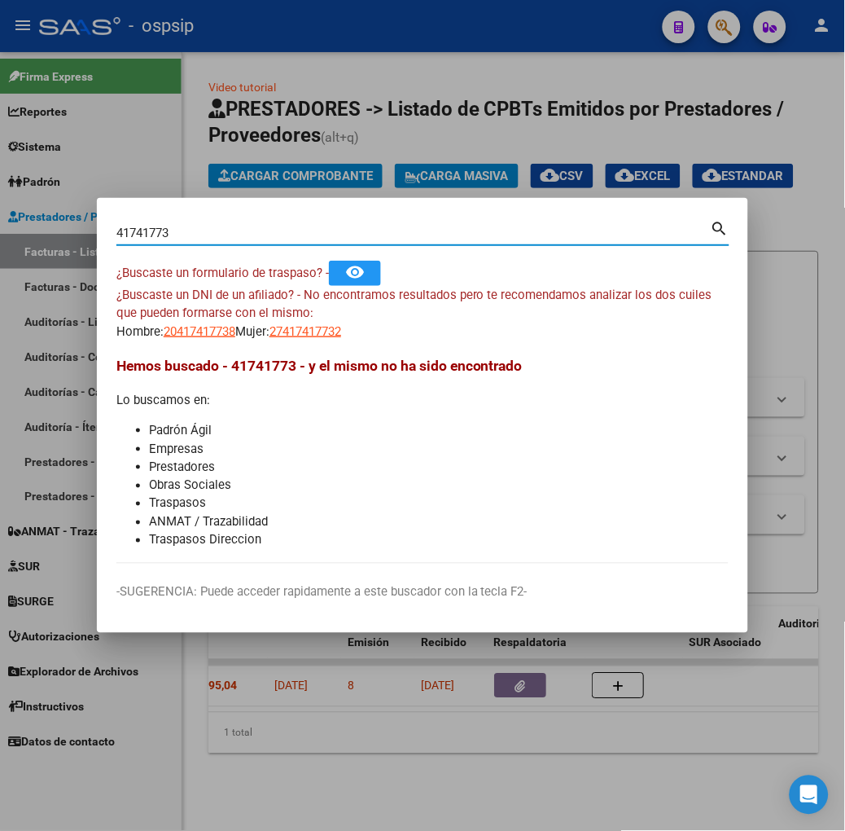
click at [200, 239] on input "41741773" at bounding box center [413, 233] width 595 height 15
type input "25059032"
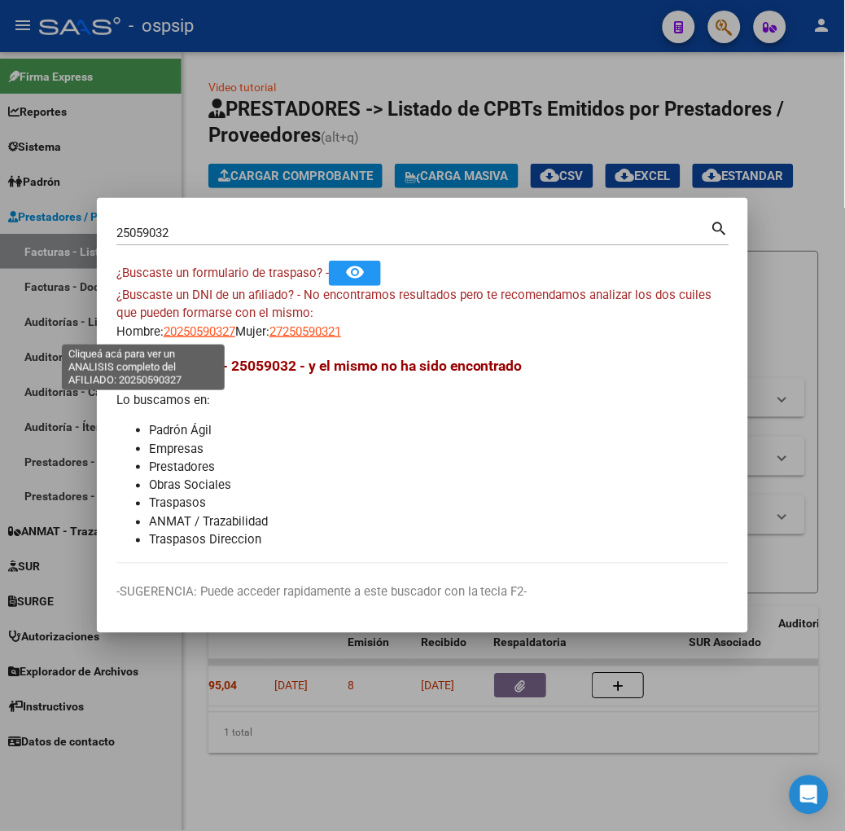
click at [164, 326] on span "20250590327" at bounding box center [200, 331] width 72 height 15
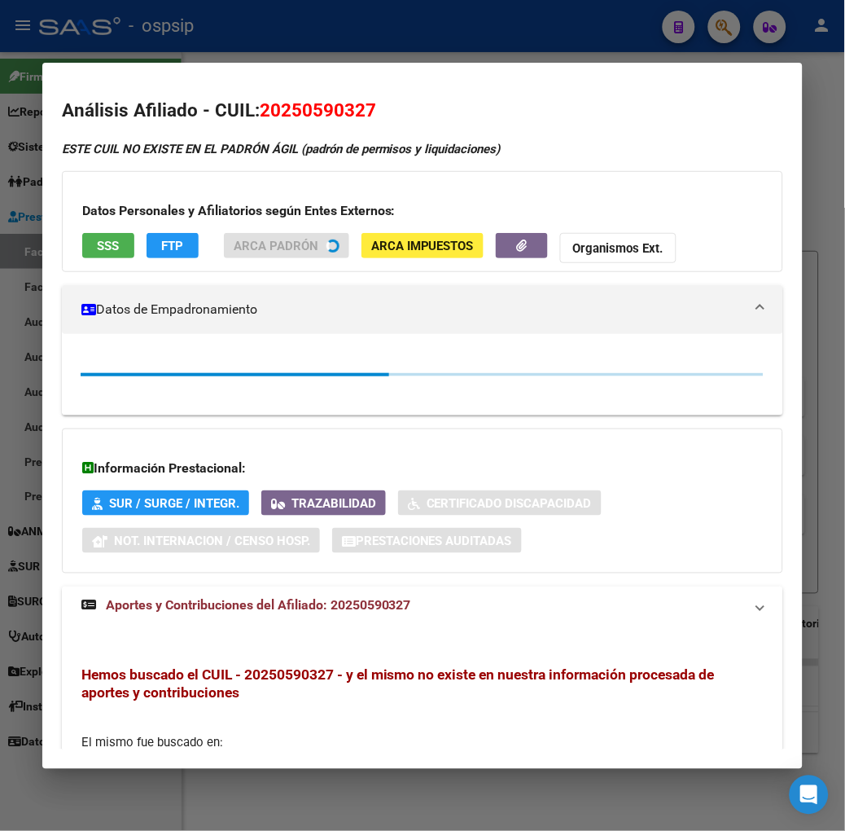
click at [238, 38] on div at bounding box center [422, 415] width 845 height 831
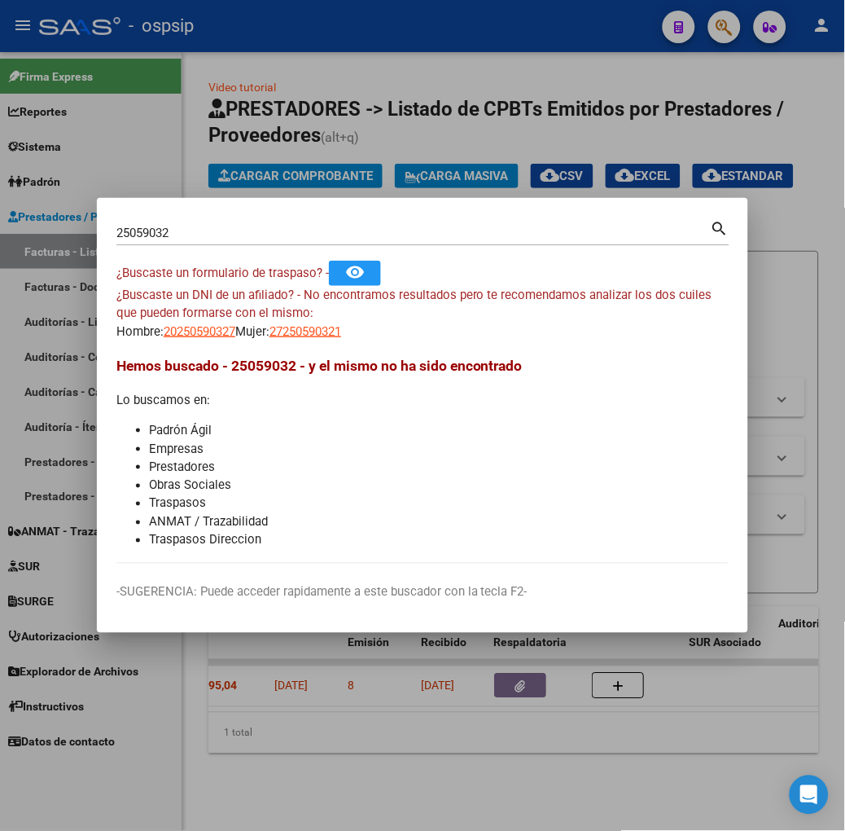
click at [288, 323] on app-link-go-to "27250590321" at bounding box center [306, 332] width 72 height 19
click at [288, 330] on span "27250590321" at bounding box center [306, 331] width 72 height 15
type textarea "27250590321"
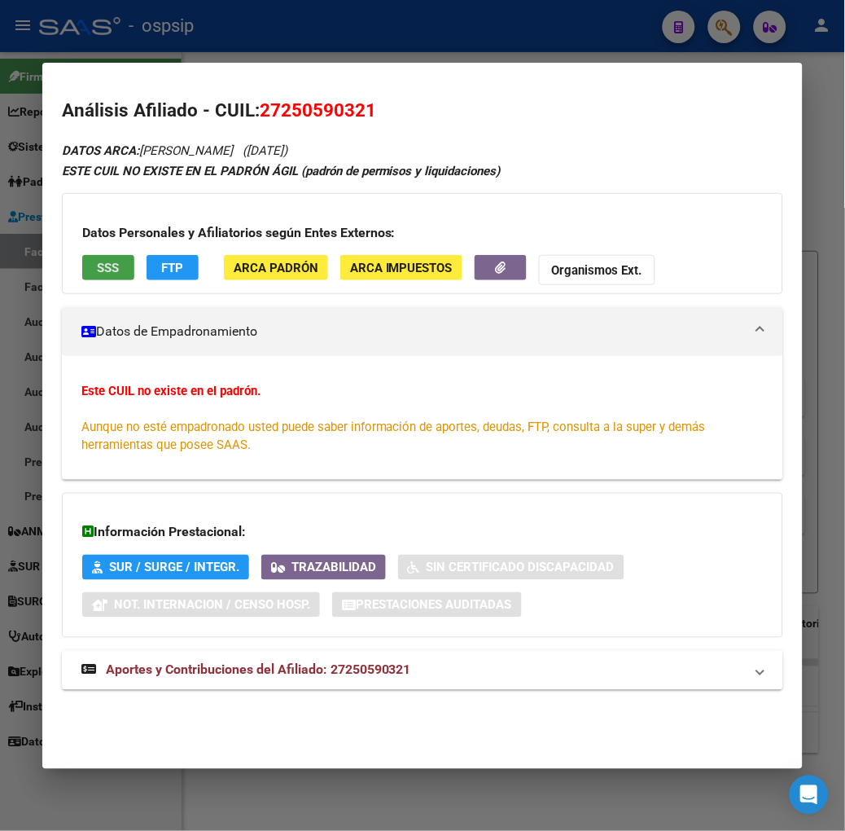
click at [97, 262] on span "SSS" at bounding box center [108, 268] width 22 height 15
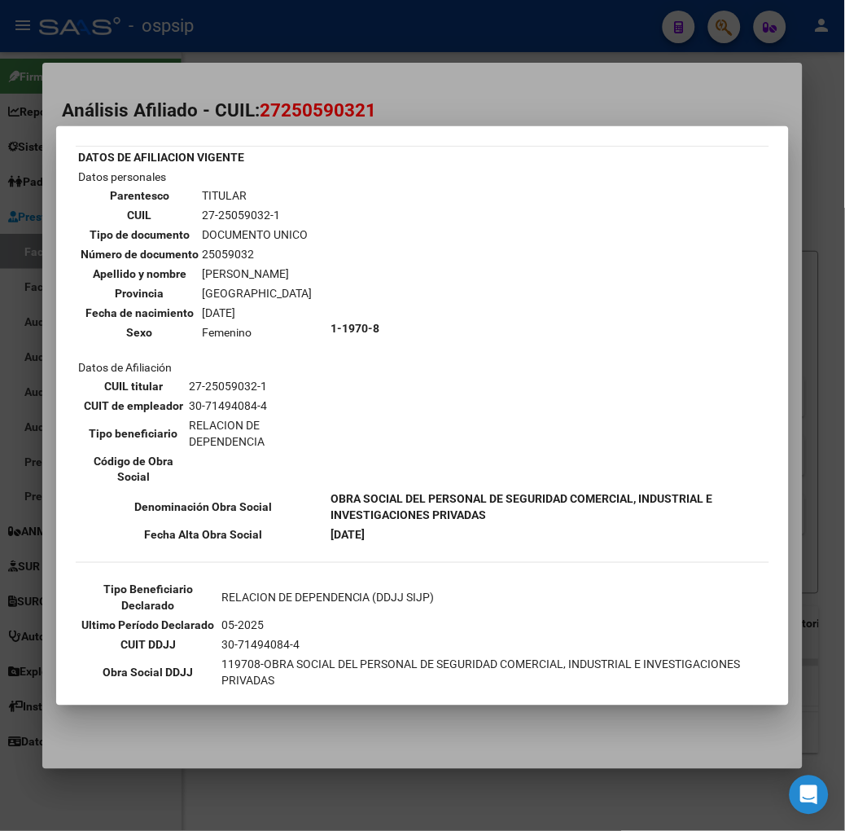
scroll to position [90, 0]
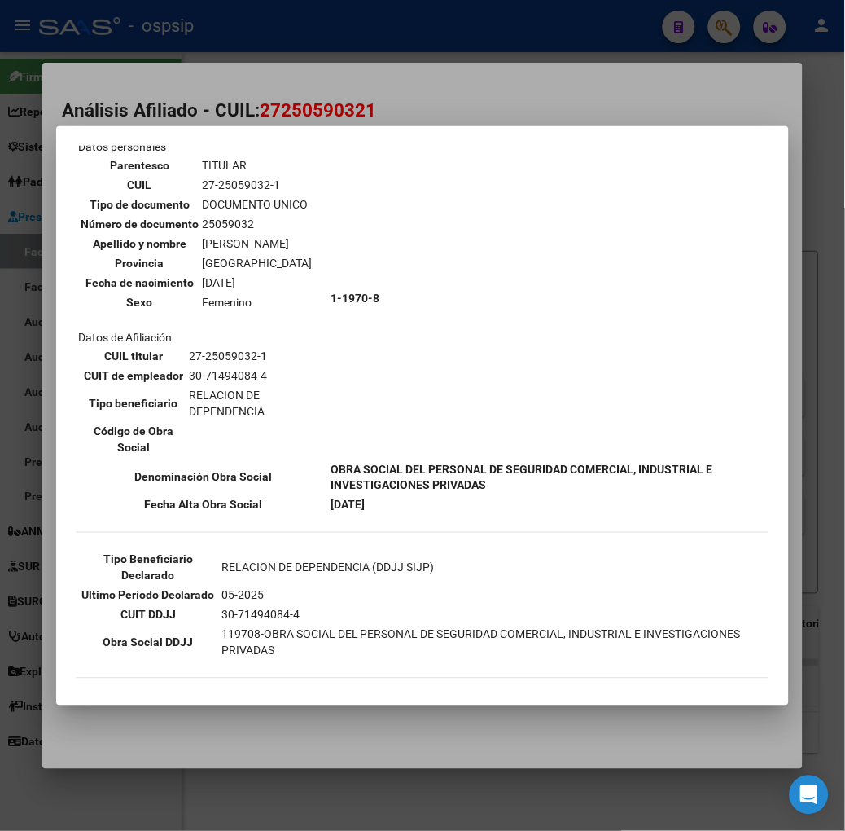
click at [238, 132] on mat-dialog-container "--ACTIVO en Obra Social según consulta SSS-- DATOS DE AFILIACION VIGENTE Datos …" at bounding box center [422, 415] width 733 height 579
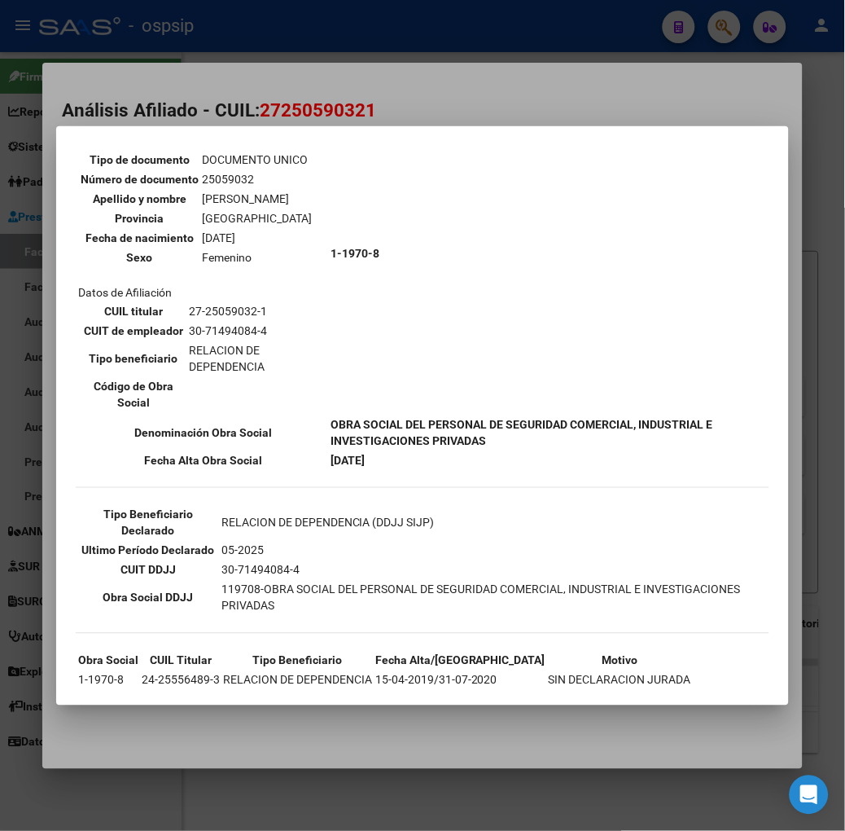
scroll to position [155, 0]
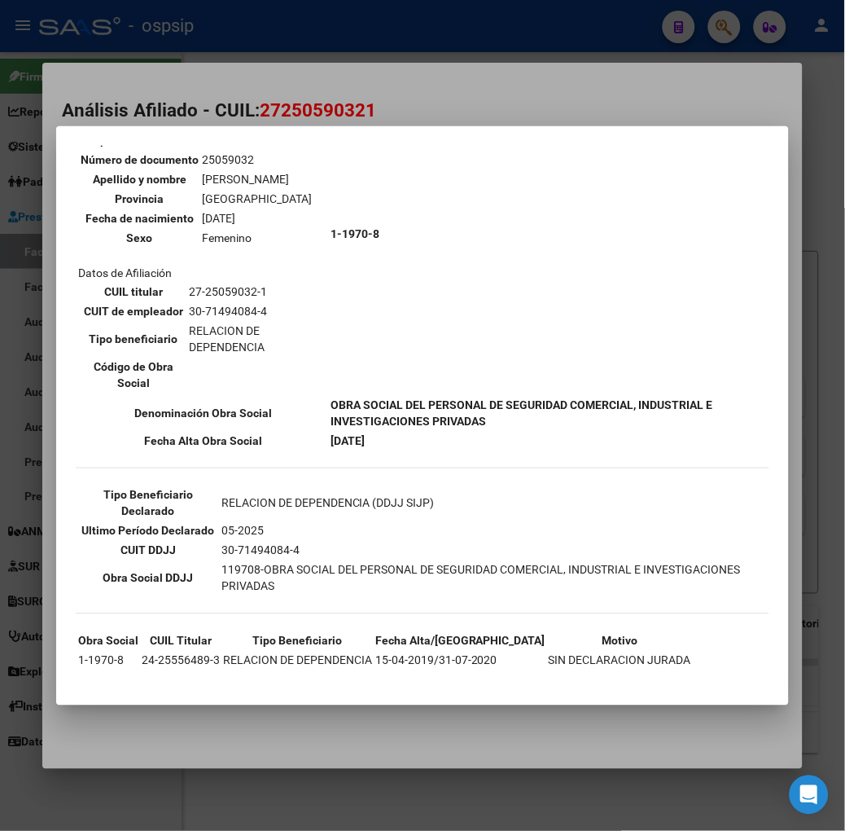
click at [293, 98] on div at bounding box center [422, 415] width 845 height 831
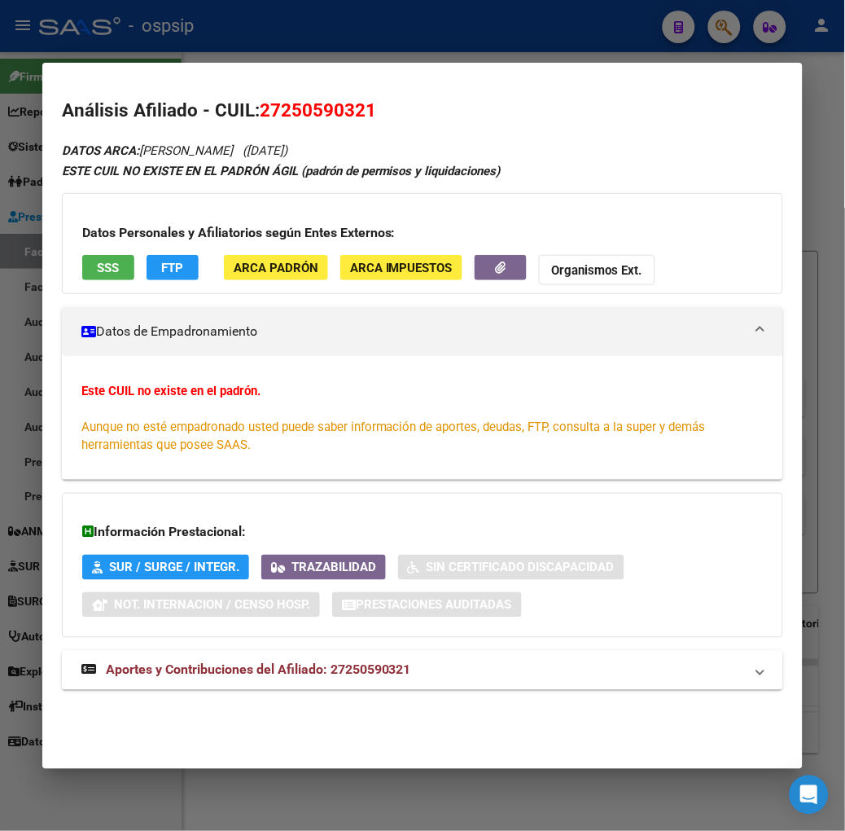
click at [237, 652] on mat-expansion-panel-header "Aportes y Contribuciones del Afiliado: 27250590321" at bounding box center [423, 670] width 722 height 39
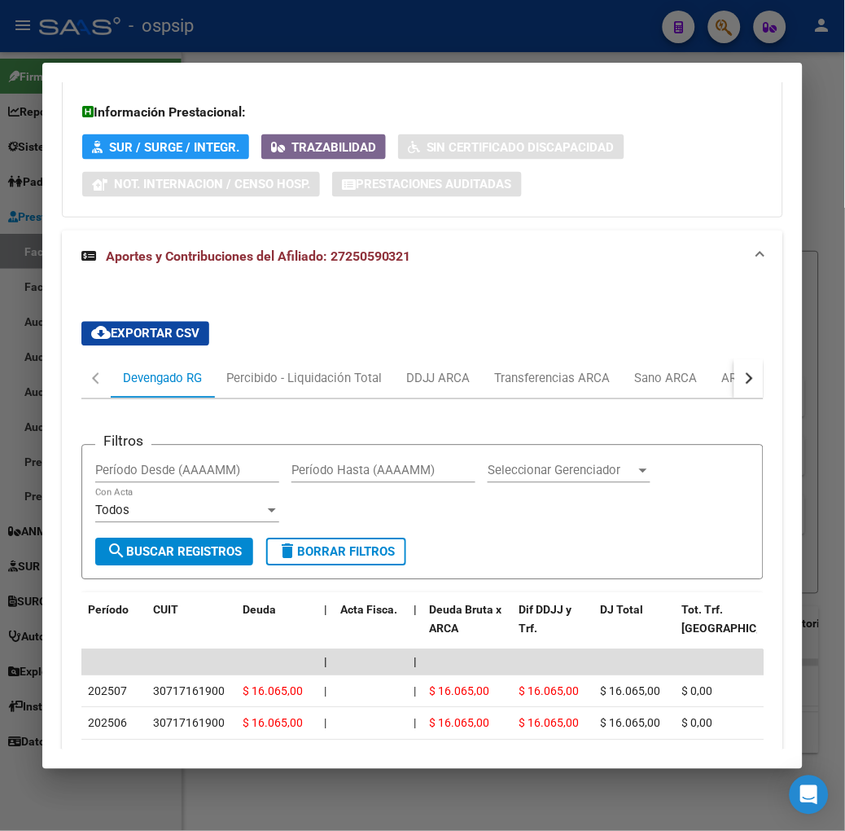
scroll to position [692, 0]
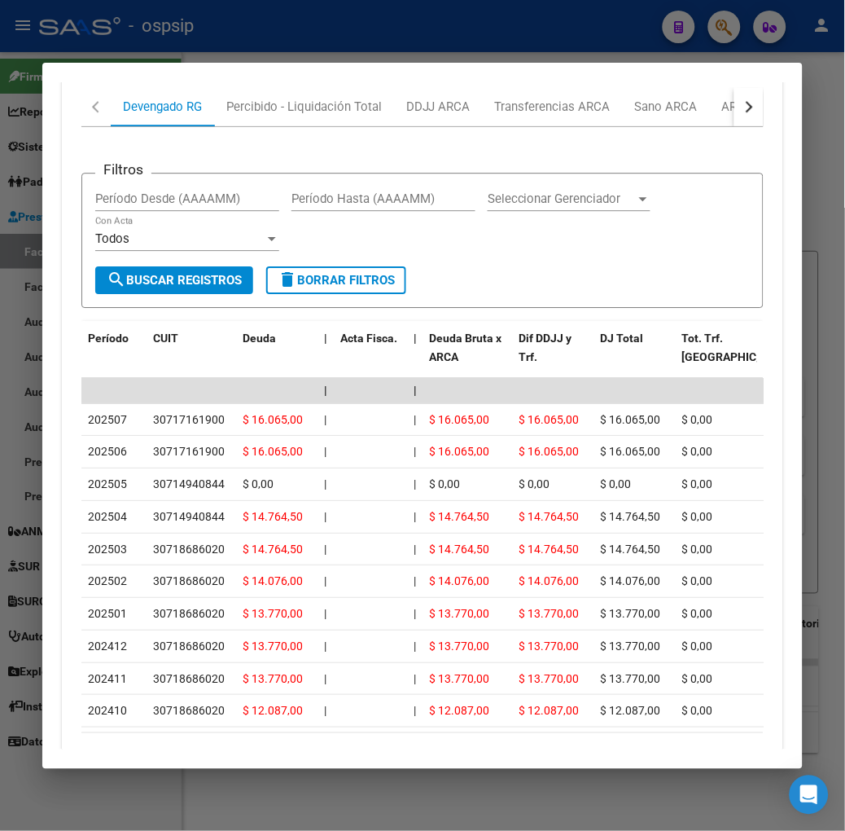
click at [476, 53] on div at bounding box center [422, 415] width 845 height 831
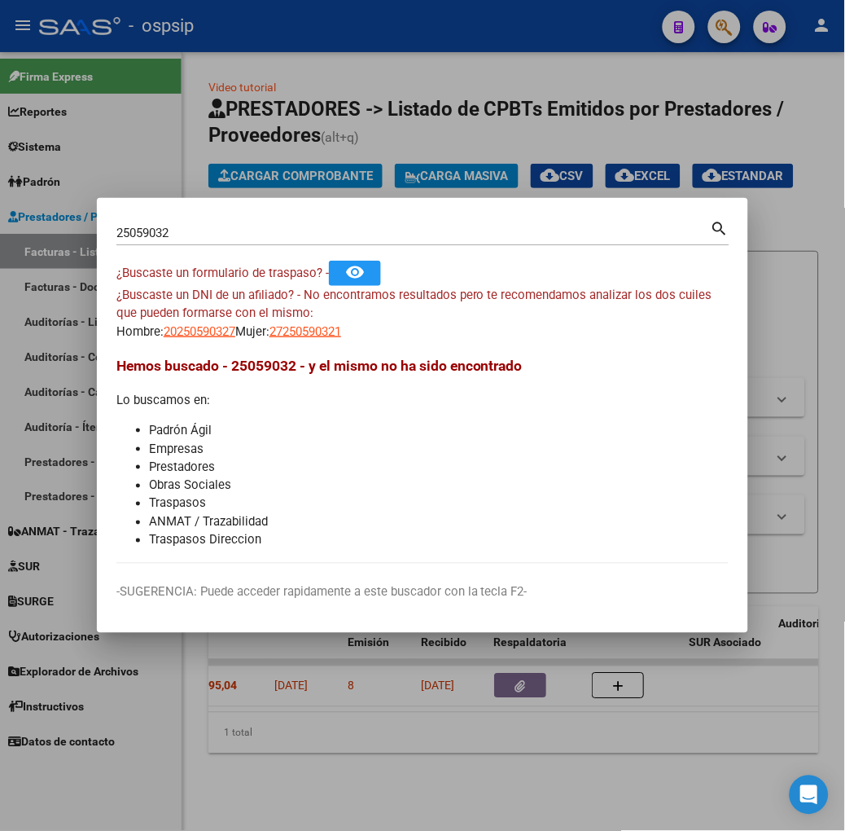
click at [340, 251] on div "25059032 Buscar (apellido, dni, [PERSON_NAME], nro traspaso, cuit, obra social)…" at bounding box center [422, 238] width 613 height 43
click at [339, 231] on input "25059032" at bounding box center [413, 233] width 595 height 15
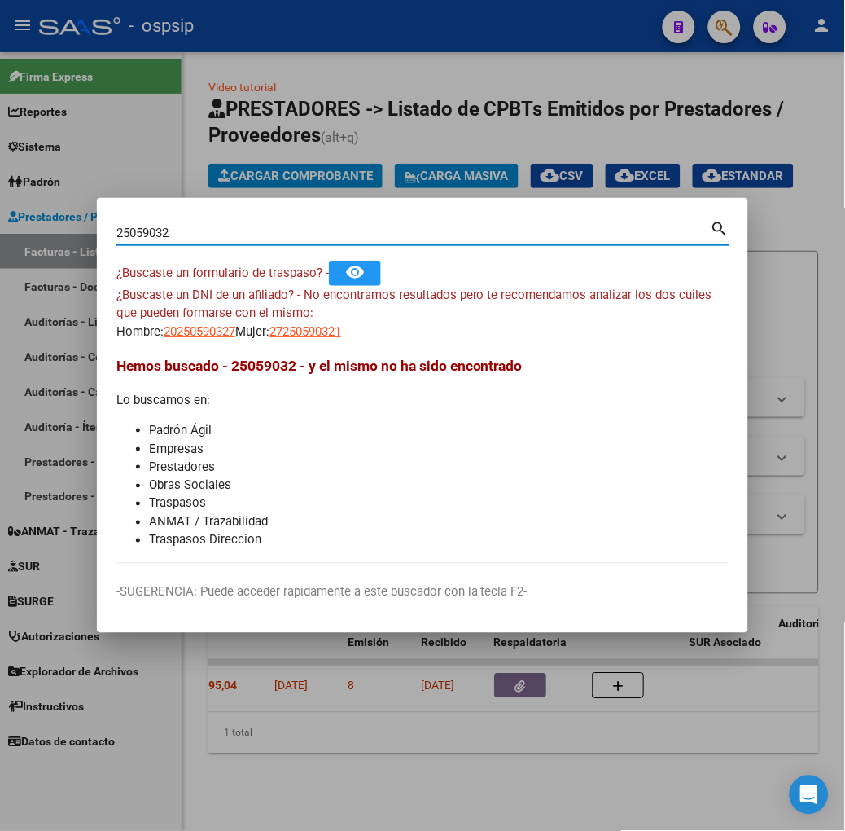
click at [339, 231] on input "25059032" at bounding box center [413, 233] width 595 height 15
type input "32800808"
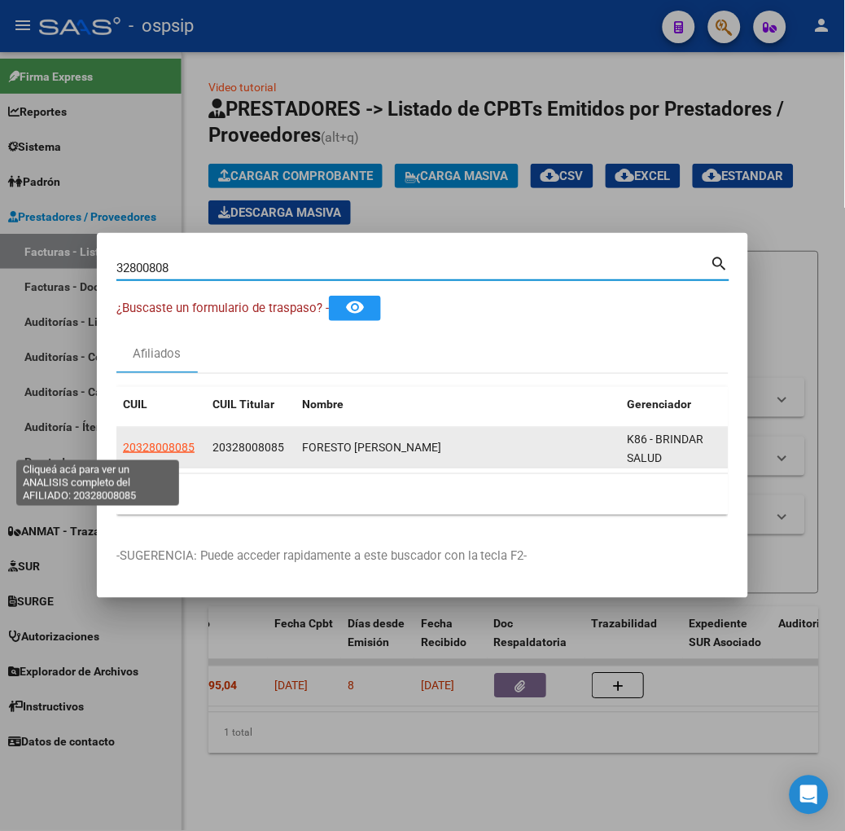
click at [128, 449] on span "20328008085" at bounding box center [159, 447] width 72 height 13
type textarea "20328008085"
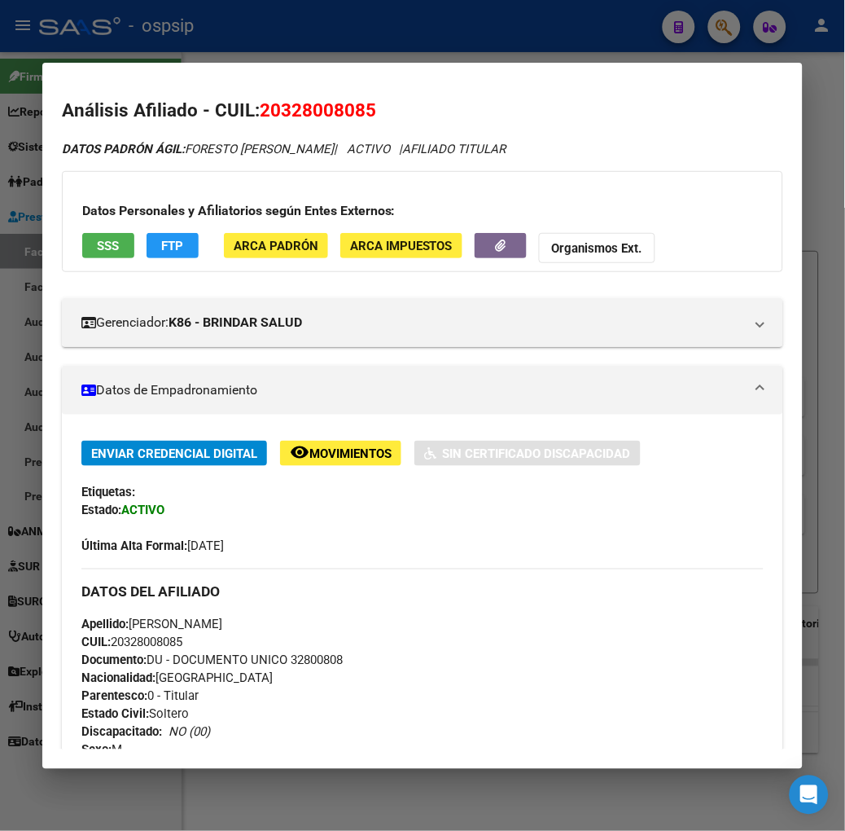
click at [97, 239] on span "SSS" at bounding box center [108, 246] width 22 height 15
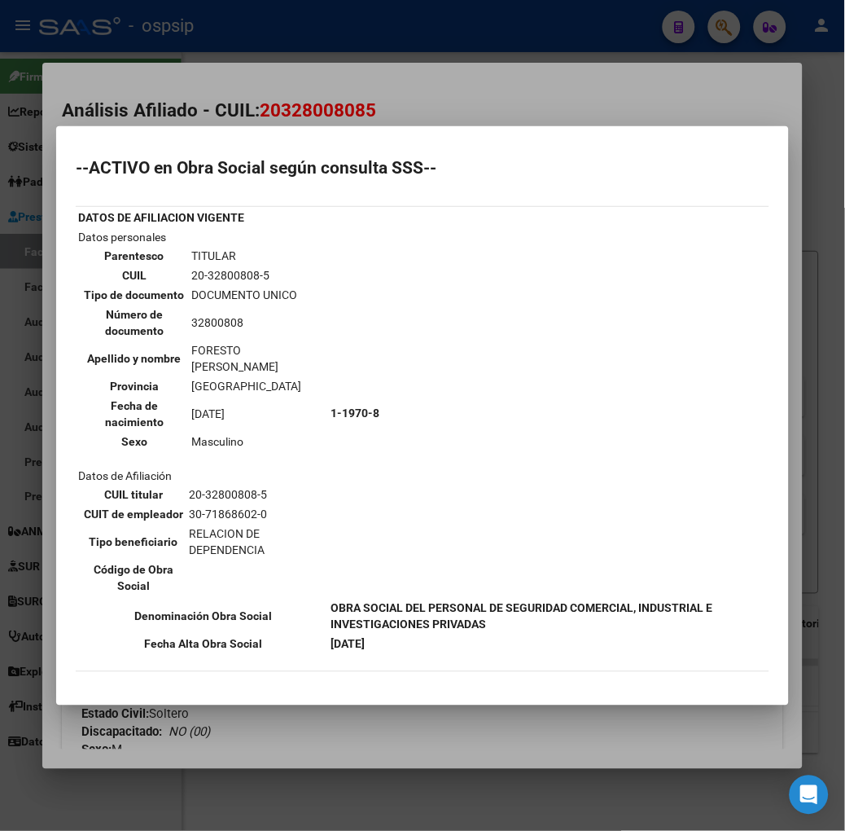
click at [266, 82] on div at bounding box center [422, 415] width 845 height 831
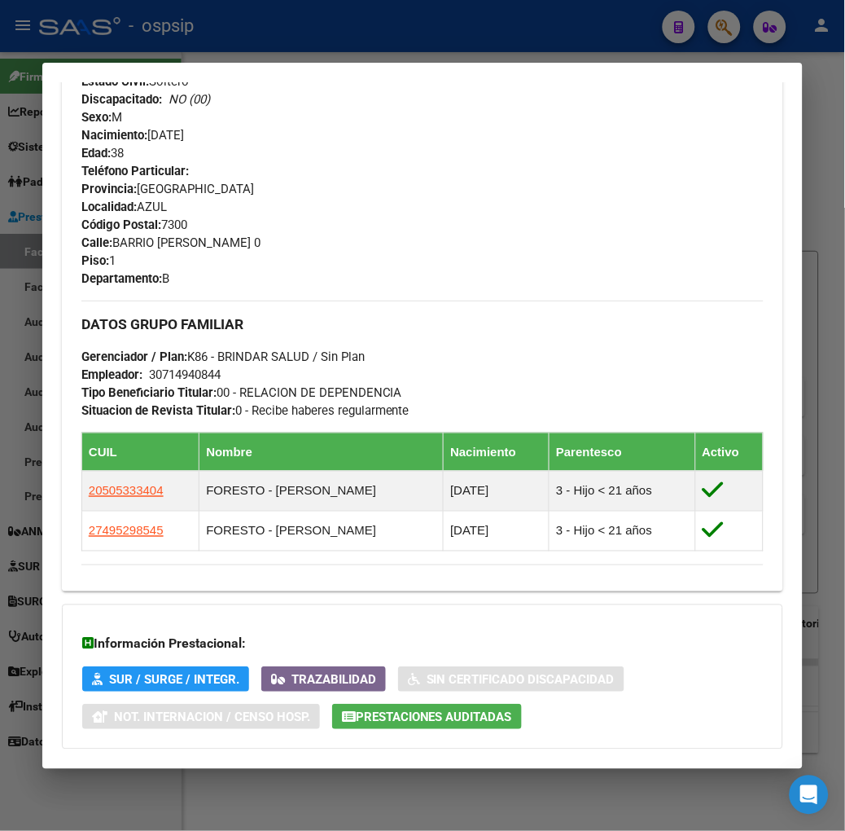
scroll to position [722, 0]
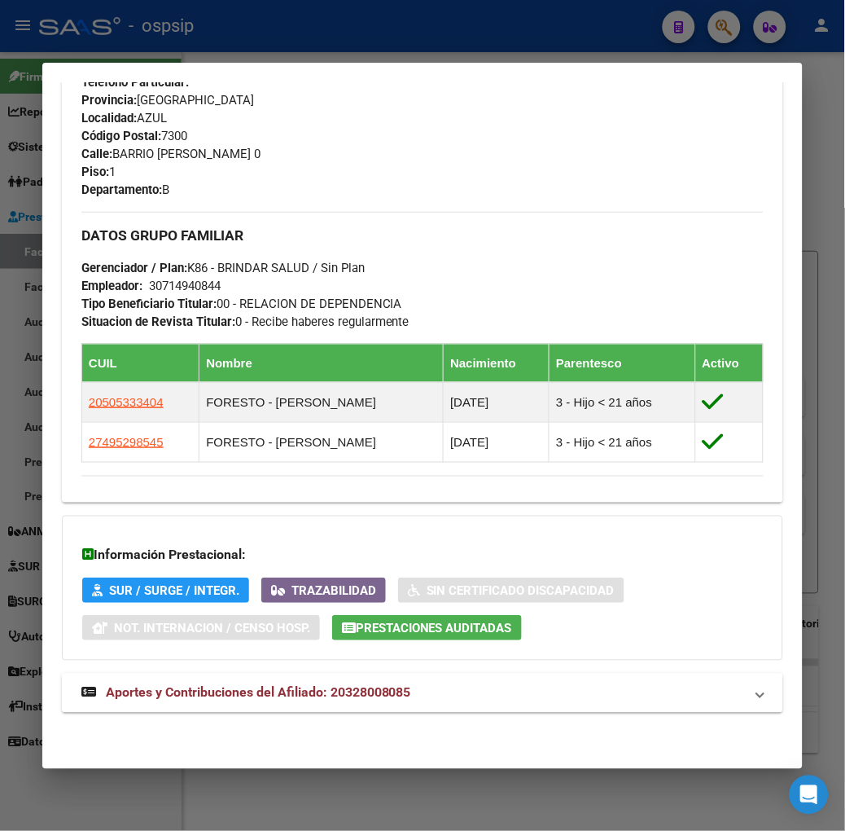
click at [209, 715] on div "DATOS PADRÓN ÁGIL: [PERSON_NAME] | ACTIVO | AFILIADO TITULAR Datos Personales y…" at bounding box center [423, 74] width 722 height 1313
click at [208, 699] on span "Aportes y Contribuciones del Afiliado: 20328008085" at bounding box center [258, 692] width 305 height 15
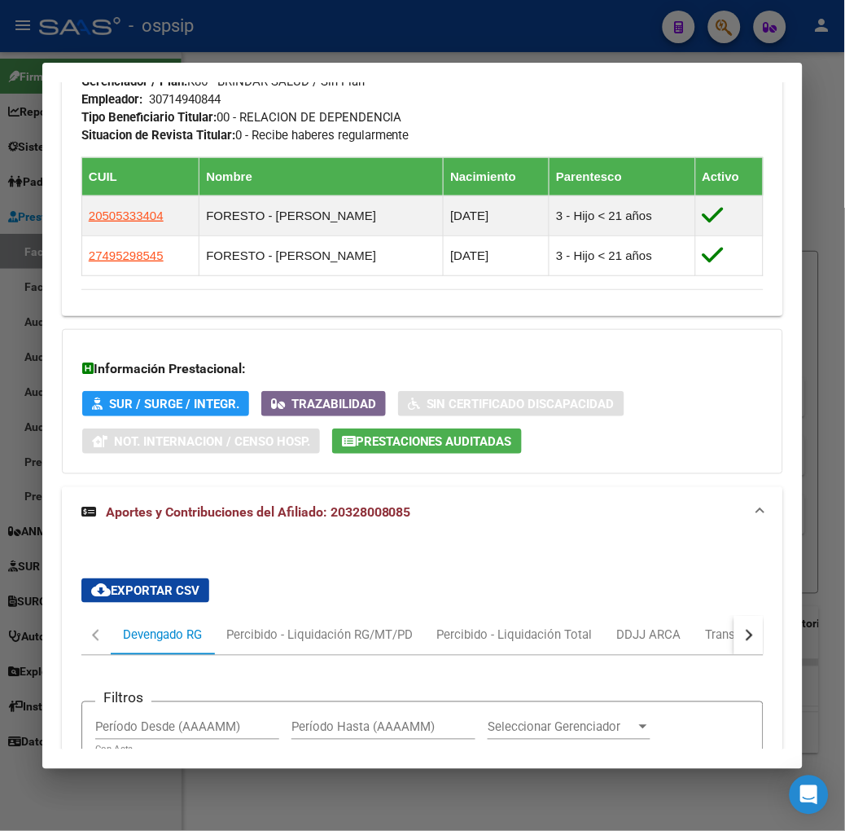
scroll to position [1165, 0]
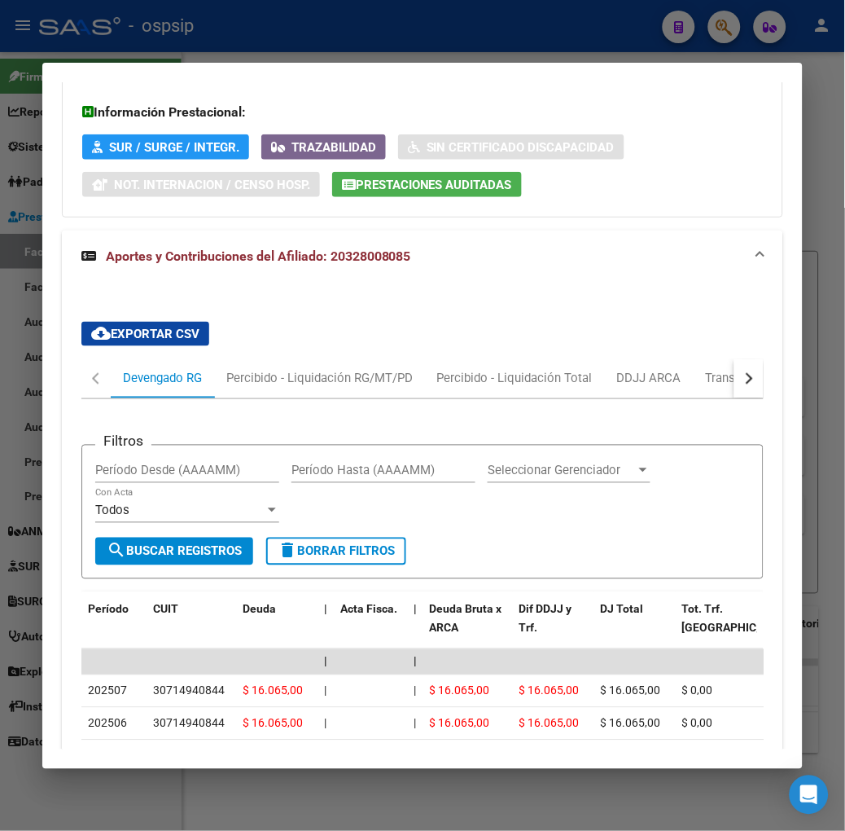
click at [188, 65] on mat-dialog-container "Análisis Afiliado - CUIL: 20328008085 DATOS PADRÓN ÁGIL: [PERSON_NAME] | ACTIVO…" at bounding box center [422, 416] width 761 height 706
click at [178, 55] on div at bounding box center [422, 415] width 845 height 831
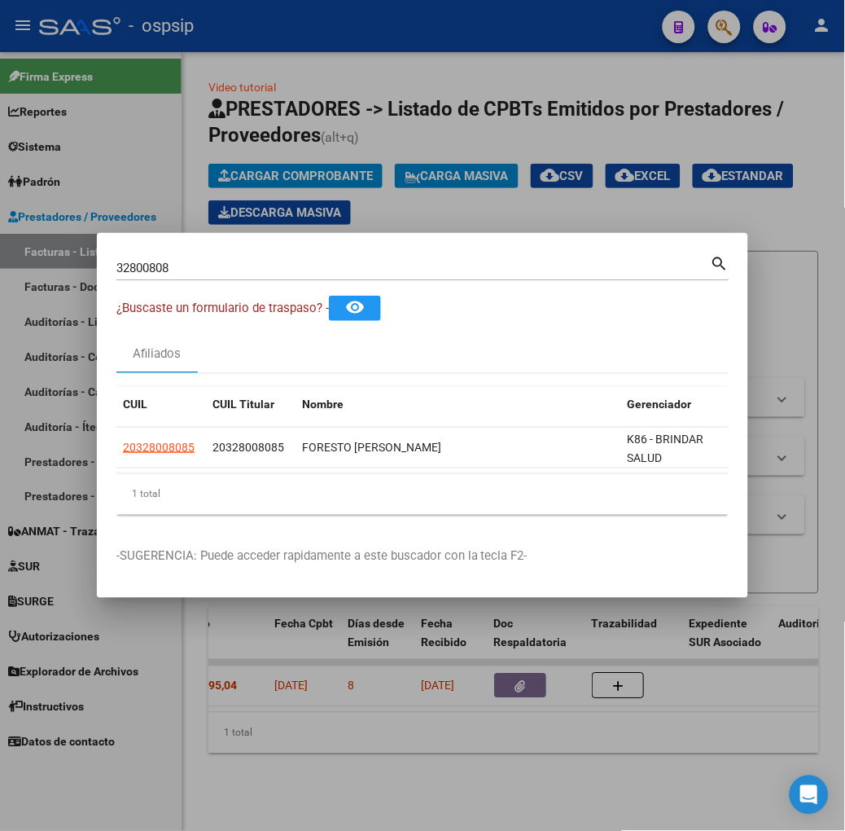
click at [213, 250] on mat-dialog-container "32800808 Buscar (apellido, dni, cuil, [PERSON_NAME], cuit, obra social) search …" at bounding box center [423, 415] width 652 height 365
click at [218, 266] on input "32800808" at bounding box center [413, 268] width 595 height 15
type input "24732436"
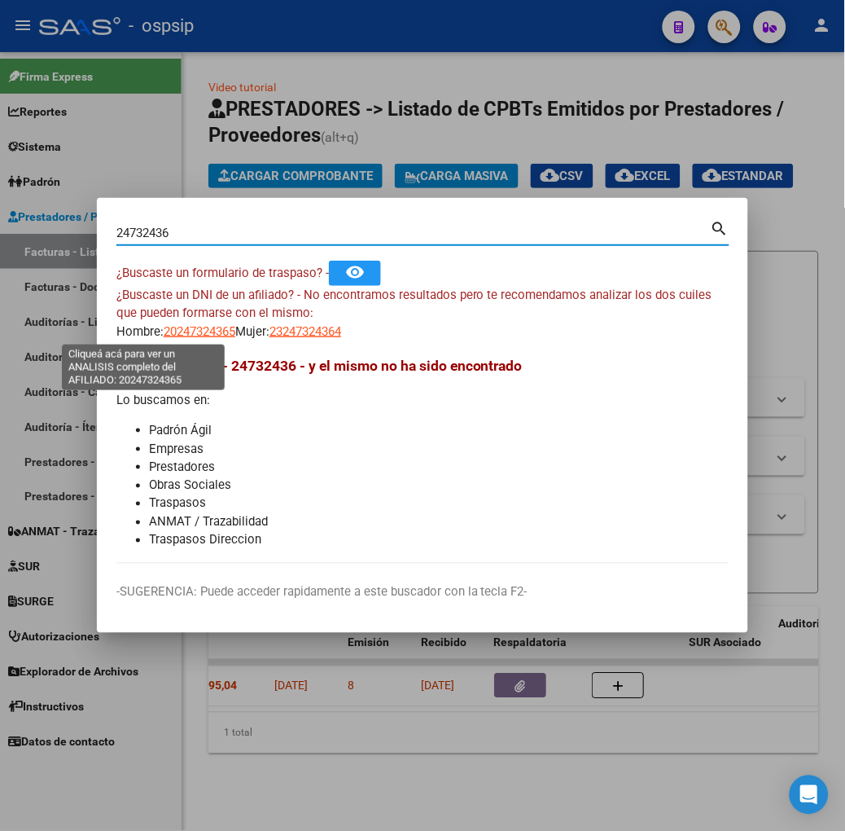
click at [164, 327] on span "20247324365" at bounding box center [200, 331] width 72 height 15
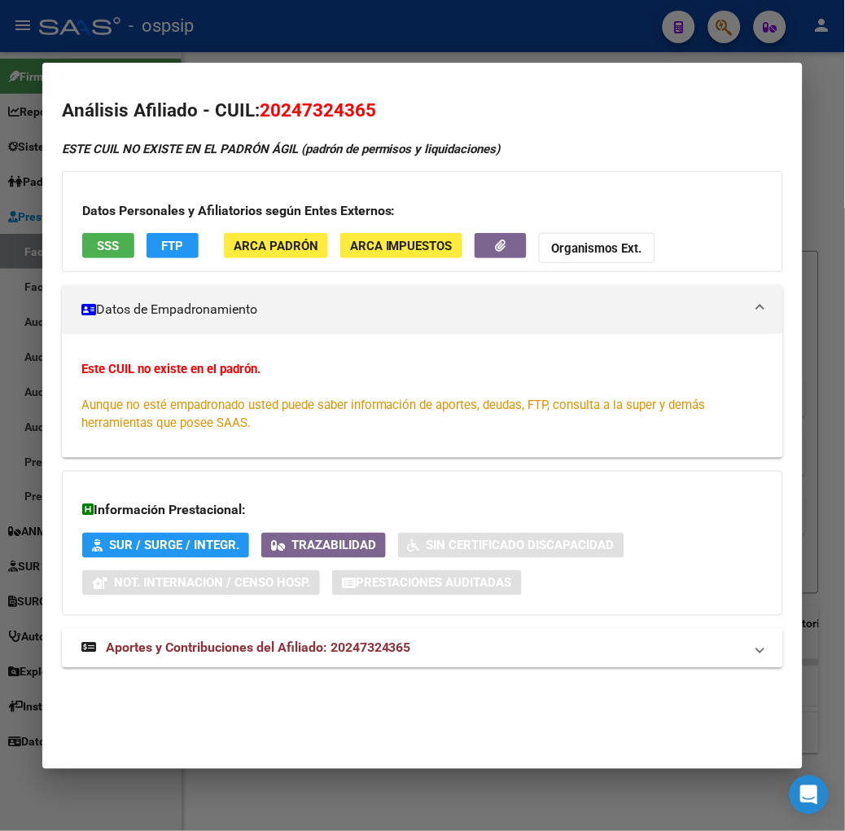
click at [241, 29] on div at bounding box center [422, 415] width 845 height 831
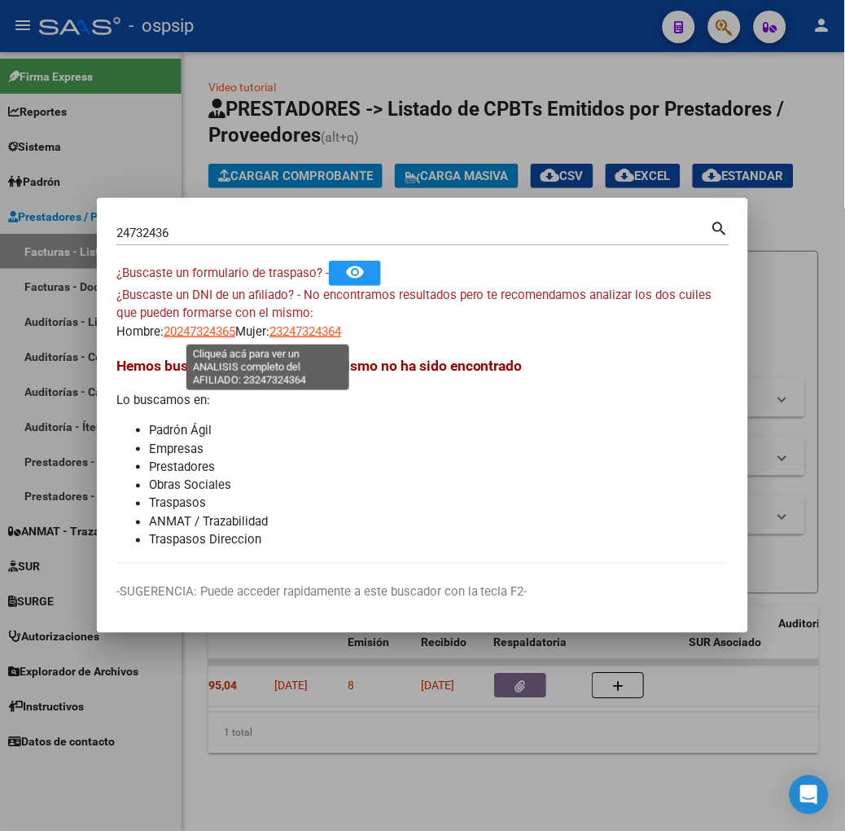
click at [291, 331] on span "23247324364" at bounding box center [306, 331] width 72 height 15
type textarea "23247324364"
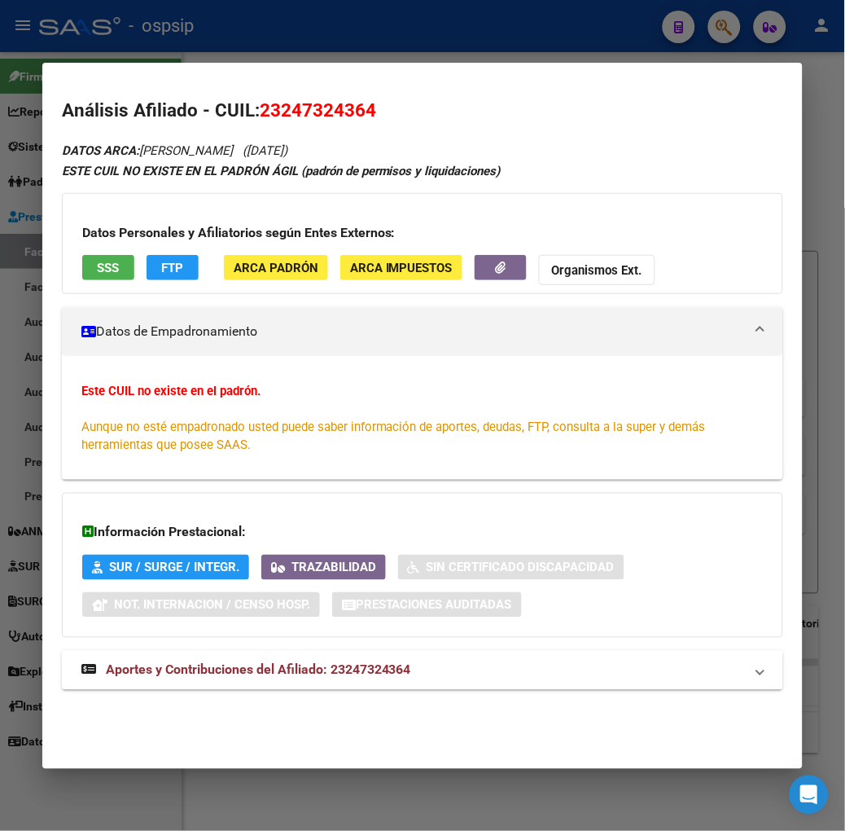
click at [82, 226] on h3 "Datos Personales y Afiliatorios según Entes Externos:" at bounding box center [422, 233] width 681 height 20
click at [97, 264] on span "SSS" at bounding box center [108, 268] width 22 height 15
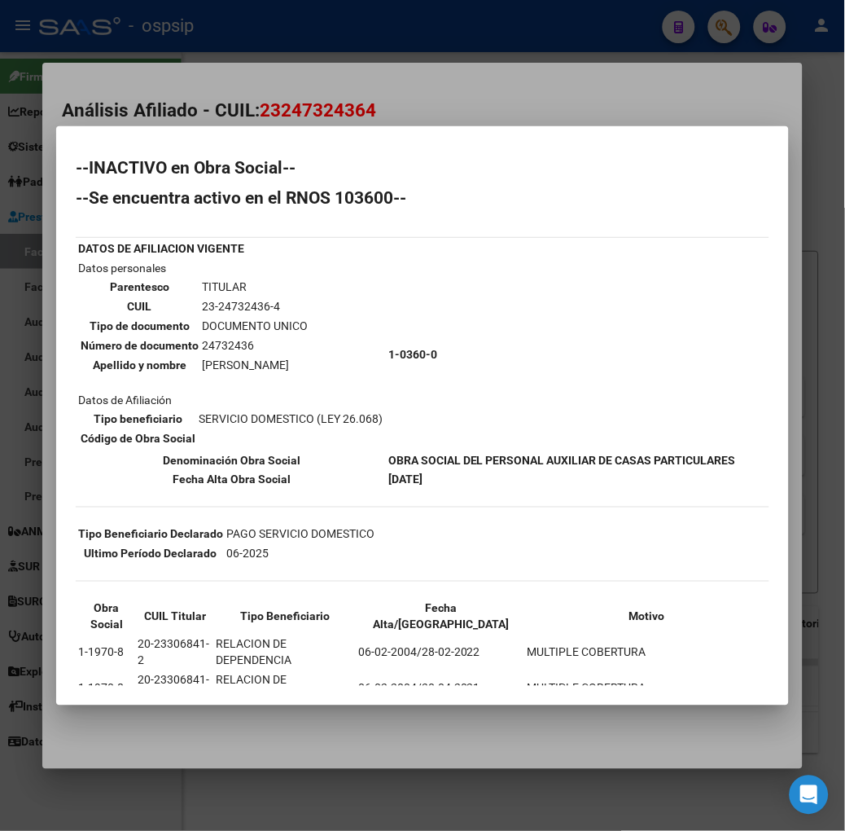
click at [241, 90] on div at bounding box center [422, 415] width 845 height 831
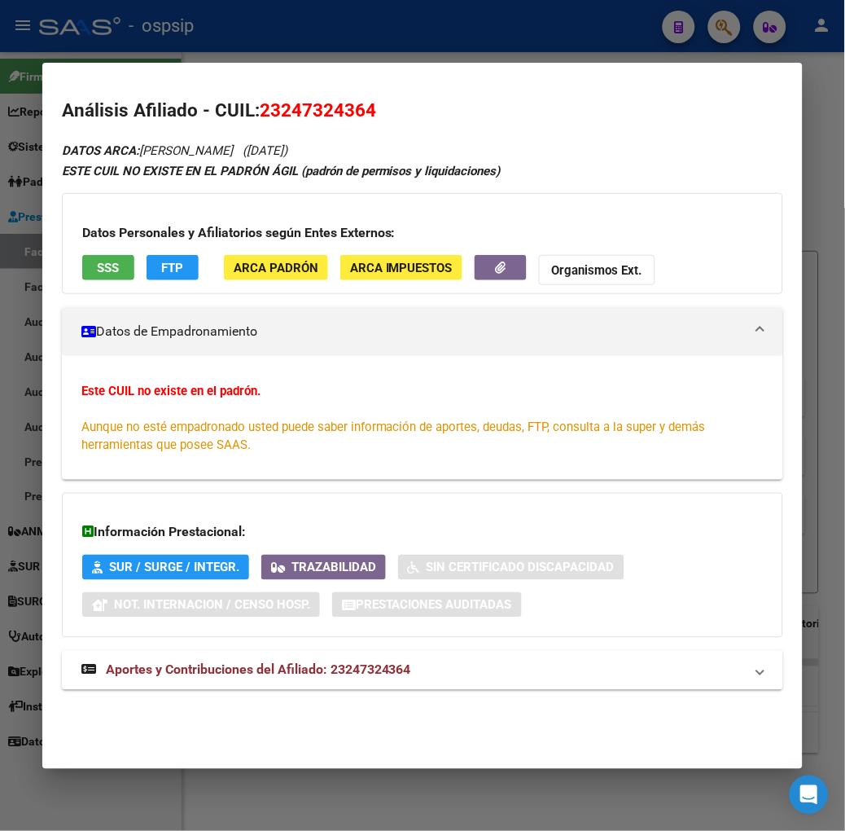
click at [151, 45] on div at bounding box center [422, 415] width 845 height 831
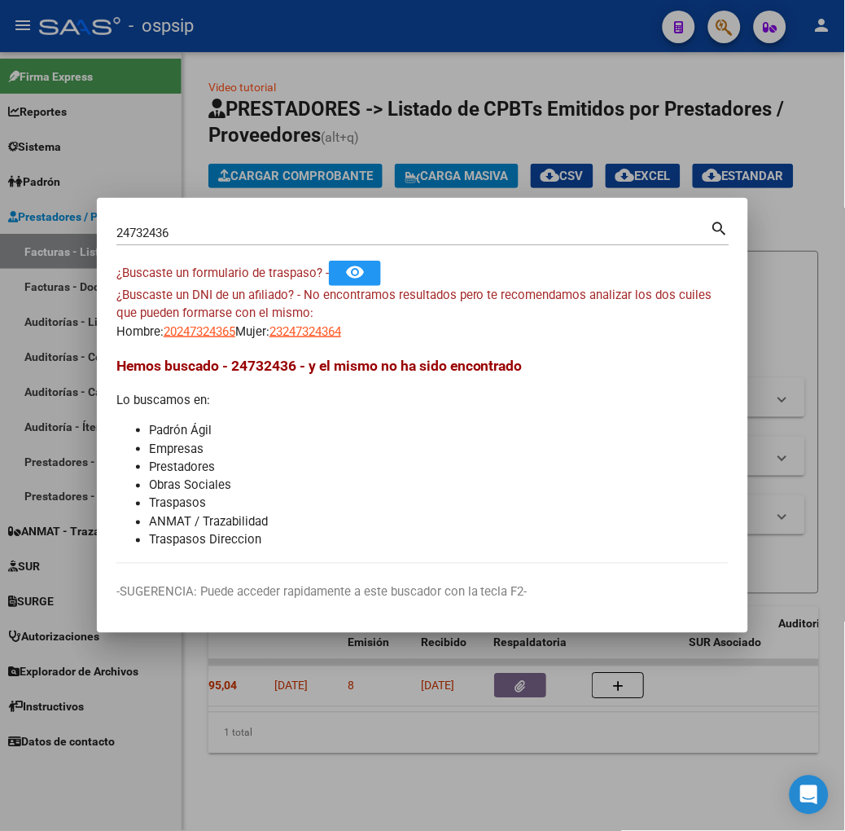
click at [187, 243] on div "24732436 Buscar (apellido, dni, [PERSON_NAME], [PERSON_NAME], cuit, obra social)" at bounding box center [413, 233] width 595 height 24
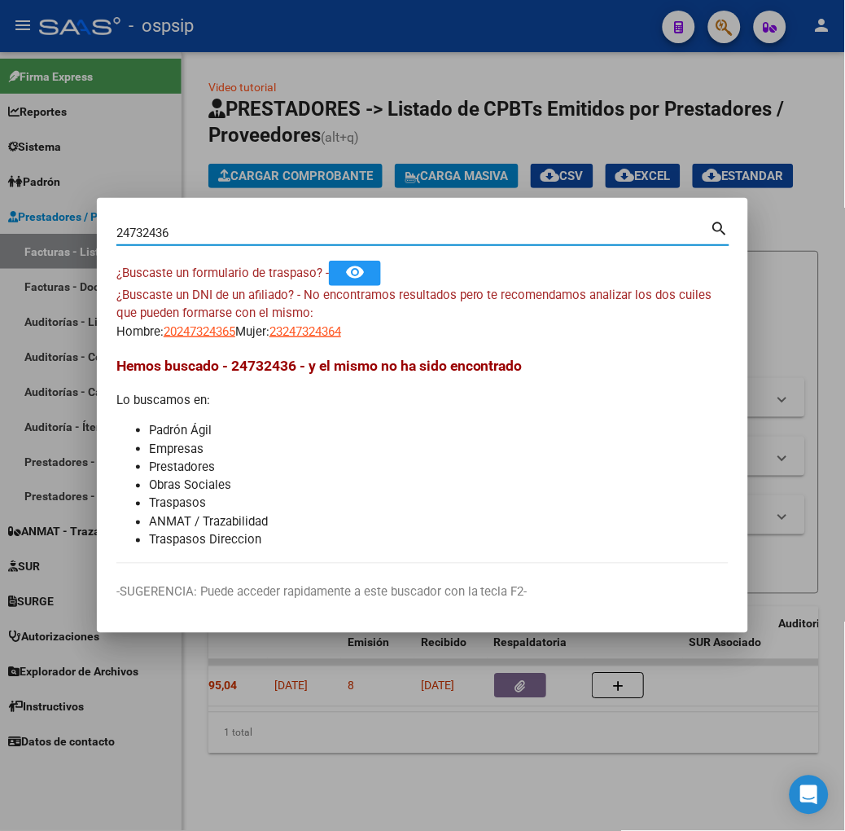
click at [179, 233] on input "24732436" at bounding box center [413, 233] width 595 height 15
type input "23306841"
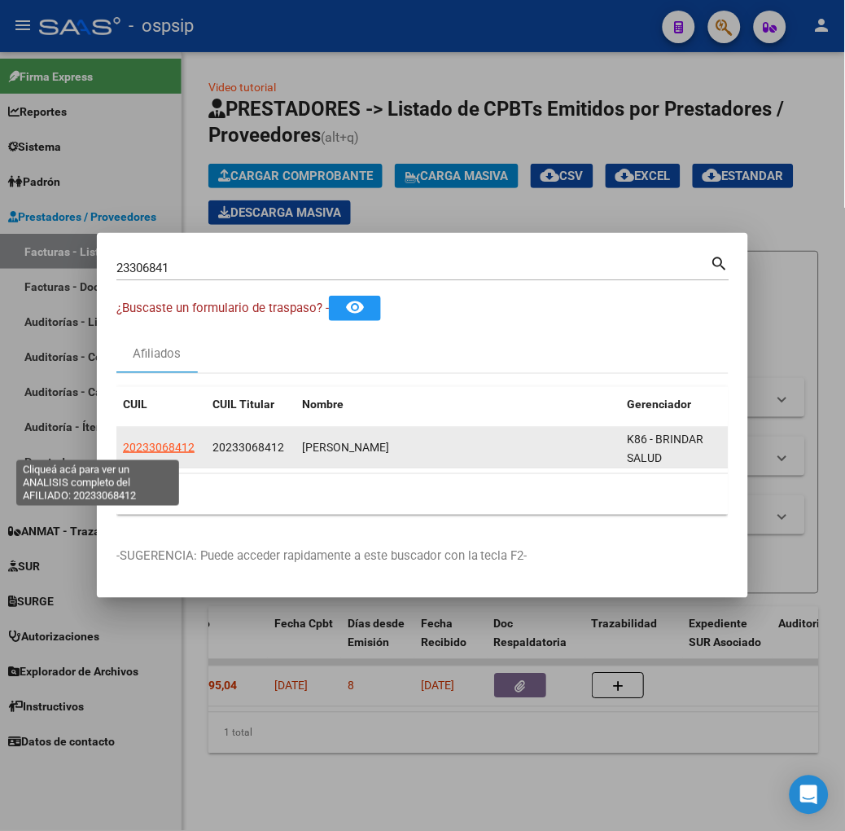
click at [123, 453] on span "20233068412" at bounding box center [159, 447] width 72 height 13
type textarea "20233068412"
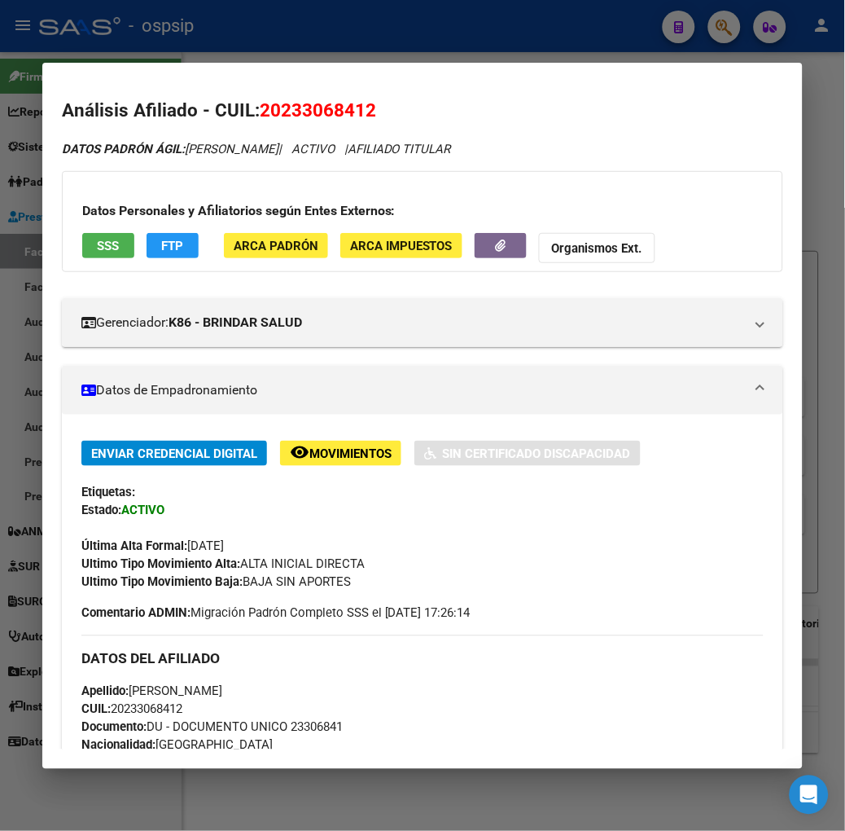
click at [97, 238] on span "SSS" at bounding box center [108, 245] width 22 height 15
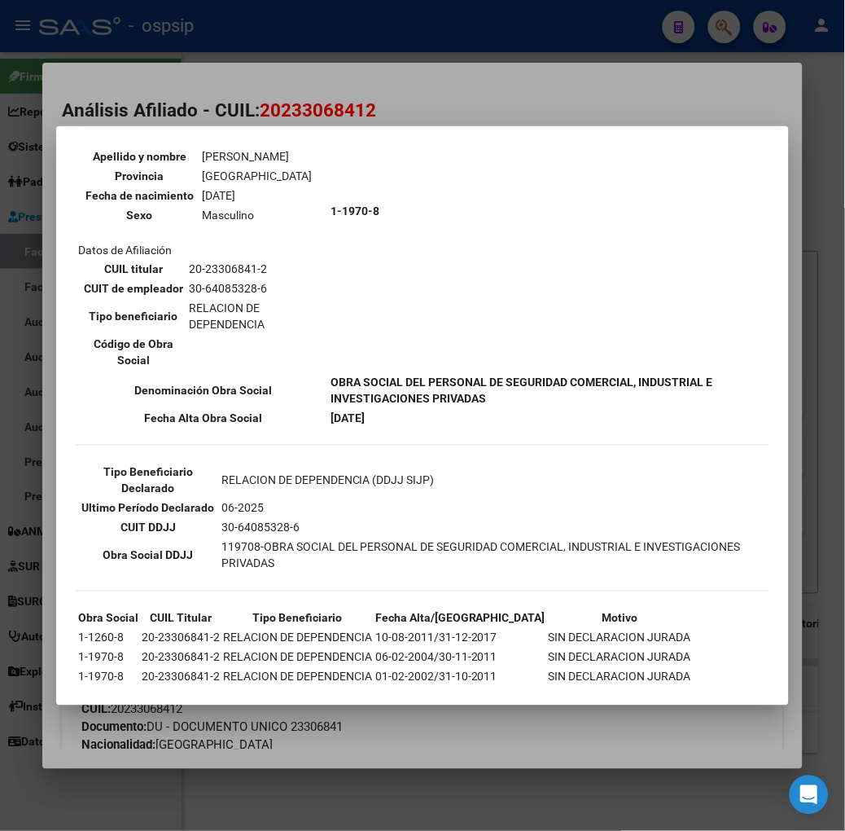
scroll to position [181, 0]
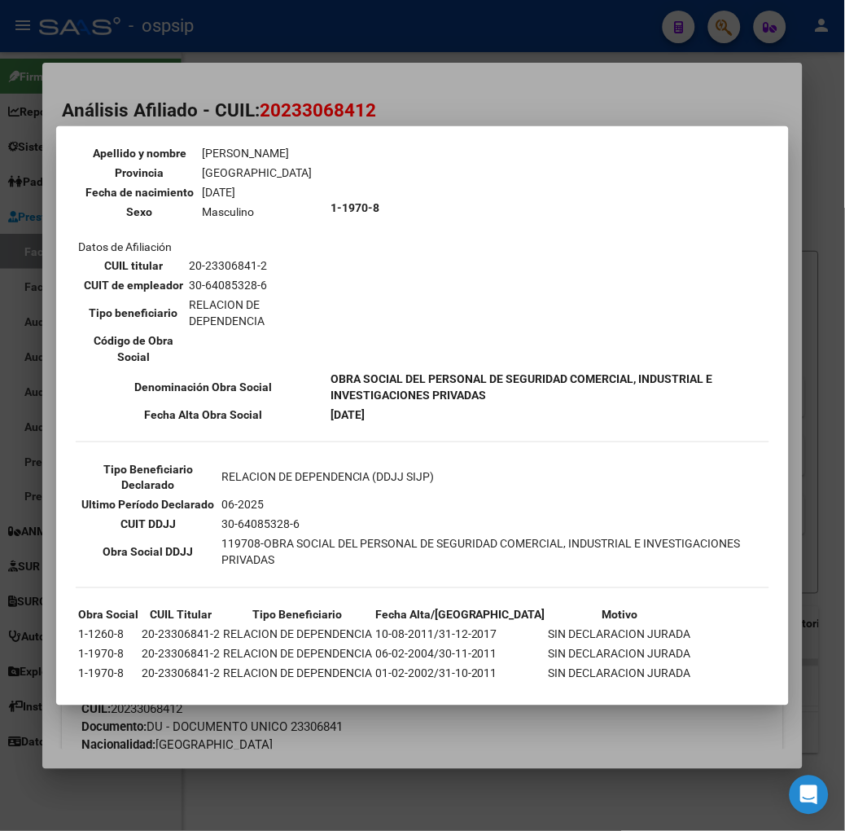
click at [327, 123] on div at bounding box center [422, 415] width 845 height 831
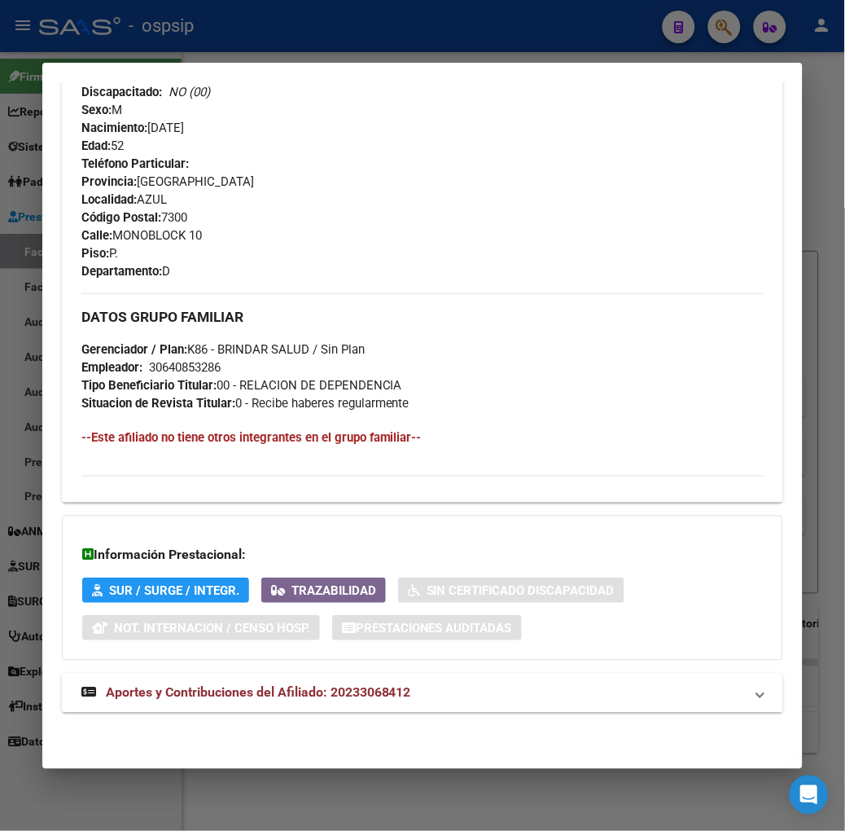
click at [362, 679] on mat-expansion-panel-header "Aportes y Contribuciones del Afiliado: 20233068412" at bounding box center [423, 693] width 722 height 39
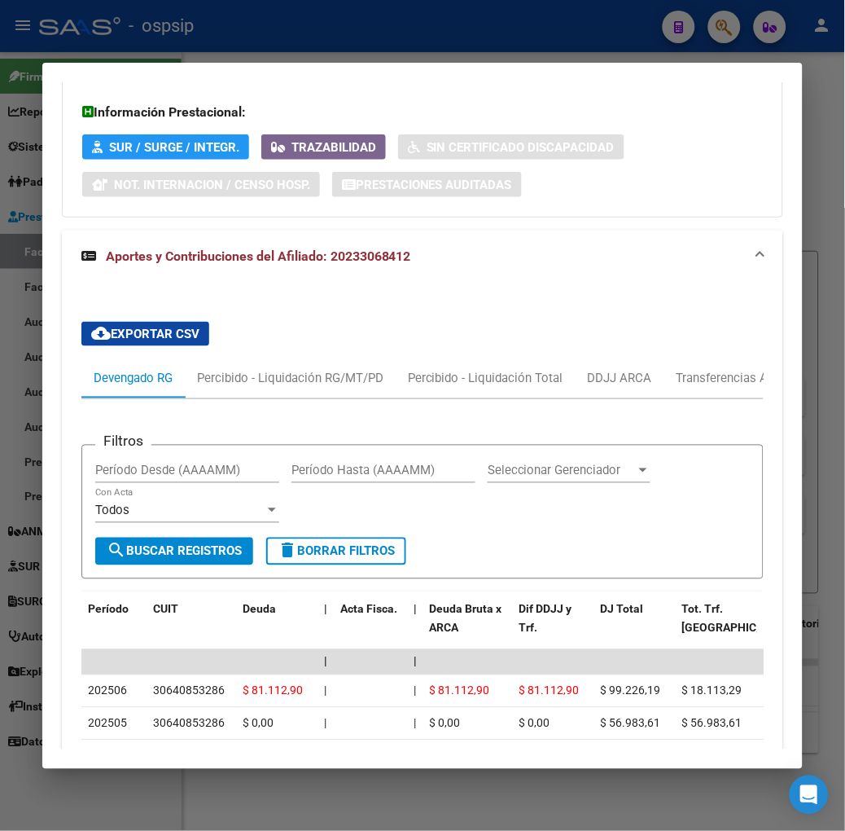
scroll to position [1543, 0]
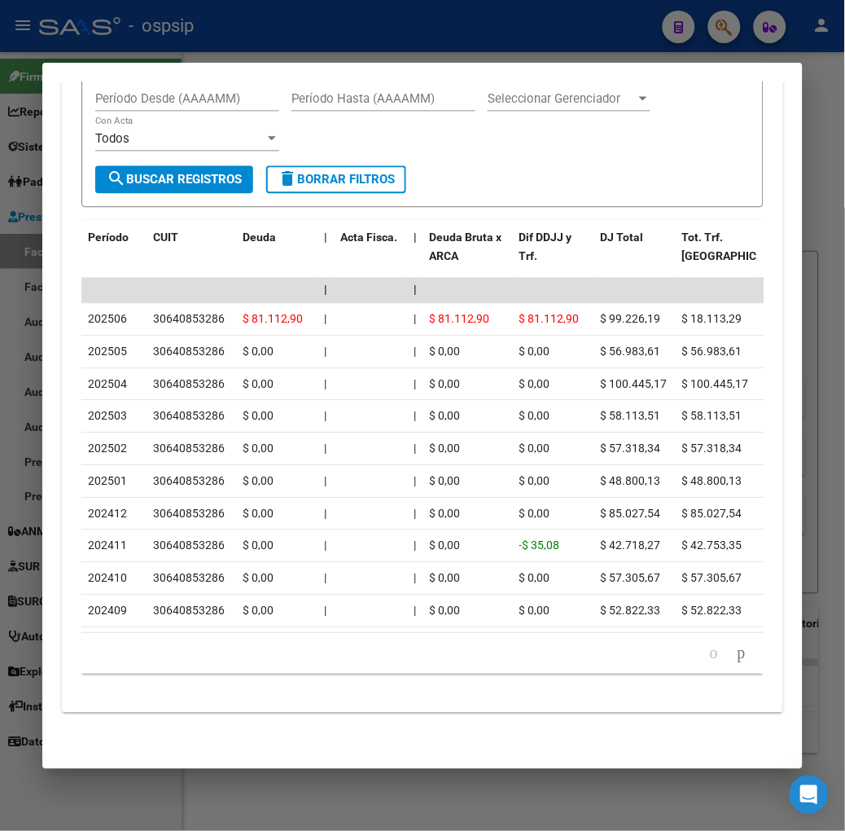
click at [378, 50] on div at bounding box center [422, 415] width 845 height 831
